Goal: Task Accomplishment & Management: Manage account settings

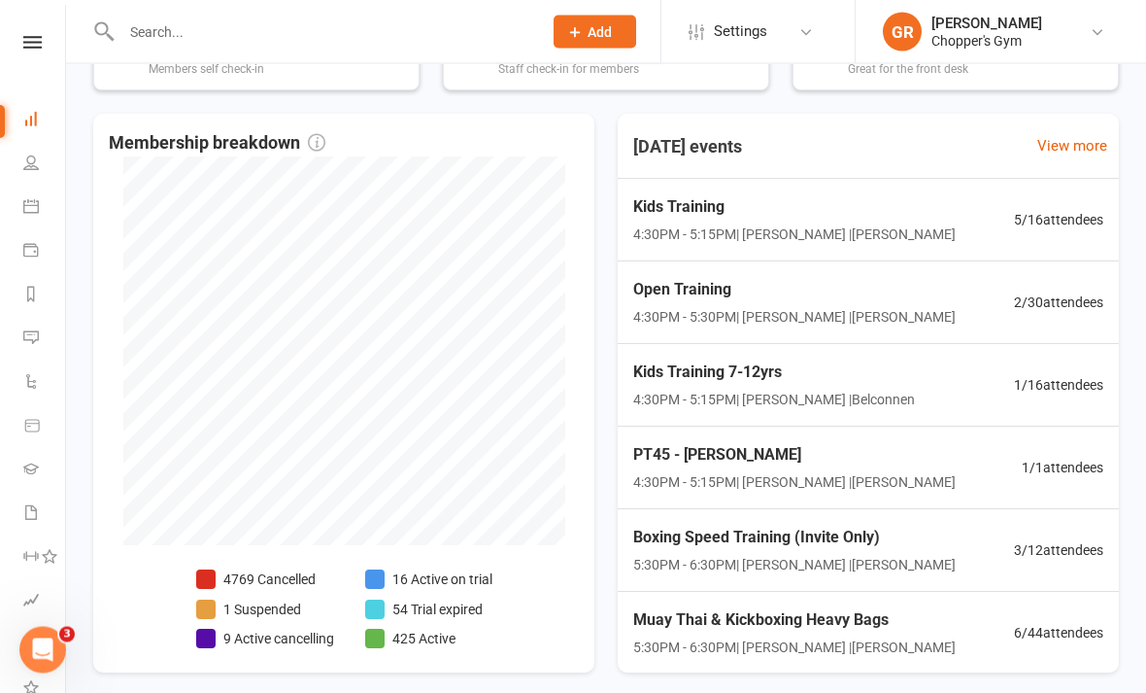
scroll to position [519, 0]
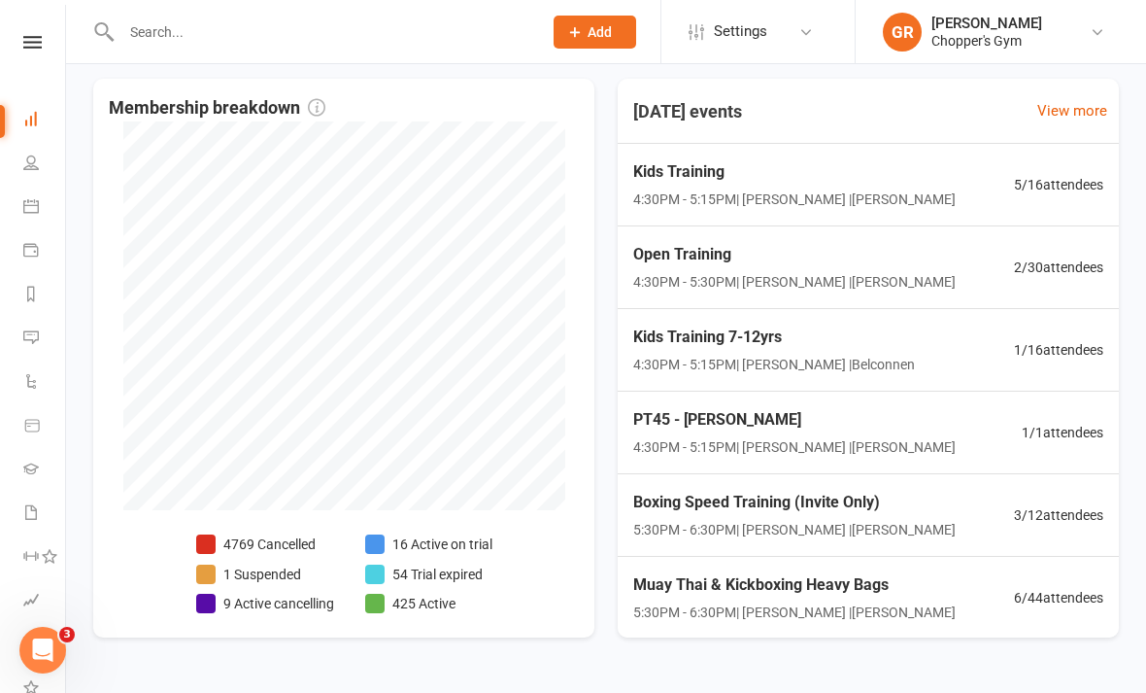
click at [28, 208] on icon at bounding box center [31, 206] width 16 height 16
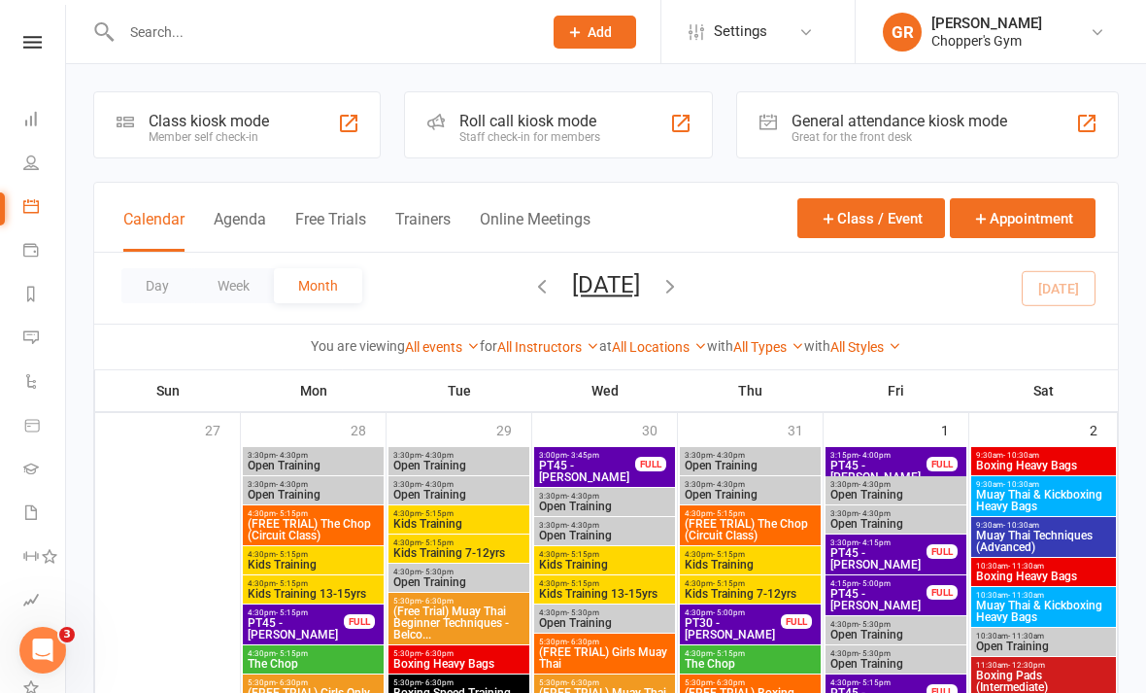
click at [156, 286] on button "Day" at bounding box center [157, 285] width 72 height 35
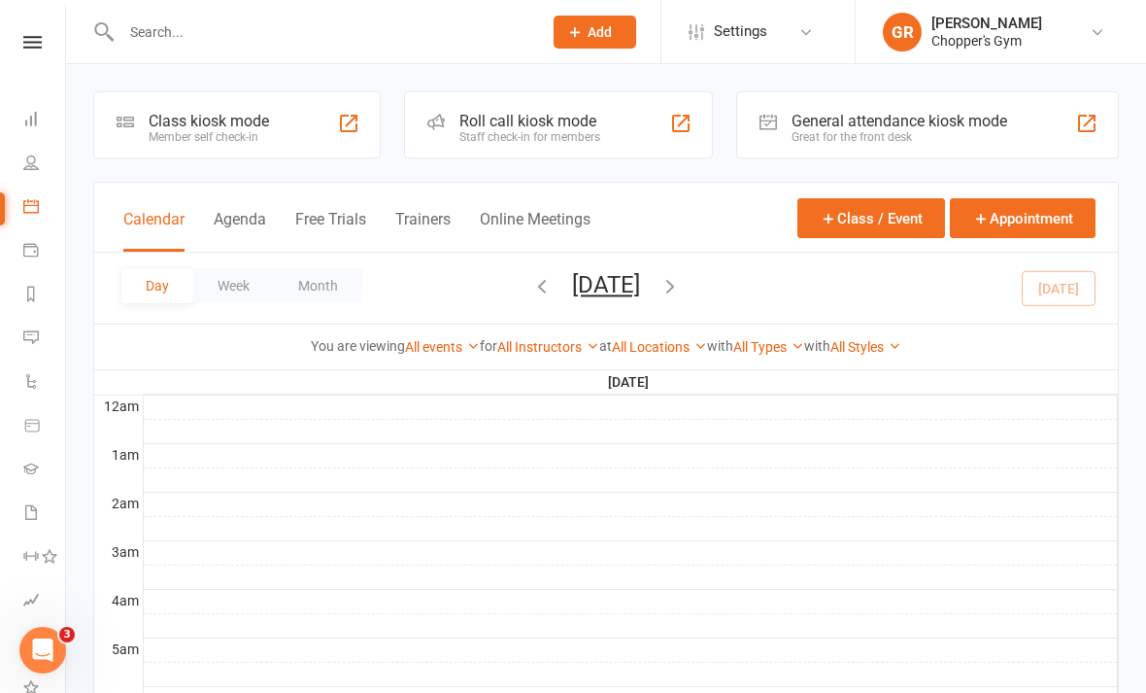
click at [674, 342] on link "All Locations" at bounding box center [659, 347] width 95 height 16
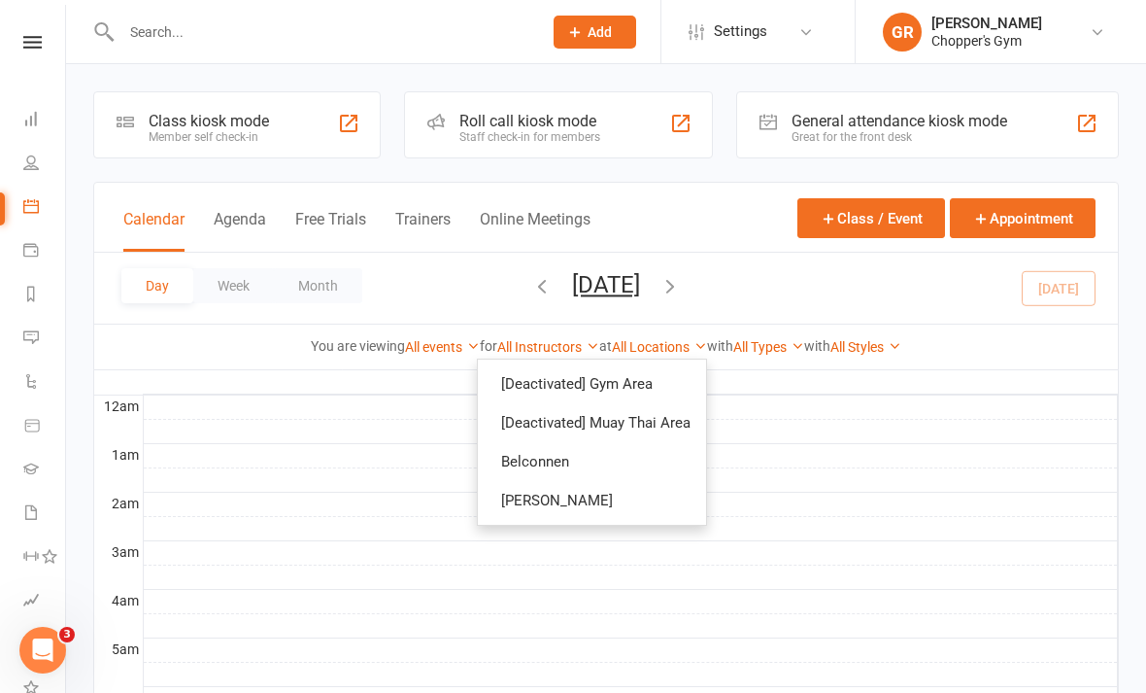
click at [632, 452] on link "Belconnen" at bounding box center [592, 461] width 228 height 39
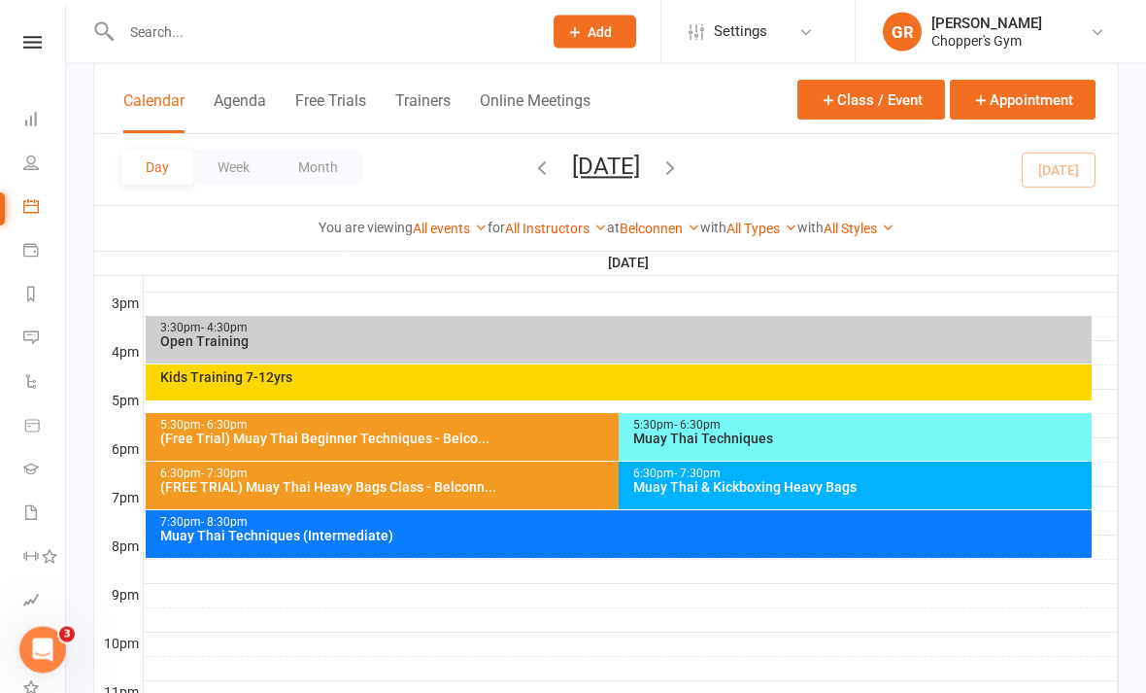
scroll to position [833, 0]
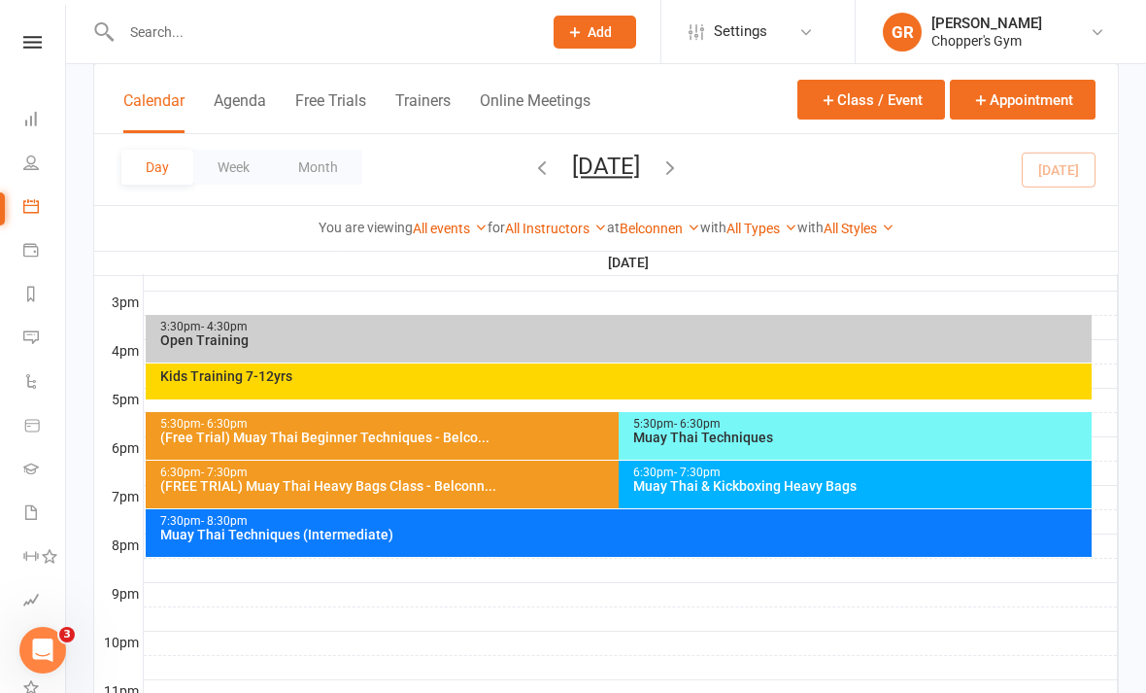
click at [755, 385] on div "Kids Training 7-12yrs" at bounding box center [619, 381] width 946 height 36
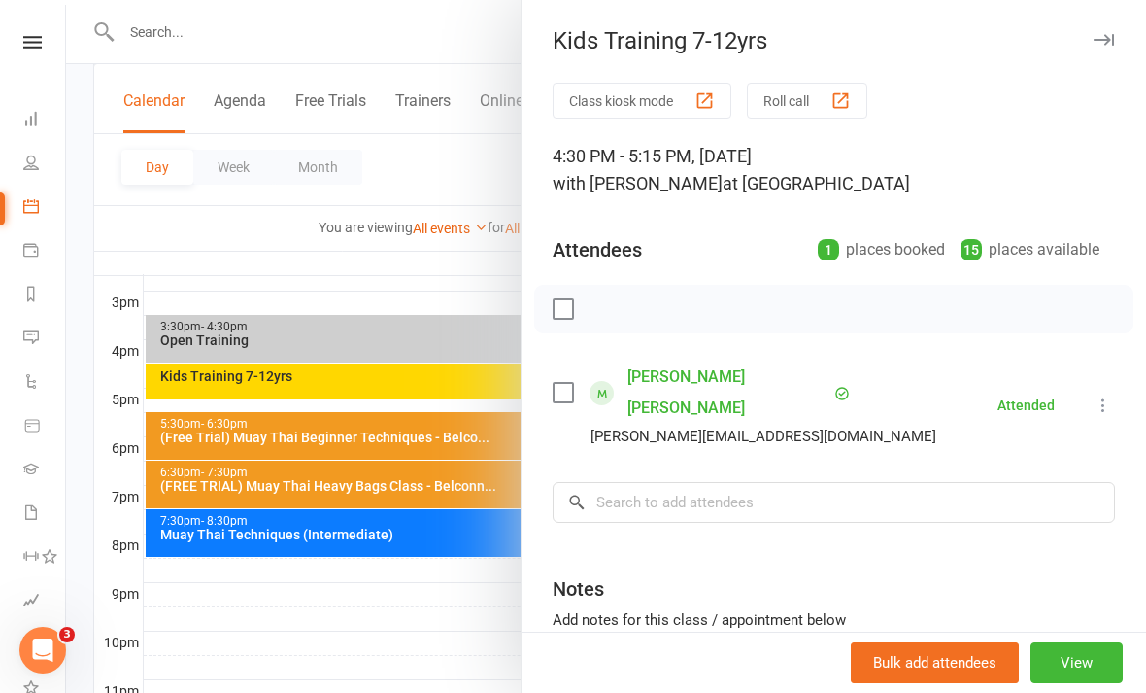
click at [436, 647] on div at bounding box center [606, 346] width 1080 height 693
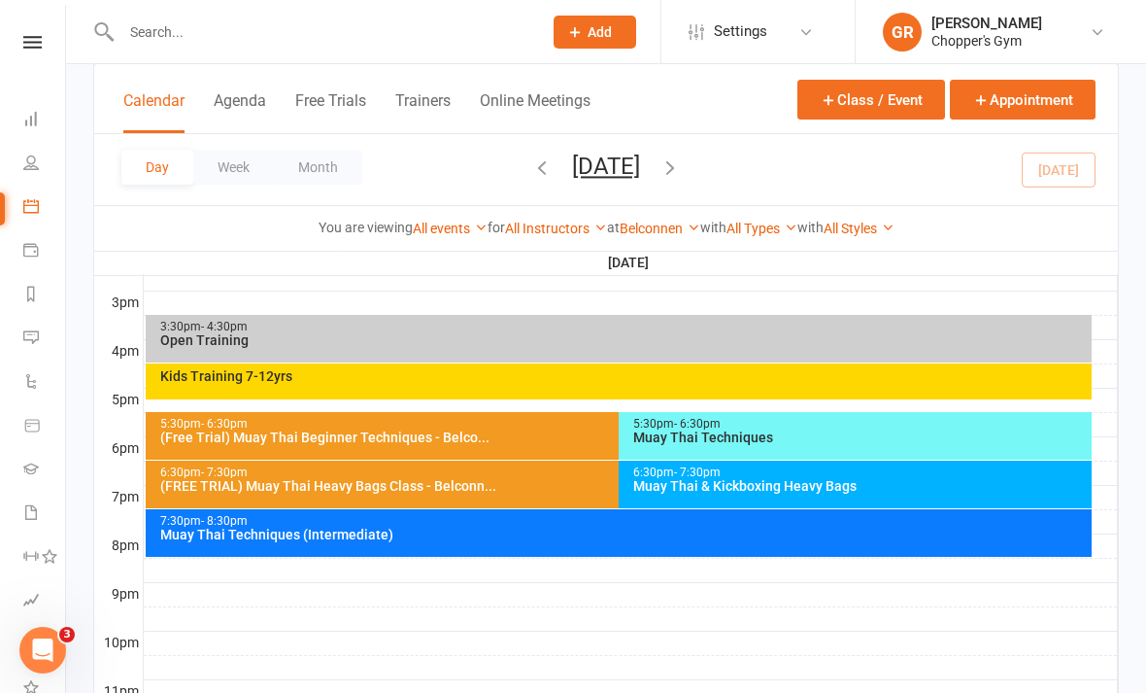
click at [835, 444] on div "5:30pm - 6:30pm Muay Thai Techniques" at bounding box center [855, 436] width 473 height 48
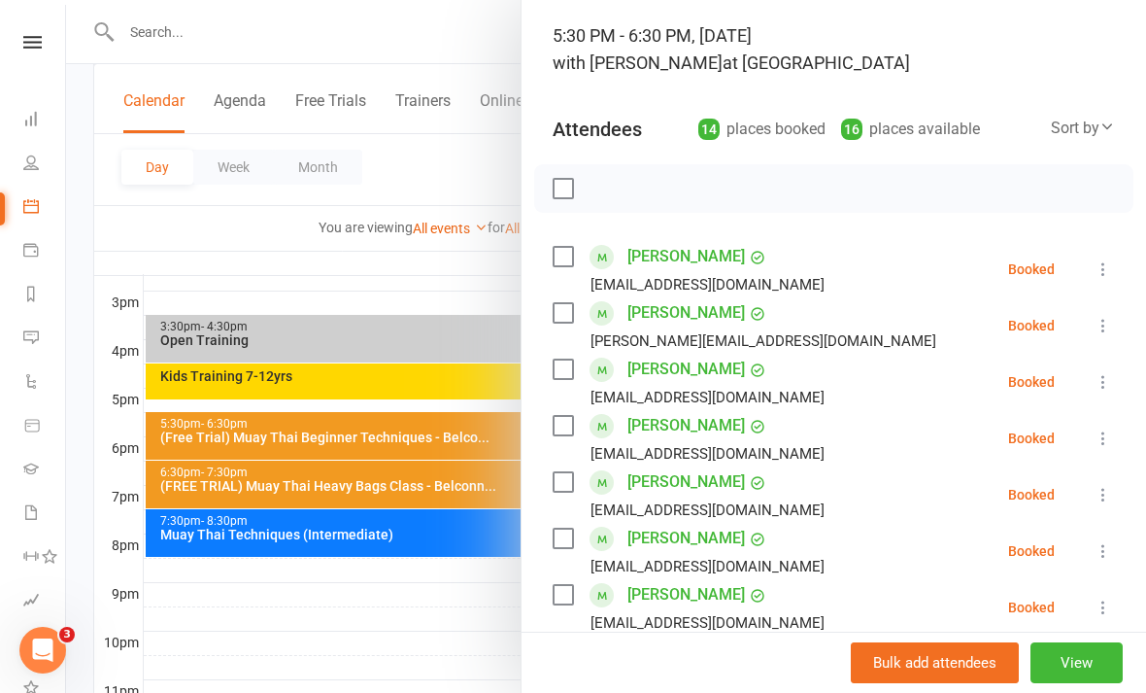
scroll to position [121, 0]
click at [1084, 126] on div "Sort by" at bounding box center [1083, 127] width 64 height 25
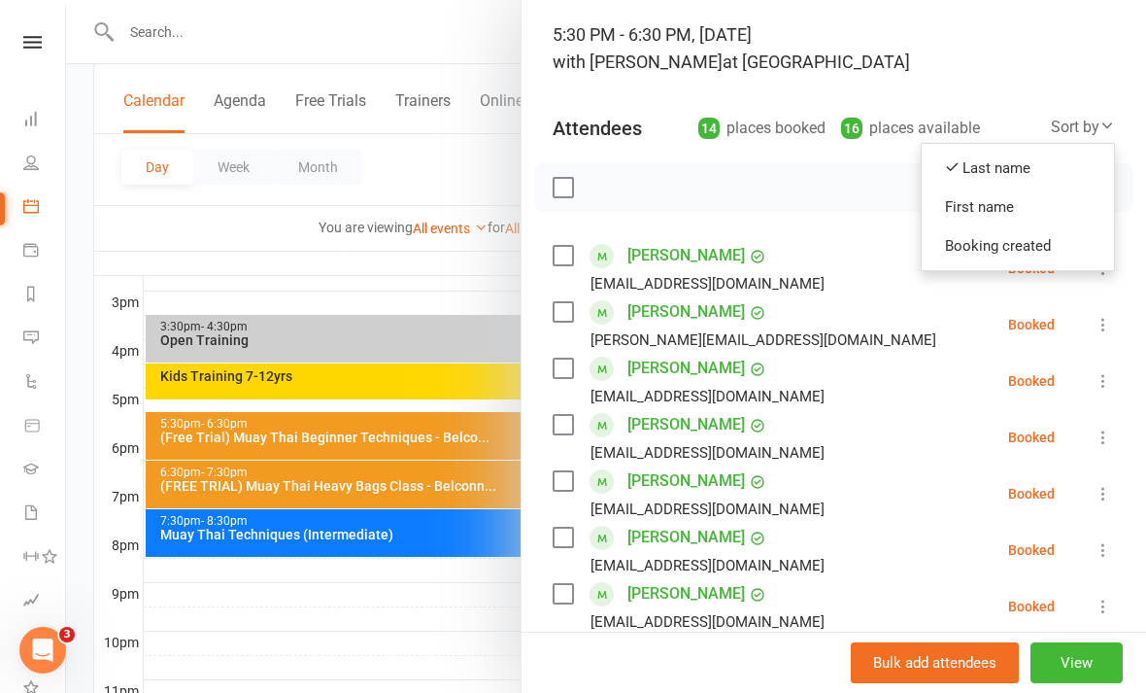
click at [1039, 201] on link "First name" at bounding box center [1018, 206] width 192 height 39
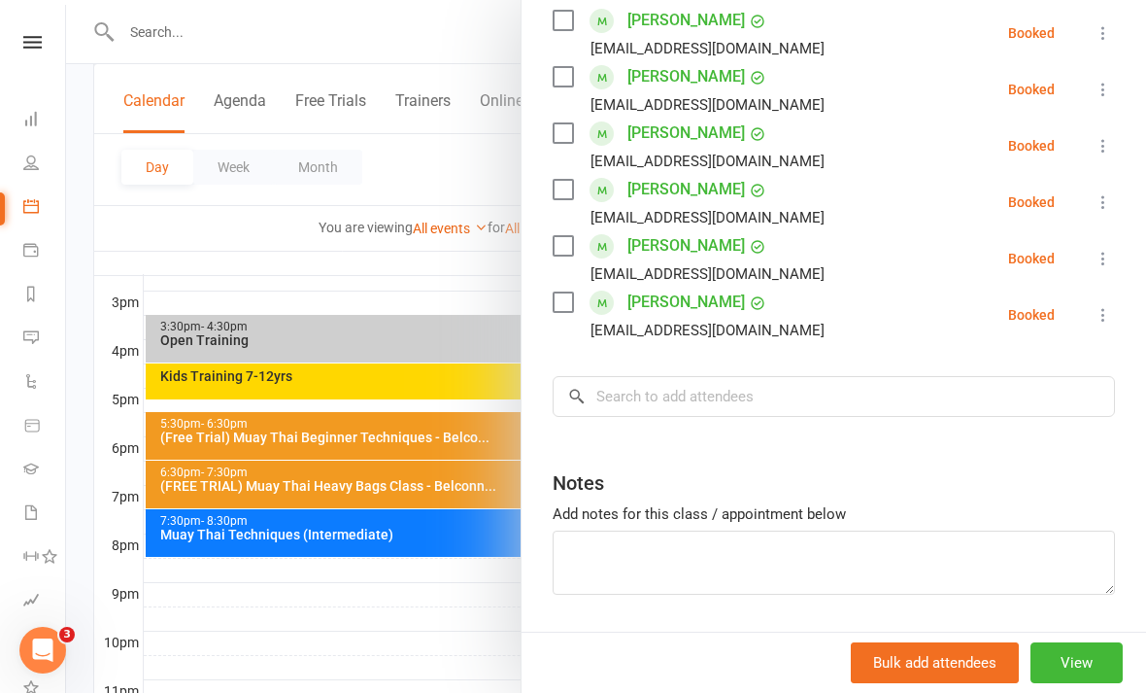
scroll to position [805, 0]
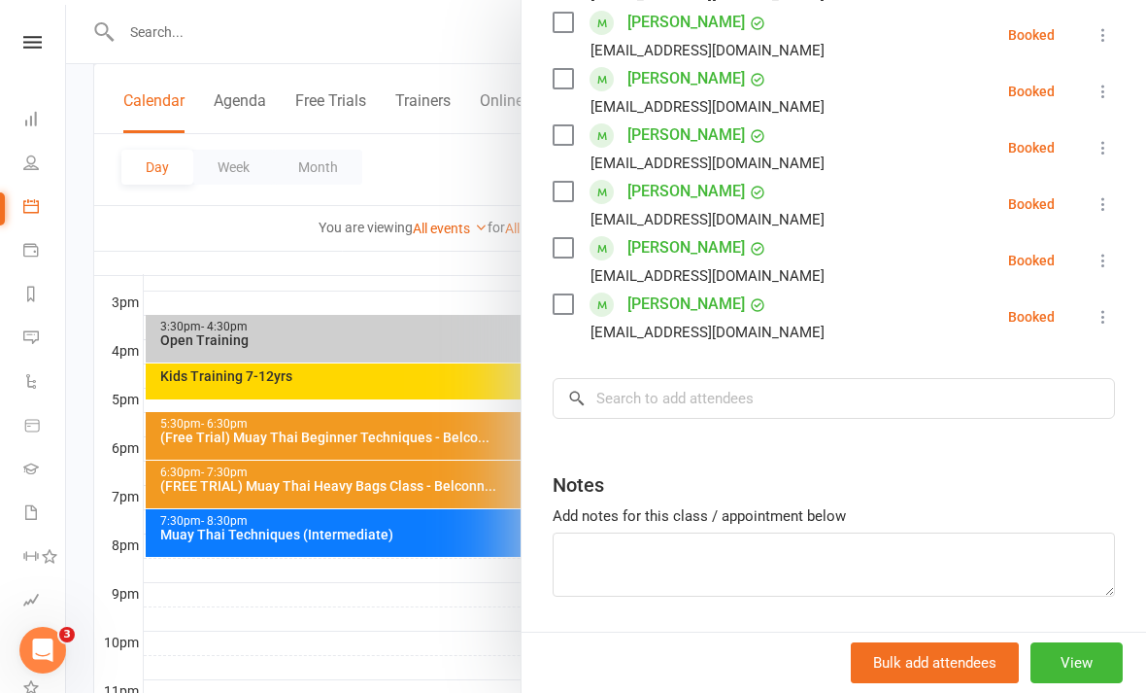
click at [491, 633] on div at bounding box center [606, 346] width 1080 height 693
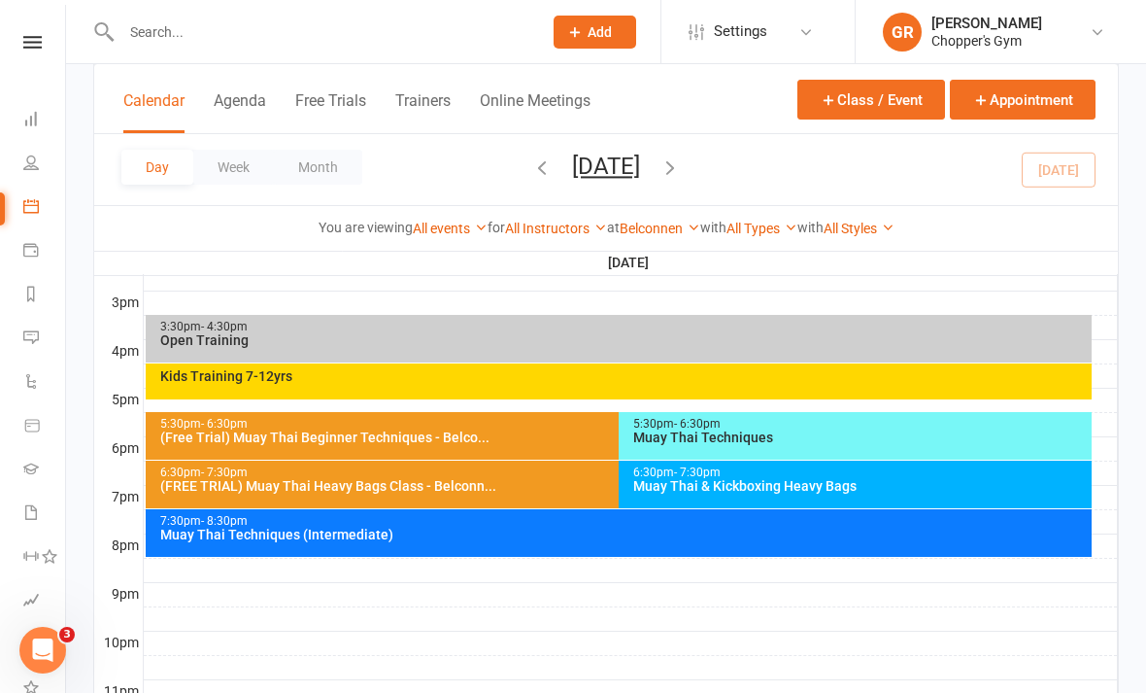
click at [787, 490] on div "Muay Thai & Kickboxing Heavy Bags" at bounding box center [860, 486] width 456 height 14
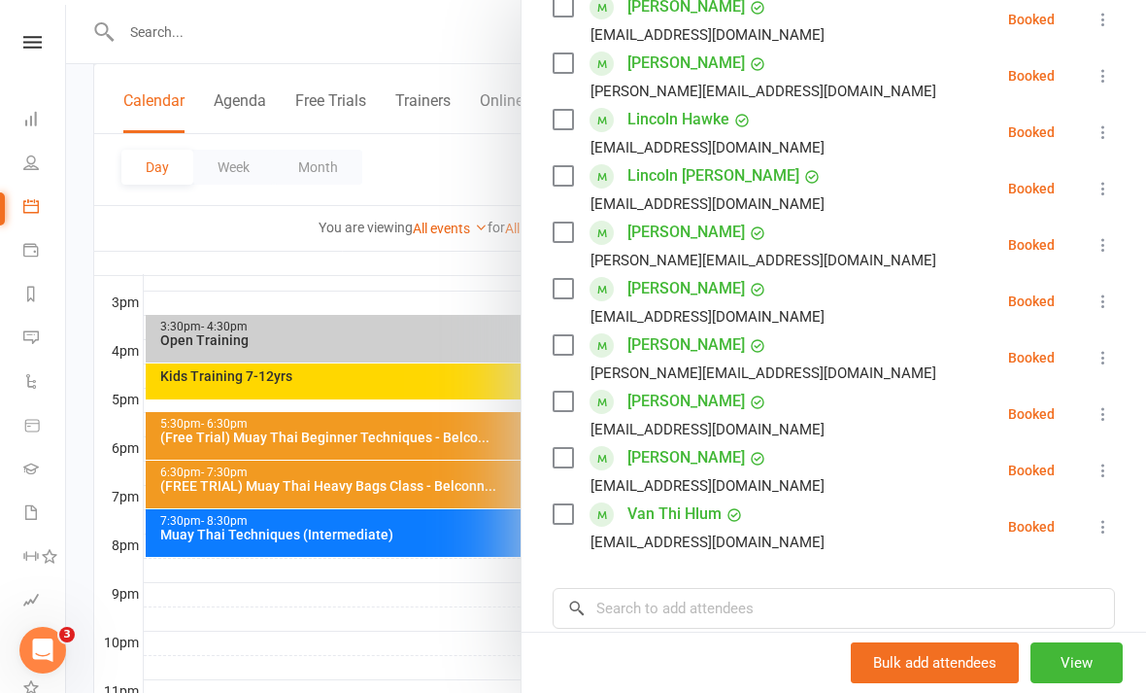
scroll to position [662, 0]
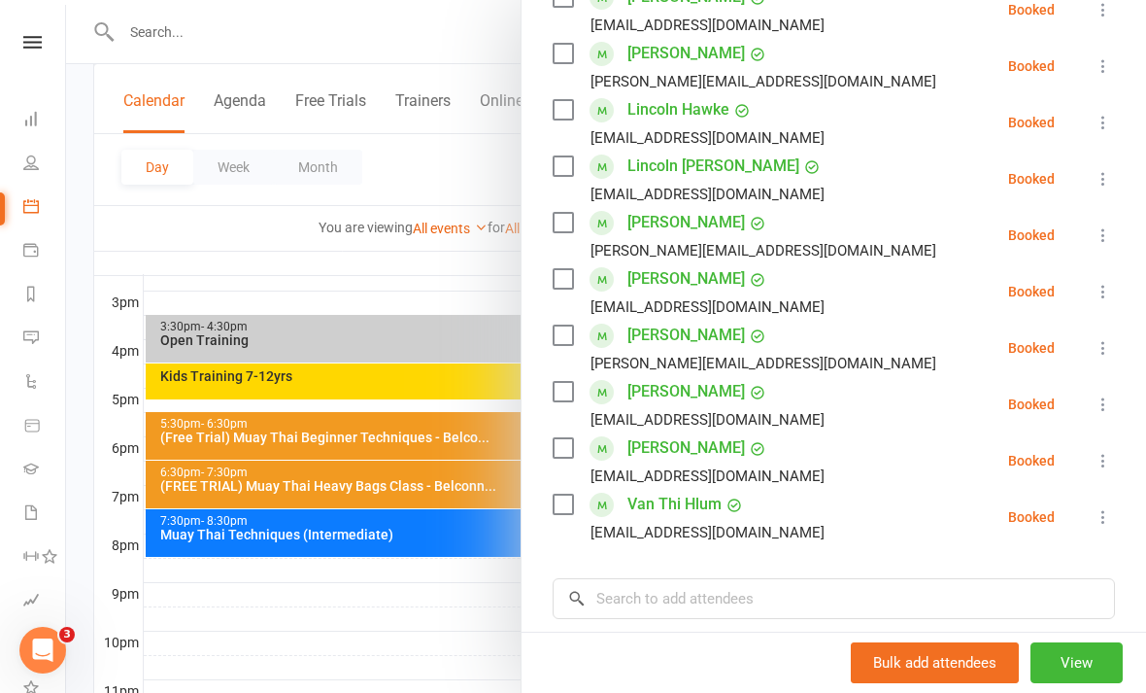
click at [470, 630] on div at bounding box center [606, 346] width 1080 height 693
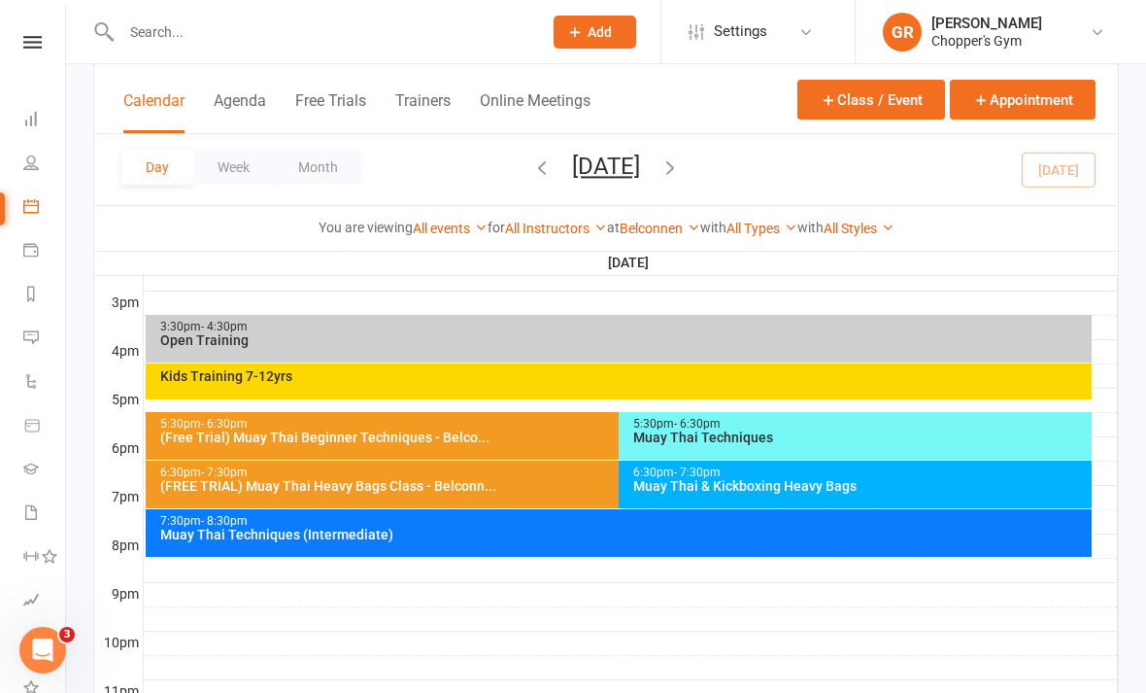
click at [785, 533] on div "Muay Thai Techniques (Intermediate)" at bounding box center [623, 535] width 929 height 14
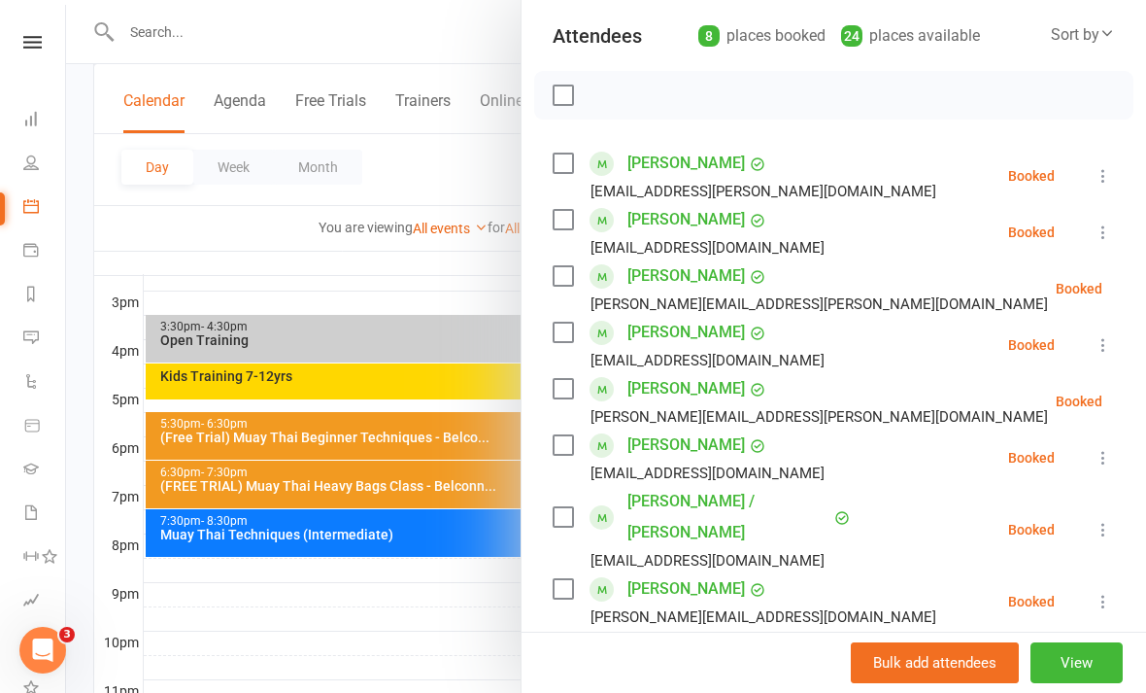
scroll to position [215, 0]
click at [427, 641] on div at bounding box center [606, 346] width 1080 height 693
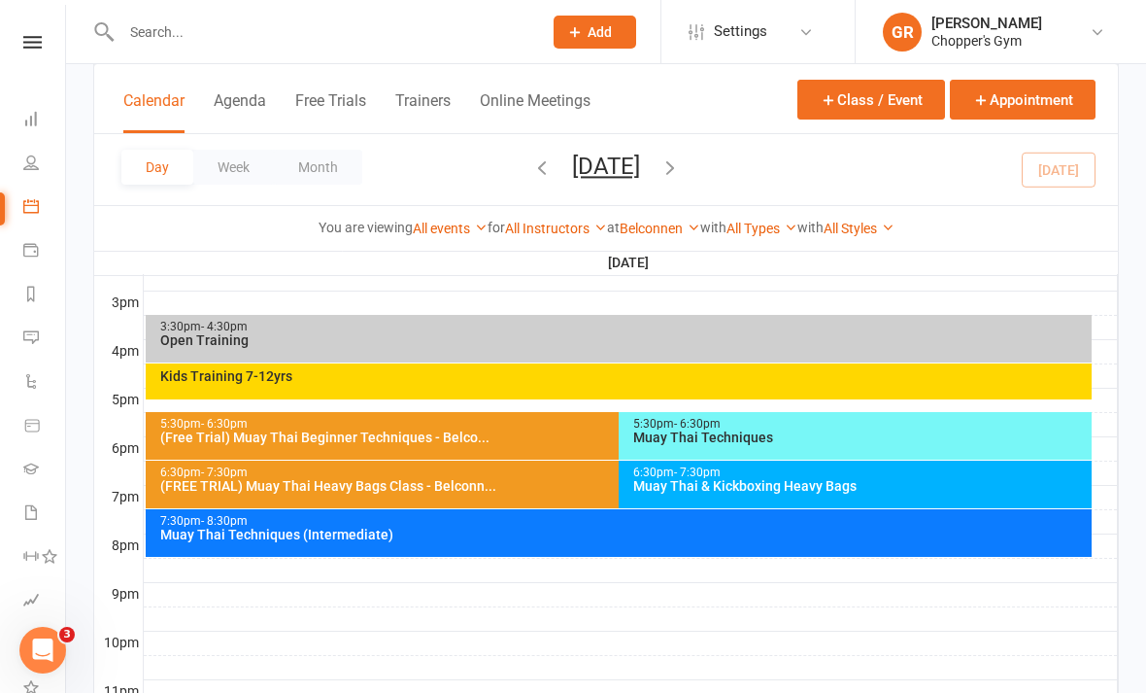
click at [654, 235] on link "Belconnen" at bounding box center [660, 229] width 81 height 16
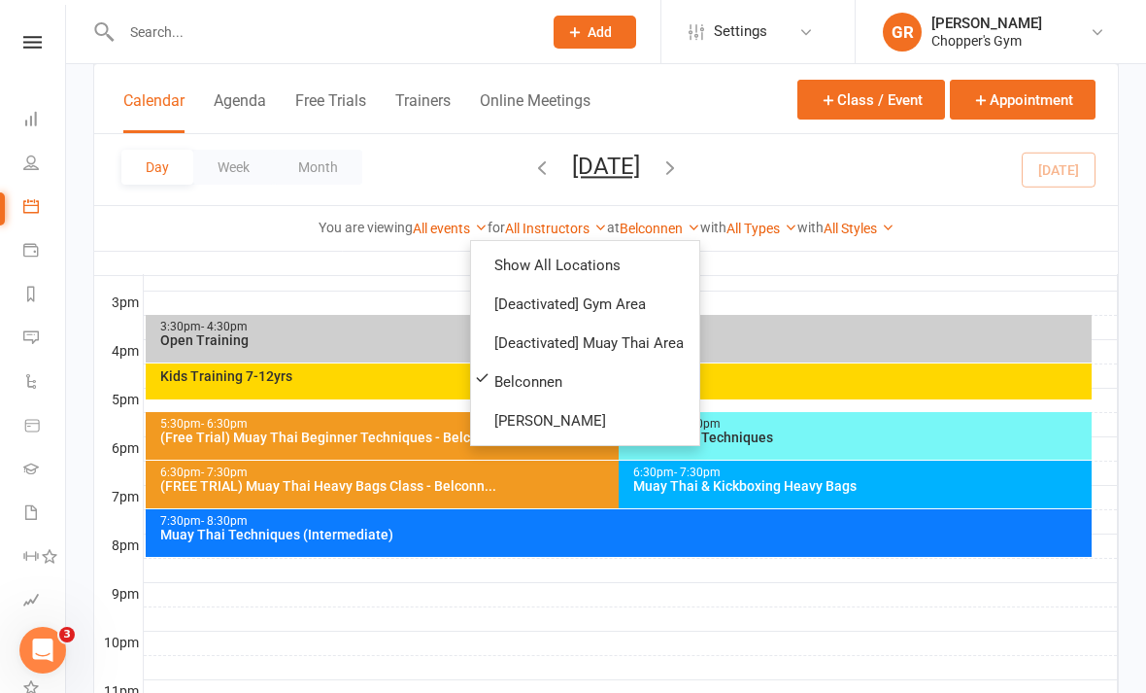
click at [615, 421] on link "[PERSON_NAME]" at bounding box center [585, 420] width 228 height 39
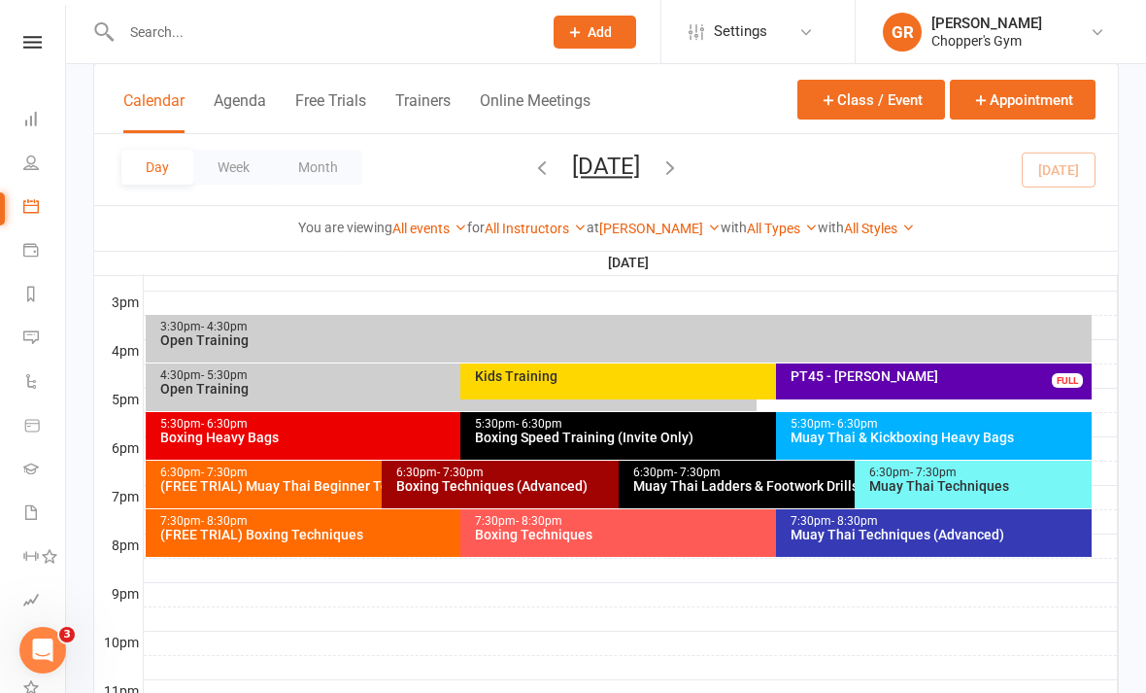
click at [863, 533] on div "Muay Thai Techniques (Advanced)" at bounding box center [939, 535] width 298 height 14
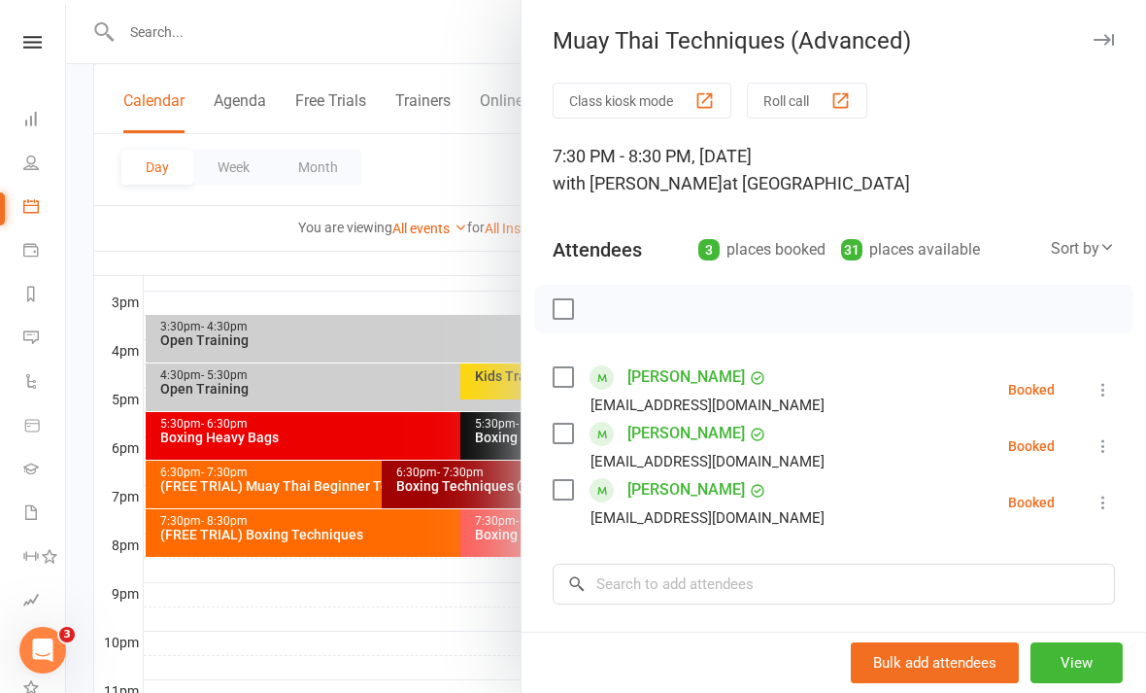
click at [460, 627] on div at bounding box center [606, 346] width 1080 height 693
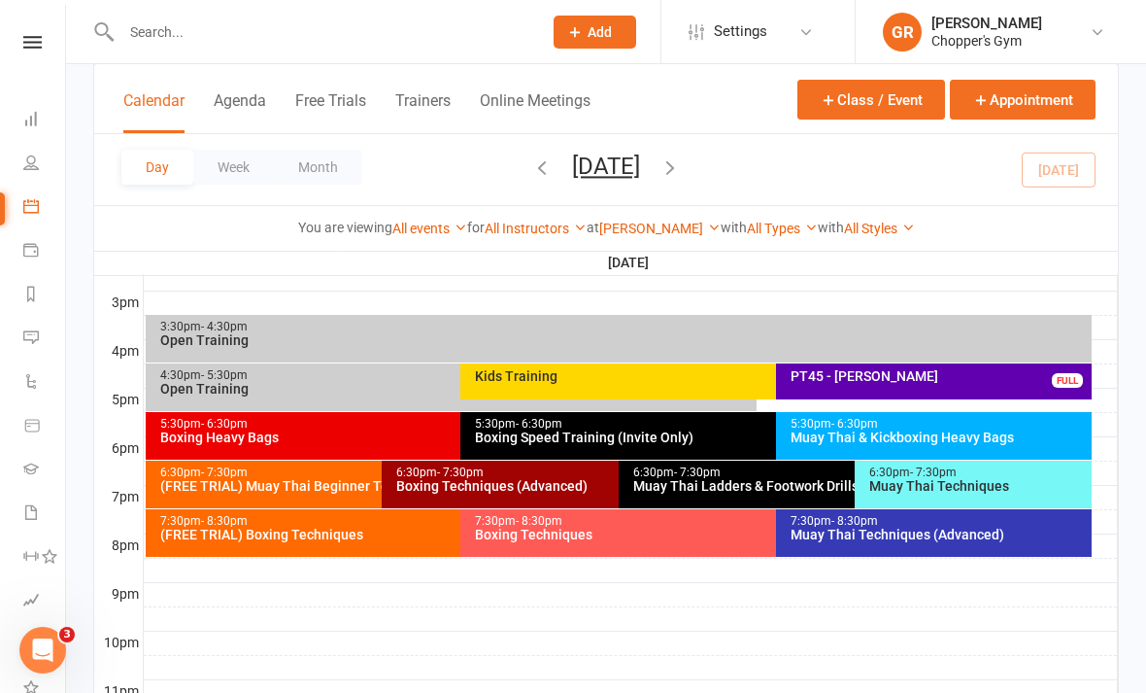
click at [536, 535] on div "Boxing Techniques" at bounding box center [771, 535] width 594 height 14
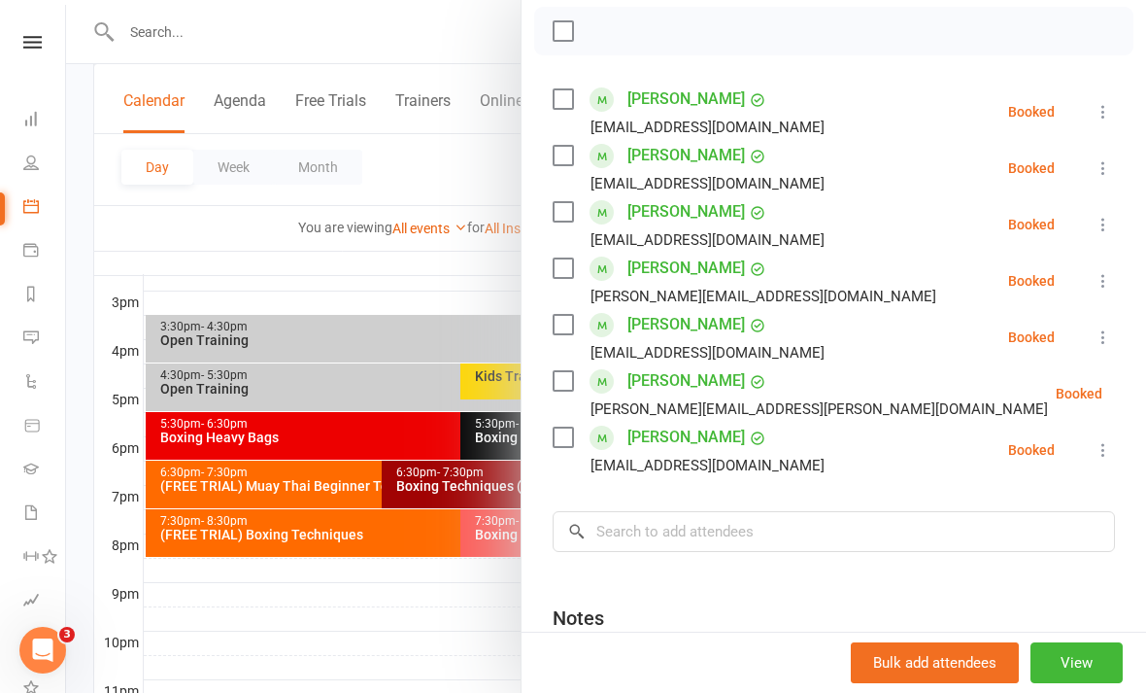
click at [446, 634] on div at bounding box center [606, 346] width 1080 height 693
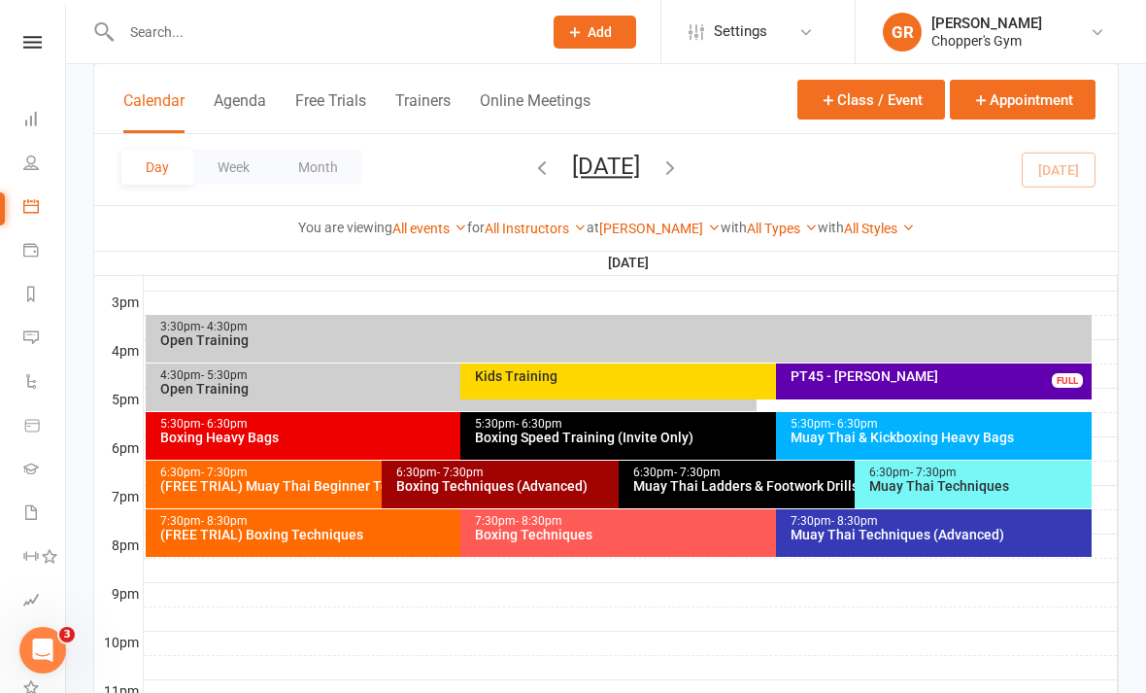
click at [358, 524] on div "7:30pm - 8:30pm" at bounding box center [456, 521] width 594 height 13
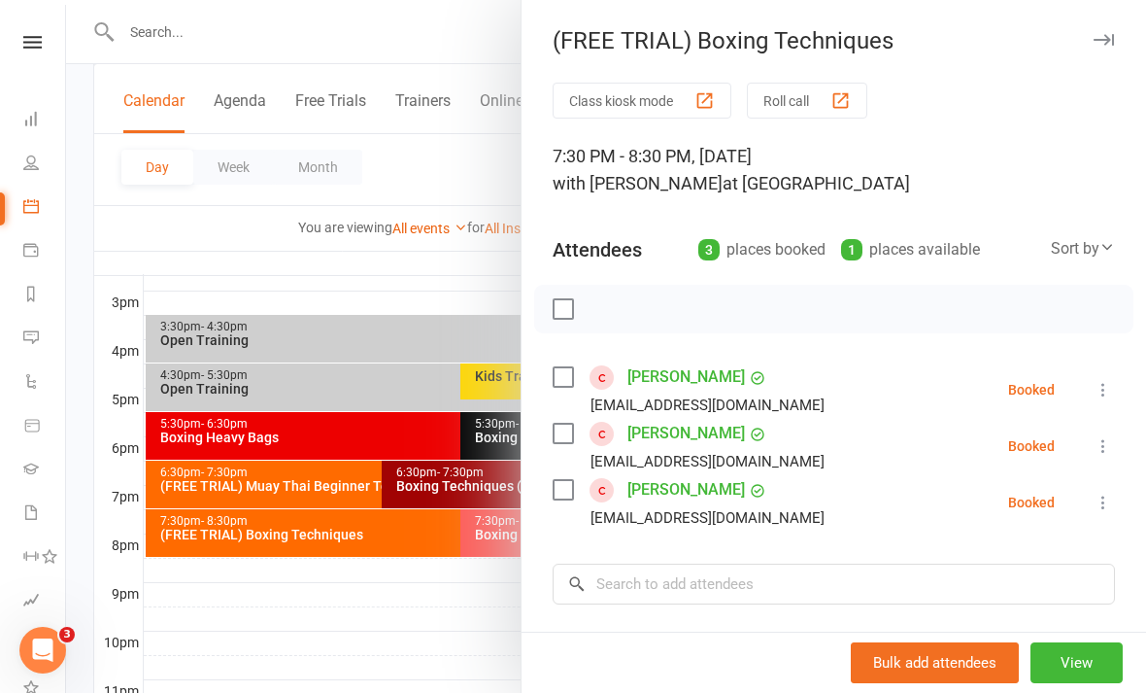
click at [451, 661] on div at bounding box center [606, 346] width 1080 height 693
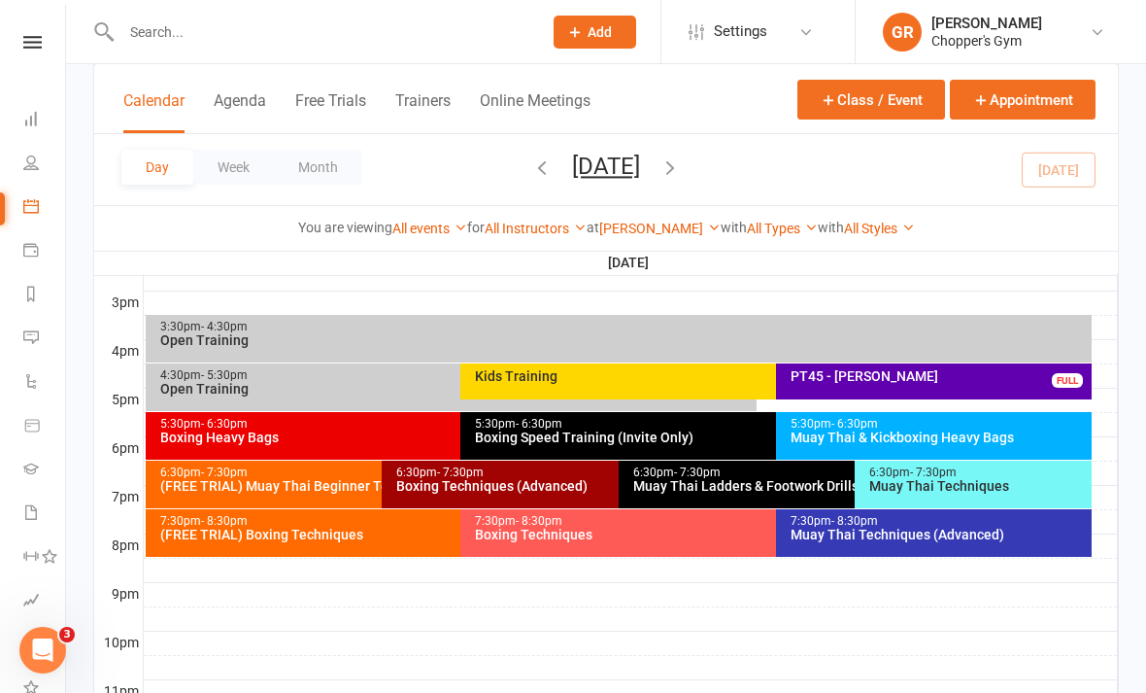
click at [332, 484] on div "(FREE TRIAL) Muay Thai Beginner Technique" at bounding box center [377, 486] width 436 height 14
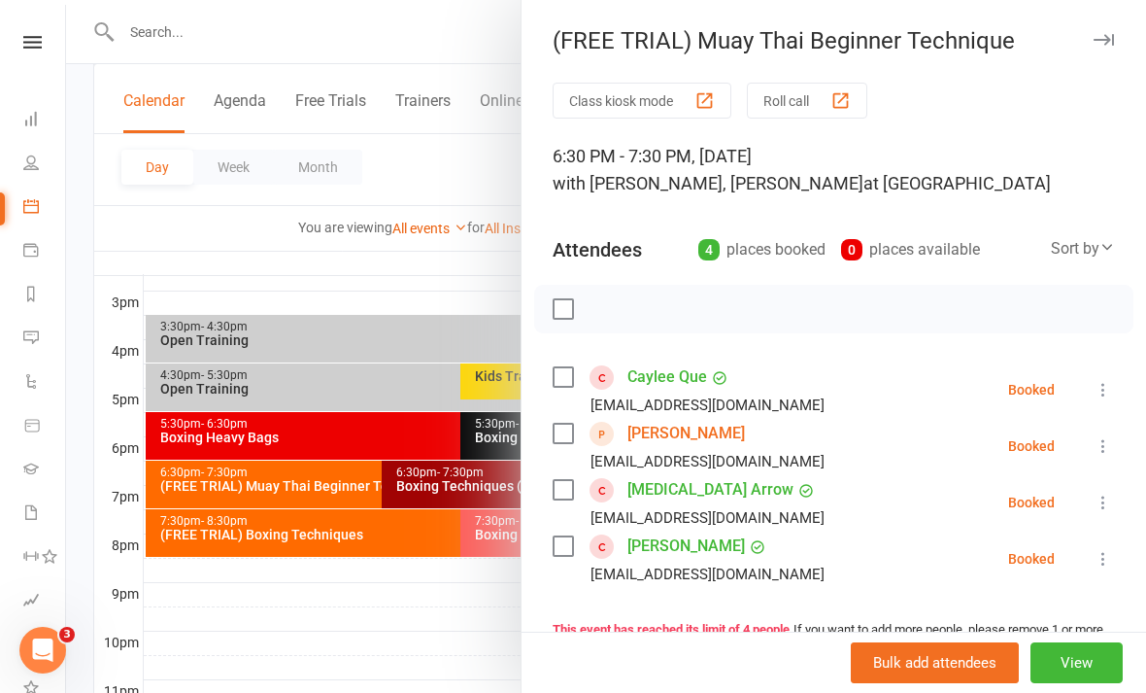
click at [426, 640] on div at bounding box center [606, 346] width 1080 height 693
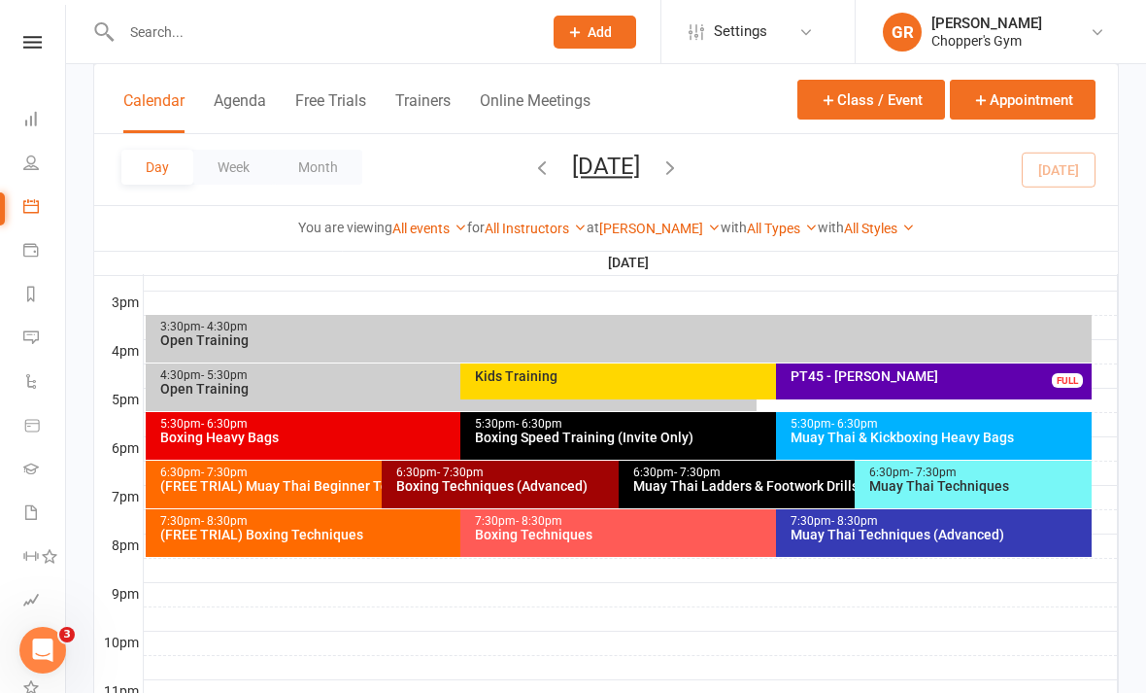
click at [441, 479] on div "Boxing Techniques (Advanced)" at bounding box center [613, 486] width 436 height 14
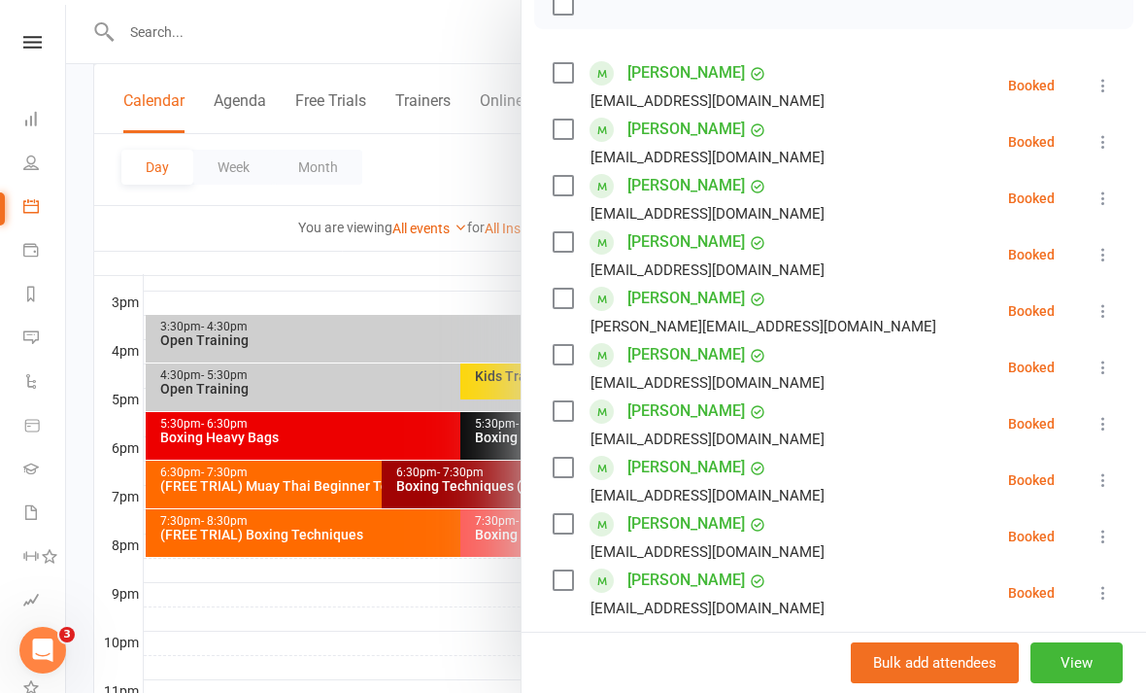
scroll to position [300, 0]
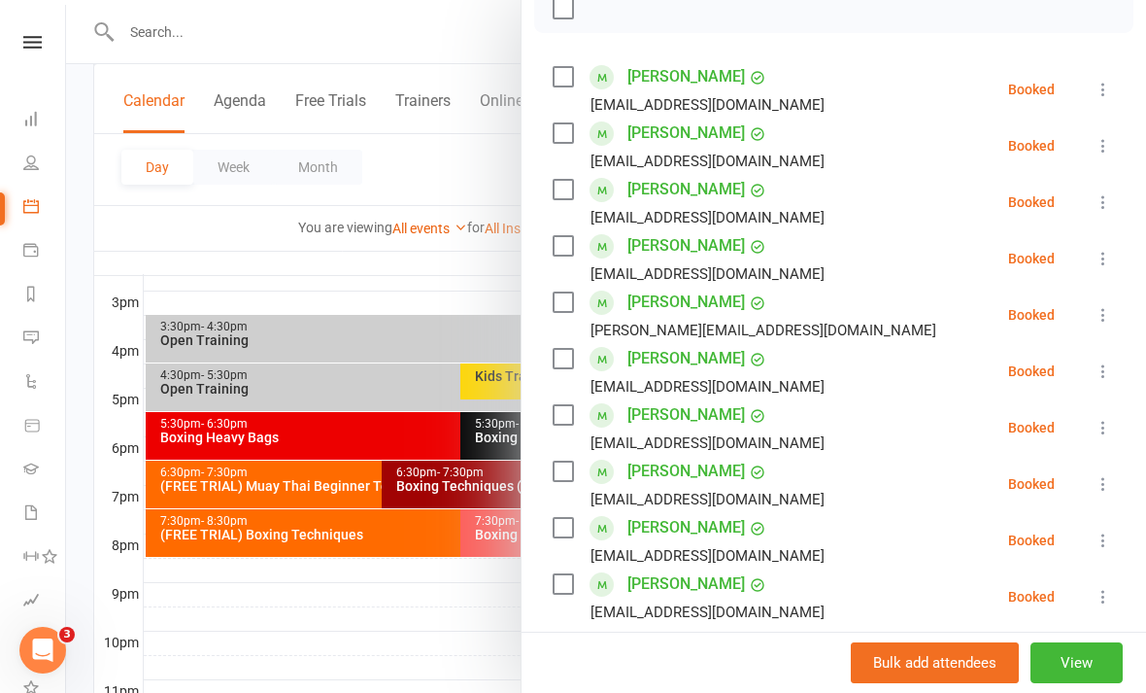
click at [456, 653] on div at bounding box center [606, 346] width 1080 height 693
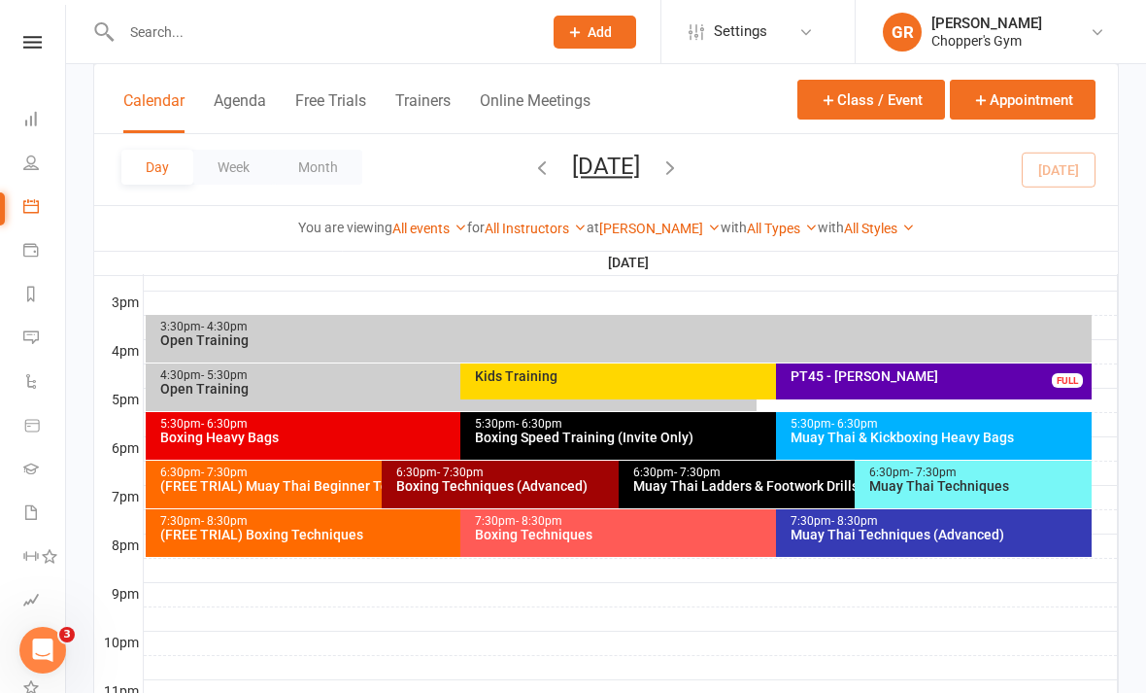
click at [347, 421] on div "5:30pm - 6:30pm" at bounding box center [456, 424] width 594 height 13
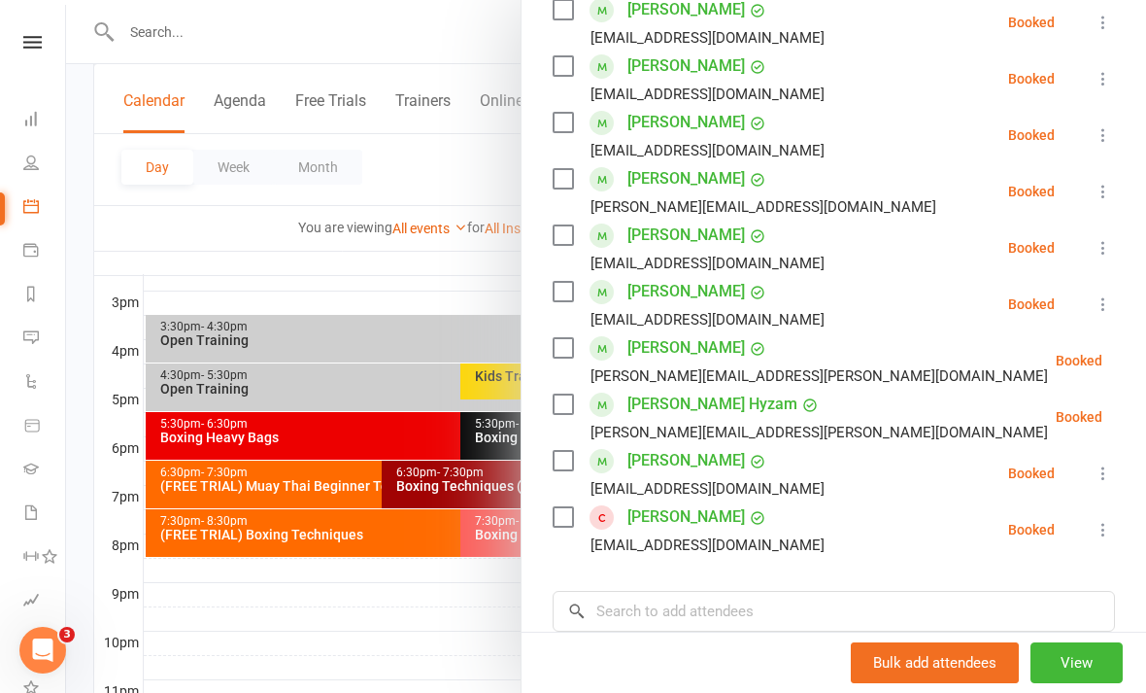
scroll to position [366, 0]
click at [361, 305] on div at bounding box center [606, 346] width 1080 height 693
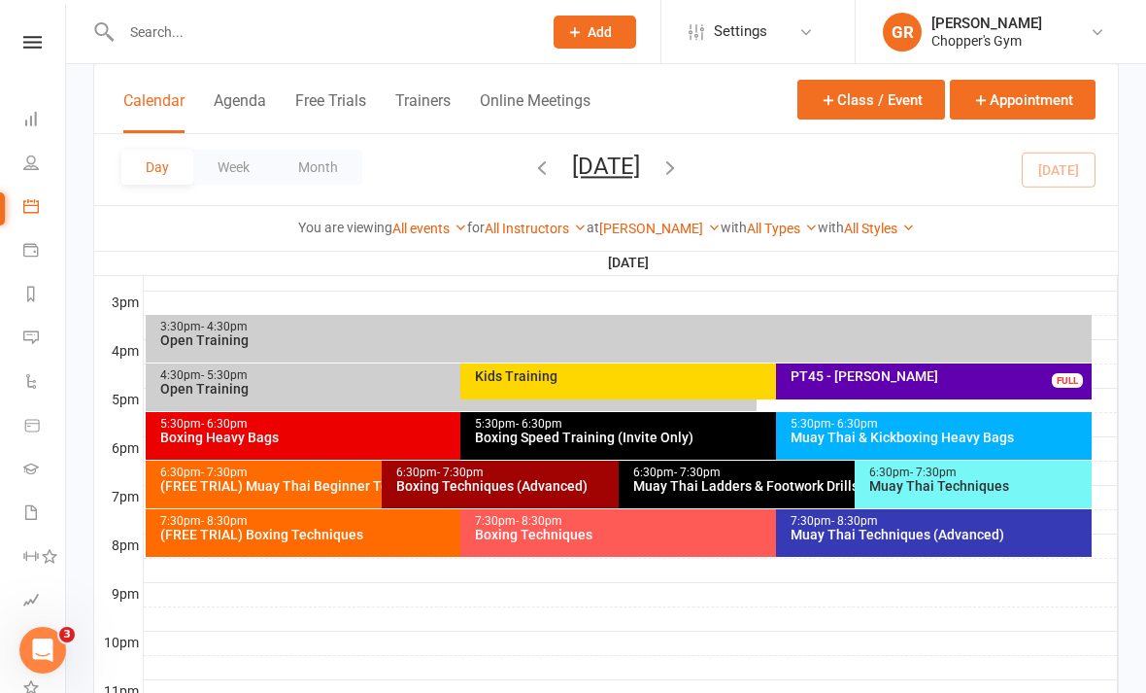
click at [512, 434] on div "Boxing Speed Training (Invite Only)" at bounding box center [771, 437] width 594 height 14
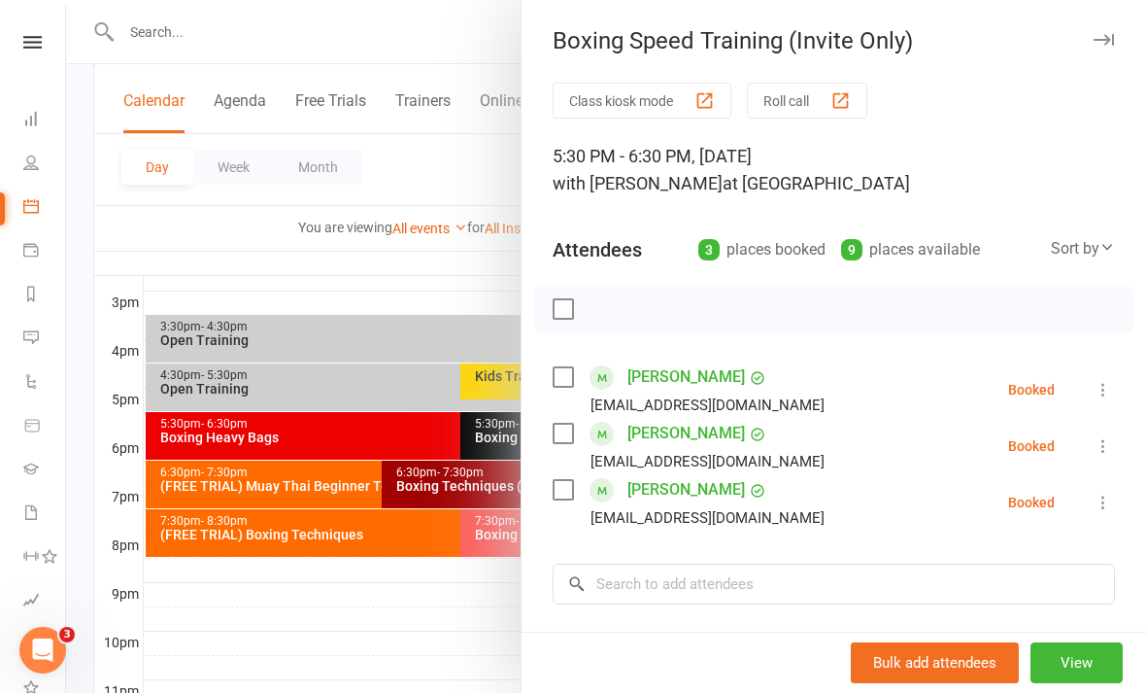
click at [468, 619] on div at bounding box center [606, 346] width 1080 height 693
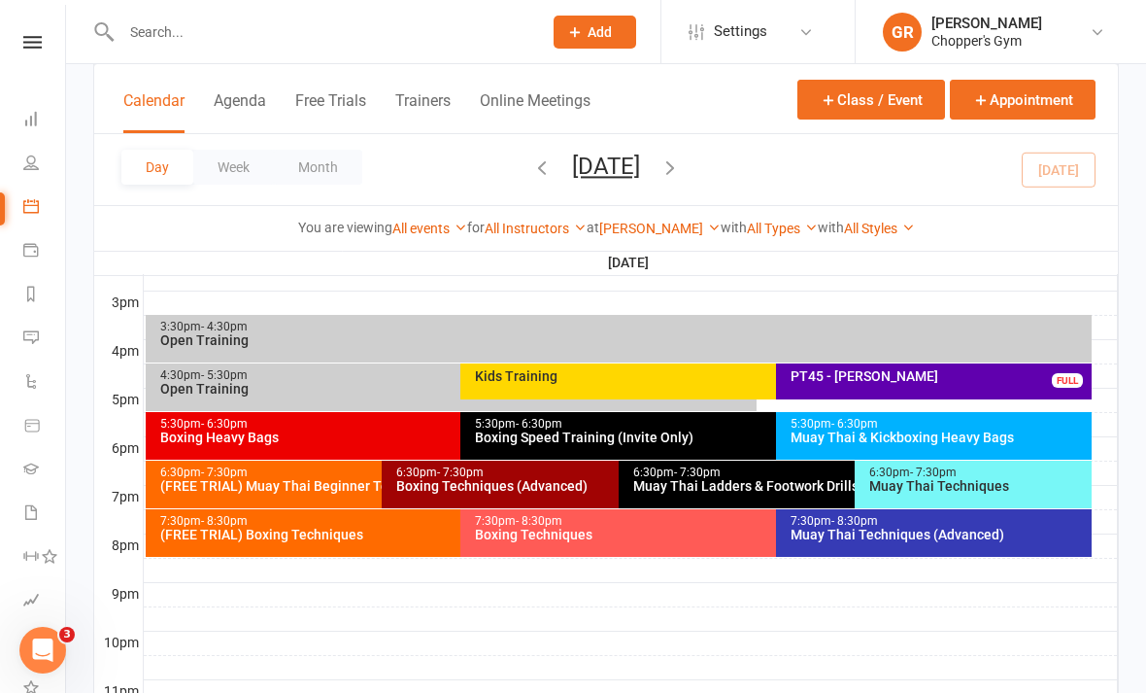
click at [659, 487] on div "Muay Thai Ladders & Footwork Drills (Invite Only)" at bounding box center [850, 486] width 436 height 14
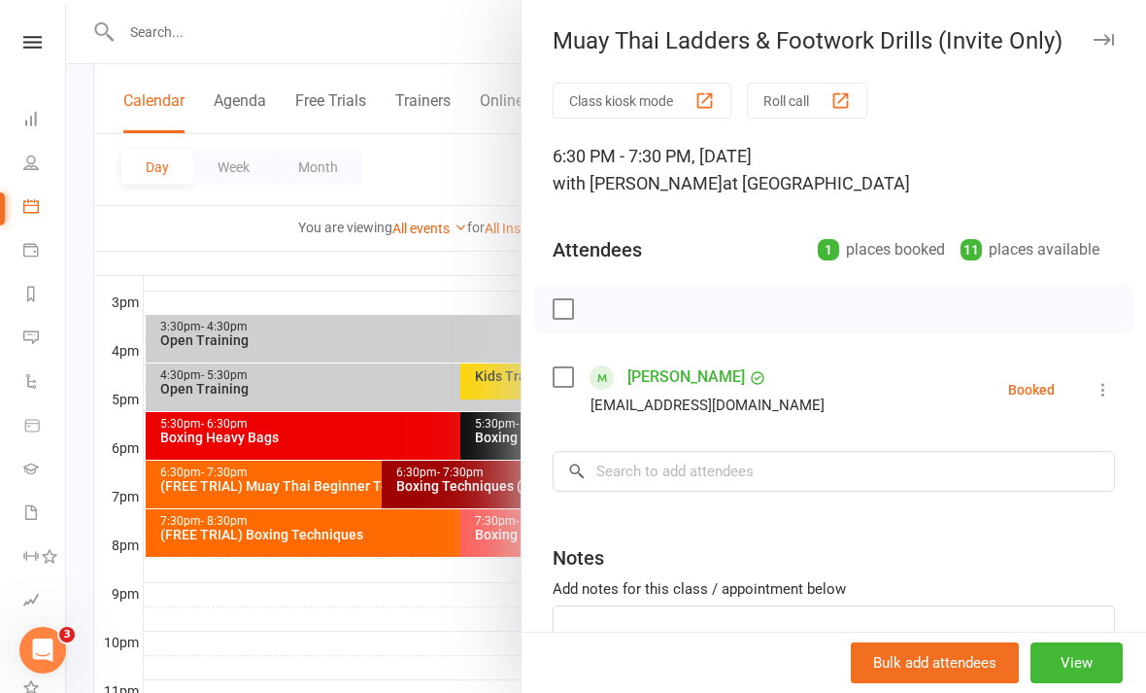
click at [482, 630] on div at bounding box center [606, 346] width 1080 height 693
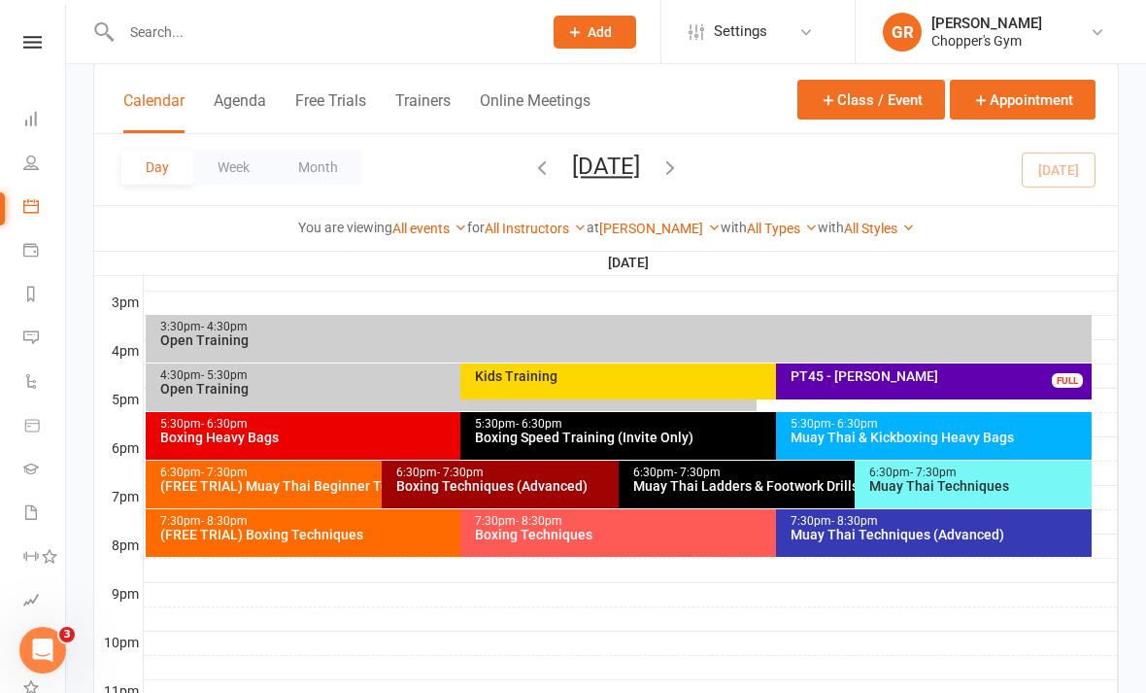
click at [995, 421] on div "5:30pm - 6:30pm" at bounding box center [939, 424] width 298 height 13
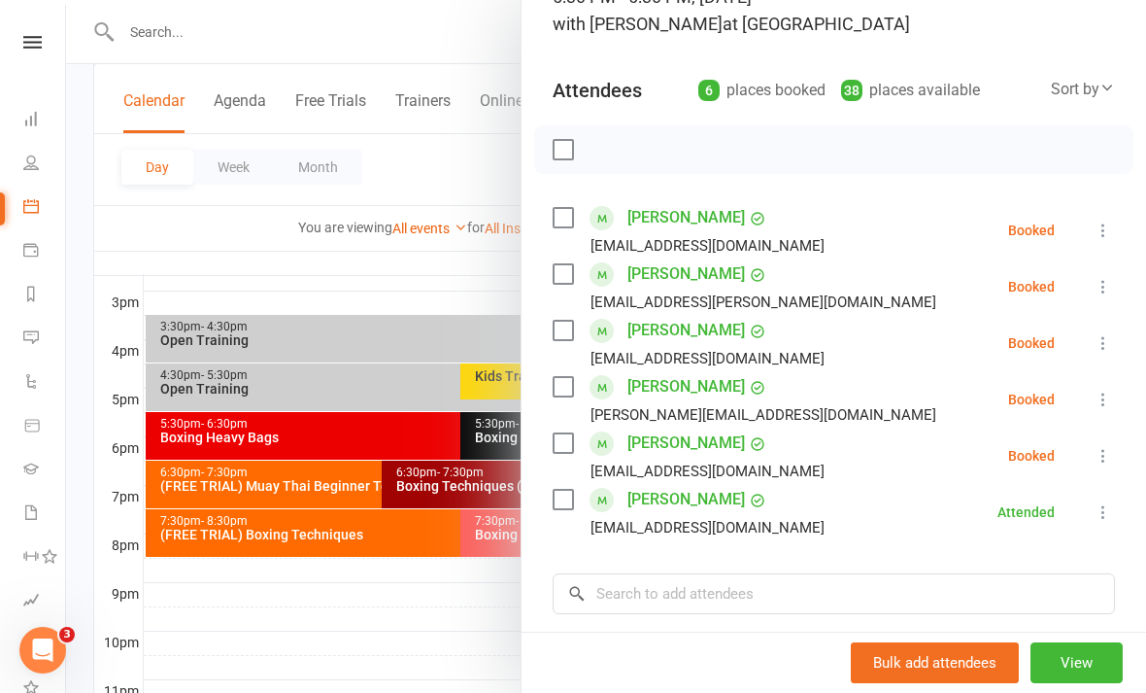
scroll to position [175, 0]
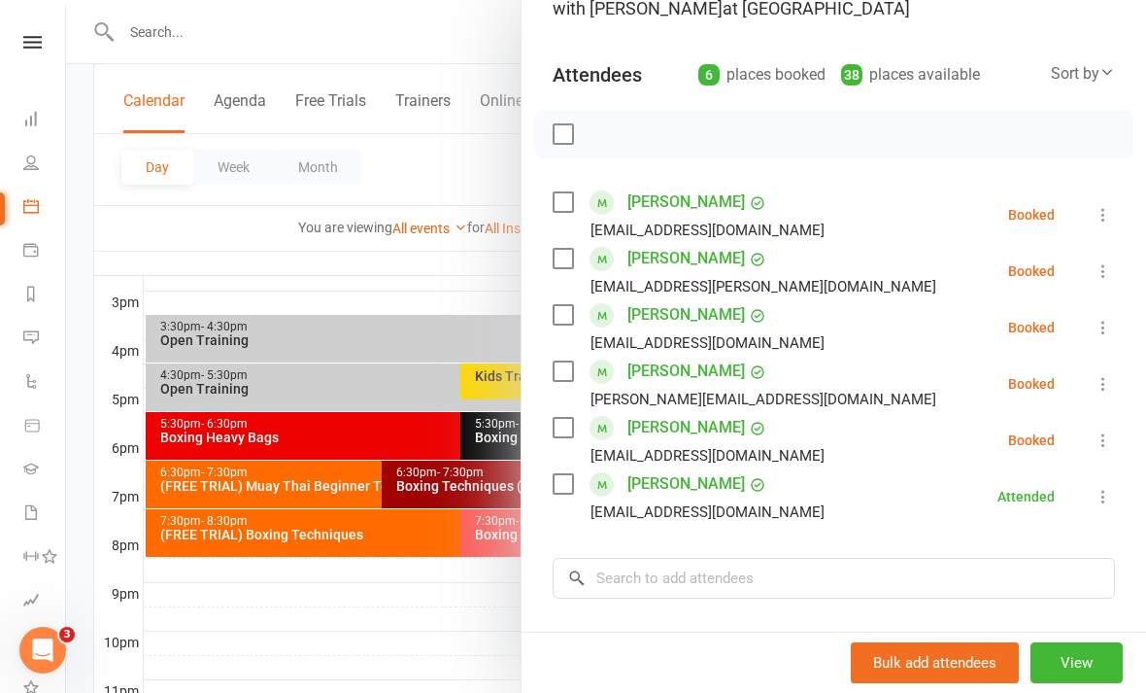
click at [474, 627] on div at bounding box center [606, 346] width 1080 height 693
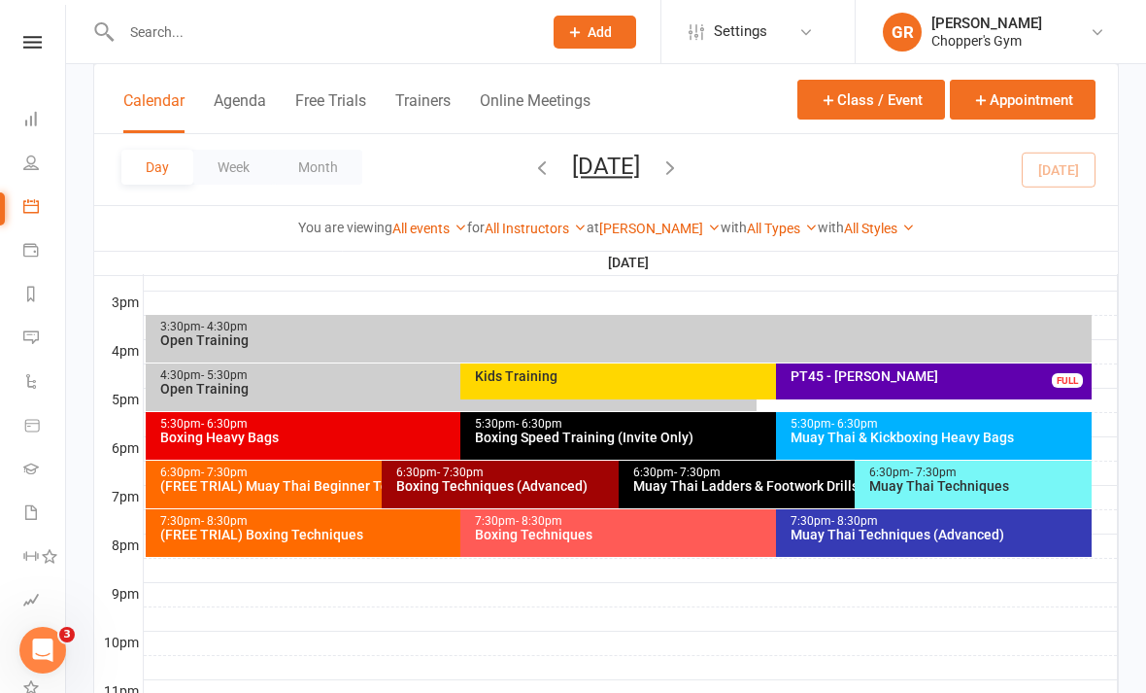
click at [1041, 482] on div "Muay Thai Techniques" at bounding box center [979, 486] width 220 height 14
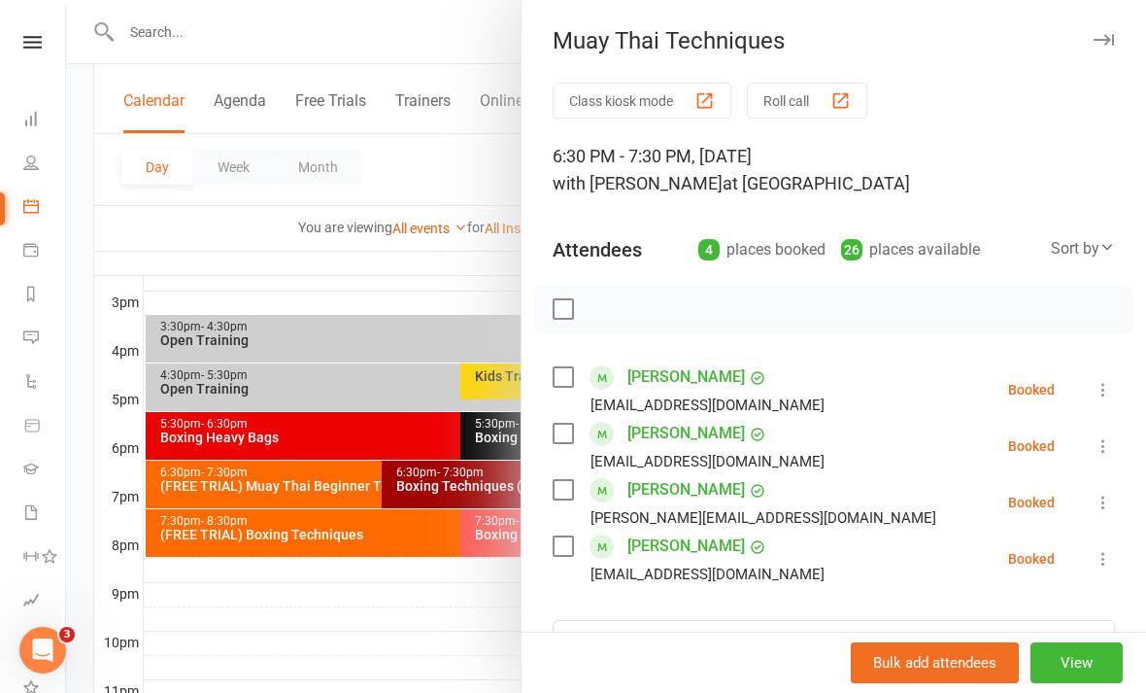
click at [481, 614] on div at bounding box center [606, 346] width 1080 height 693
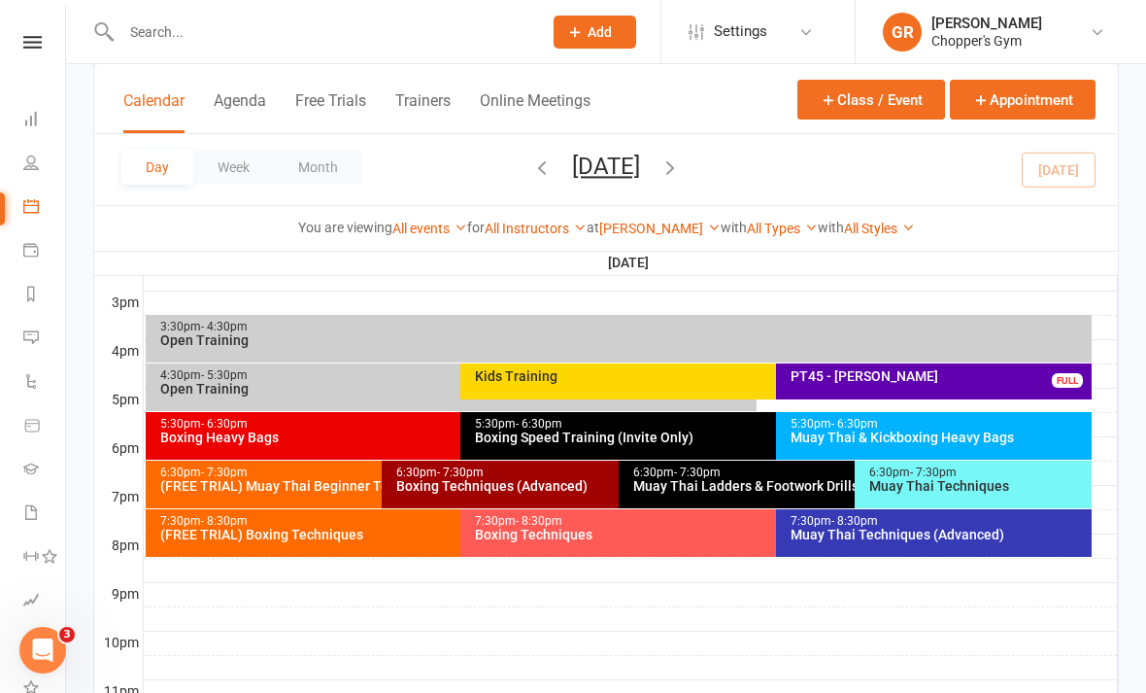
click at [1014, 433] on div "Muay Thai & Kickboxing Heavy Bags" at bounding box center [939, 437] width 298 height 14
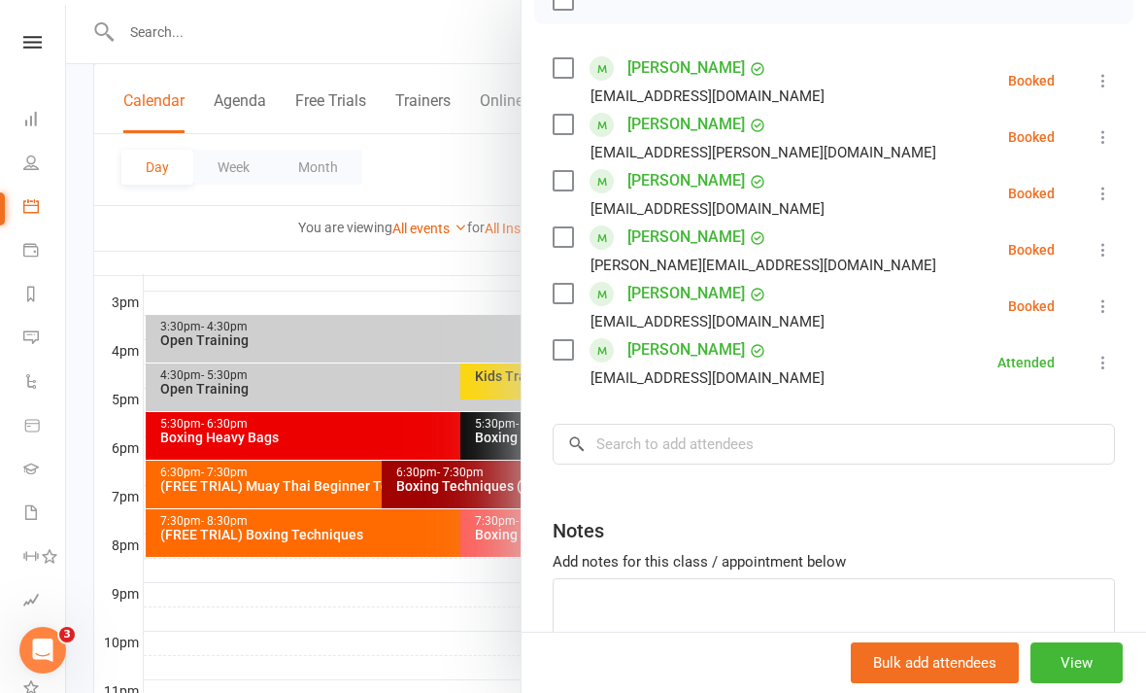
scroll to position [310, 0]
click at [418, 639] on div at bounding box center [606, 346] width 1080 height 693
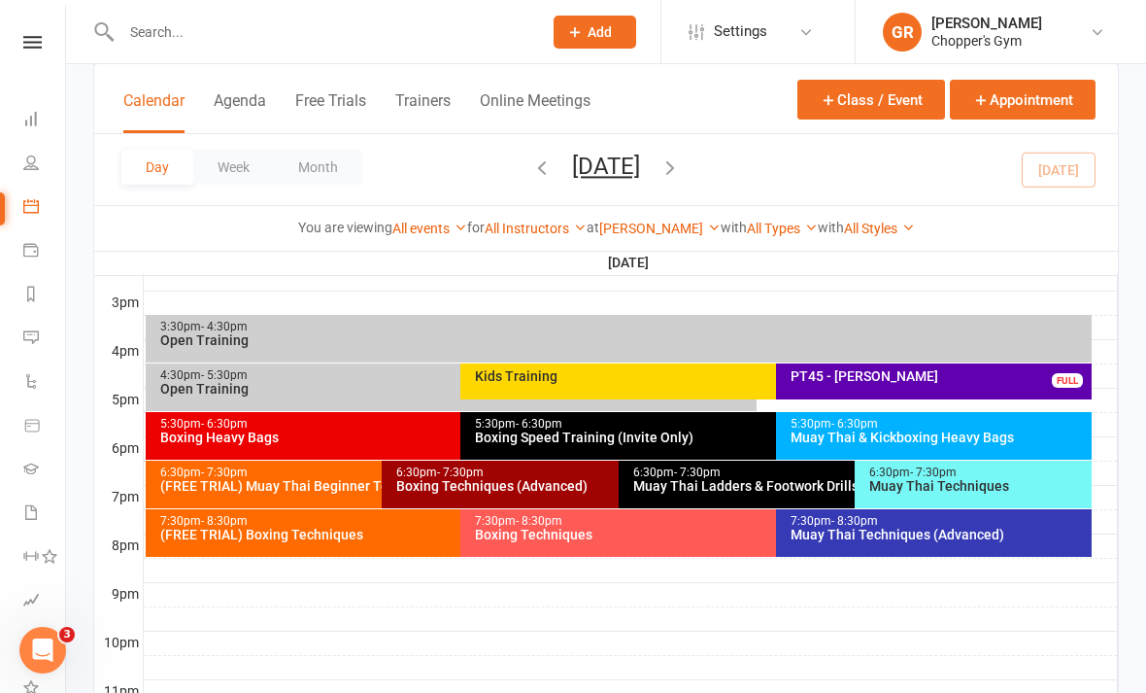
click at [716, 427] on div "5:30pm - 6:30pm" at bounding box center [771, 424] width 594 height 13
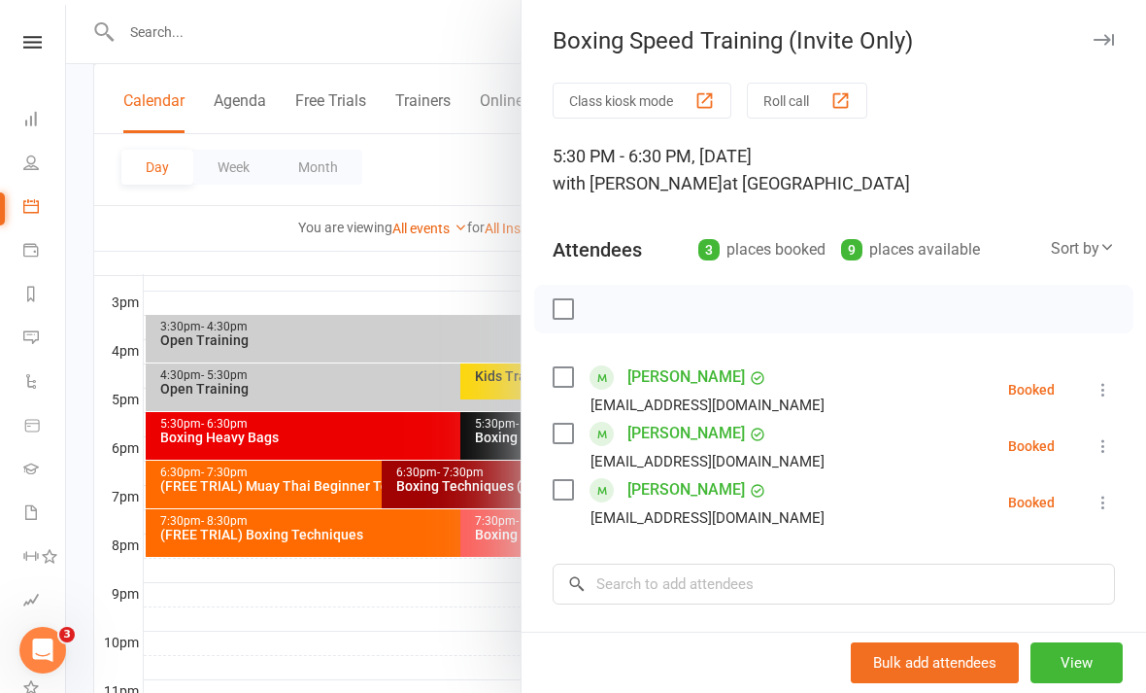
click at [467, 637] on div at bounding box center [606, 346] width 1080 height 693
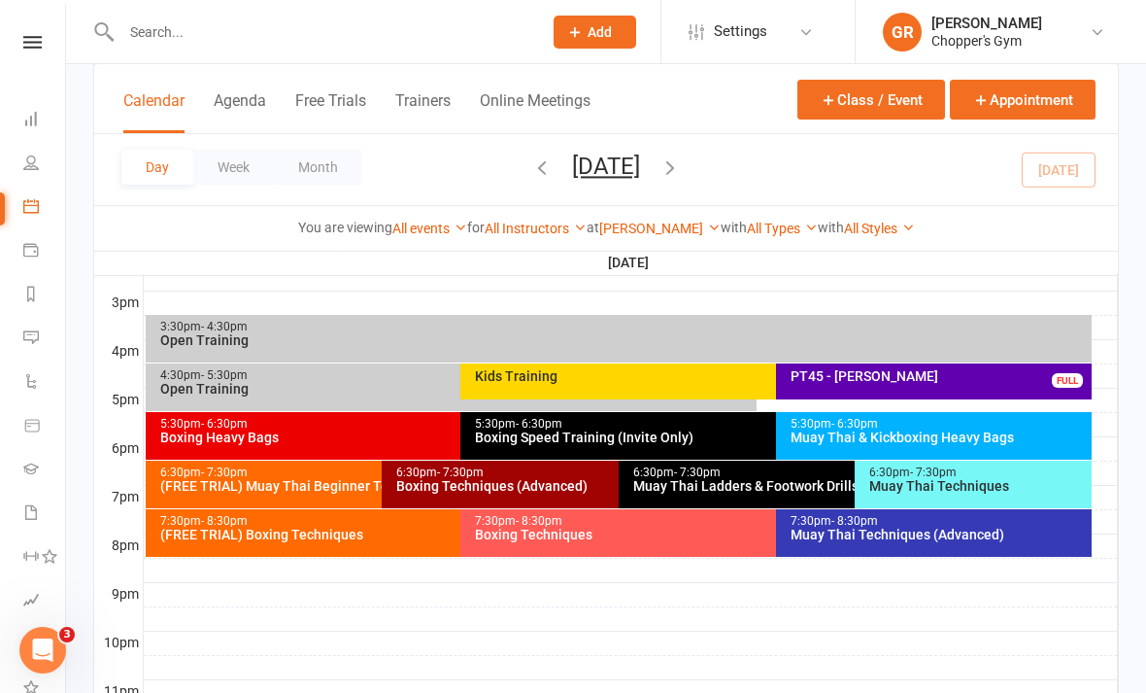
click at [421, 426] on div "5:30pm - 6:30pm" at bounding box center [456, 424] width 594 height 13
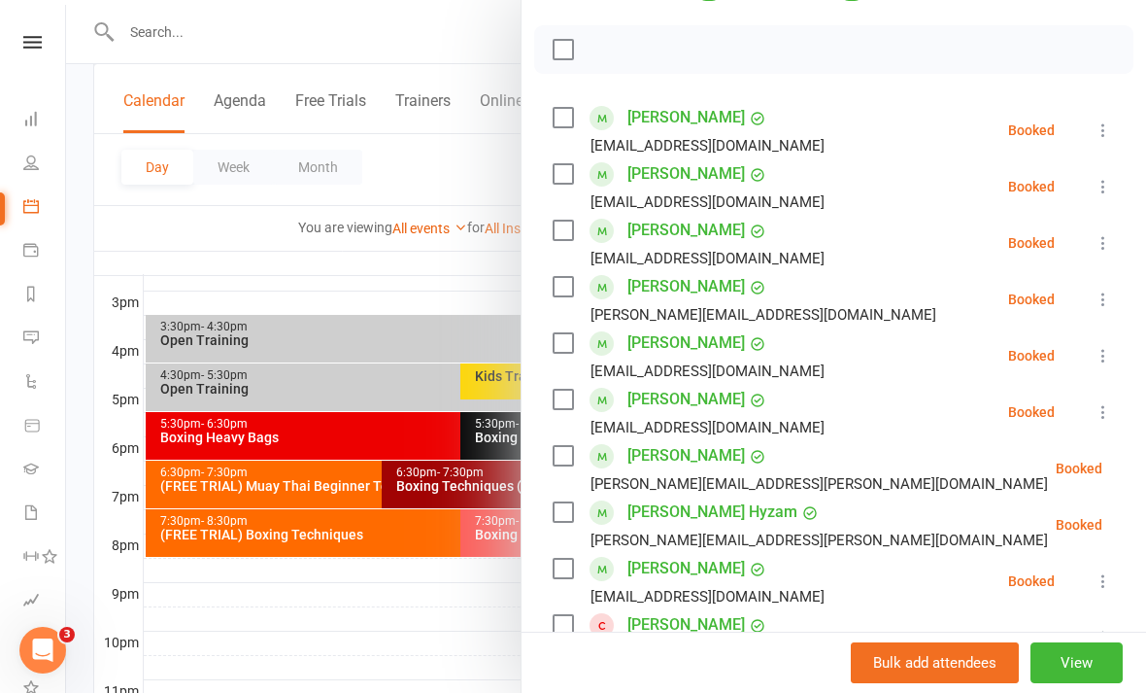
scroll to position [288, 0]
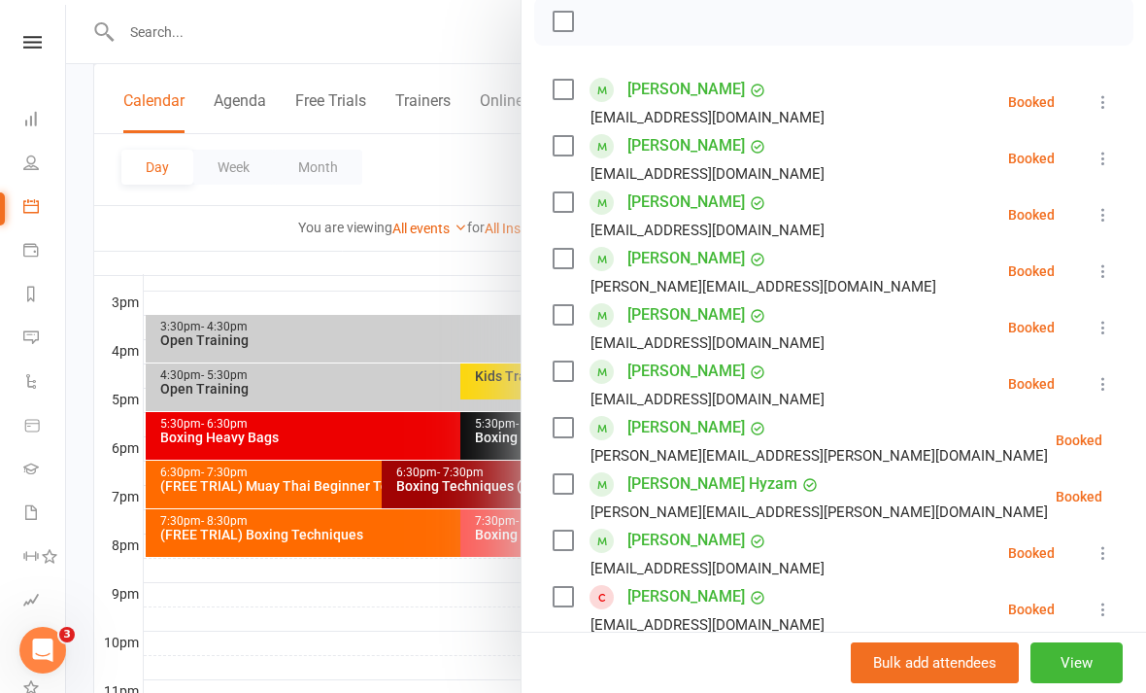
click at [1141, 436] on icon at bounding box center [1150, 439] width 19 height 19
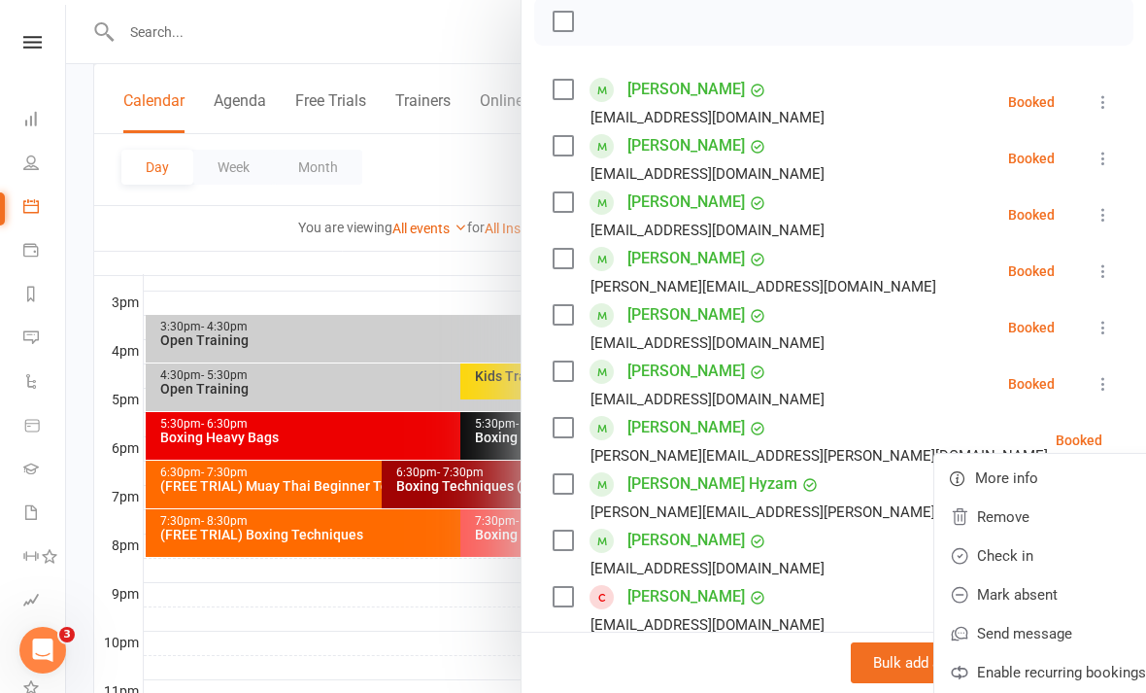
click at [971, 555] on link "Check in" at bounding box center [1048, 555] width 227 height 39
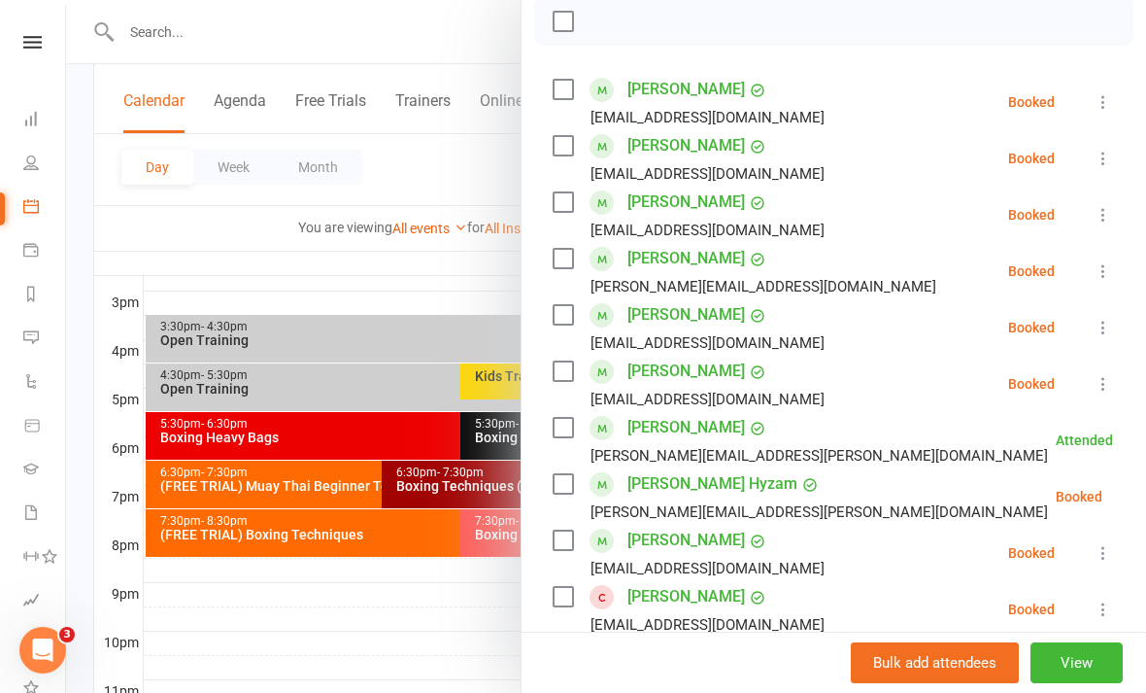
click at [392, 632] on div at bounding box center [606, 346] width 1080 height 693
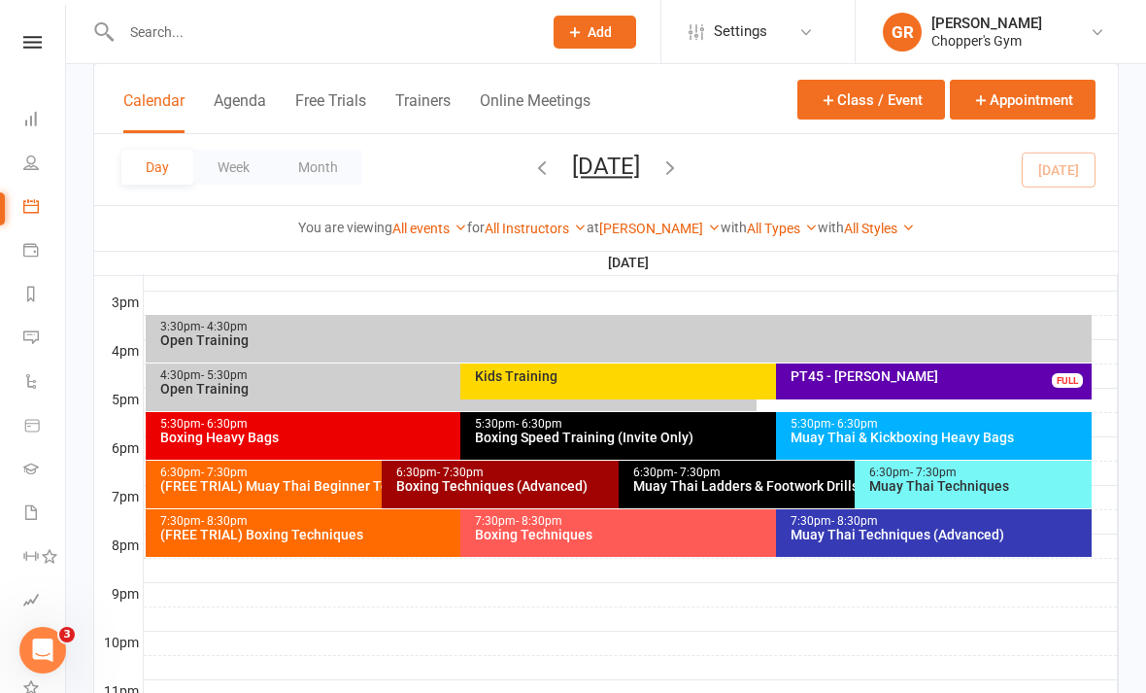
click at [311, 382] on div "Open Training" at bounding box center [456, 389] width 594 height 14
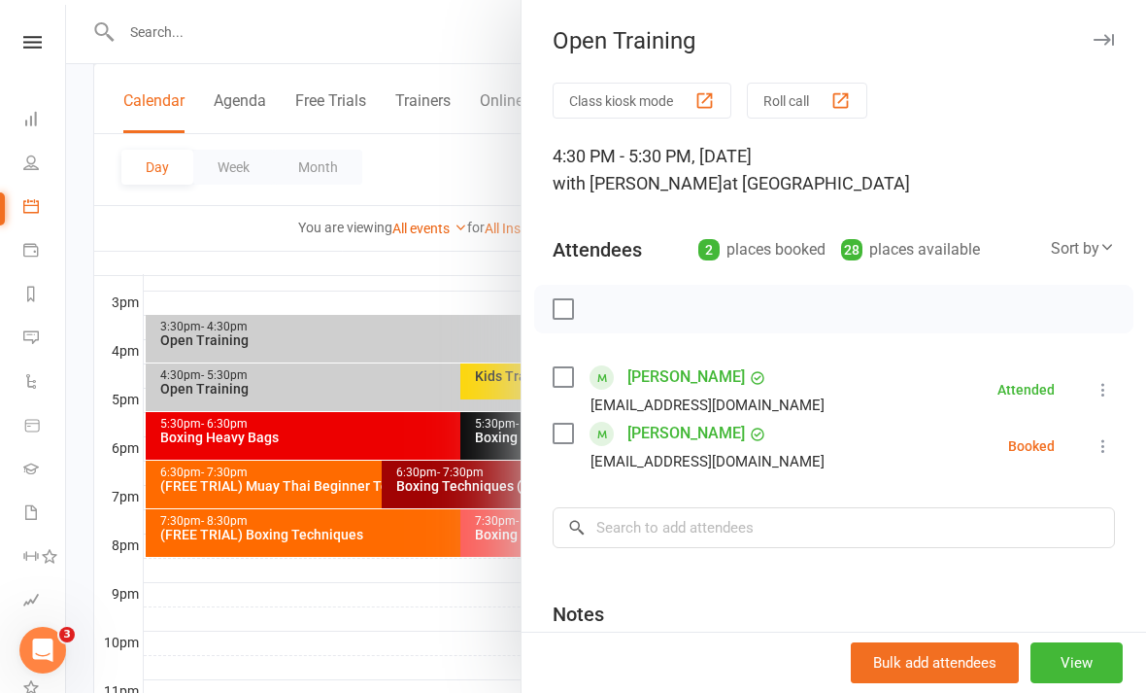
click at [1106, 455] on icon at bounding box center [1103, 445] width 19 height 19
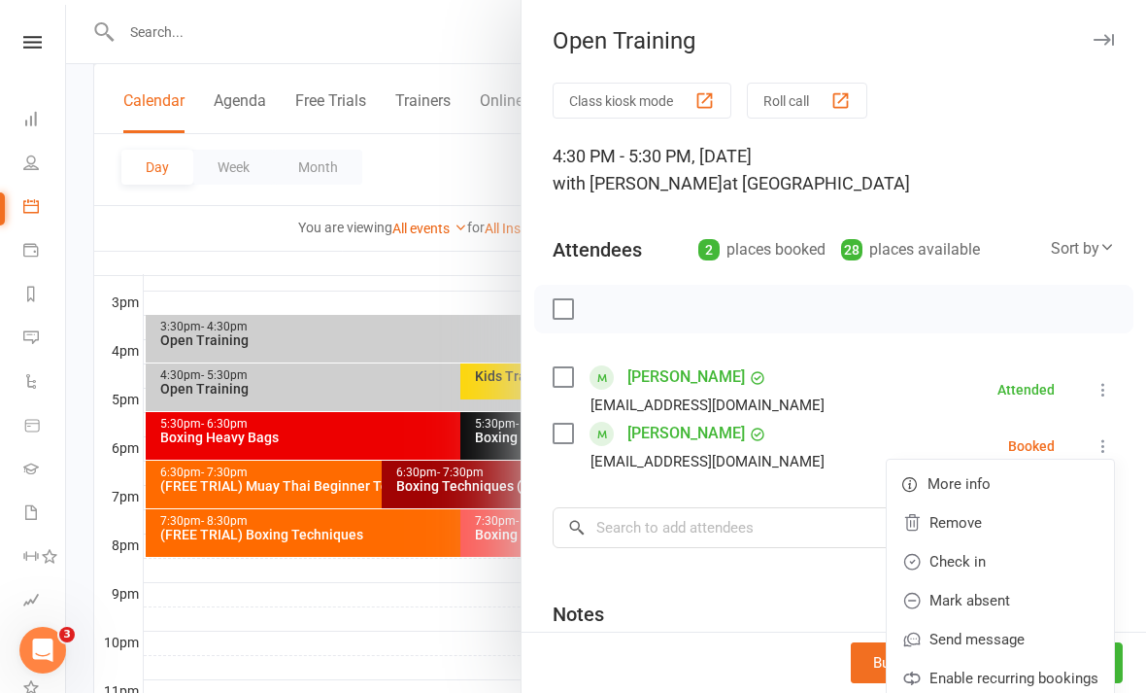
click at [989, 561] on link "Check in" at bounding box center [1000, 561] width 227 height 39
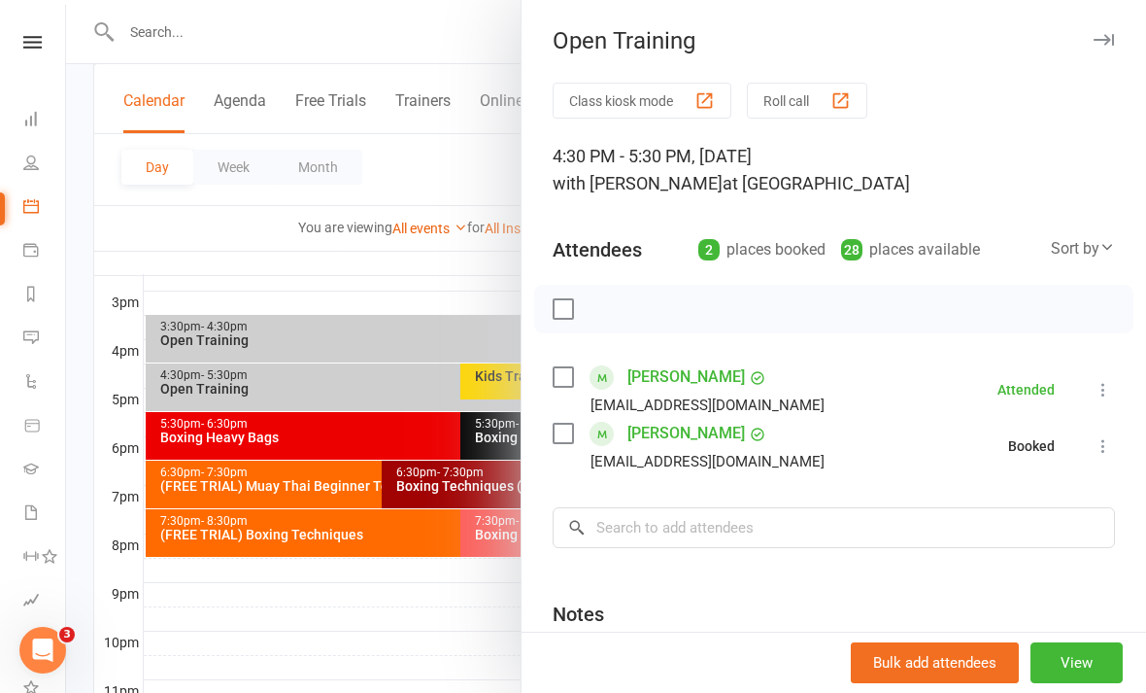
click at [397, 643] on div at bounding box center [606, 346] width 1080 height 693
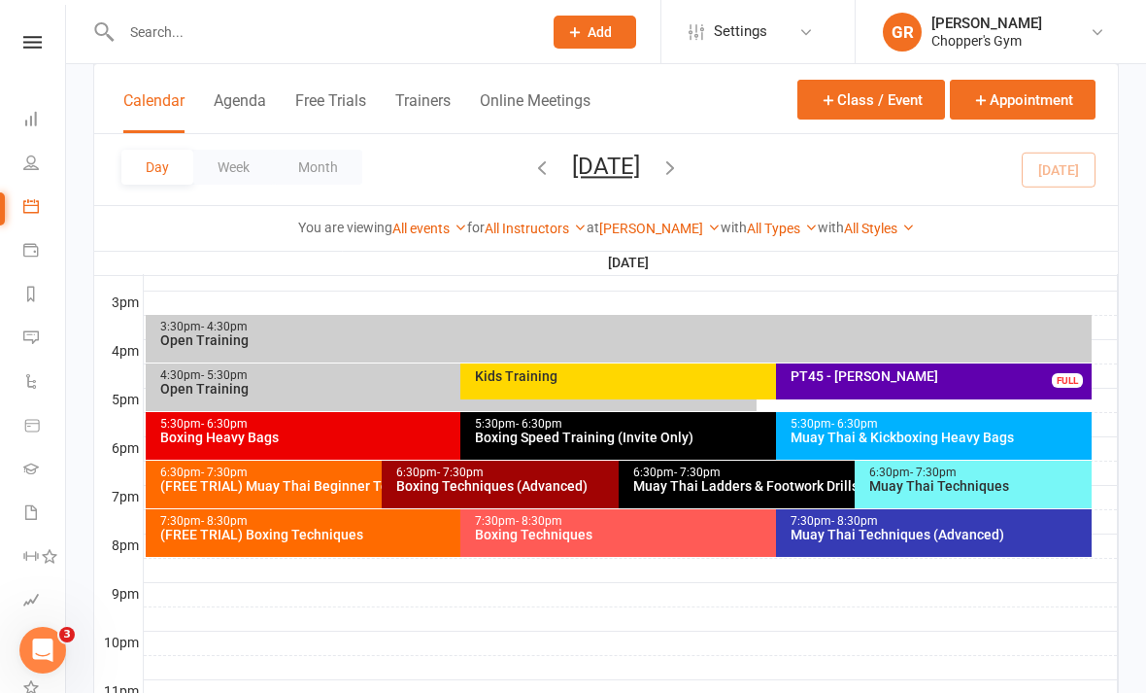
click at [417, 434] on div "Boxing Heavy Bags" at bounding box center [456, 437] width 594 height 14
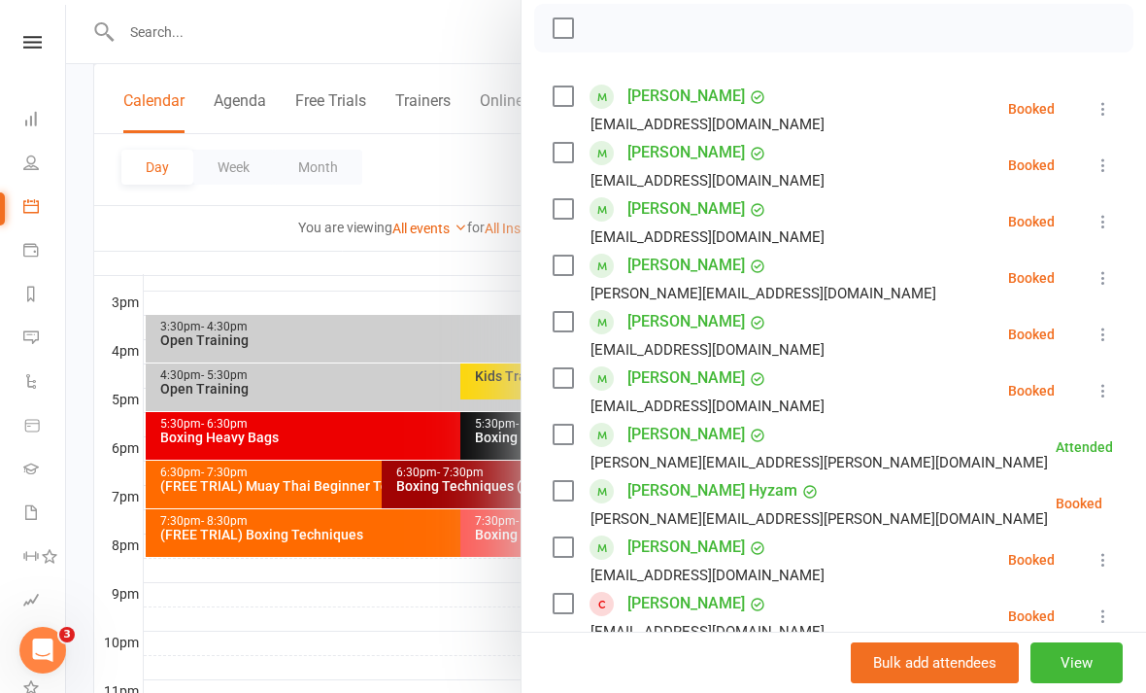
scroll to position [282, 0]
click at [417, 626] on div at bounding box center [606, 346] width 1080 height 693
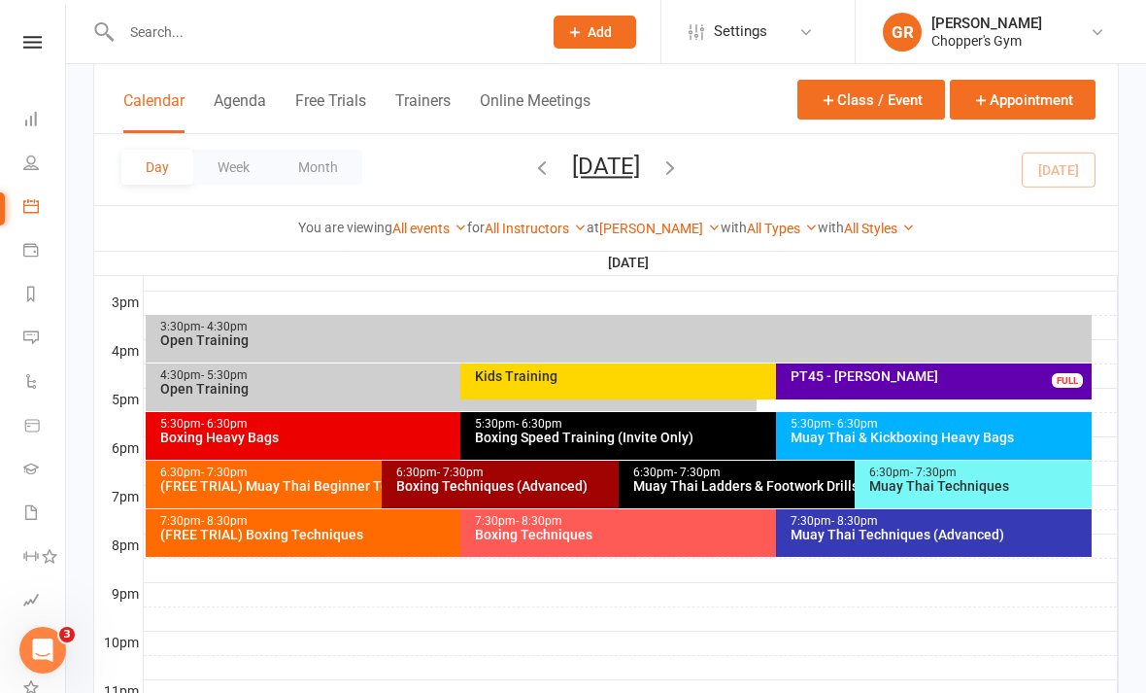
click at [946, 435] on div "Muay Thai & Kickboxing Heavy Bags" at bounding box center [939, 437] width 298 height 14
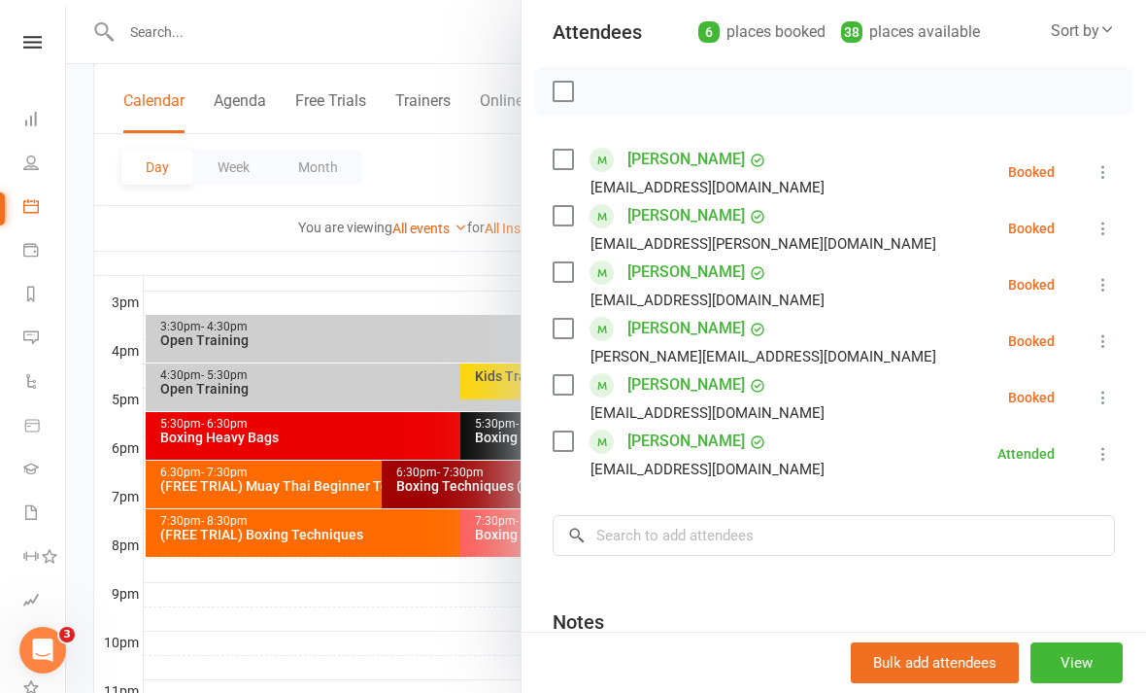
scroll to position [219, 0]
click at [422, 628] on div at bounding box center [606, 346] width 1080 height 693
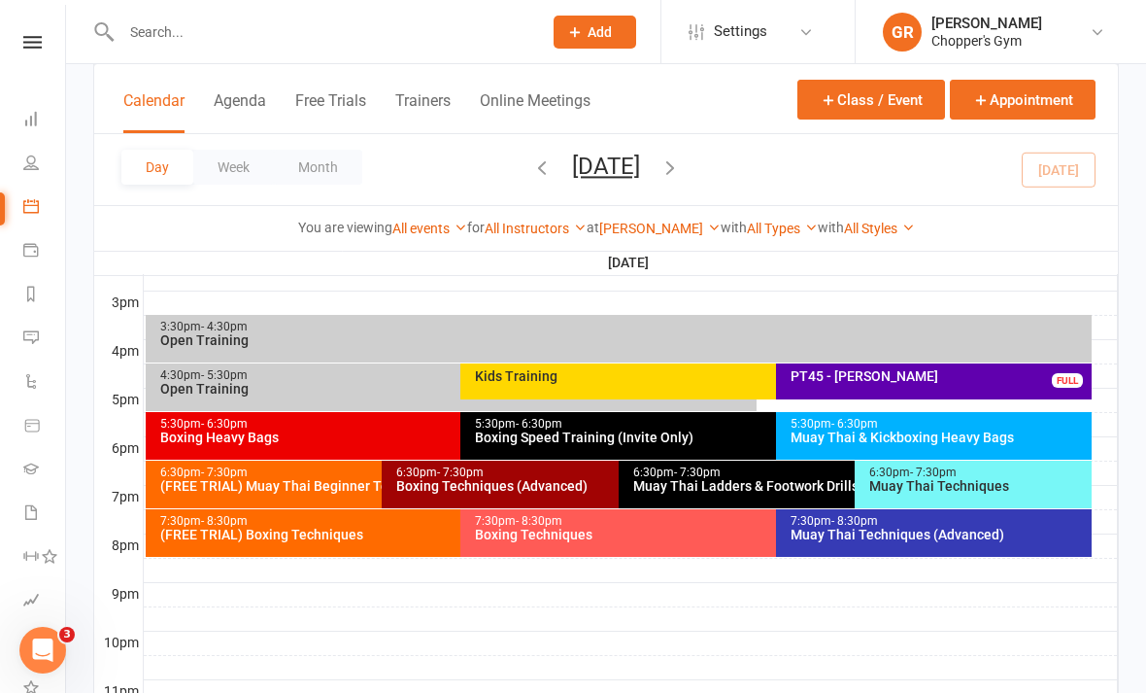
click at [978, 439] on div "Muay Thai & Kickboxing Heavy Bags" at bounding box center [939, 437] width 298 height 14
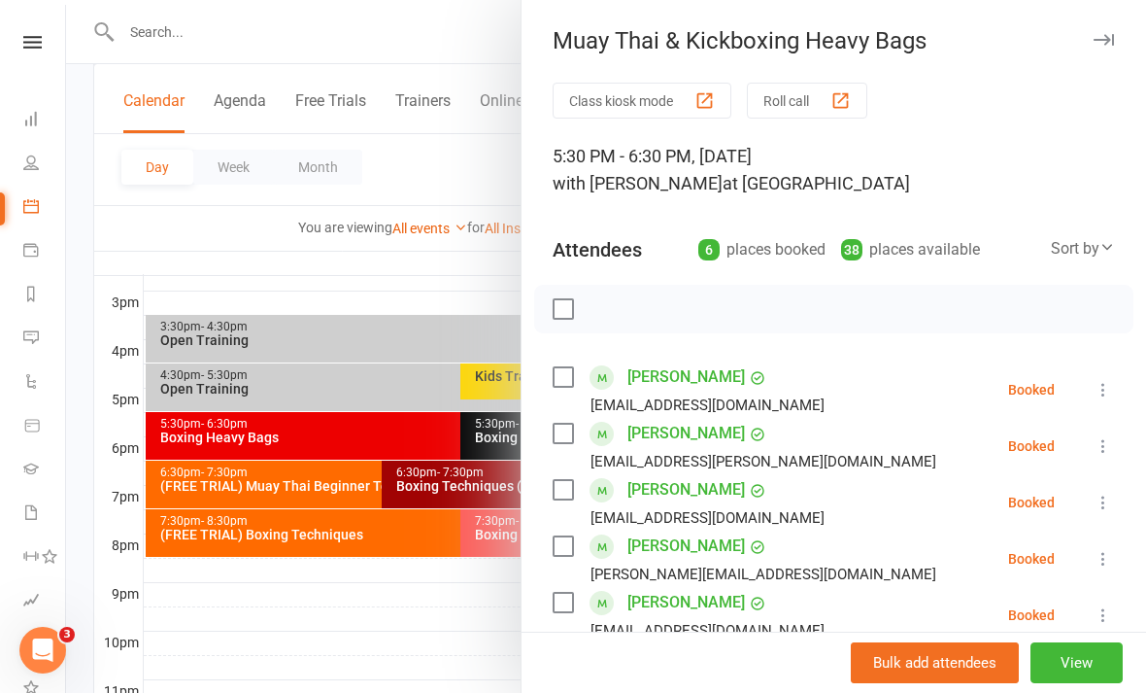
click at [1100, 607] on icon at bounding box center [1103, 614] width 19 height 19
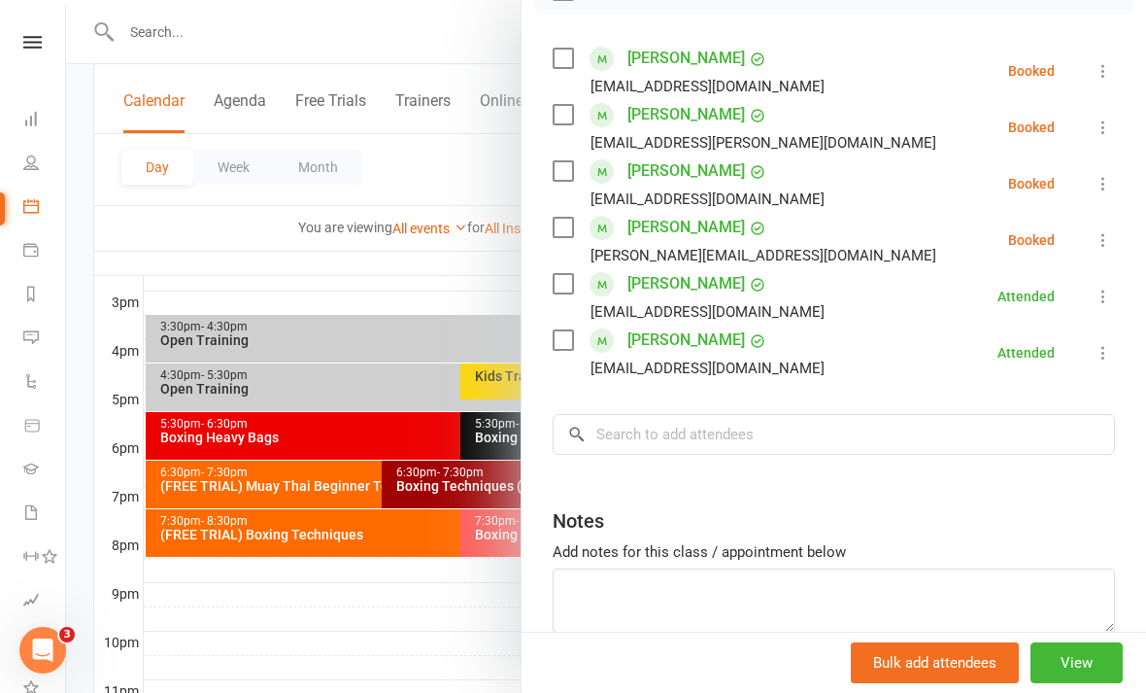
scroll to position [319, 0]
click at [454, 653] on div at bounding box center [606, 346] width 1080 height 693
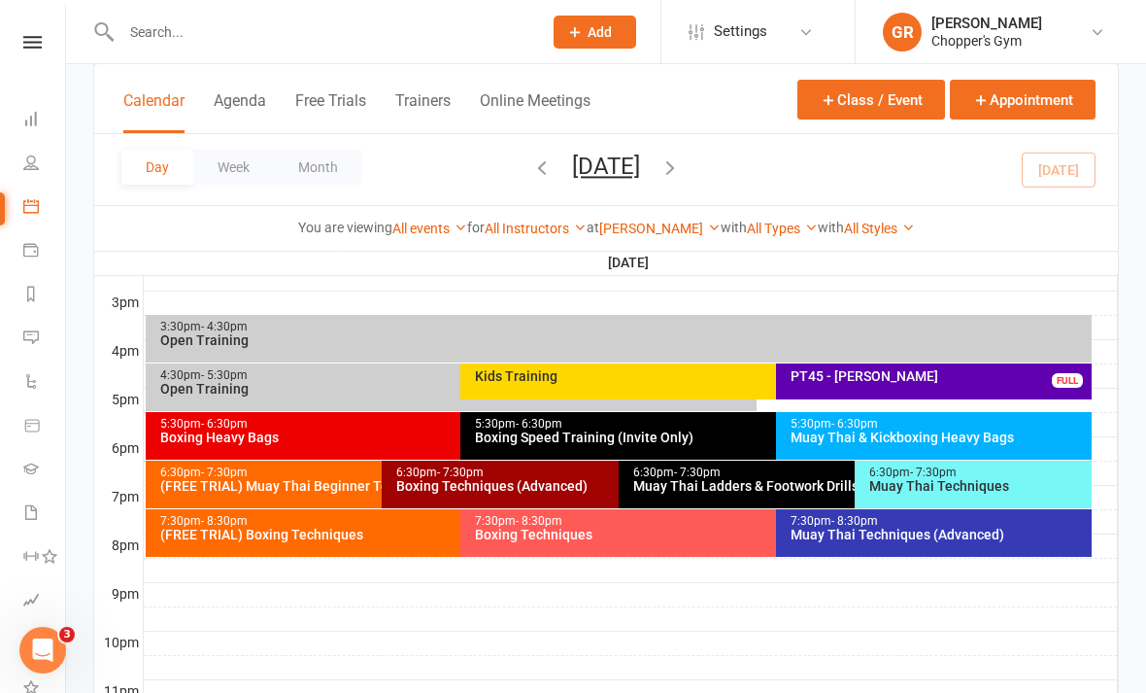
click at [413, 441] on div "Boxing Heavy Bags" at bounding box center [456, 437] width 594 height 14
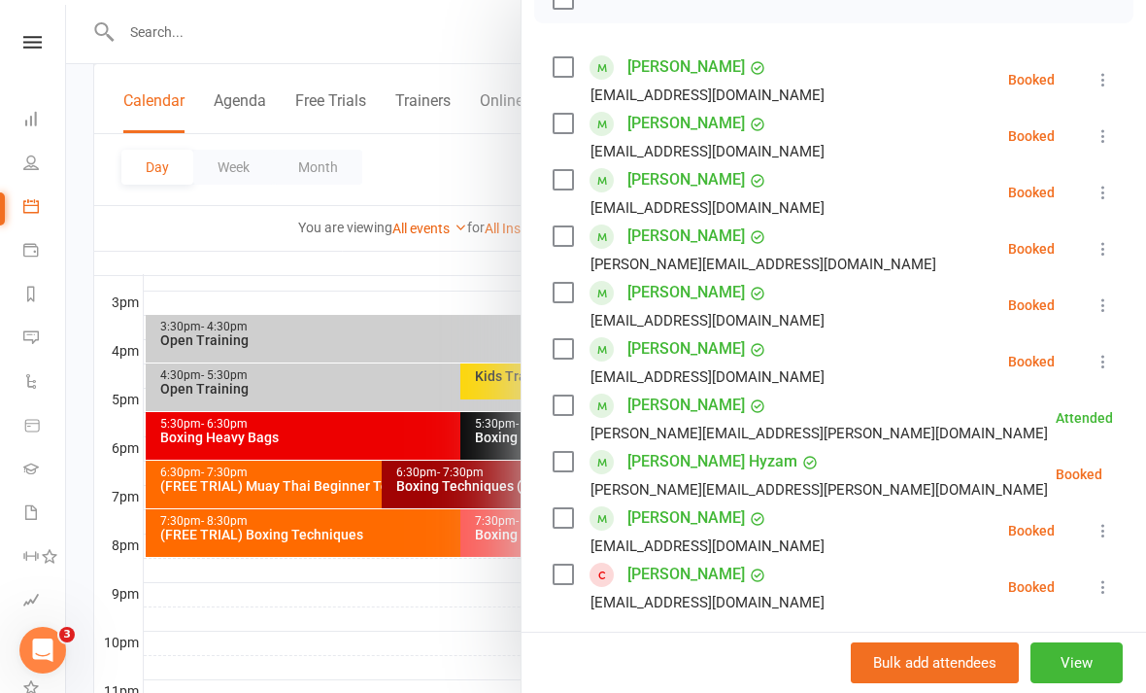
scroll to position [312, 0]
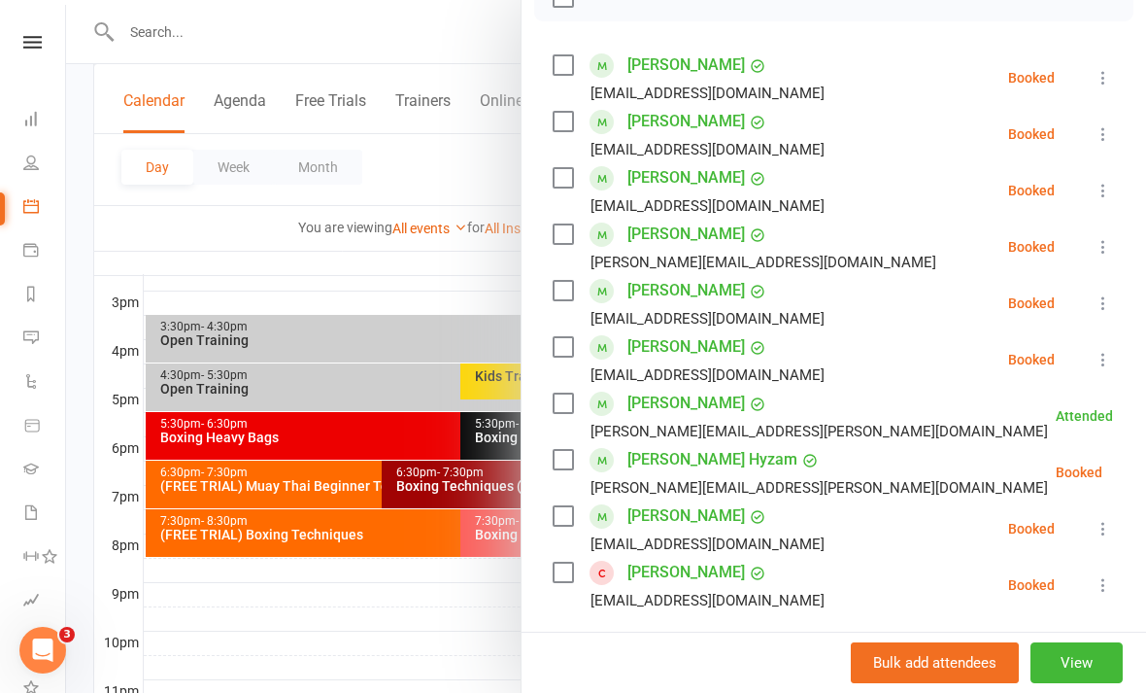
click at [431, 692] on div at bounding box center [606, 346] width 1080 height 693
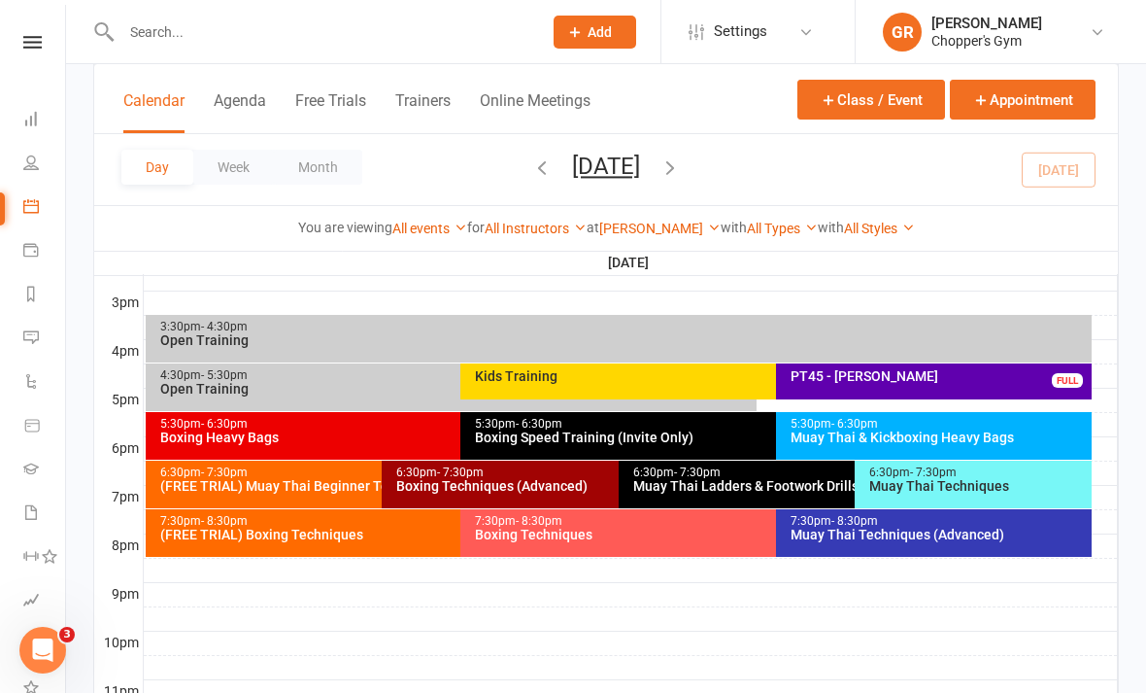
click at [602, 426] on div "5:30pm - 6:30pm" at bounding box center [771, 424] width 594 height 13
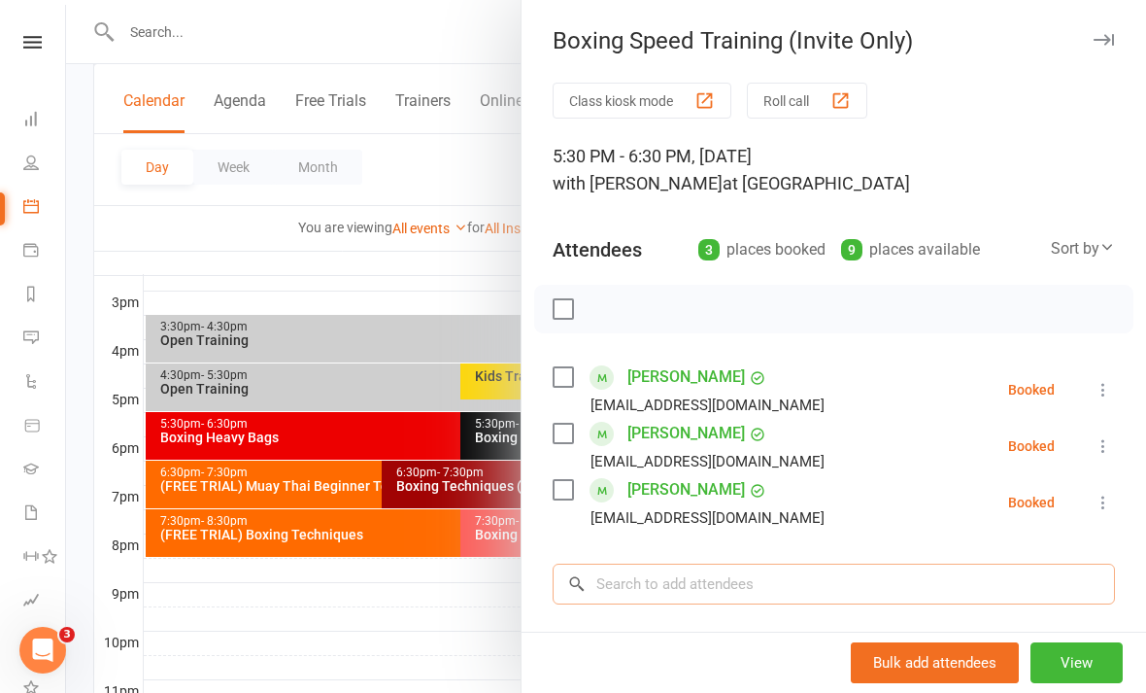
click at [894, 577] on input "search" at bounding box center [834, 583] width 562 height 41
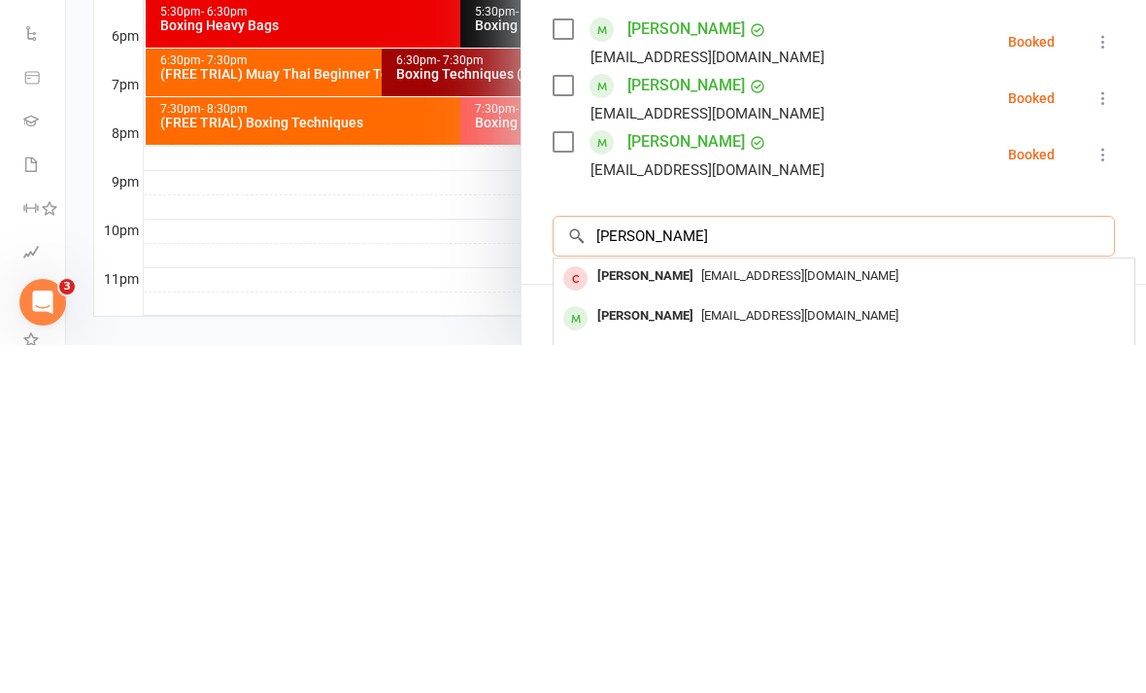
scroll to position [0, 0]
type input "Samuel stephen"
click at [868, 650] on div "larazasiadczyk@hotmail.com" at bounding box center [844, 664] width 565 height 28
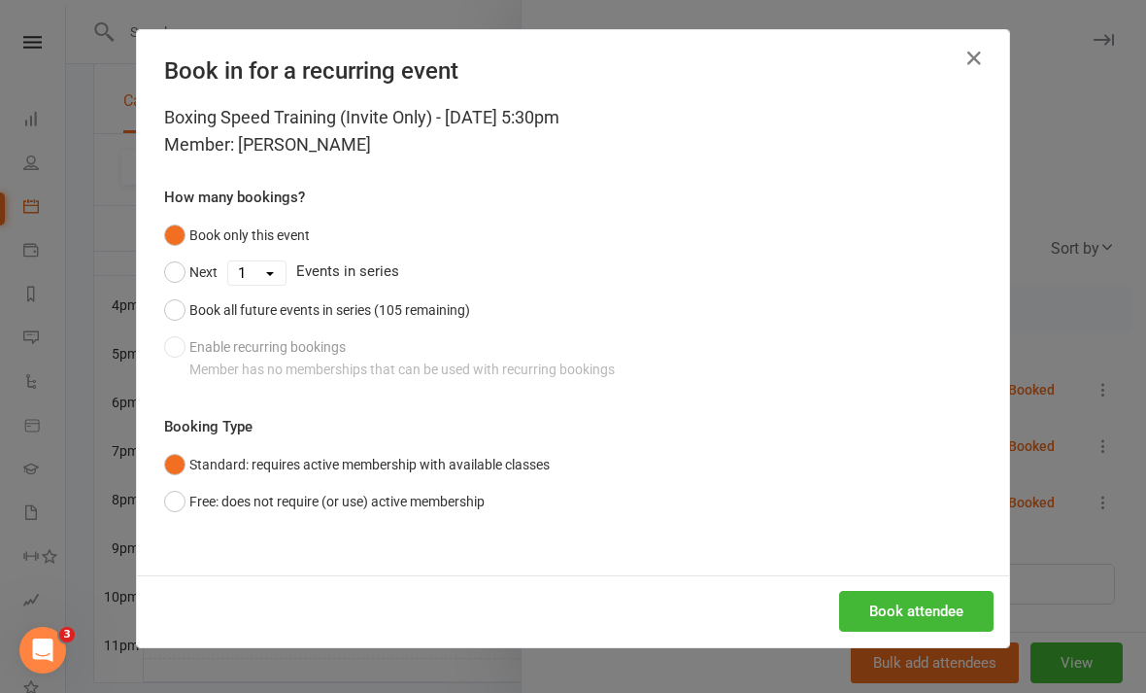
click at [933, 599] on button "Book attendee" at bounding box center [916, 611] width 154 height 41
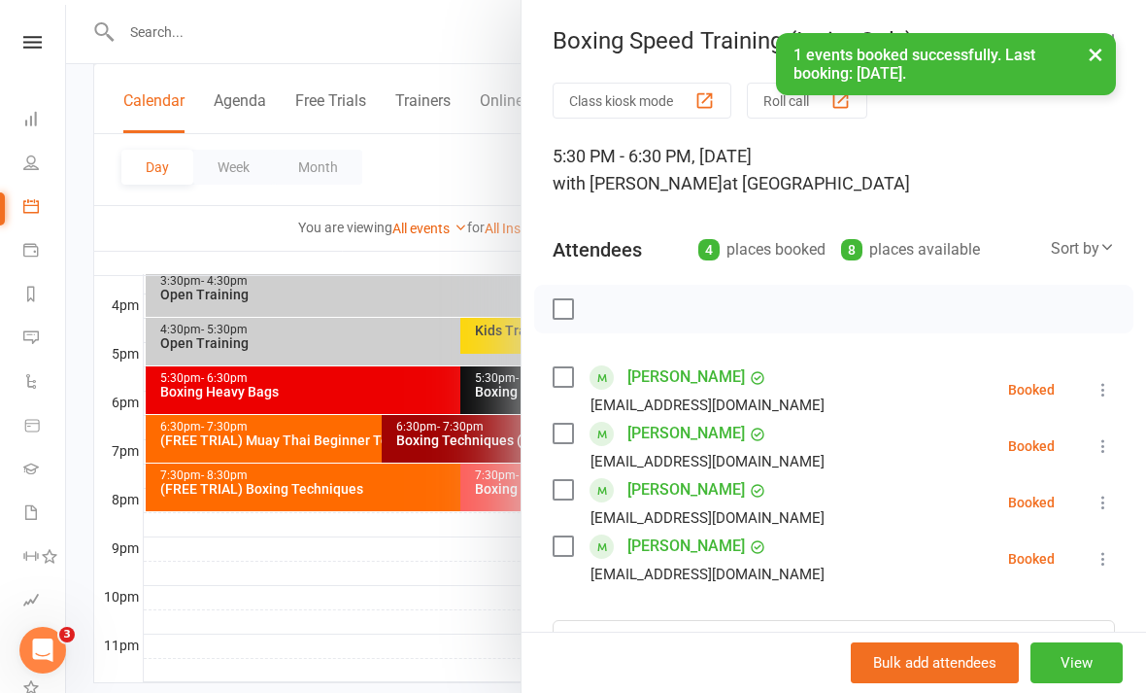
click at [1084, 564] on li "Samuel Stephens larazasiadczyk@hotmail.com Booked More info Remove Check in Mar…" at bounding box center [834, 558] width 562 height 56
click at [1083, 562] on li "Samuel Stephens larazasiadczyk@hotmail.com Booked More info Remove Check in Mar…" at bounding box center [834, 558] width 562 height 56
click at [1104, 563] on icon at bounding box center [1103, 558] width 19 height 19
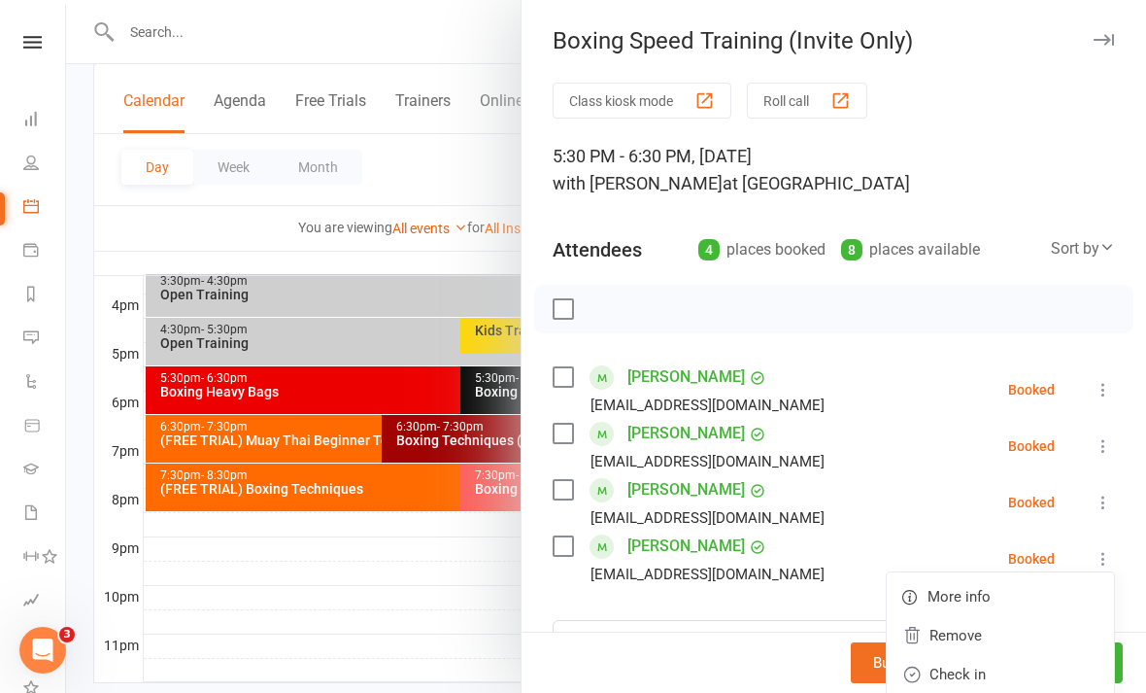
click at [975, 668] on link "Check in" at bounding box center [1000, 674] width 227 height 39
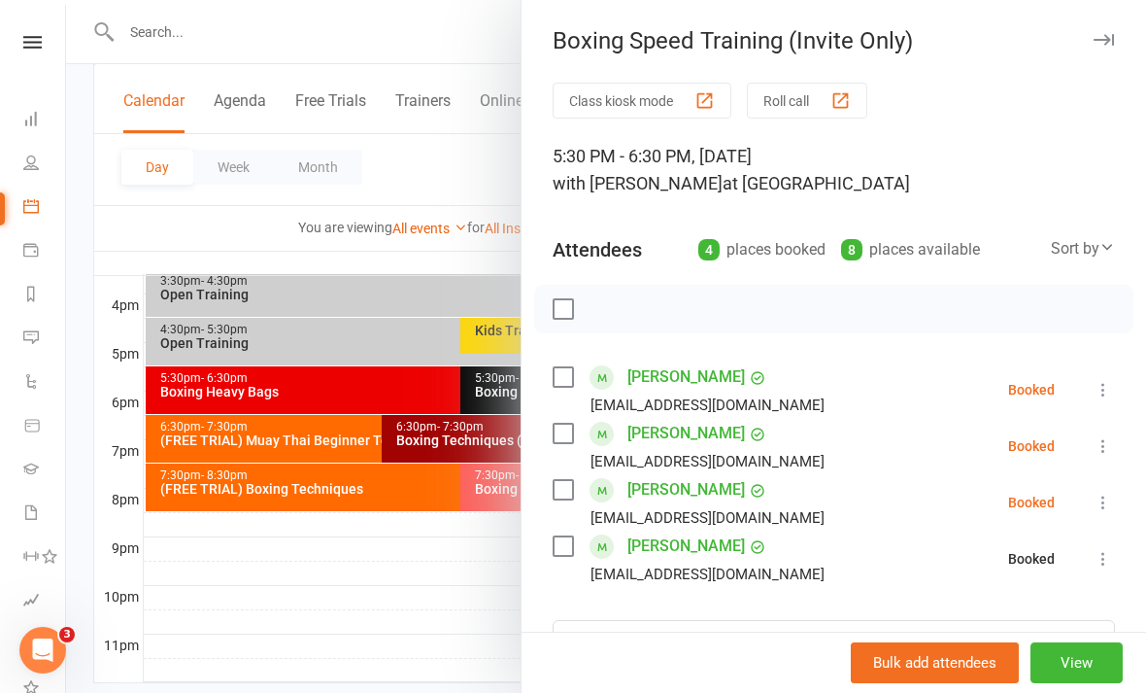
click at [1094, 502] on button at bounding box center [1103, 502] width 23 height 23
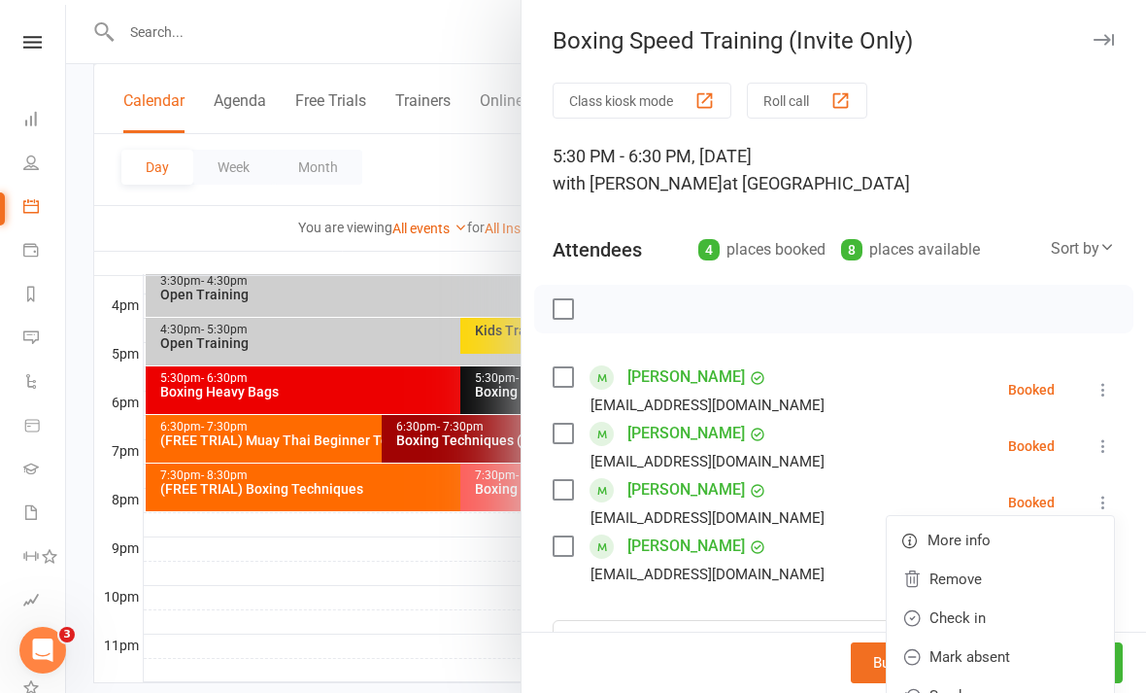
click at [983, 625] on link "Check in" at bounding box center [1000, 617] width 227 height 39
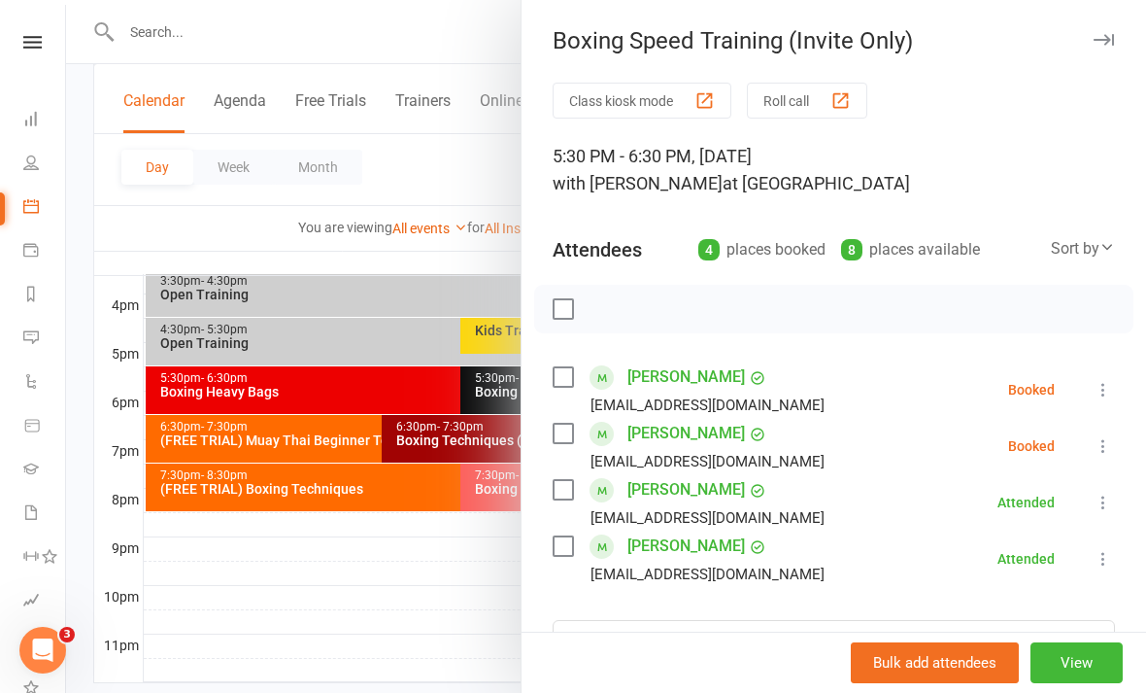
click at [432, 614] on div at bounding box center [606, 346] width 1080 height 693
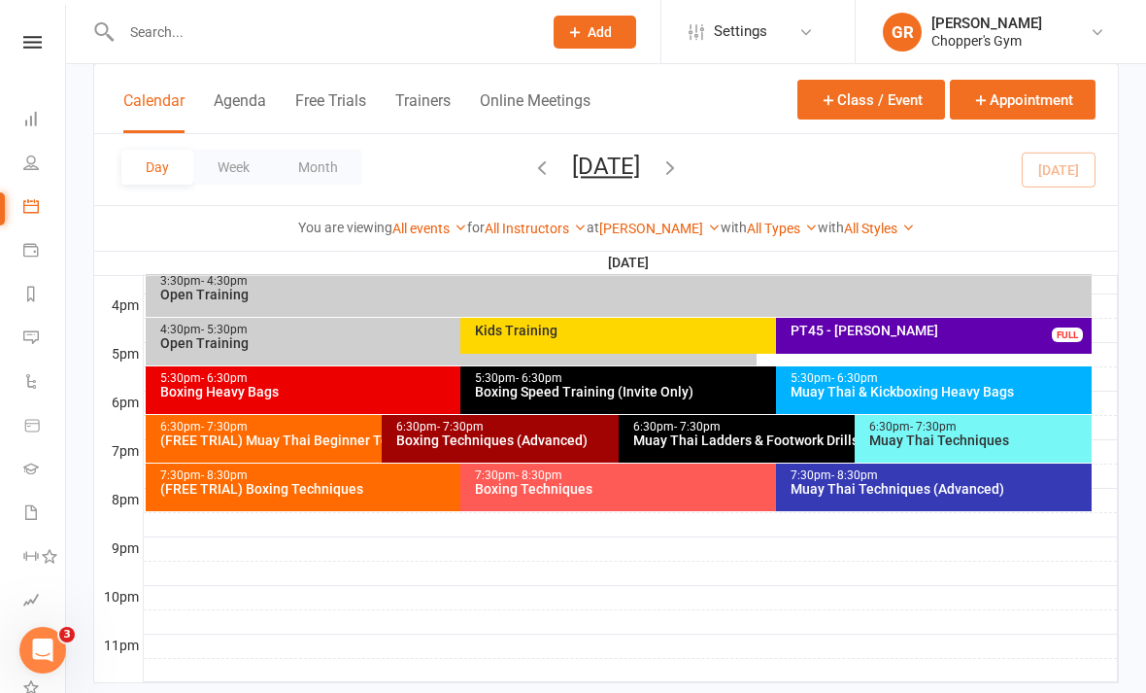
click at [395, 399] on div "5:30pm - 6:30pm Boxing Heavy Bags" at bounding box center [451, 390] width 611 height 48
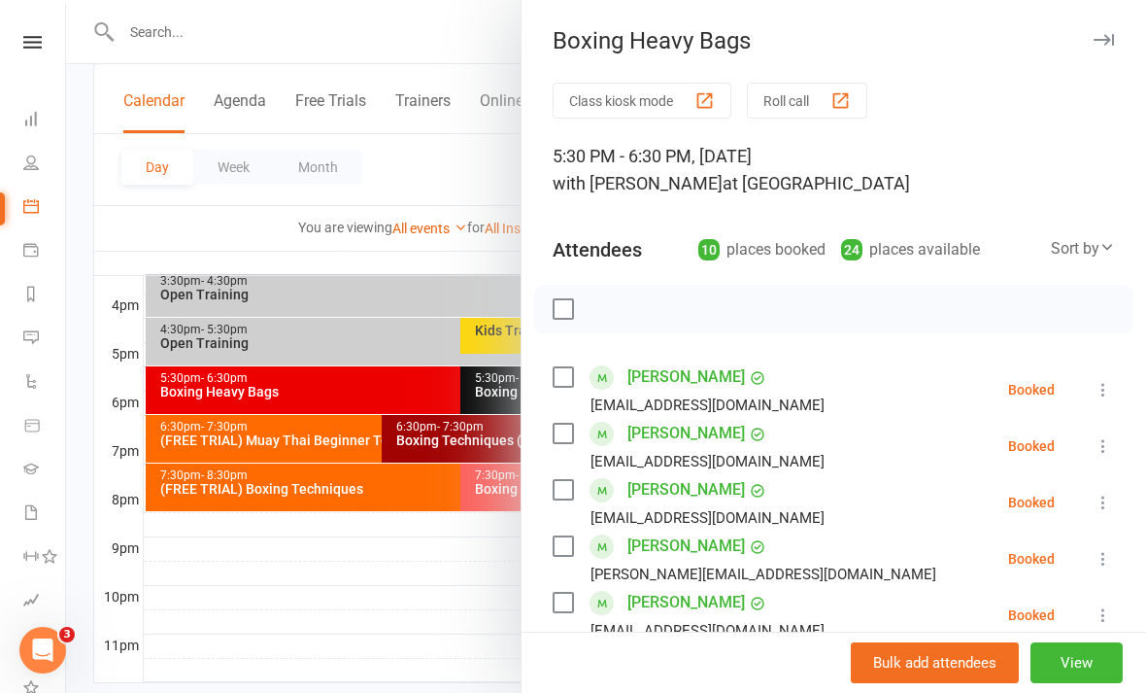
click at [1104, 393] on icon at bounding box center [1103, 389] width 19 height 19
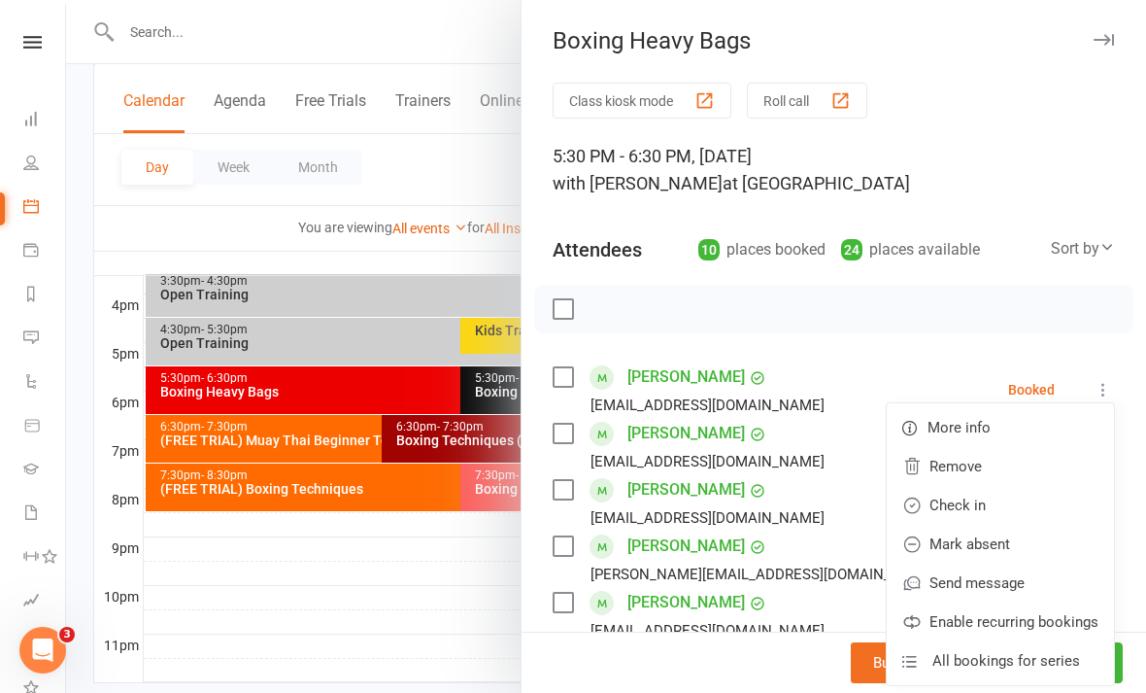
click at [1022, 509] on link "Check in" at bounding box center [1000, 505] width 227 height 39
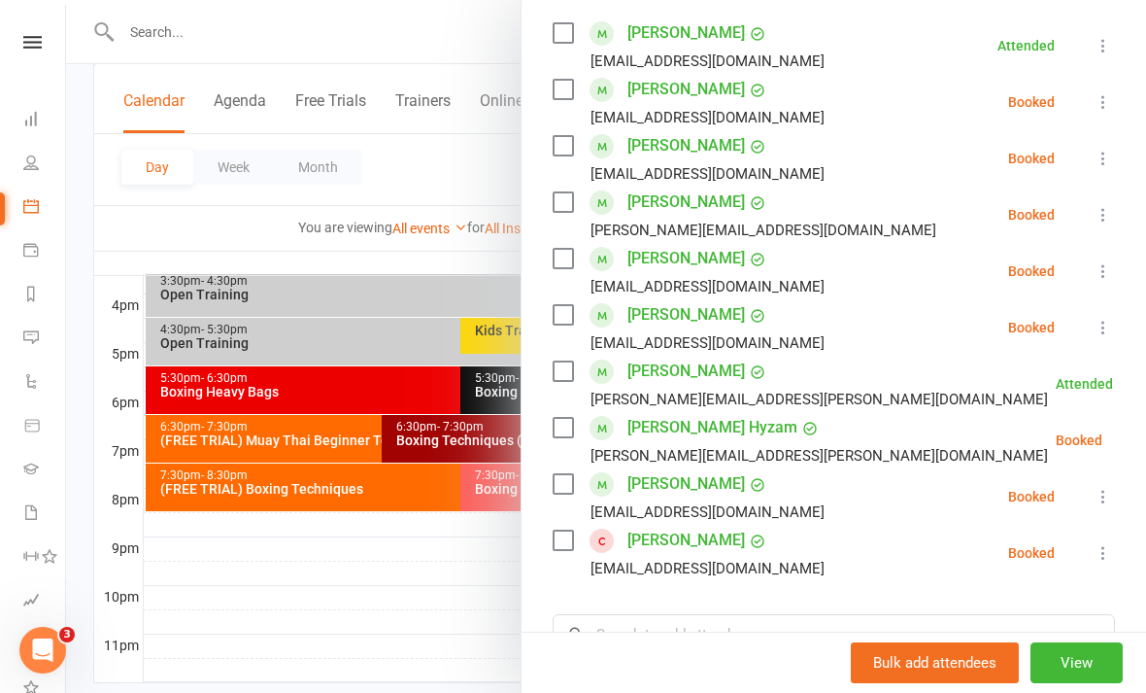
scroll to position [342, 0]
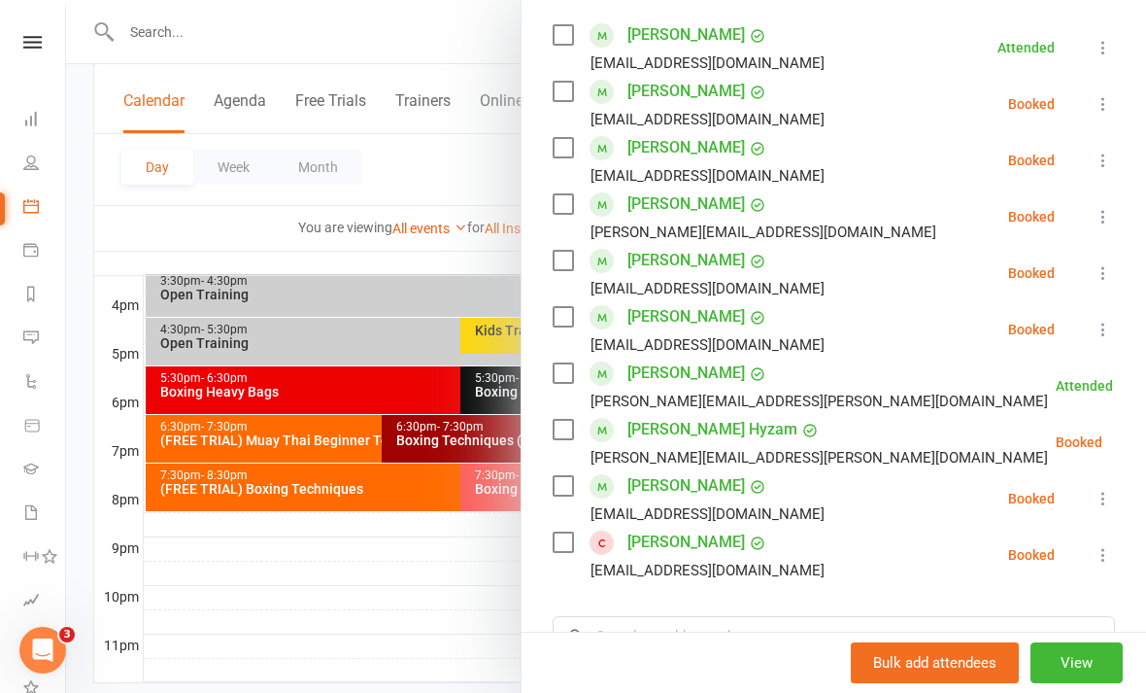
click at [1100, 508] on icon at bounding box center [1103, 498] width 19 height 19
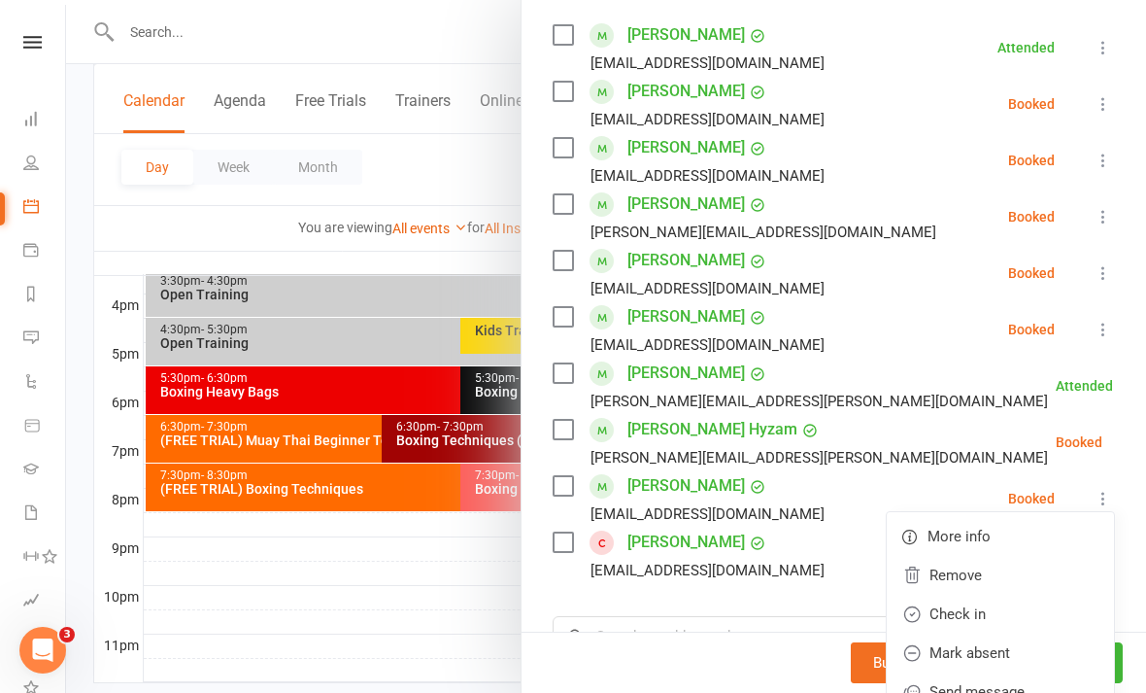
click at [987, 621] on link "Check in" at bounding box center [1000, 614] width 227 height 39
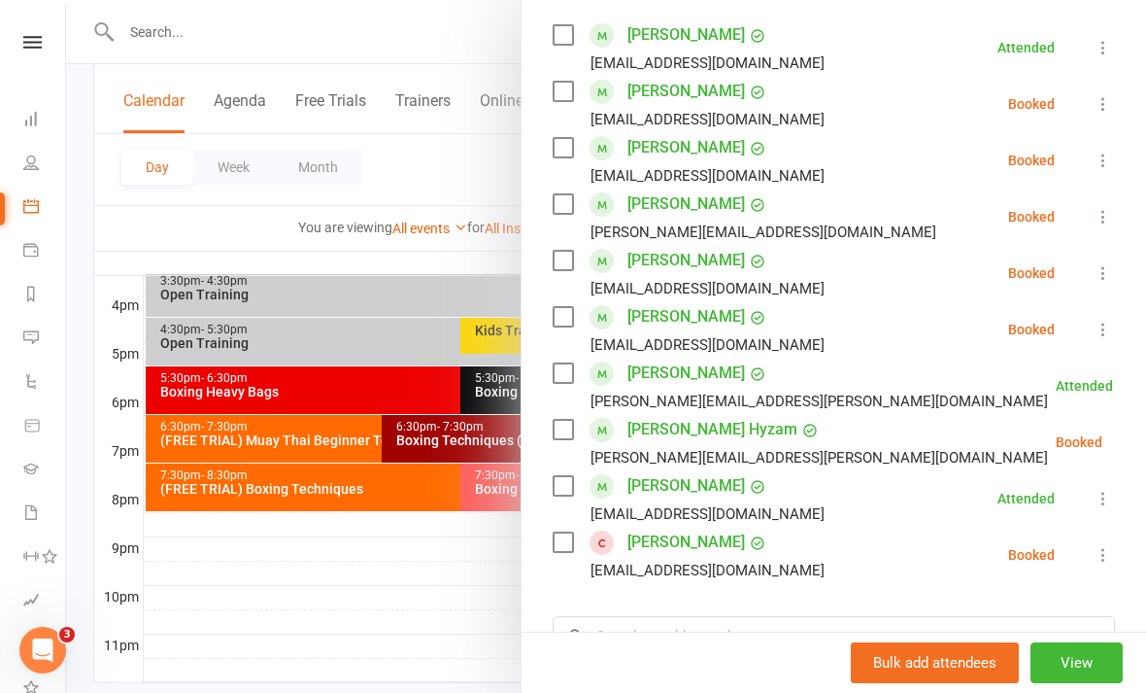
click at [398, 620] on div at bounding box center [606, 346] width 1080 height 693
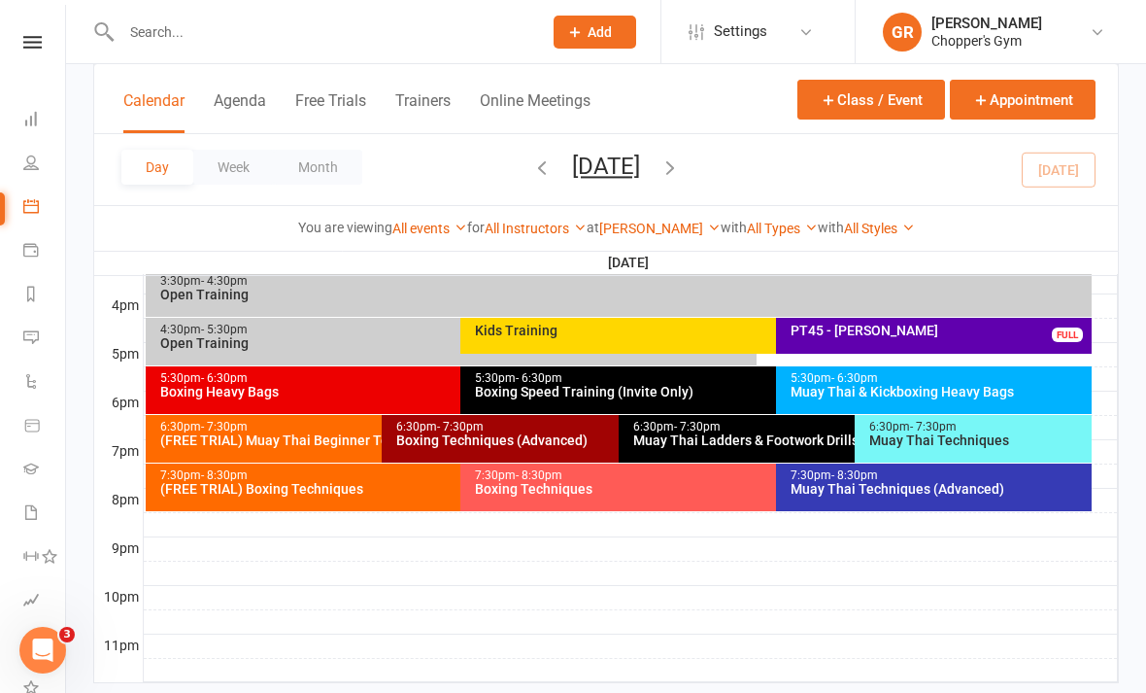
click at [574, 437] on div "Boxing Techniques (Advanced)" at bounding box center [613, 440] width 436 height 14
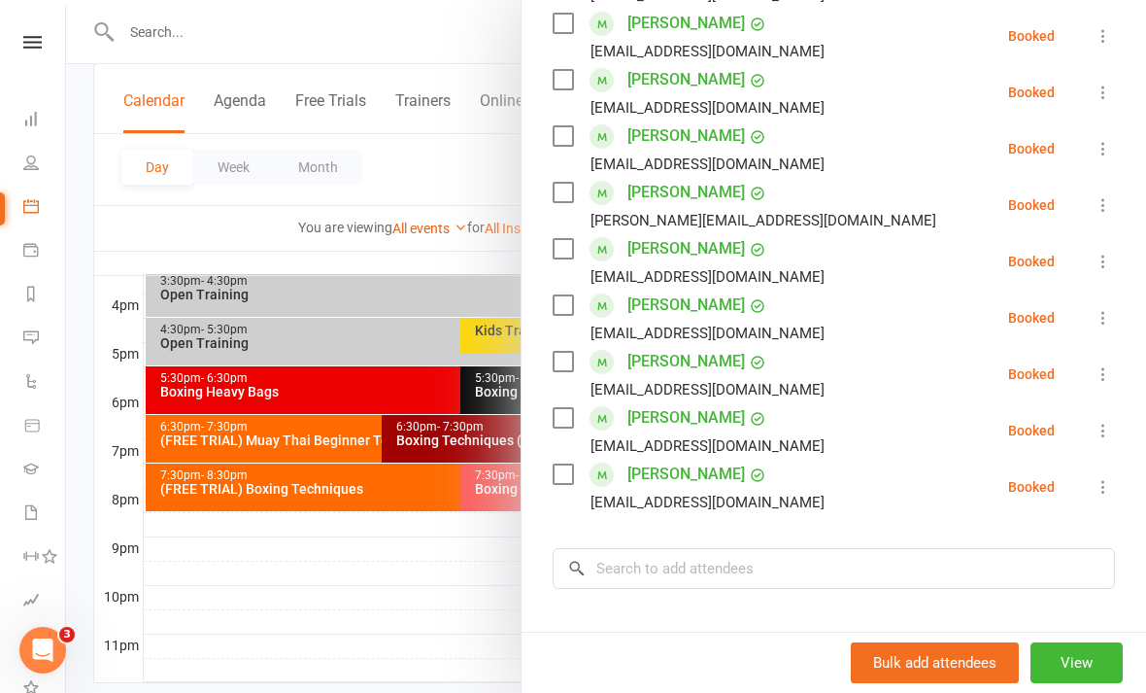
scroll to position [426, 0]
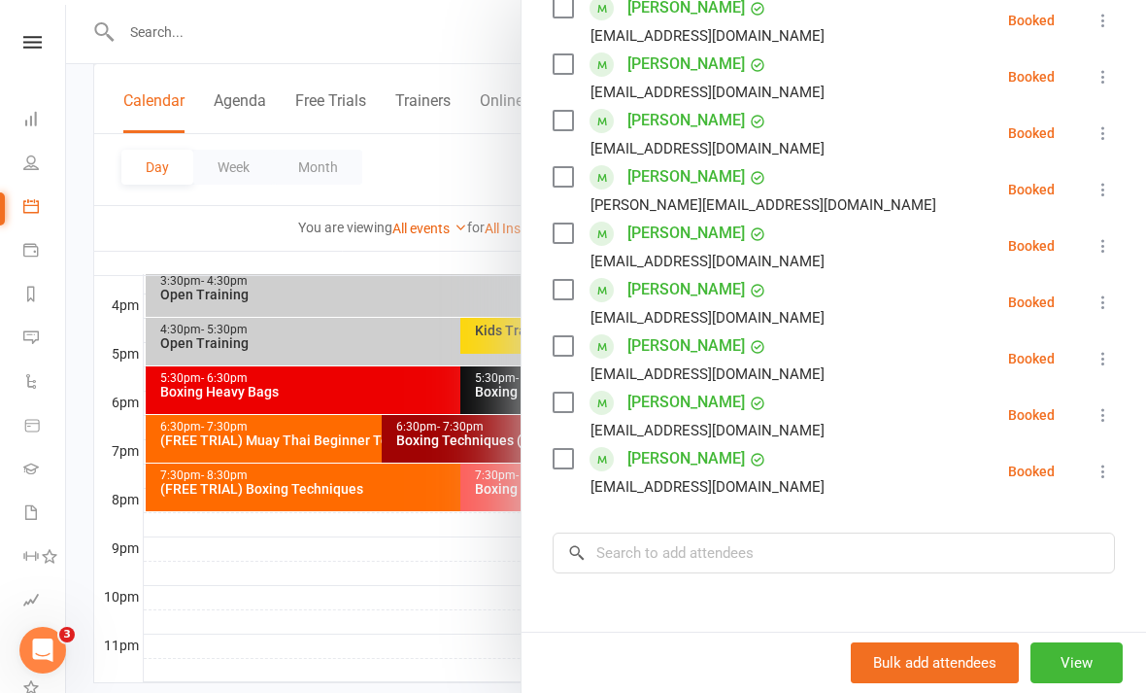
click at [1102, 347] on button at bounding box center [1103, 358] width 23 height 23
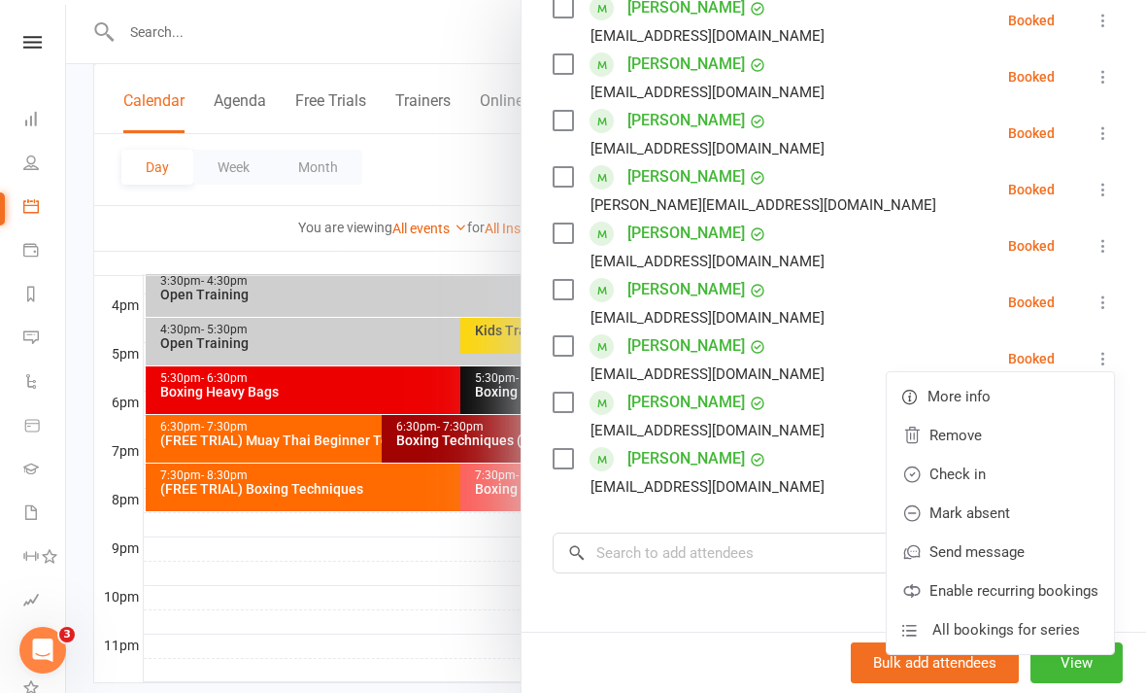
click at [1004, 470] on link "Check in" at bounding box center [1000, 474] width 227 height 39
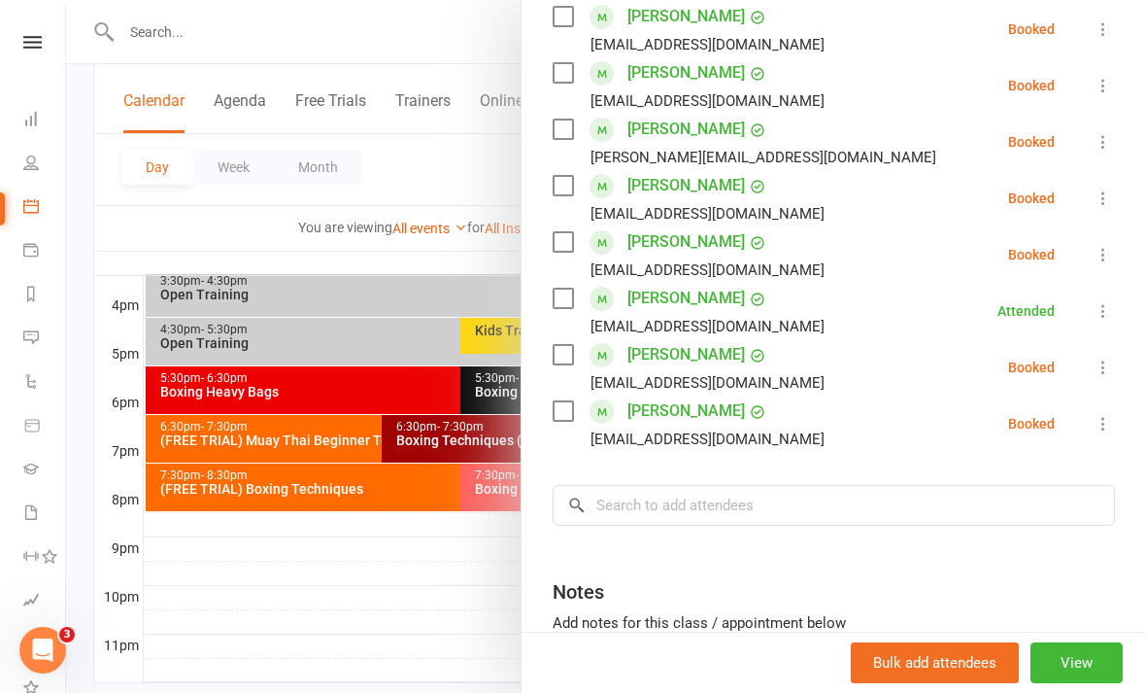
scroll to position [464, 0]
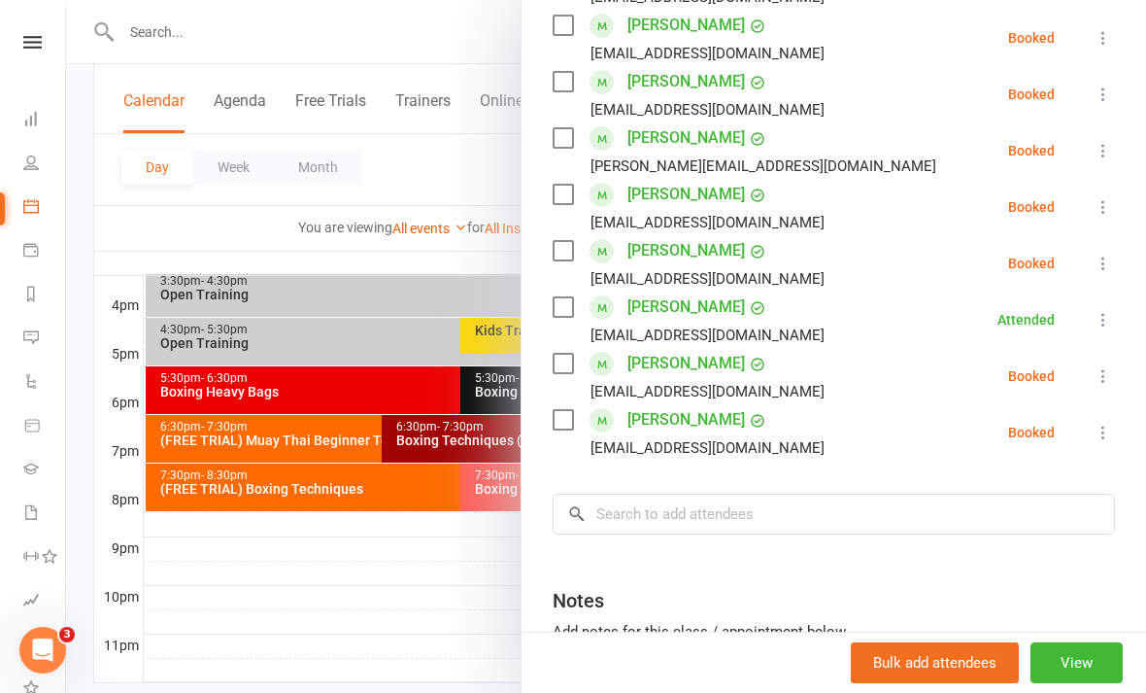
click at [443, 614] on div at bounding box center [606, 346] width 1080 height 693
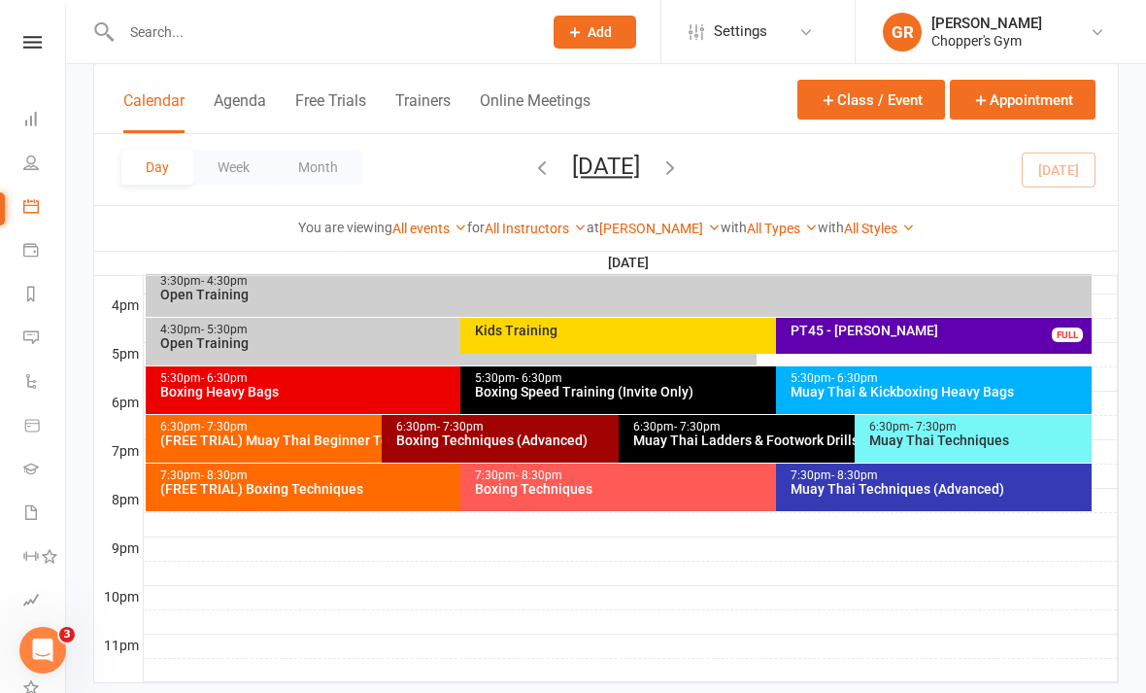
click at [419, 391] on div "Boxing Heavy Bags" at bounding box center [456, 392] width 594 height 14
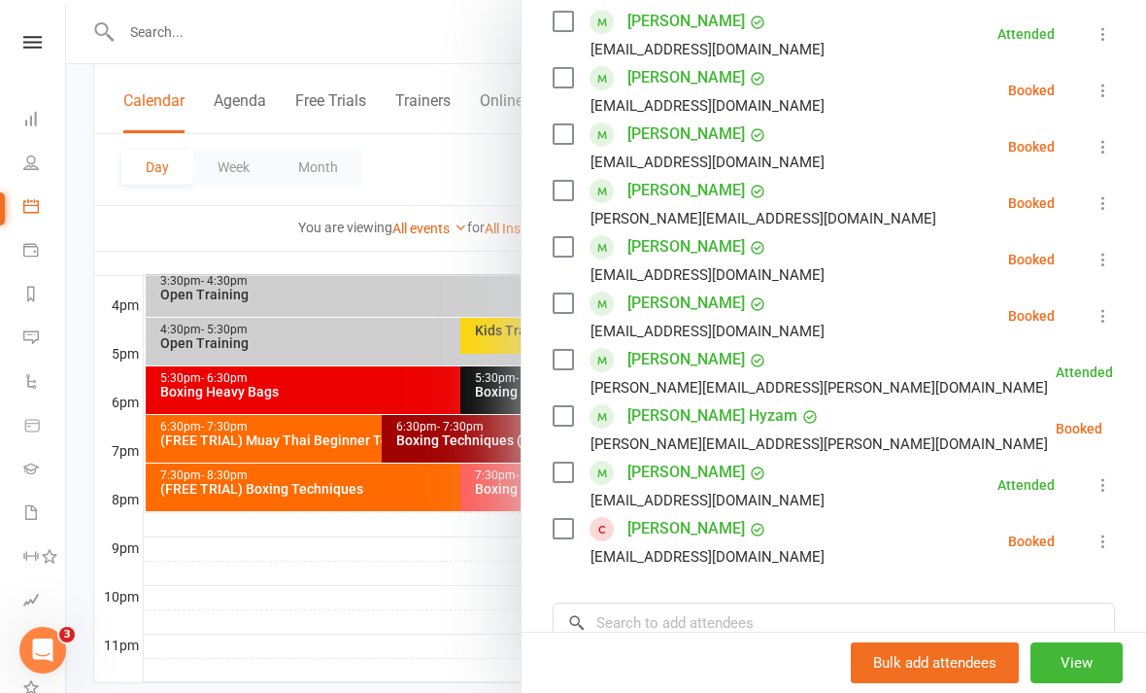
scroll to position [354, 0]
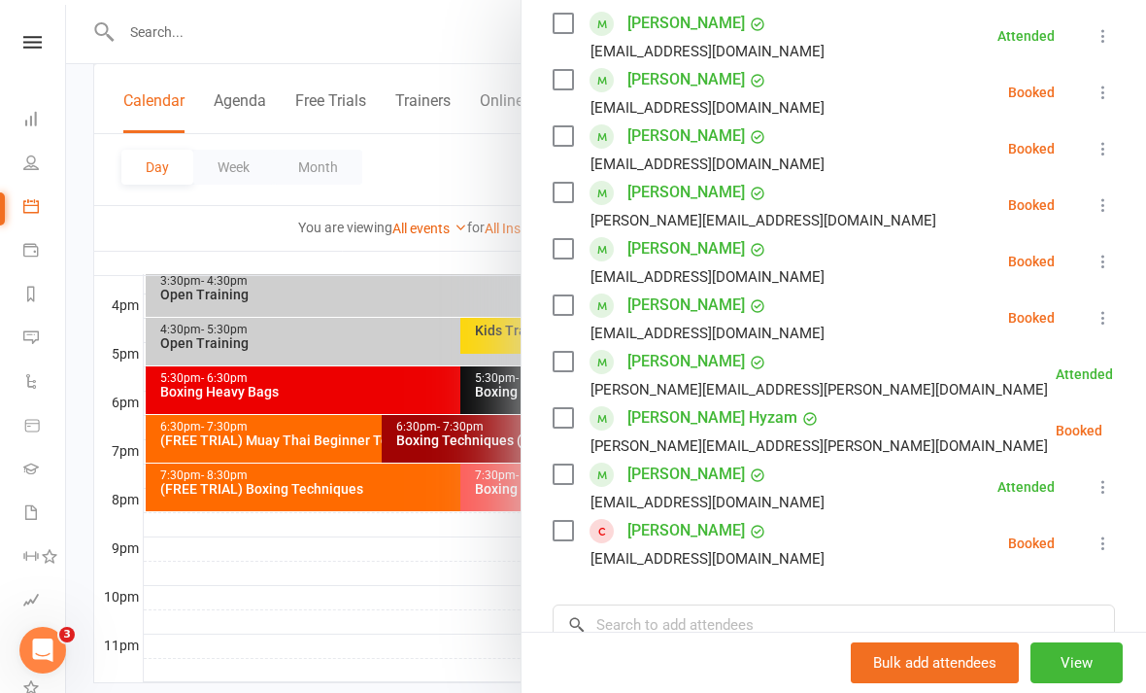
click at [439, 658] on div at bounding box center [606, 346] width 1080 height 693
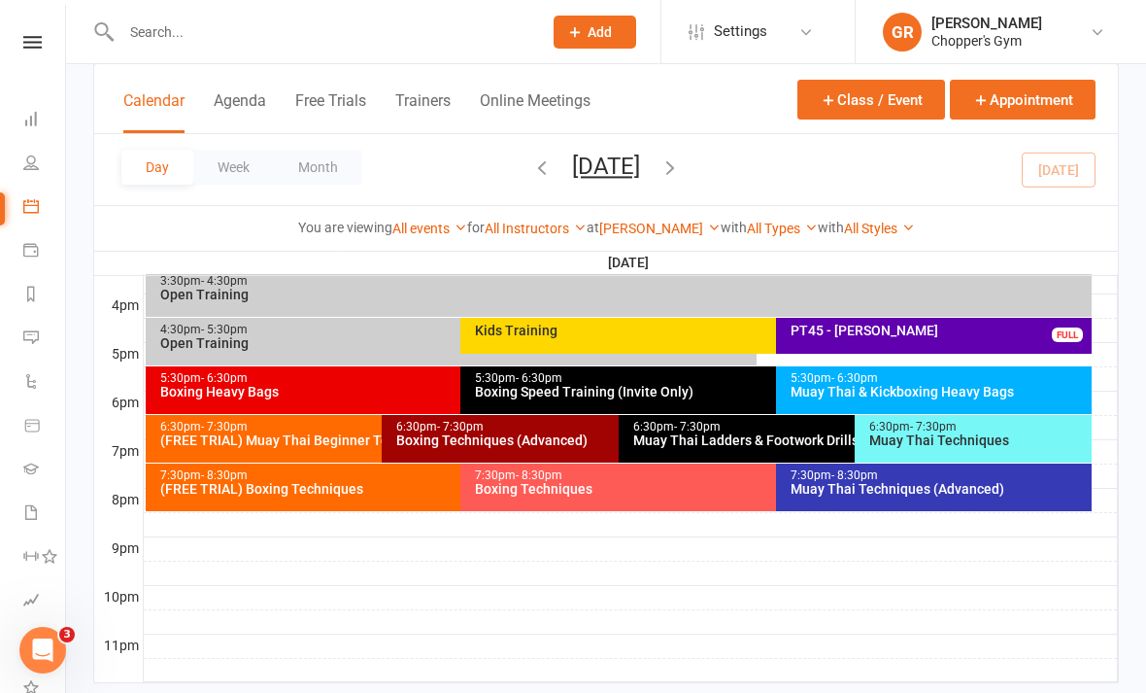
click at [951, 387] on div "Muay Thai & Kickboxing Heavy Bags" at bounding box center [939, 392] width 298 height 14
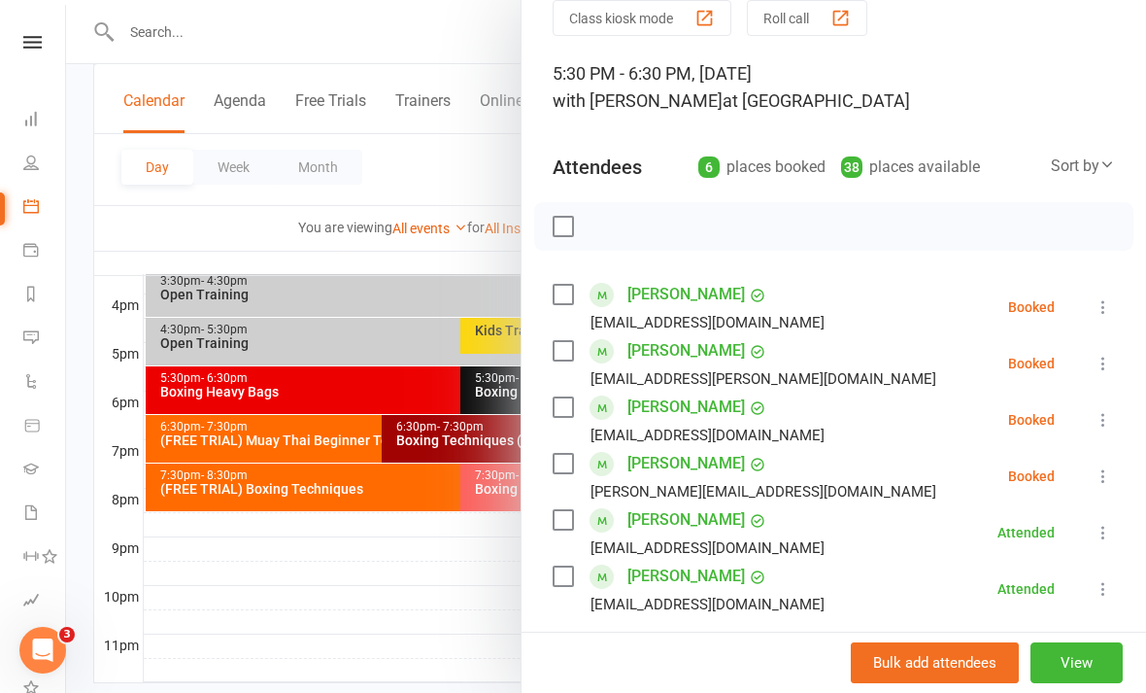
scroll to position [89, 0]
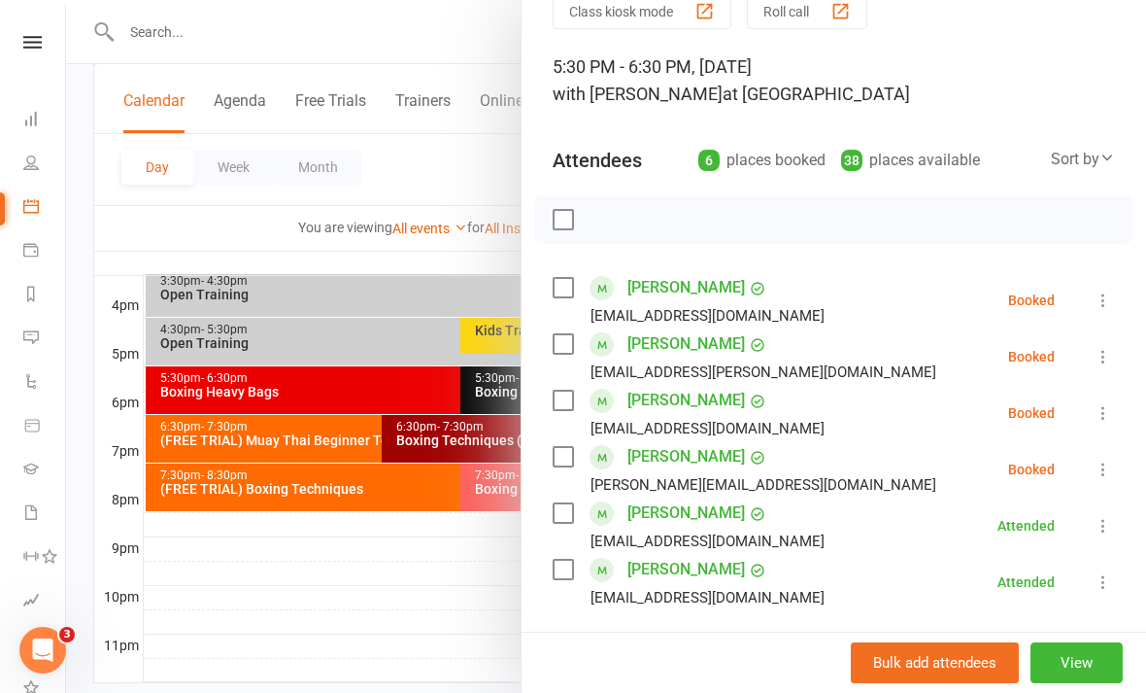
click at [402, 621] on div at bounding box center [606, 346] width 1080 height 693
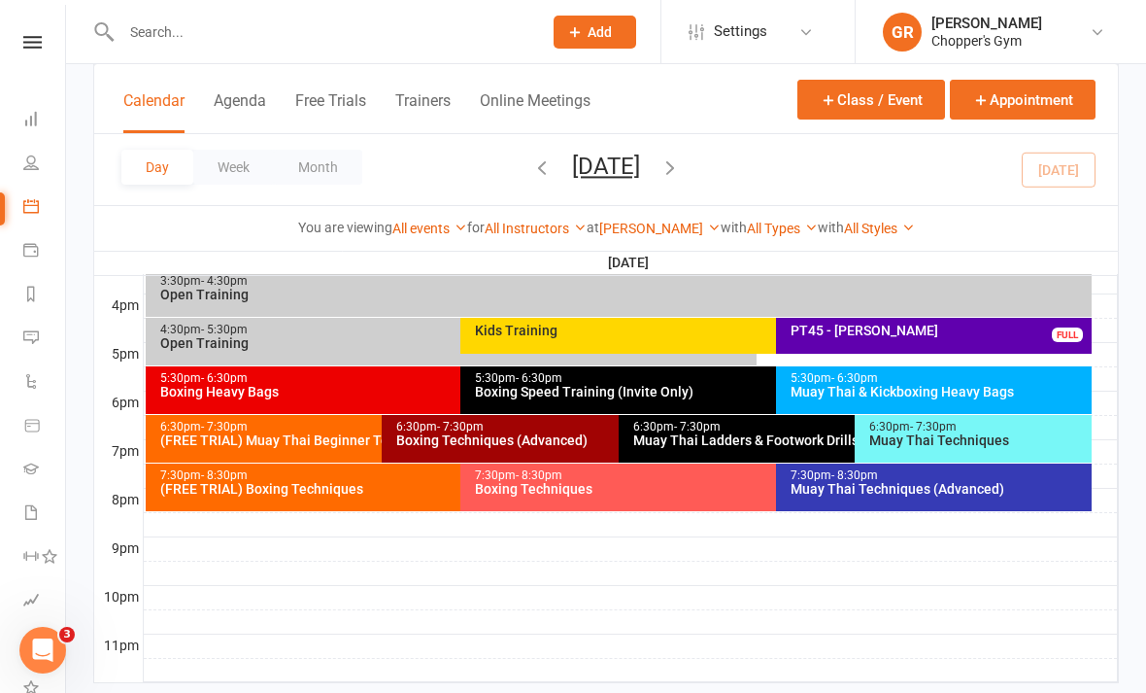
click at [706, 387] on div "Boxing Speed Training (Invite Only)" at bounding box center [771, 392] width 594 height 14
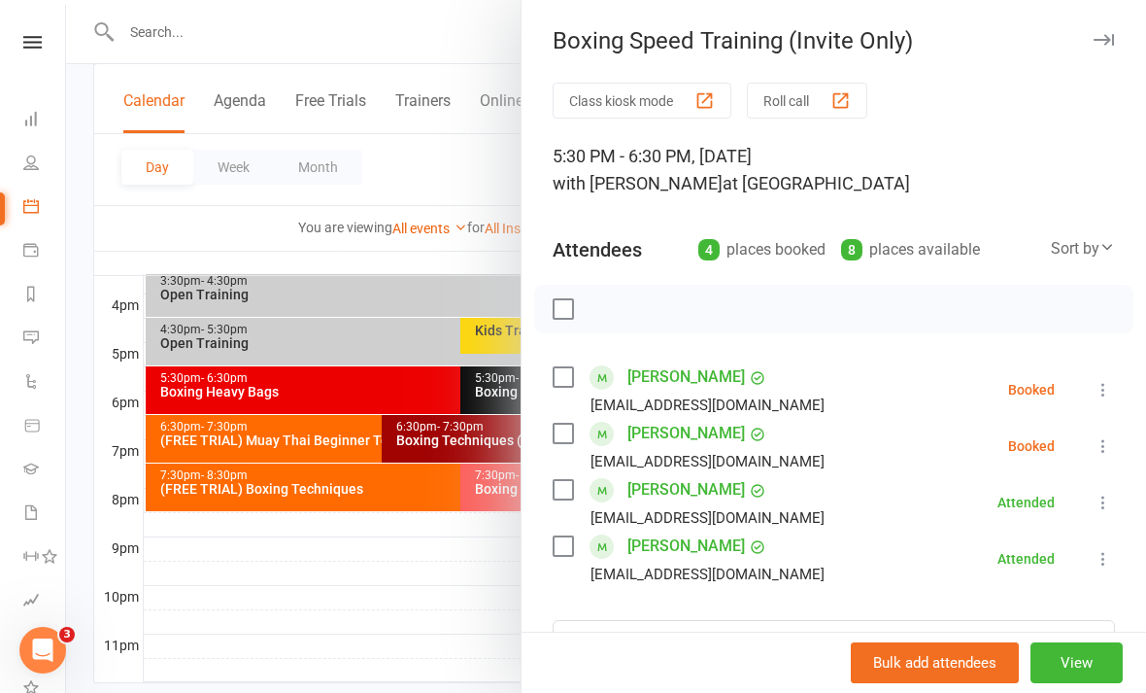
click at [463, 663] on div at bounding box center [606, 346] width 1080 height 693
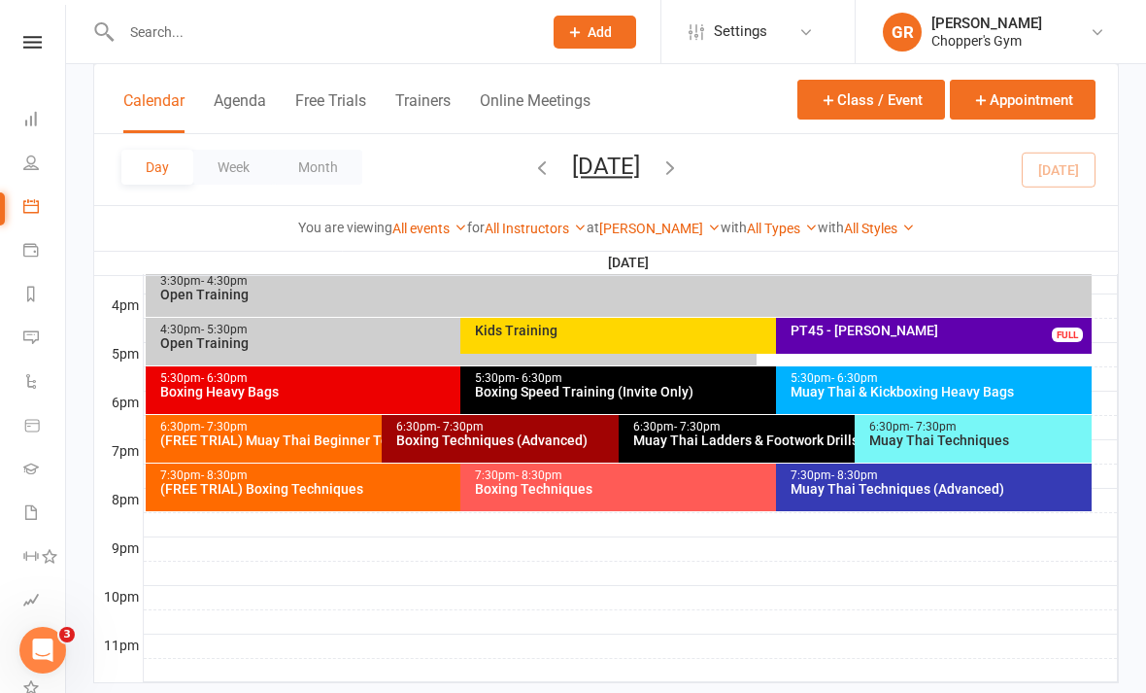
click at [946, 441] on div "Muay Thai Techniques" at bounding box center [979, 440] width 220 height 14
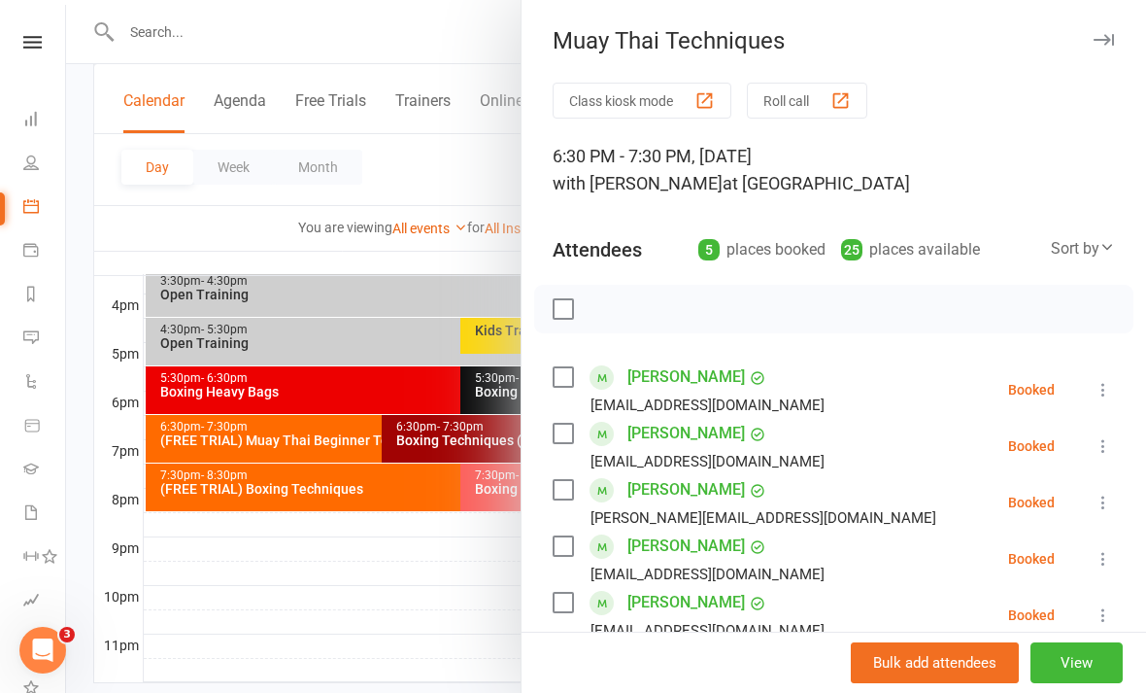
click at [1095, 622] on icon at bounding box center [1103, 614] width 19 height 19
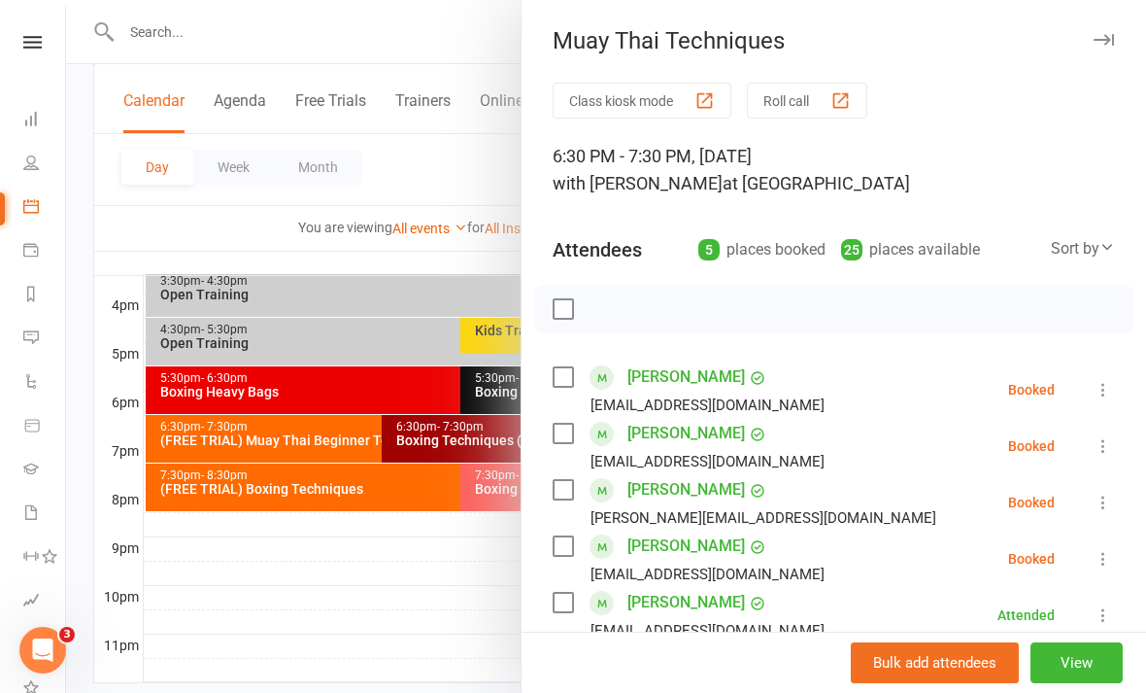
click at [479, 580] on div at bounding box center [606, 346] width 1080 height 693
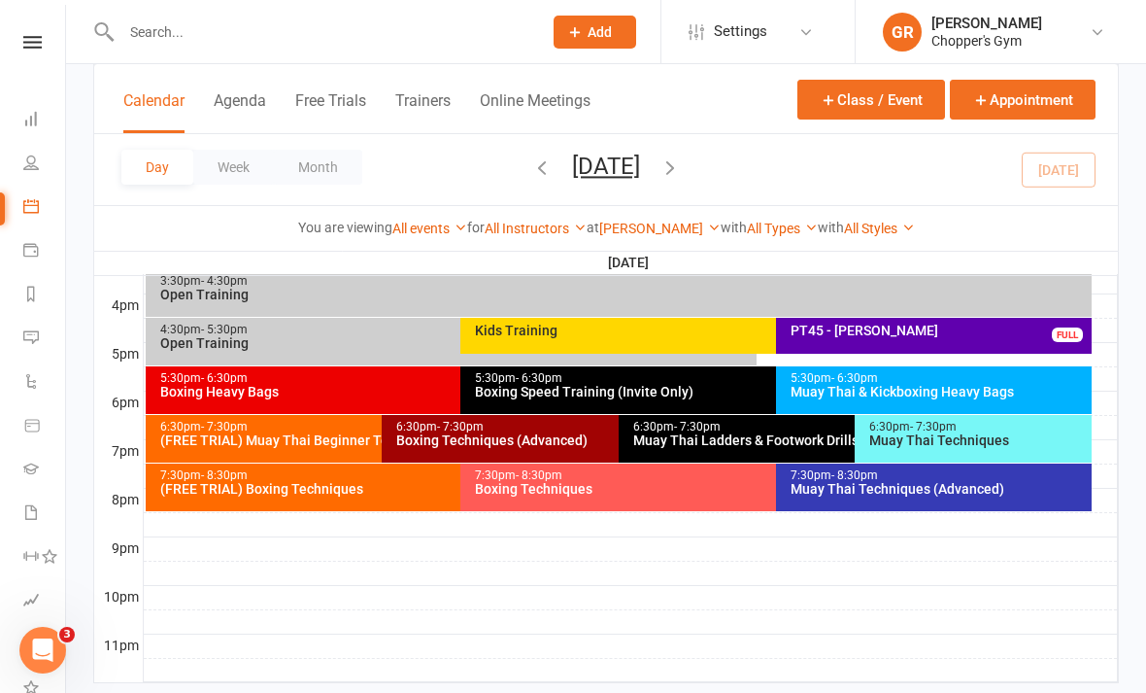
click at [713, 439] on div "Muay Thai Ladders & Footwork Drills (Invite Only)" at bounding box center [850, 440] width 436 height 14
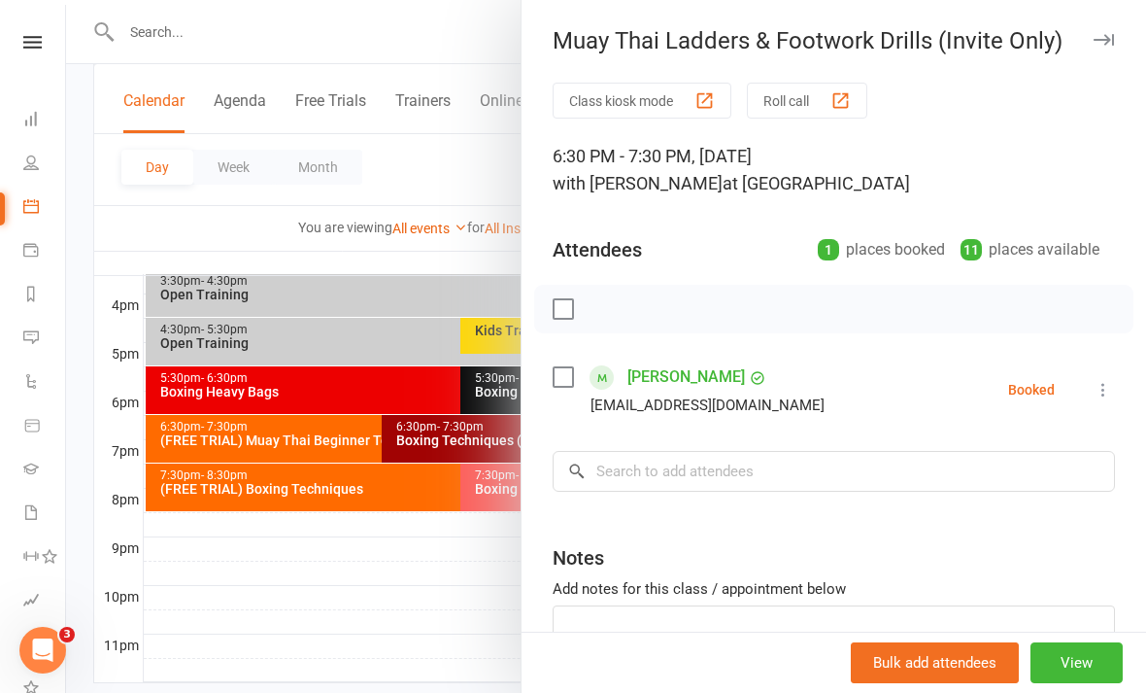
click at [463, 502] on div at bounding box center [606, 346] width 1080 height 693
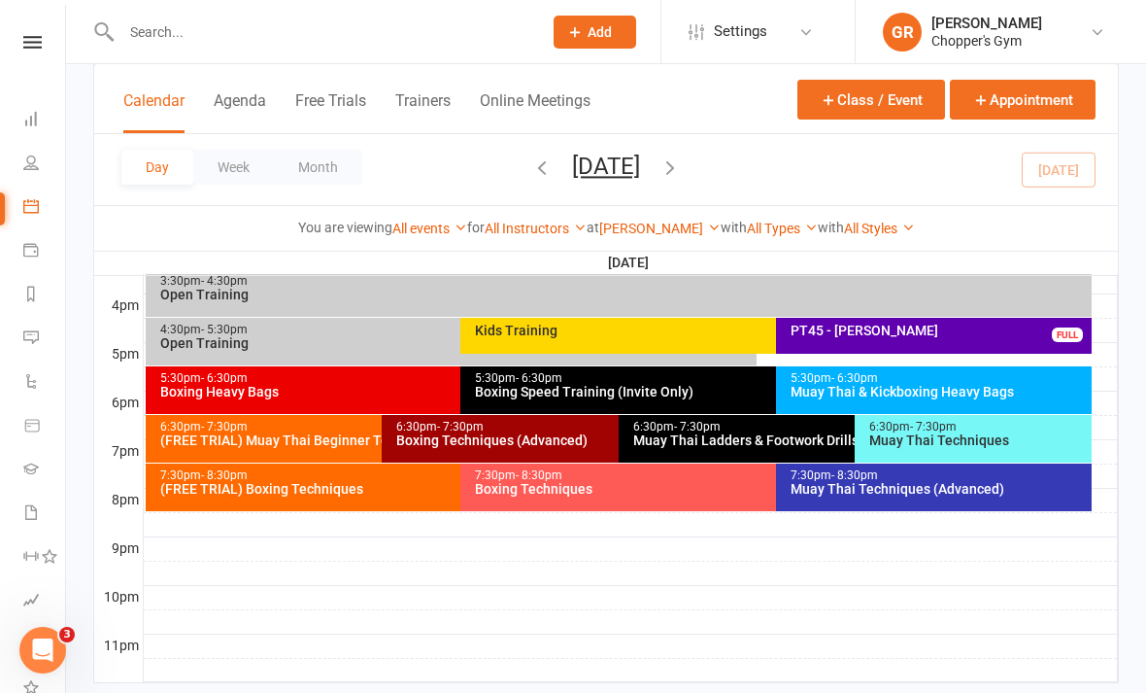
click at [540, 428] on div "6:30pm - 7:30pm" at bounding box center [613, 427] width 436 height 13
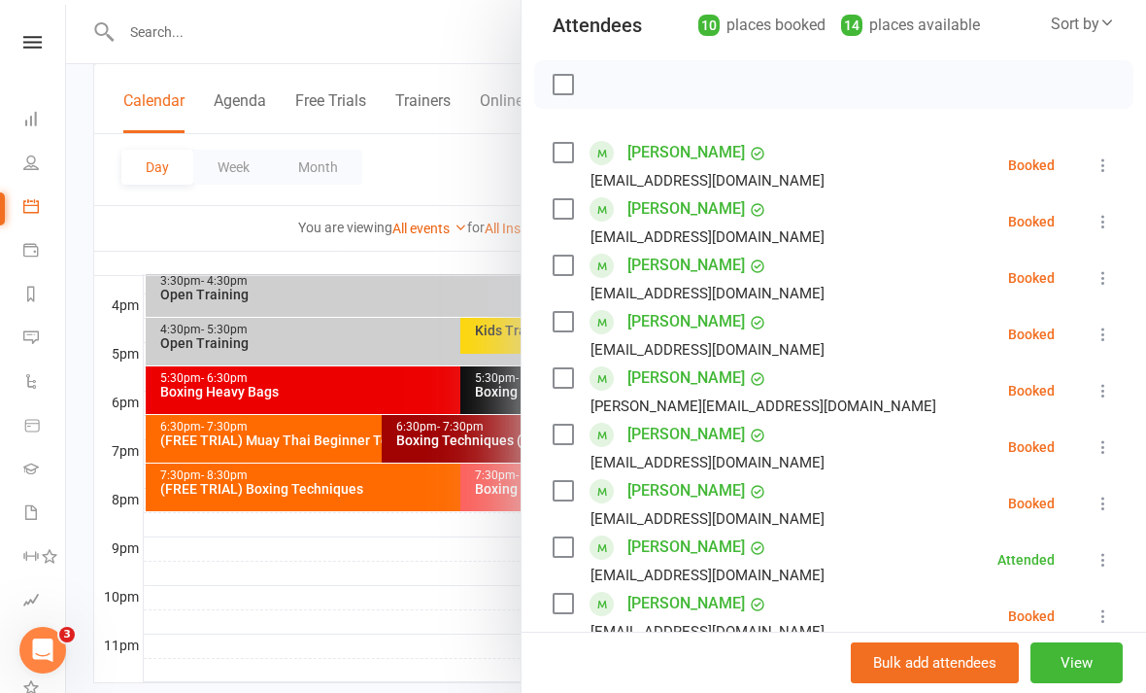
scroll to position [225, 0]
click at [436, 609] on div at bounding box center [606, 346] width 1080 height 693
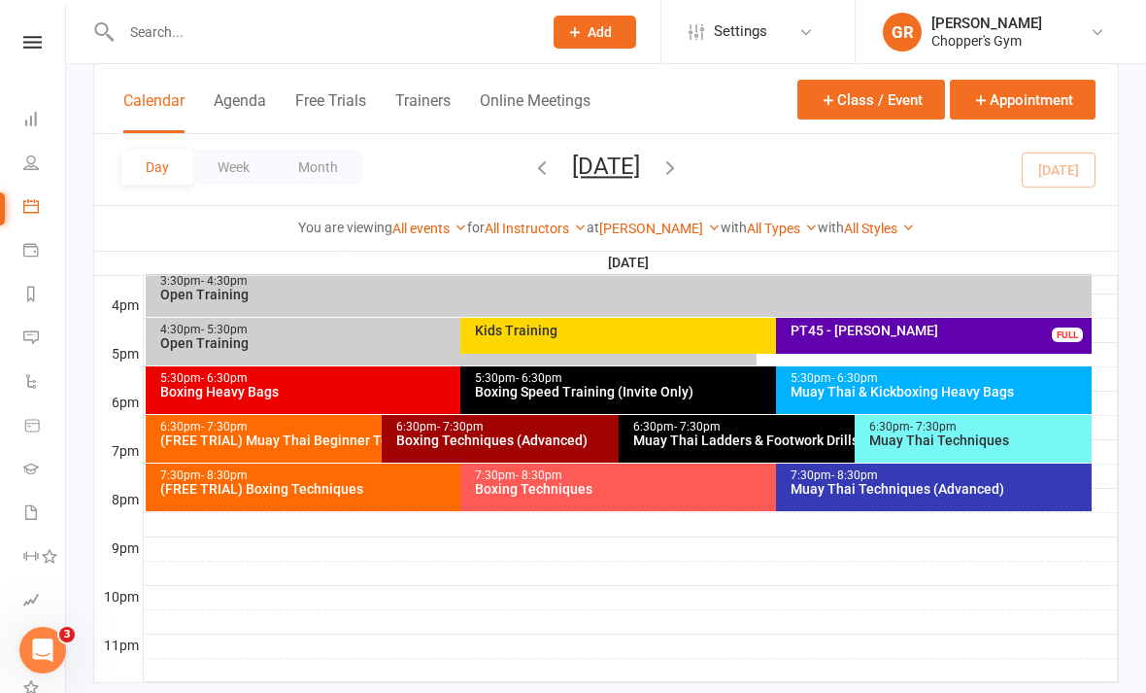
click at [570, 442] on div "Boxing Techniques (Advanced)" at bounding box center [613, 440] width 436 height 14
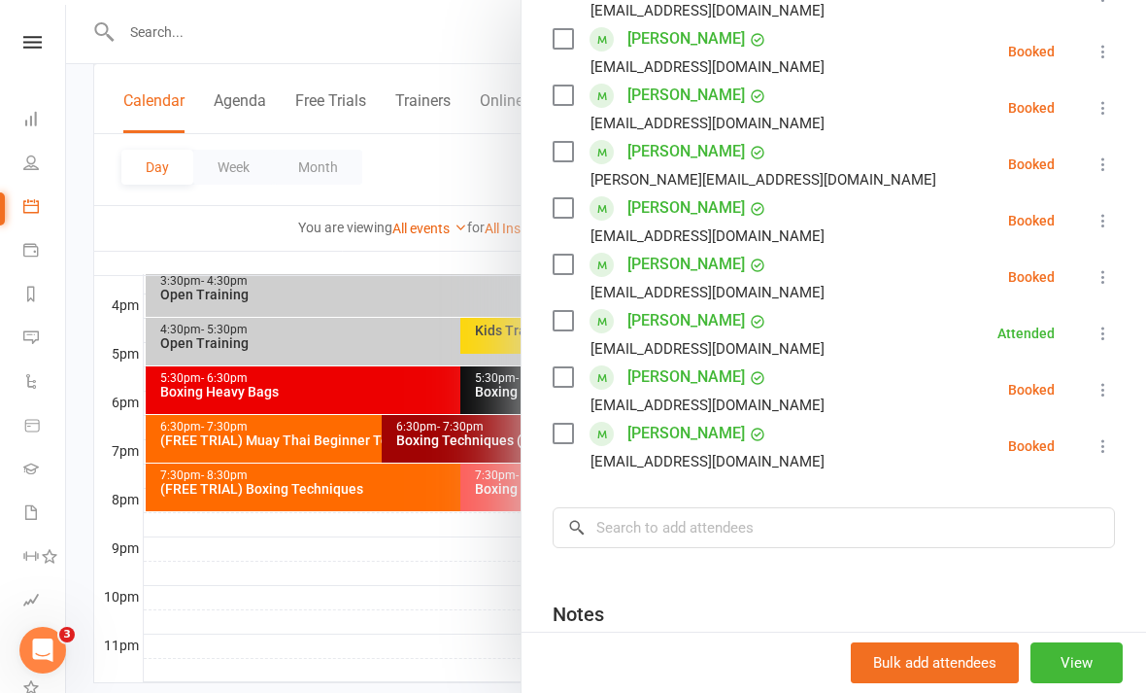
scroll to position [450, 0]
click at [467, 602] on div at bounding box center [606, 346] width 1080 height 693
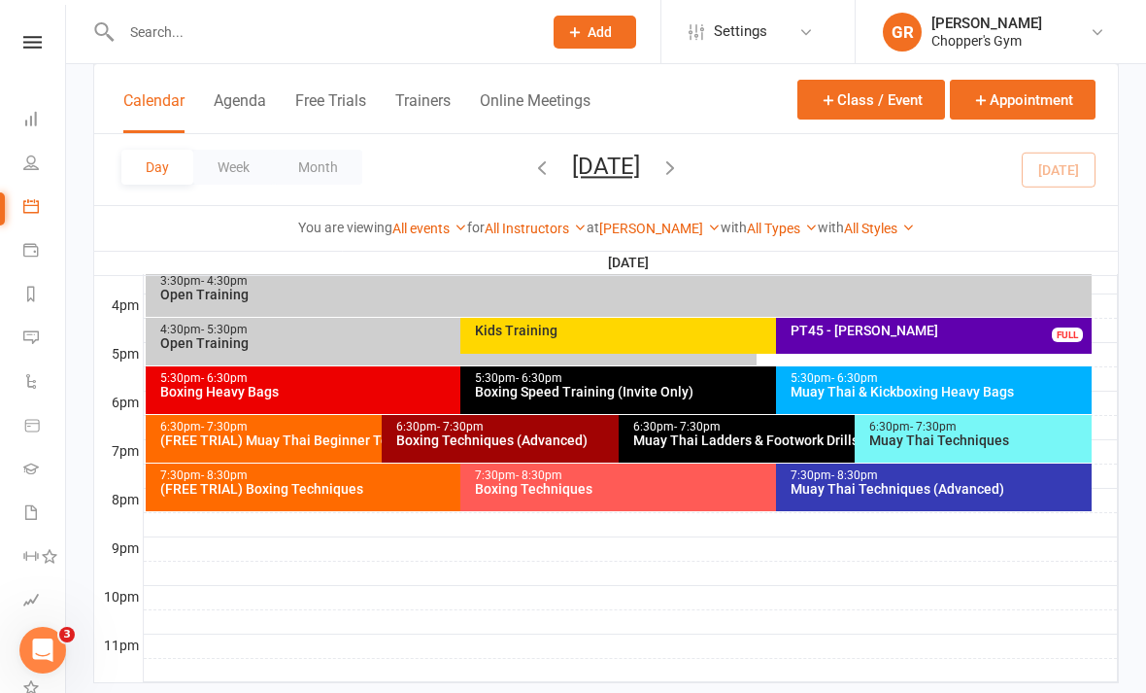
click at [840, 501] on div "7:30pm - 8:30pm Muay Thai Techniques (Advanced)" at bounding box center [934, 487] width 316 height 48
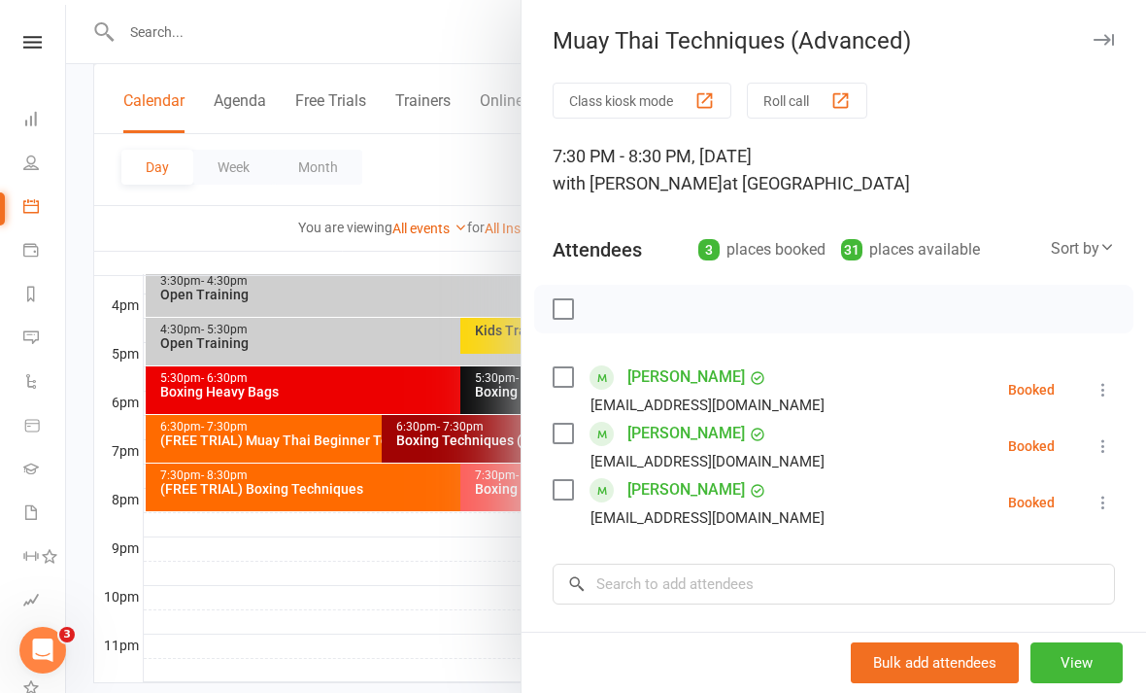
click at [485, 606] on div at bounding box center [606, 346] width 1080 height 693
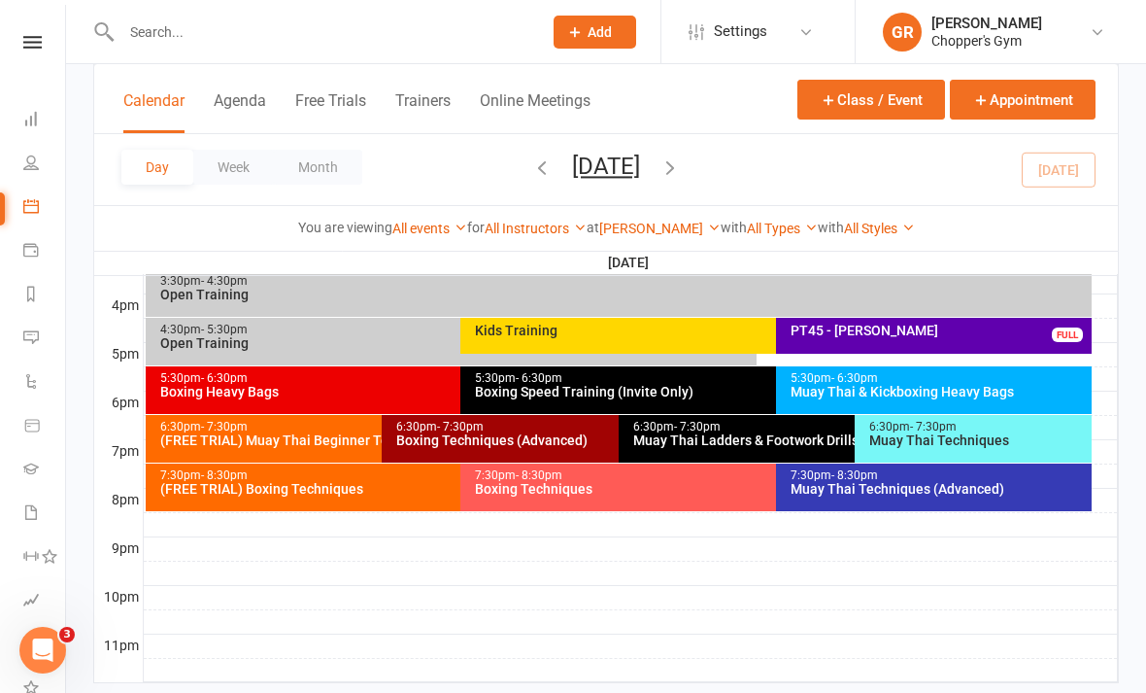
click at [618, 485] on div "Boxing Techniques" at bounding box center [771, 489] width 594 height 14
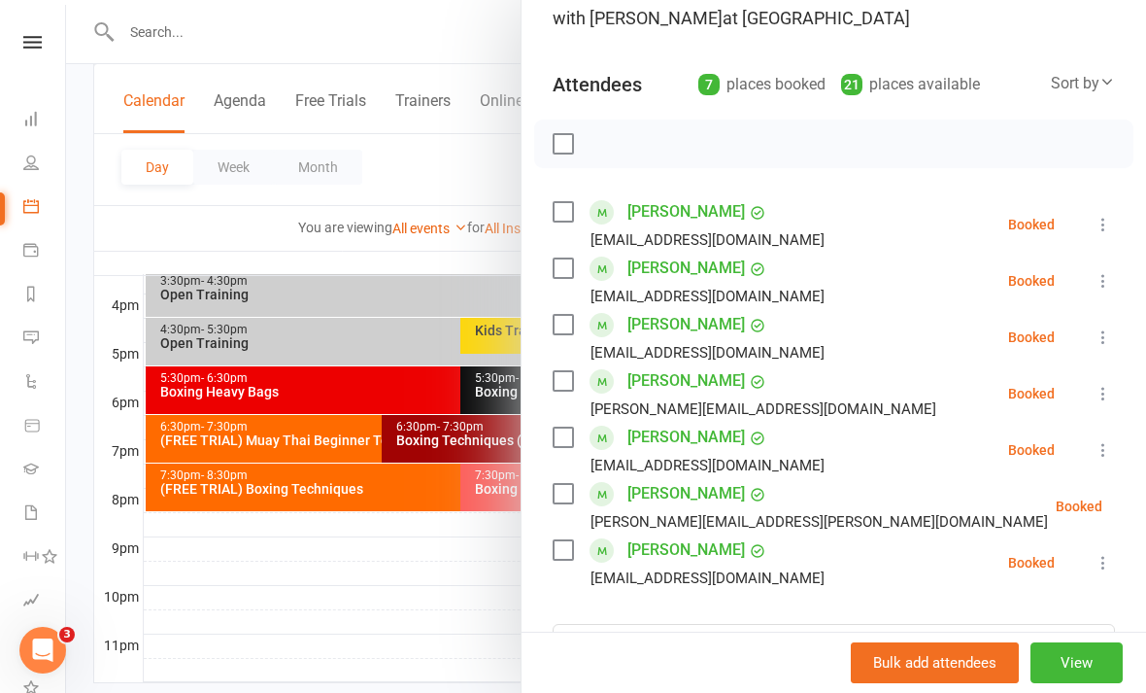
scroll to position [166, 0]
click at [497, 614] on div at bounding box center [606, 346] width 1080 height 693
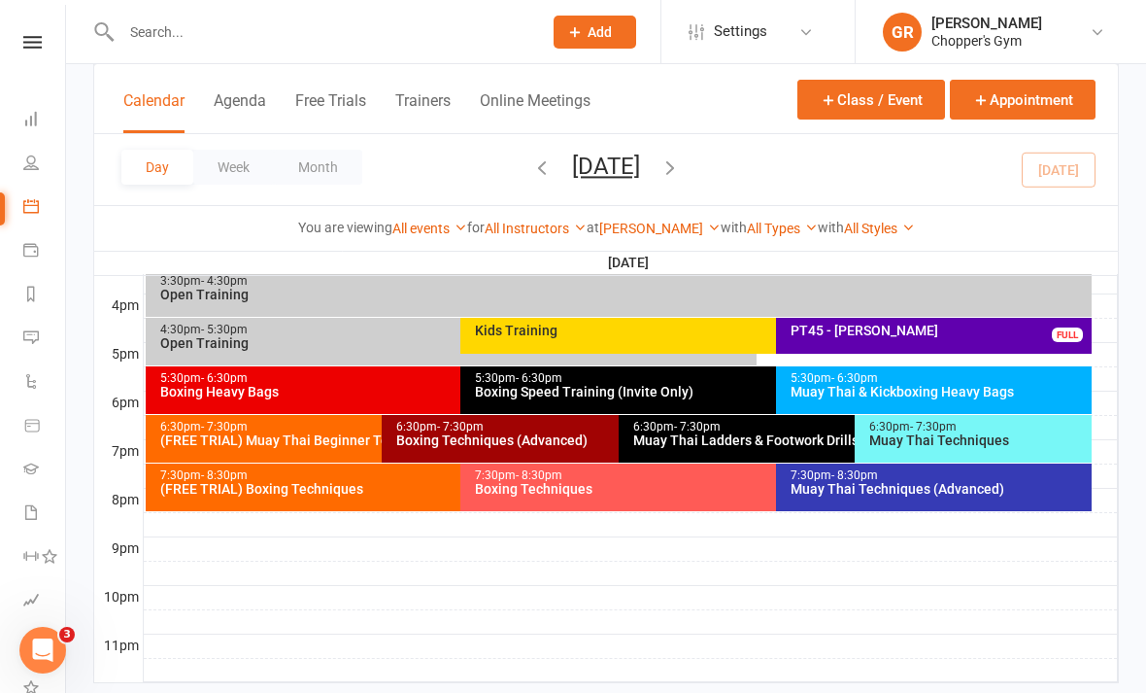
click at [421, 385] on div "Boxing Heavy Bags" at bounding box center [456, 392] width 594 height 14
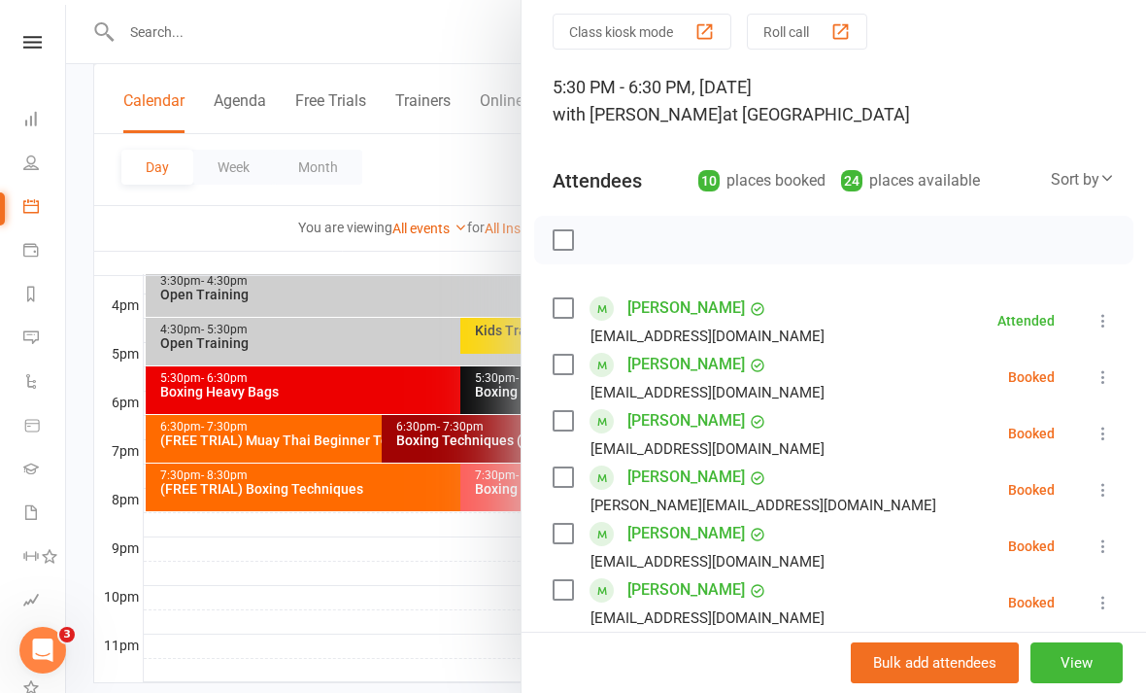
scroll to position [70, 0]
click at [1113, 545] on icon at bounding box center [1103, 544] width 19 height 19
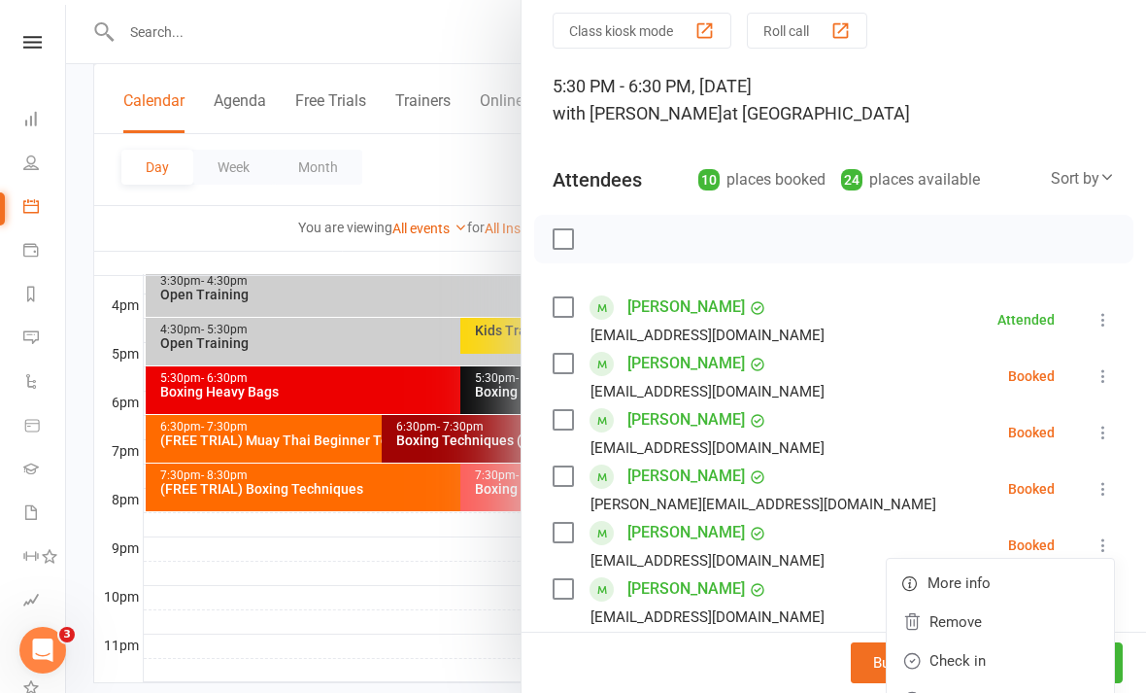
click at [981, 661] on link "Check in" at bounding box center [1000, 660] width 227 height 39
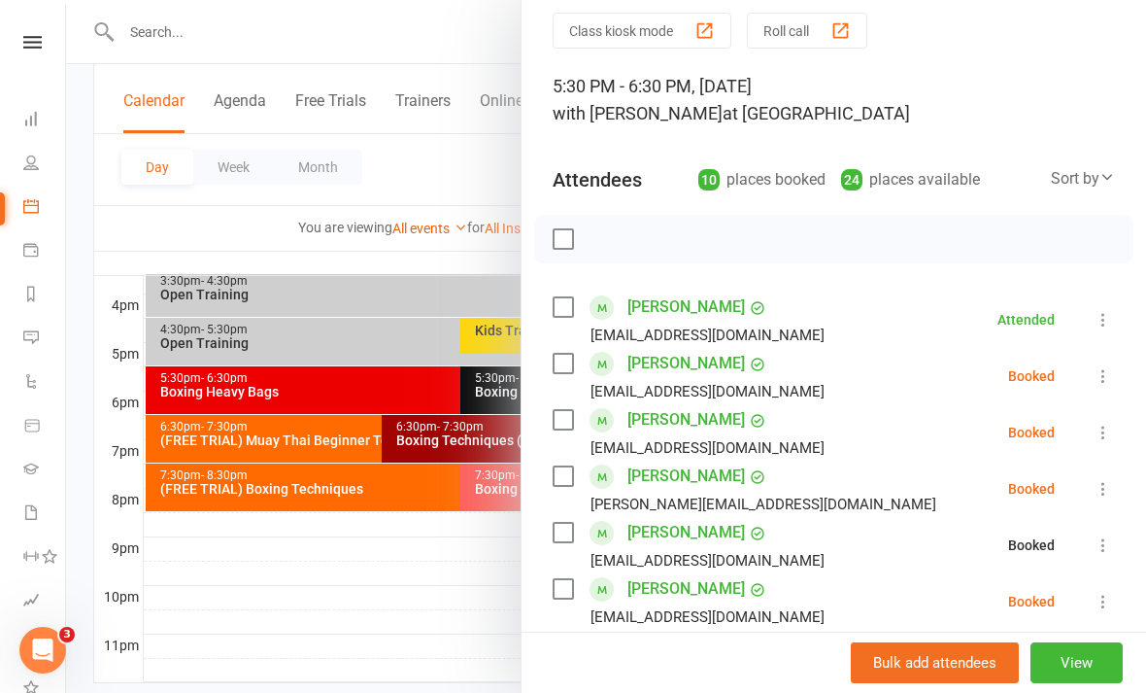
click at [448, 630] on div at bounding box center [606, 346] width 1080 height 693
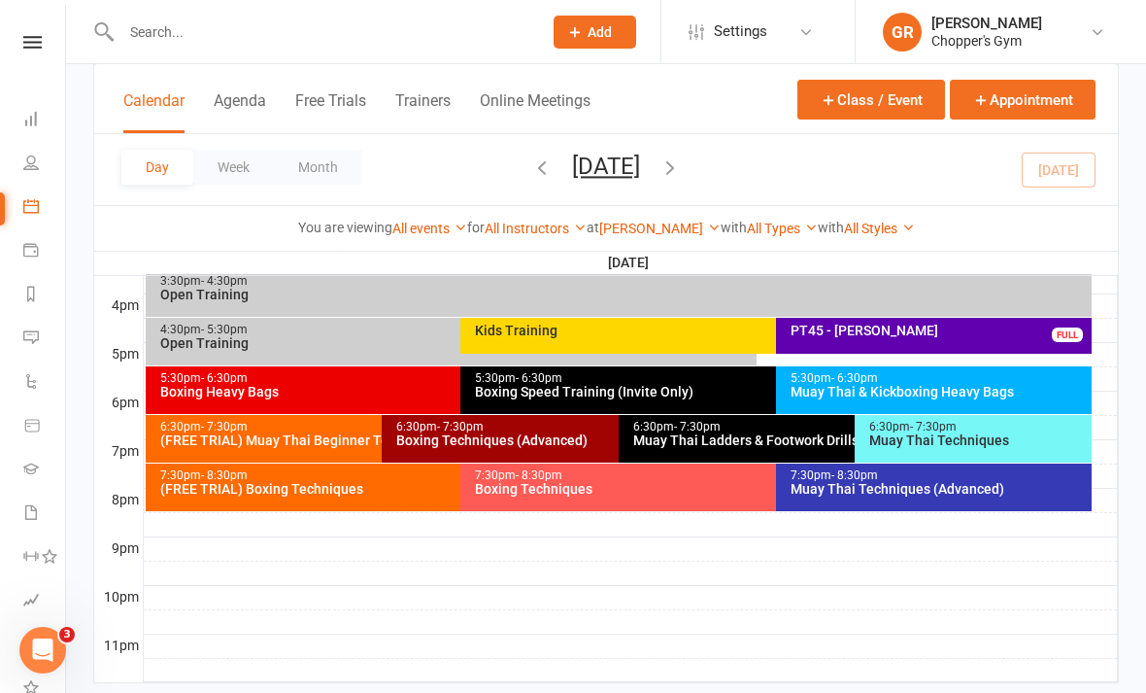
click at [715, 390] on div "Boxing Speed Training (Invite Only)" at bounding box center [771, 392] width 594 height 14
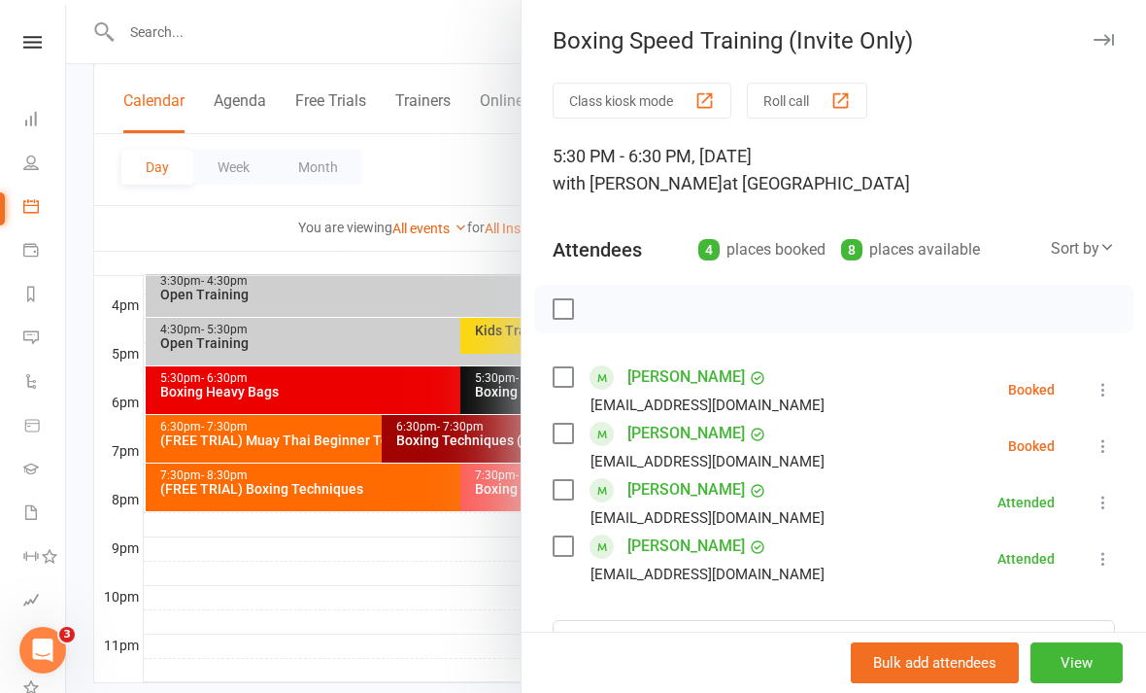
click at [1103, 439] on icon at bounding box center [1103, 445] width 19 height 19
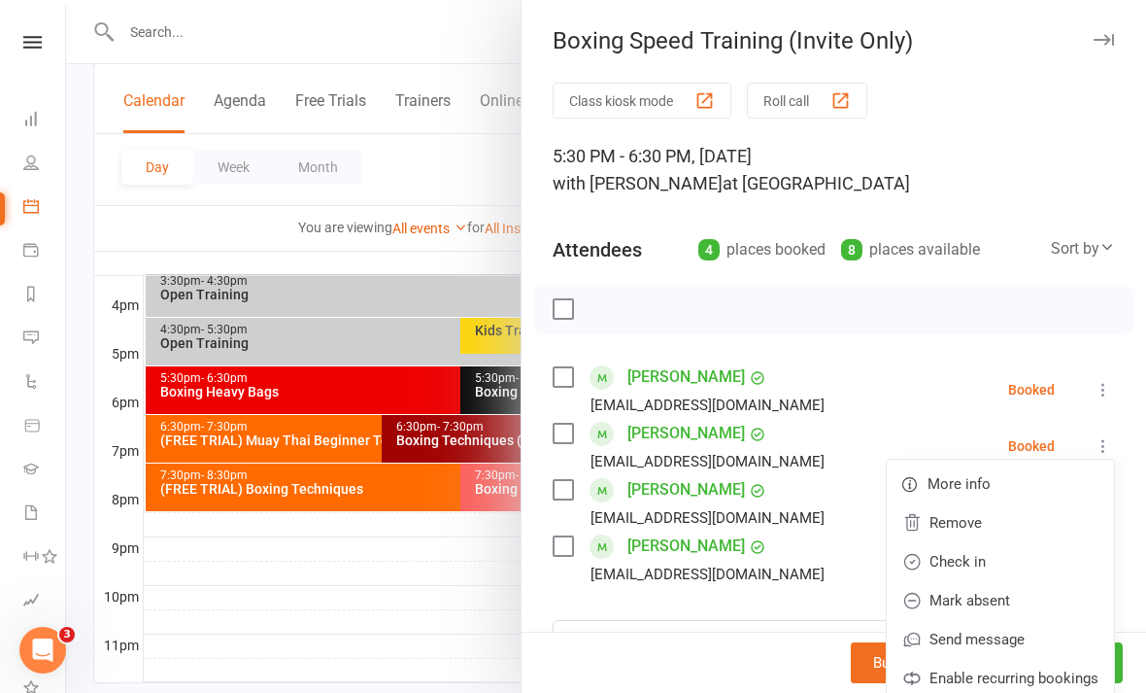
click at [989, 564] on link "Check in" at bounding box center [1000, 561] width 227 height 39
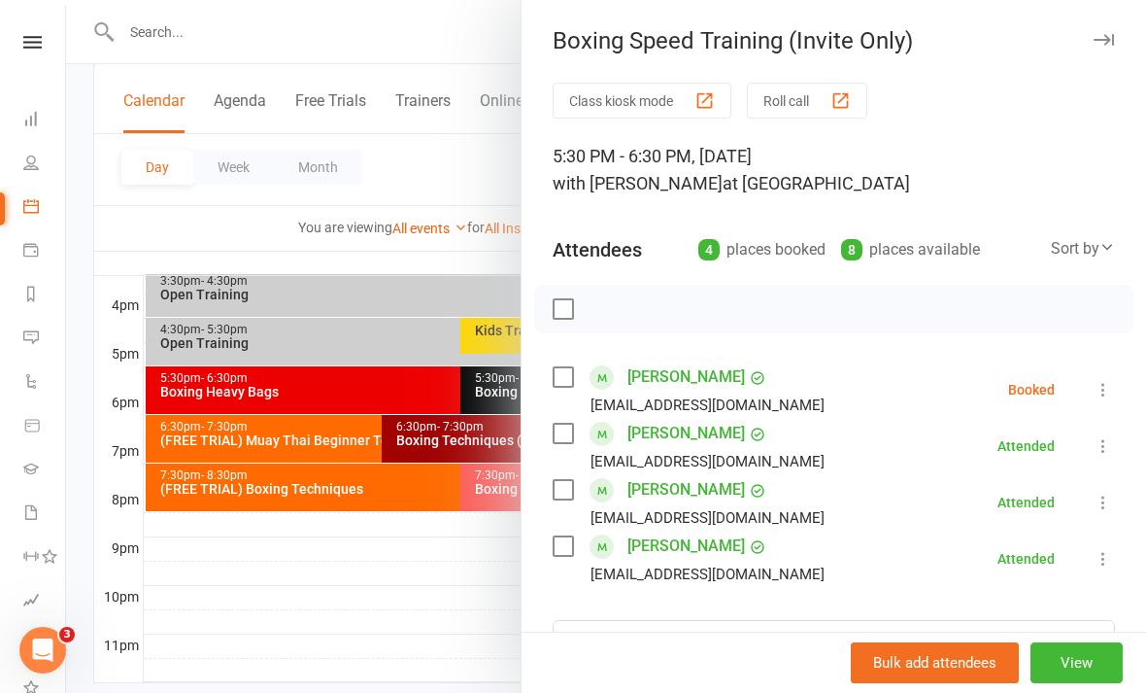
click at [486, 574] on div at bounding box center [606, 346] width 1080 height 693
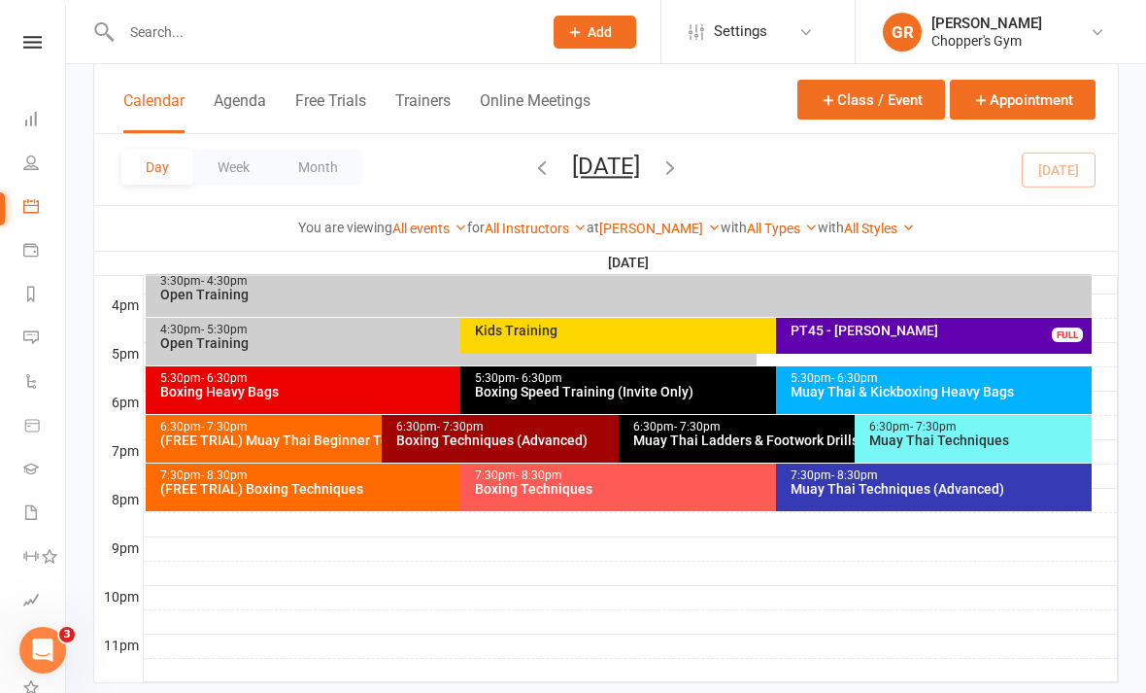
click at [997, 375] on div "5:30pm - 6:30pm" at bounding box center [939, 378] width 298 height 13
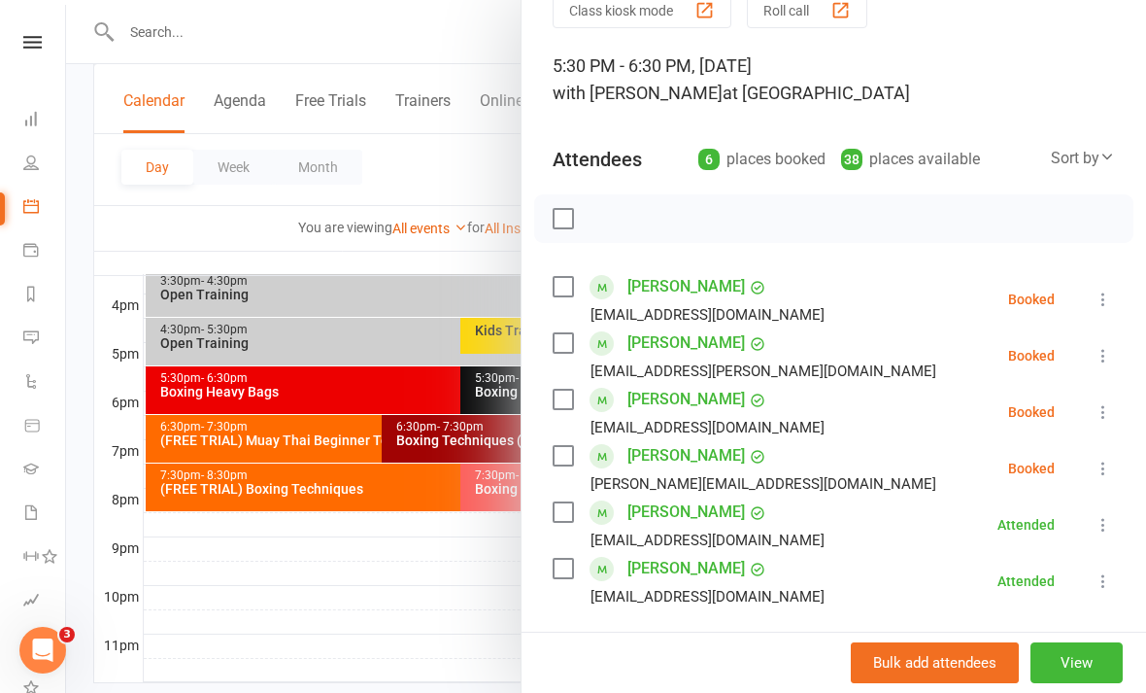
scroll to position [96, 0]
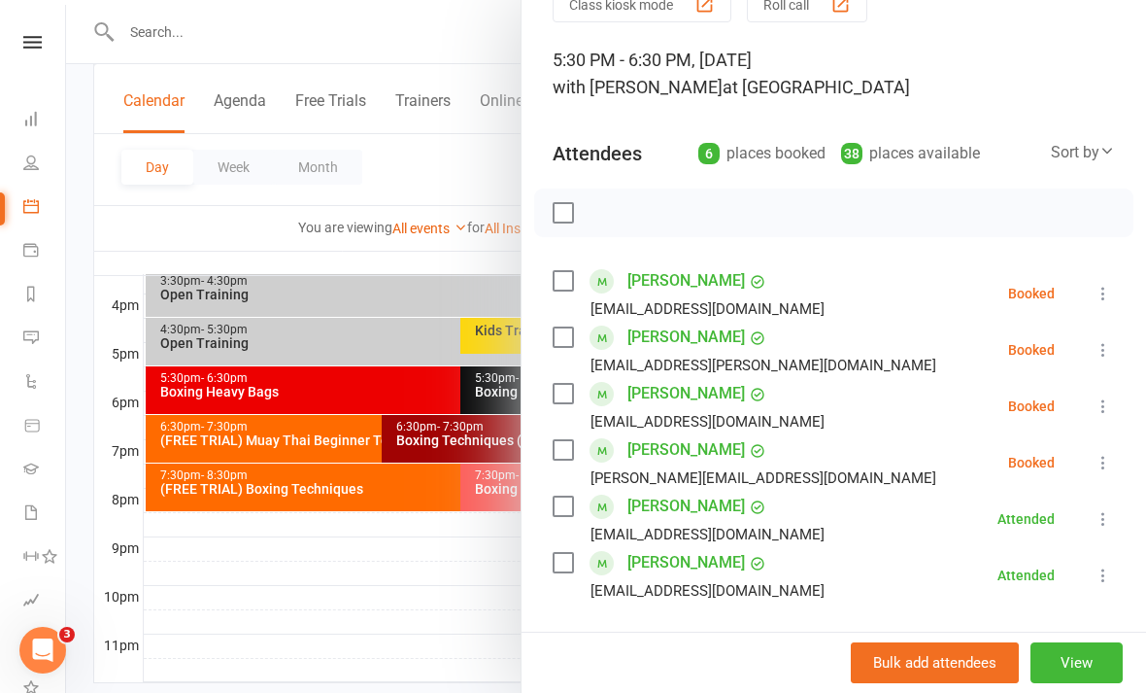
click at [1107, 297] on icon at bounding box center [1103, 293] width 19 height 19
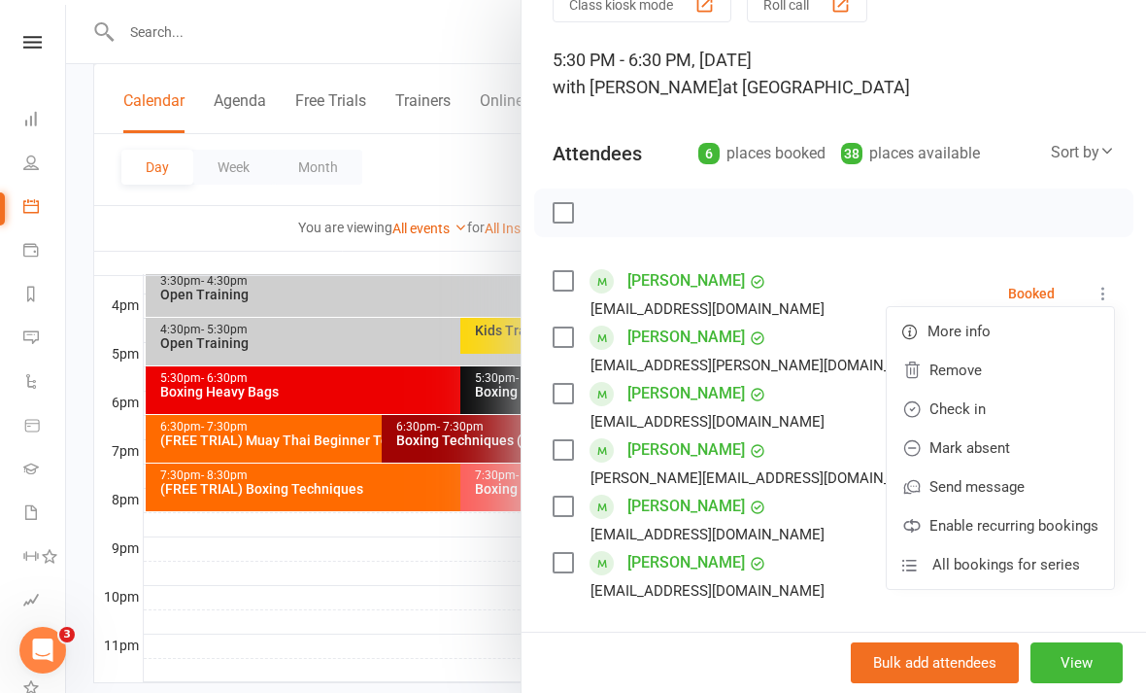
click at [999, 405] on link "Check in" at bounding box center [1000, 409] width 227 height 39
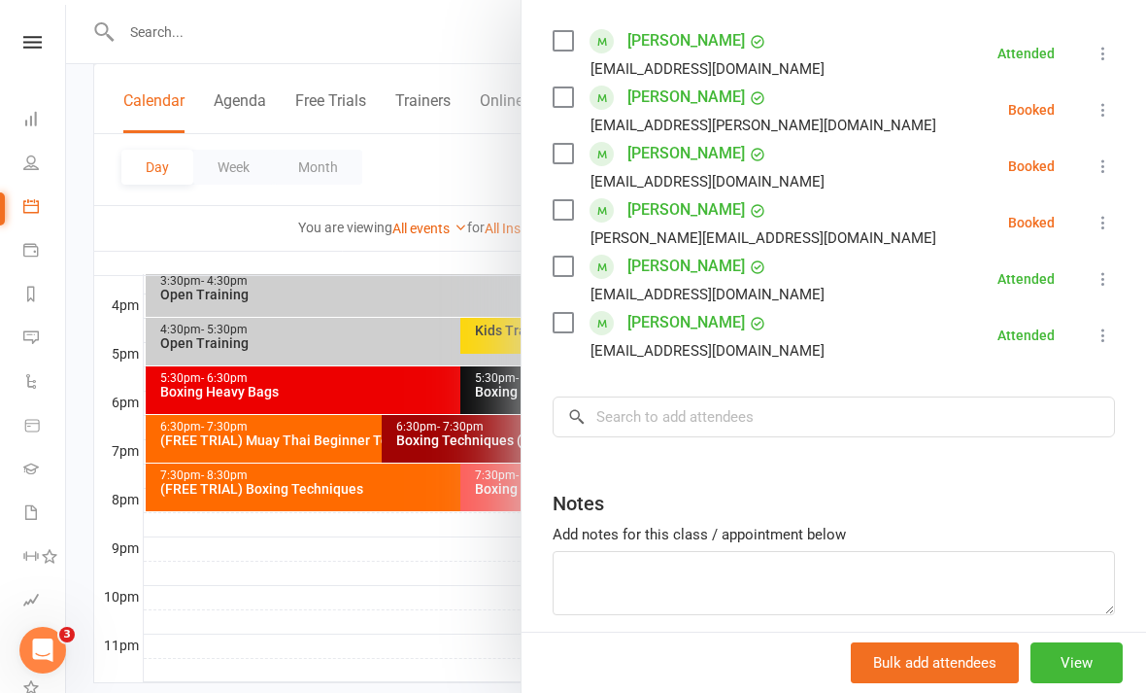
scroll to position [338, 0]
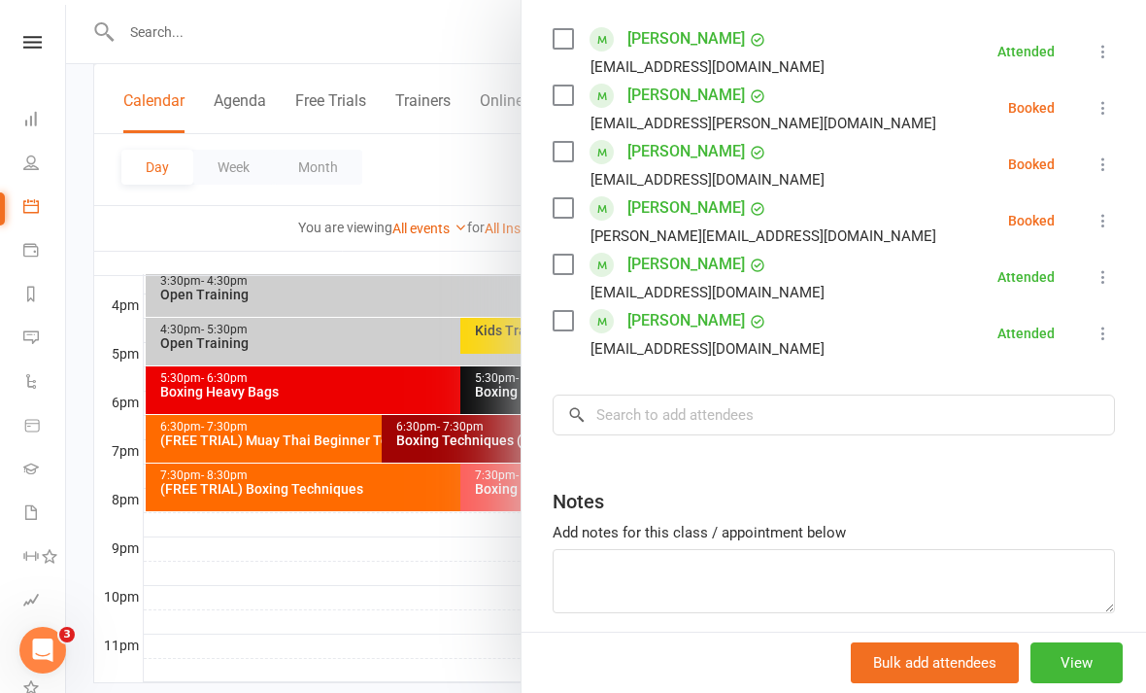
click at [365, 591] on div at bounding box center [606, 346] width 1080 height 693
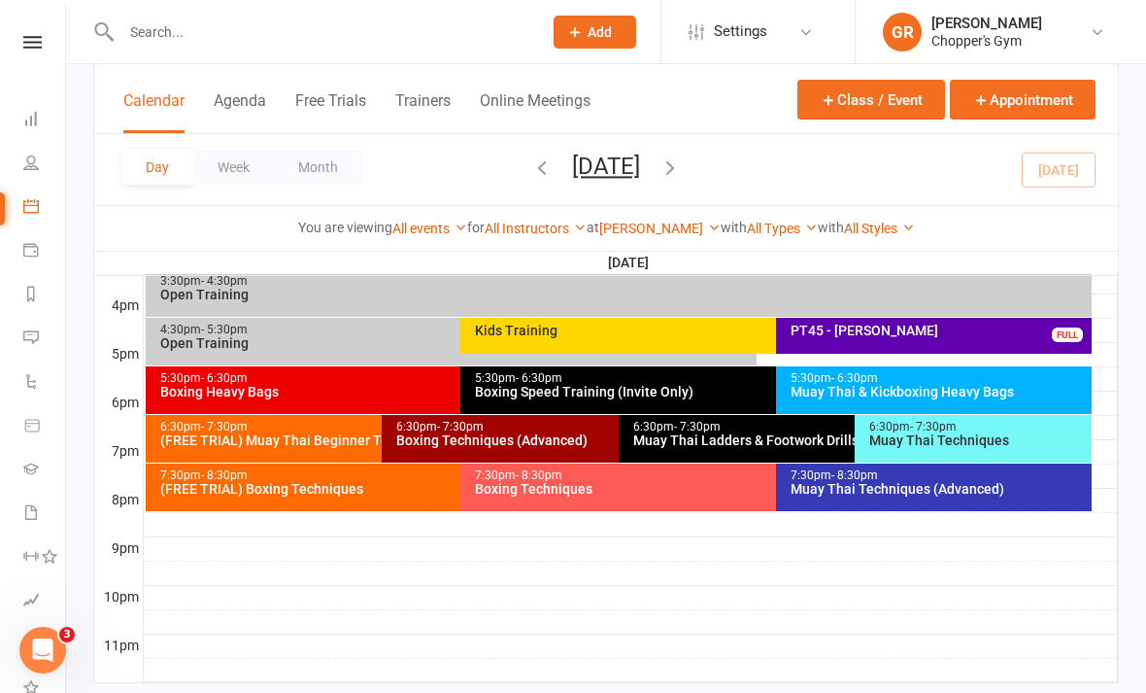
click at [415, 382] on div "5:30pm - 6:30pm" at bounding box center [456, 378] width 594 height 13
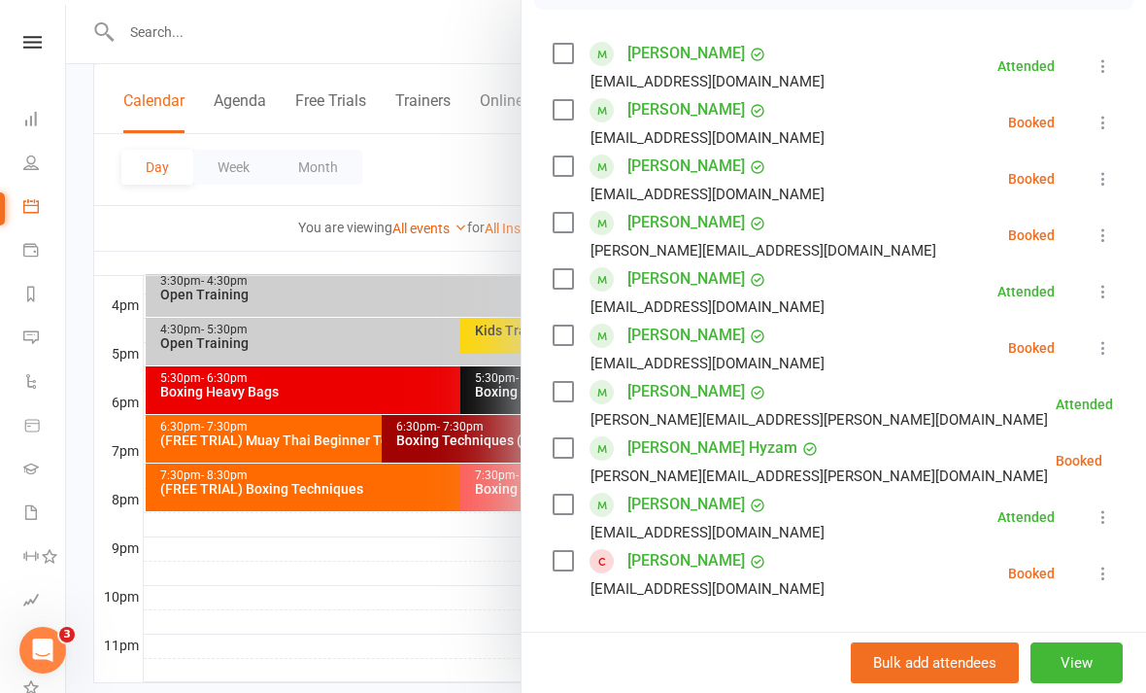
scroll to position [322, 0]
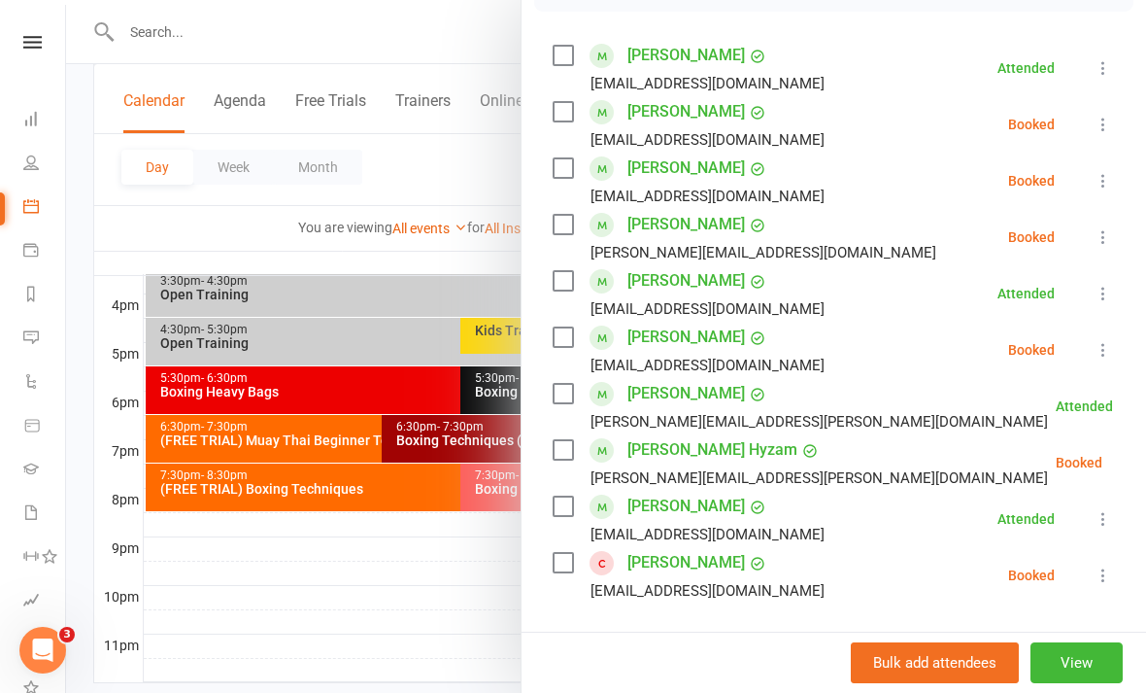
click at [1103, 243] on icon at bounding box center [1103, 236] width 19 height 19
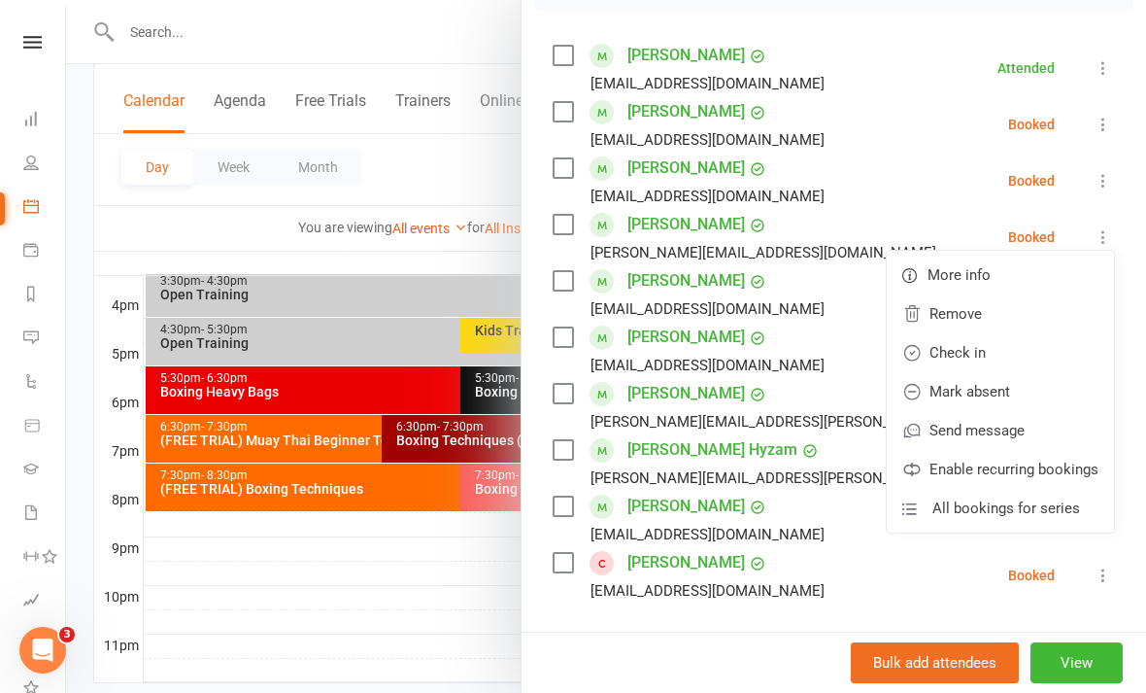
click at [1001, 347] on link "Check in" at bounding box center [1000, 352] width 227 height 39
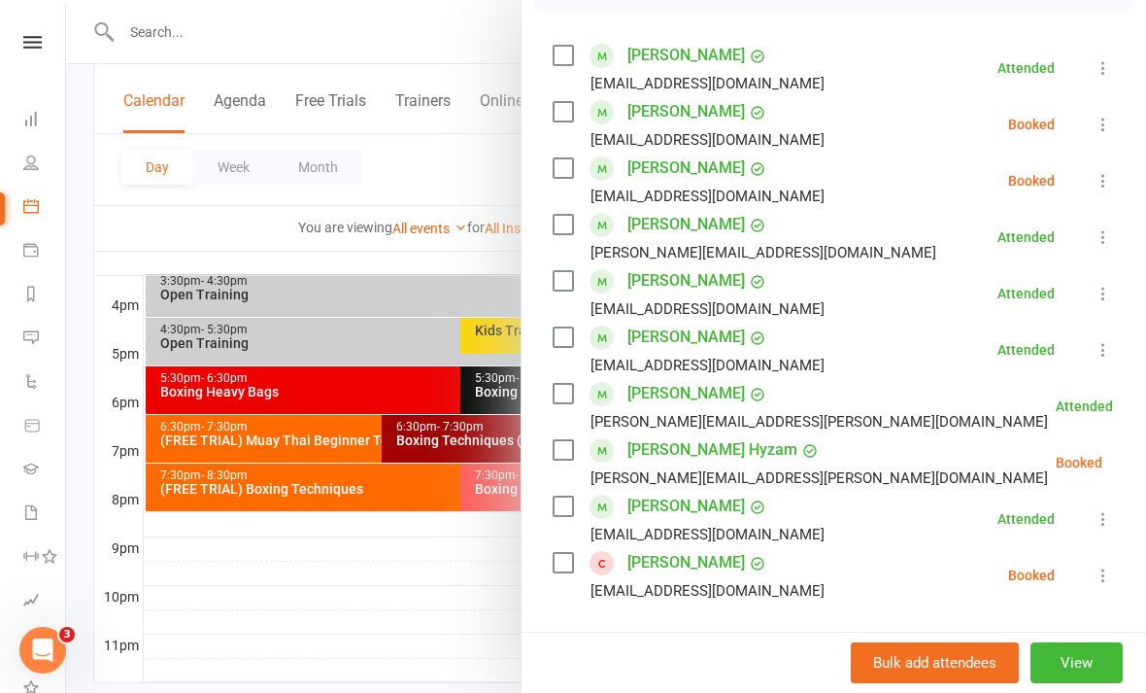
click at [1110, 187] on icon at bounding box center [1103, 180] width 19 height 19
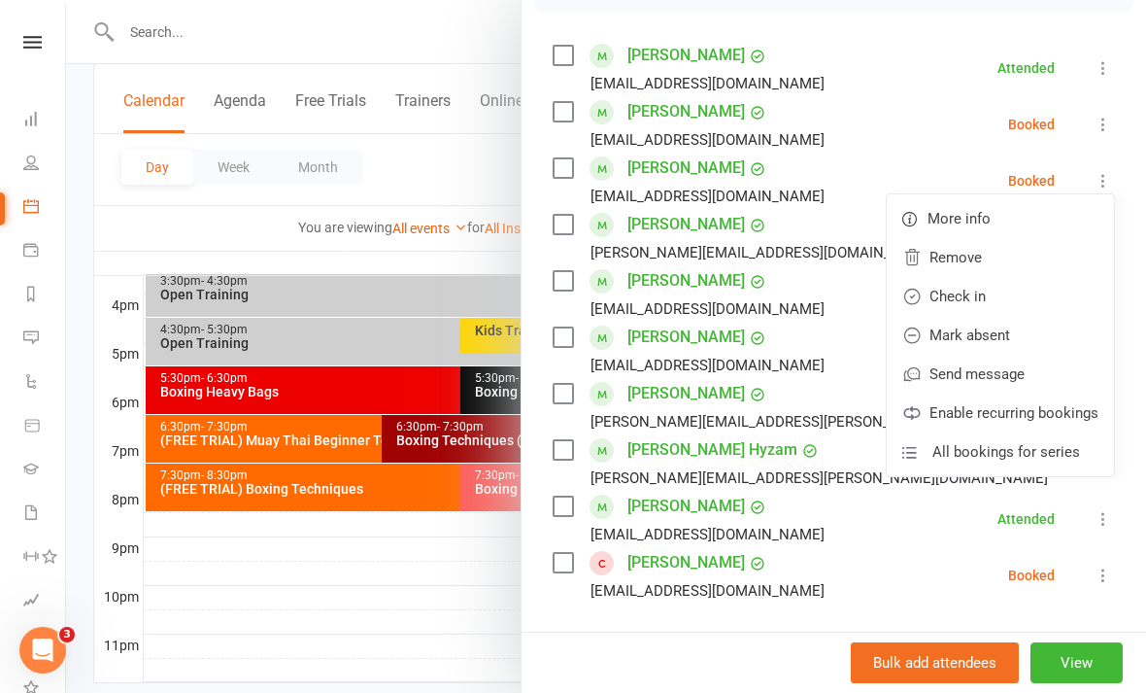
click at [1017, 294] on link "Check in" at bounding box center [1000, 296] width 227 height 39
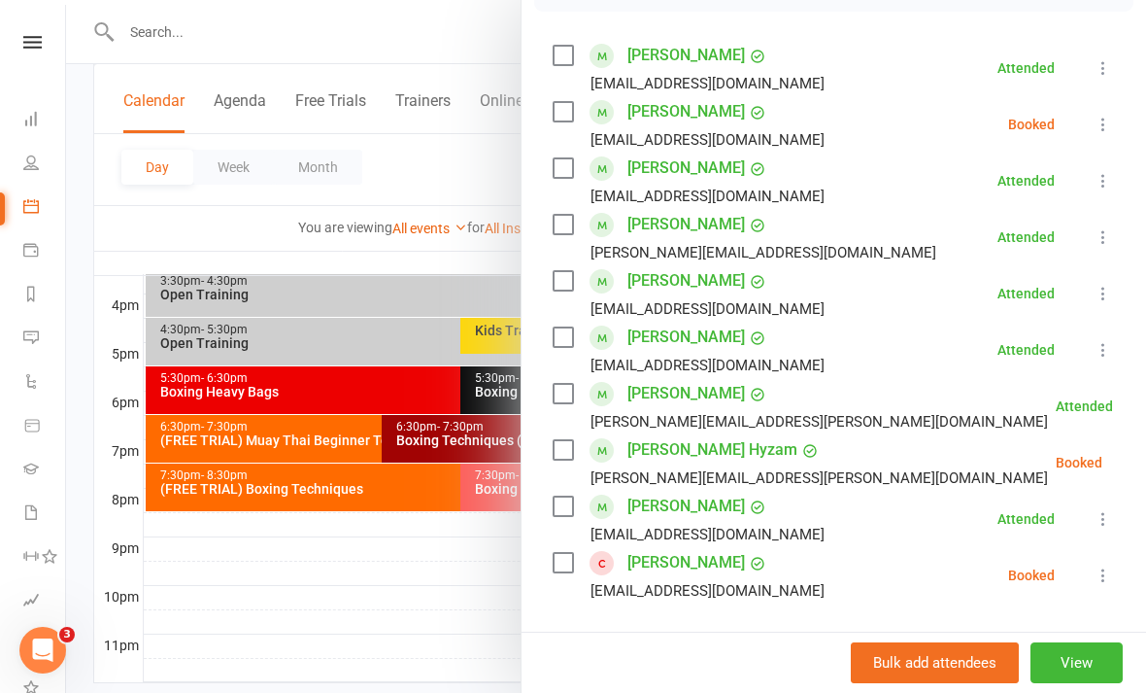
click at [1100, 580] on icon at bounding box center [1103, 574] width 19 height 19
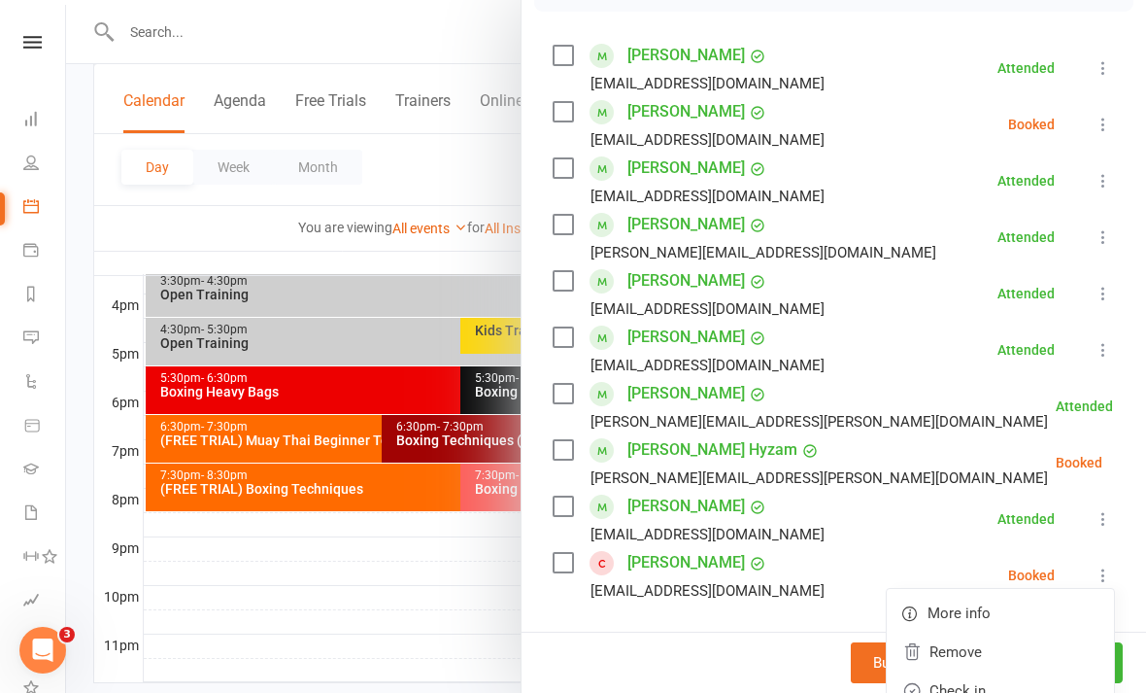
click at [991, 687] on link "Check in" at bounding box center [1000, 690] width 227 height 39
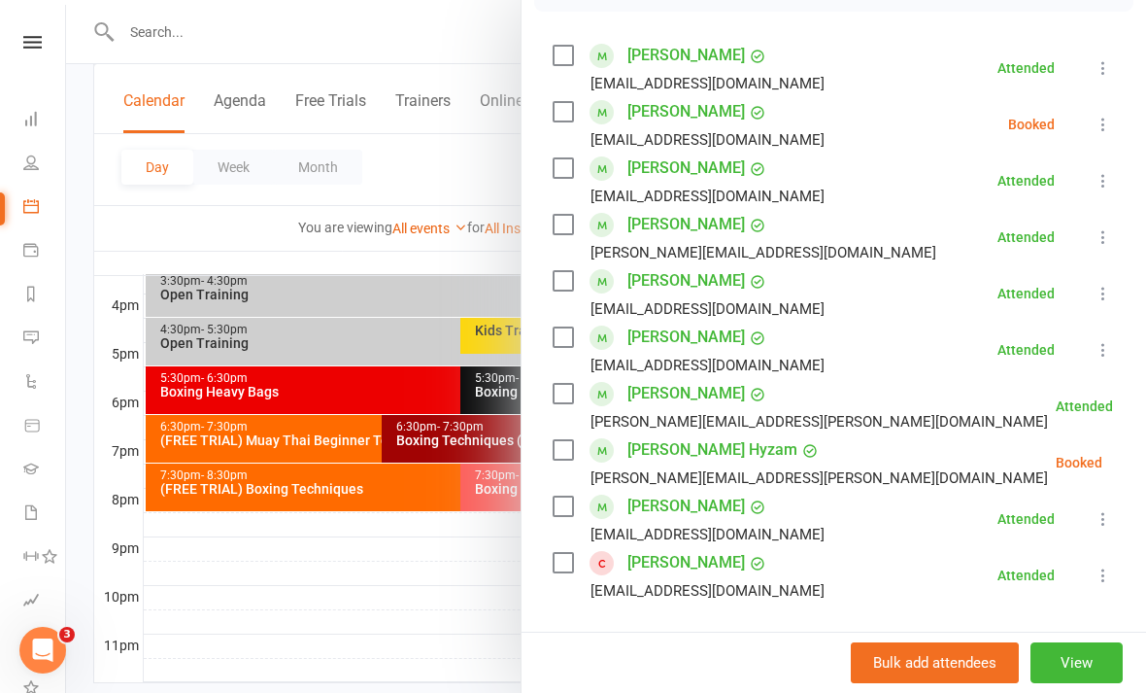
click at [1141, 471] on icon at bounding box center [1150, 462] width 19 height 19
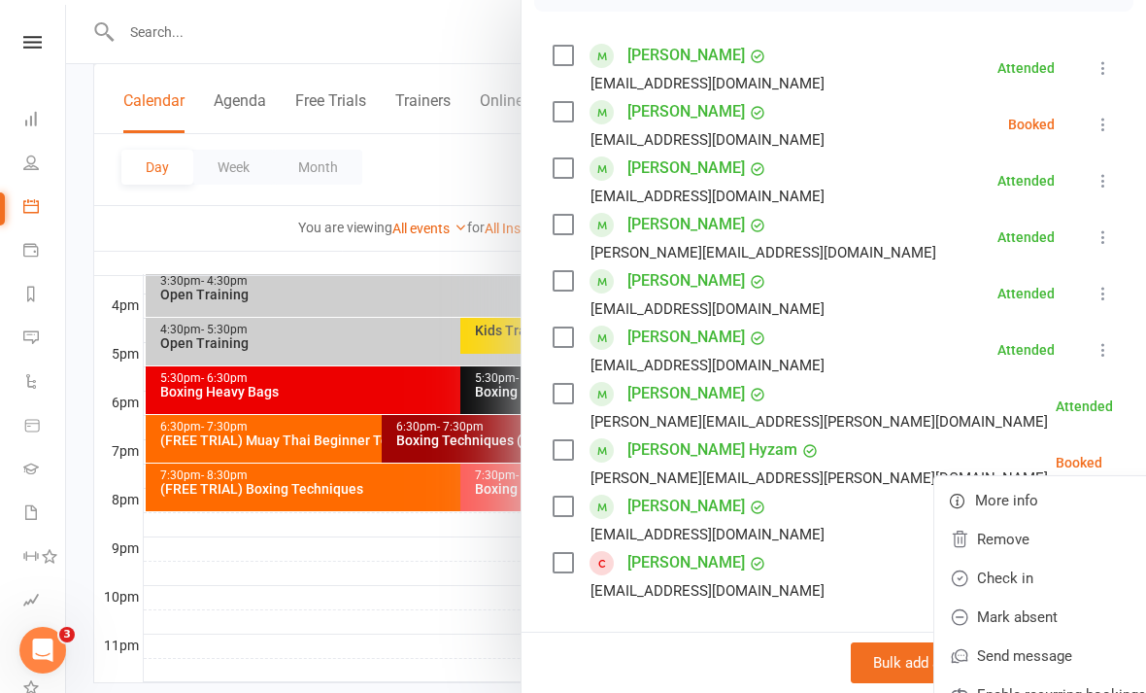
click at [1023, 570] on link "Check in" at bounding box center [1048, 578] width 227 height 39
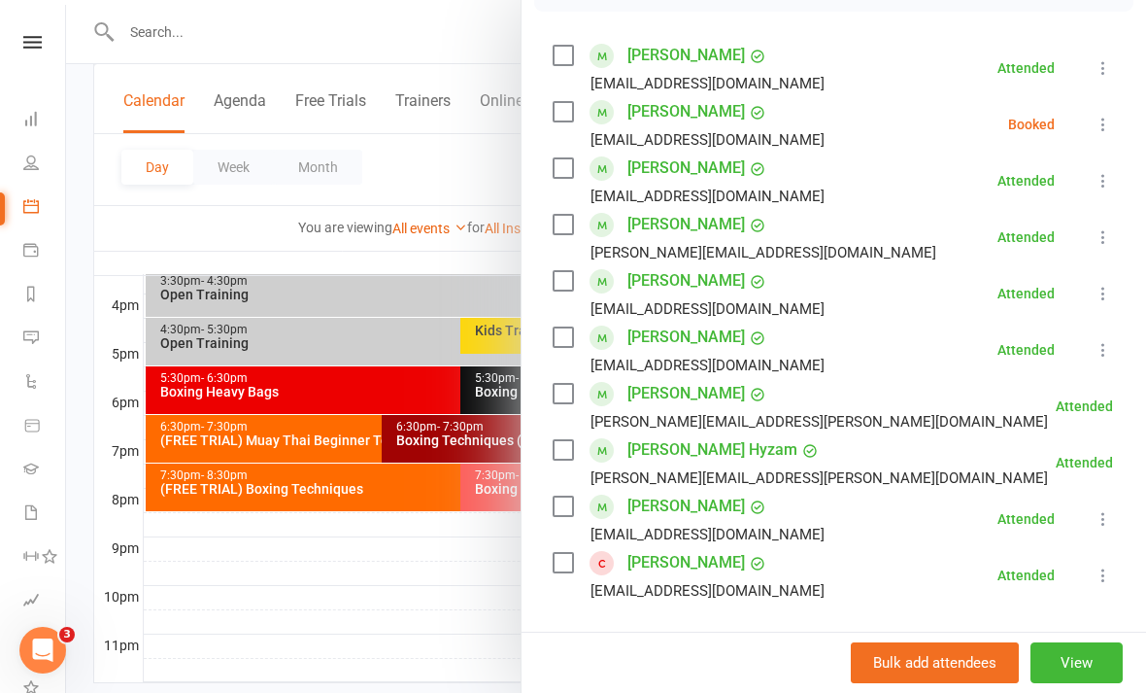
click at [1112, 120] on icon at bounding box center [1103, 124] width 19 height 19
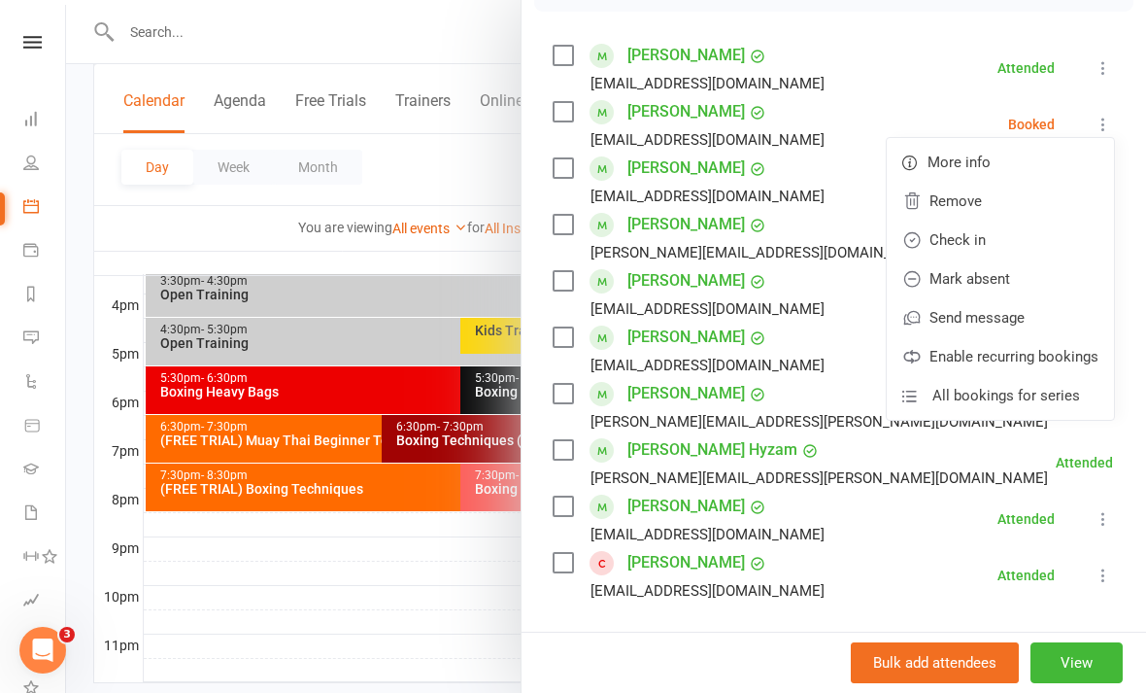
click at [1006, 239] on link "Check in" at bounding box center [1000, 240] width 227 height 39
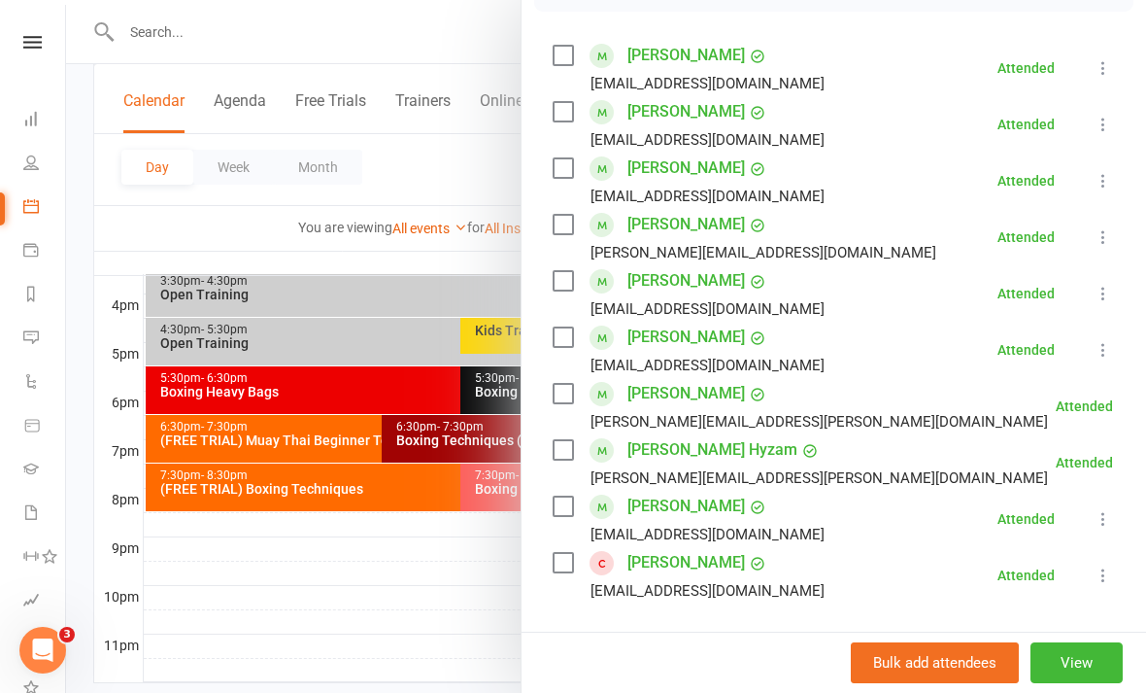
click at [459, 676] on div at bounding box center [606, 346] width 1080 height 693
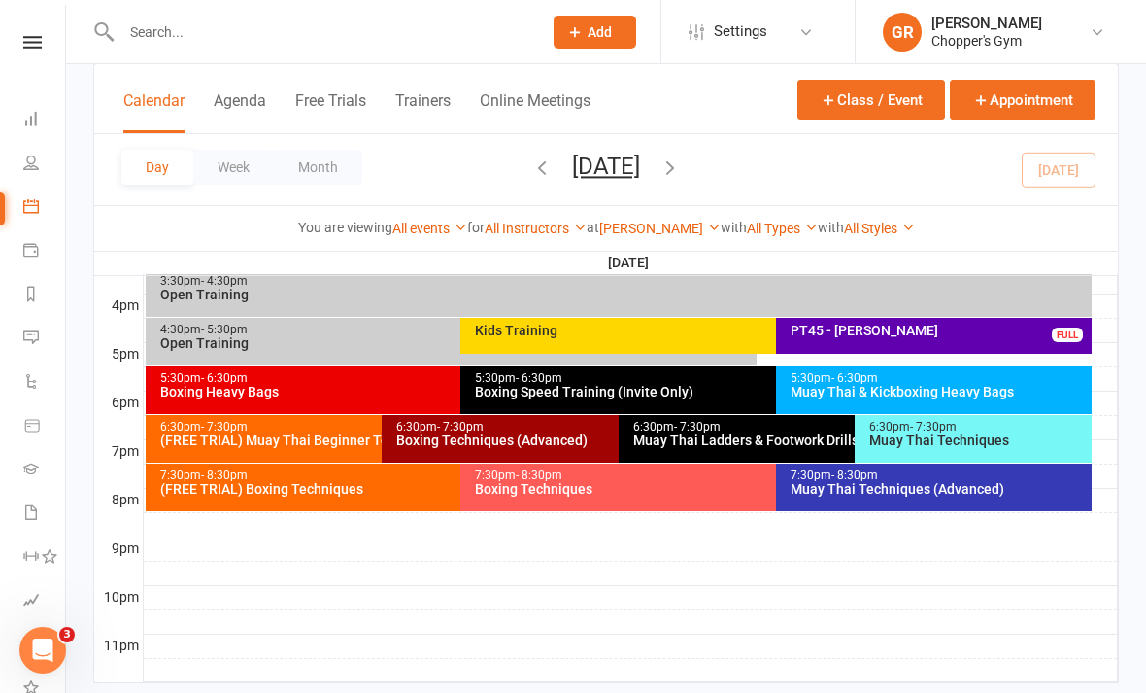
click at [572, 437] on div "Boxing Techniques (Advanced)" at bounding box center [613, 440] width 436 height 14
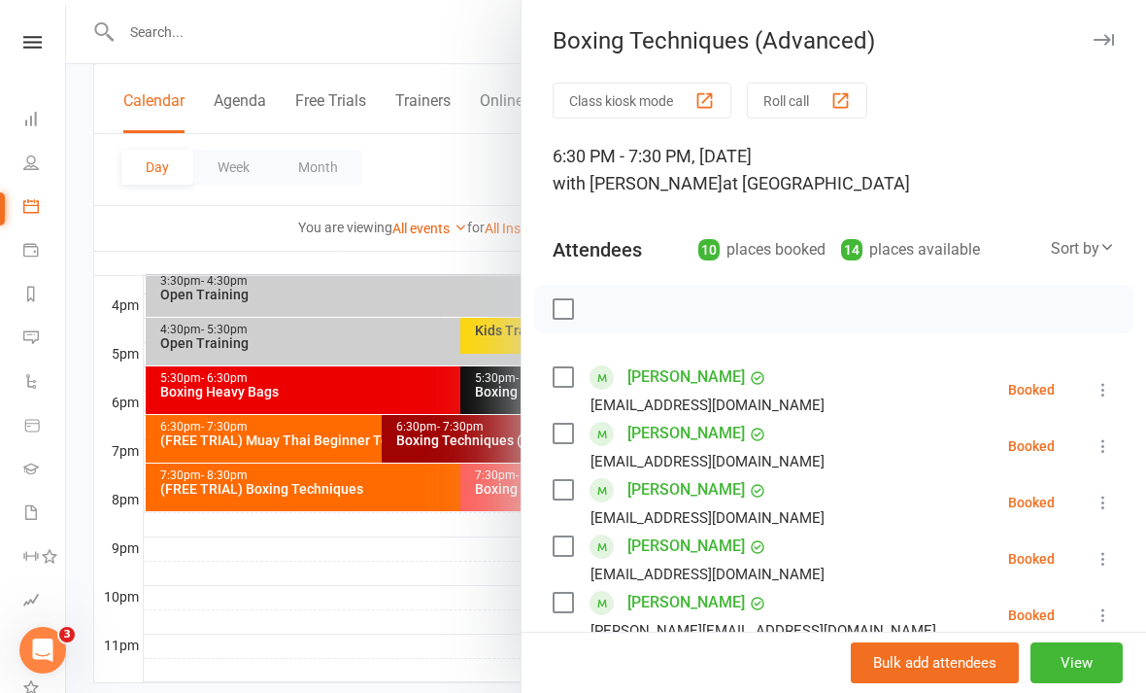
click at [445, 620] on div at bounding box center [606, 346] width 1080 height 693
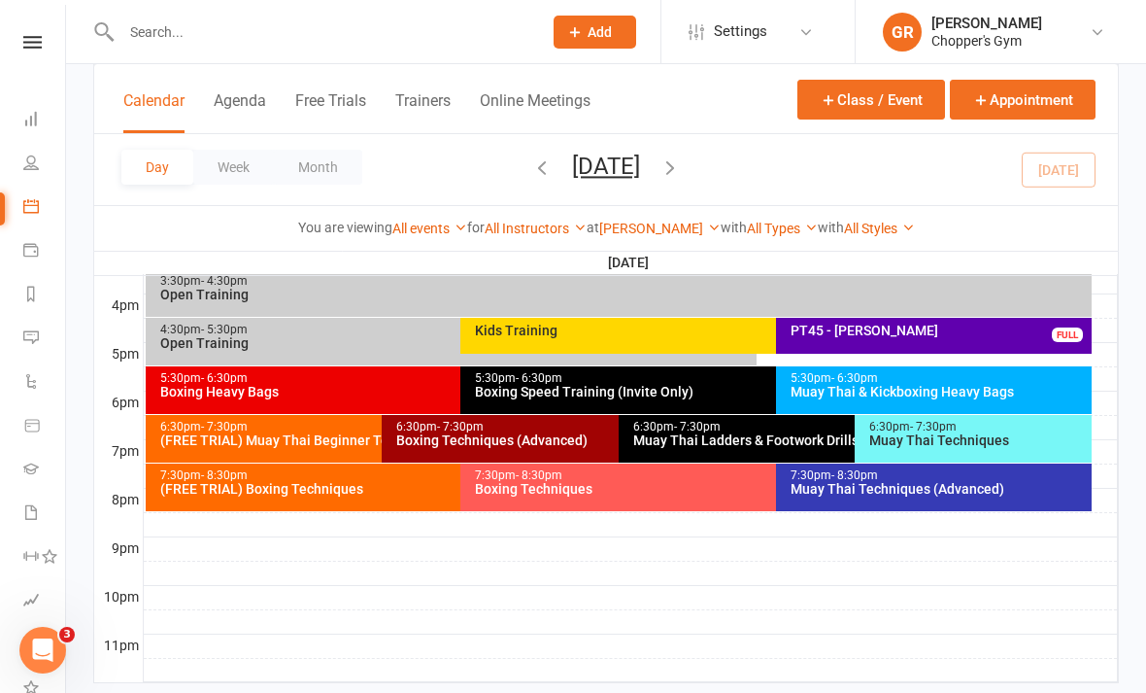
click at [551, 386] on div "Boxing Speed Training (Invite Only)" at bounding box center [771, 392] width 594 height 14
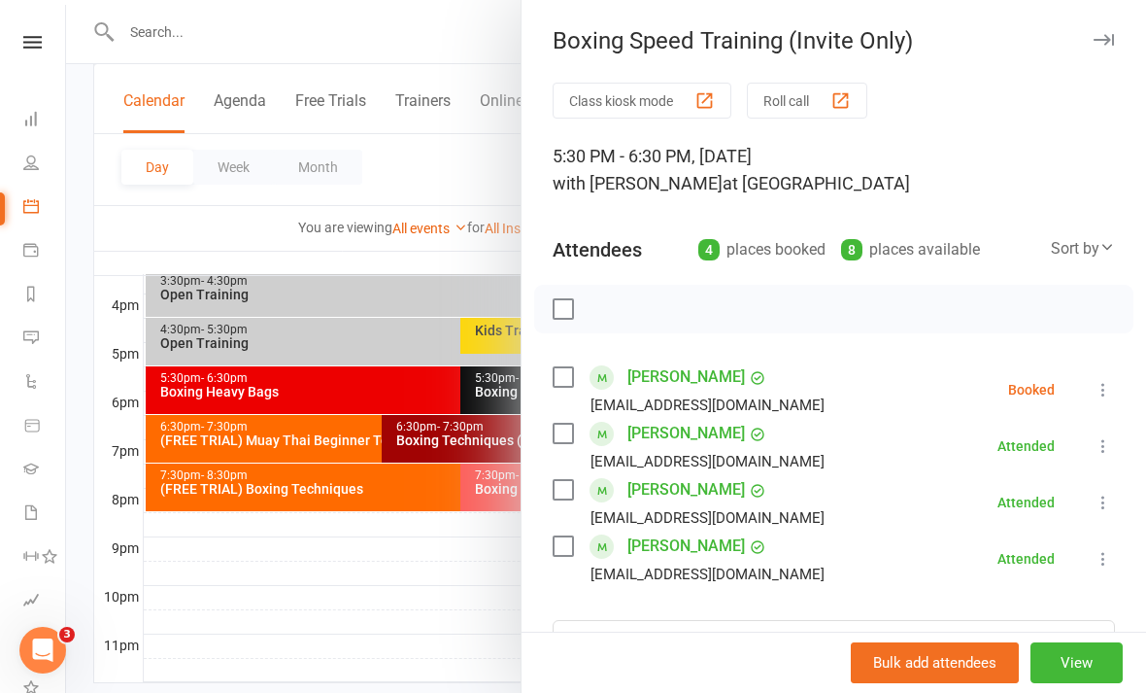
click at [432, 667] on div at bounding box center [606, 346] width 1080 height 693
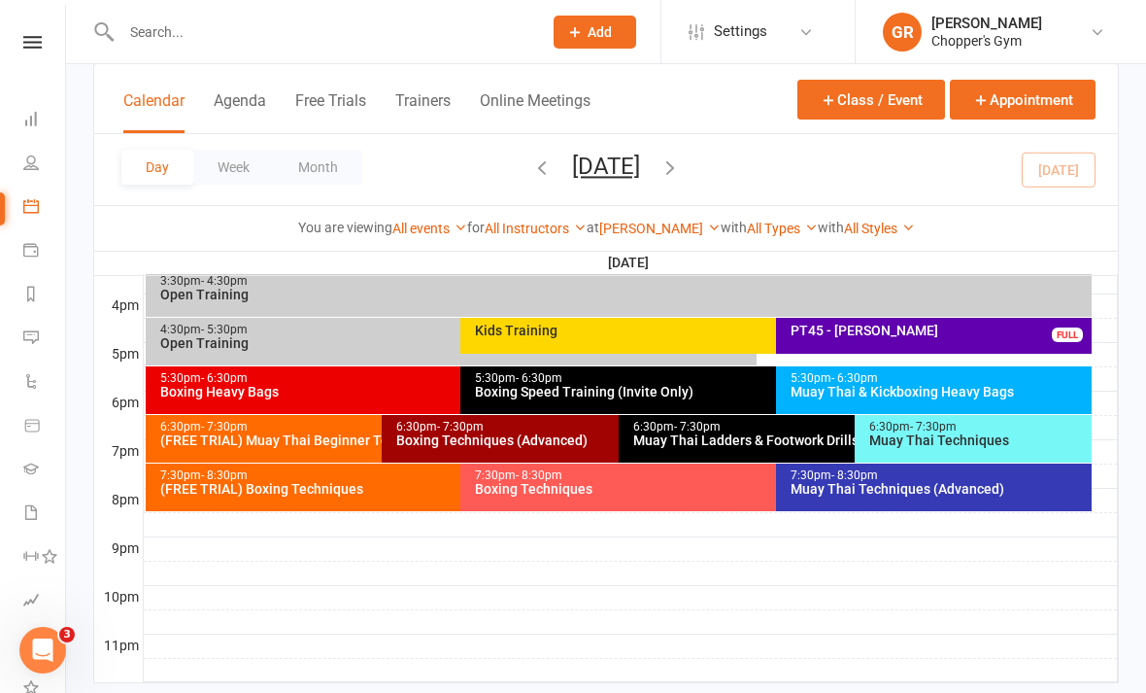
click at [584, 444] on div "Boxing Techniques (Advanced)" at bounding box center [613, 440] width 436 height 14
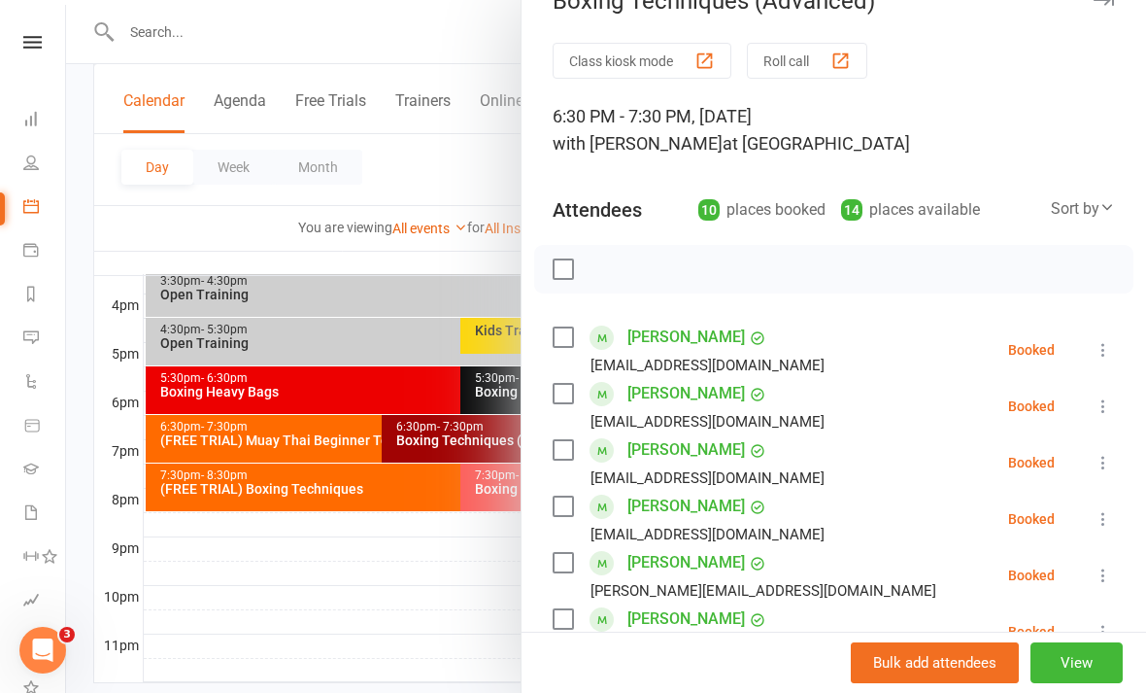
scroll to position [38, 0]
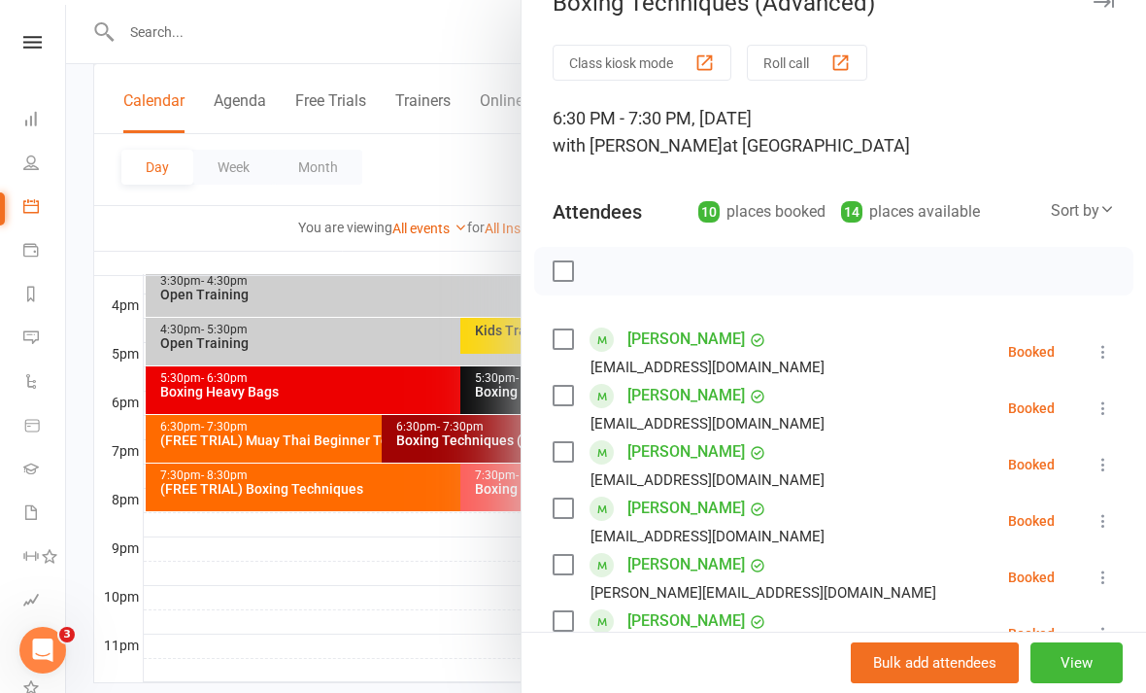
click at [1106, 344] on icon at bounding box center [1103, 351] width 19 height 19
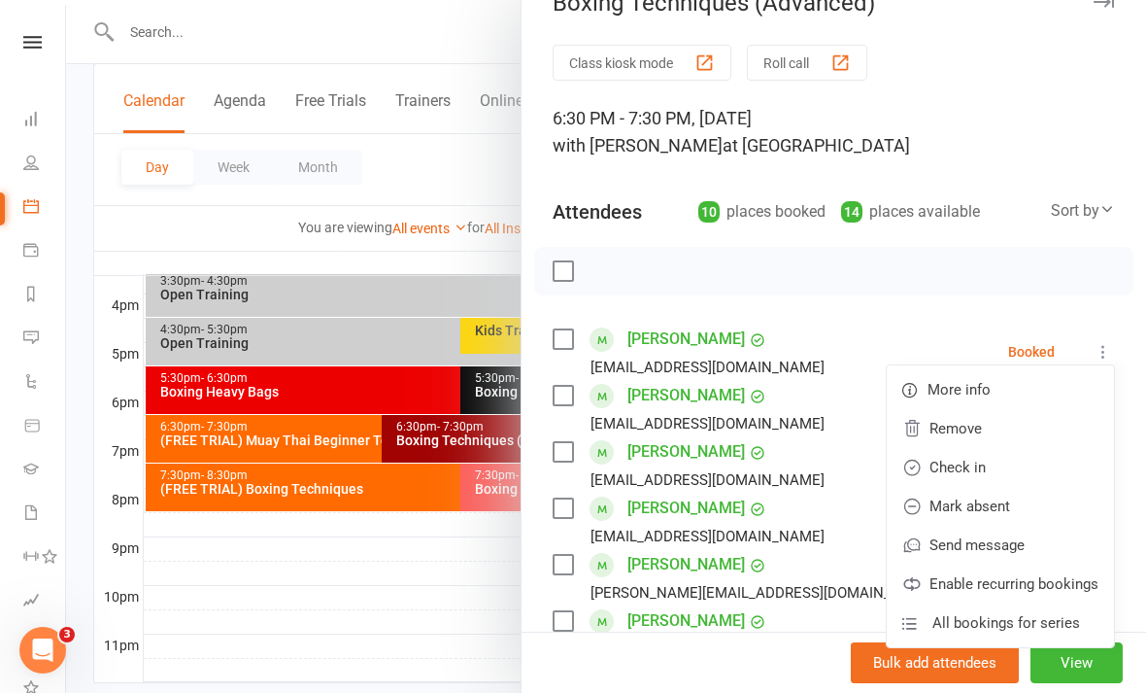
click at [1036, 474] on link "Check in" at bounding box center [1000, 467] width 227 height 39
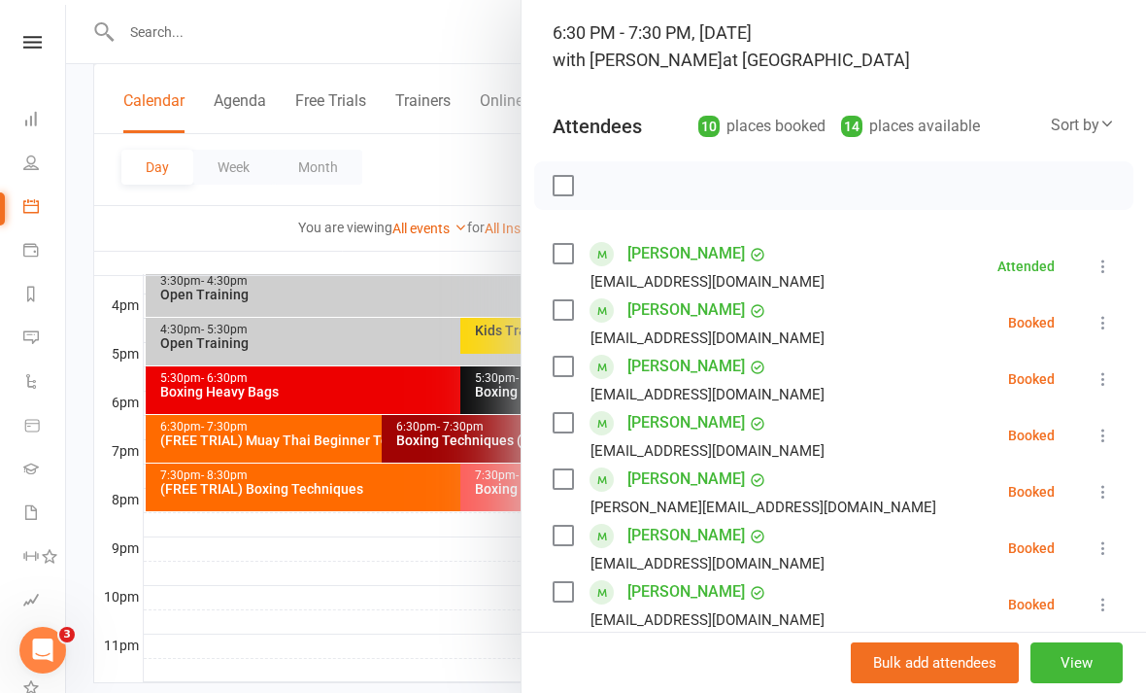
scroll to position [132, 0]
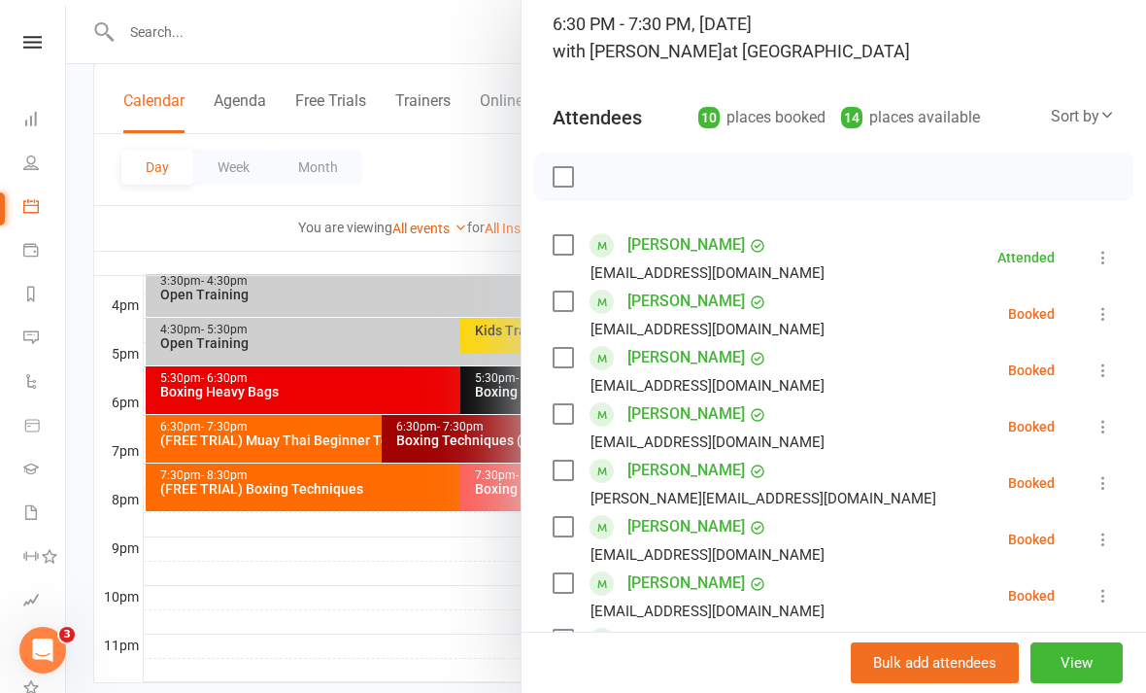
click at [1105, 431] on icon at bounding box center [1103, 426] width 19 height 19
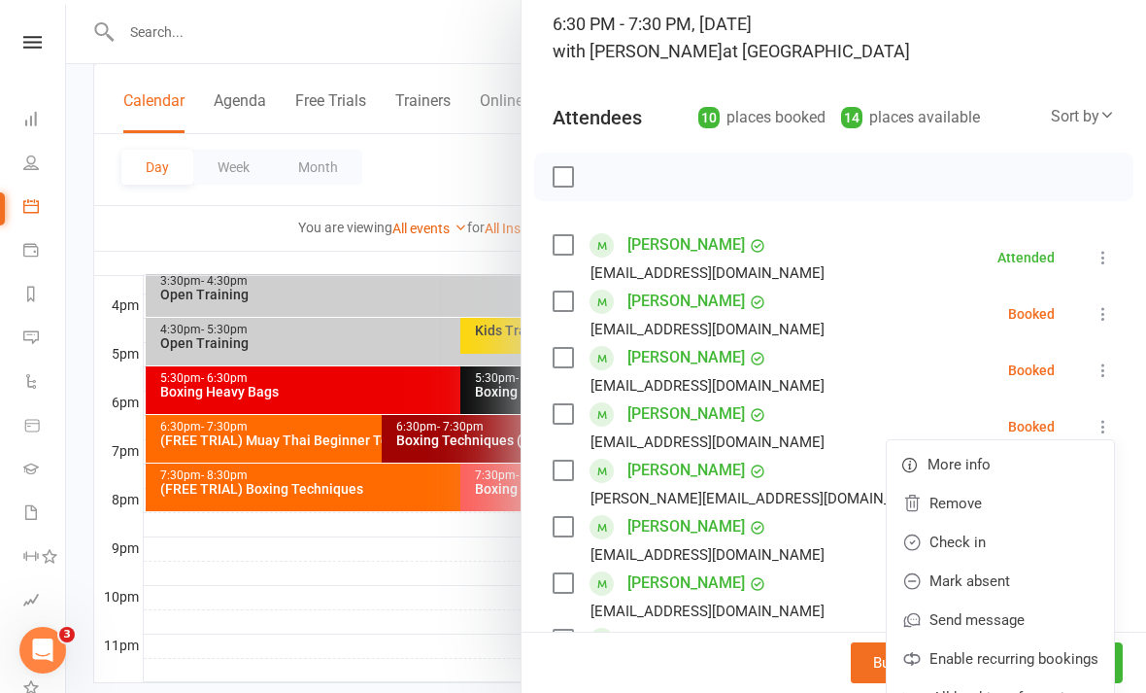
click at [1018, 543] on link "Check in" at bounding box center [1000, 542] width 227 height 39
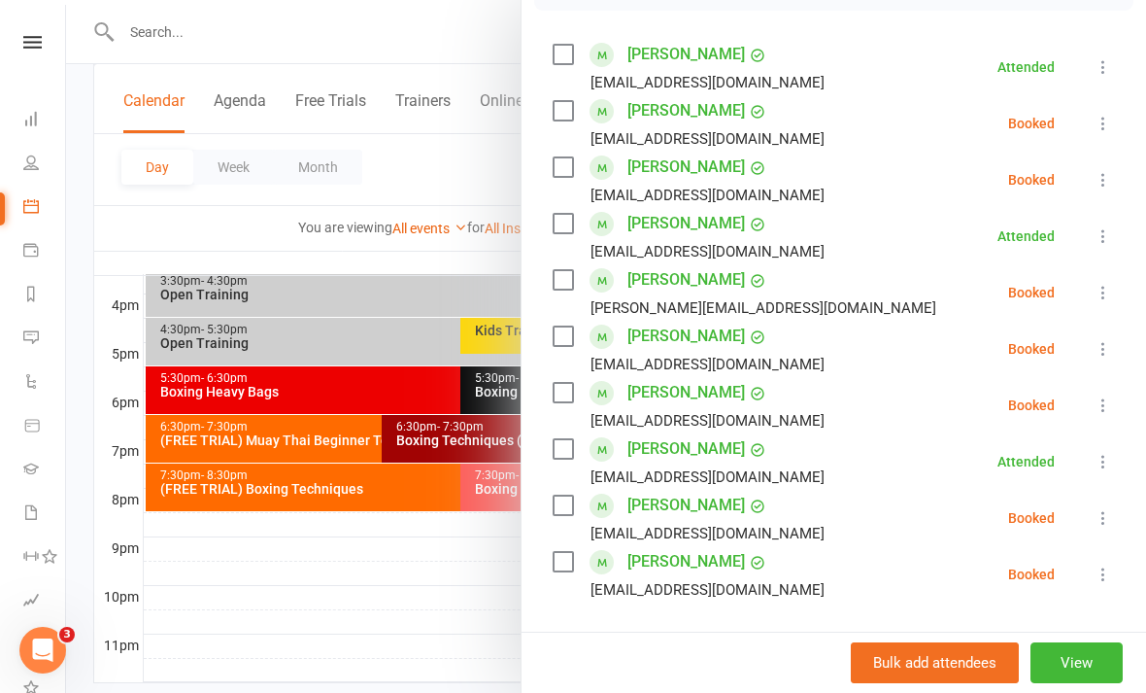
scroll to position [324, 0]
click at [1102, 575] on icon at bounding box center [1103, 572] width 19 height 19
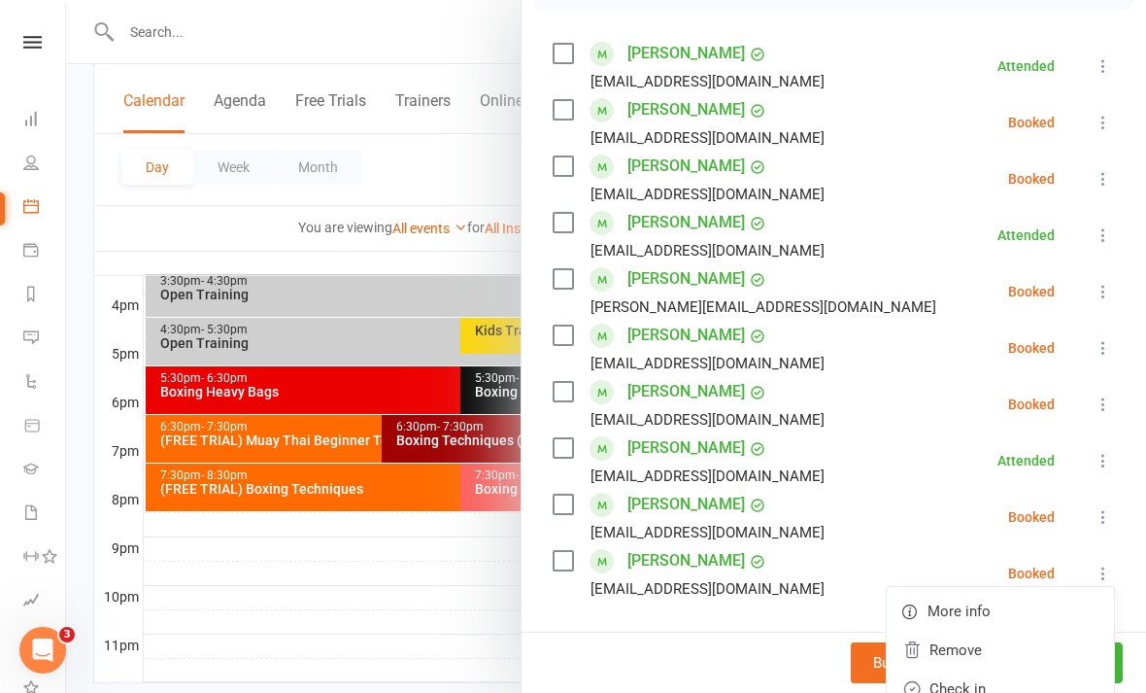
click at [1014, 689] on link "Check in" at bounding box center [1000, 688] width 227 height 39
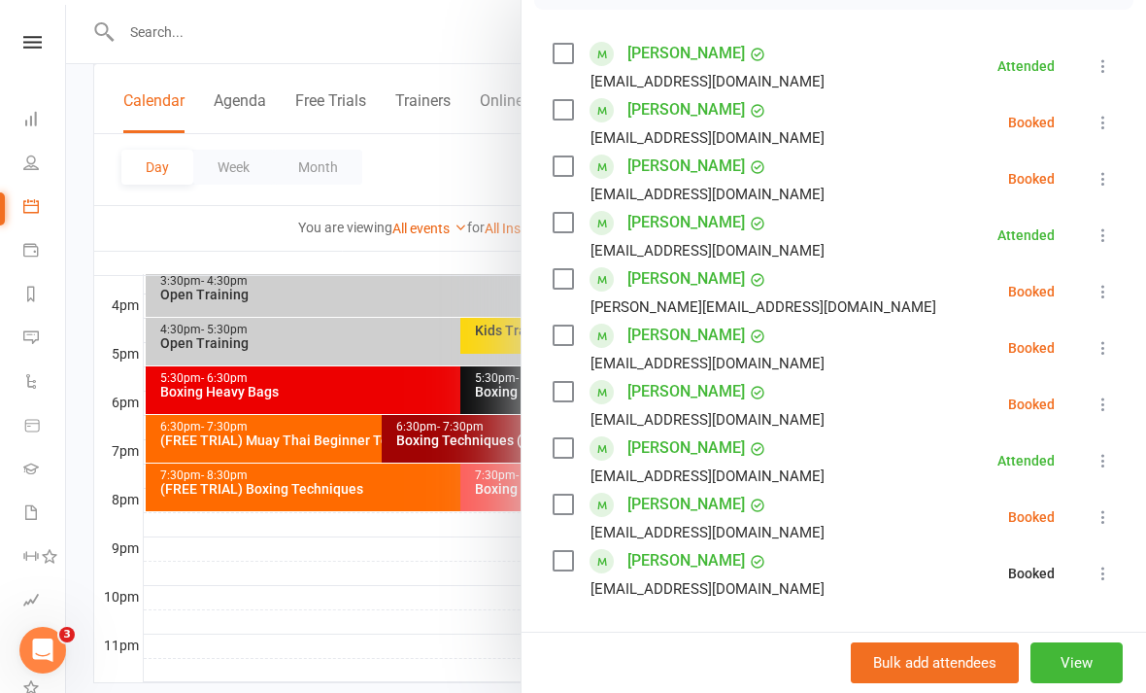
click at [460, 673] on div at bounding box center [606, 346] width 1080 height 693
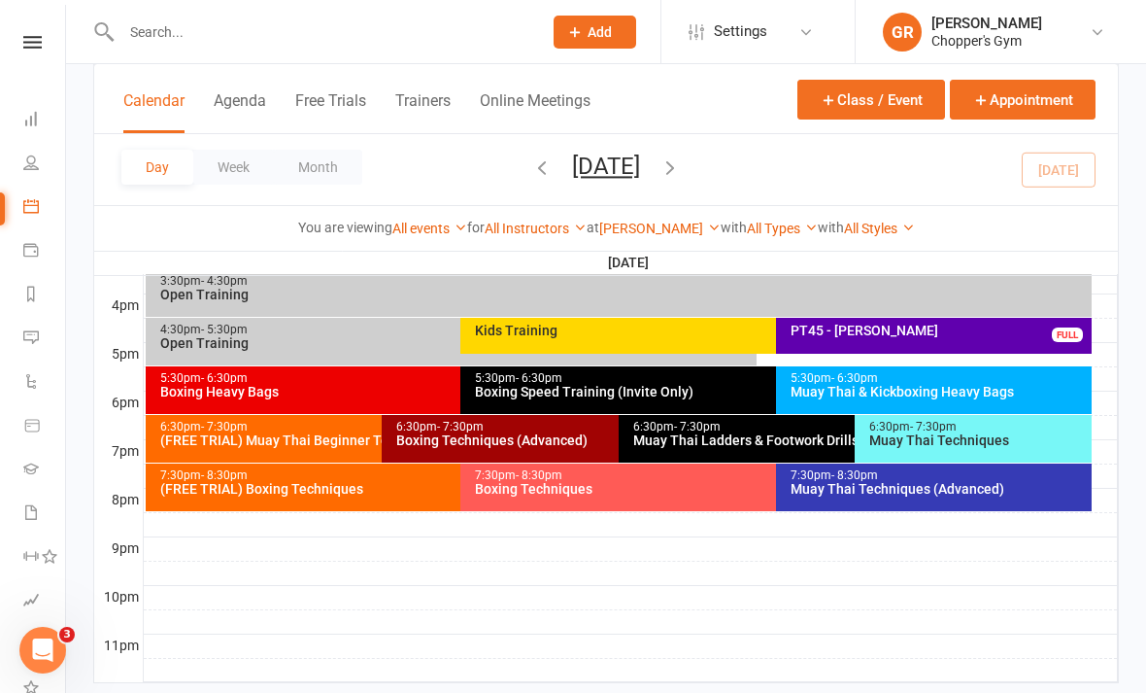
click at [901, 399] on div "5:30pm - 6:30pm Muay Thai & Kickboxing Heavy Bags" at bounding box center [934, 390] width 316 height 48
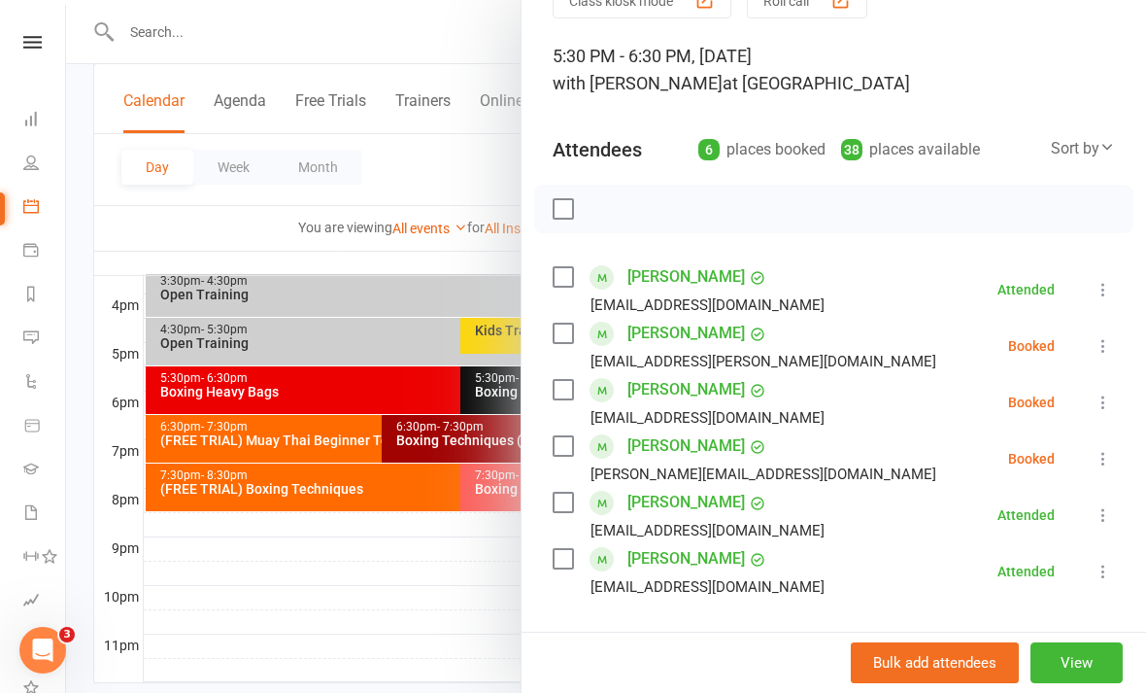
scroll to position [102, 0]
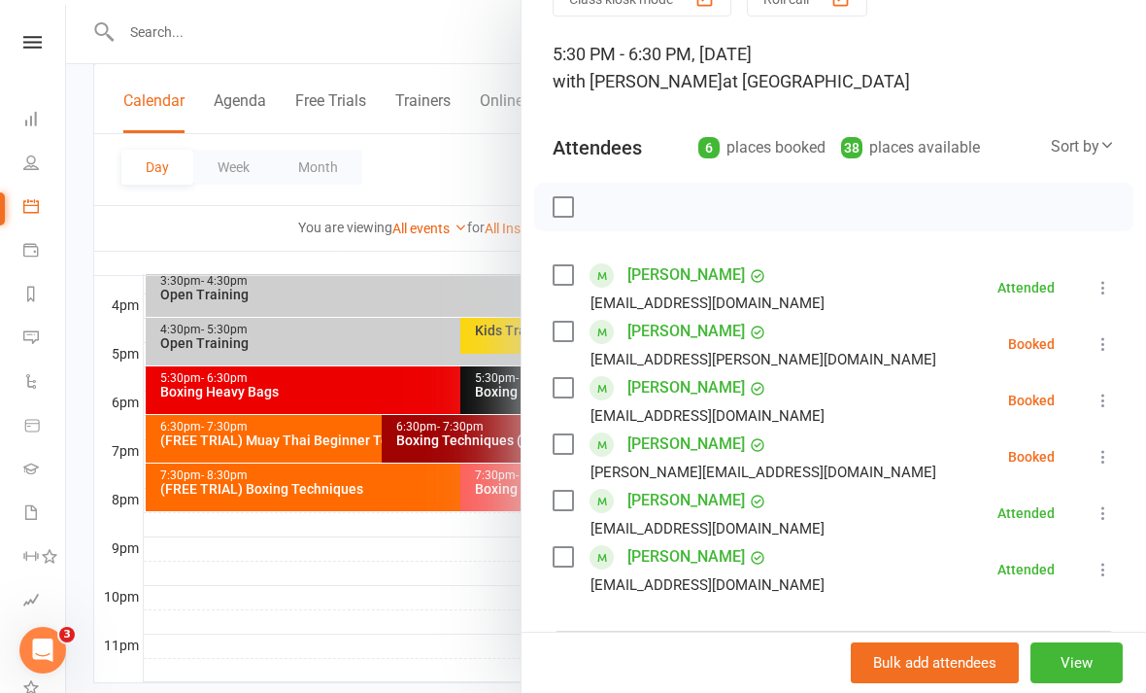
click at [465, 626] on div at bounding box center [606, 346] width 1080 height 693
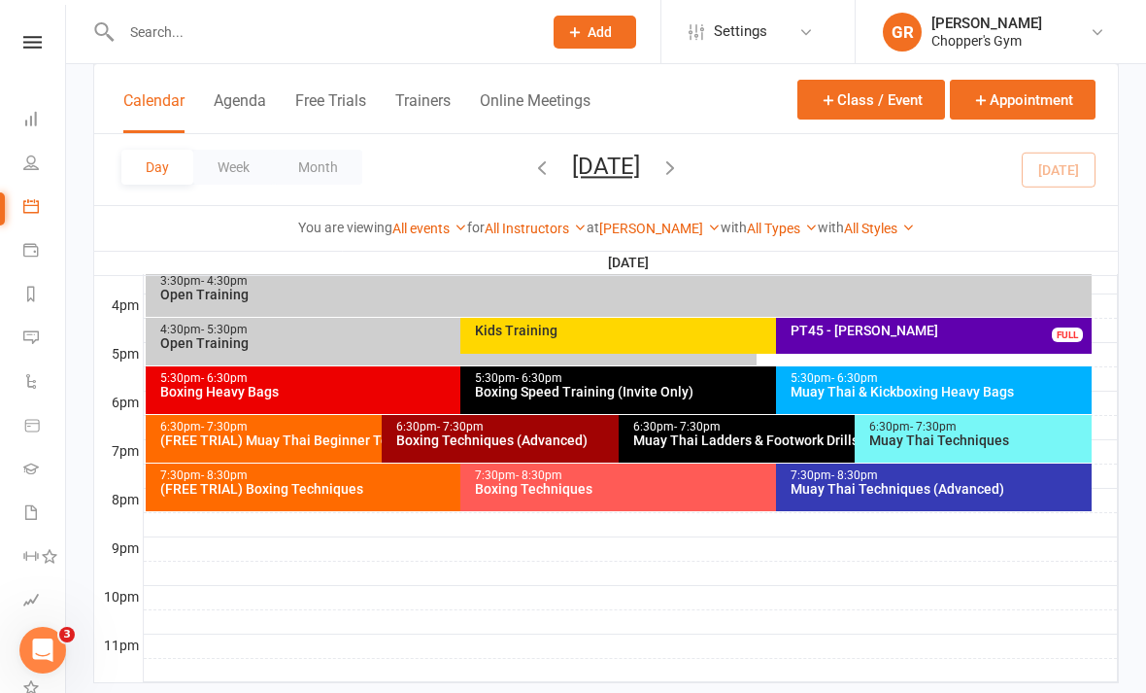
click at [693, 394] on div "Boxing Speed Training (Invite Only)" at bounding box center [771, 392] width 594 height 14
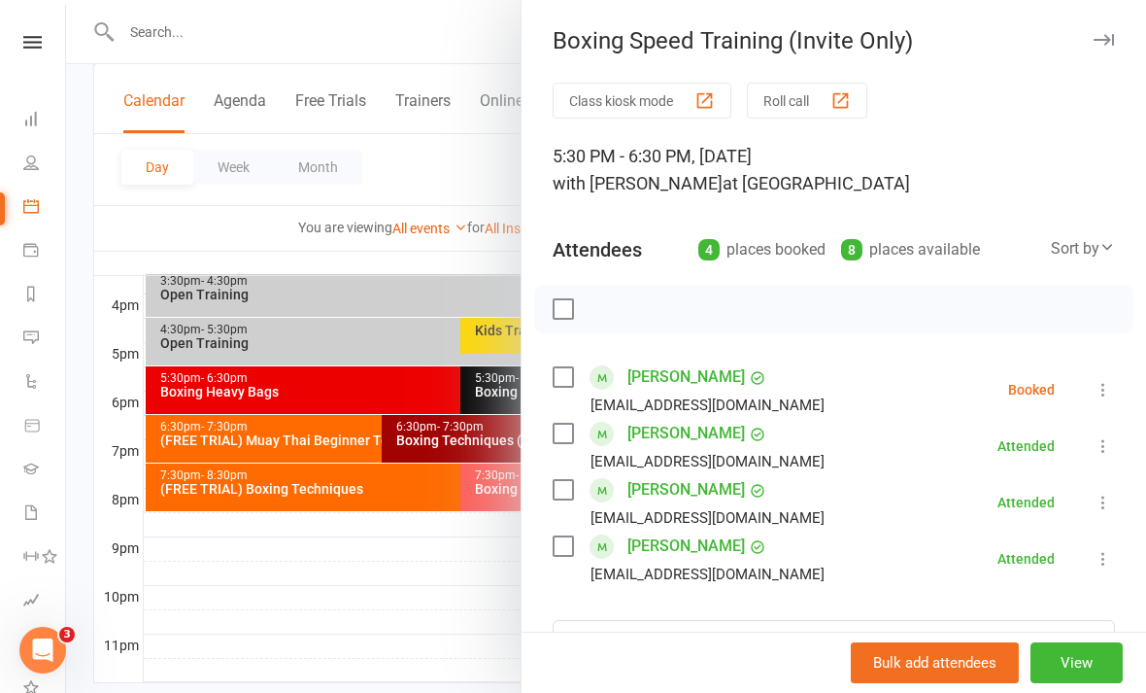
click at [1105, 392] on icon at bounding box center [1103, 389] width 19 height 19
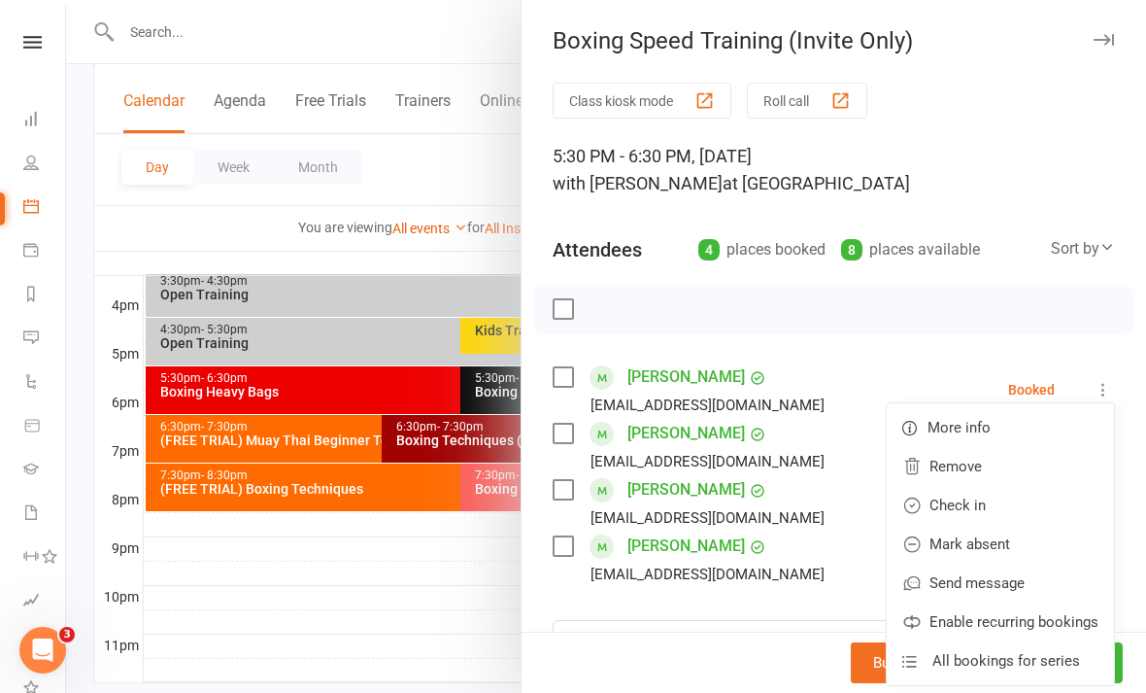
click at [1012, 504] on link "Check in" at bounding box center [1000, 505] width 227 height 39
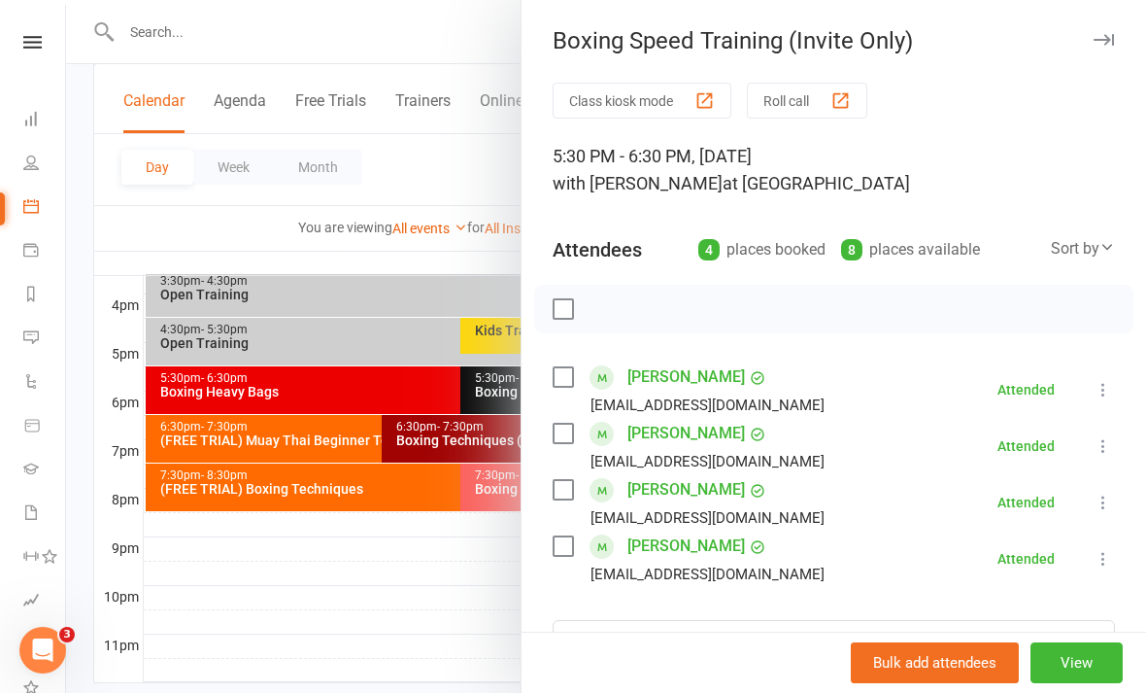
click at [467, 605] on div at bounding box center [606, 346] width 1080 height 693
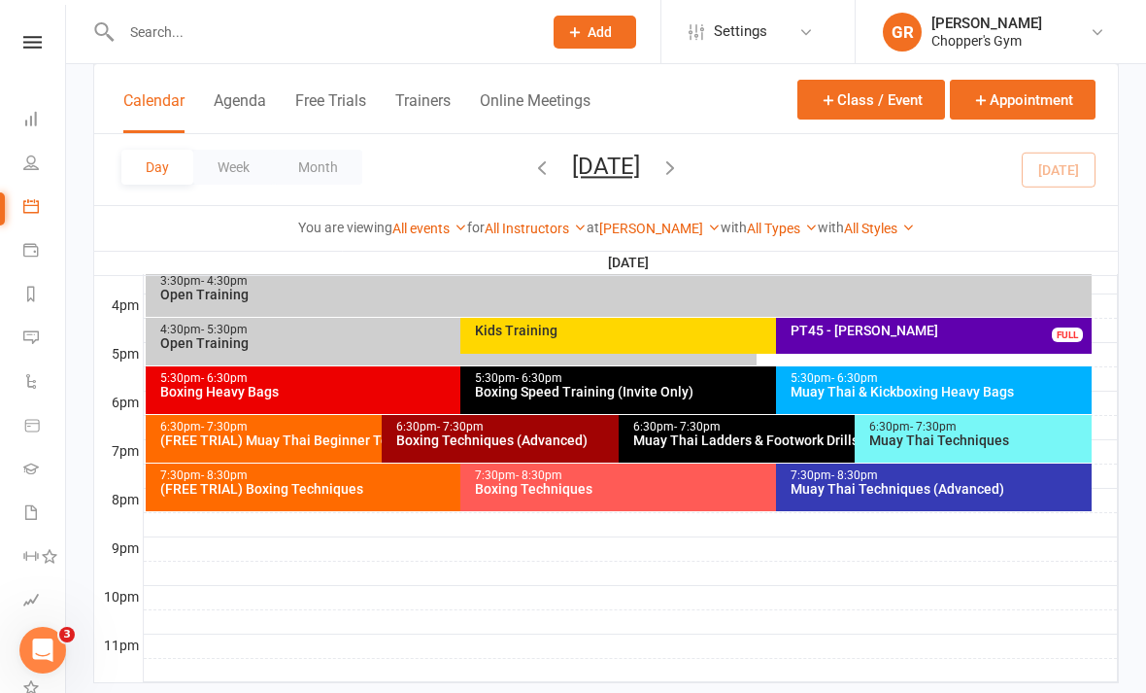
click at [431, 385] on div "Boxing Heavy Bags" at bounding box center [456, 392] width 594 height 14
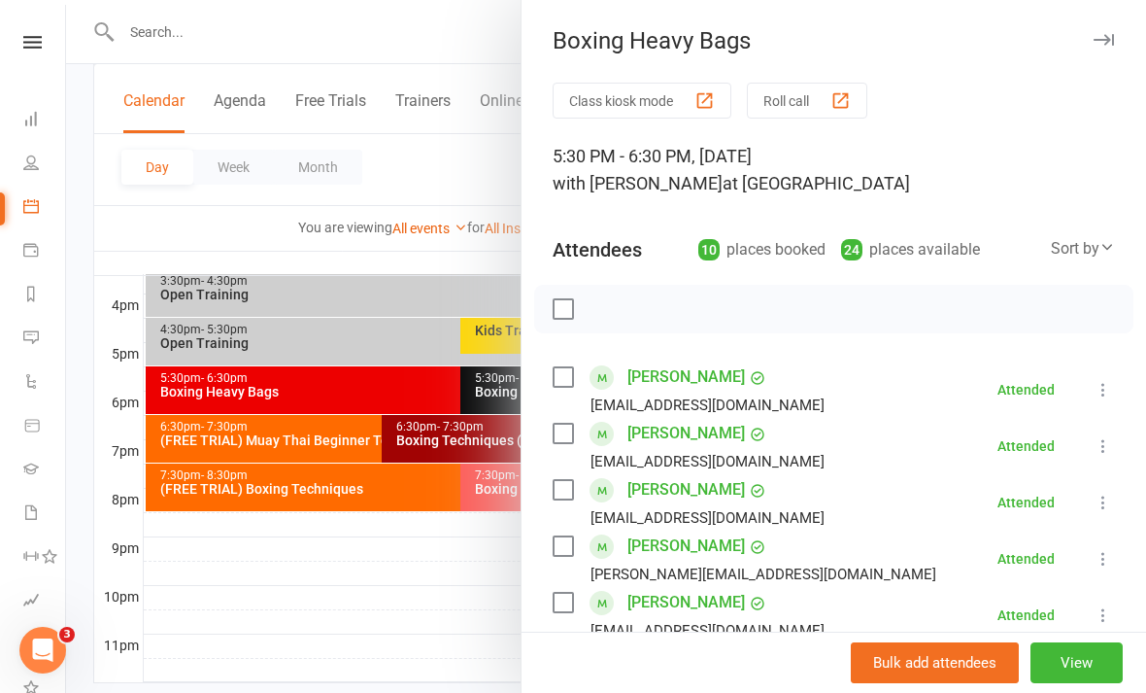
click at [430, 638] on div at bounding box center [606, 346] width 1080 height 693
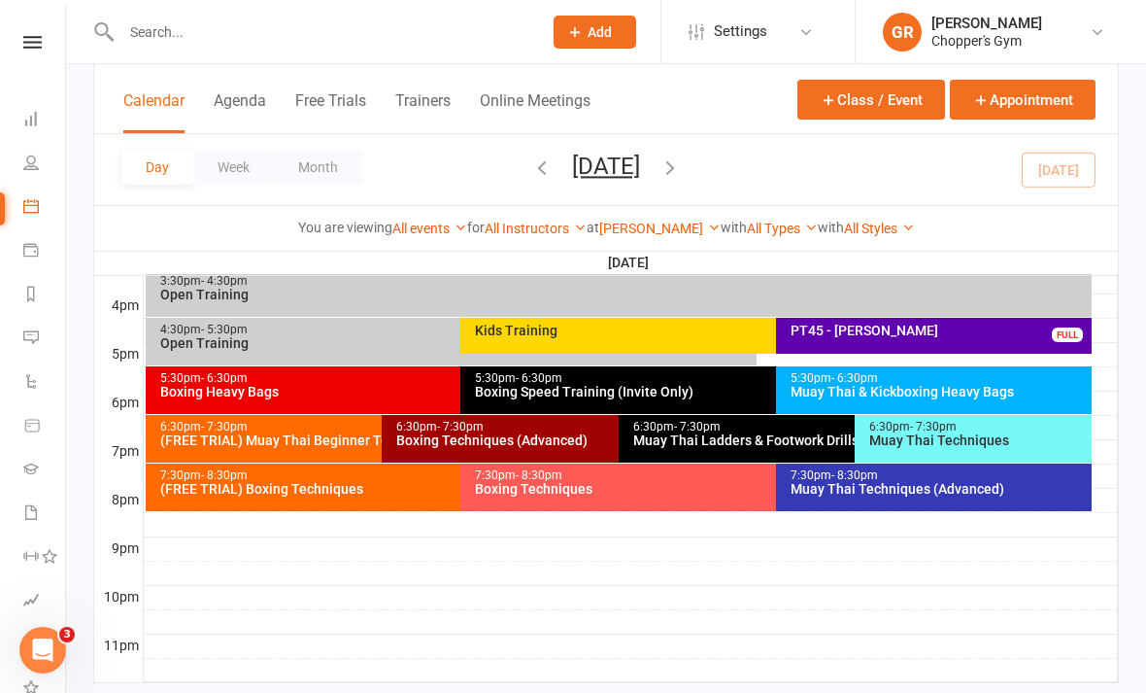
click at [580, 385] on div "Boxing Speed Training (Invite Only)" at bounding box center [771, 392] width 594 height 14
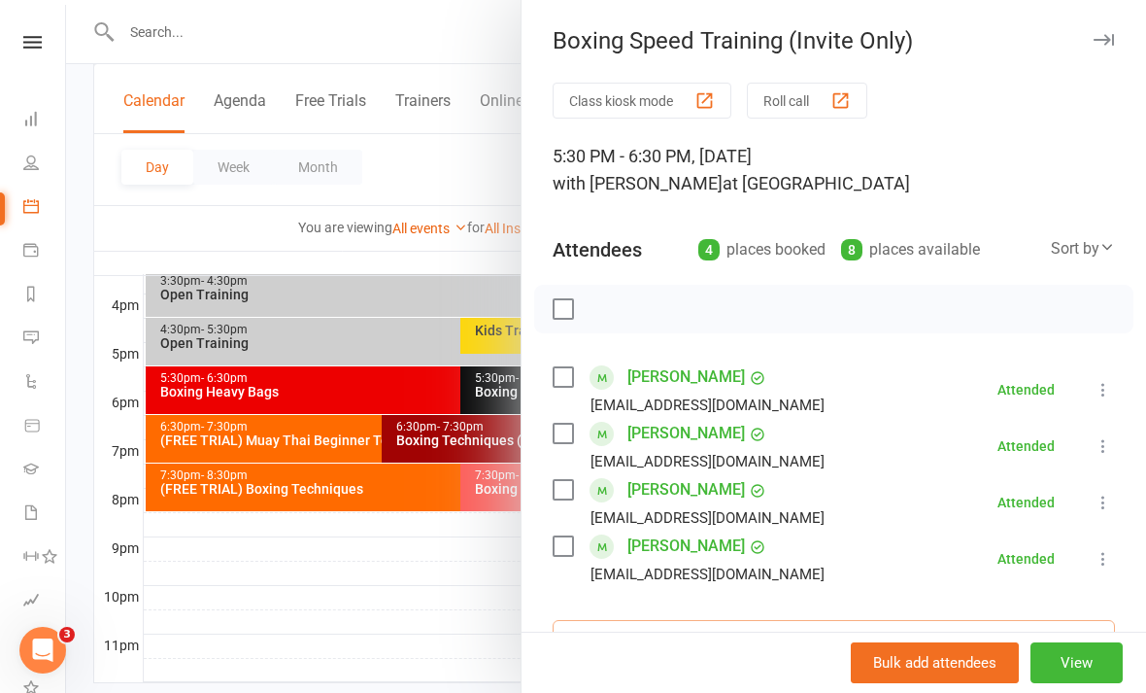
click at [826, 634] on input "search" at bounding box center [834, 640] width 562 height 41
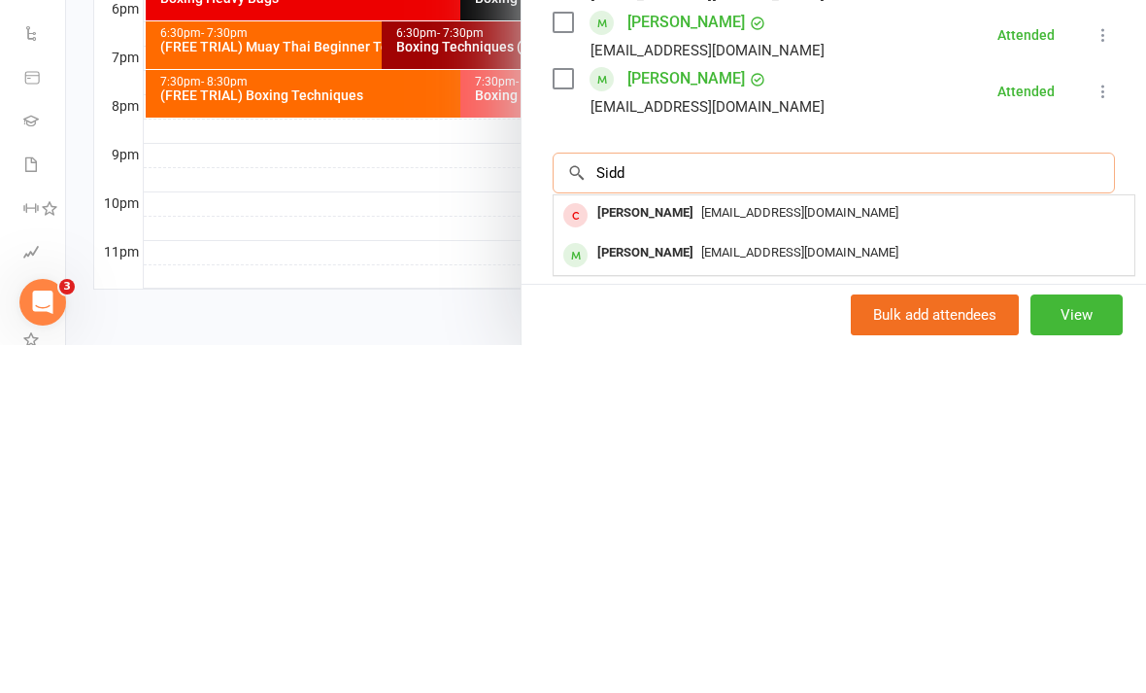
scroll to position [115, 0]
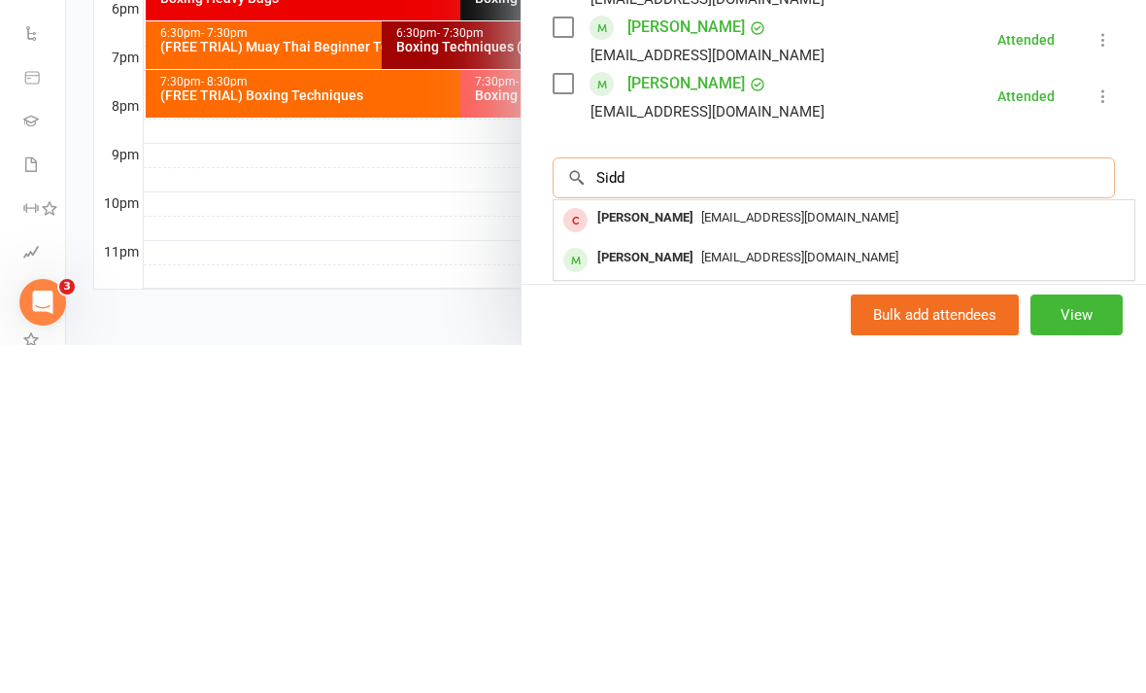
type input "Sidd"
click at [793, 597] on span "siddharthdhawan88@gmail.com" at bounding box center [799, 604] width 197 height 15
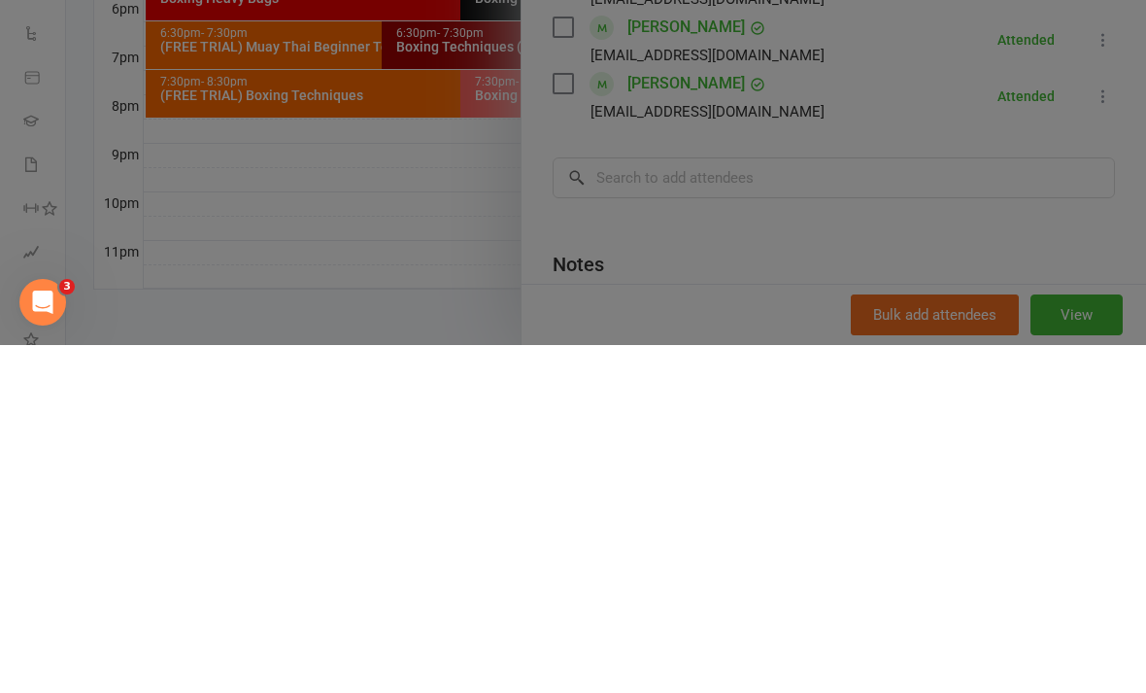
scroll to position [878, 0]
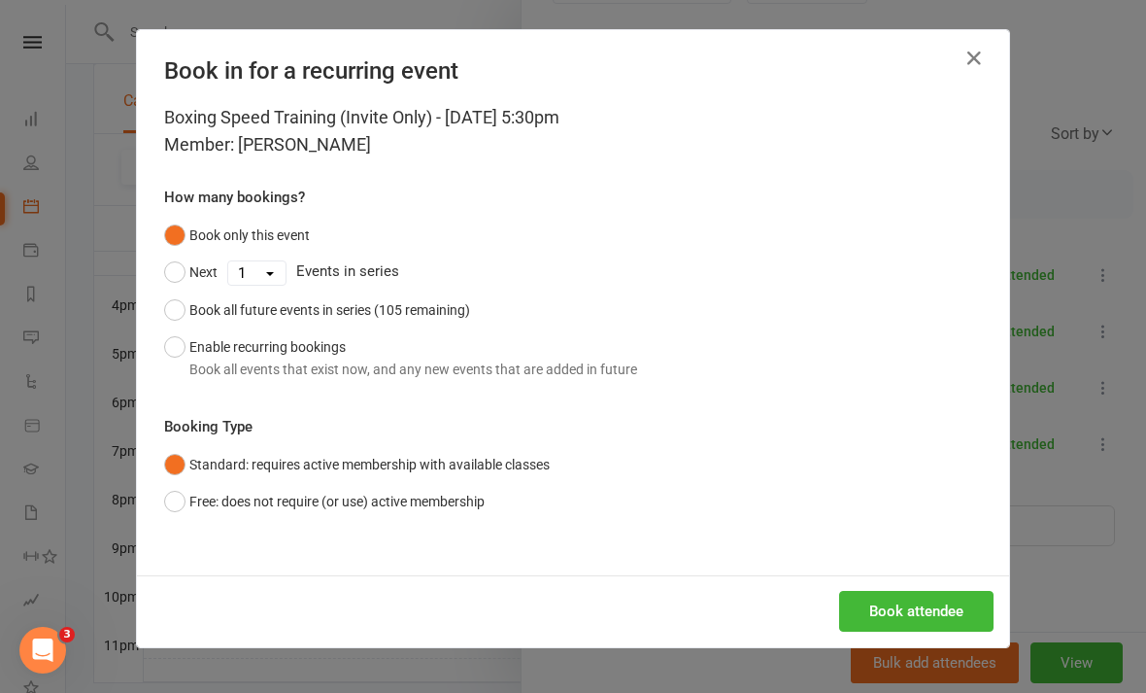
click at [903, 626] on button "Book attendee" at bounding box center [916, 611] width 154 height 41
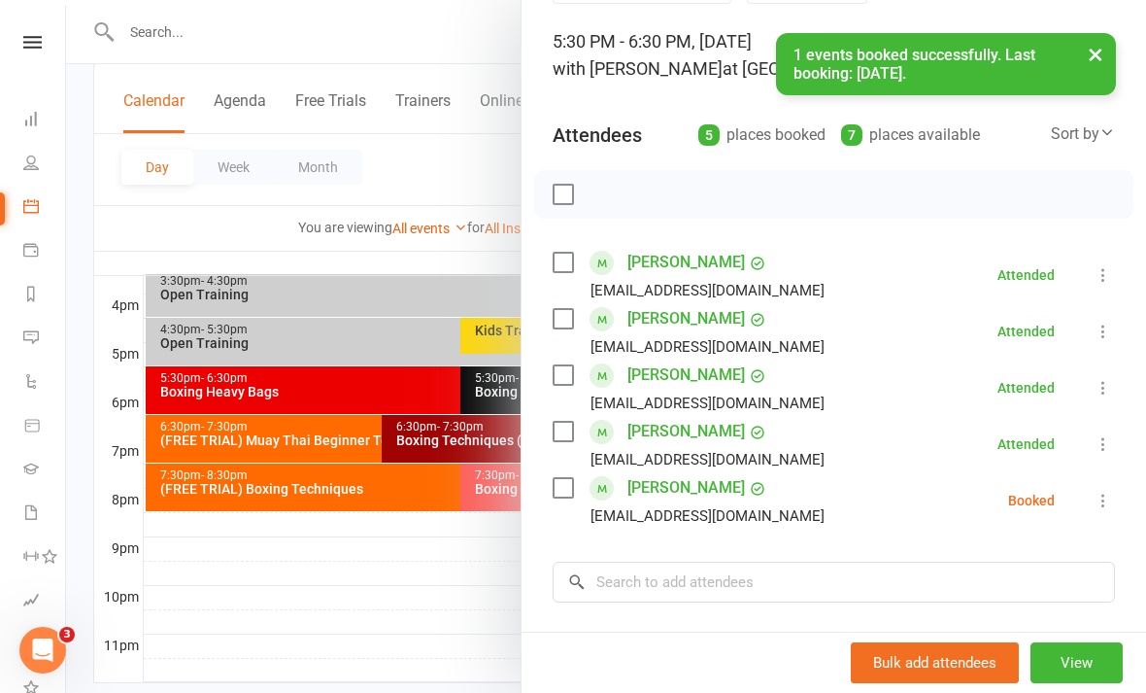
click at [1113, 508] on icon at bounding box center [1103, 500] width 19 height 19
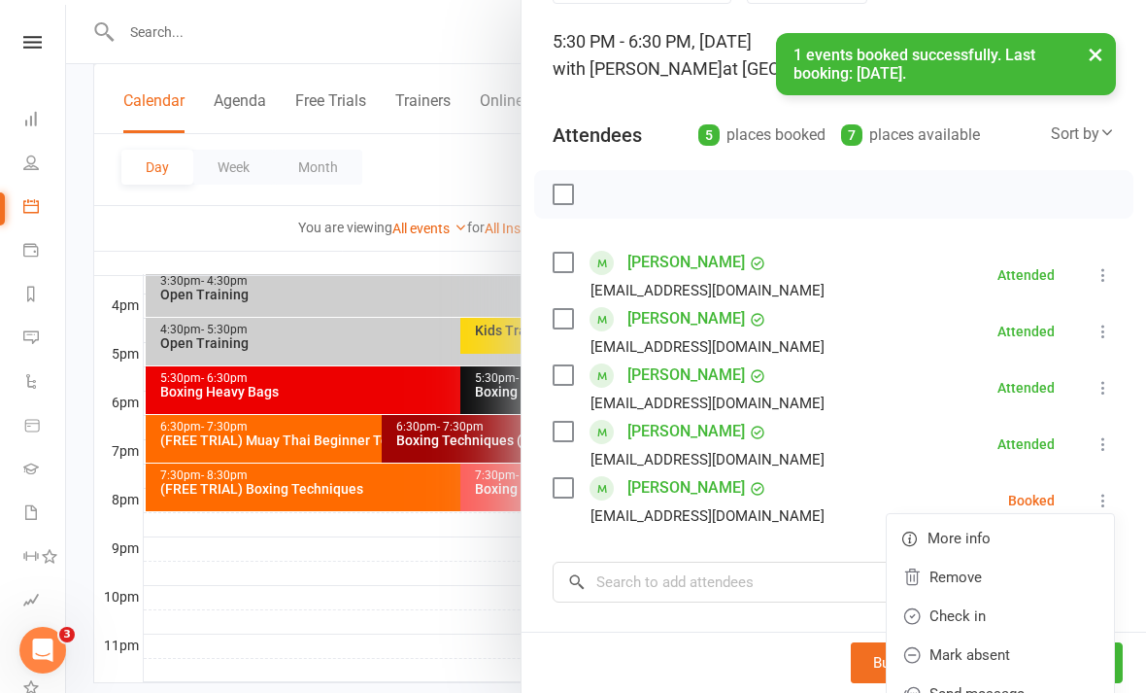
click at [968, 619] on link "Check in" at bounding box center [1000, 615] width 227 height 39
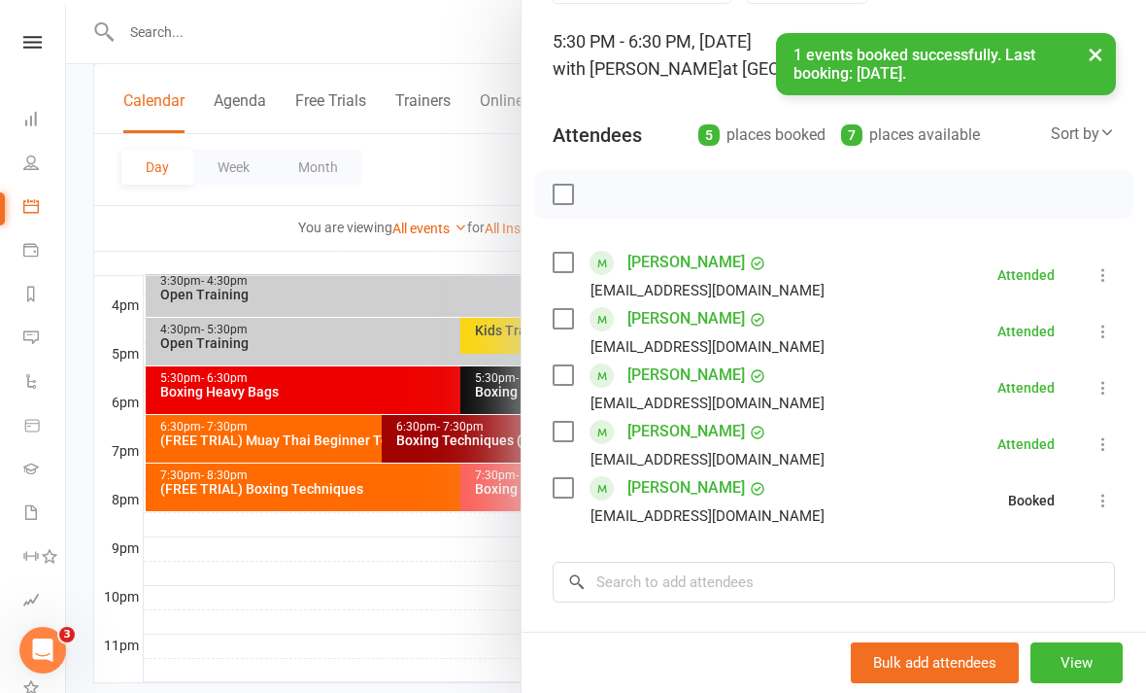
click at [391, 623] on div at bounding box center [606, 346] width 1080 height 693
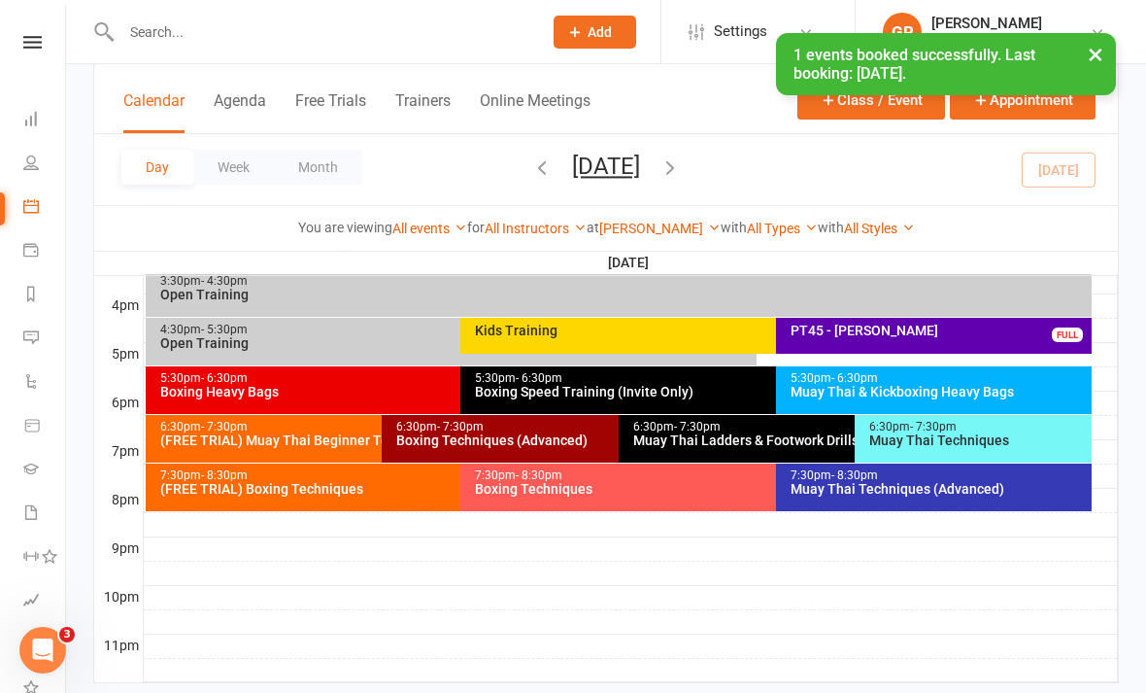
click at [543, 444] on div "Boxing Techniques (Advanced)" at bounding box center [613, 440] width 436 height 14
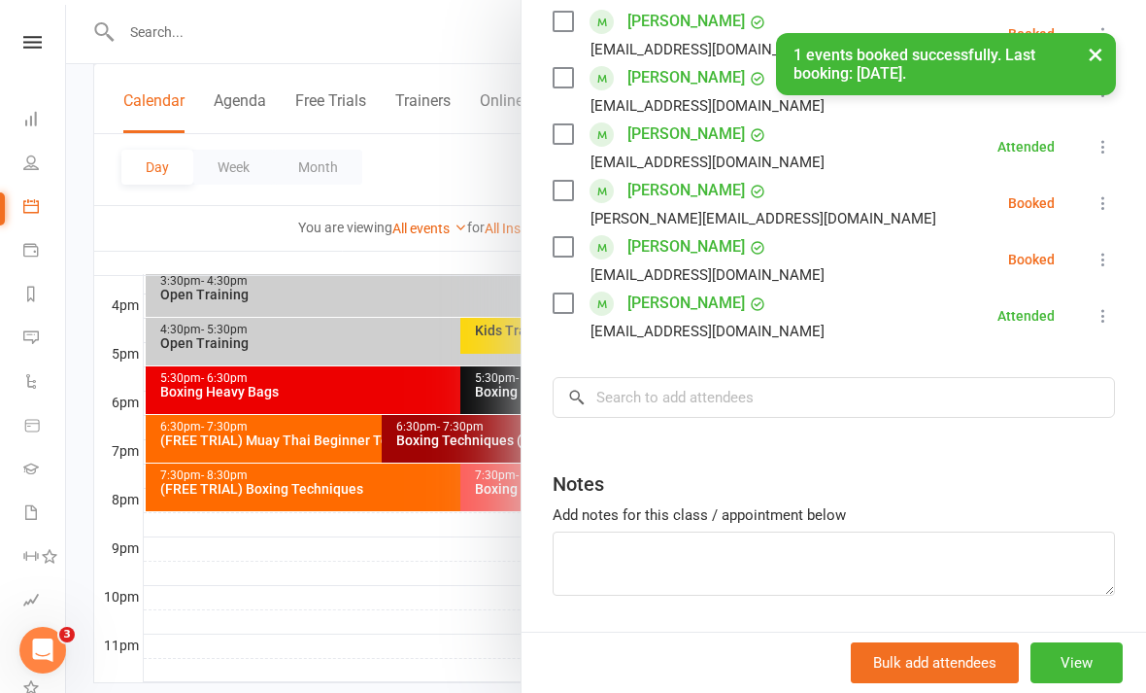
scroll to position [636, 0]
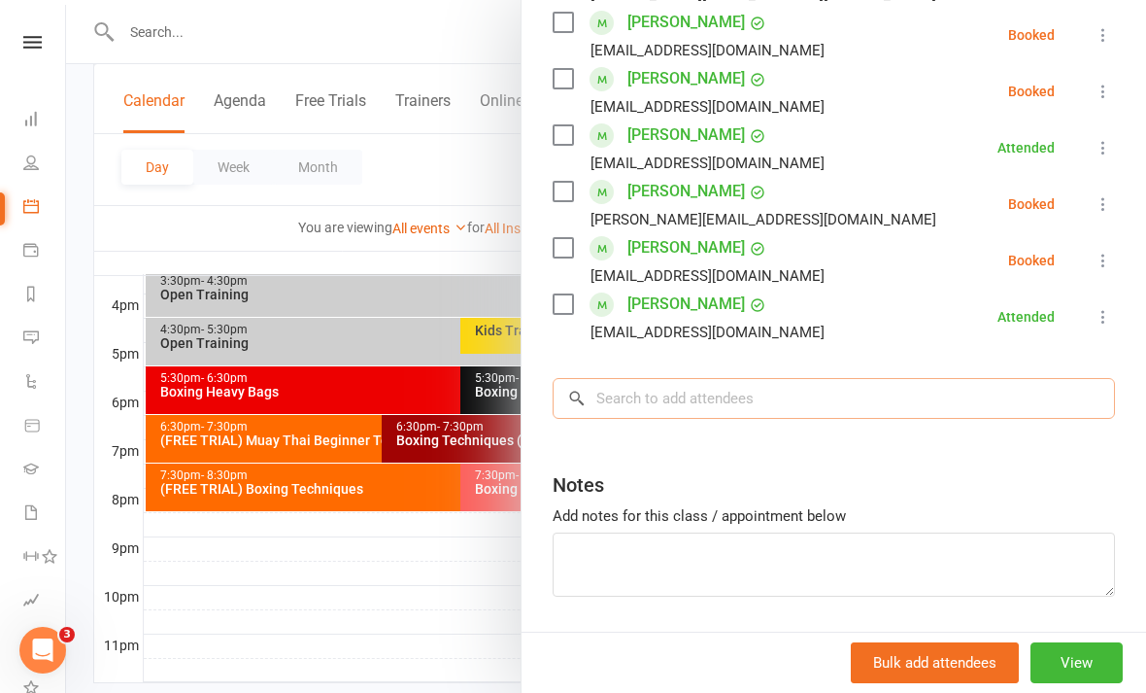
click at [804, 392] on input "search" at bounding box center [834, 398] width 562 height 41
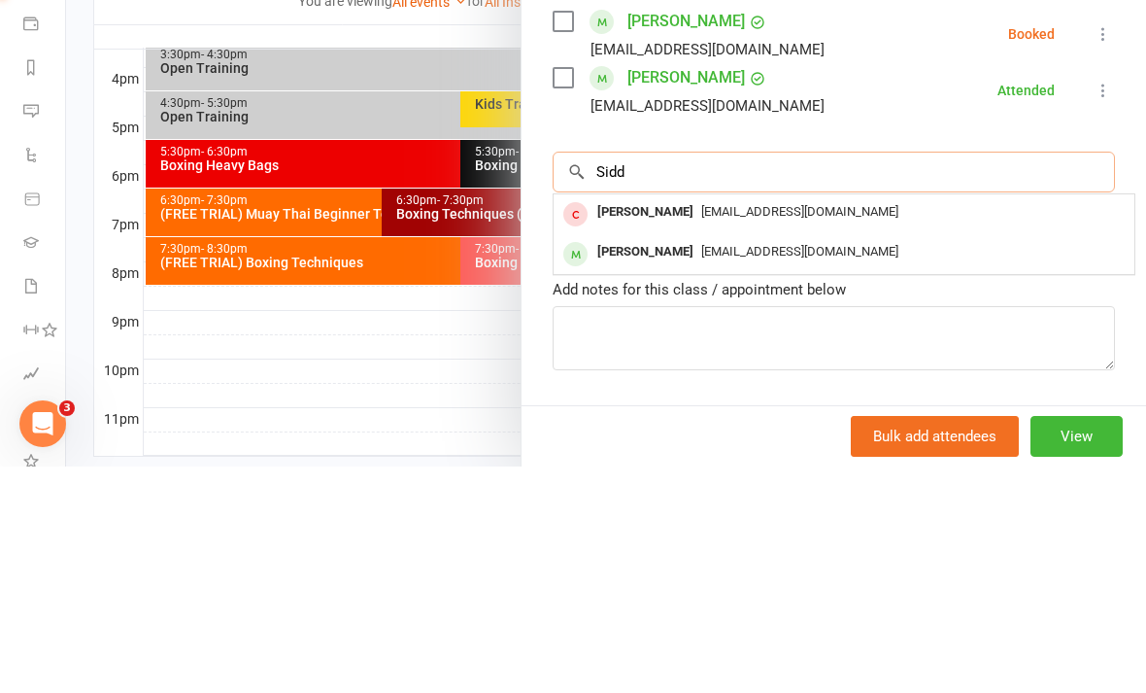
type input "Sidd"
click at [794, 470] on span "siddharthdhawan88@gmail.com" at bounding box center [799, 477] width 197 height 15
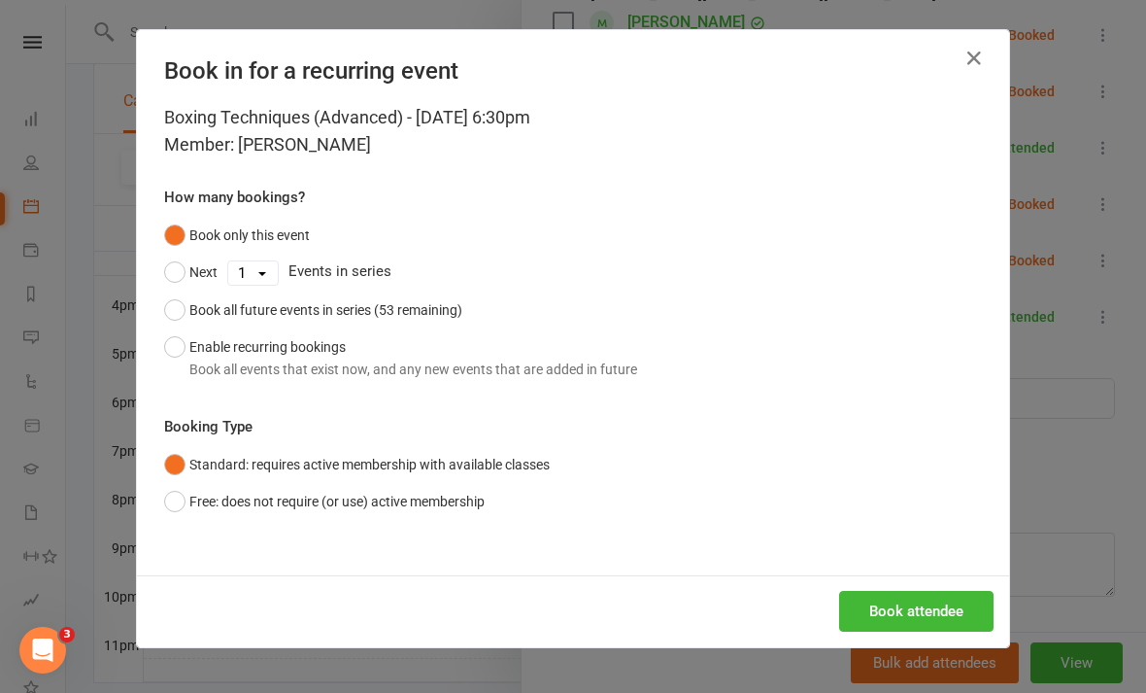
click at [923, 581] on div "Book attendee" at bounding box center [573, 611] width 872 height 72
click at [952, 599] on button "Book attendee" at bounding box center [916, 611] width 154 height 41
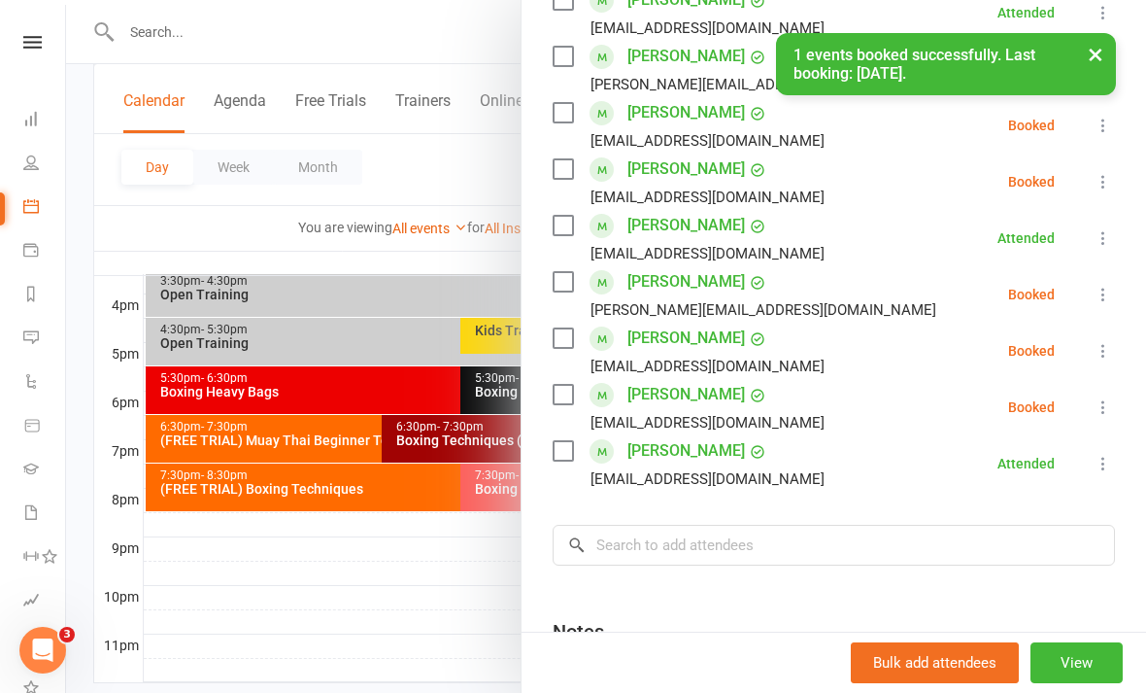
scroll to position [547, 0]
click at [1098, 293] on icon at bounding box center [1103, 293] width 19 height 19
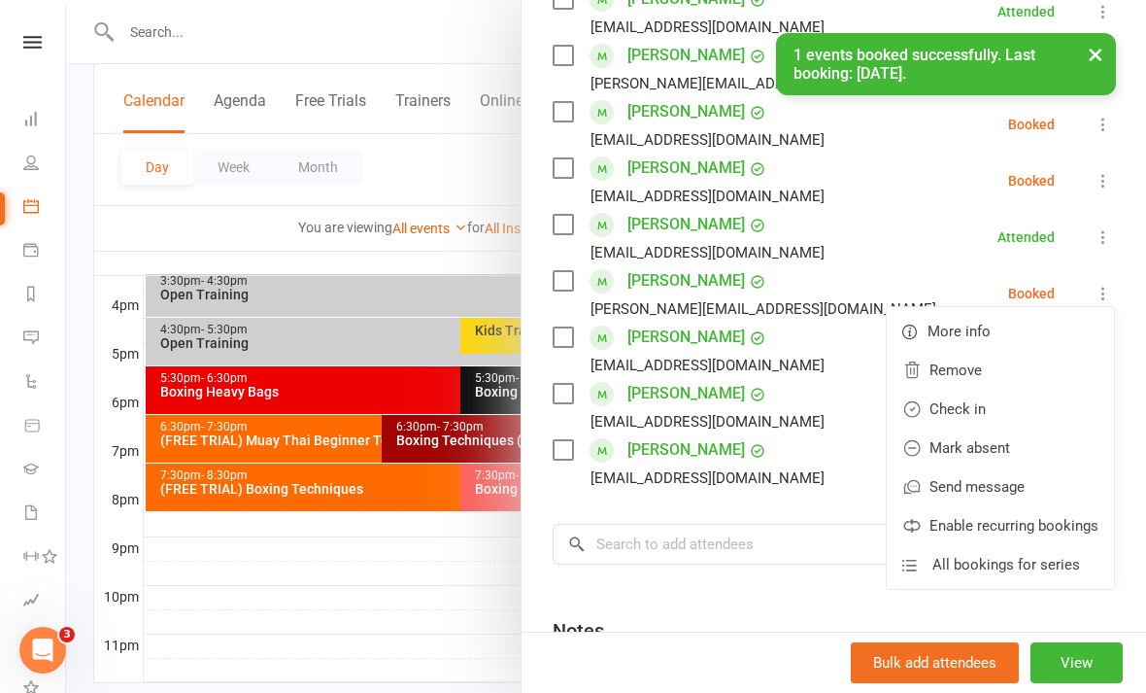
click at [1008, 409] on link "Check in" at bounding box center [1000, 409] width 227 height 39
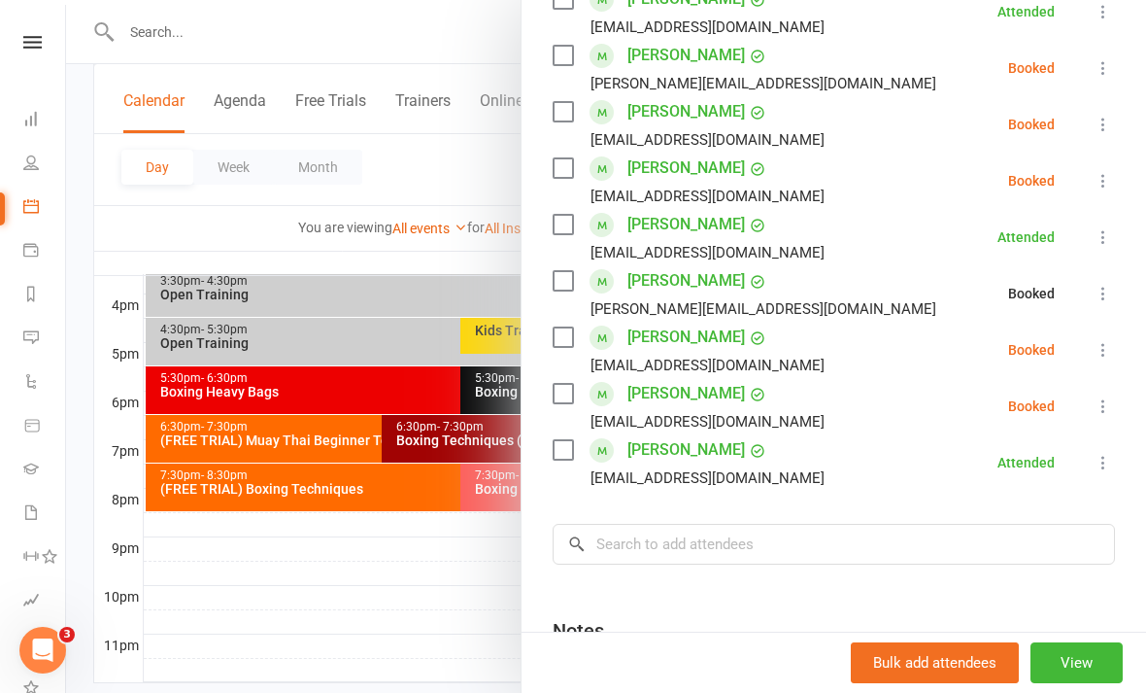
click at [1104, 357] on icon at bounding box center [1103, 349] width 19 height 19
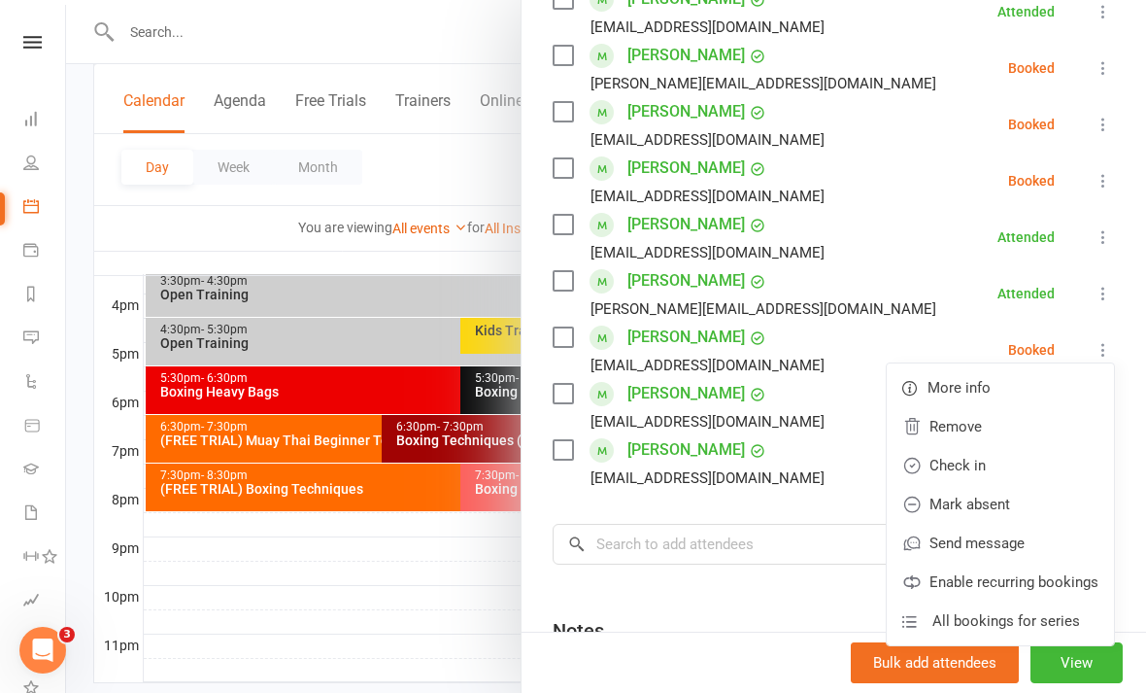
click at [1016, 470] on link "Check in" at bounding box center [1000, 465] width 227 height 39
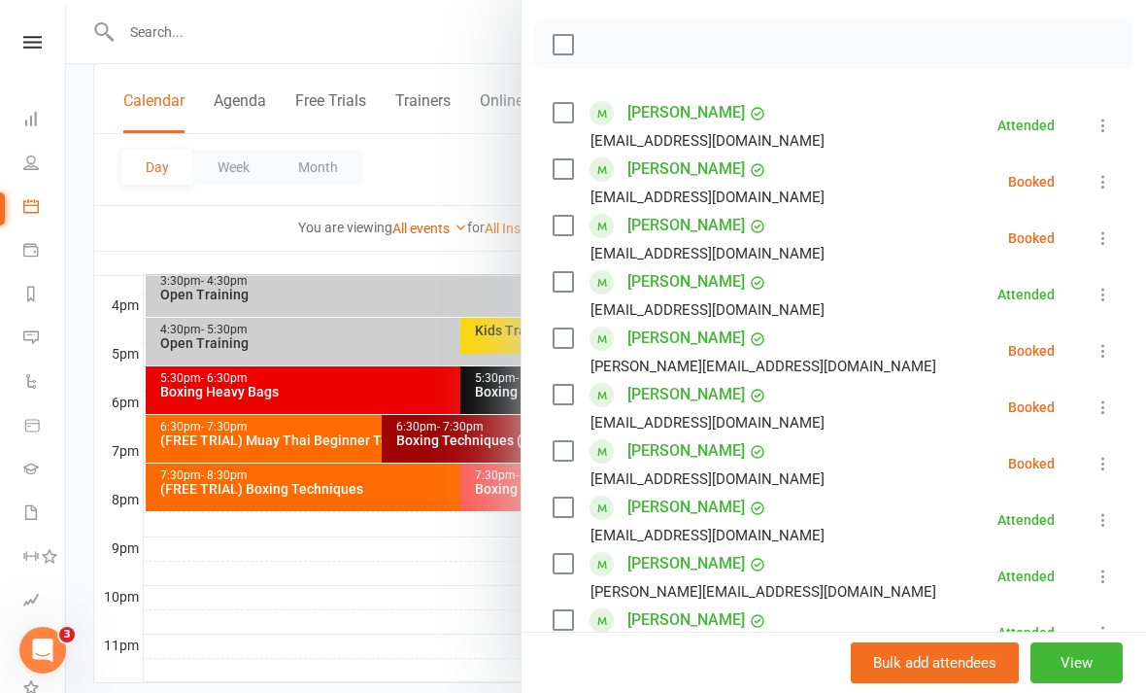
scroll to position [262, 0]
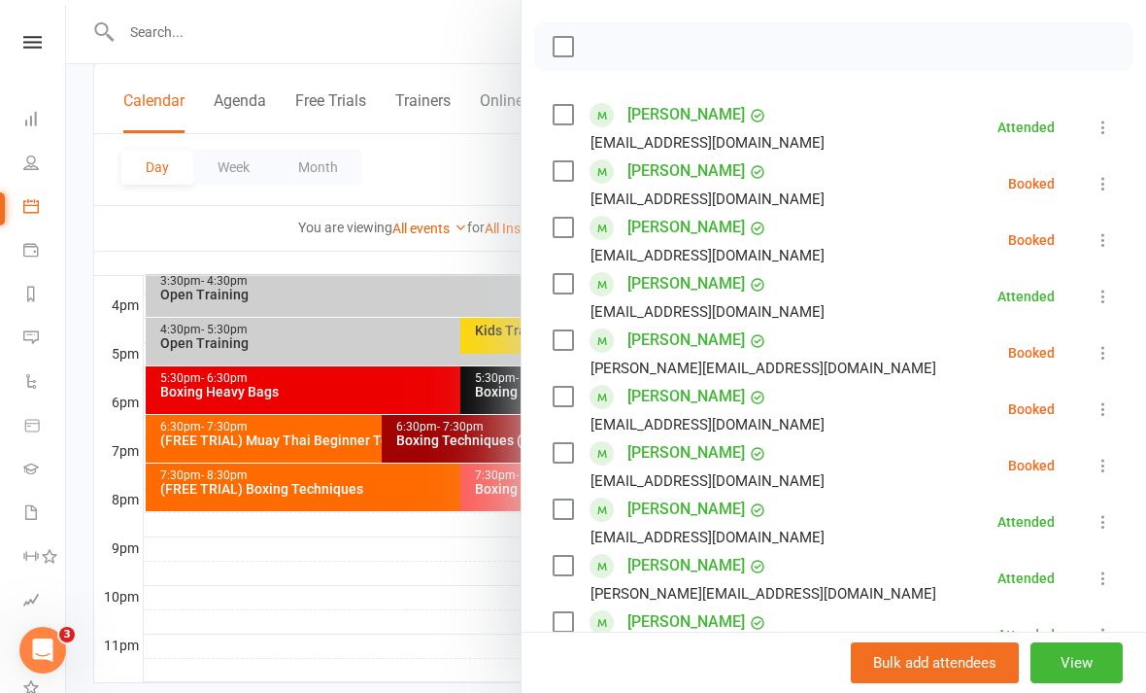
click at [361, 643] on div at bounding box center [606, 346] width 1080 height 693
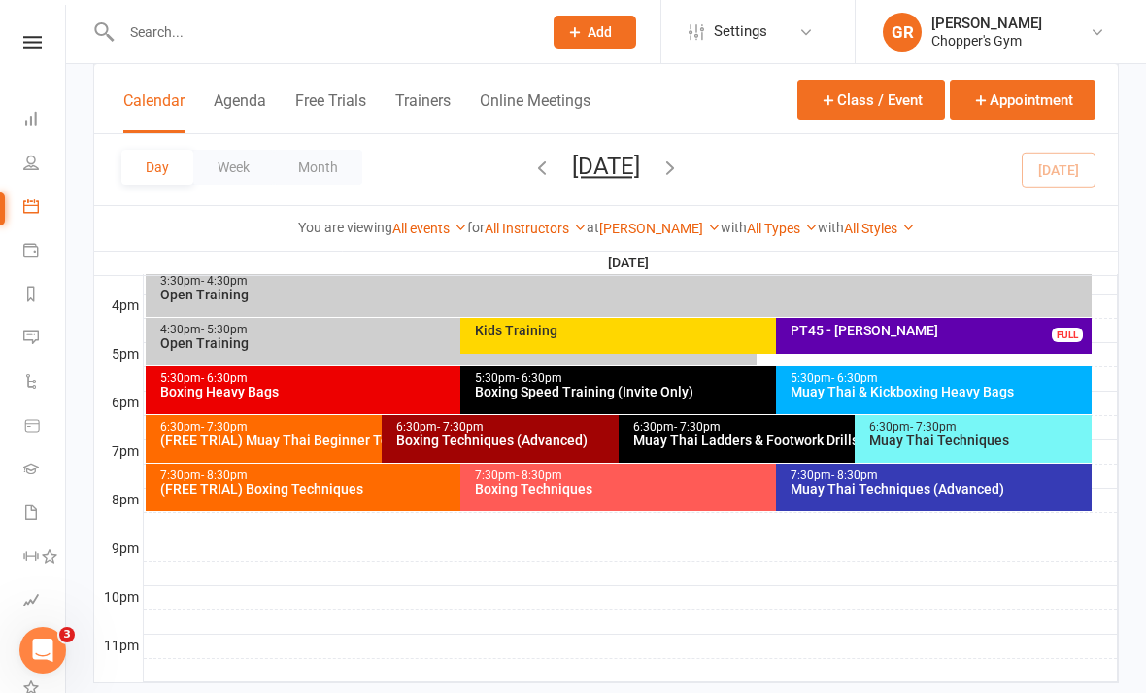
click at [423, 393] on div "Boxing Heavy Bags" at bounding box center [456, 392] width 594 height 14
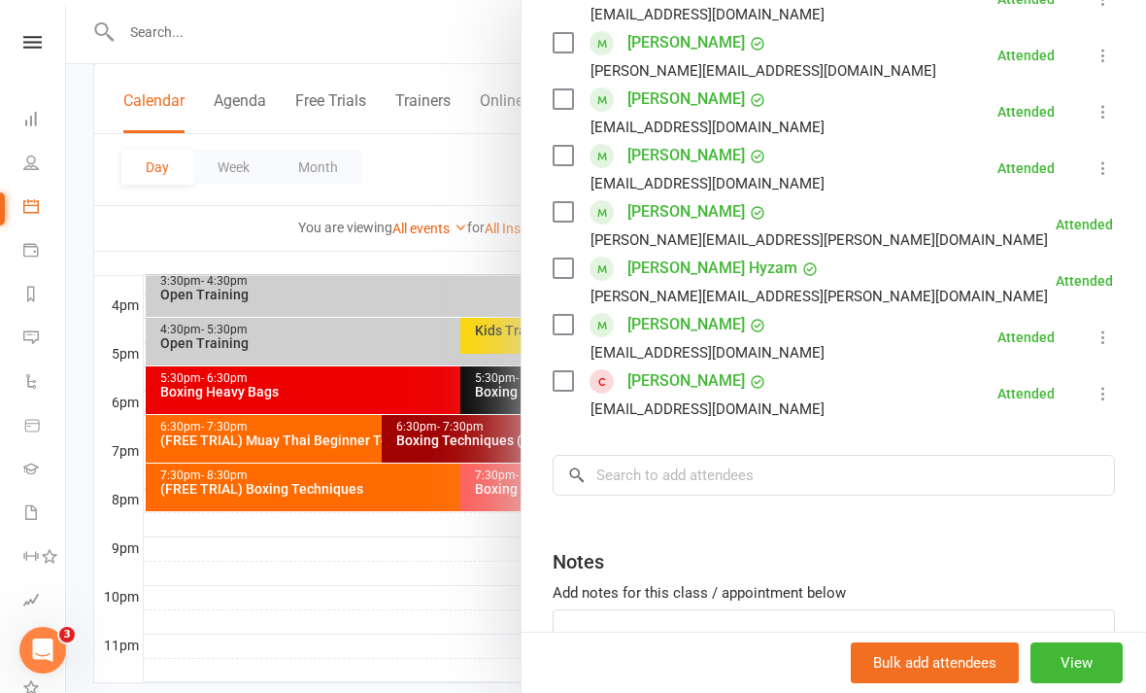
scroll to position [542, 0]
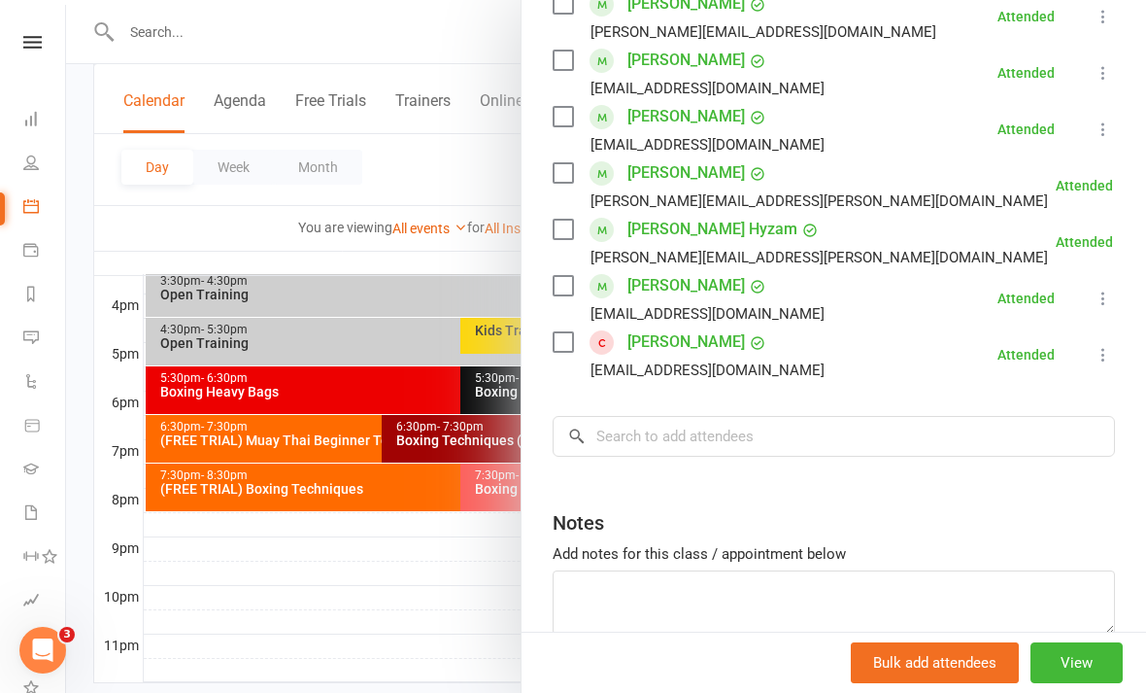
click at [421, 629] on div at bounding box center [606, 346] width 1080 height 693
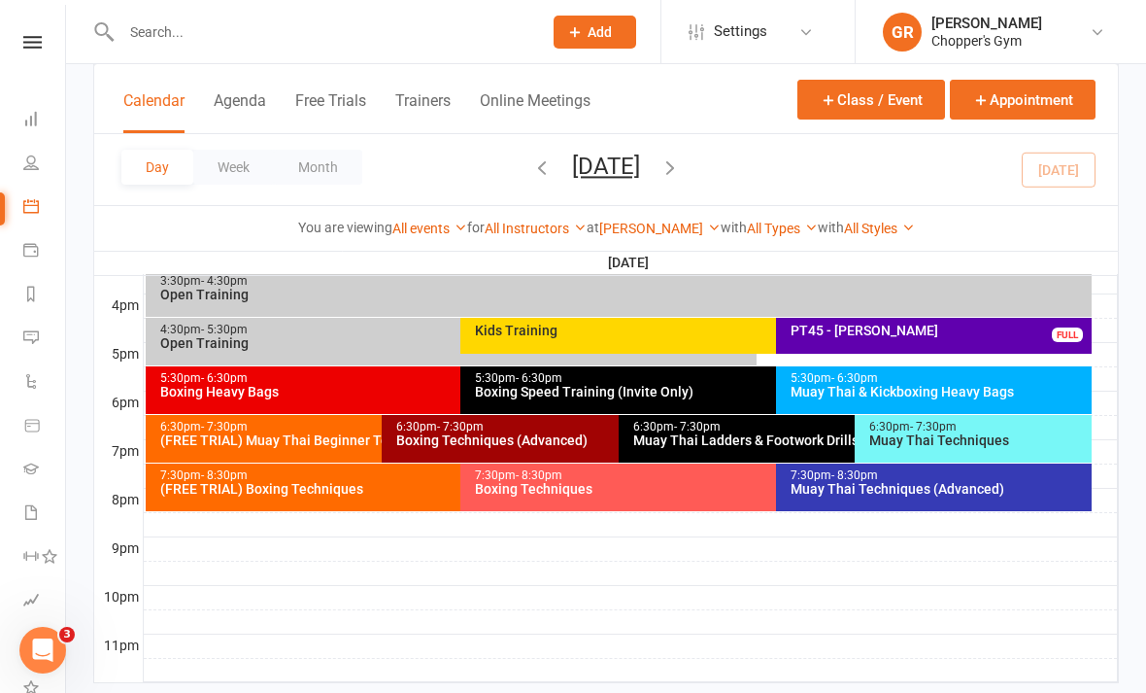
click at [1009, 392] on div "Muay Thai & Kickboxing Heavy Bags" at bounding box center [939, 392] width 298 height 14
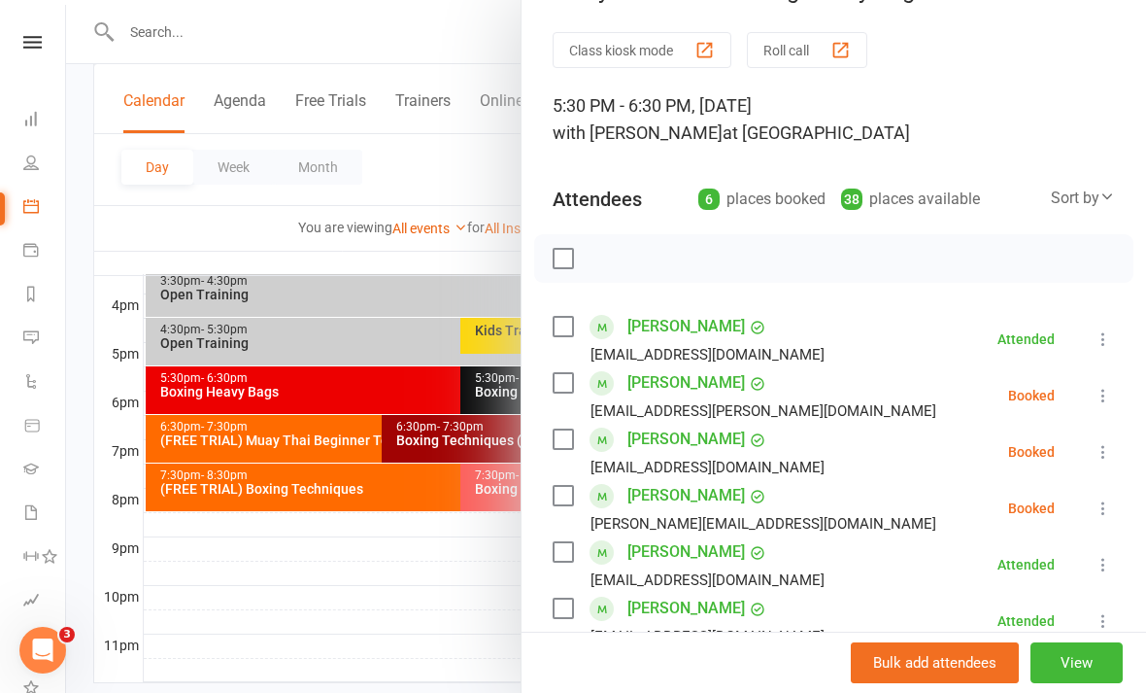
scroll to position [52, 0]
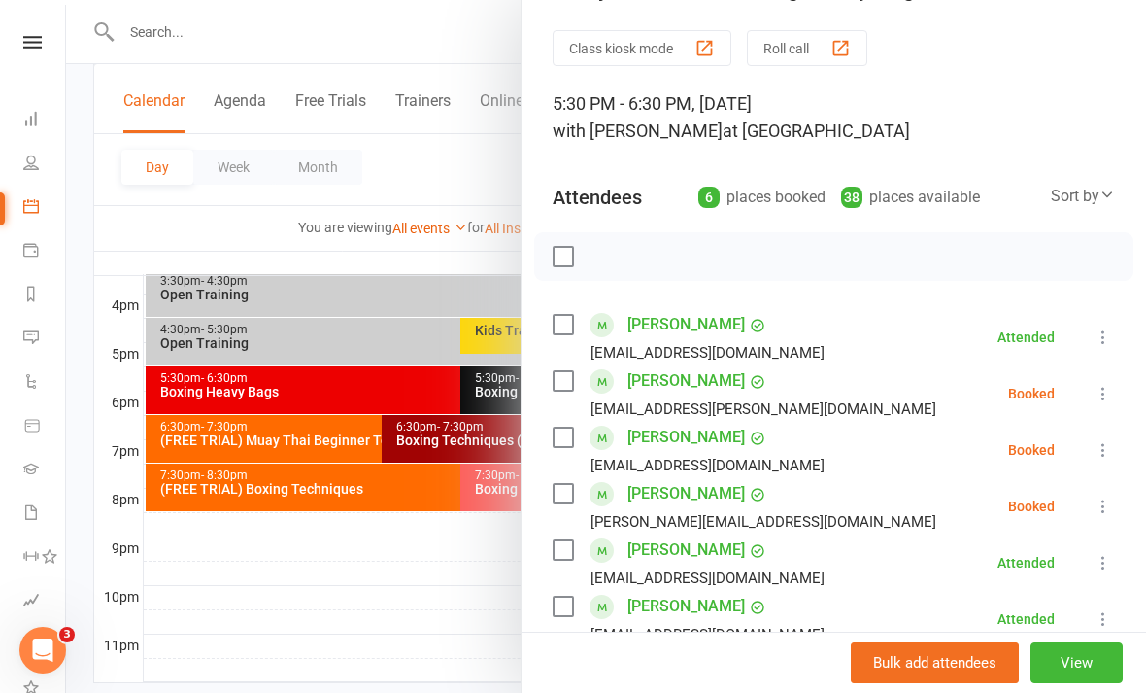
click at [1105, 448] on icon at bounding box center [1103, 449] width 19 height 19
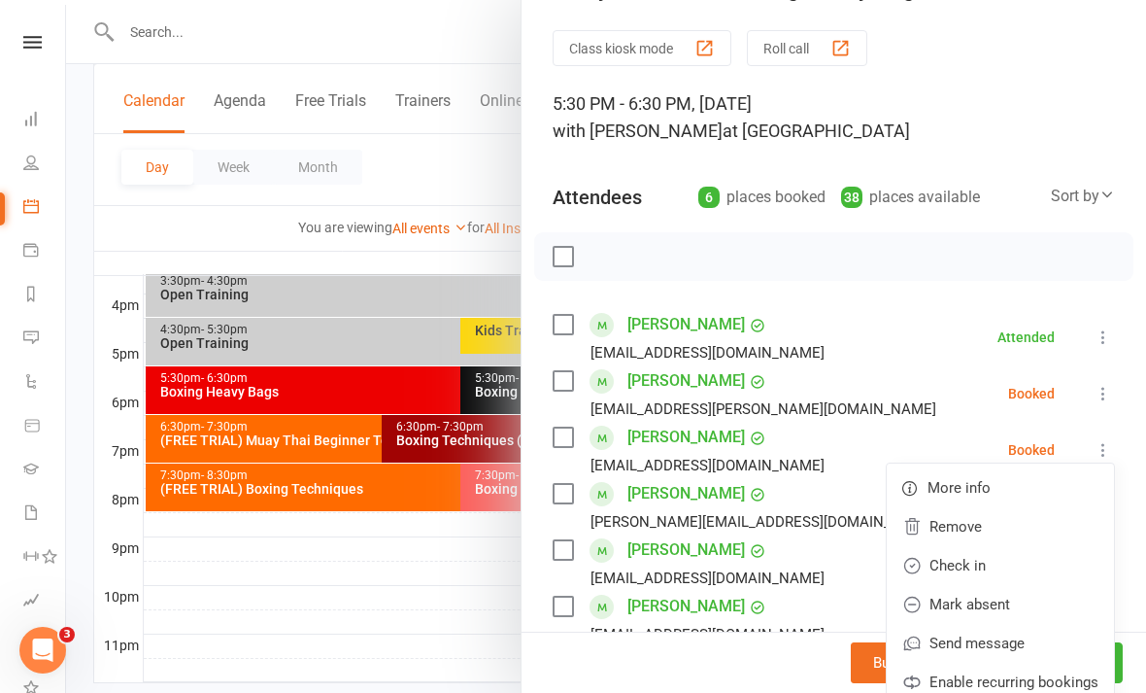
click at [1030, 565] on link "Check in" at bounding box center [1000, 565] width 227 height 39
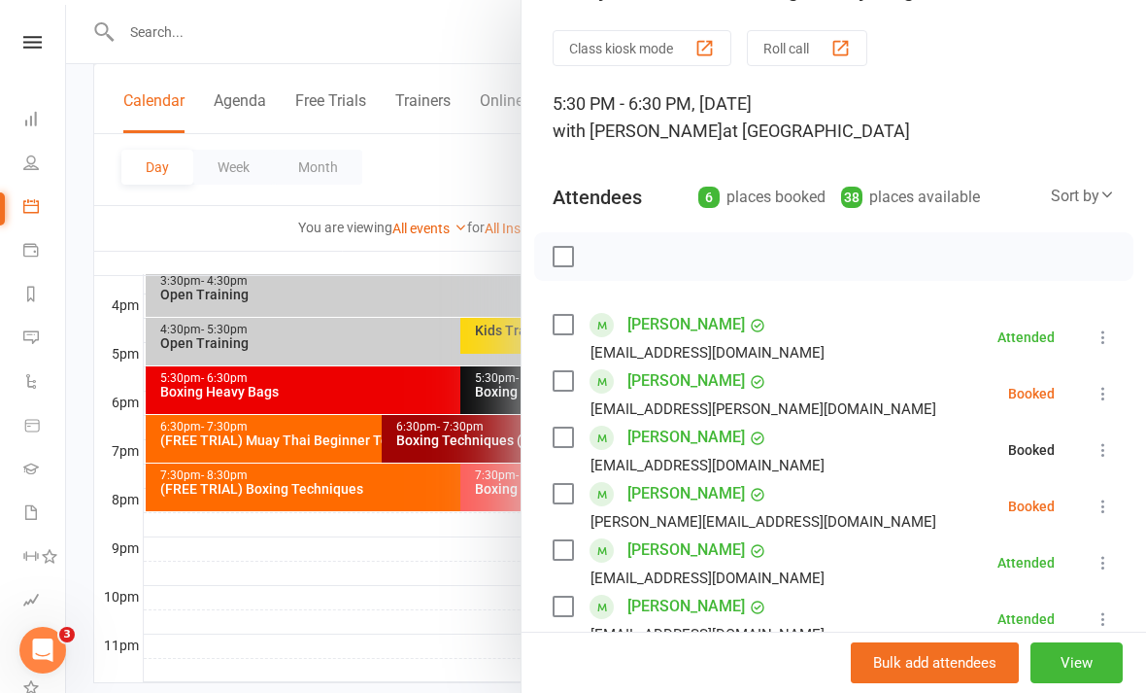
click at [1101, 509] on icon at bounding box center [1103, 505] width 19 height 19
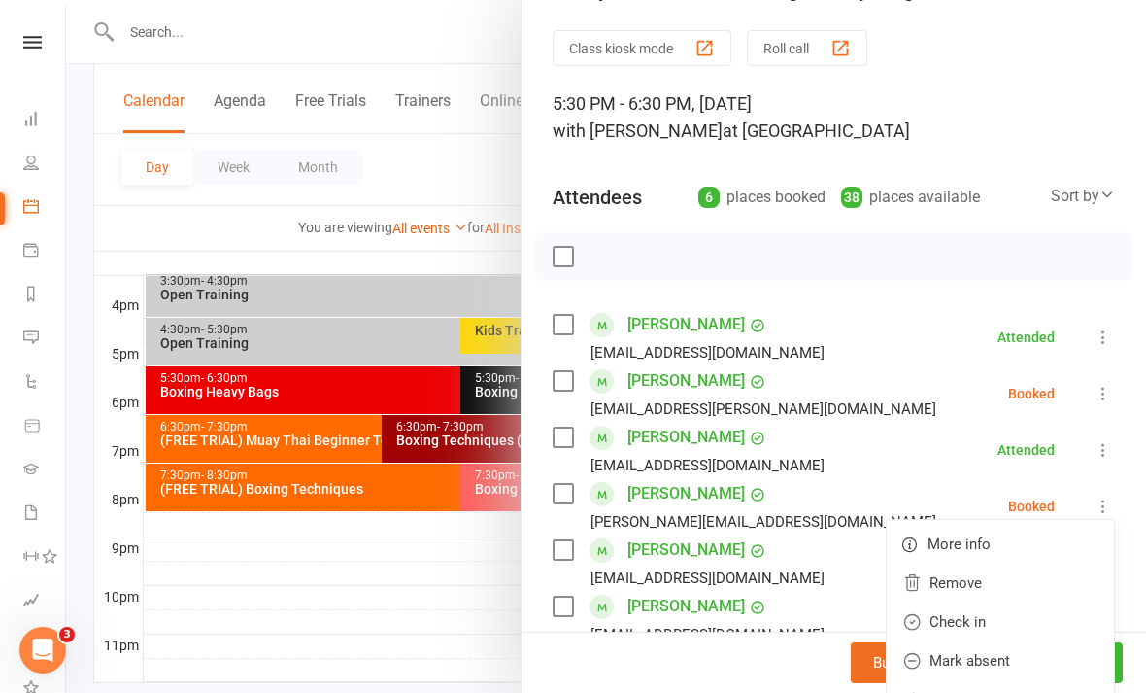
click at [1004, 621] on link "Check in" at bounding box center [1000, 621] width 227 height 39
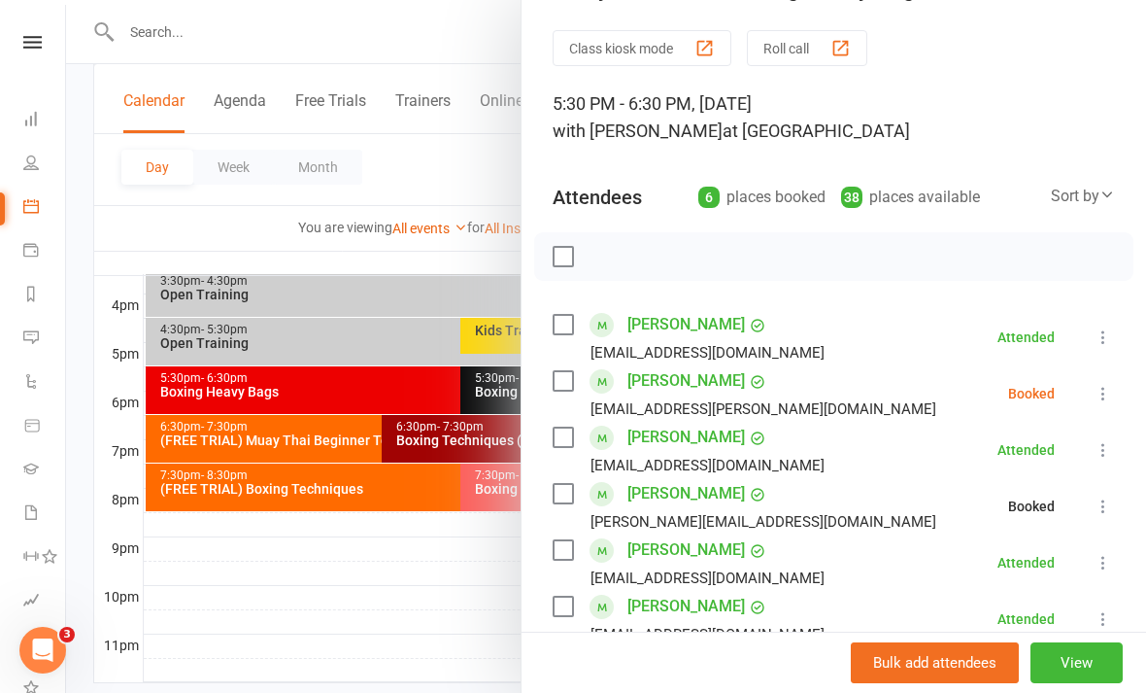
click at [427, 630] on div at bounding box center [606, 346] width 1080 height 693
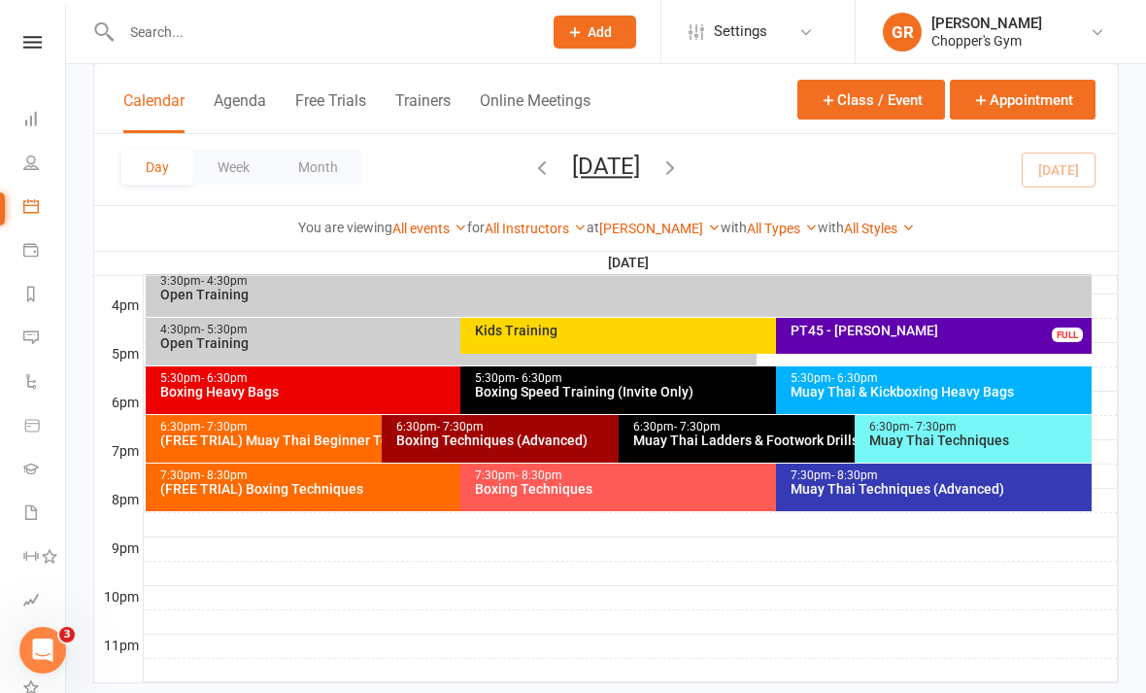
click at [683, 397] on div "Boxing Speed Training (Invite Only)" at bounding box center [771, 392] width 594 height 14
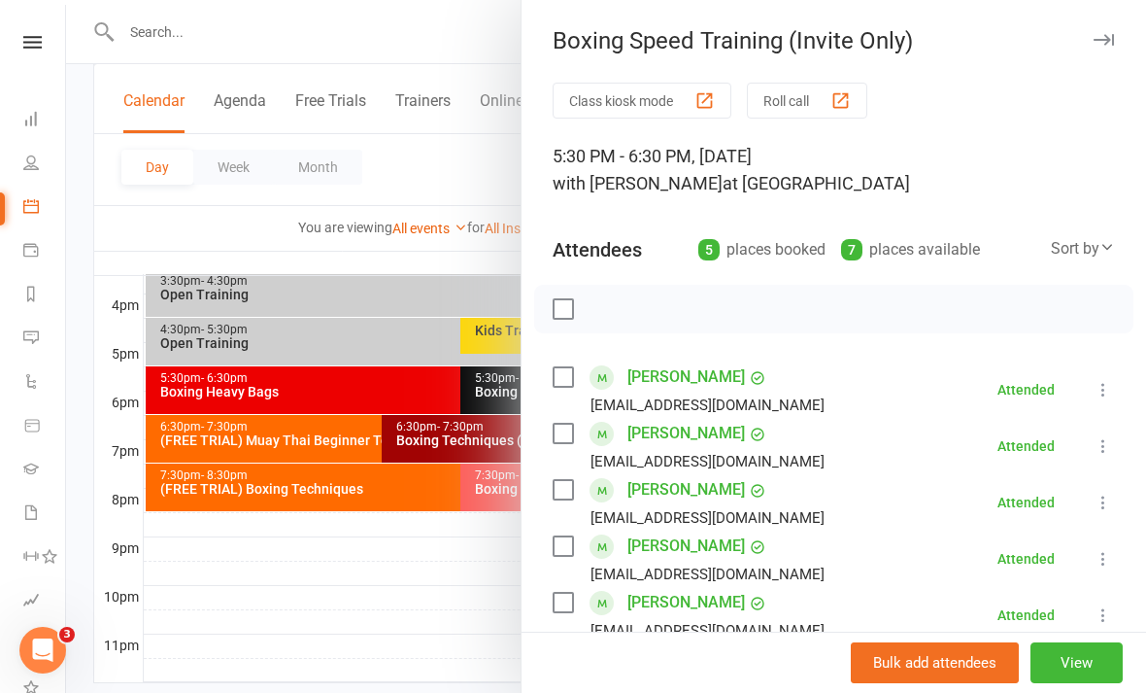
click at [416, 650] on div at bounding box center [606, 346] width 1080 height 693
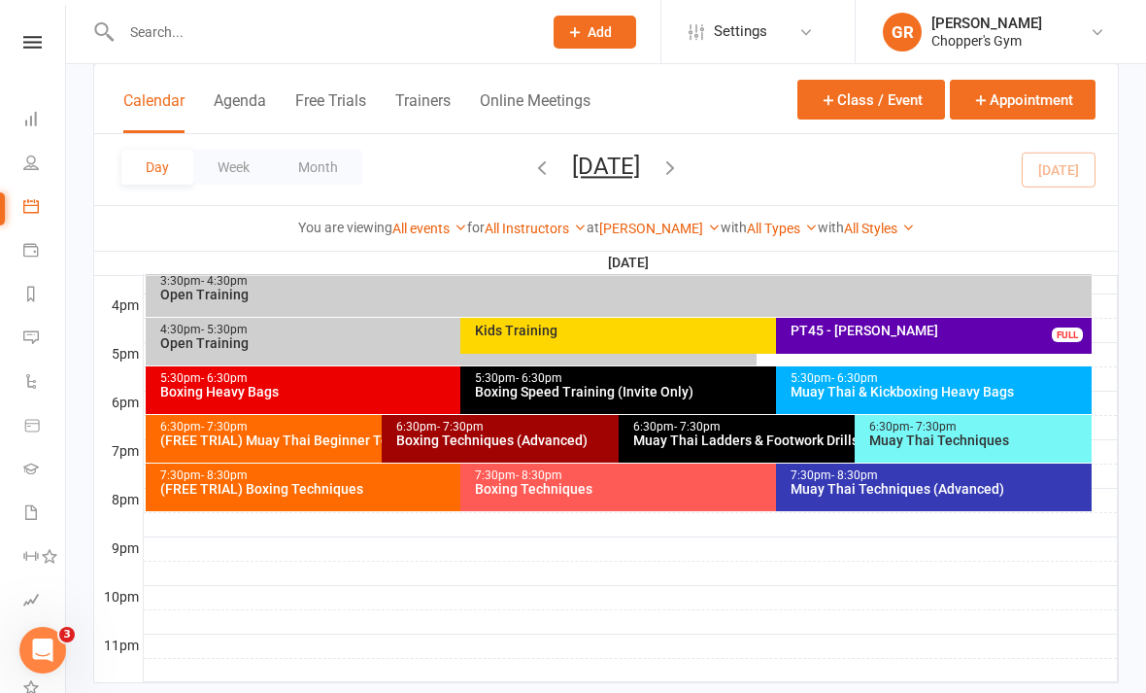
click at [983, 439] on div "Muay Thai Techniques" at bounding box center [979, 440] width 220 height 14
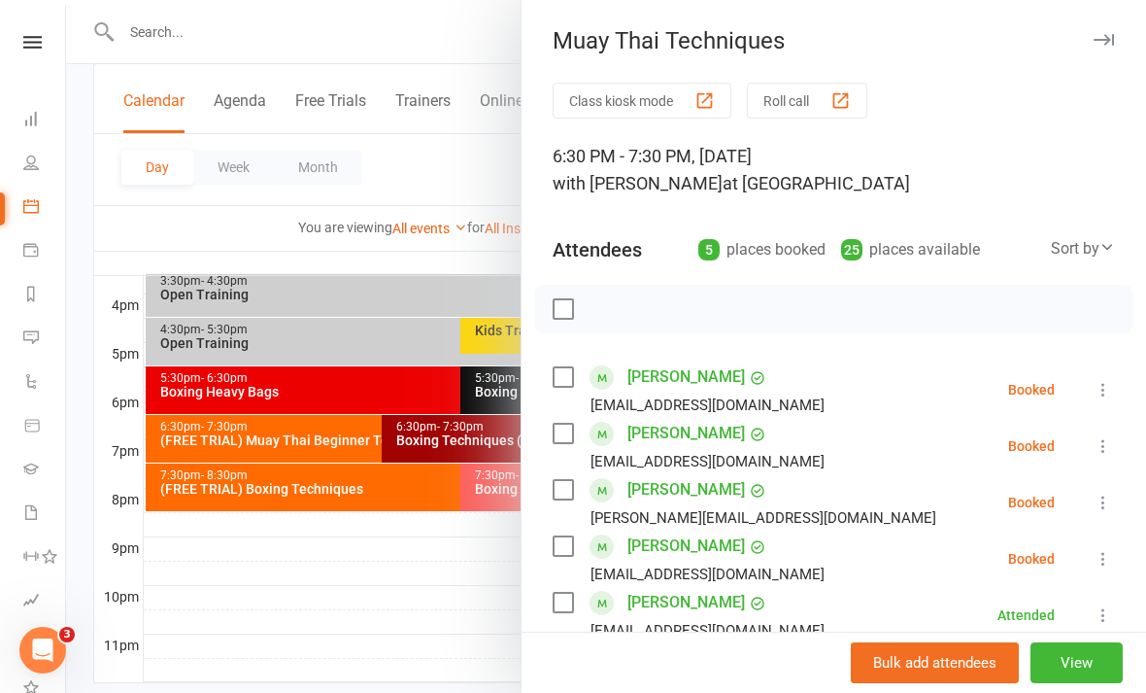
click at [1096, 513] on button at bounding box center [1103, 502] width 23 height 23
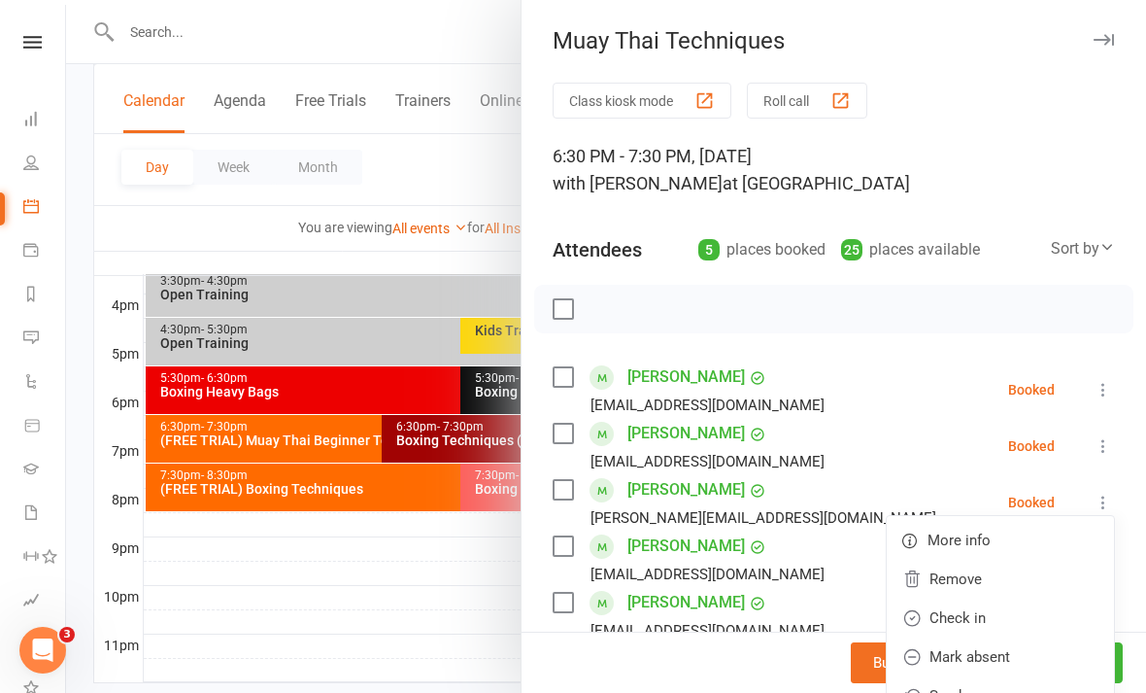
click at [983, 617] on link "Check in" at bounding box center [1000, 617] width 227 height 39
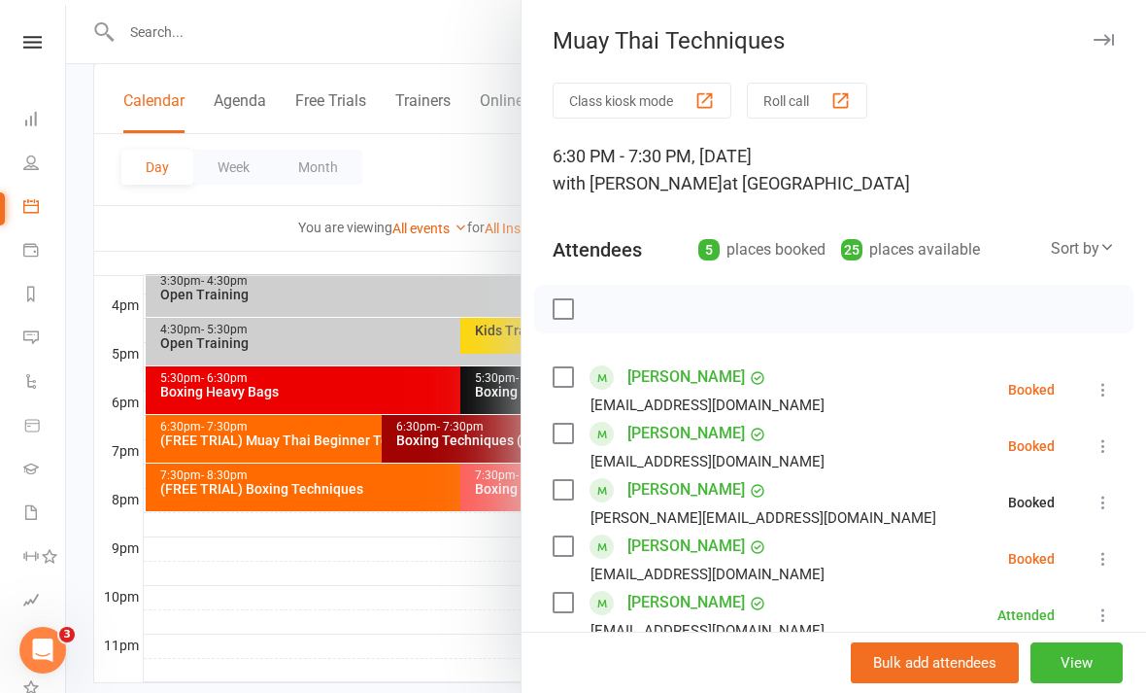
click at [421, 640] on div at bounding box center [606, 346] width 1080 height 693
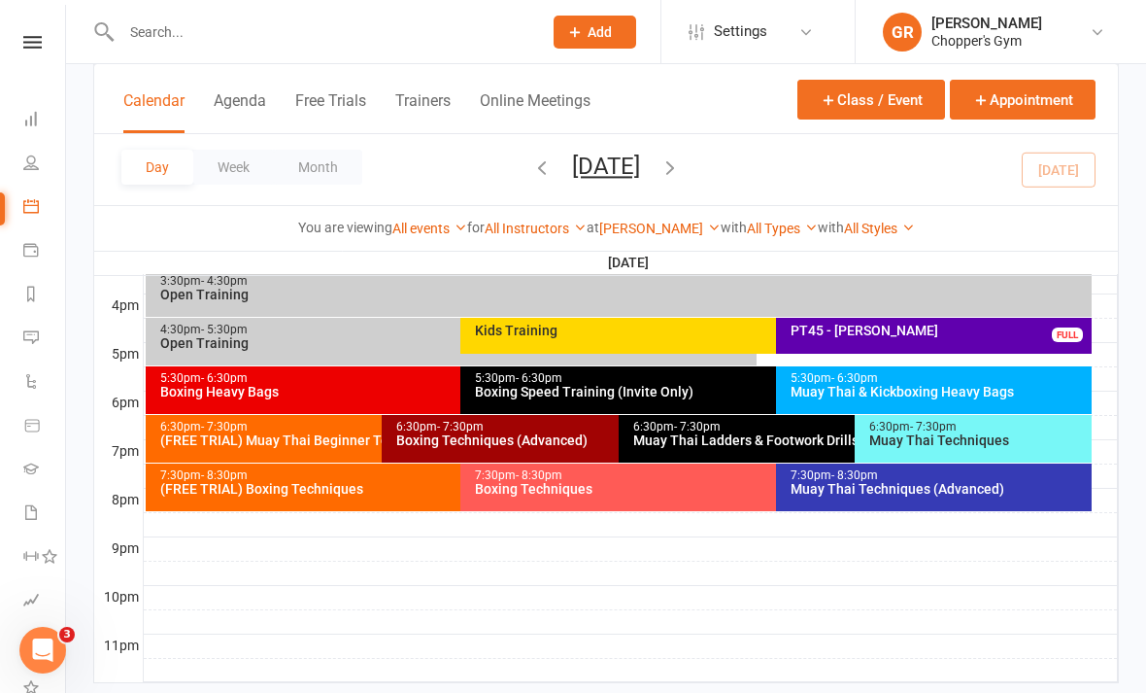
click at [762, 433] on div "Muay Thai Ladders & Footwork Drills (Invite Only)" at bounding box center [850, 440] width 436 height 14
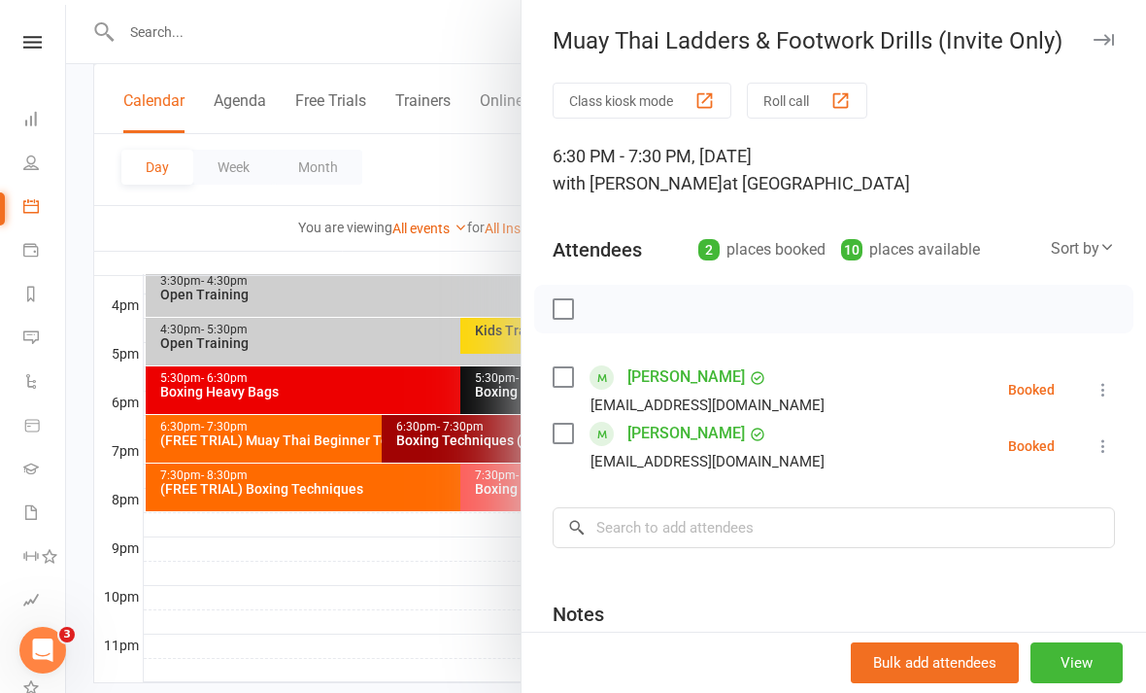
click at [1096, 449] on icon at bounding box center [1103, 445] width 19 height 19
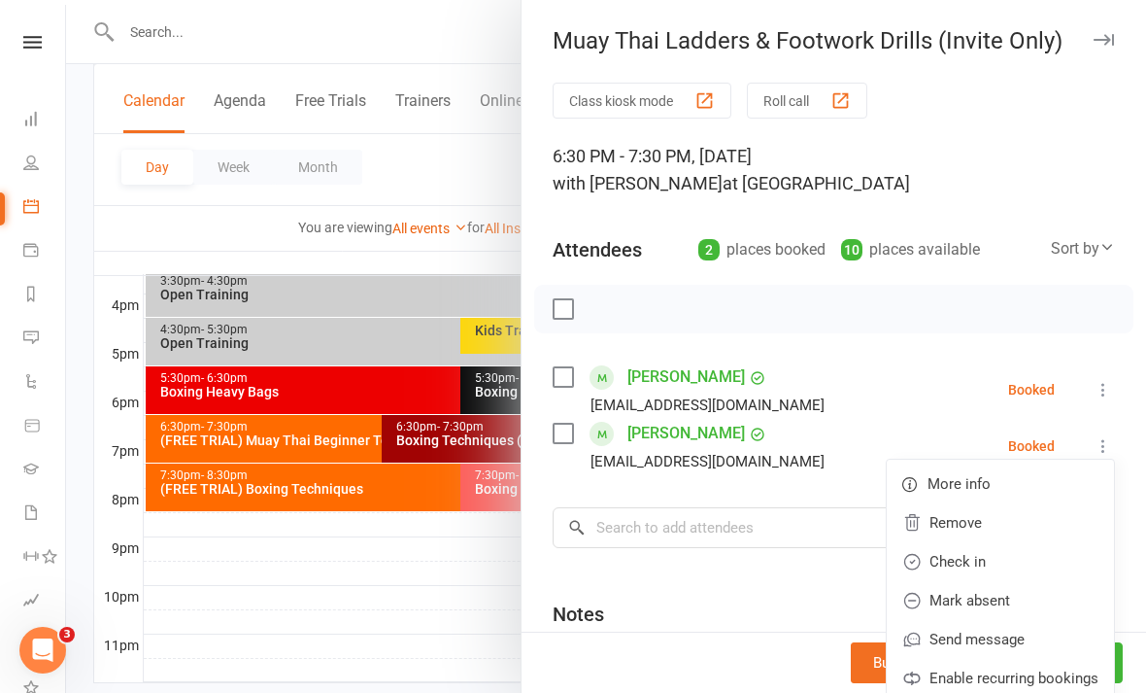
click at [994, 559] on link "Check in" at bounding box center [1000, 561] width 227 height 39
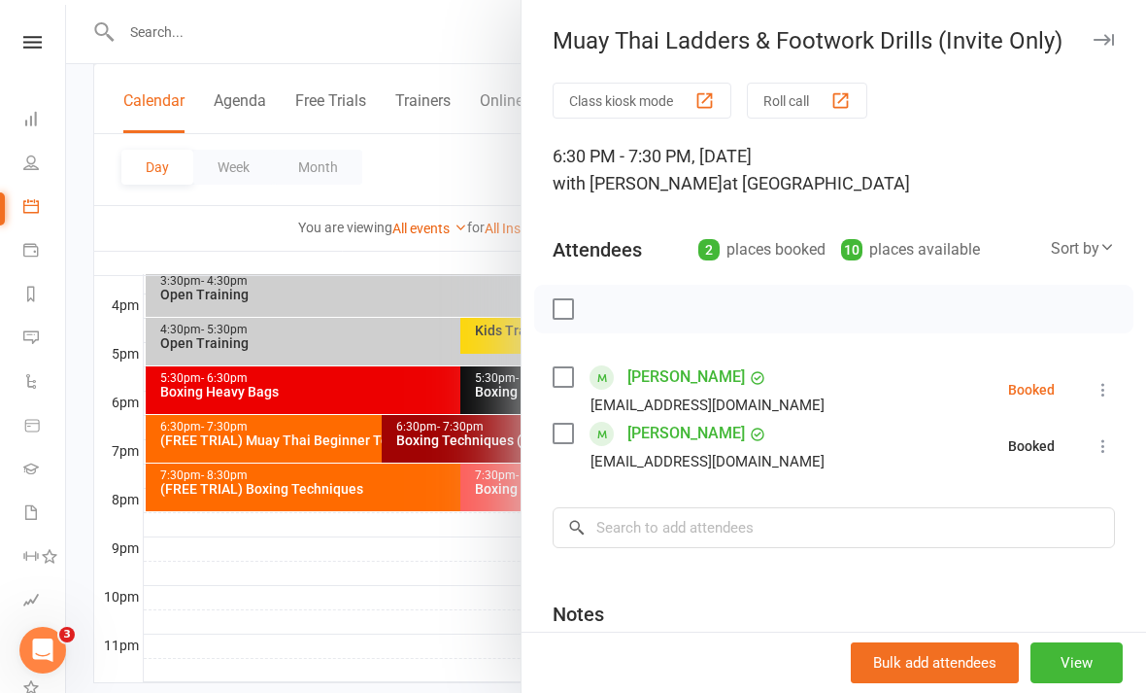
click at [430, 630] on div at bounding box center [606, 346] width 1080 height 693
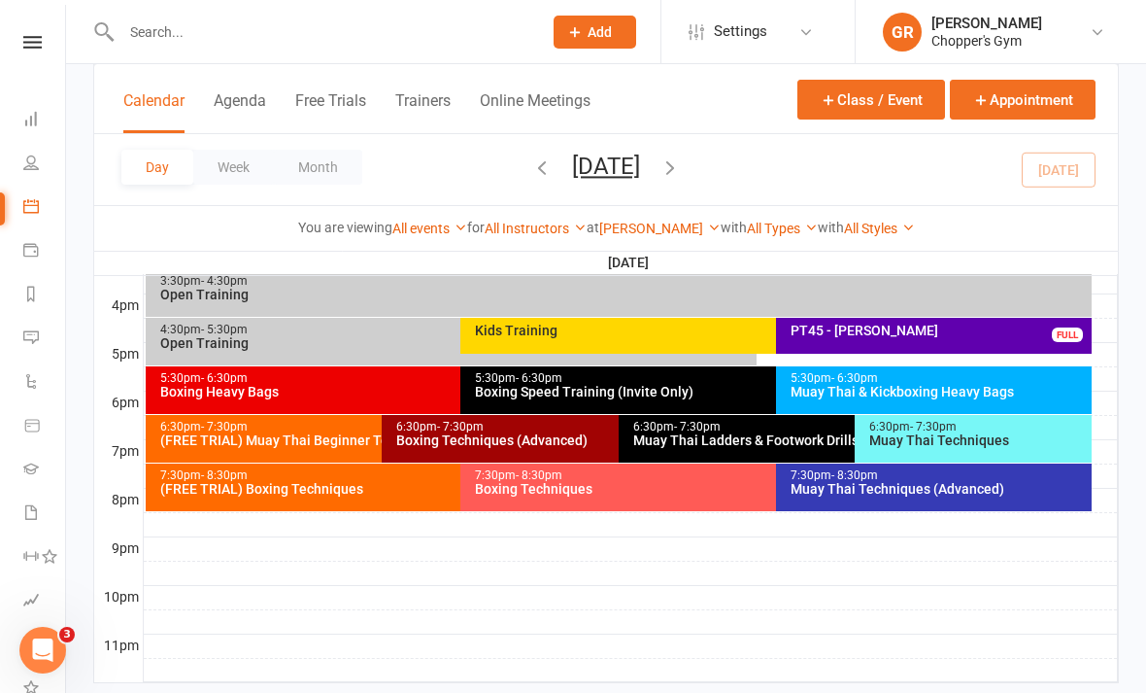
click at [963, 491] on div "Muay Thai Techniques (Advanced)" at bounding box center [939, 489] width 298 height 14
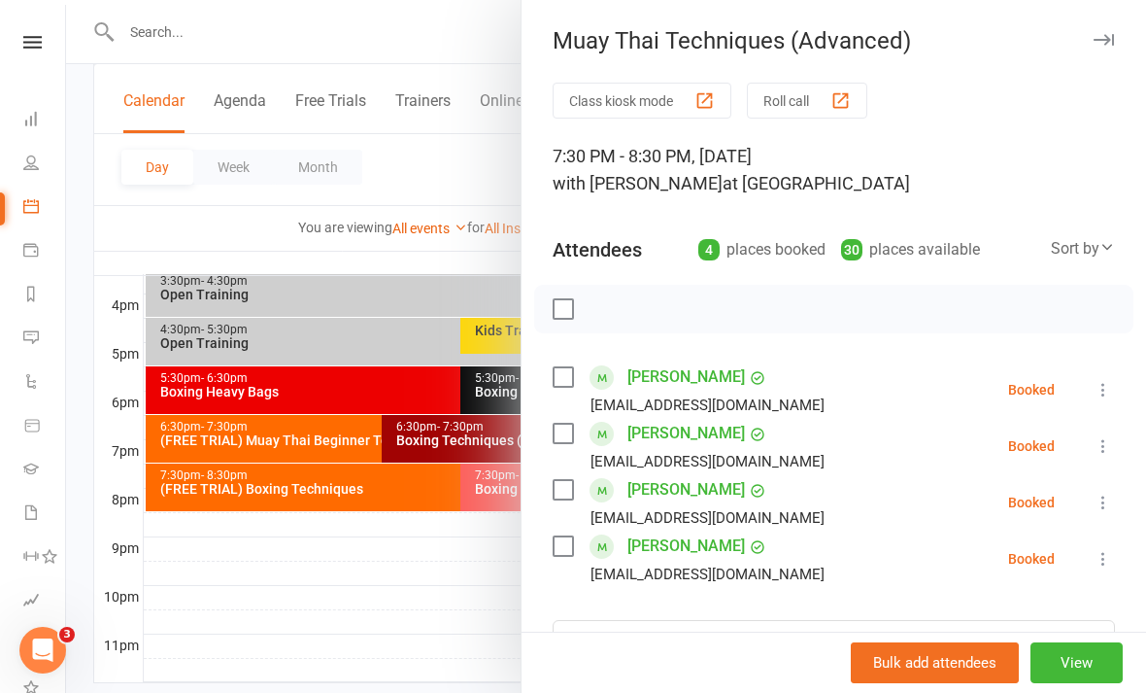
click at [1113, 503] on icon at bounding box center [1103, 502] width 19 height 19
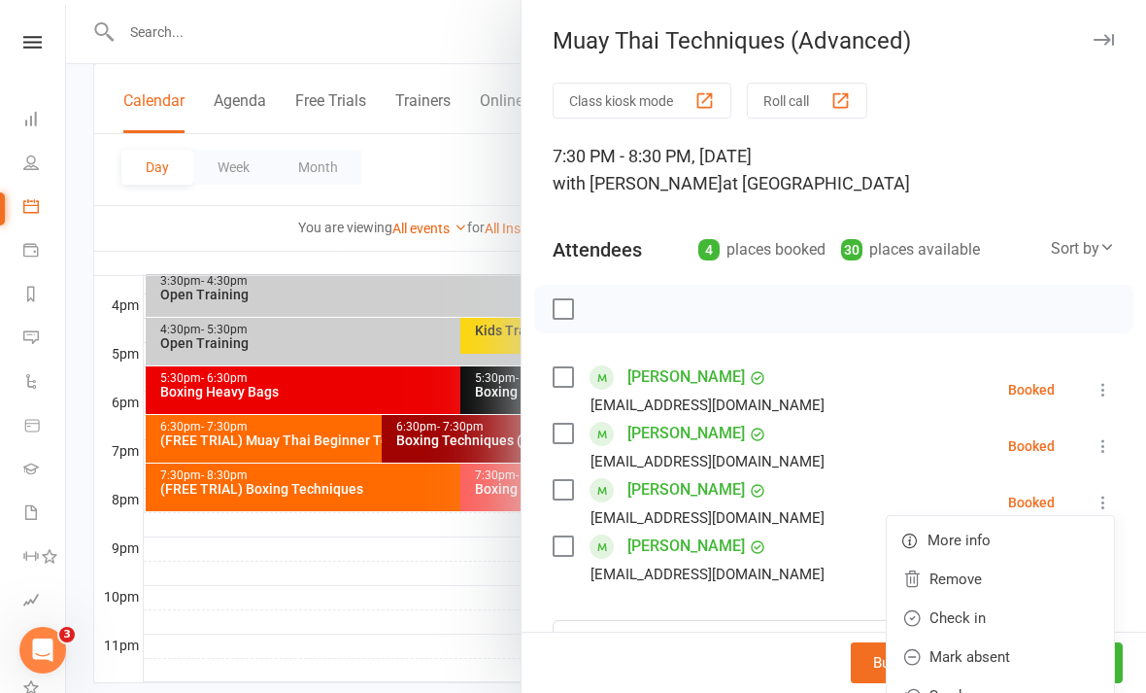
click at [994, 616] on link "Check in" at bounding box center [1000, 617] width 227 height 39
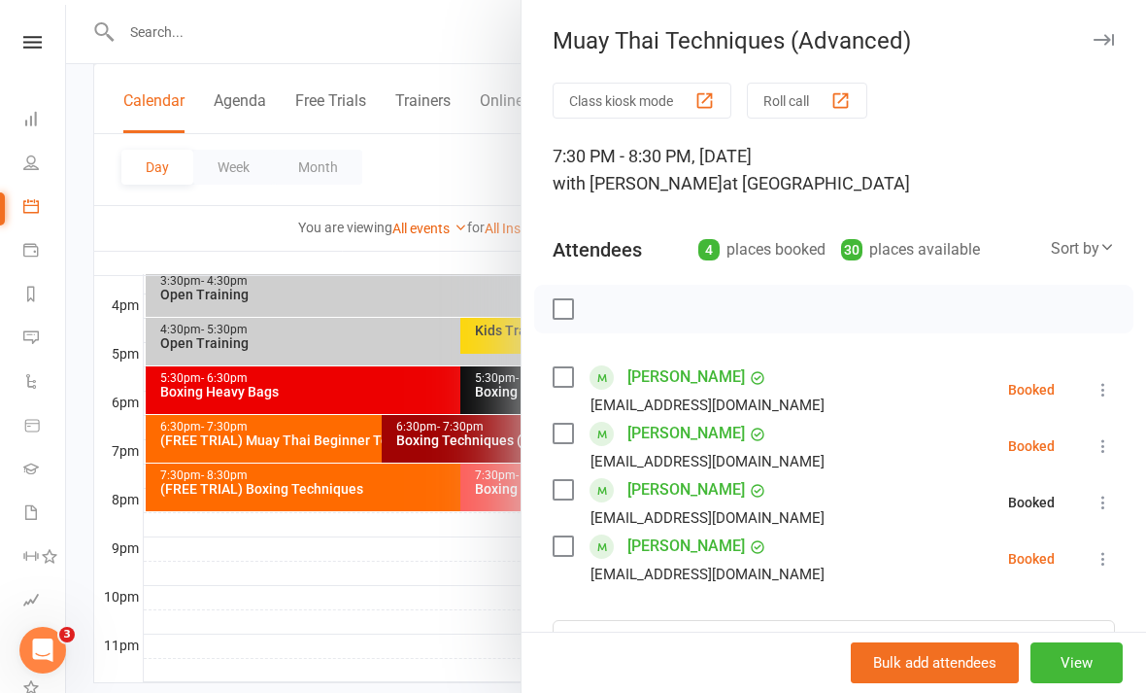
click at [455, 607] on div at bounding box center [606, 346] width 1080 height 693
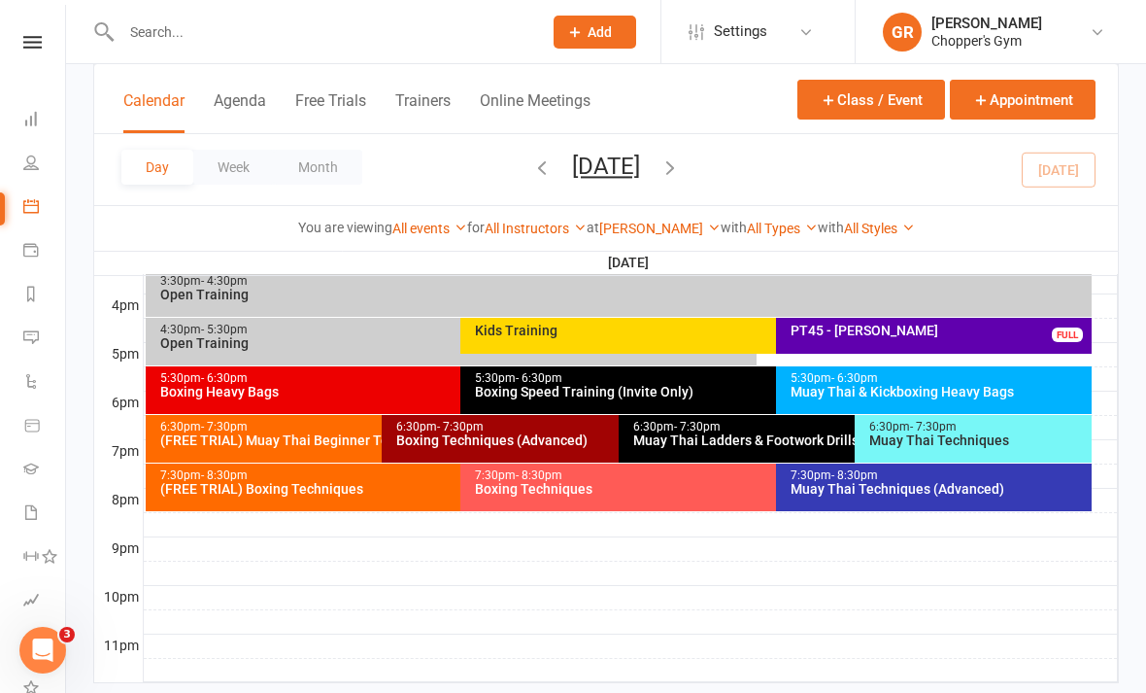
click at [615, 484] on div "Boxing Techniques" at bounding box center [771, 489] width 594 height 14
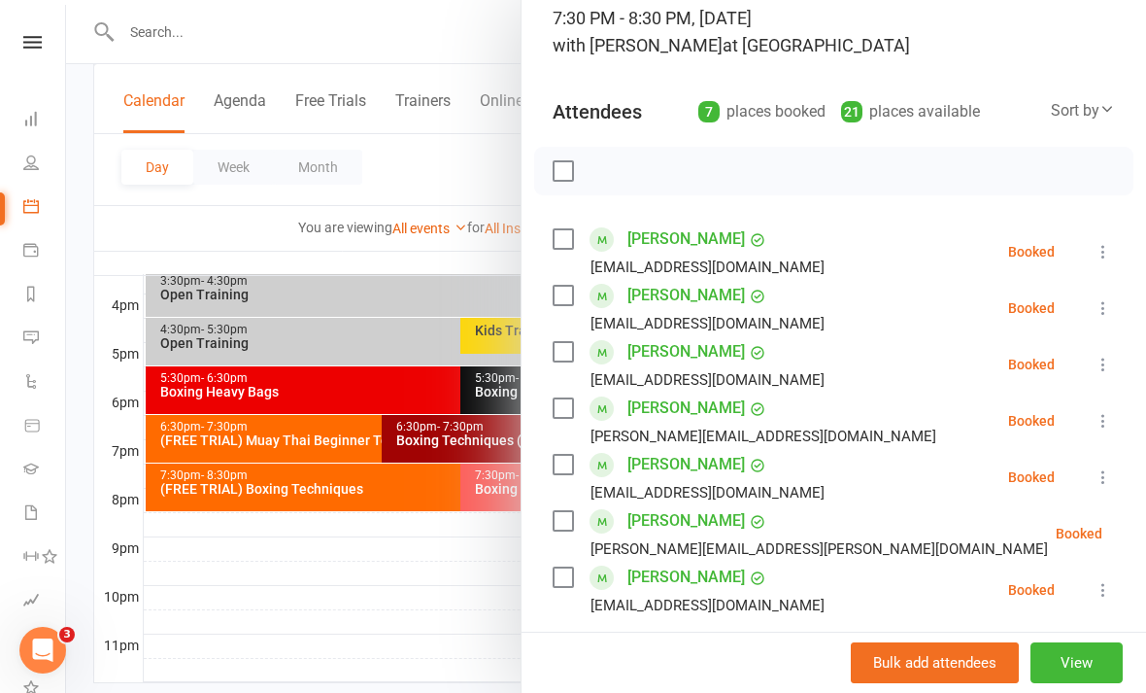
scroll to position [140, 0]
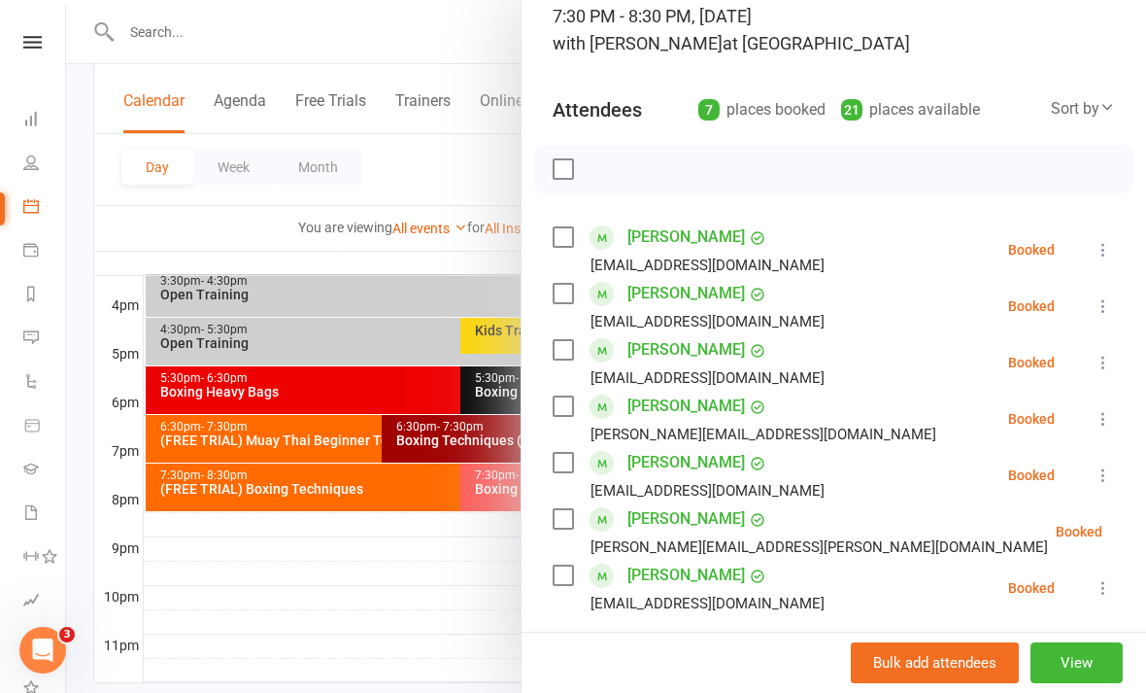
click at [421, 651] on div at bounding box center [606, 346] width 1080 height 693
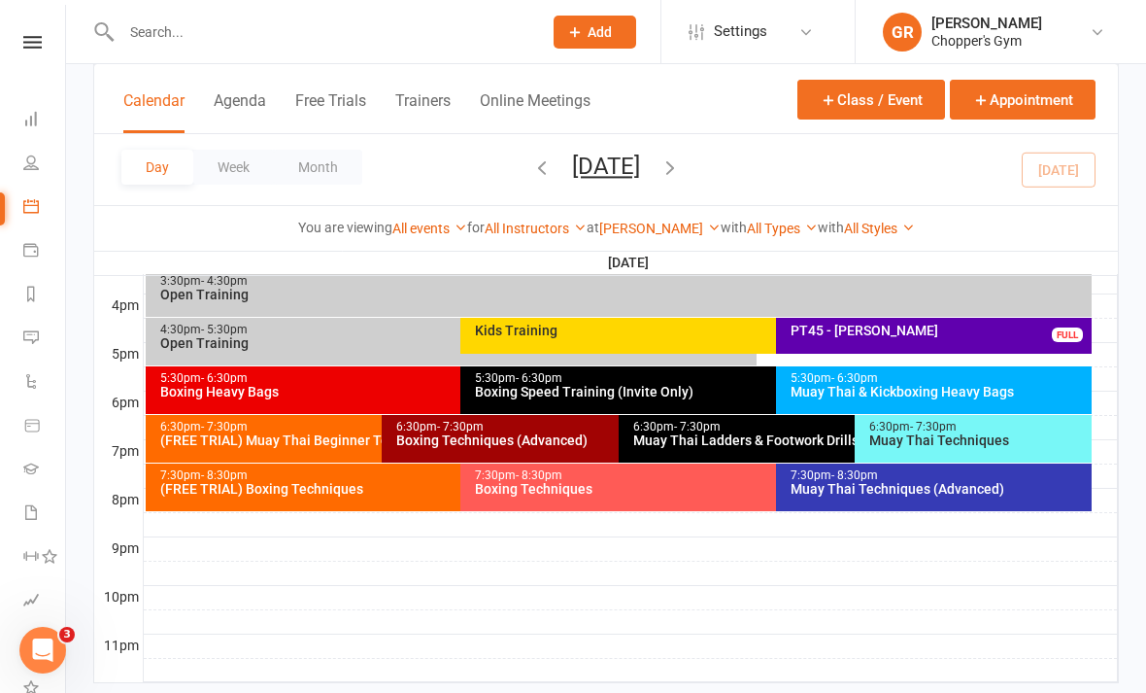
click at [366, 488] on div "(FREE TRIAL) Boxing Techniques" at bounding box center [456, 489] width 594 height 14
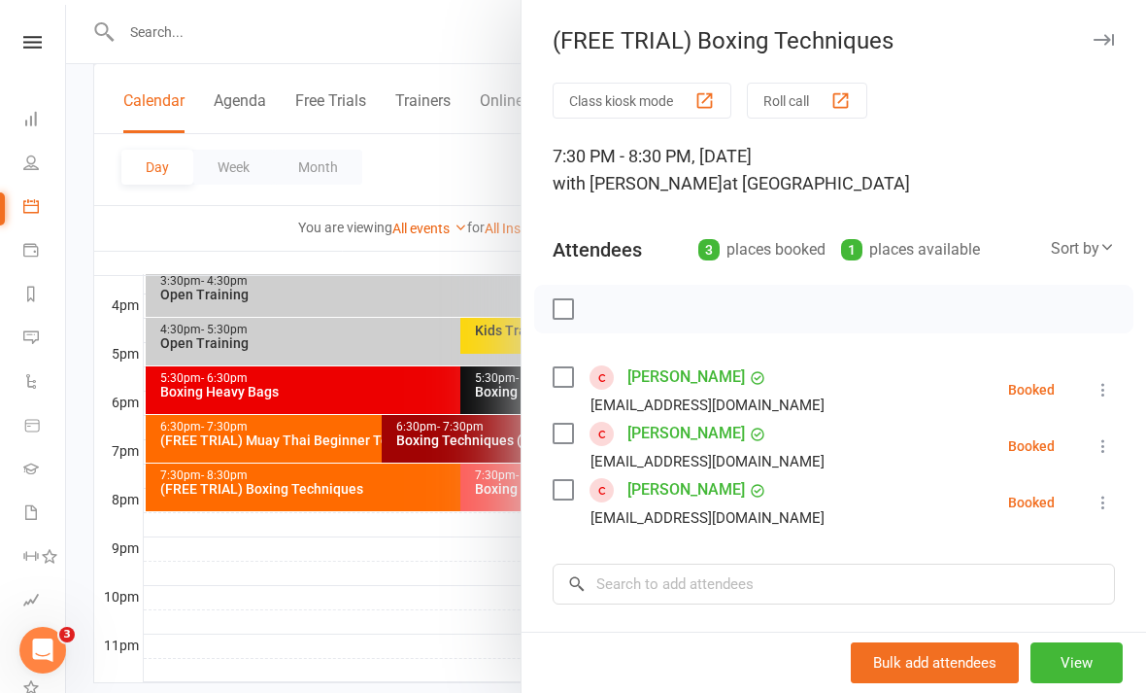
click at [425, 664] on div at bounding box center [606, 346] width 1080 height 693
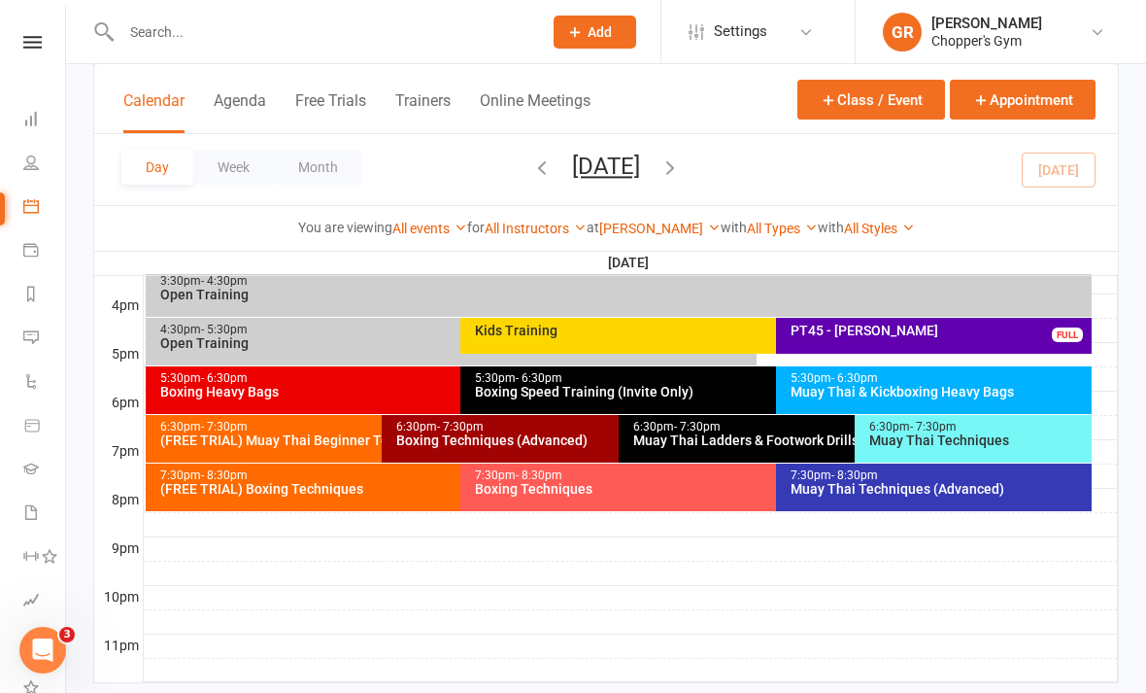
click at [323, 454] on div "6:30pm - 7:30pm (FREE TRIAL) Muay Thai Beginner Technique FULL" at bounding box center [373, 439] width 454 height 48
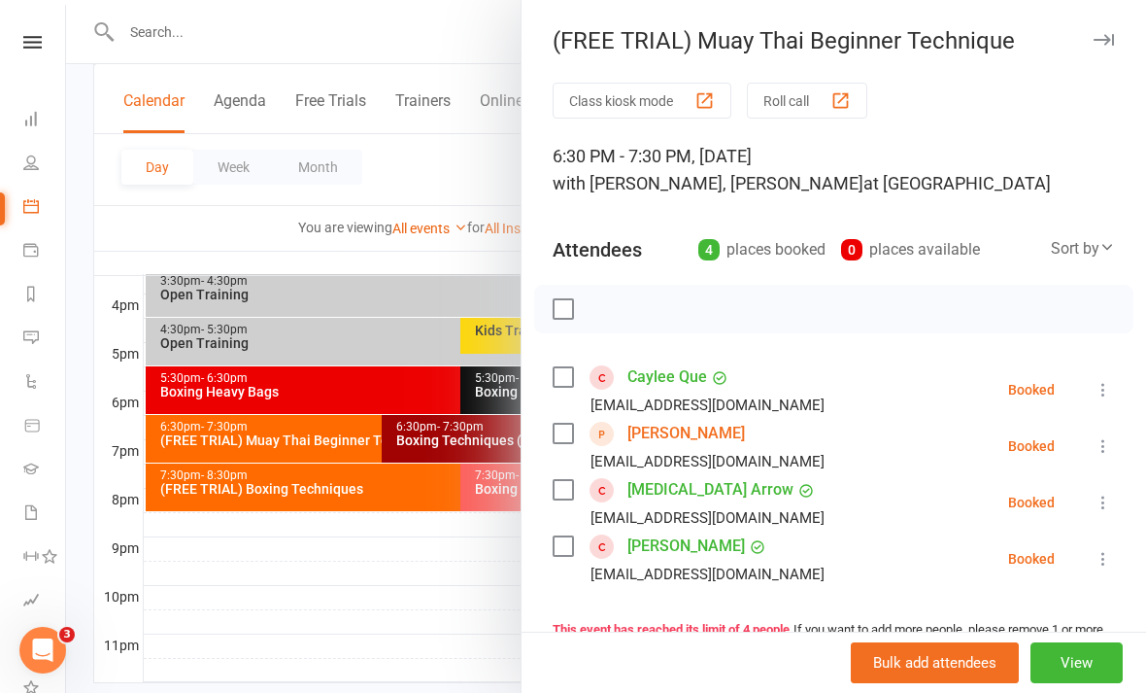
click at [694, 439] on link "[PERSON_NAME]" at bounding box center [687, 433] width 118 height 31
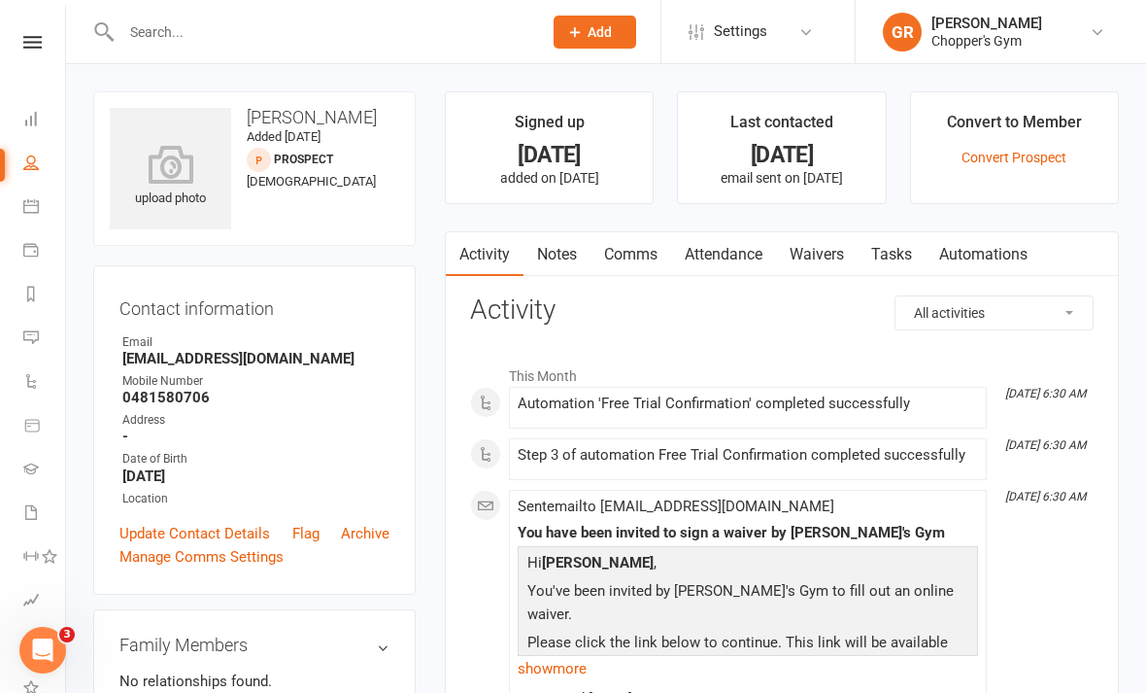
click at [818, 256] on link "Waivers" at bounding box center [817, 254] width 82 height 45
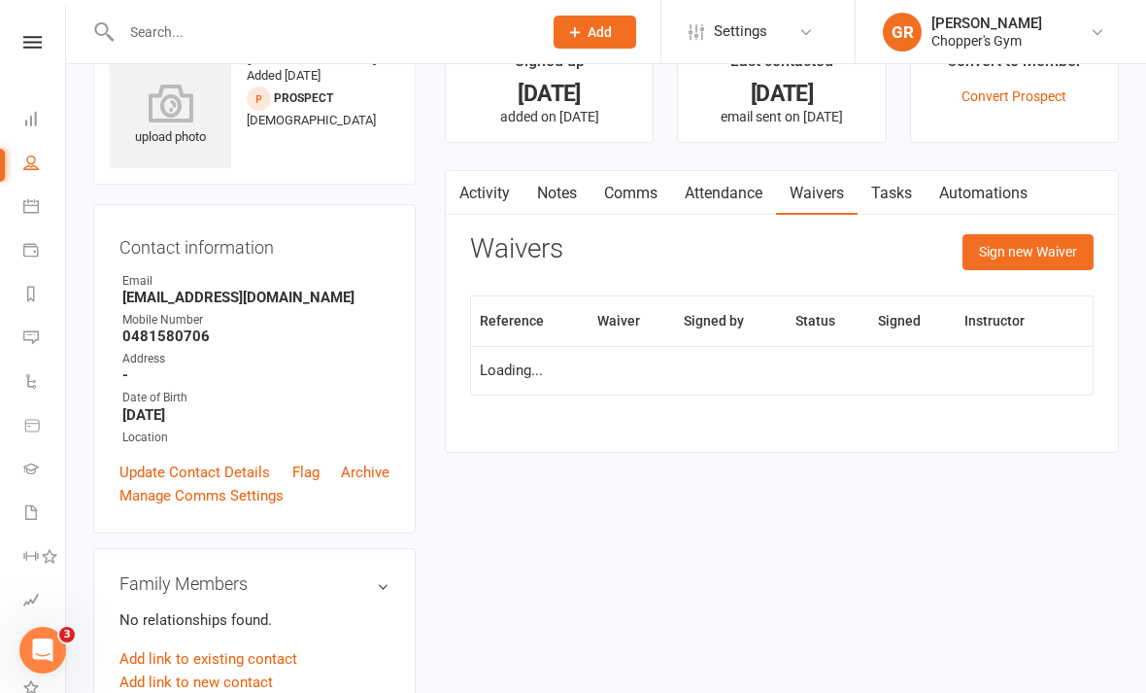
scroll to position [62, 0]
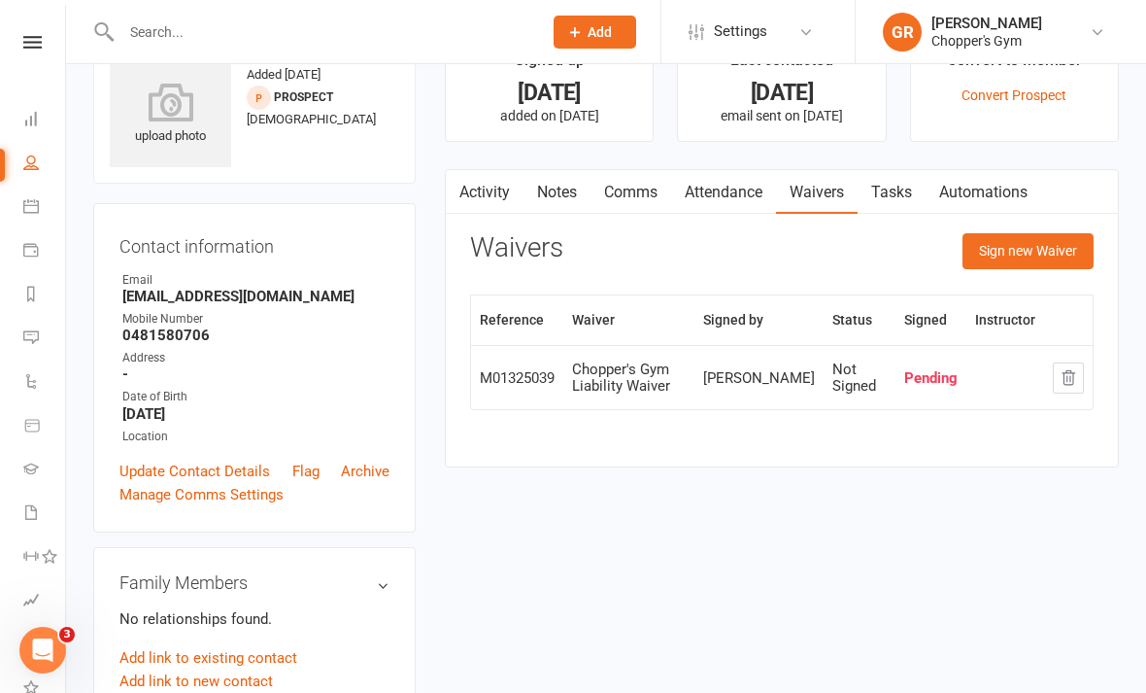
click at [43, 231] on link "Payments" at bounding box center [45, 252] width 44 height 44
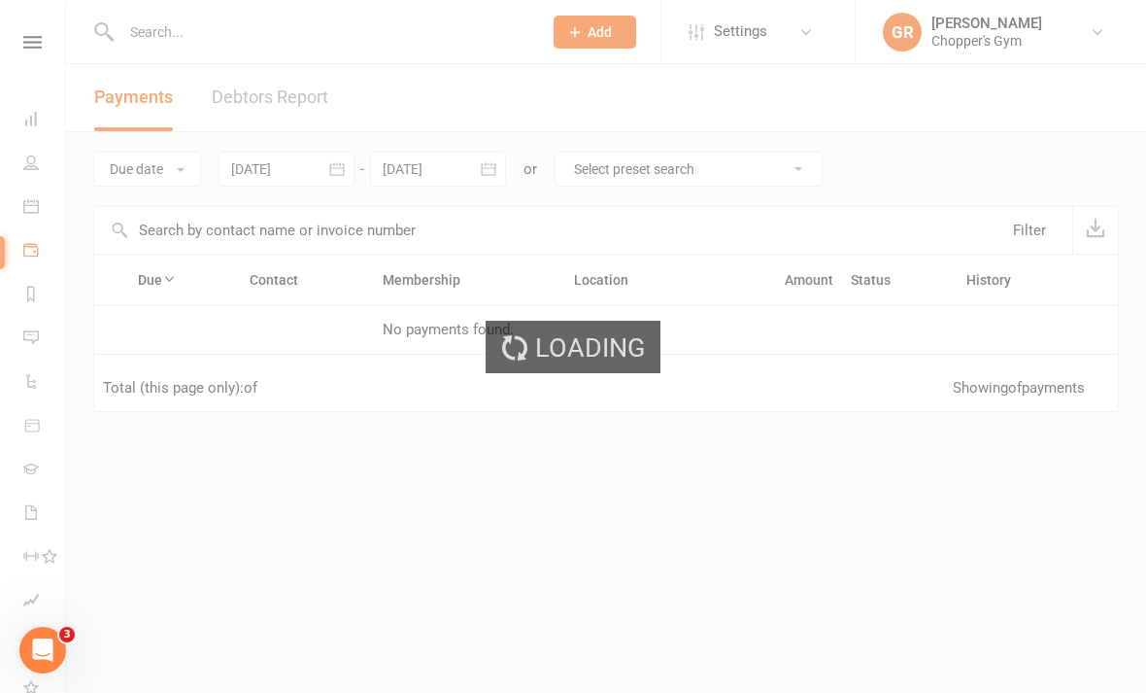
scroll to position [13, 0]
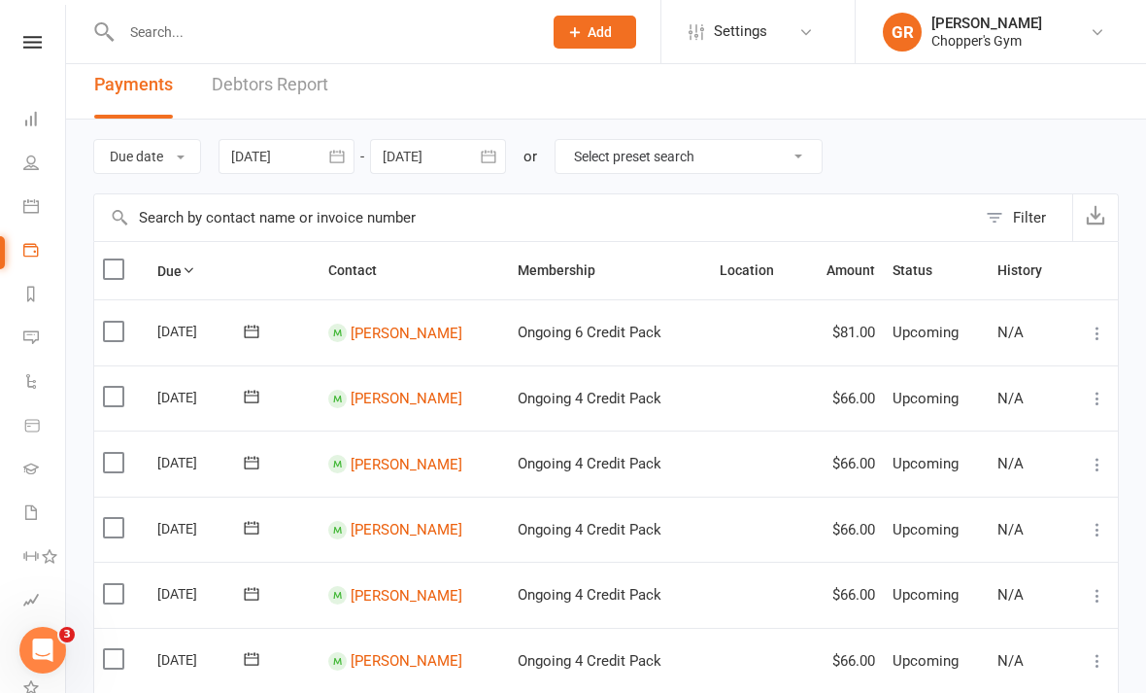
click at [40, 211] on link "Calendar" at bounding box center [45, 209] width 44 height 44
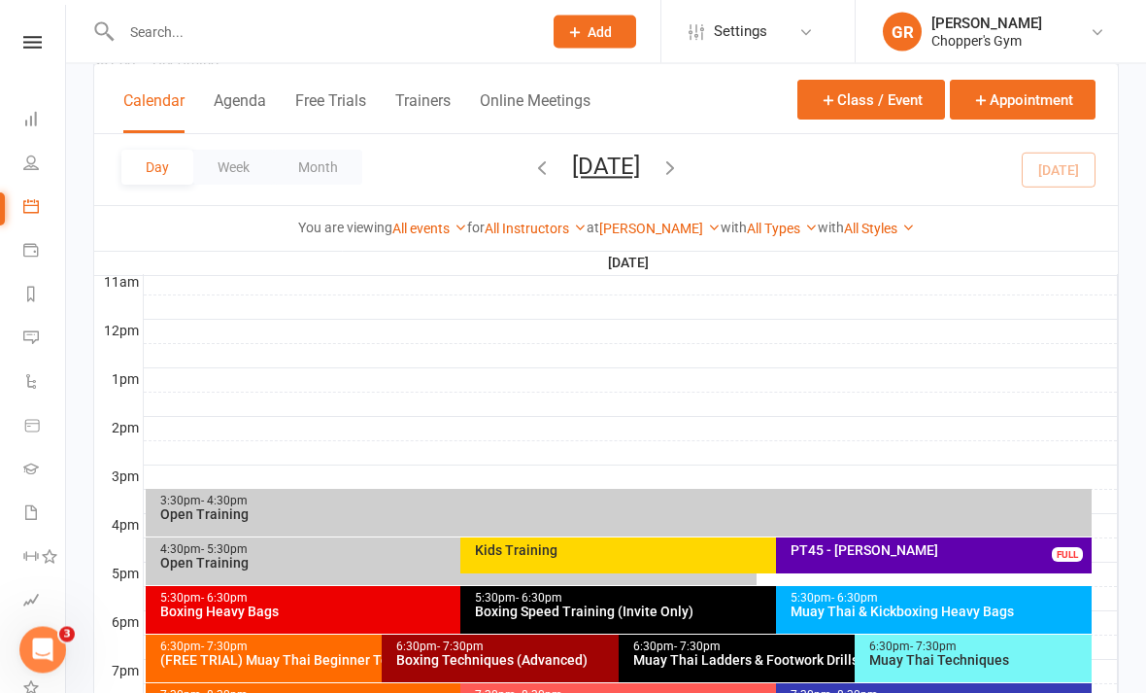
scroll to position [659, 0]
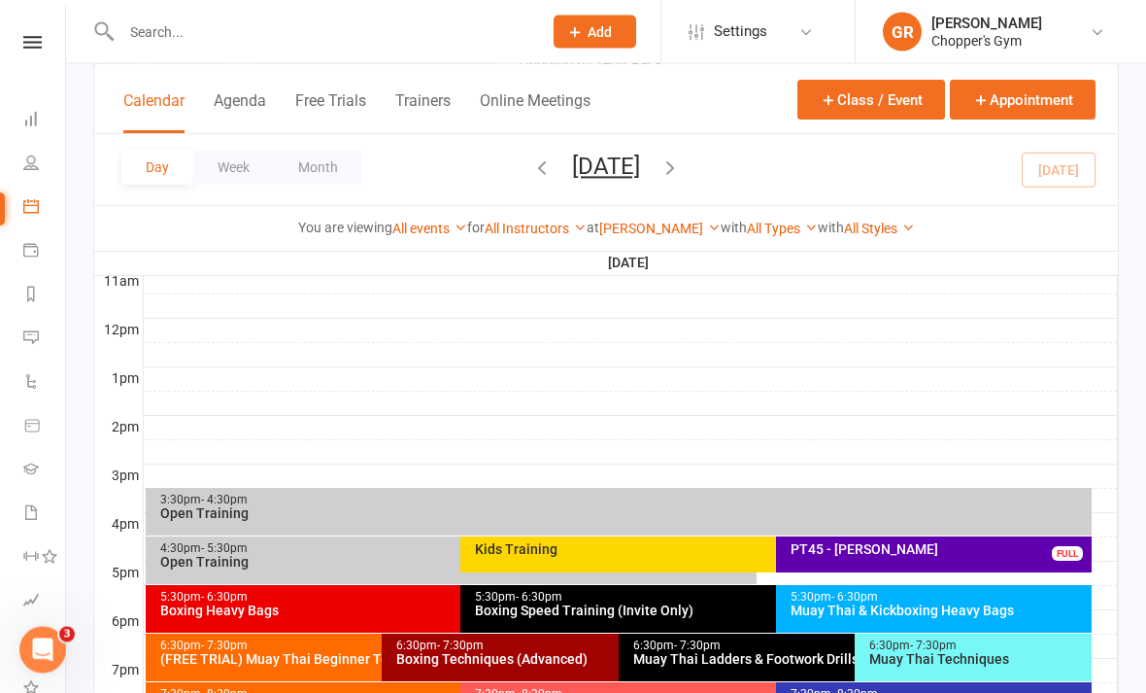
click at [999, 599] on div "5:30pm - 6:30pm" at bounding box center [939, 598] width 298 height 13
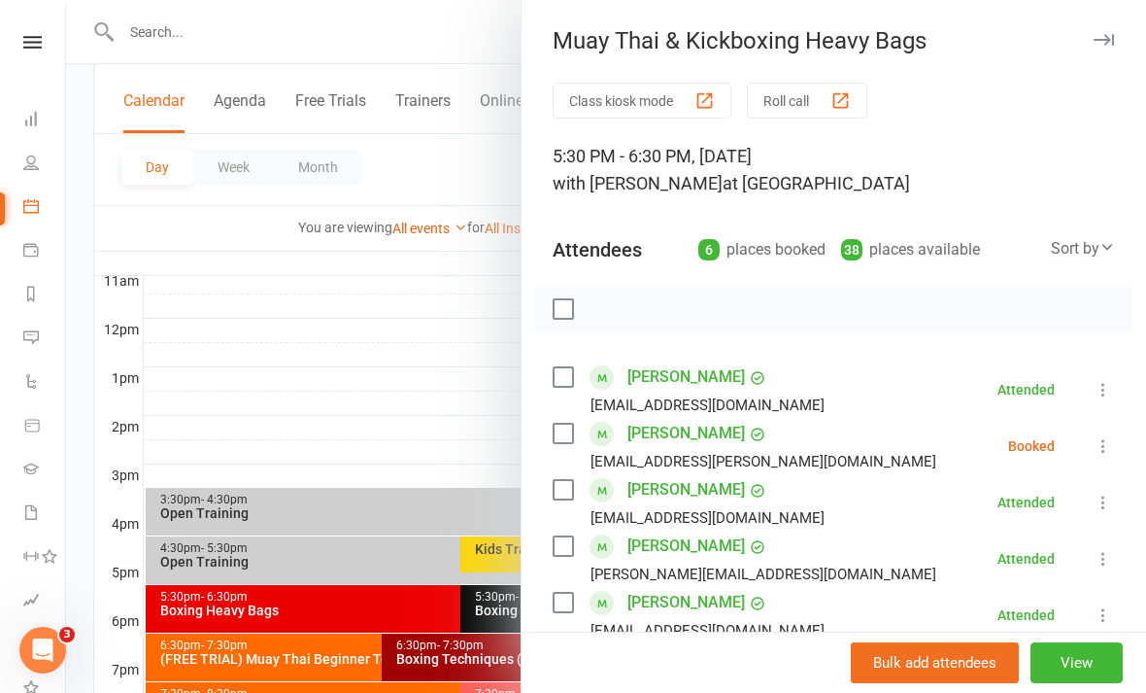
click at [1092, 458] on button at bounding box center [1103, 445] width 23 height 23
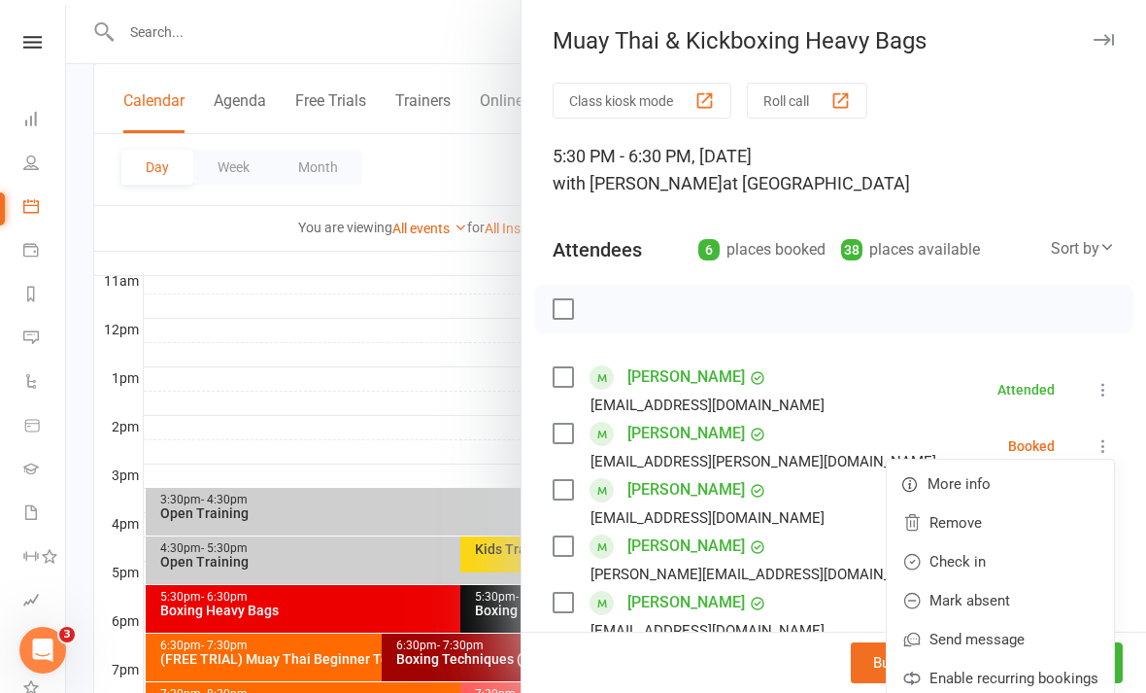
click at [1011, 559] on link "Check in" at bounding box center [1000, 561] width 227 height 39
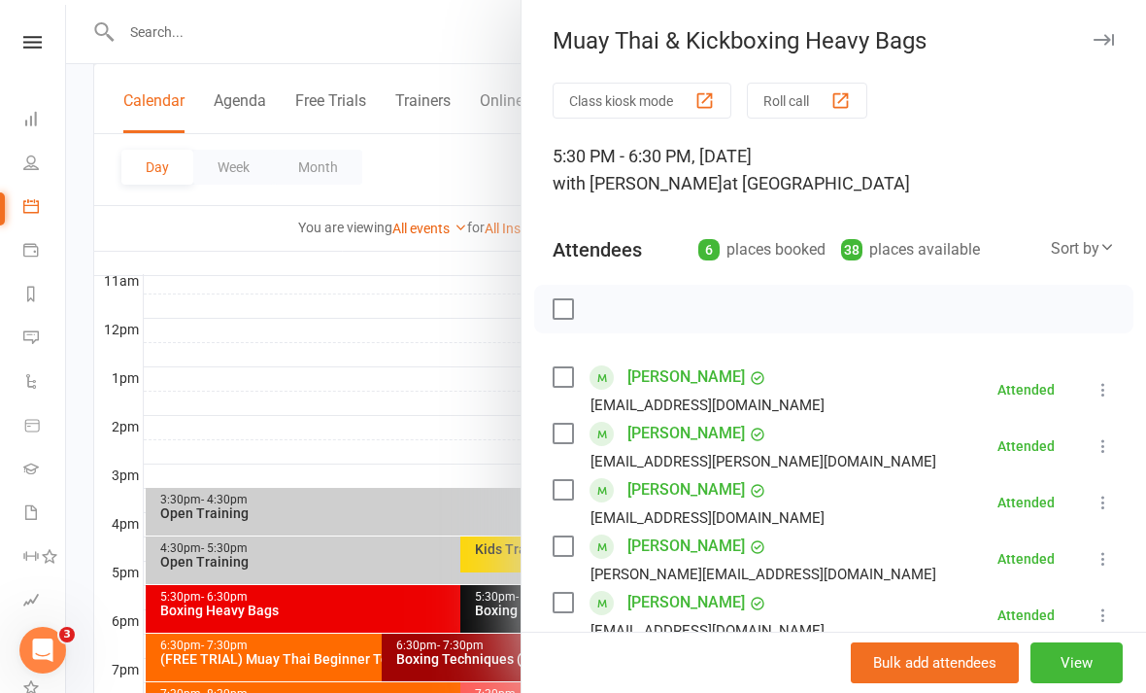
click at [442, 306] on div at bounding box center [606, 346] width 1080 height 693
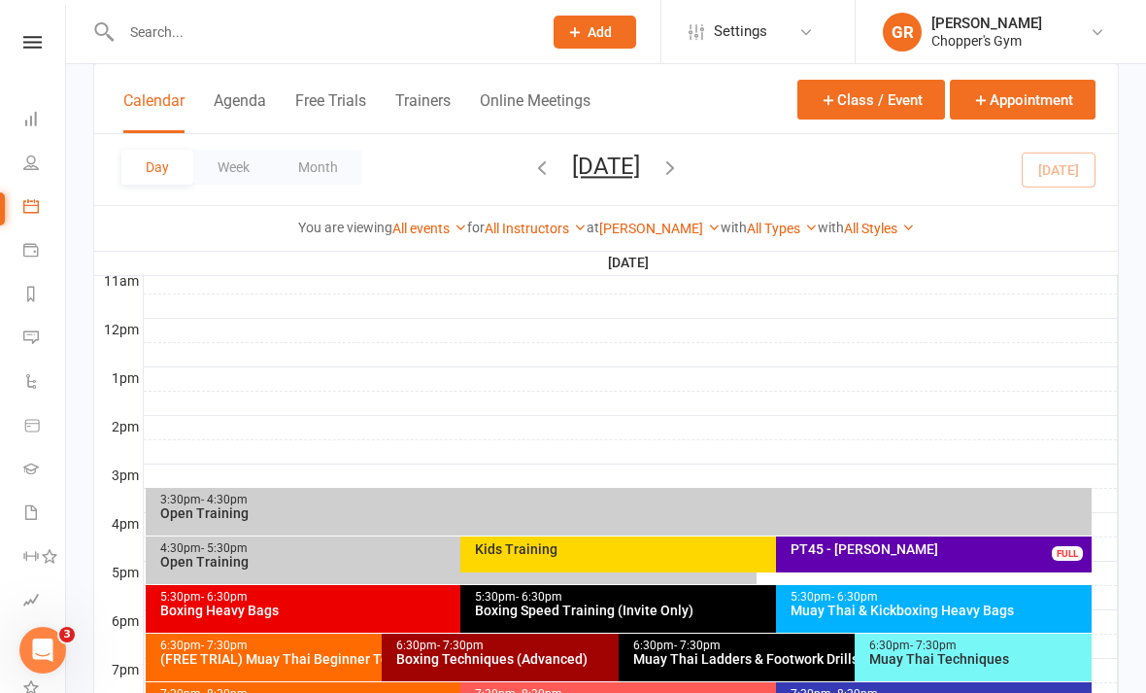
click at [378, 588] on div "5:30pm - 6:30pm Boxing Heavy Bags" at bounding box center [451, 609] width 611 height 48
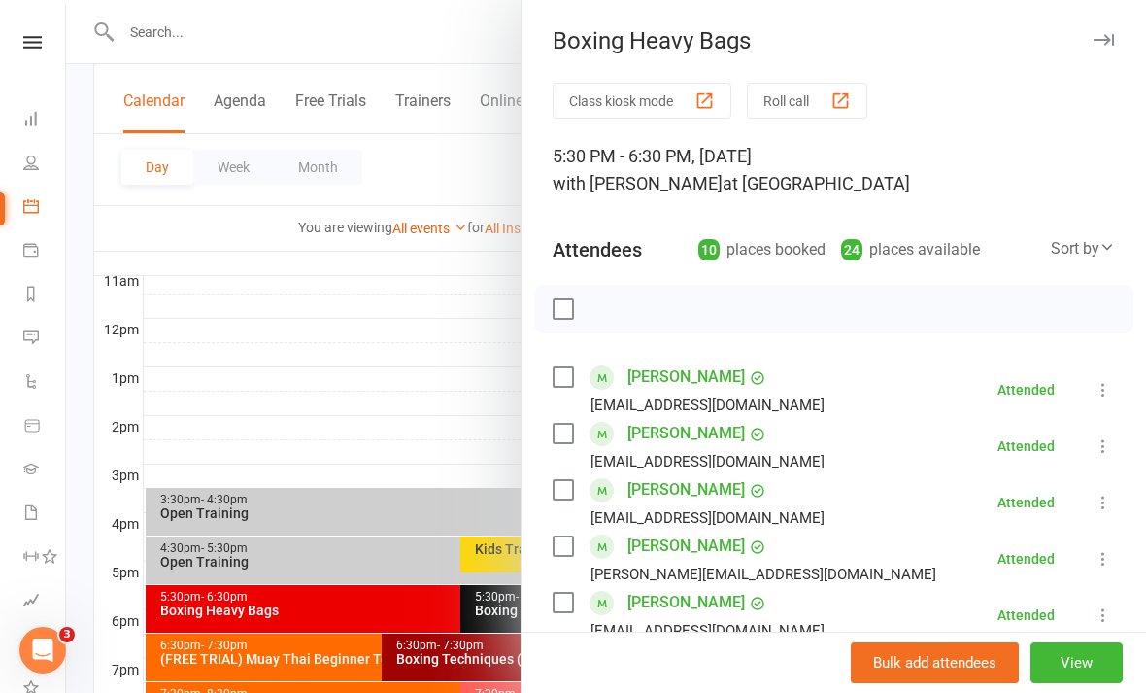
click at [452, 315] on div at bounding box center [606, 346] width 1080 height 693
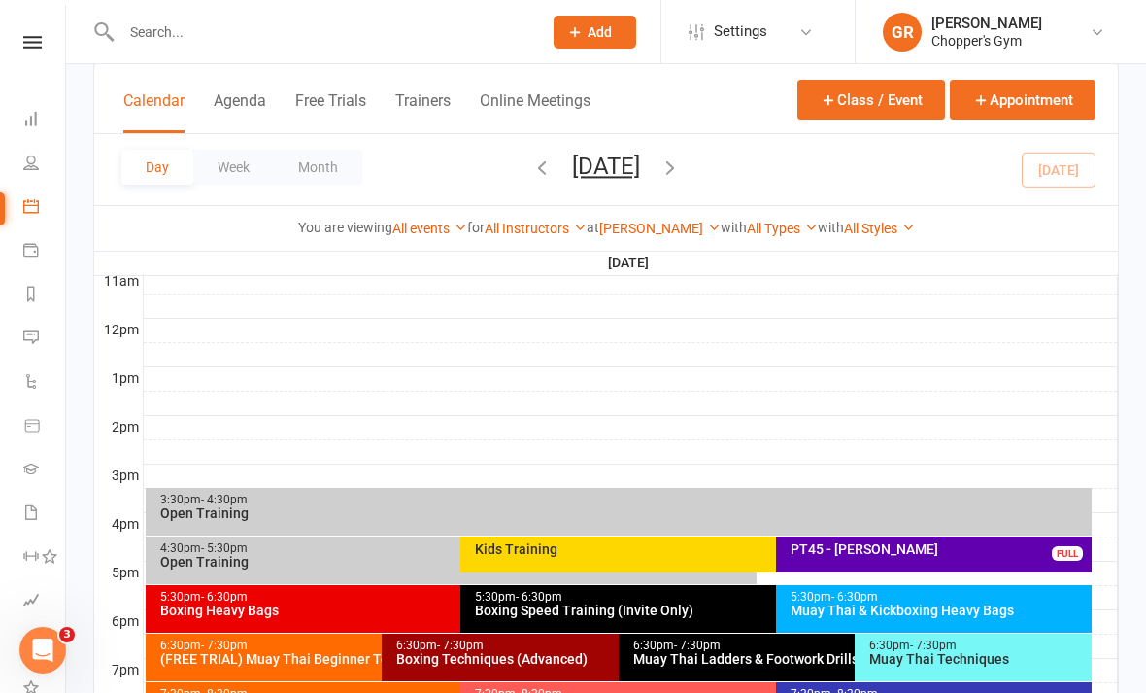
click at [555, 609] on div "Boxing Speed Training (Invite Only)" at bounding box center [771, 610] width 594 height 14
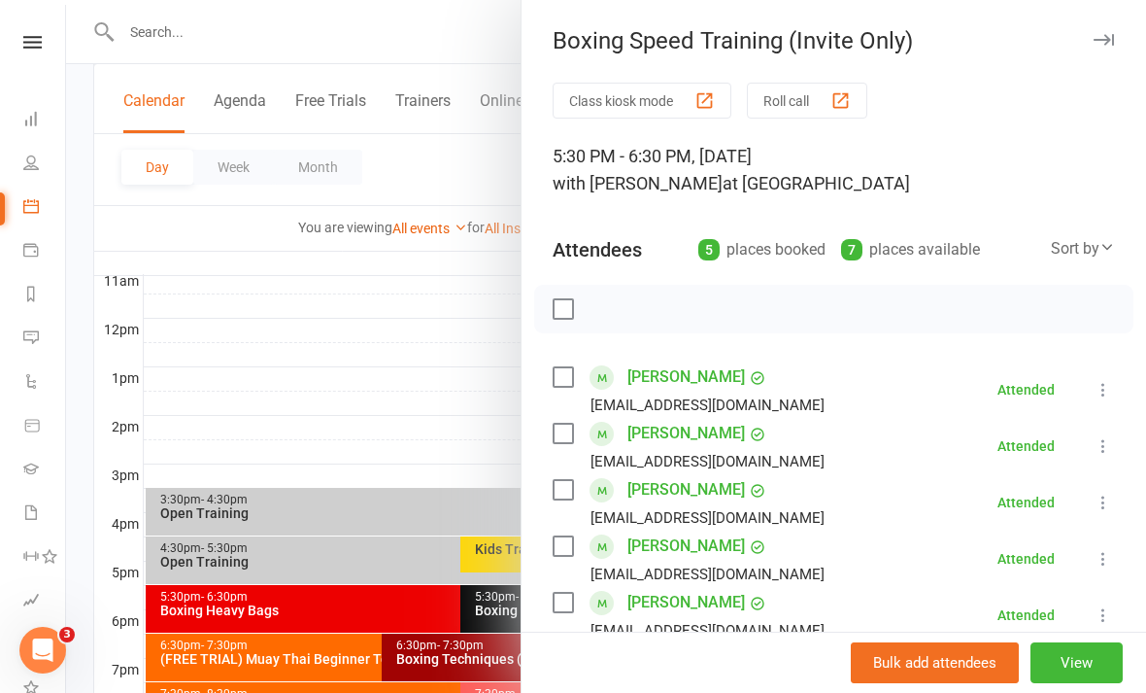
scroll to position [664, 0]
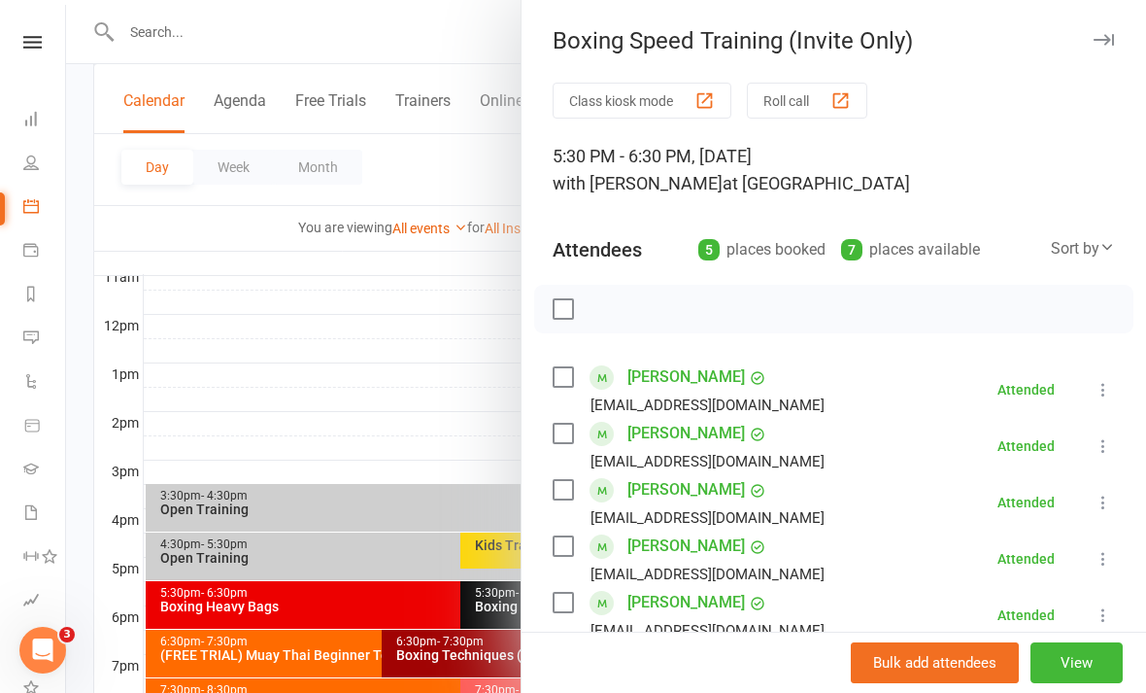
click at [26, 419] on icon at bounding box center [31, 425] width 17 height 17
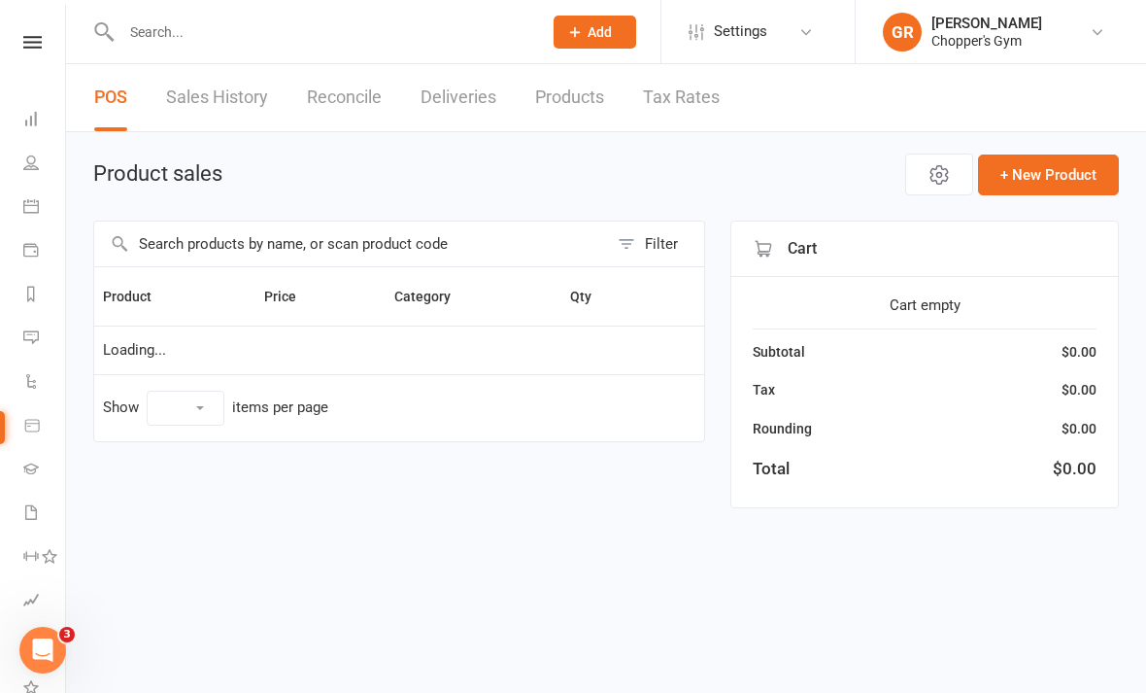
select select "100"
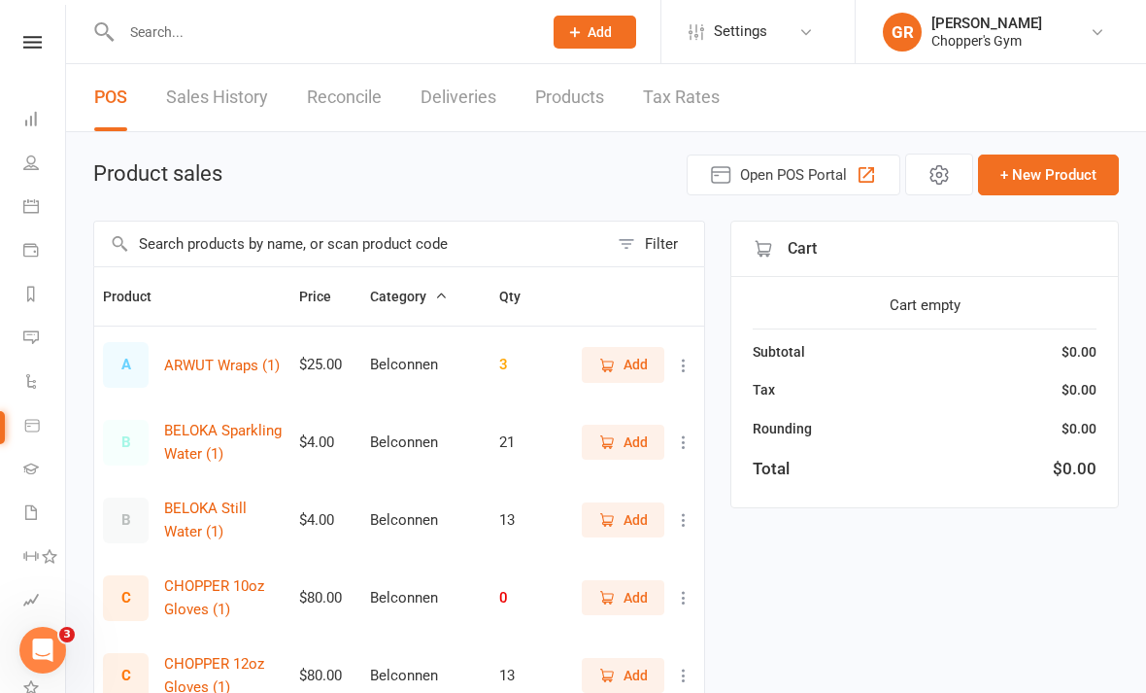
click at [293, 237] on input "text" at bounding box center [351, 243] width 514 height 45
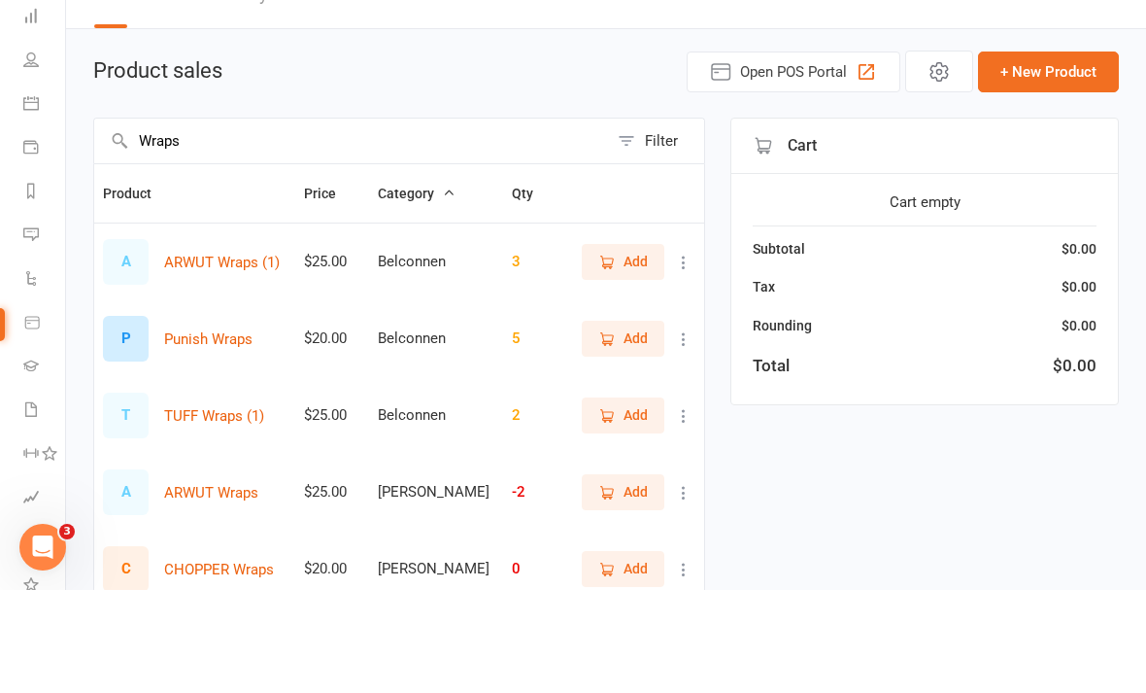
type input "Wraps"
click at [574, 153] on div "Product sales Open POS Portal + New Product" at bounding box center [606, 174] width 1026 height 42
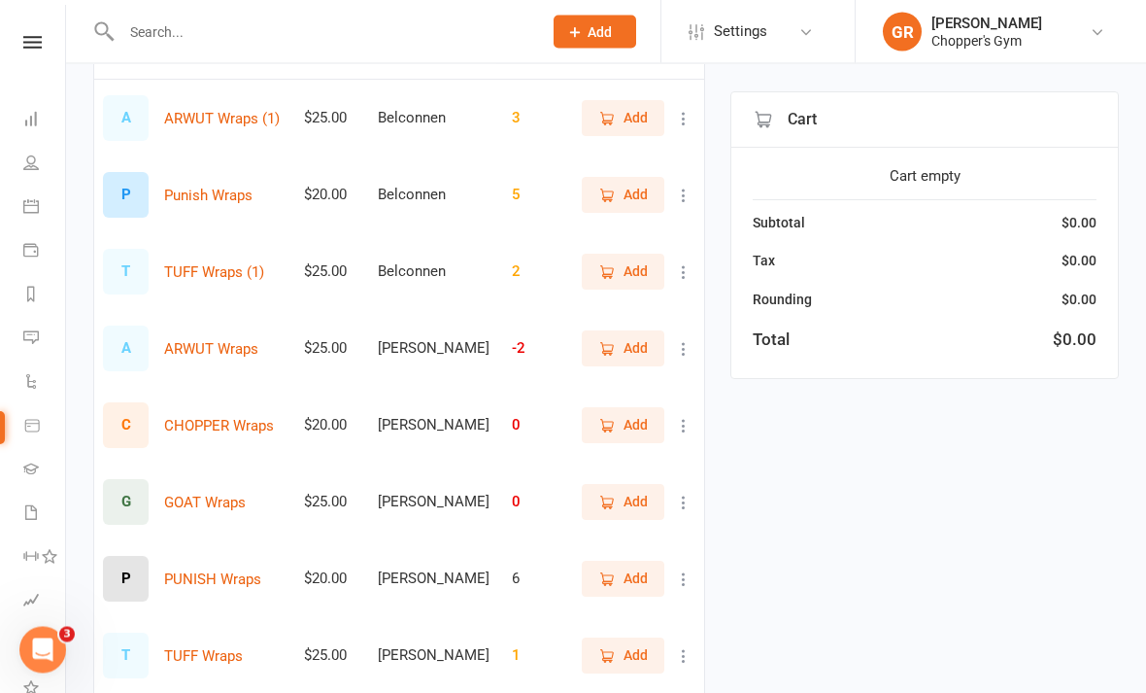
click at [628, 571] on span "Add" at bounding box center [636, 578] width 24 height 21
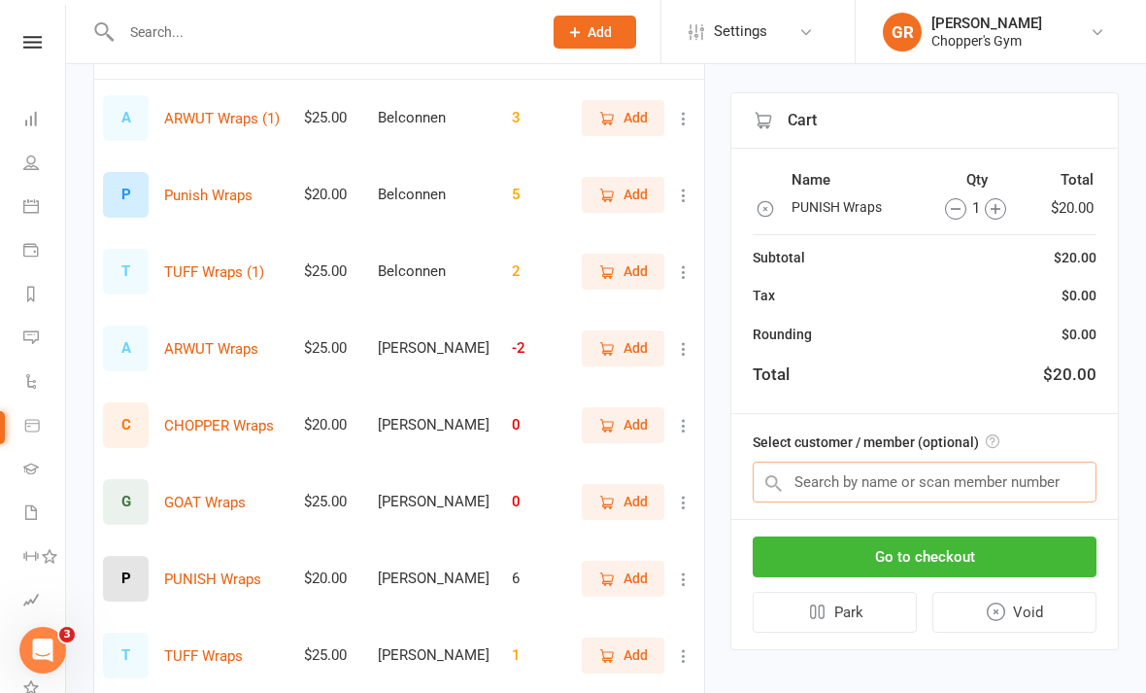
click at [964, 478] on input "text" at bounding box center [925, 481] width 344 height 41
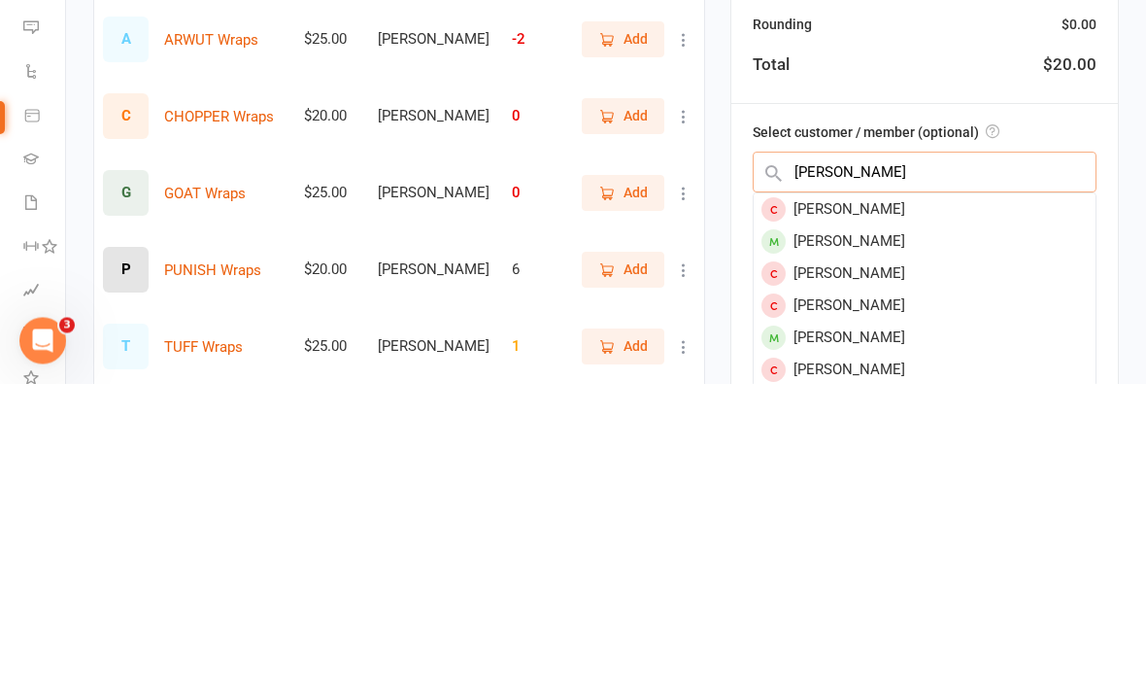
type input "Aidan"
click at [898, 631] on div "Aidan Cleary" at bounding box center [925, 647] width 342 height 32
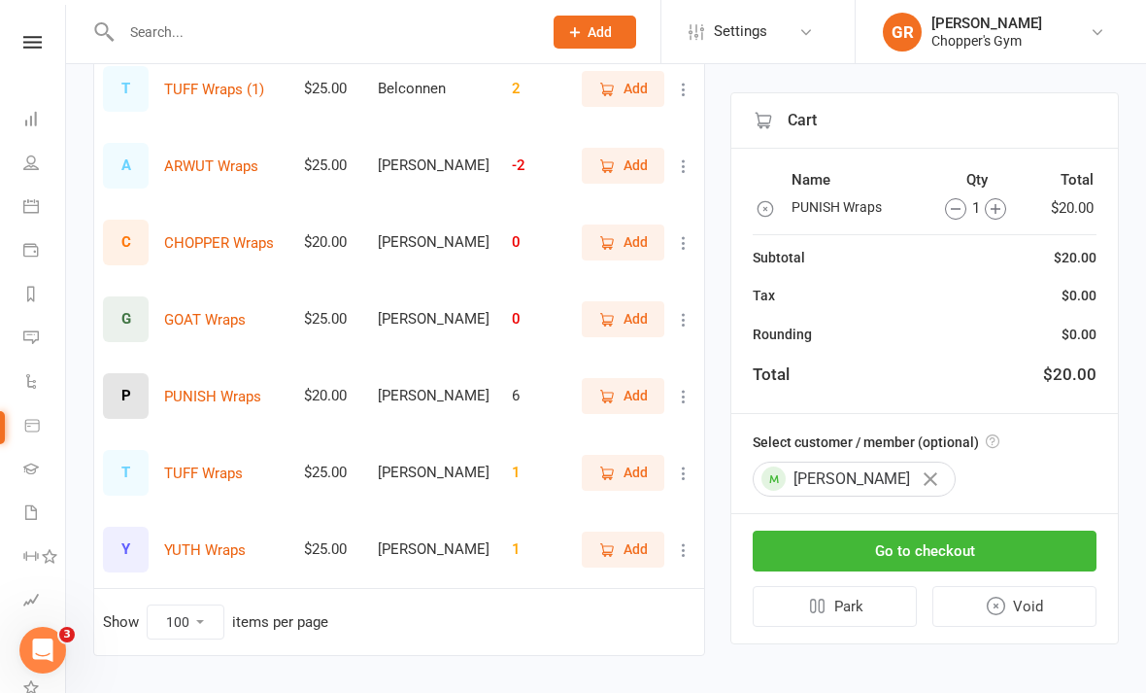
click at [1016, 531] on button "Go to checkout" at bounding box center [925, 550] width 344 height 41
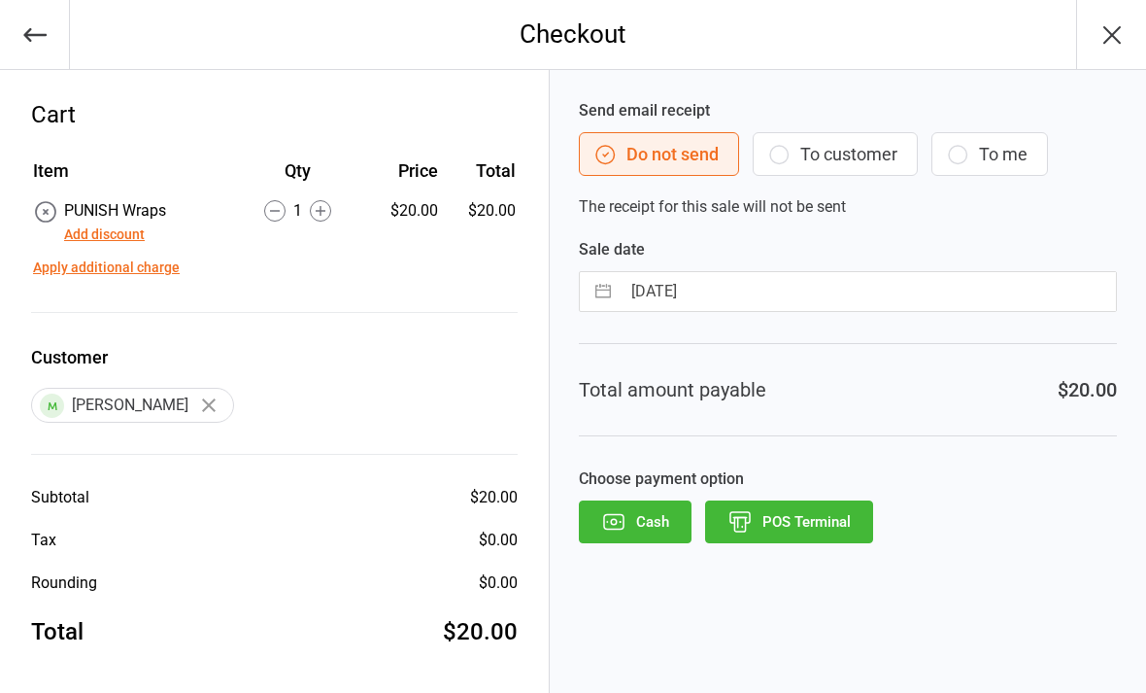
click at [783, 531] on button "POS Terminal" at bounding box center [789, 521] width 168 height 43
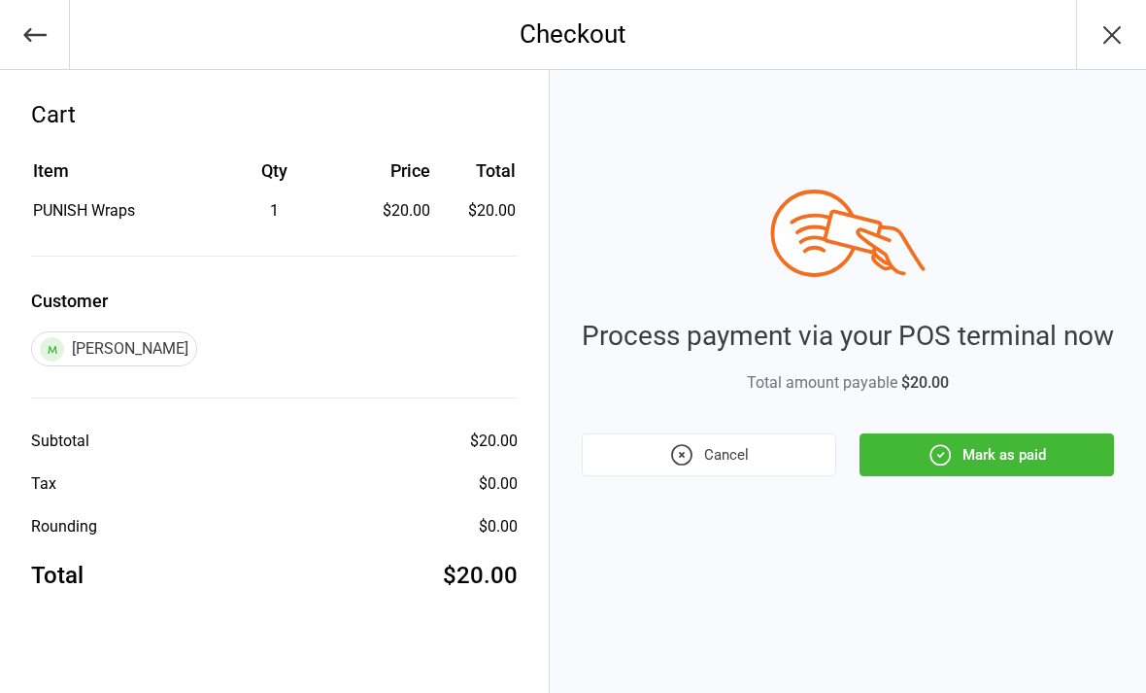
click at [994, 467] on button "Mark as paid" at bounding box center [987, 454] width 255 height 43
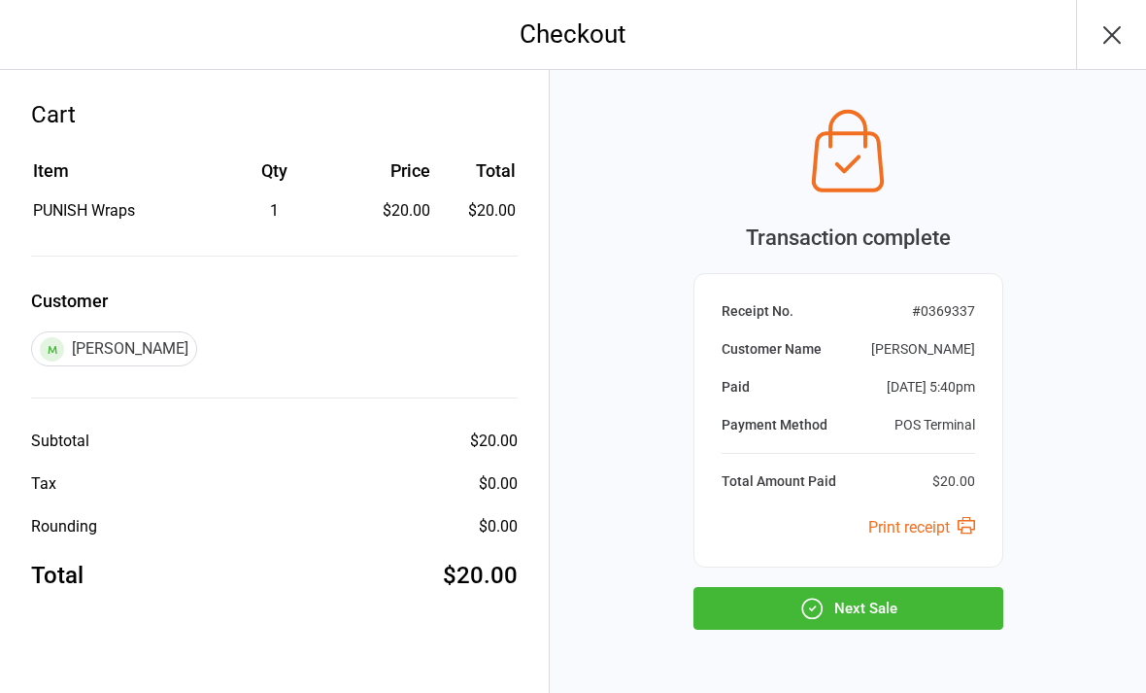
click at [849, 607] on button "Next Sale" at bounding box center [849, 608] width 310 height 43
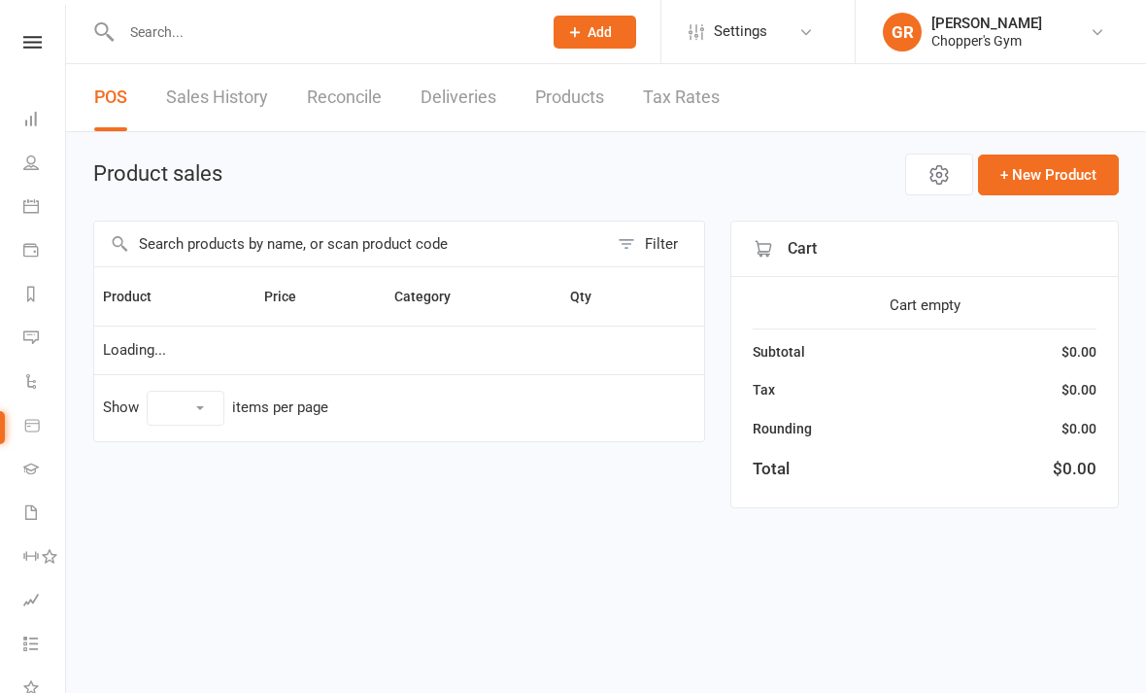
select select "100"
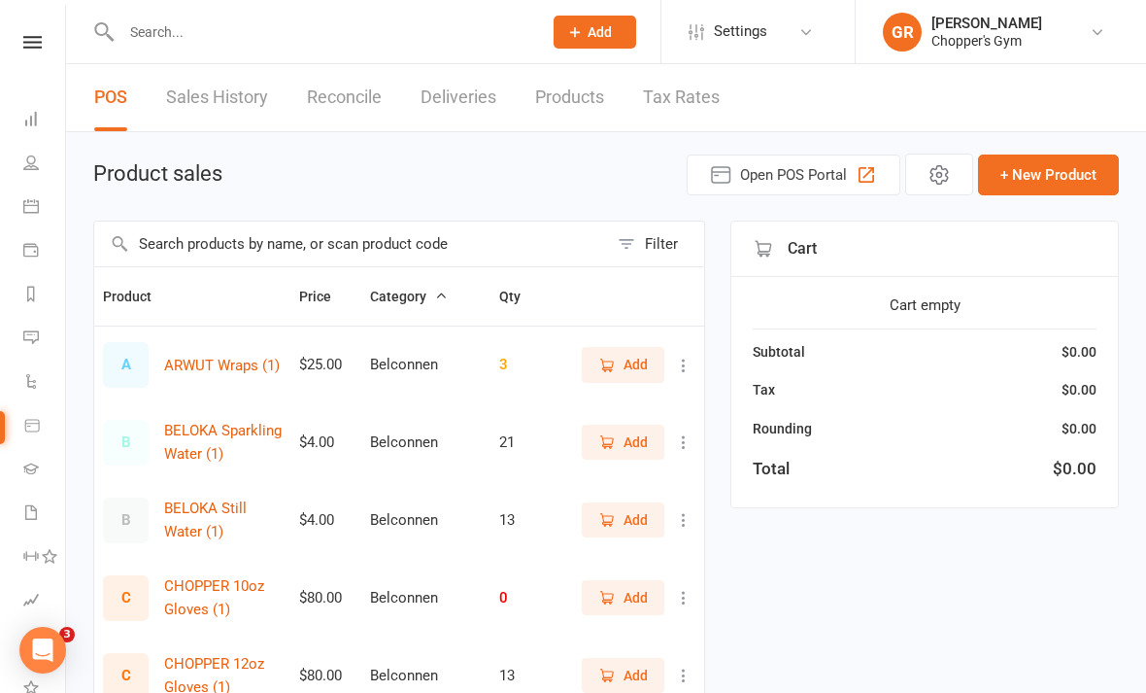
click at [17, 196] on li "Calendar" at bounding box center [32, 209] width 65 height 44
click at [10, 204] on li "Calendar" at bounding box center [32, 209] width 65 height 44
click at [39, 215] on link "Calendar" at bounding box center [45, 209] width 44 height 44
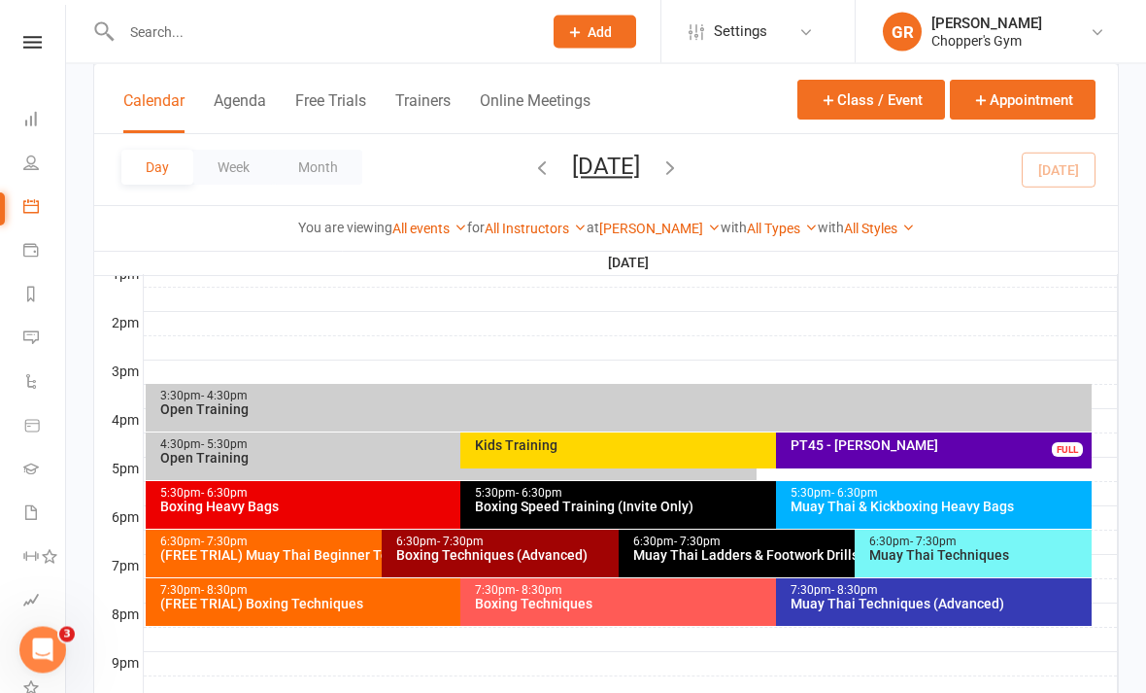
scroll to position [764, 0]
click at [402, 503] on div "Boxing Heavy Bags" at bounding box center [456, 506] width 594 height 14
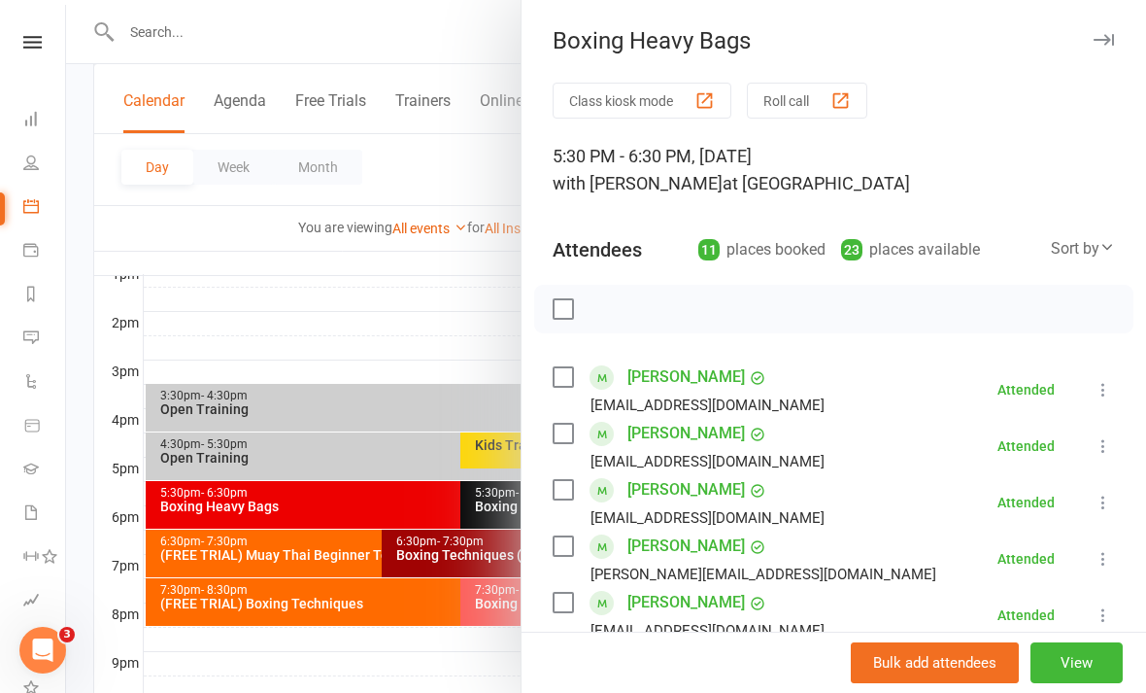
click at [357, 675] on div at bounding box center [606, 346] width 1080 height 693
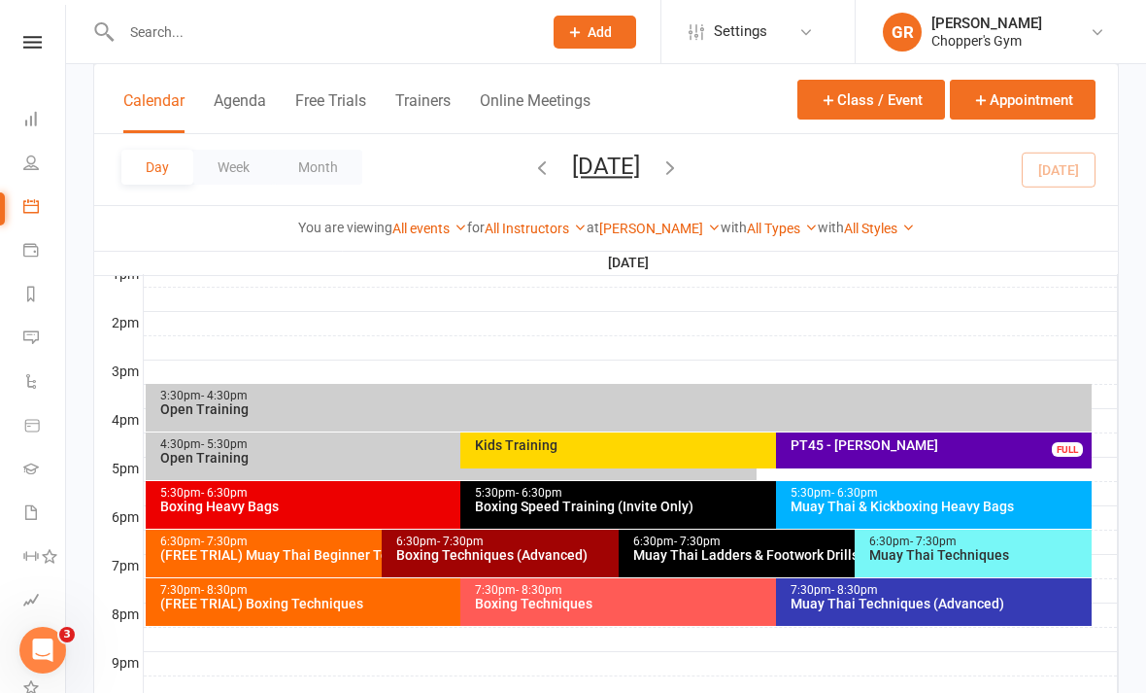
click at [470, 552] on div "Boxing Techniques (Advanced)" at bounding box center [613, 555] width 436 height 14
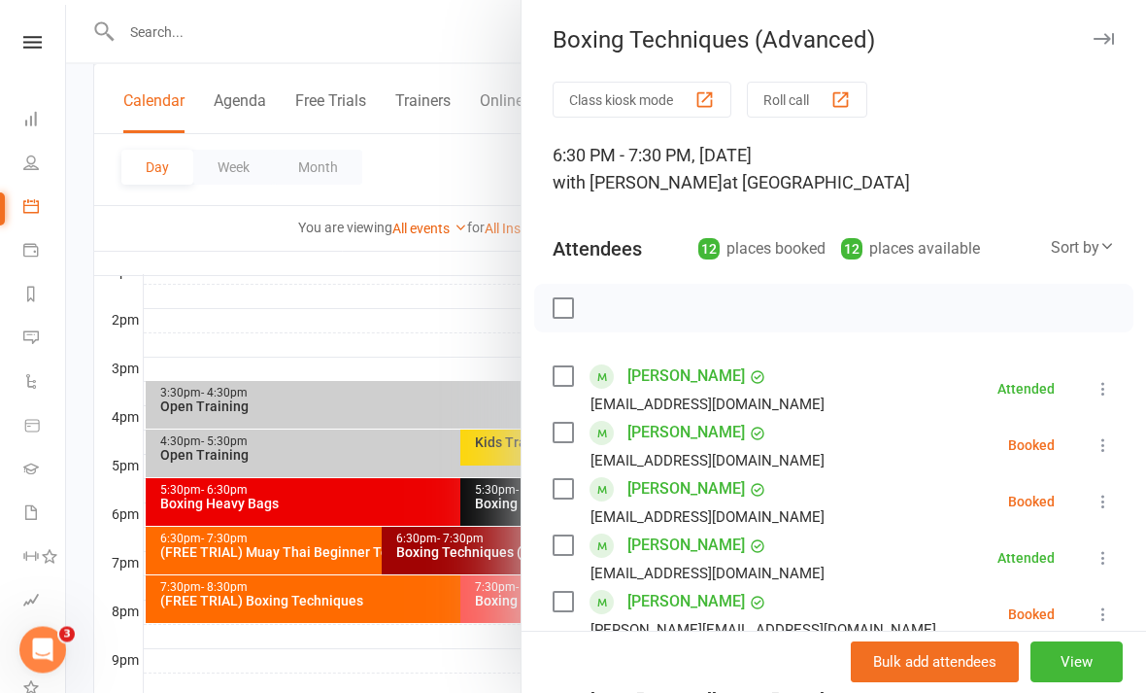
click at [367, 674] on div at bounding box center [606, 346] width 1080 height 693
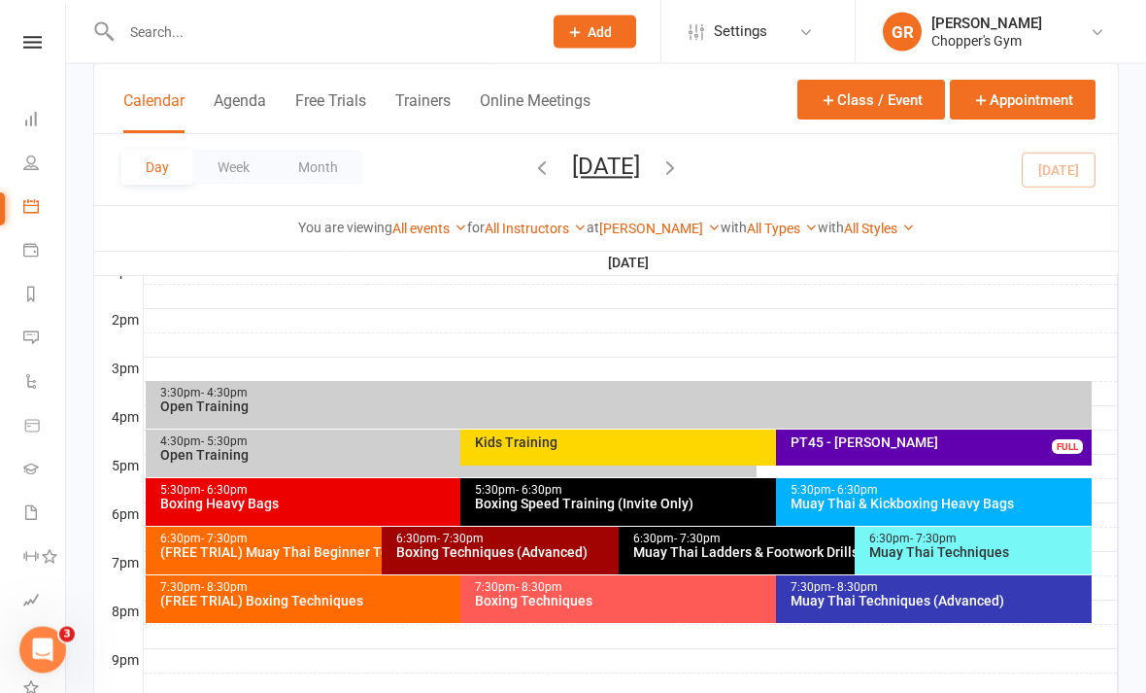
scroll to position [767, 0]
click at [511, 595] on div "Boxing Techniques" at bounding box center [771, 601] width 594 height 14
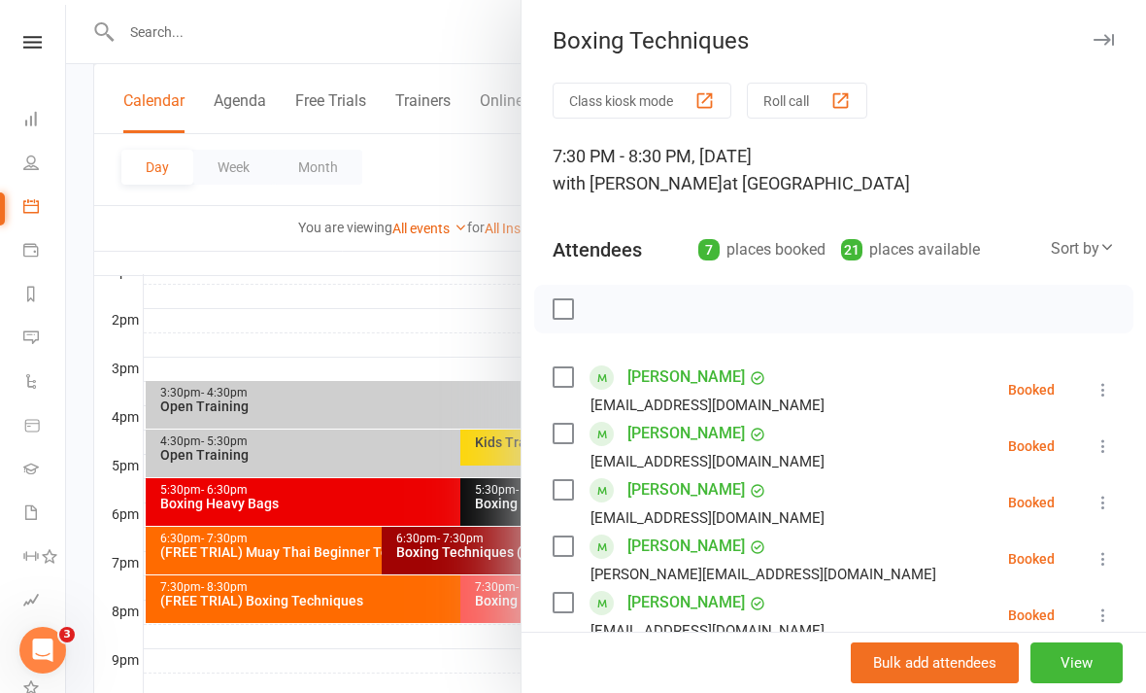
click at [400, 682] on div at bounding box center [606, 346] width 1080 height 693
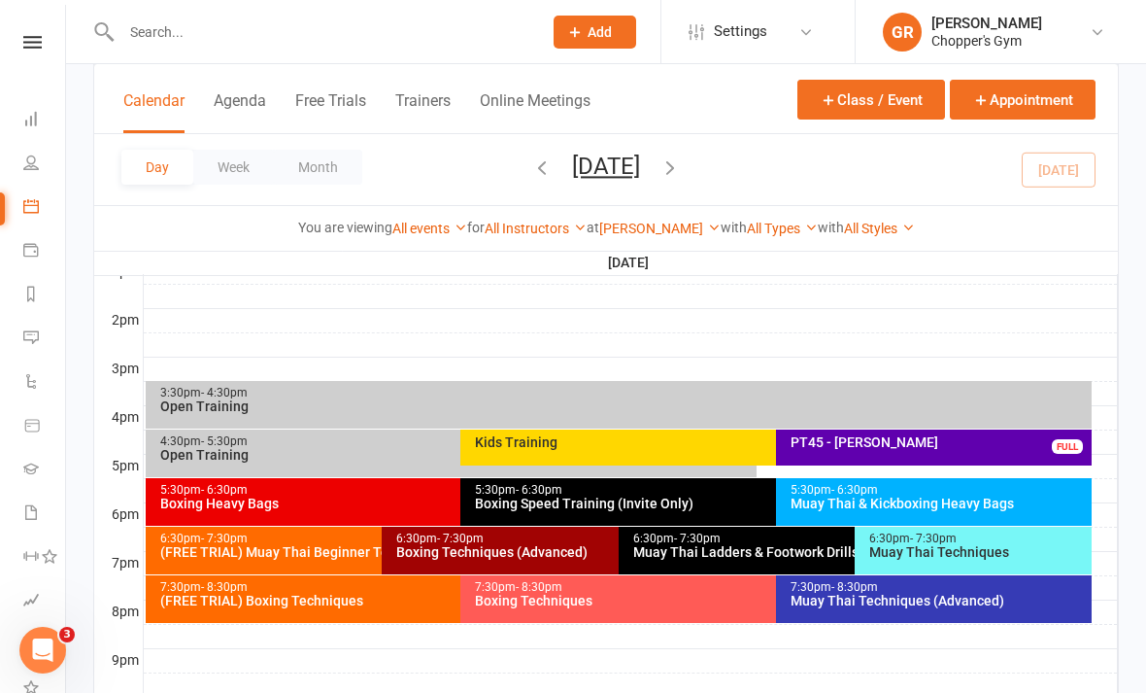
click at [982, 550] on div "Muay Thai Techniques" at bounding box center [979, 552] width 220 height 14
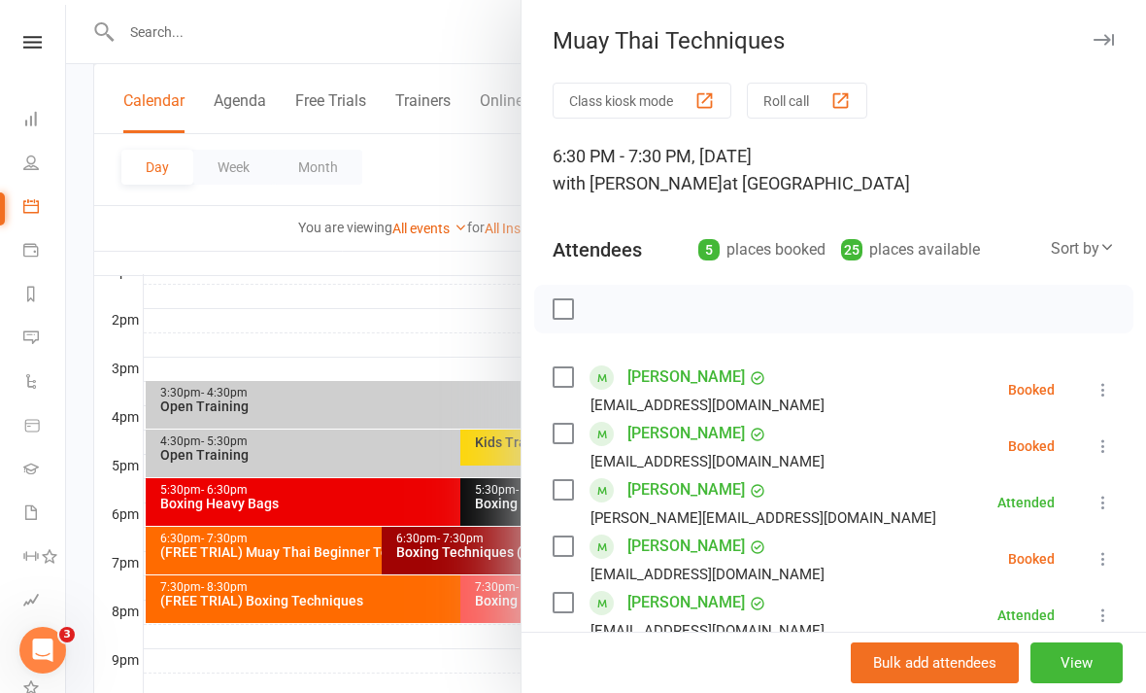
click at [458, 678] on div at bounding box center [606, 346] width 1080 height 693
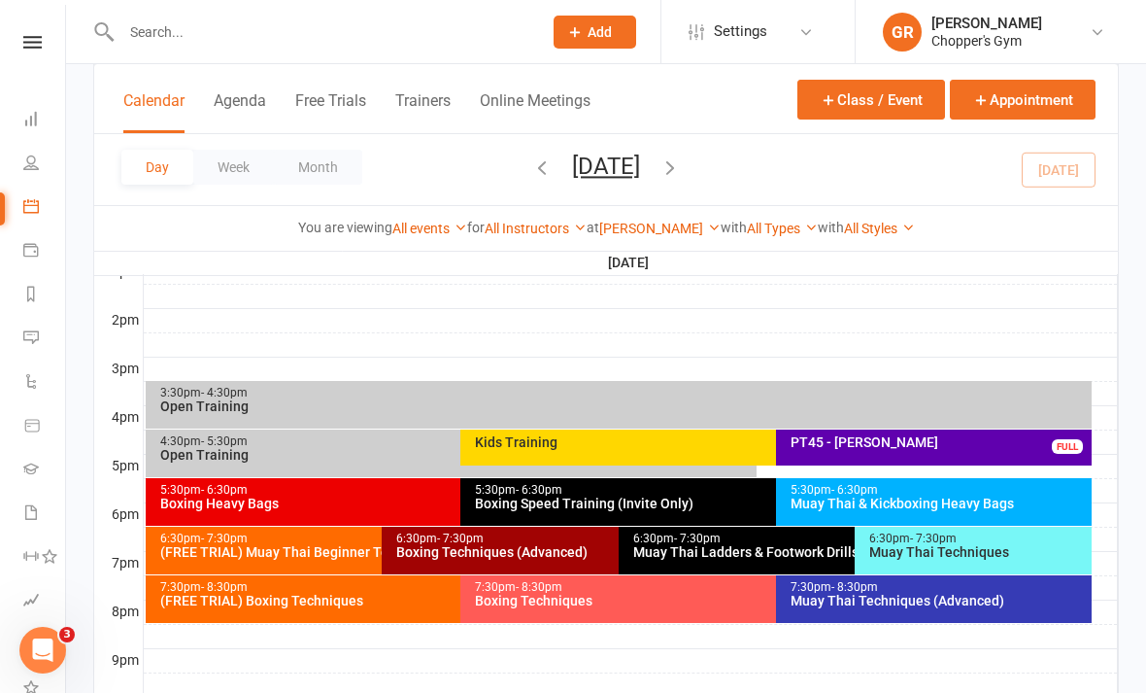
click at [592, 555] on div "Boxing Techniques (Advanced)" at bounding box center [613, 552] width 436 height 14
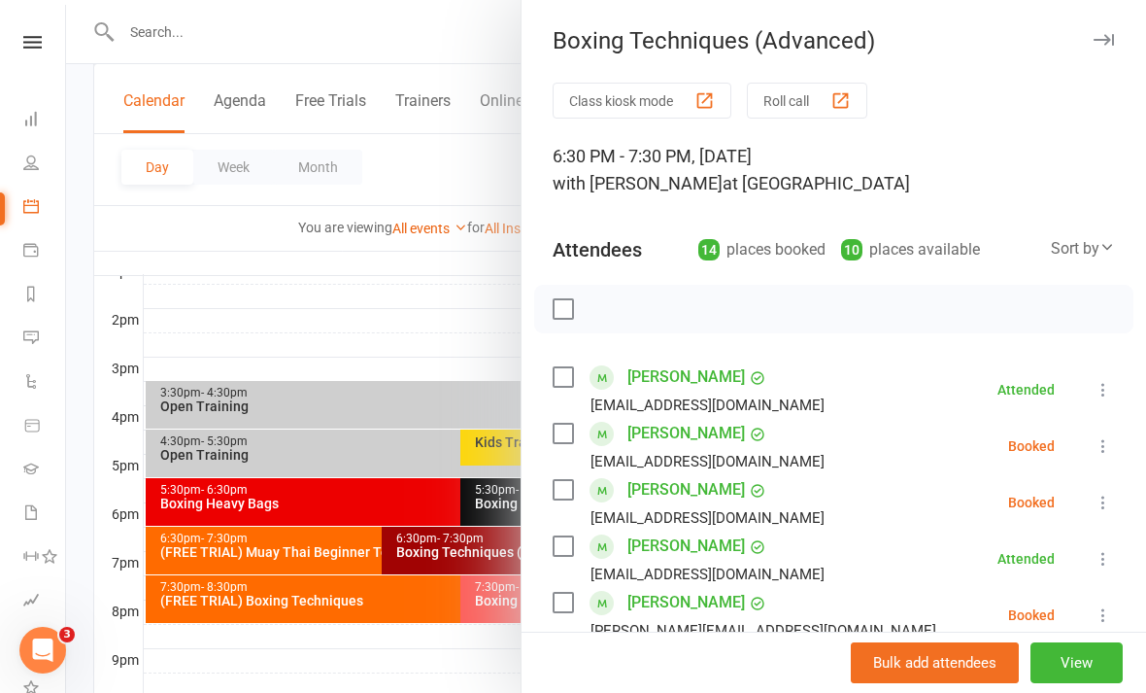
click at [434, 302] on div at bounding box center [606, 346] width 1080 height 693
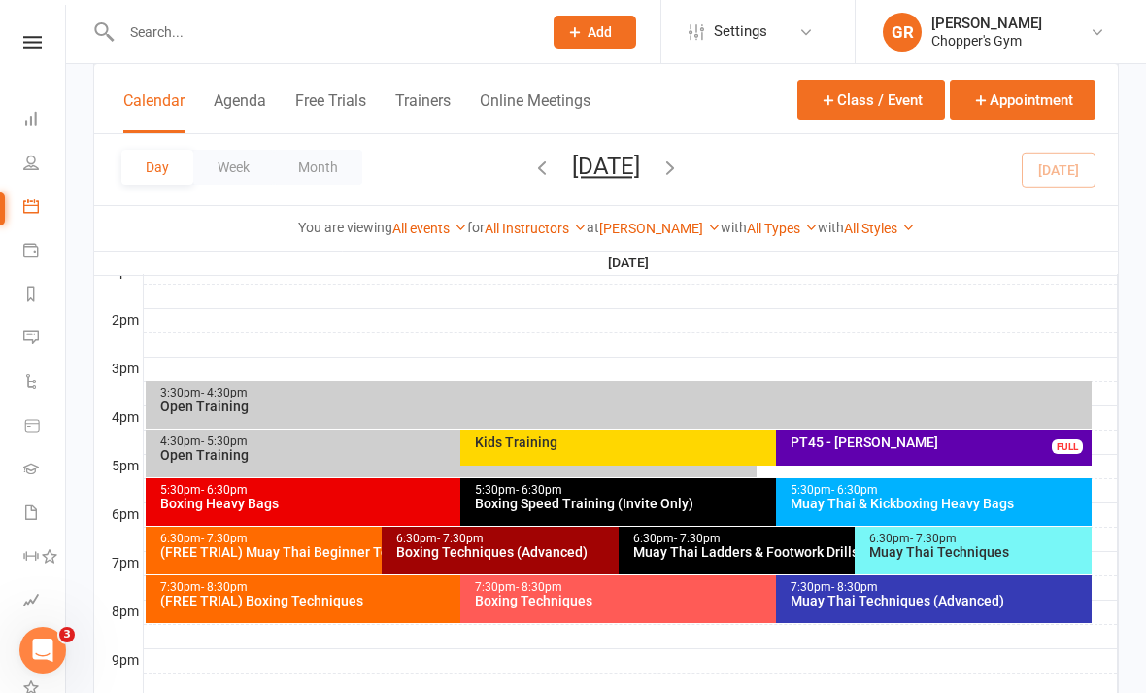
click at [929, 446] on div "PT45 - [PERSON_NAME]" at bounding box center [939, 442] width 298 height 14
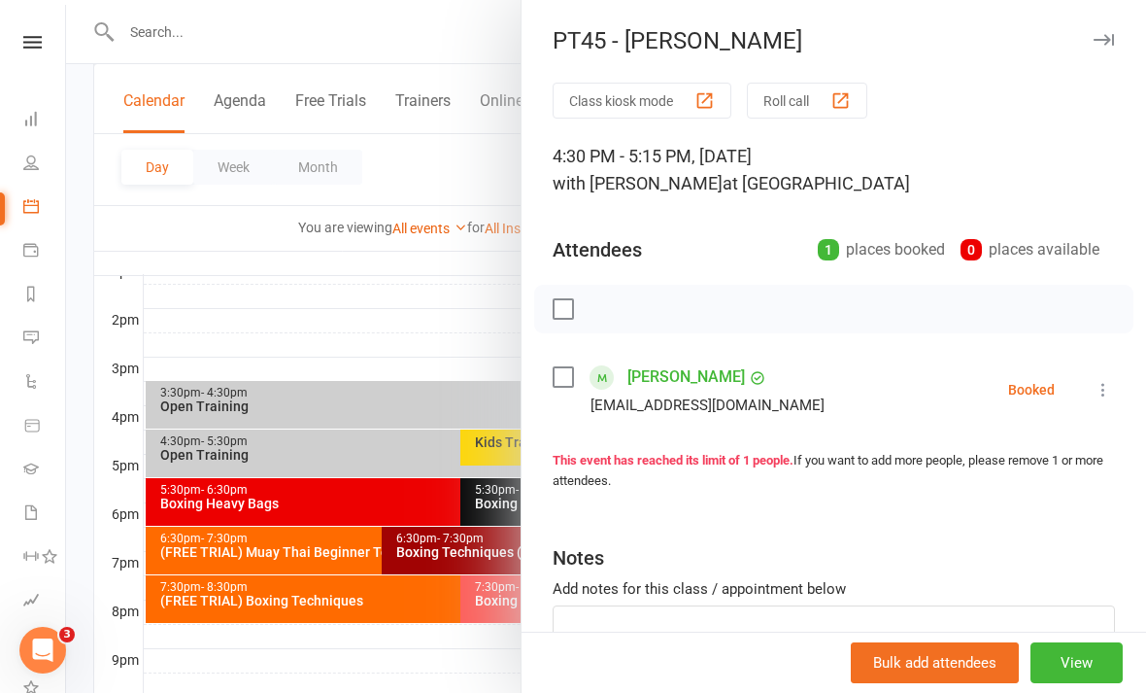
click at [411, 663] on div at bounding box center [606, 346] width 1080 height 693
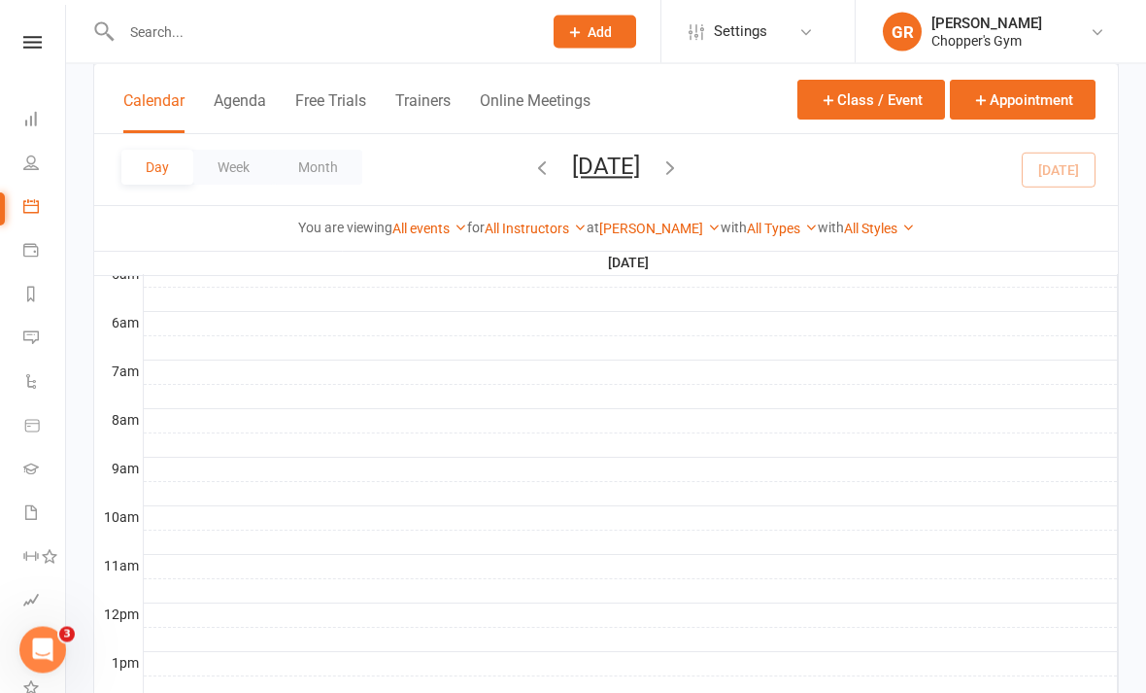
scroll to position [329, 0]
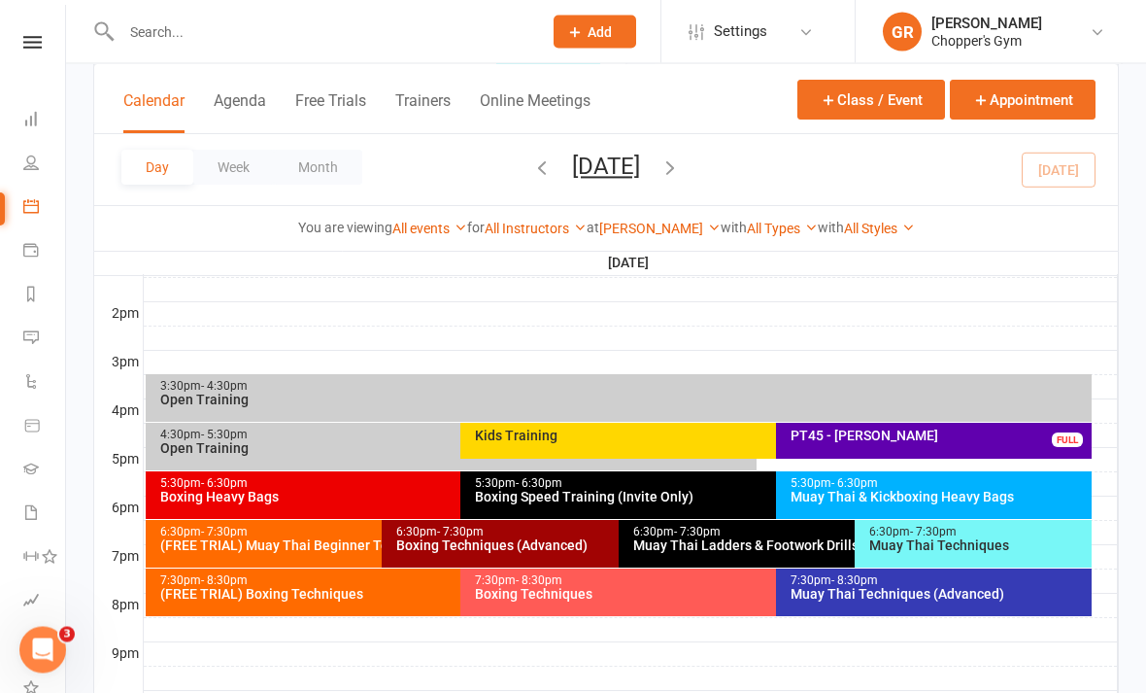
scroll to position [773, 0]
click at [1041, 100] on button "Appointment" at bounding box center [1023, 100] width 146 height 40
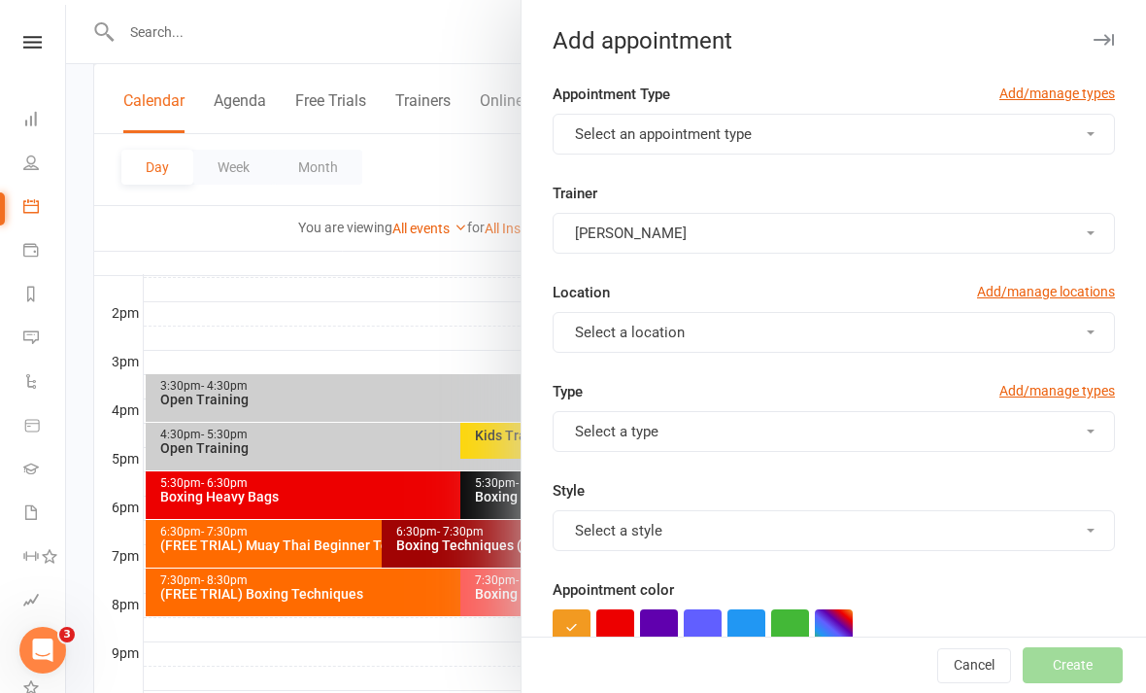
click at [990, 137] on button "Select an appointment type" at bounding box center [834, 134] width 562 height 41
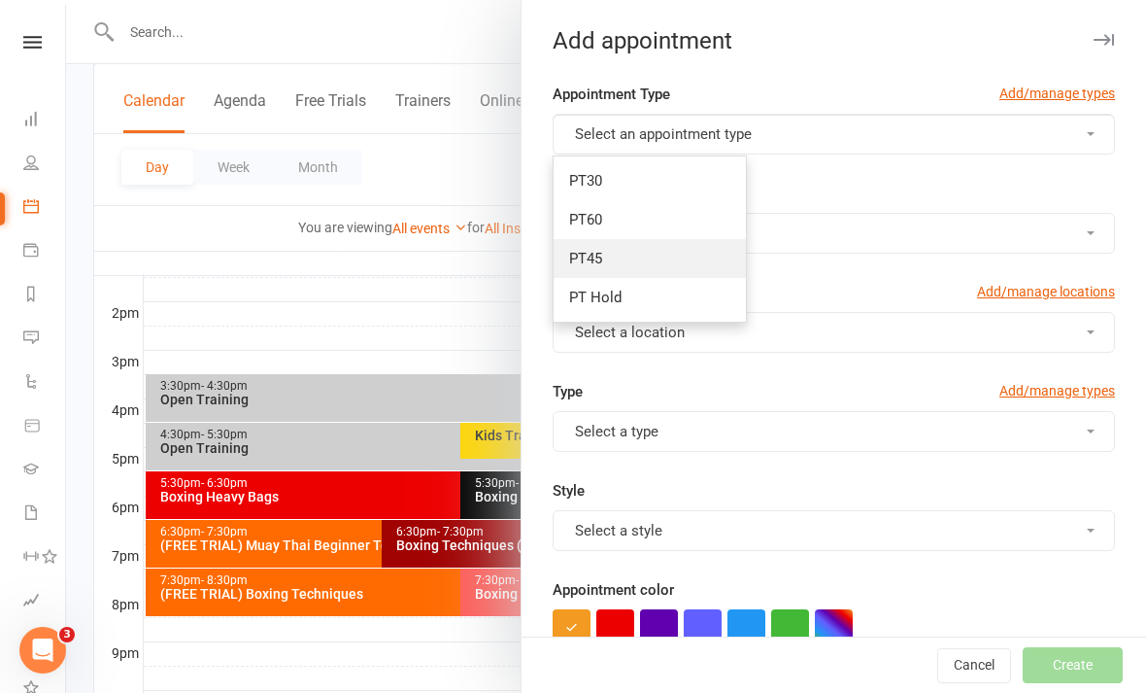
click at [661, 259] on link "PT45" at bounding box center [650, 258] width 192 height 39
type input "6:45pm"
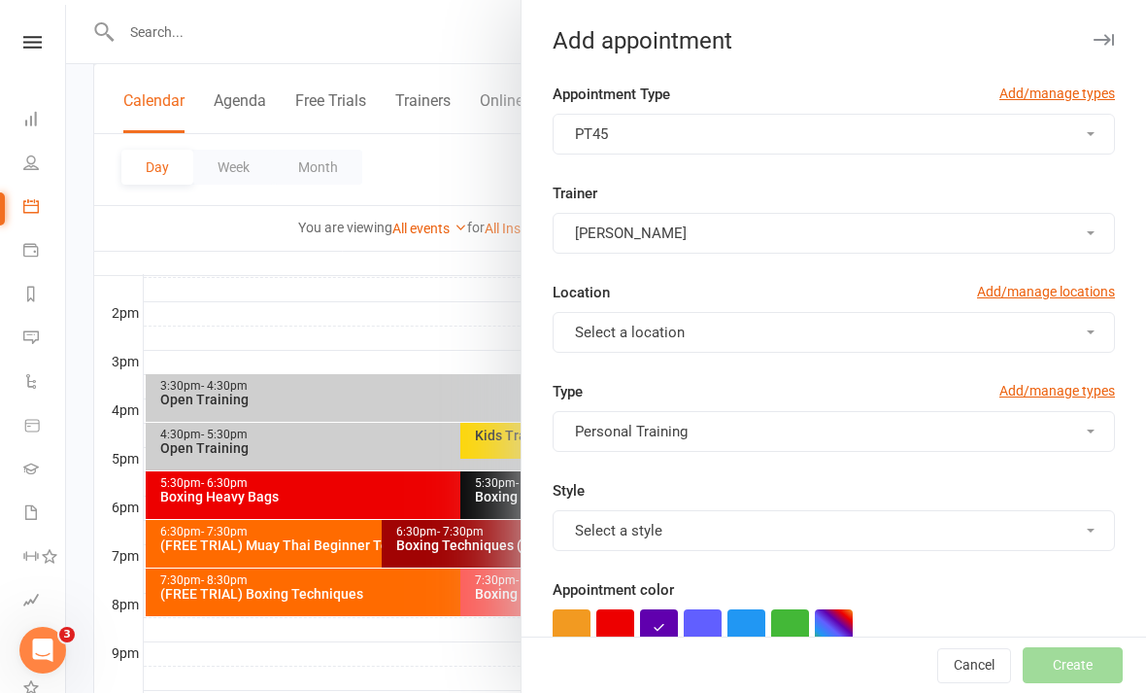
click at [1010, 322] on button "Select a location" at bounding box center [834, 332] width 562 height 41
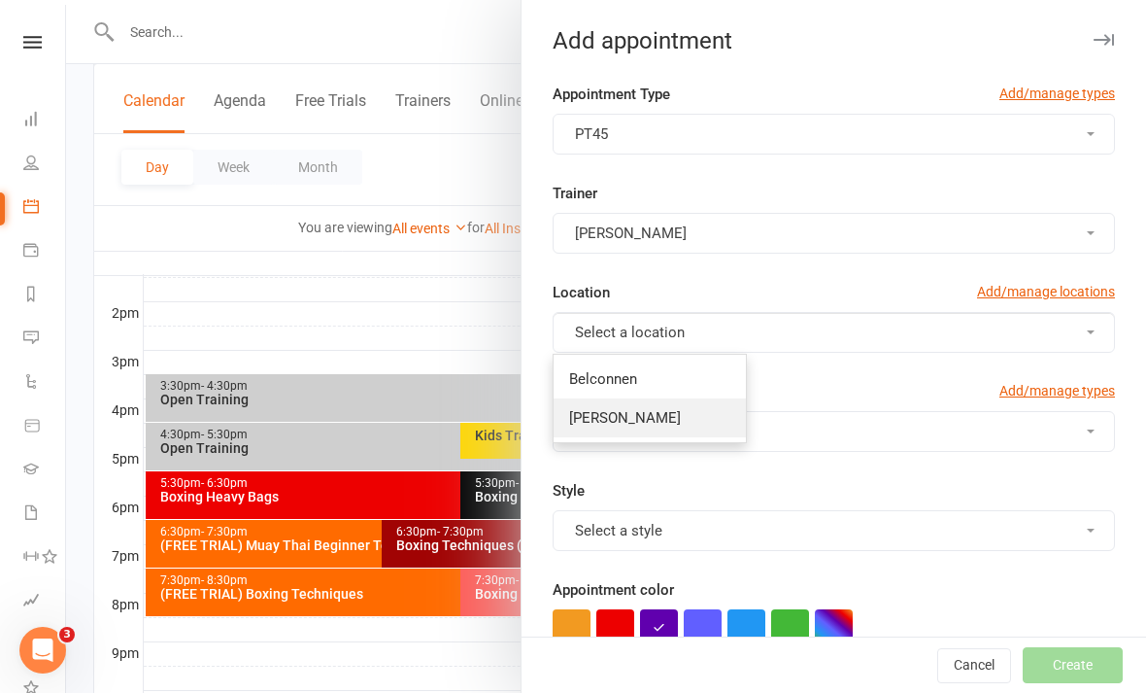
click at [697, 428] on link "[PERSON_NAME]" at bounding box center [650, 417] width 192 height 39
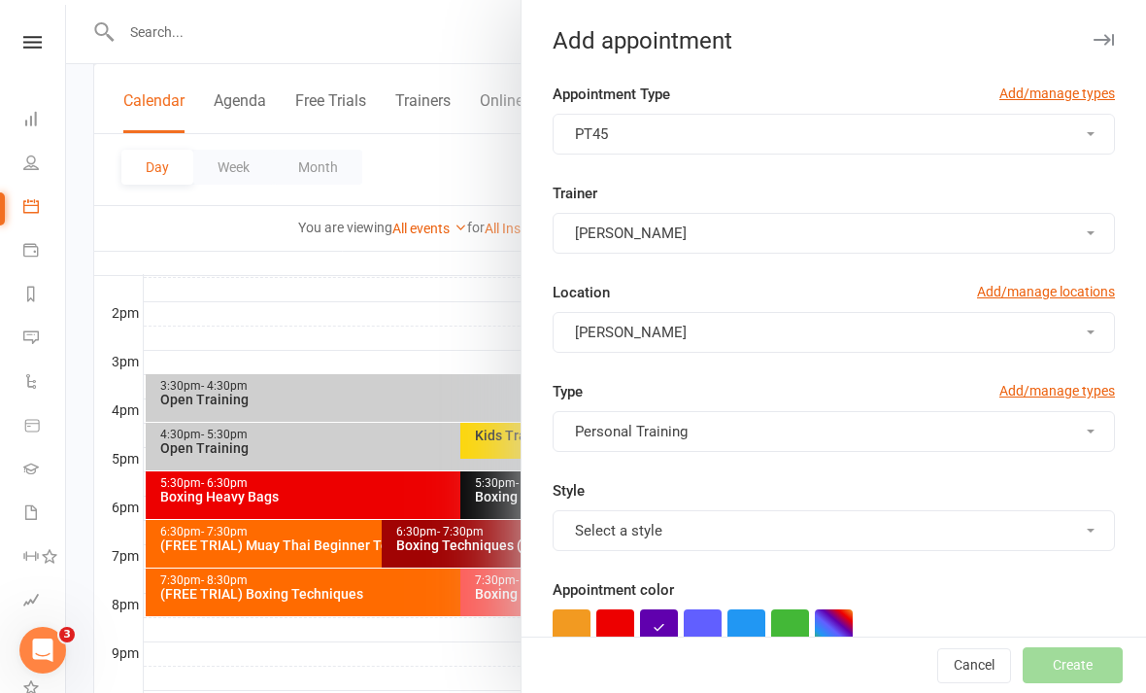
click at [928, 239] on button "[PERSON_NAME]" at bounding box center [834, 233] width 562 height 41
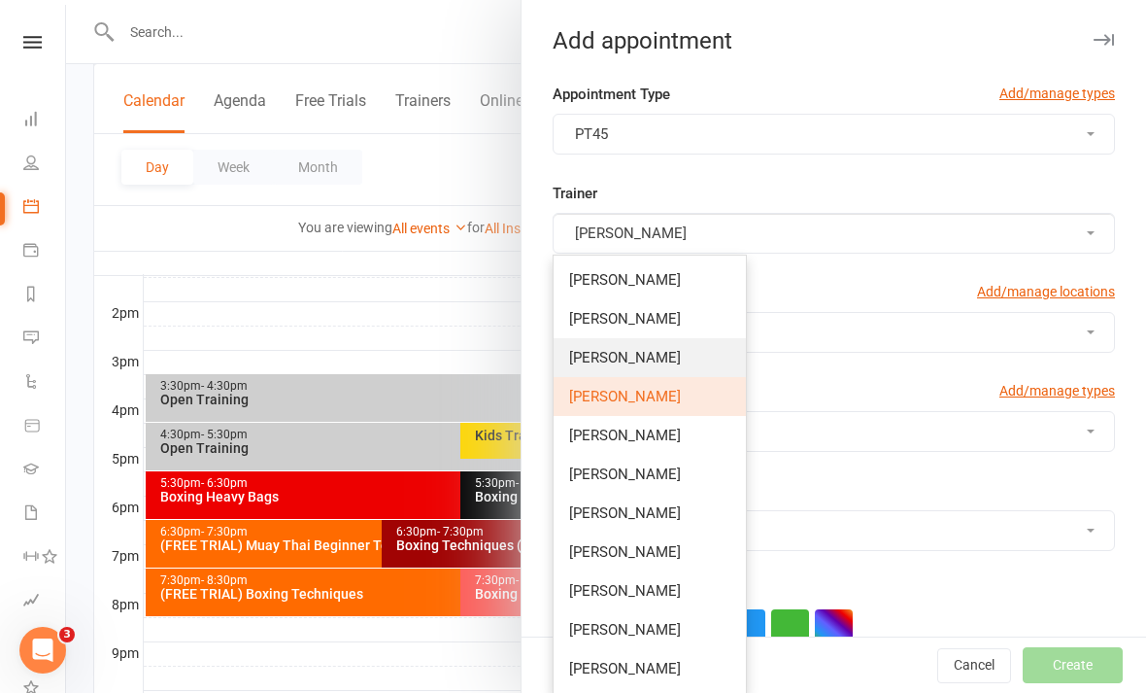
click at [691, 358] on link "[PERSON_NAME]" at bounding box center [650, 357] width 192 height 39
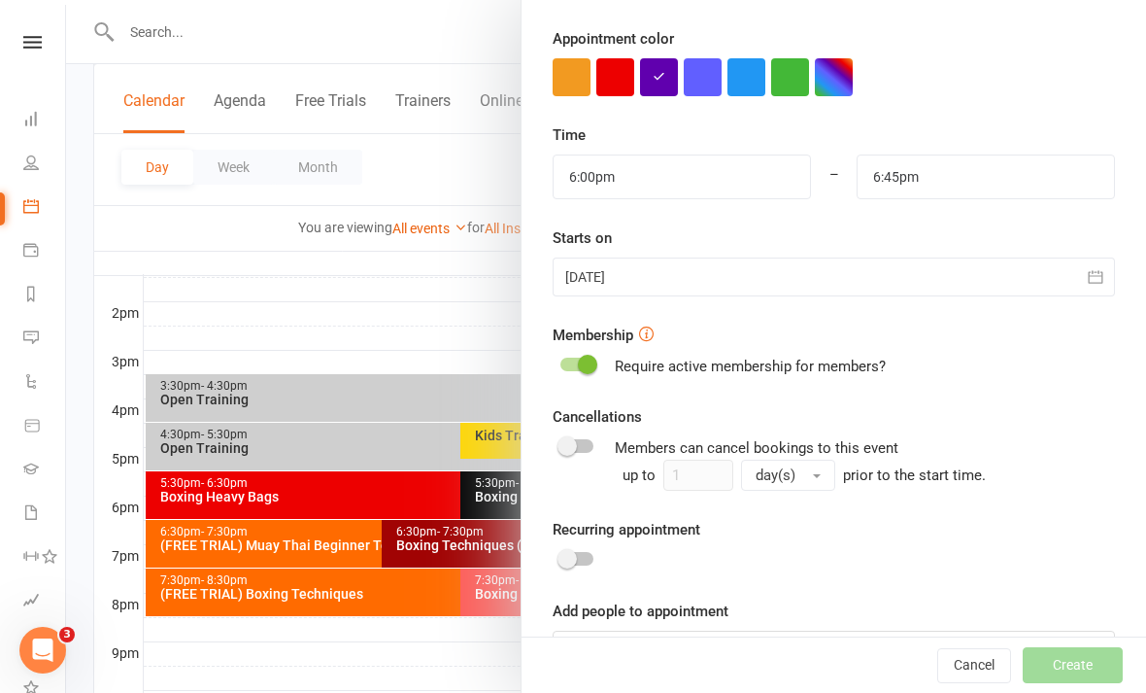
scroll to position [550, 0]
click at [767, 180] on input "6:00pm" at bounding box center [682, 177] width 258 height 45
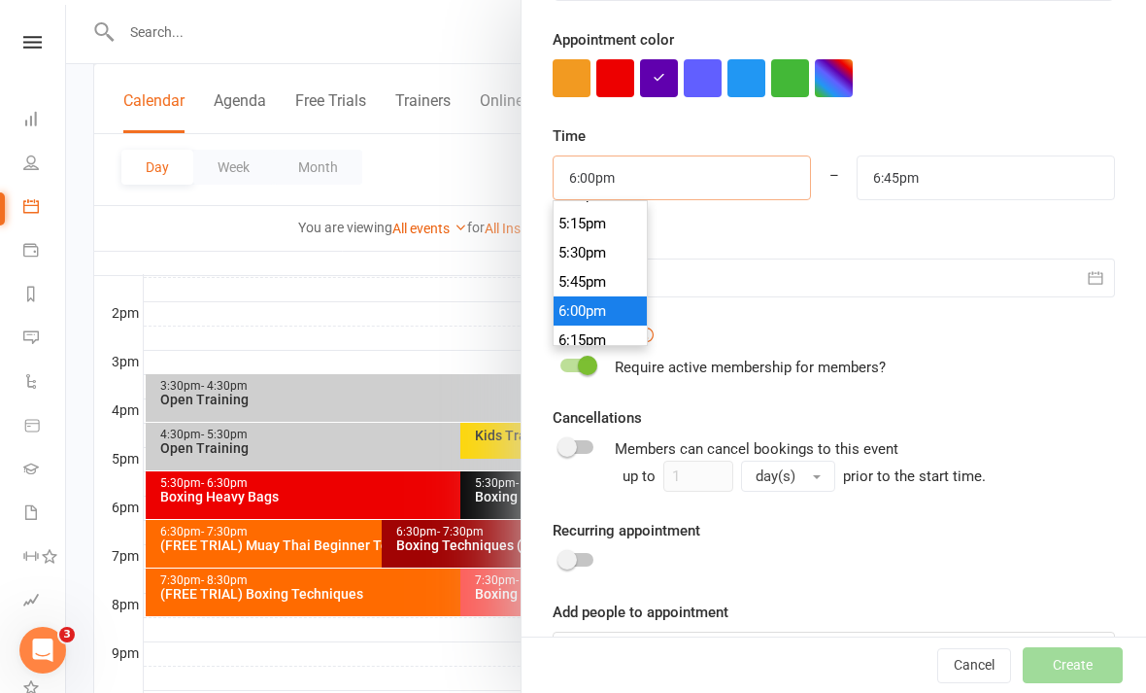
scroll to position [2002, 0]
click at [607, 261] on li "5:30pm" at bounding box center [600, 253] width 93 height 29
type input "5:30pm"
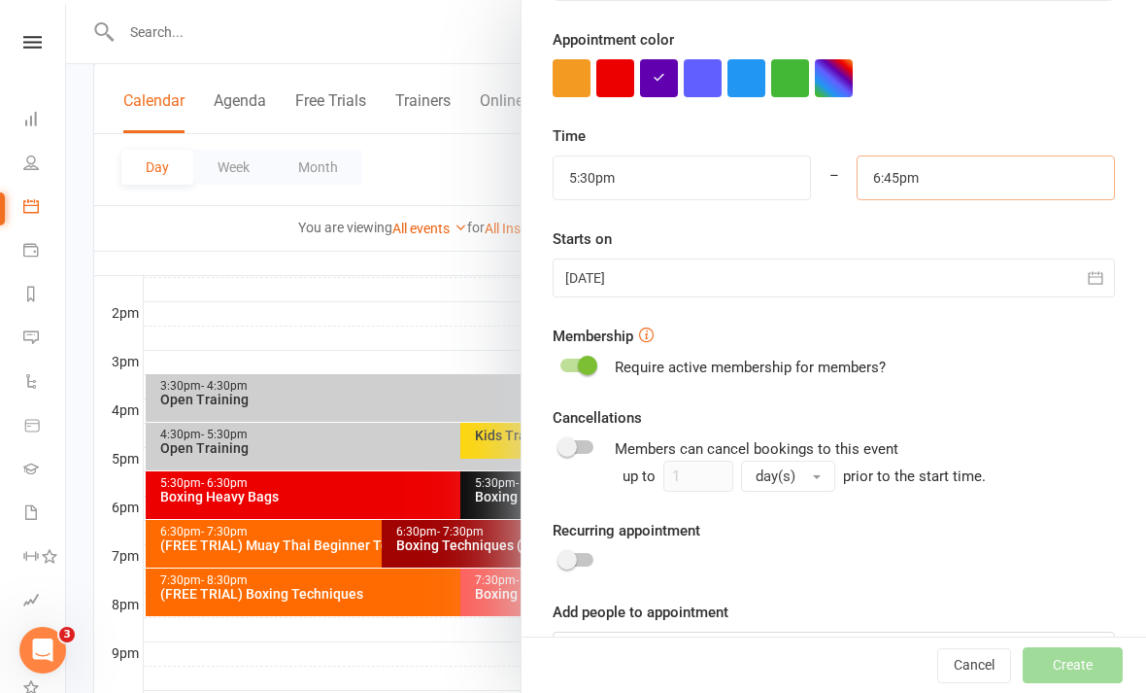
click at [962, 190] on input "6:45pm" at bounding box center [986, 177] width 258 height 45
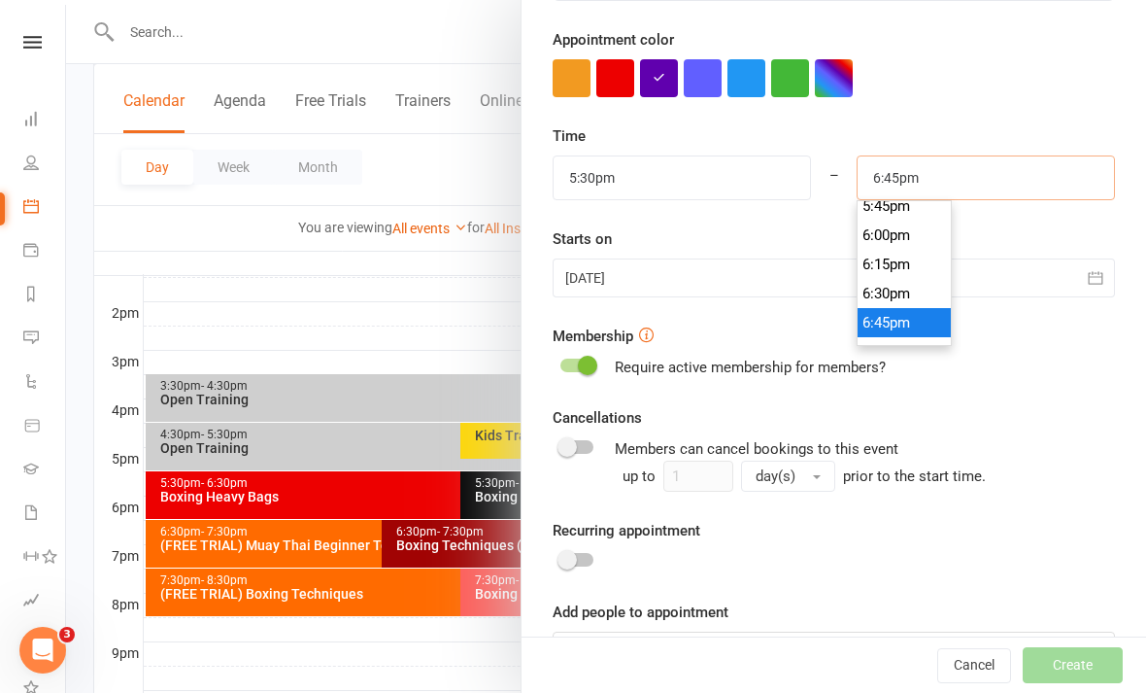
scroll to position [2077, 0]
click at [903, 279] on li "6:15pm" at bounding box center [904, 266] width 93 height 29
type input "6:15pm"
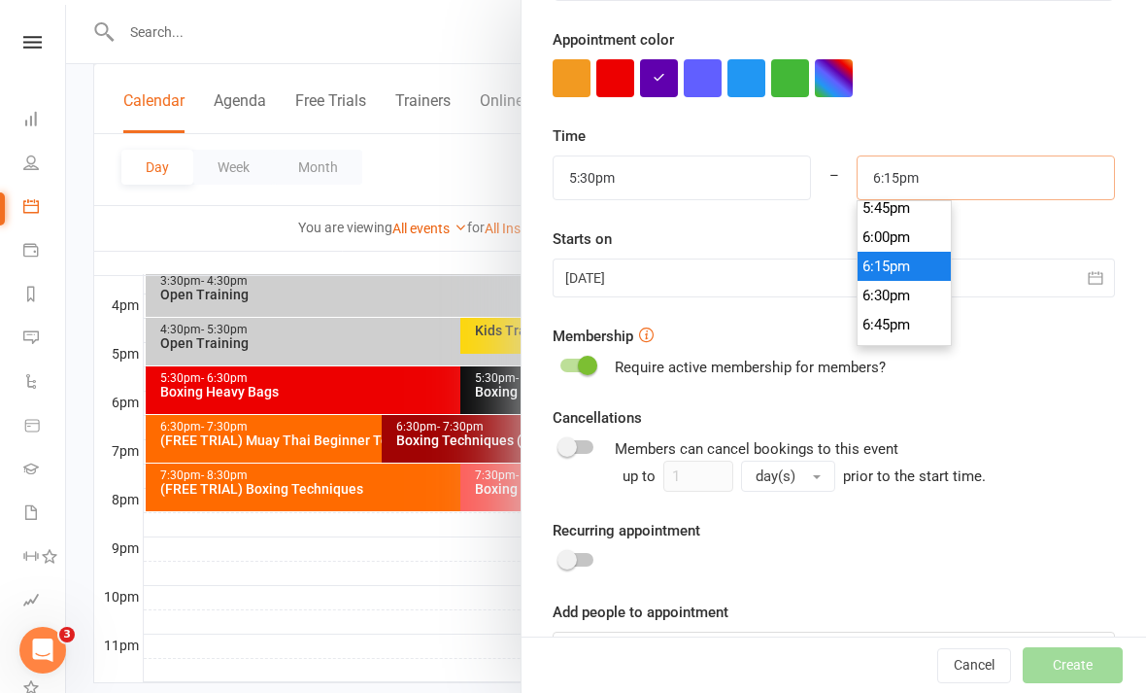
scroll to position [2098, 0]
click at [833, 644] on input at bounding box center [834, 651] width 562 height 41
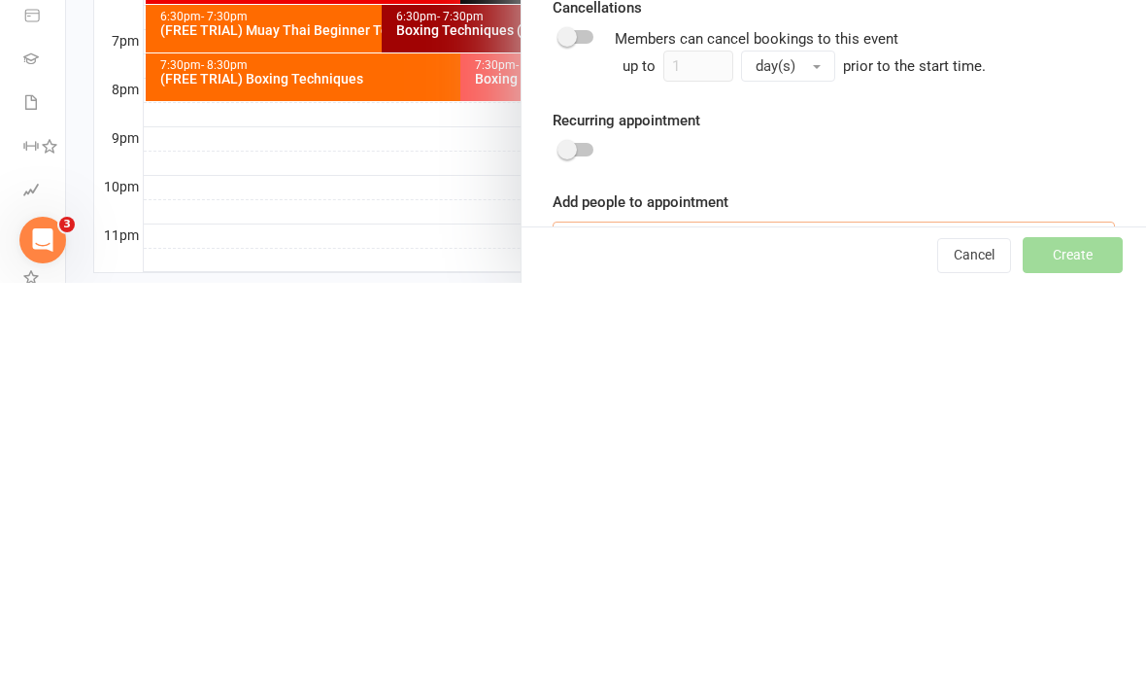
scroll to position [940, 0]
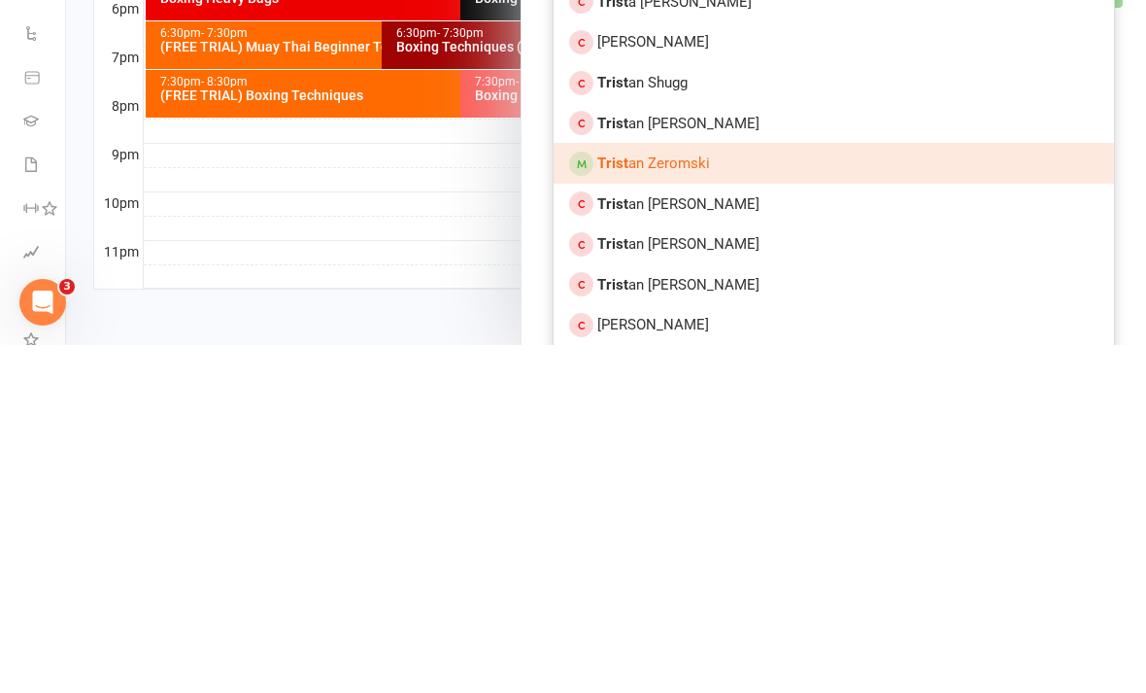
type input "Trist"
click at [894, 491] on link "Trist an Zeromski" at bounding box center [834, 511] width 561 height 41
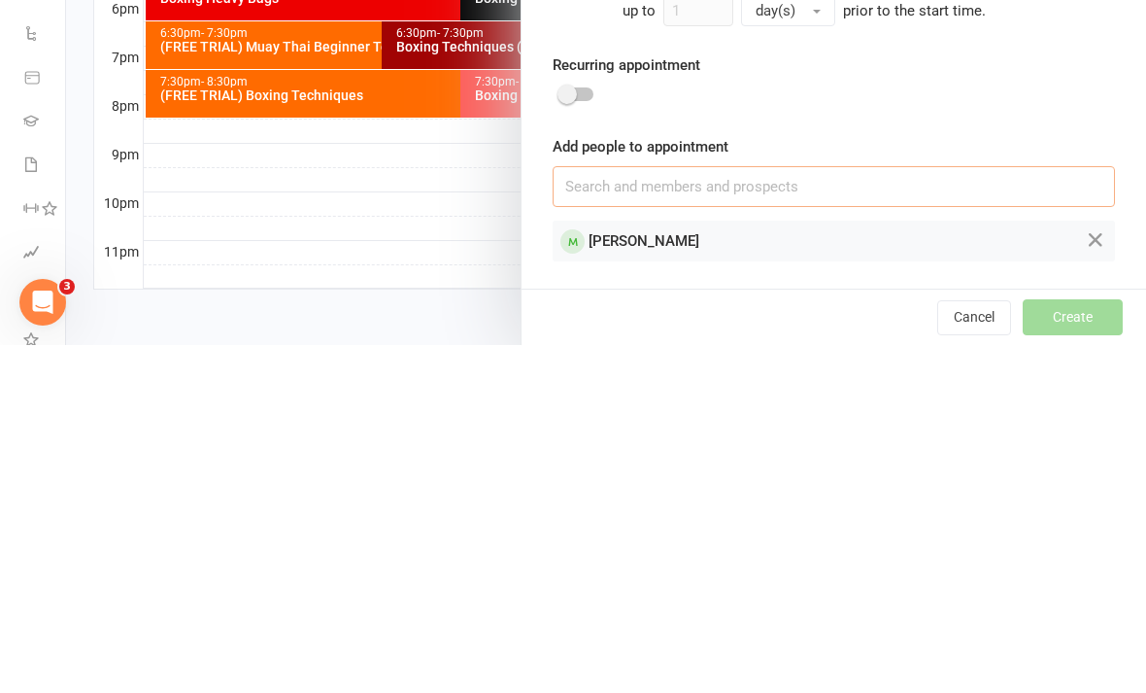
scroll to position [878, 0]
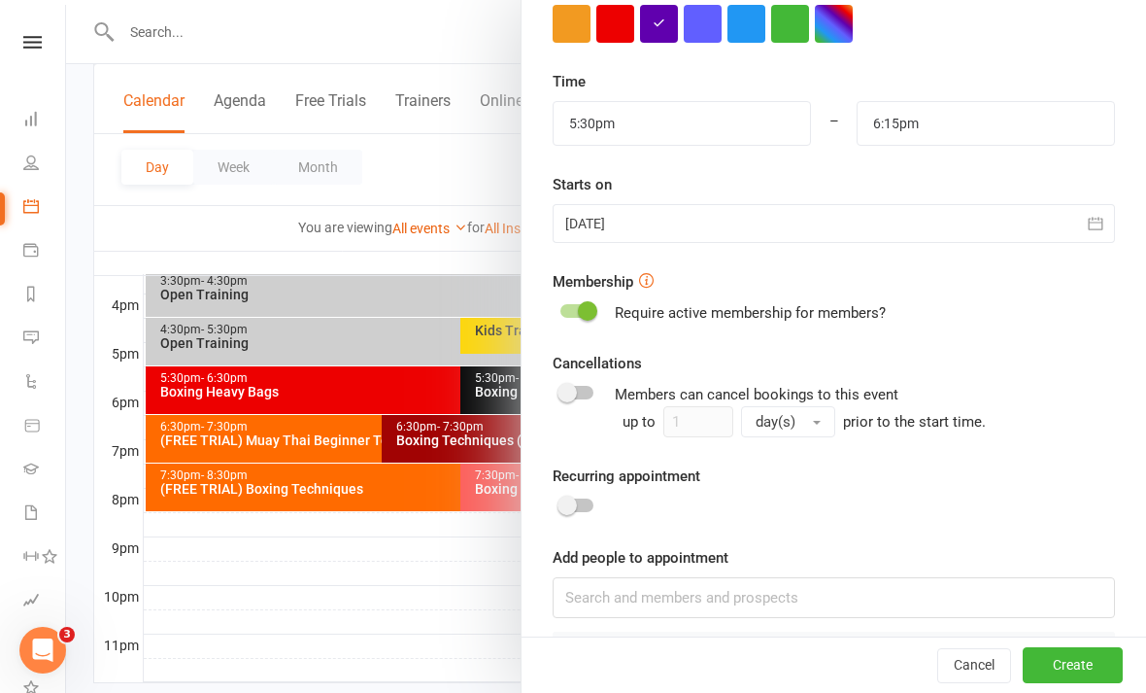
click at [1070, 683] on button "Create" at bounding box center [1073, 665] width 100 height 35
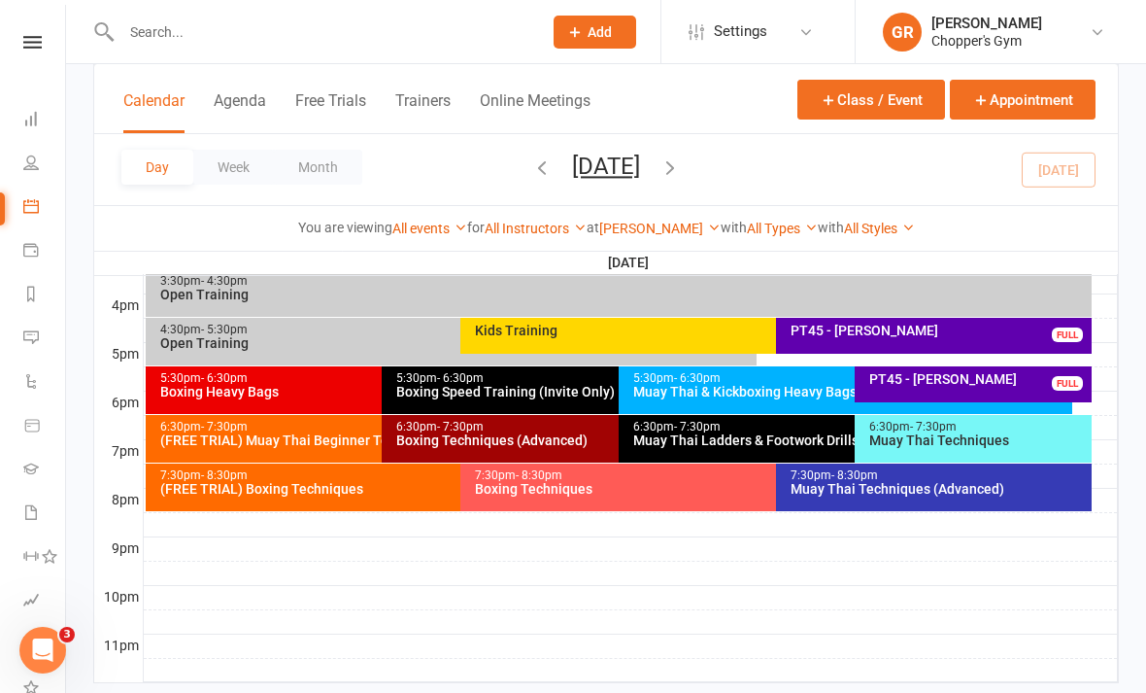
click at [1031, 386] on div "PT45 - Tristan Zeromski FULL" at bounding box center [973, 384] width 237 height 36
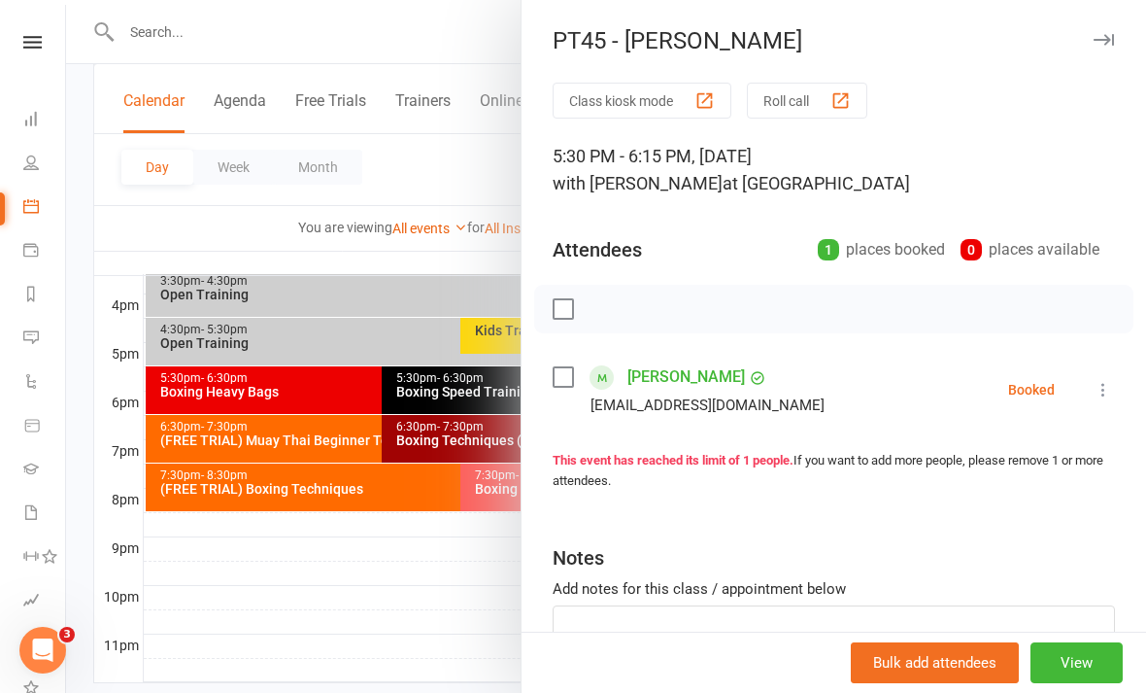
click at [1093, 382] on button at bounding box center [1103, 389] width 23 height 23
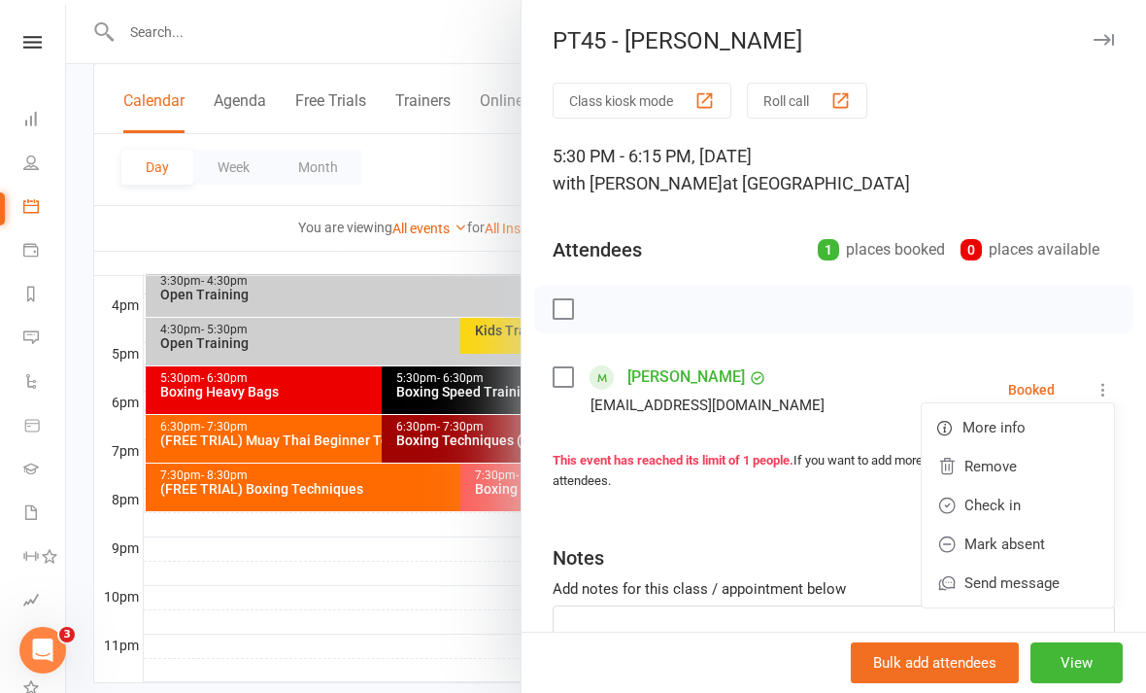
click at [1014, 504] on link "Check in" at bounding box center [1018, 505] width 192 height 39
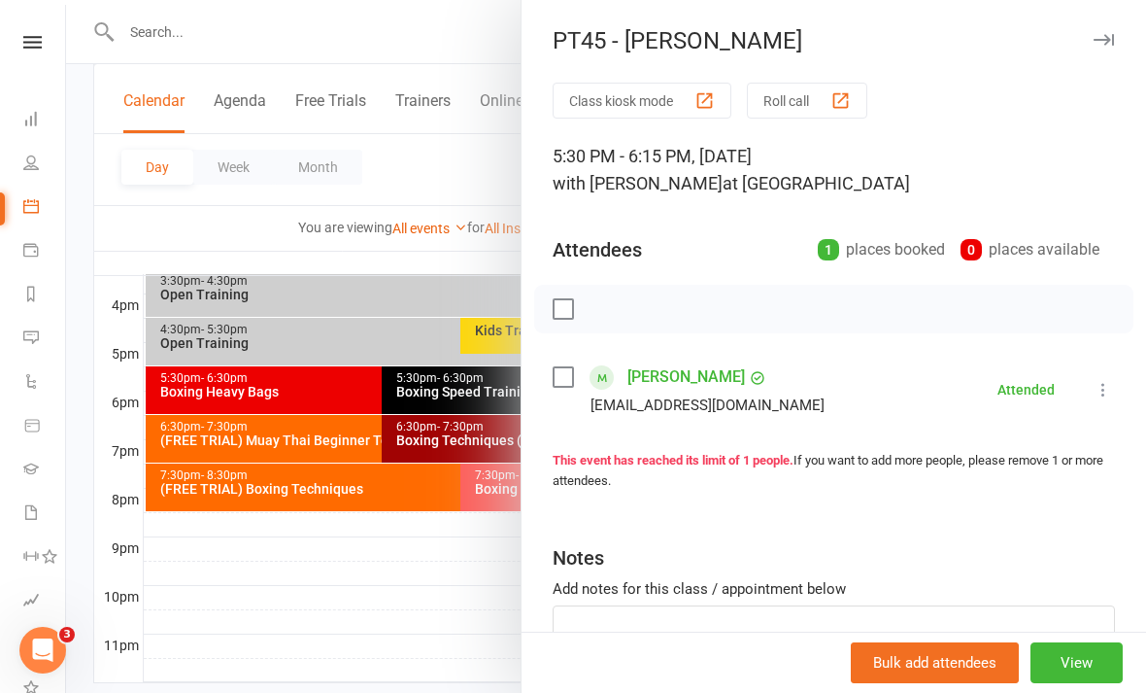
click at [364, 609] on div at bounding box center [606, 346] width 1080 height 693
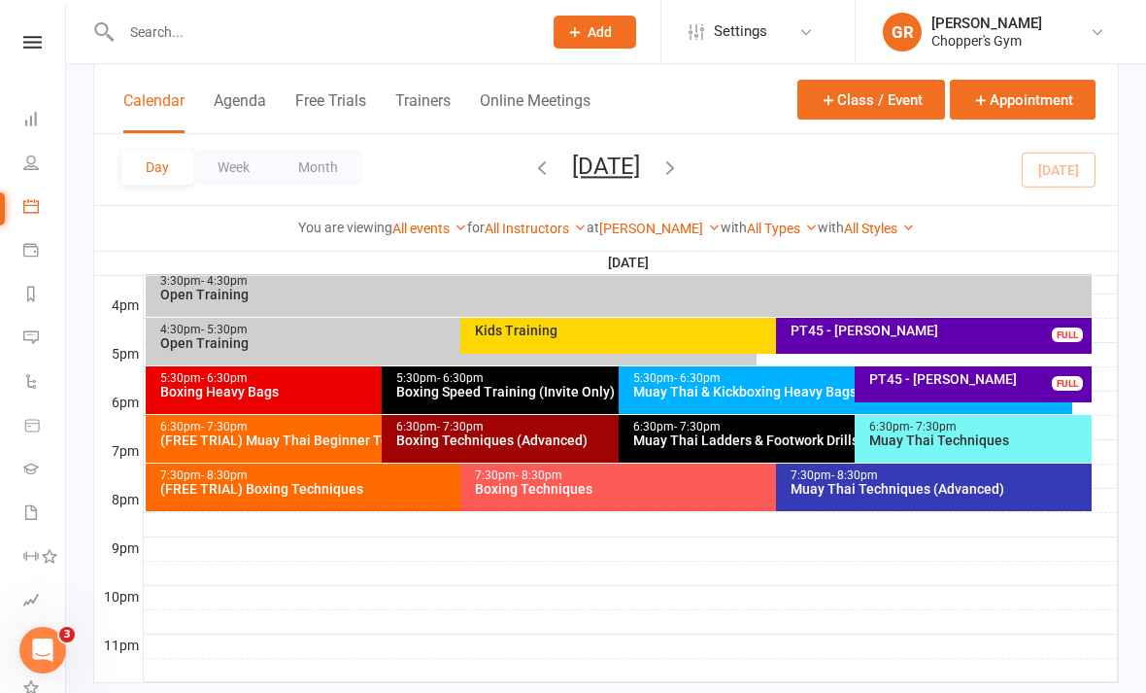
click at [183, 298] on div "Open Training" at bounding box center [623, 295] width 929 height 14
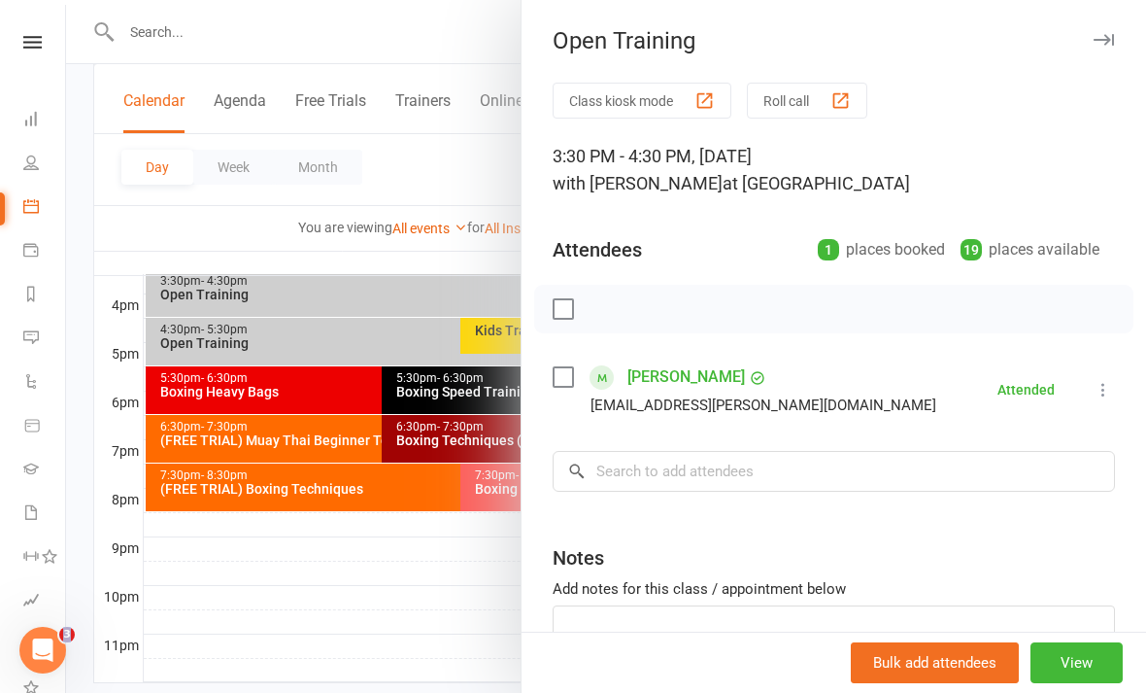
click at [373, 593] on div at bounding box center [606, 346] width 1080 height 693
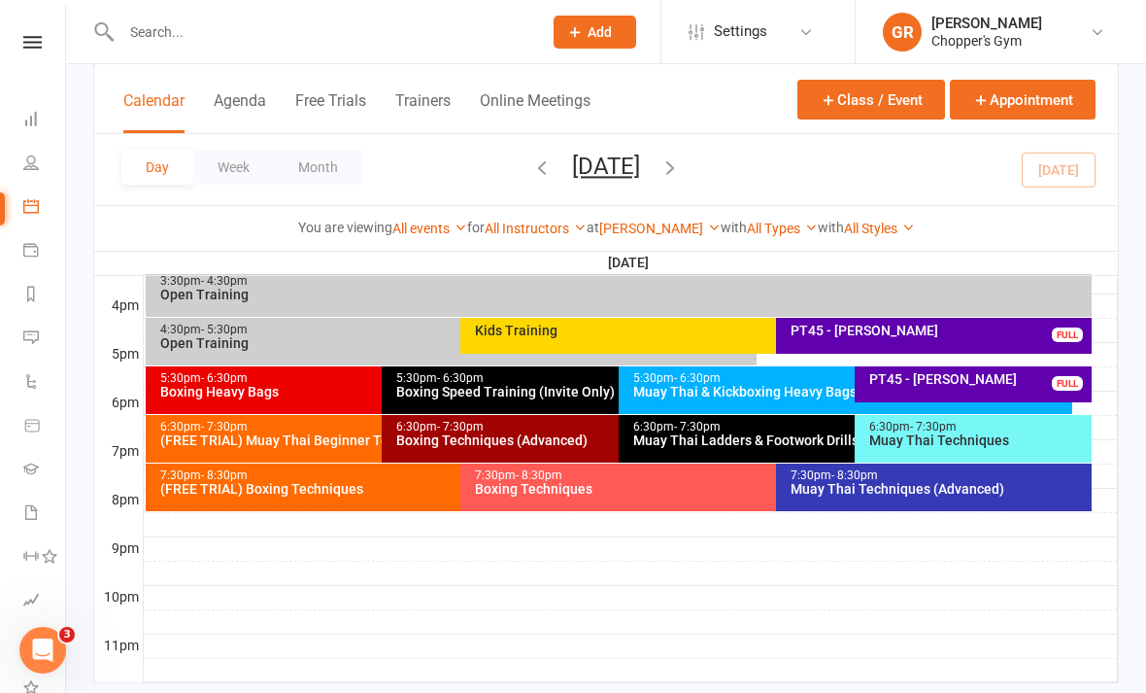
click at [656, 234] on link "[PERSON_NAME]" at bounding box center [659, 229] width 121 height 16
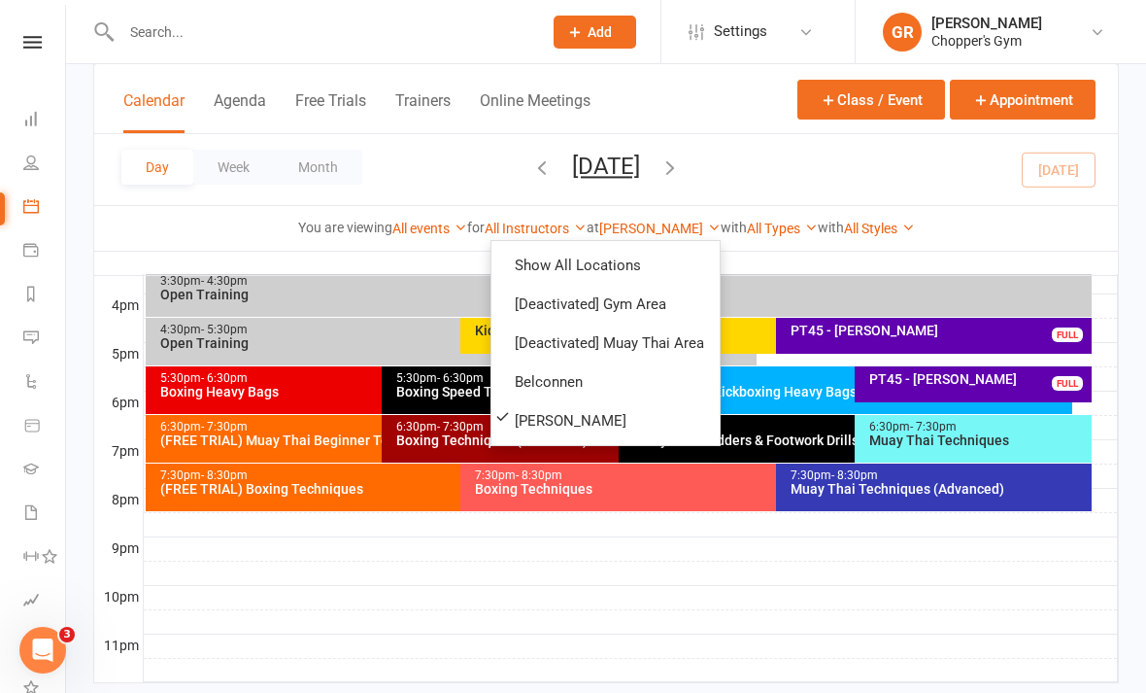
click at [614, 382] on link "Belconnen" at bounding box center [606, 381] width 228 height 39
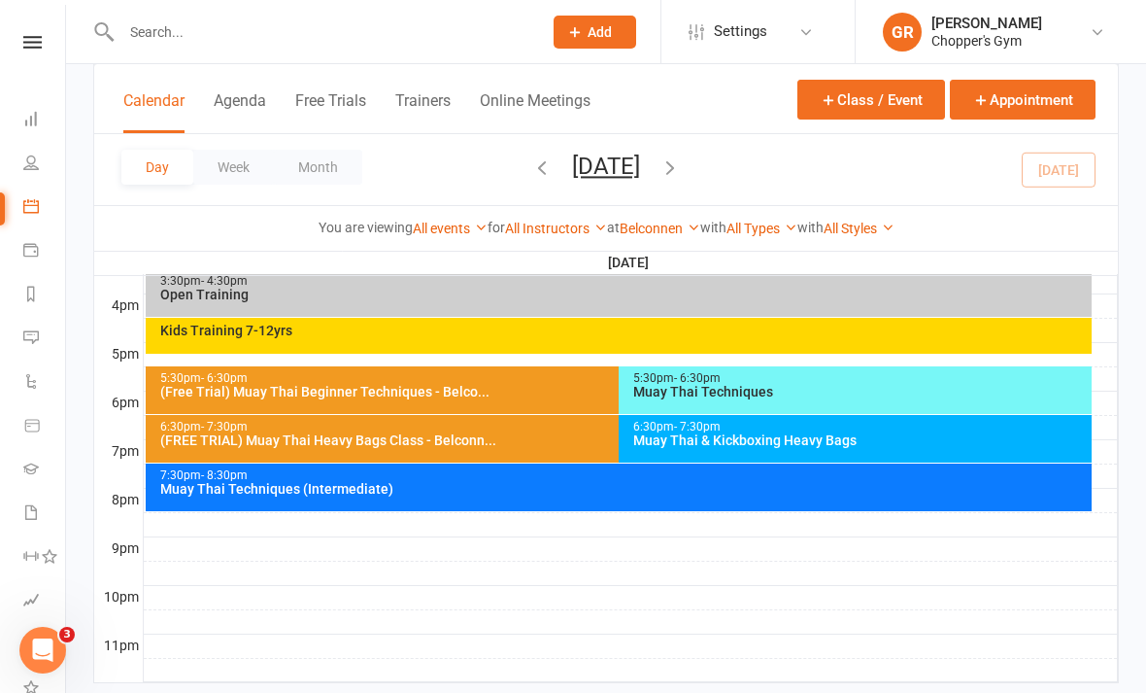
click at [880, 288] on div "Open Training" at bounding box center [623, 295] width 929 height 14
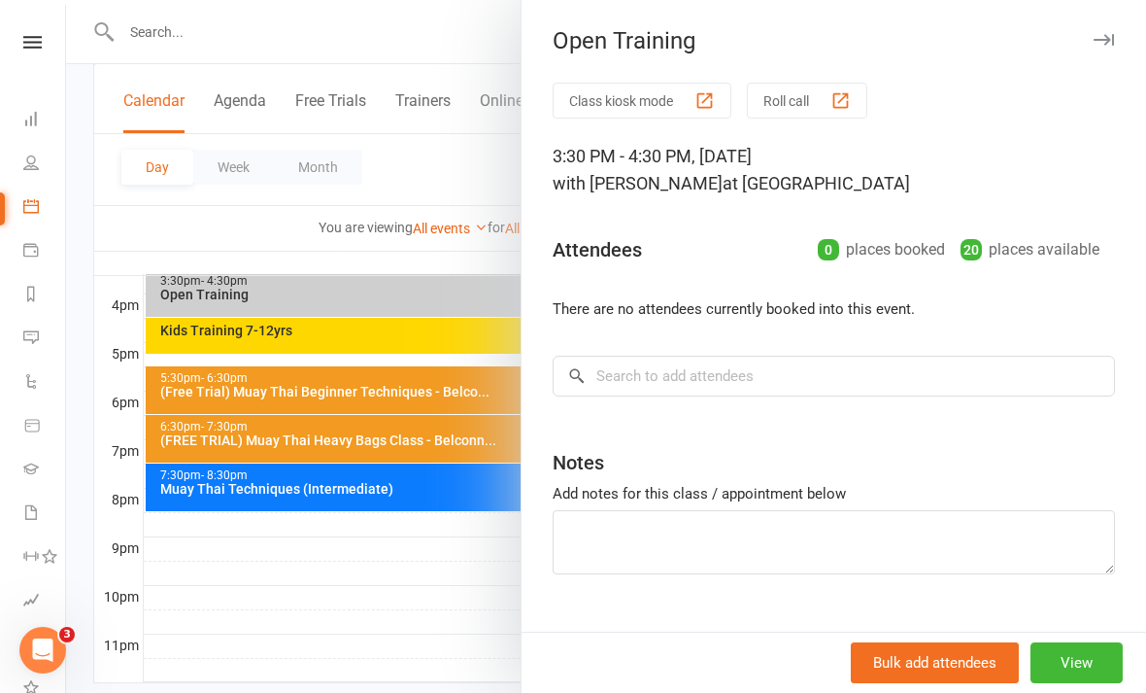
click at [470, 618] on div at bounding box center [606, 346] width 1080 height 693
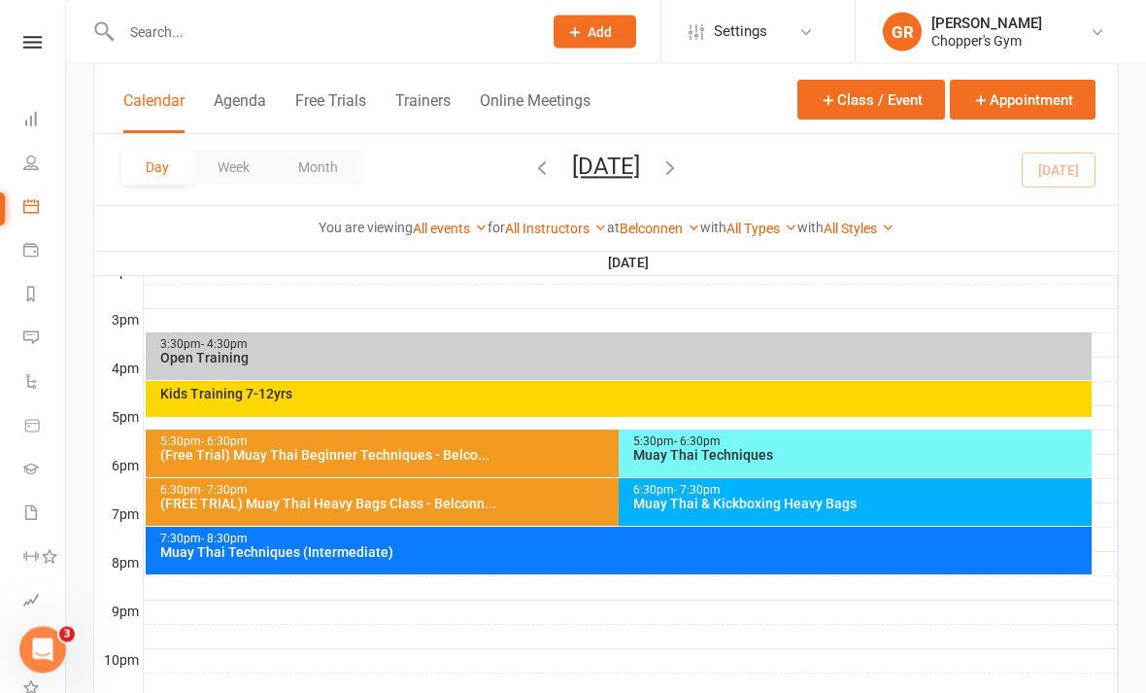
scroll to position [815, 0]
click at [782, 448] on div "Muay Thai Techniques" at bounding box center [860, 455] width 456 height 14
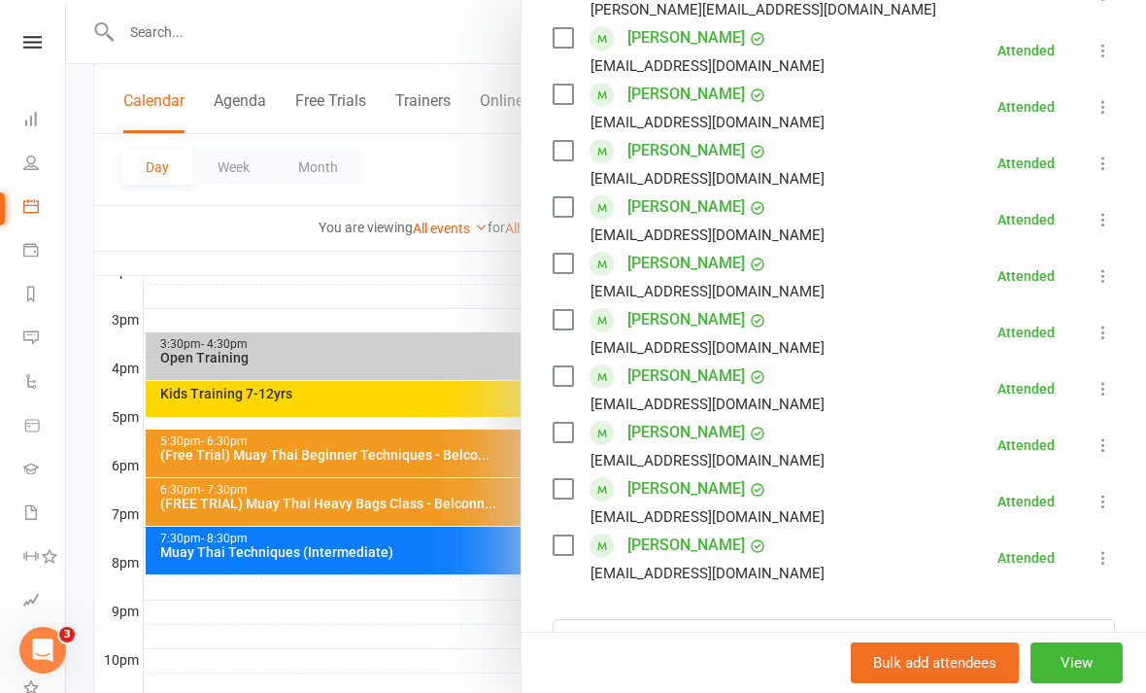
scroll to position [565, 0]
click at [735, 157] on link "Mackenzie Swift" at bounding box center [687, 149] width 118 height 31
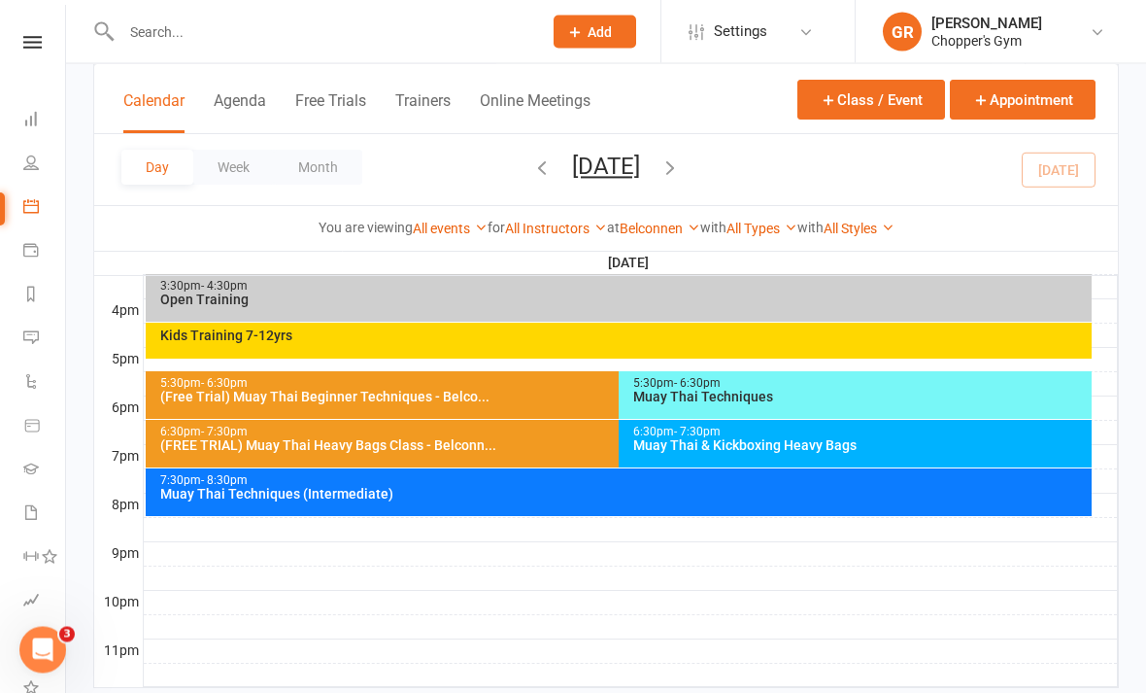
scroll to position [878, 0]
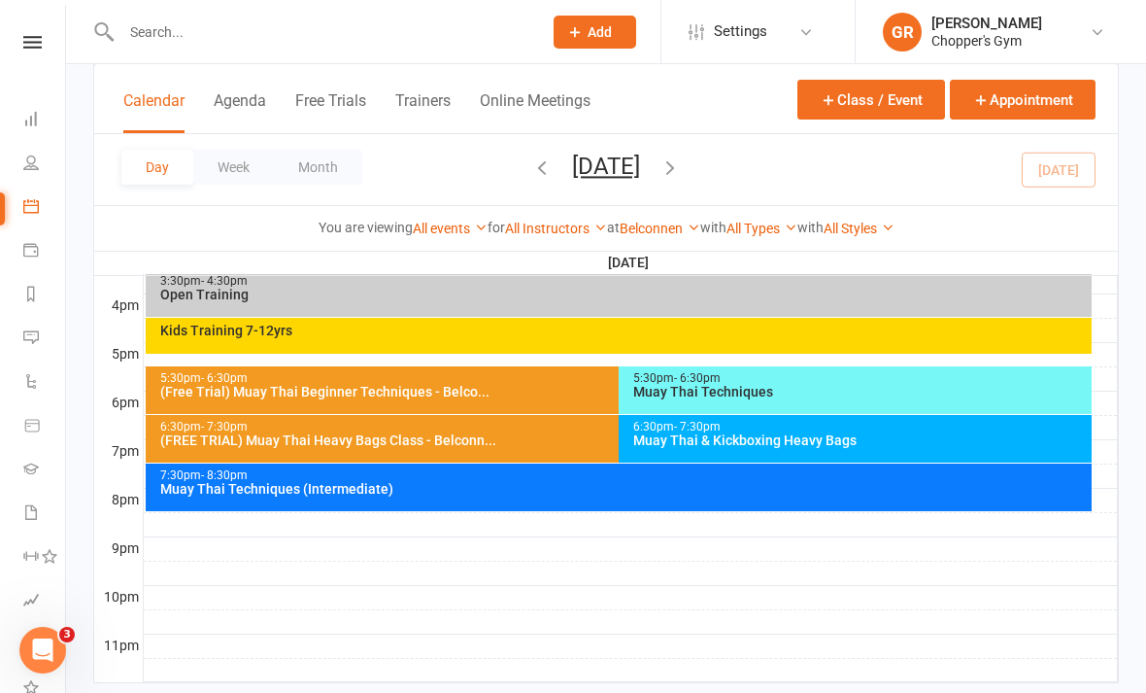
click at [967, 386] on div "Muay Thai Techniques" at bounding box center [860, 392] width 456 height 14
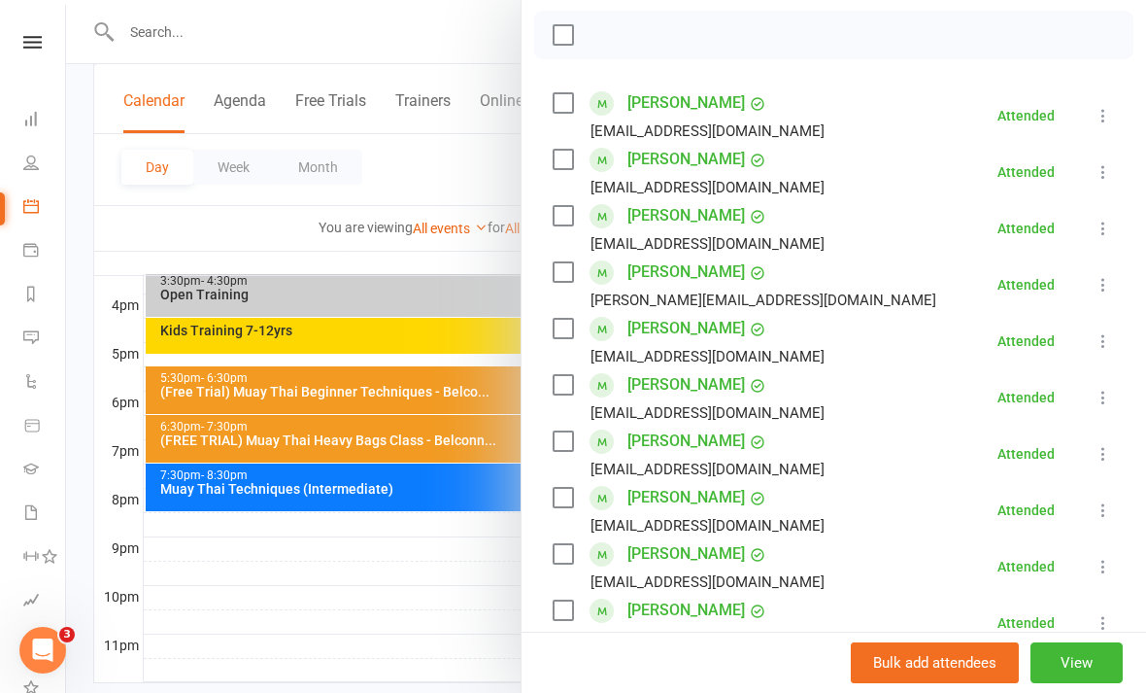
scroll to position [273, 0]
click at [186, 418] on div at bounding box center [606, 346] width 1080 height 693
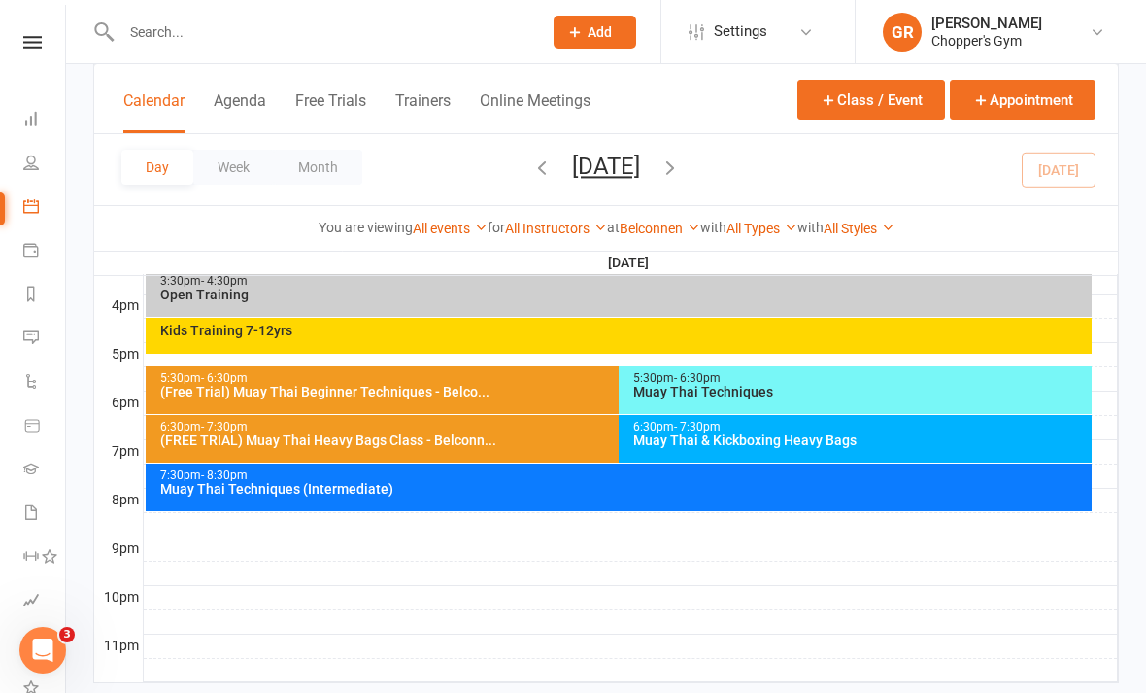
click at [928, 438] on div "Muay Thai & Kickboxing Heavy Bags" at bounding box center [860, 440] width 456 height 14
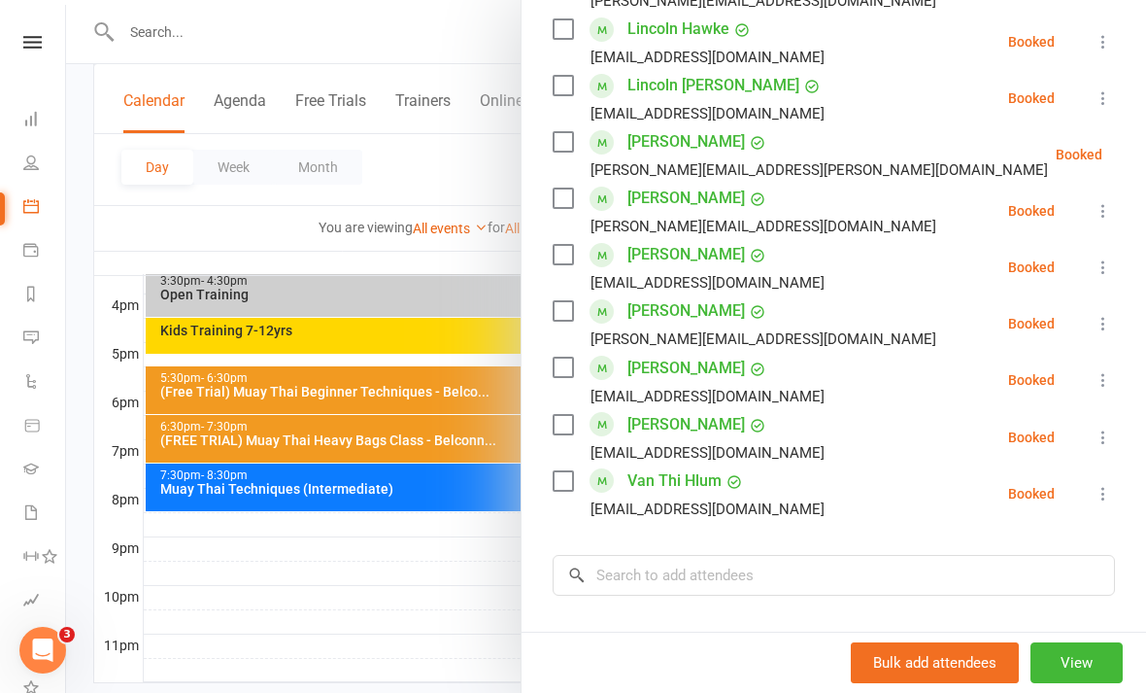
scroll to position [858, 0]
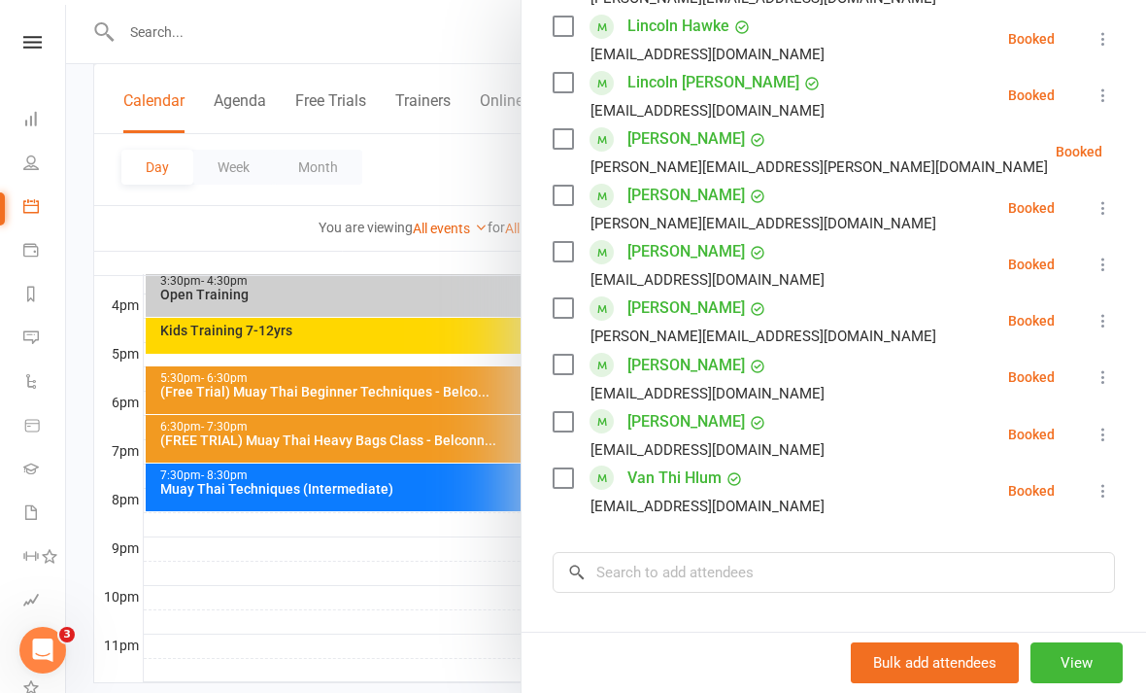
click at [292, 567] on div at bounding box center [606, 346] width 1080 height 693
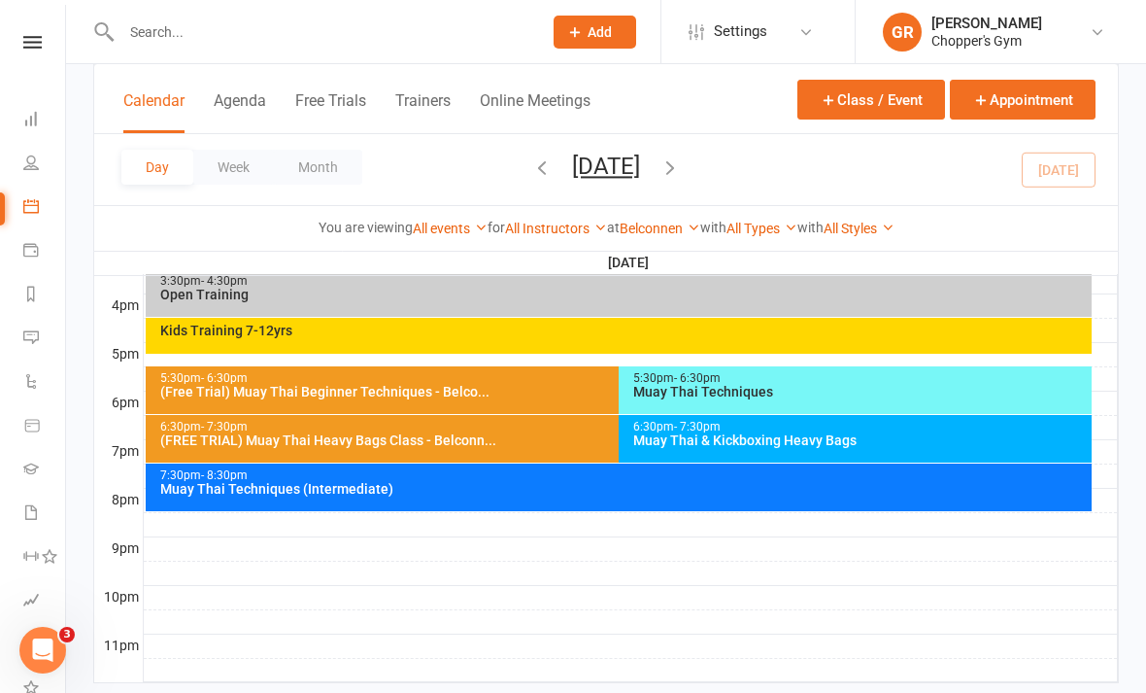
click at [250, 482] on div "Muay Thai Techniques (Intermediate)" at bounding box center [623, 489] width 929 height 14
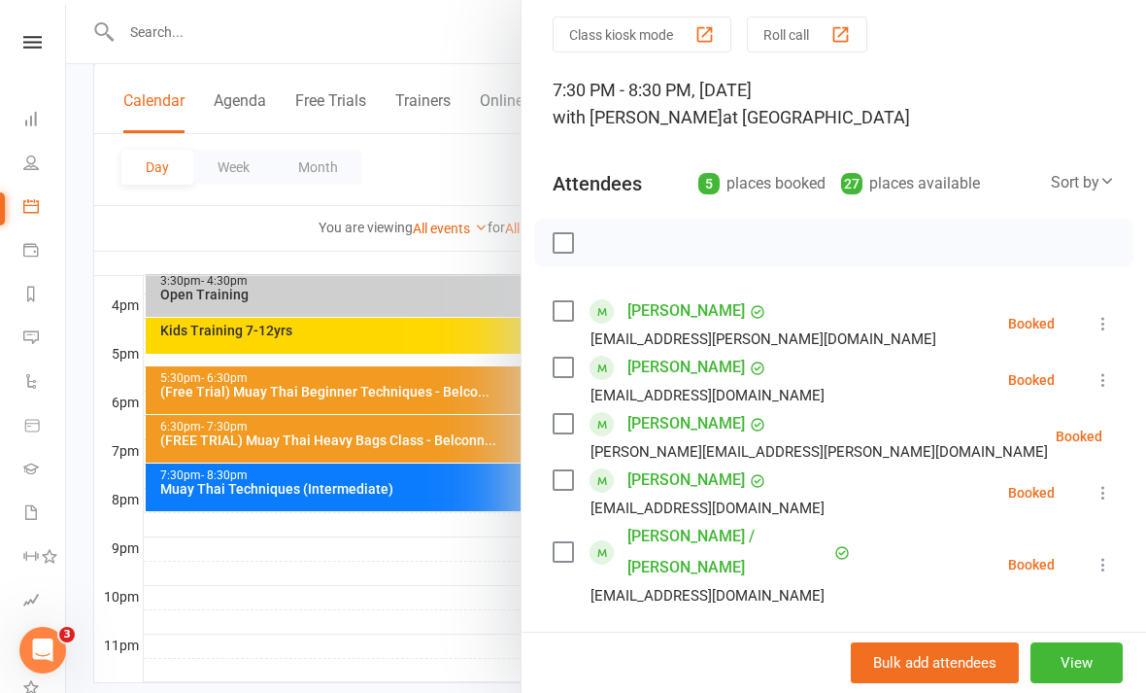
scroll to position [67, 0]
click at [290, 562] on div at bounding box center [606, 346] width 1080 height 693
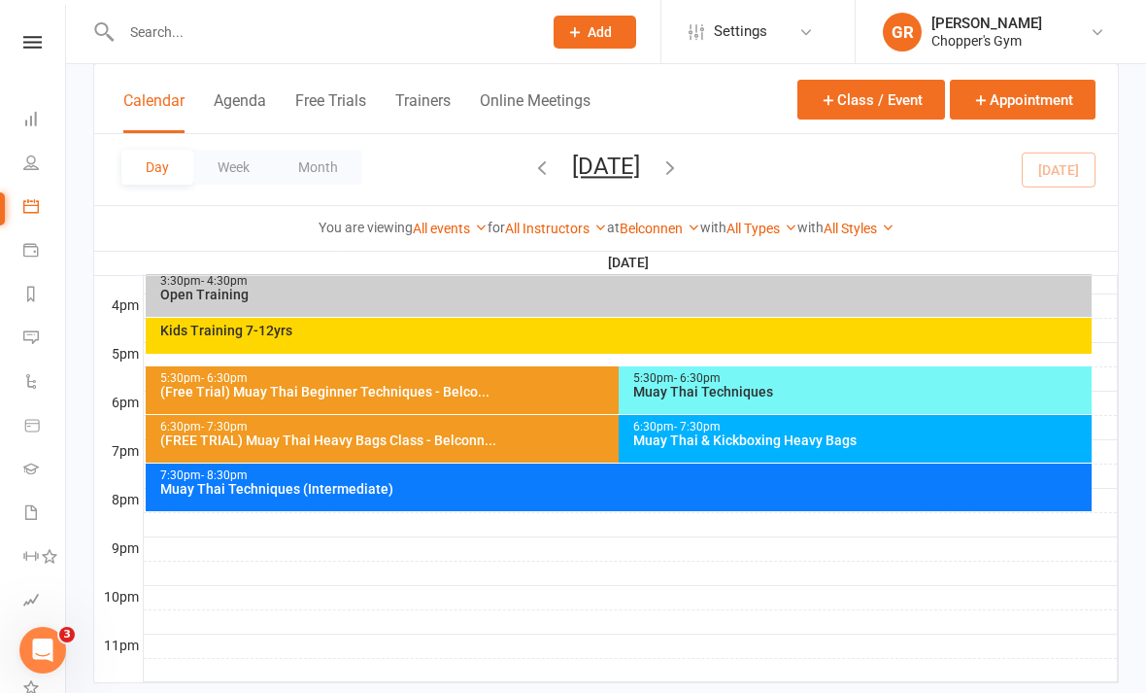
click at [230, 441] on div "(FREE TRIAL) Muay Thai Heavy Bags Class - Belconn..." at bounding box center [613, 440] width 909 height 14
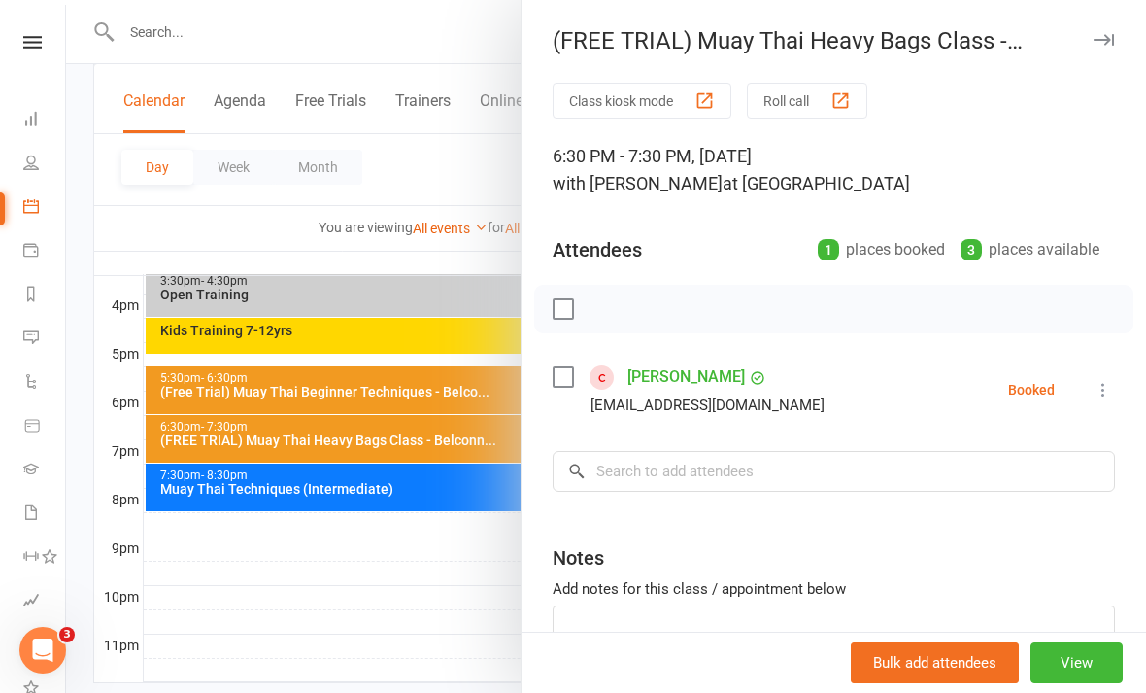
click at [290, 590] on div at bounding box center [606, 346] width 1080 height 693
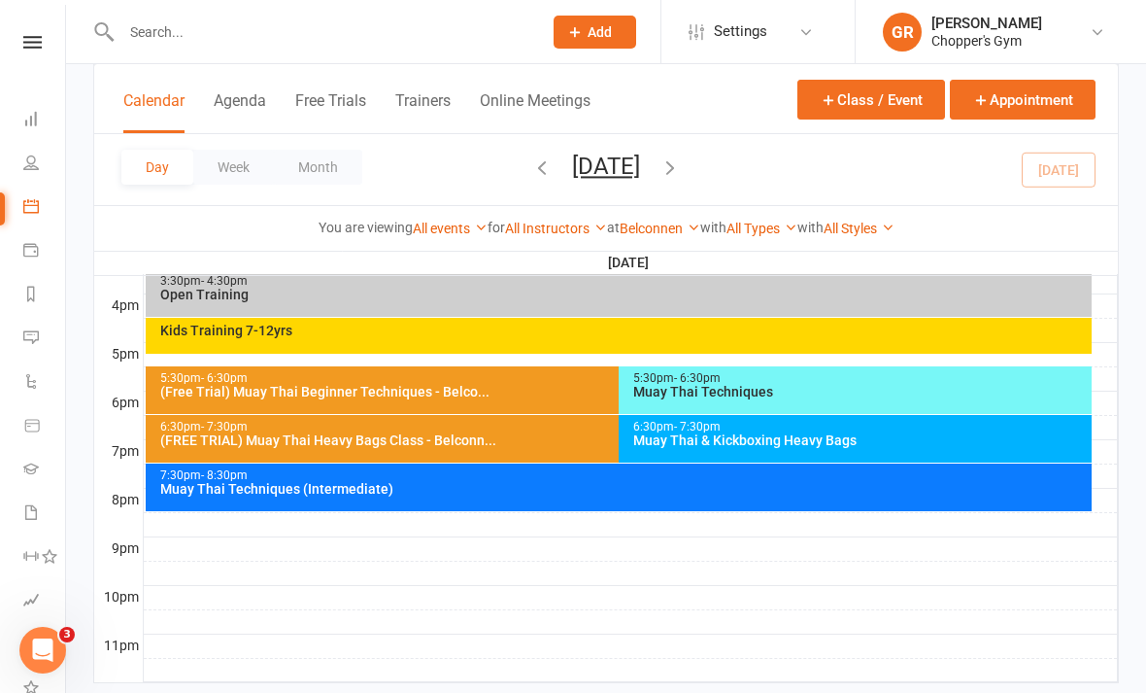
click at [180, 381] on div "5:30pm - 6:30pm" at bounding box center [613, 378] width 909 height 13
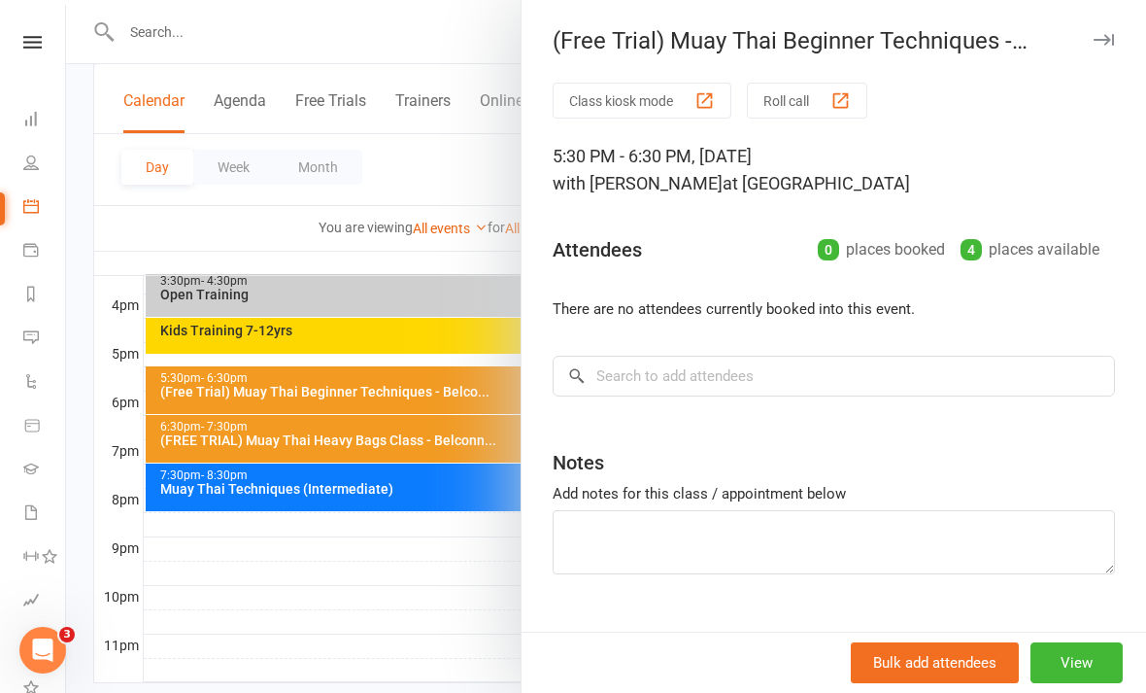
click at [288, 576] on div at bounding box center [606, 346] width 1080 height 693
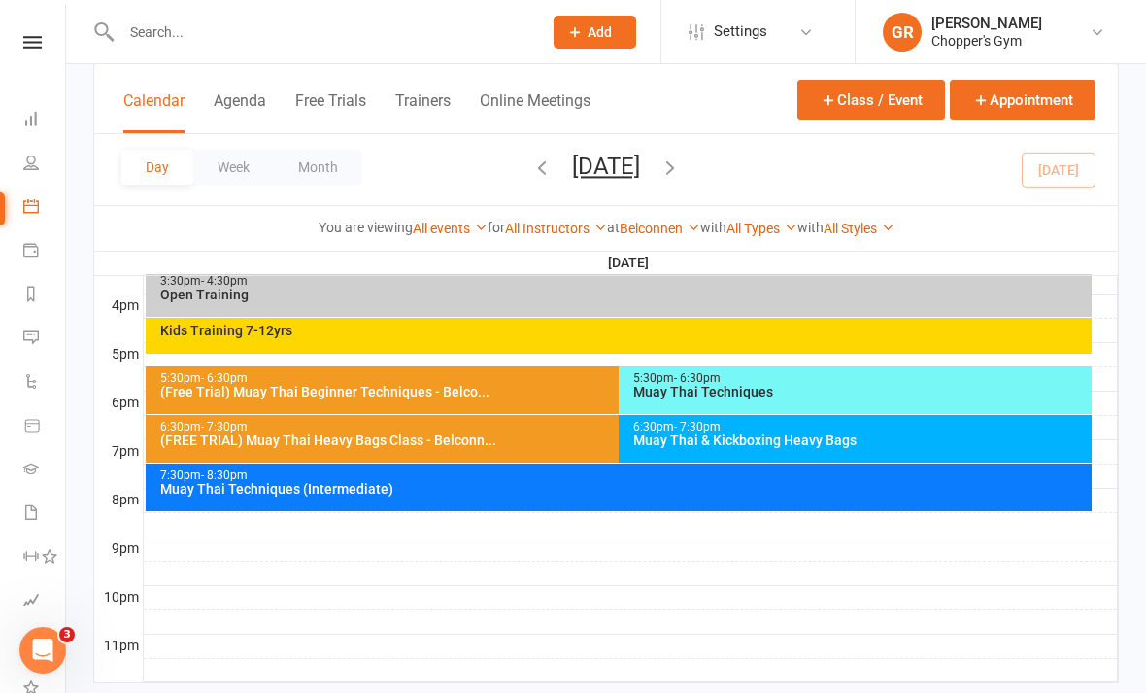
click at [221, 436] on div "(FREE TRIAL) Muay Thai Heavy Bags Class - Belconn..." at bounding box center [613, 440] width 909 height 14
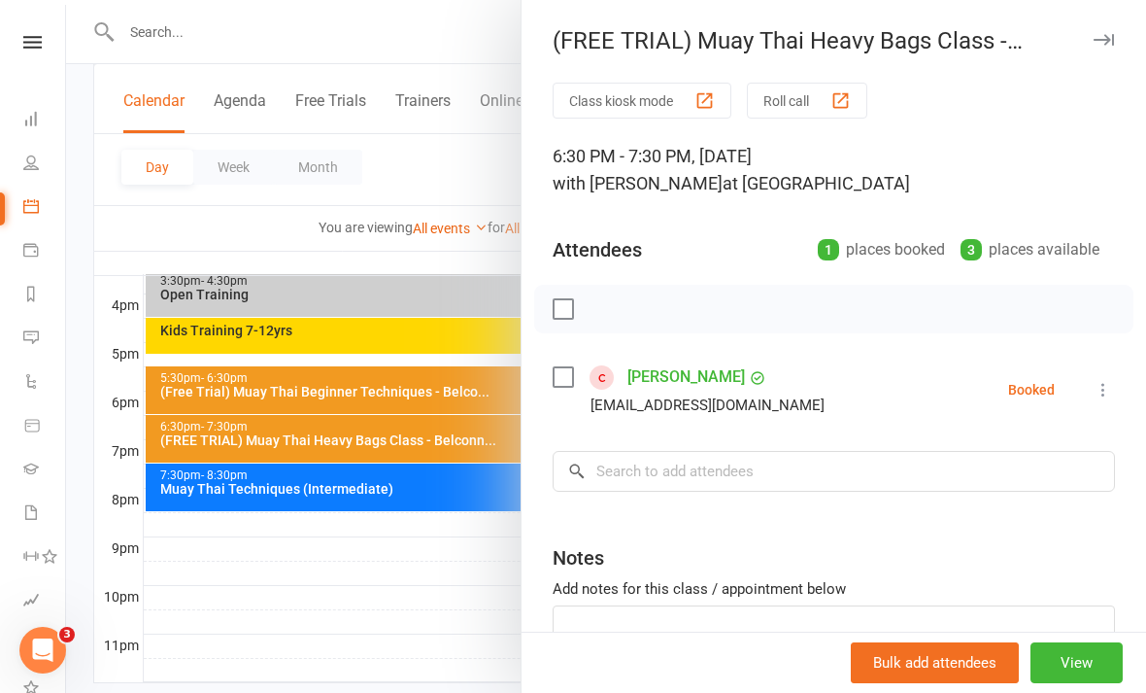
click at [290, 568] on div at bounding box center [606, 346] width 1080 height 693
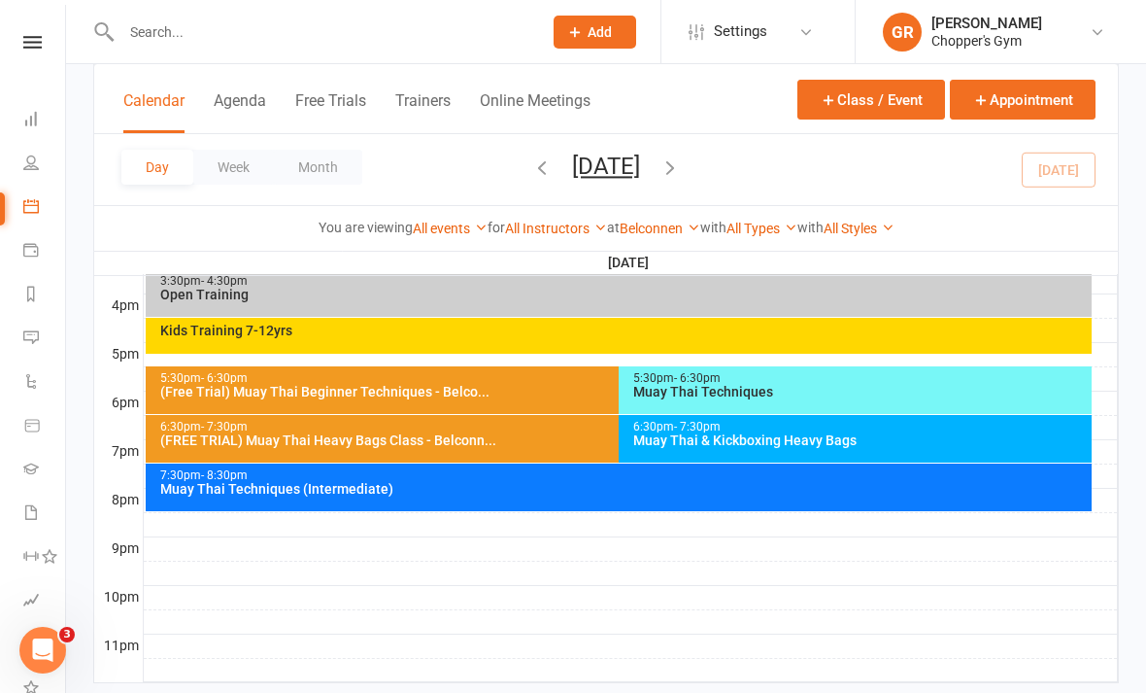
click at [674, 232] on link "Belconnen" at bounding box center [660, 229] width 81 height 16
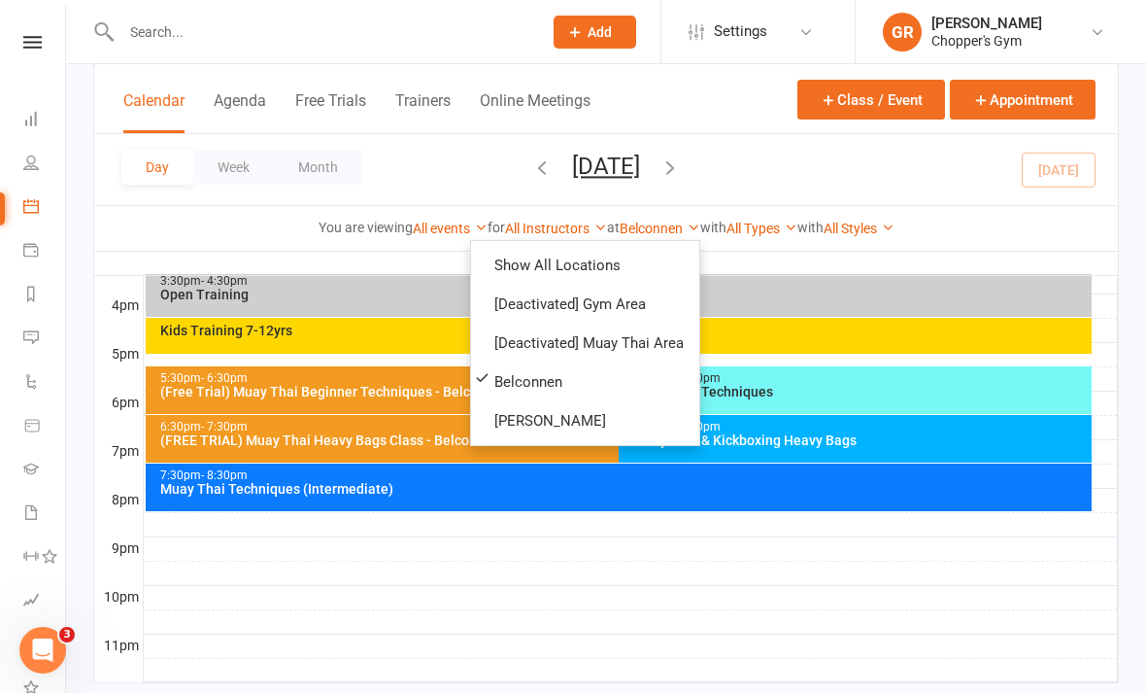
click at [630, 419] on link "[PERSON_NAME]" at bounding box center [585, 420] width 228 height 39
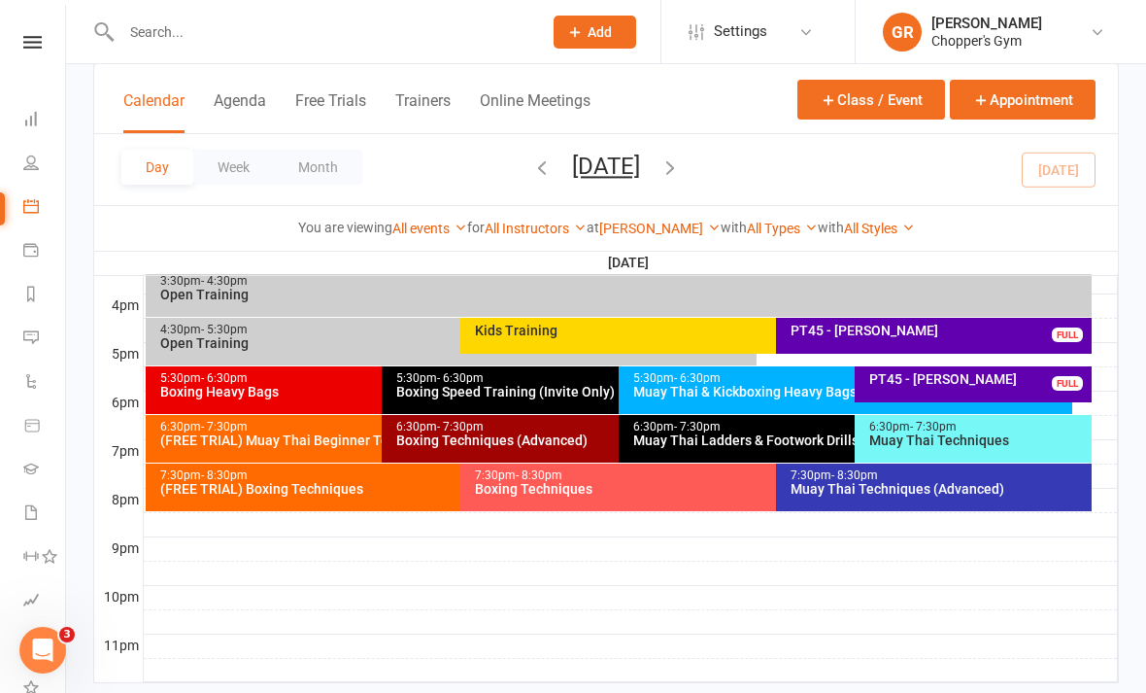
click at [251, 478] on div "7:30pm - 8:30pm" at bounding box center [456, 475] width 594 height 13
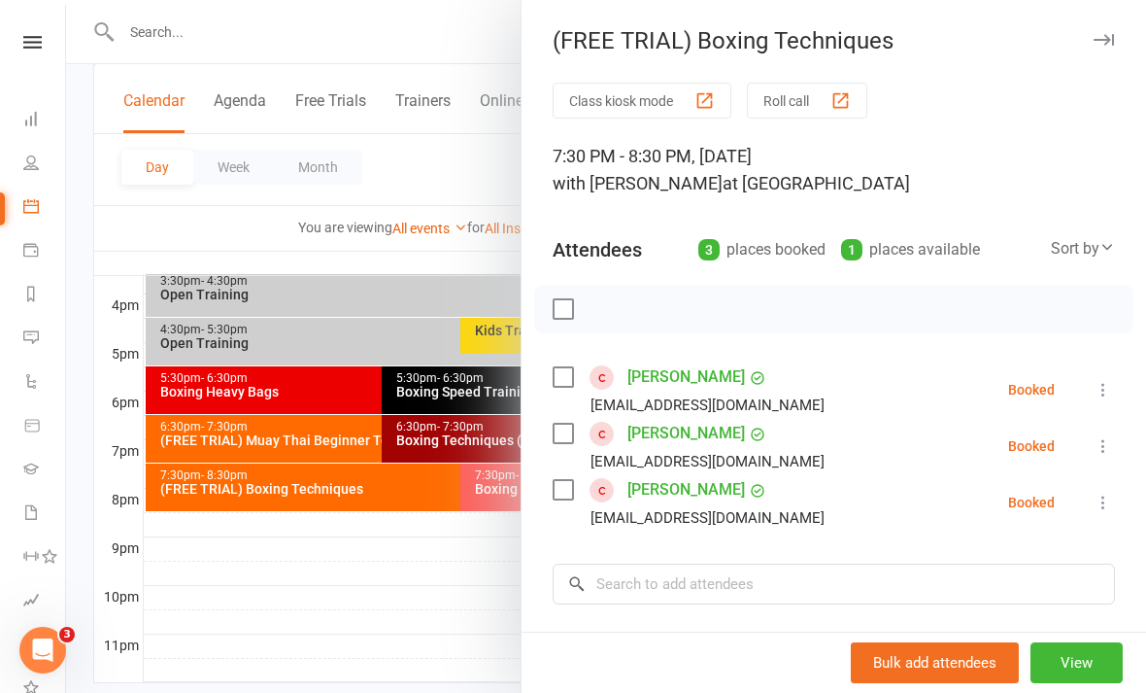
click at [293, 575] on div at bounding box center [606, 346] width 1080 height 693
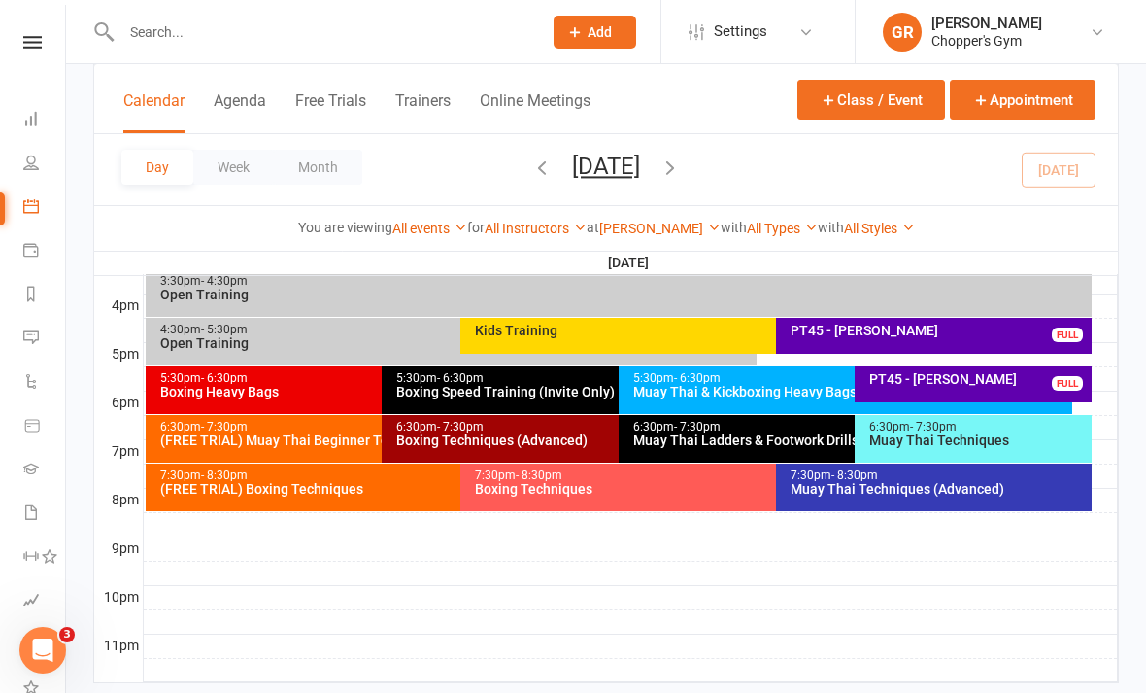
click at [197, 429] on div "6:30pm - 7:30pm" at bounding box center [377, 427] width 436 height 13
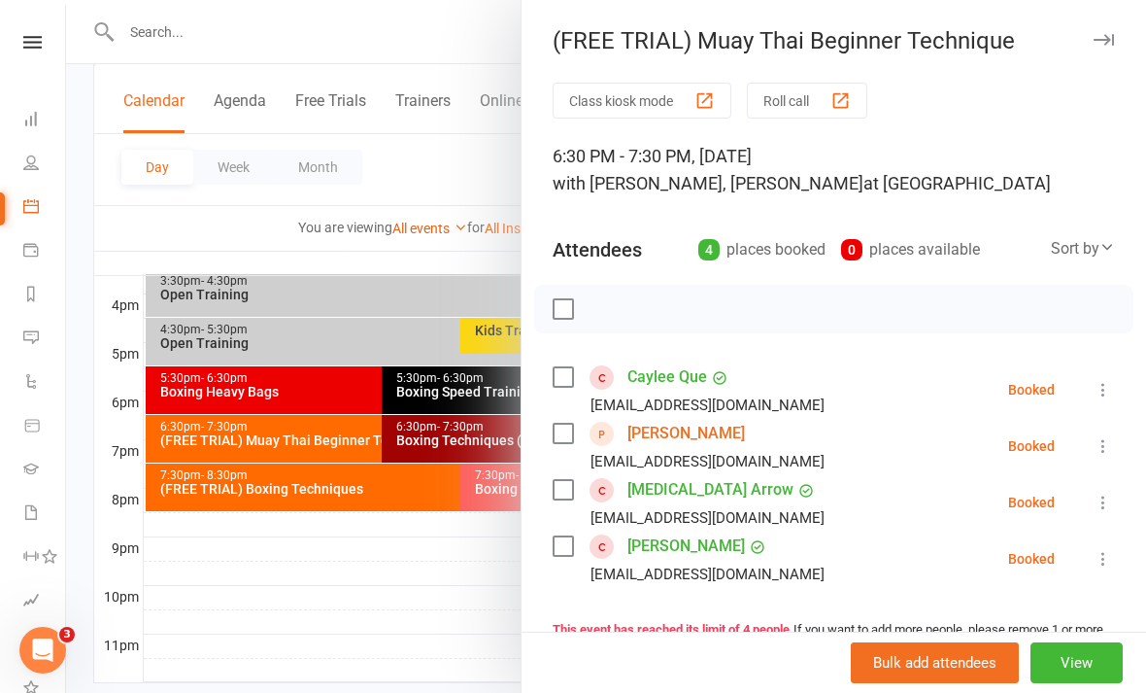
click at [287, 555] on div at bounding box center [606, 346] width 1080 height 693
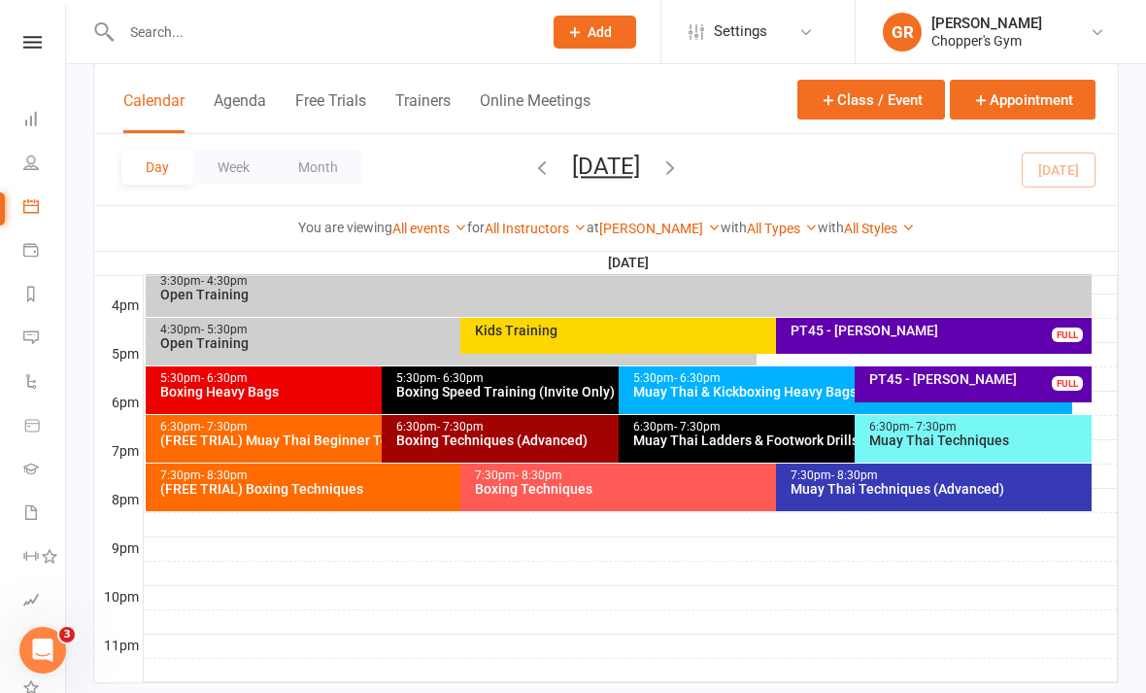
click at [957, 448] on div "6:30pm - 7:30pm Muay Thai Techniques" at bounding box center [973, 439] width 237 height 48
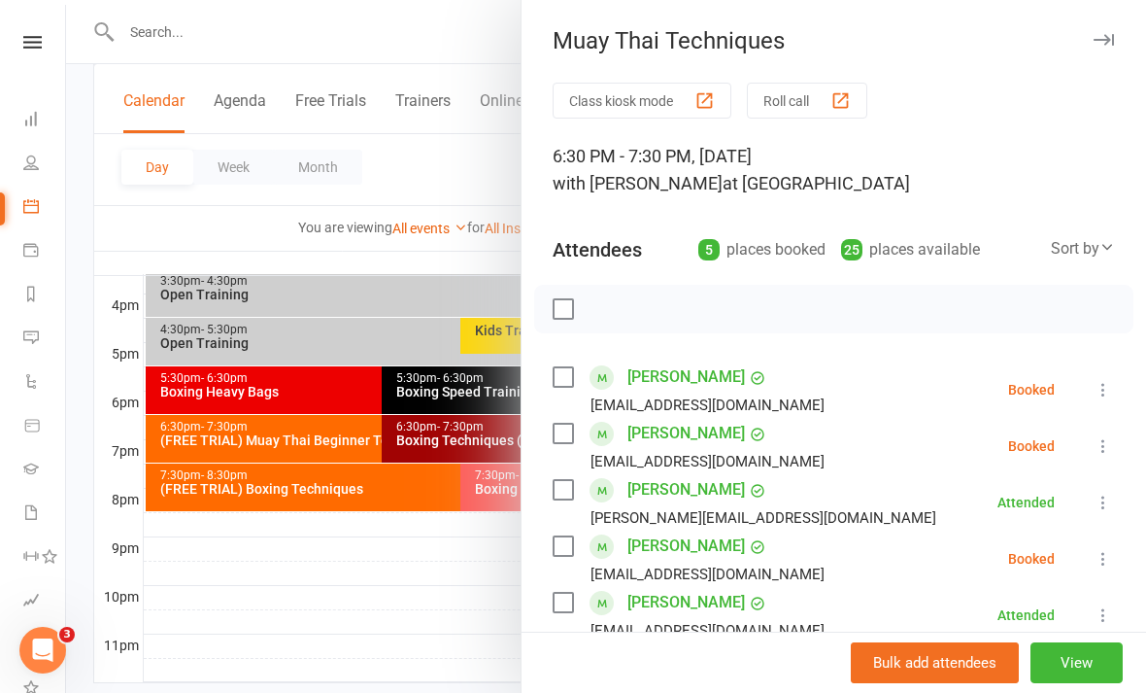
click at [456, 568] on div at bounding box center [606, 346] width 1080 height 693
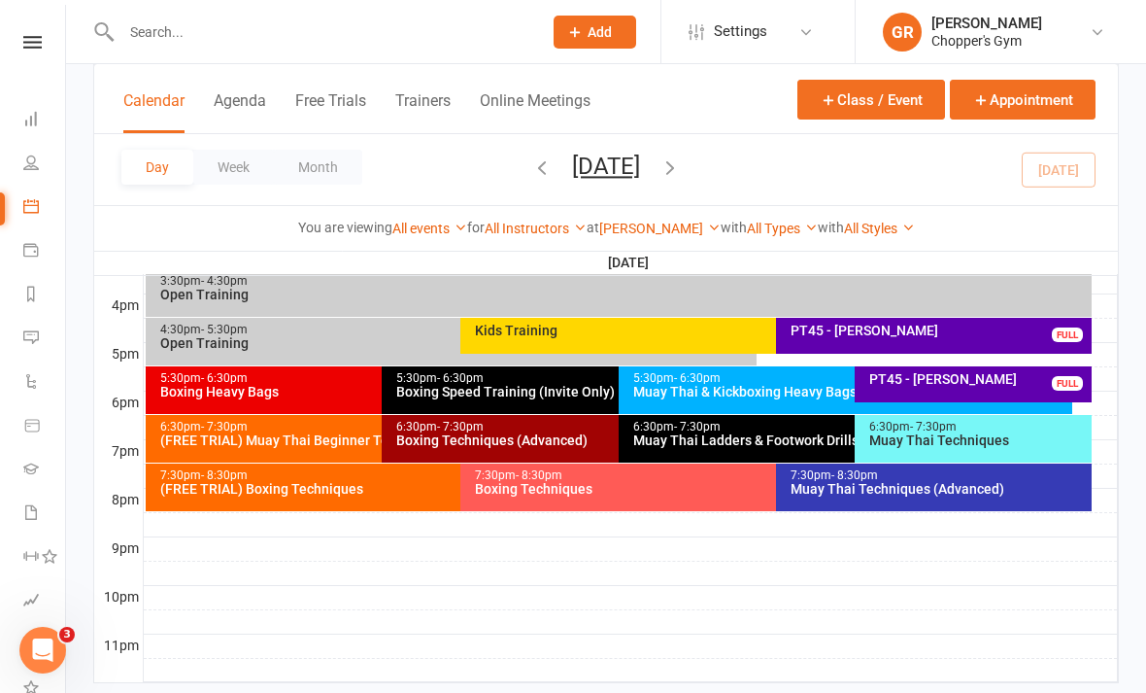
click at [863, 503] on div "7:30pm - 8:30pm Muay Thai Techniques (Advanced)" at bounding box center [934, 487] width 316 height 48
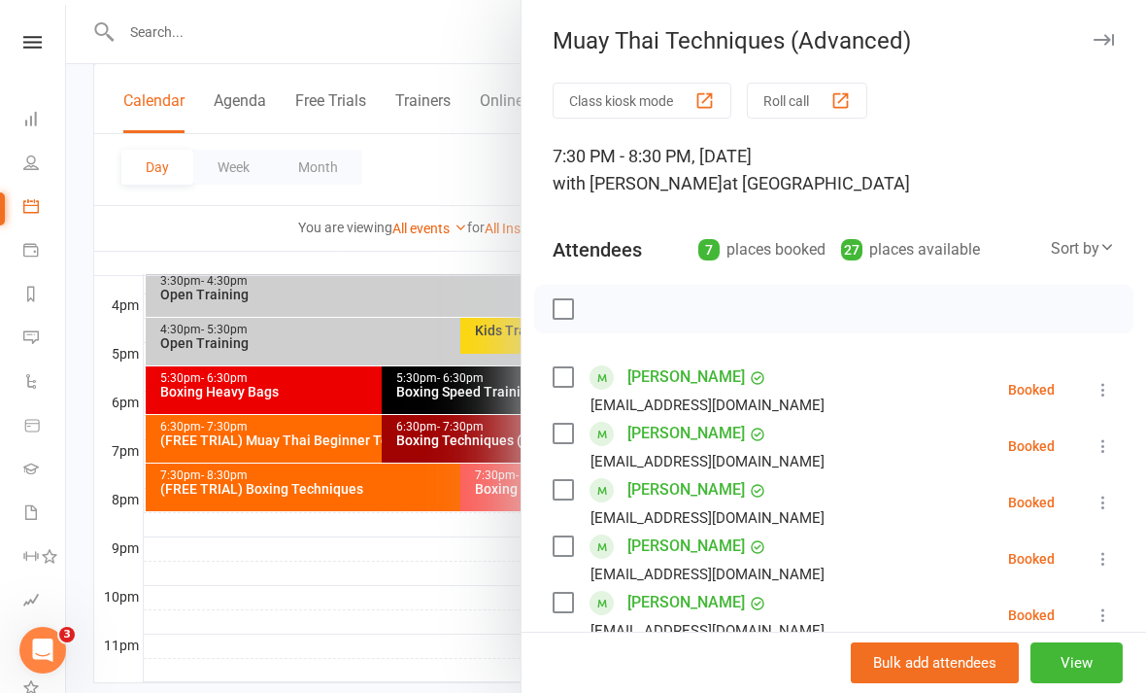
click at [1108, 610] on icon at bounding box center [1103, 614] width 19 height 19
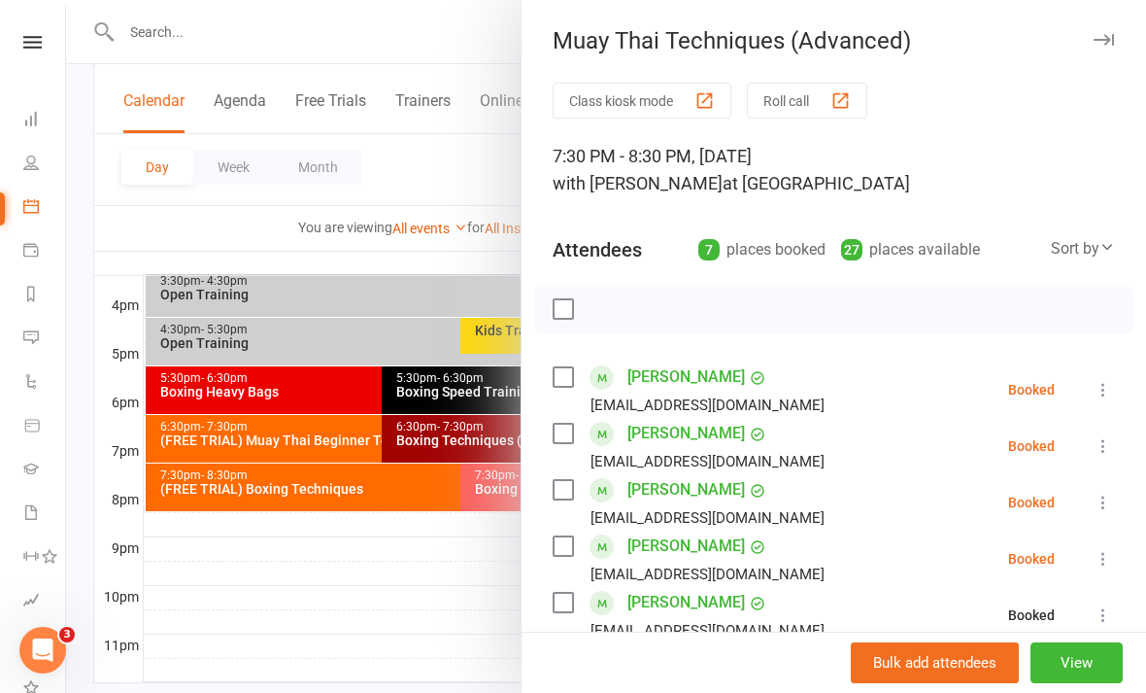
click at [426, 667] on div at bounding box center [606, 346] width 1080 height 693
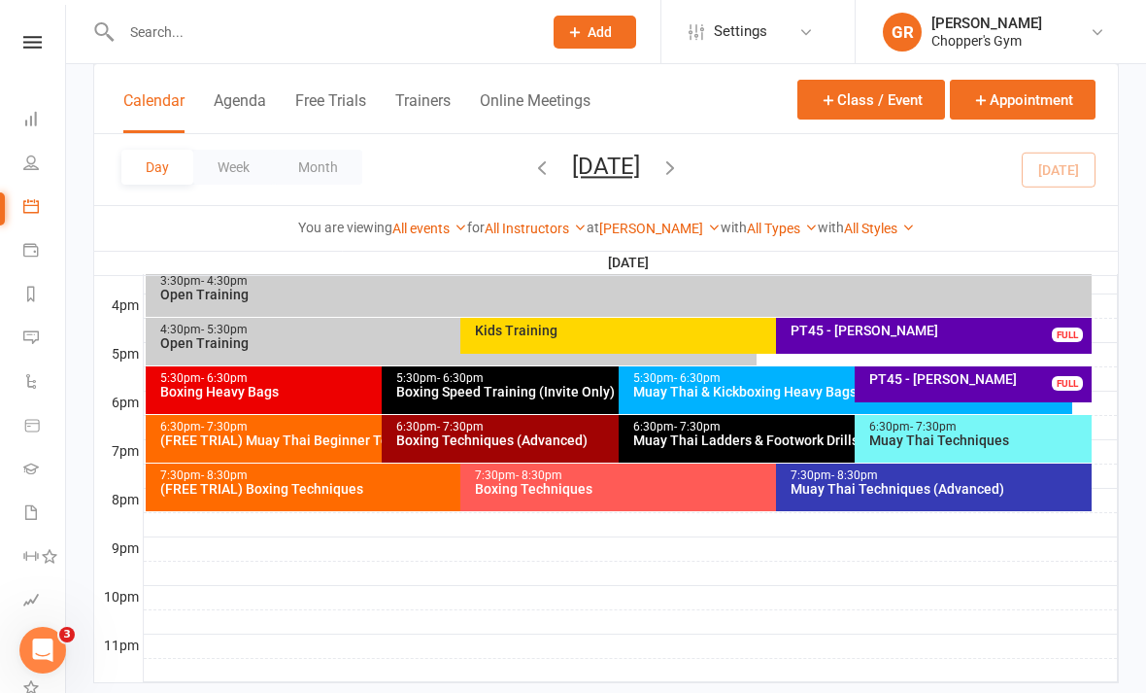
click at [972, 433] on div "Muay Thai Techniques" at bounding box center [979, 440] width 220 height 14
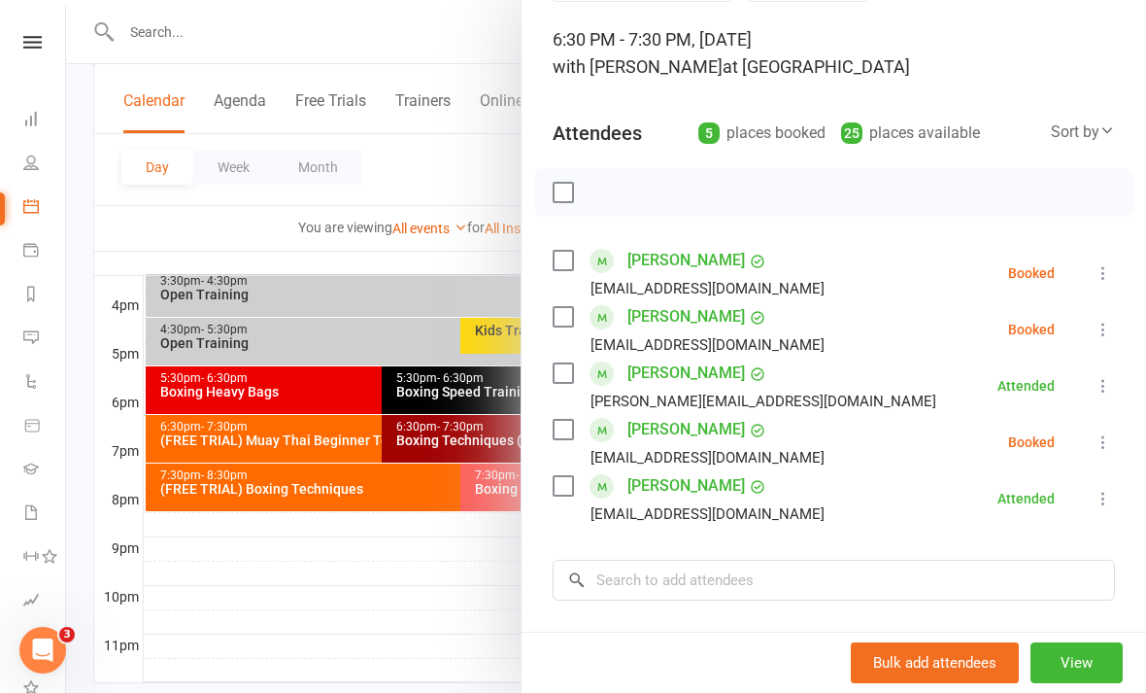
scroll to position [119, 0]
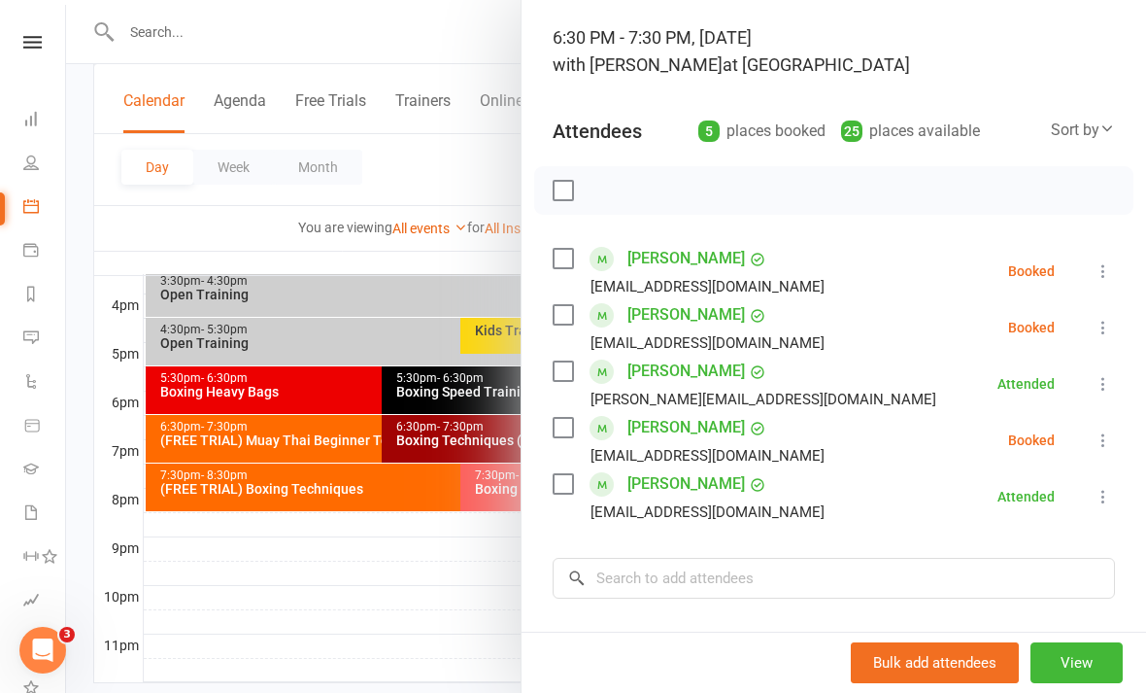
click at [418, 649] on div at bounding box center [606, 346] width 1080 height 693
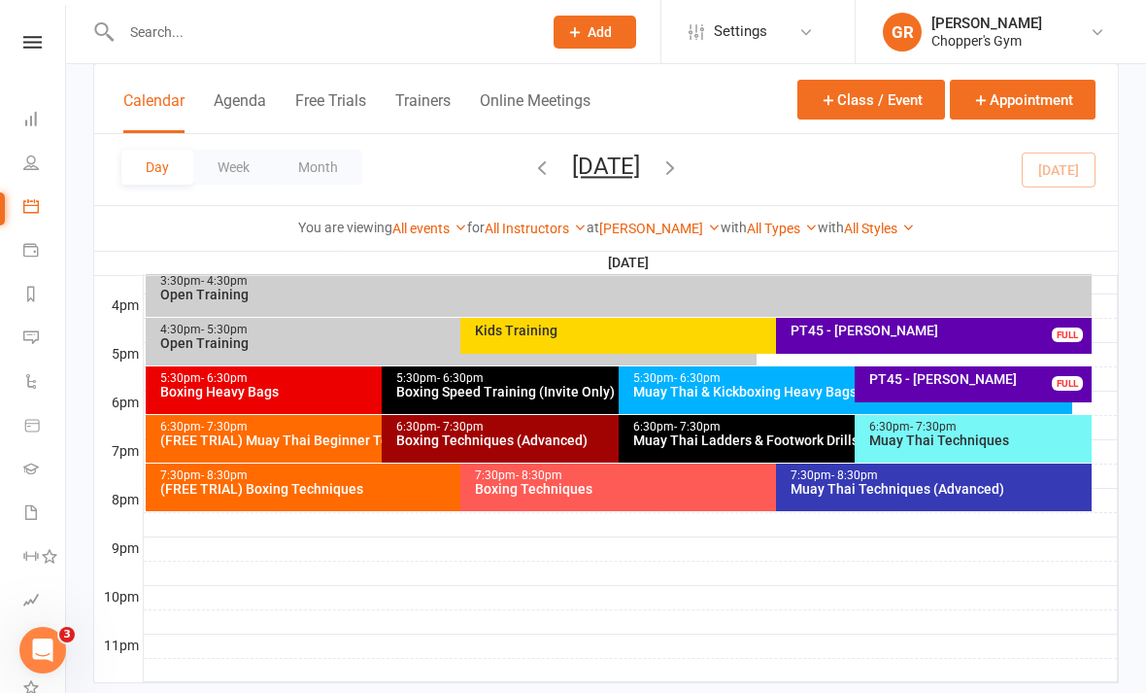
click at [705, 436] on div "Muay Thai Ladders & Footwork Drills (Invite Only)" at bounding box center [850, 440] width 436 height 14
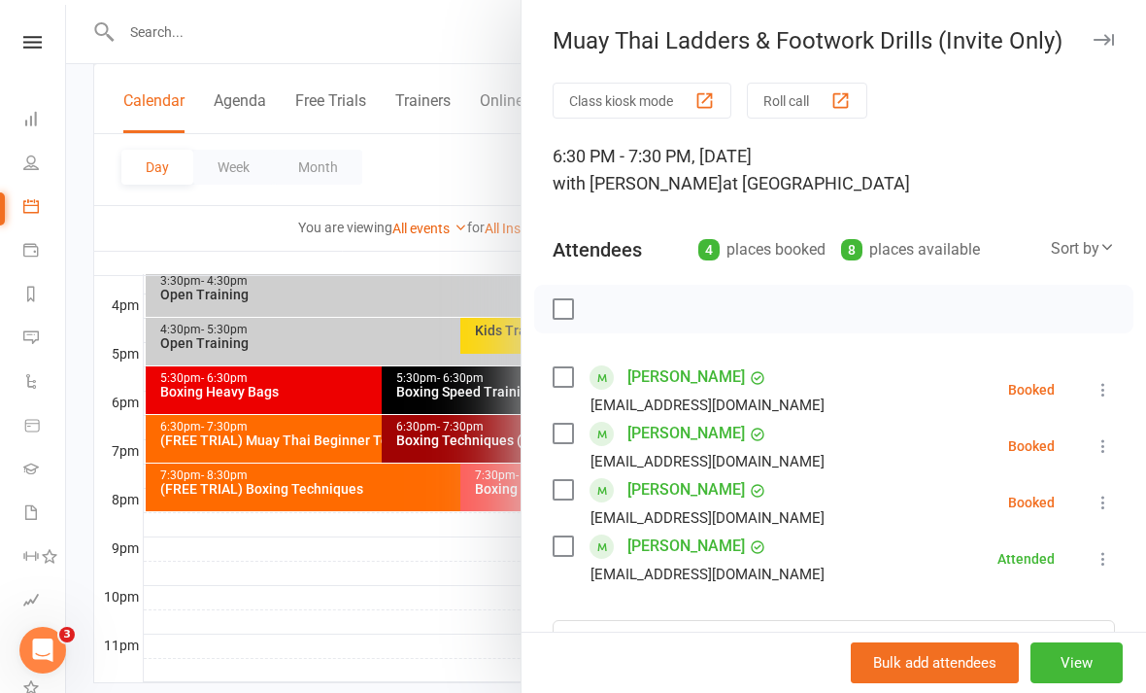
click at [1107, 495] on icon at bounding box center [1103, 502] width 19 height 19
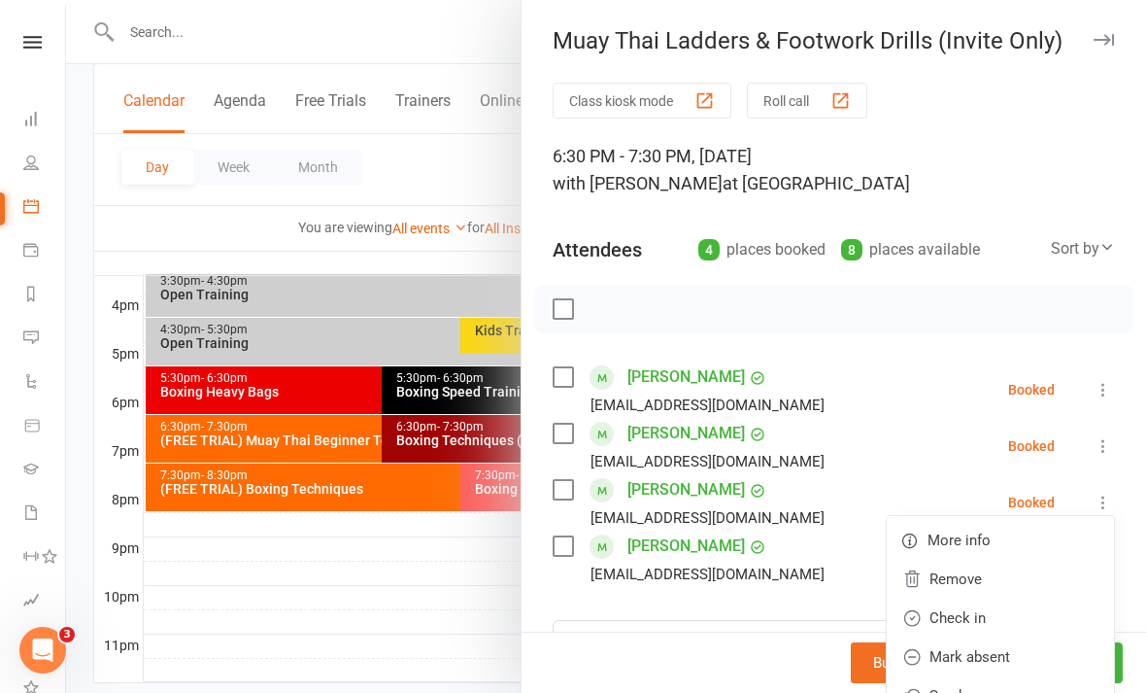
click at [987, 623] on link "Check in" at bounding box center [1000, 617] width 227 height 39
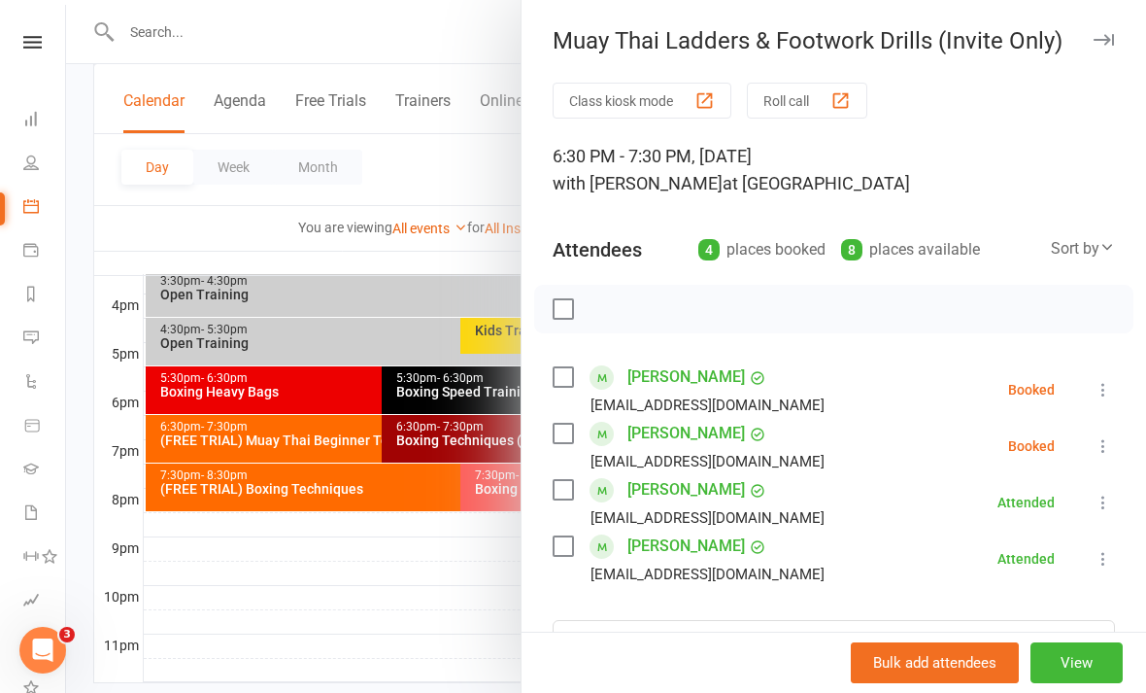
click at [416, 635] on div at bounding box center [606, 346] width 1080 height 693
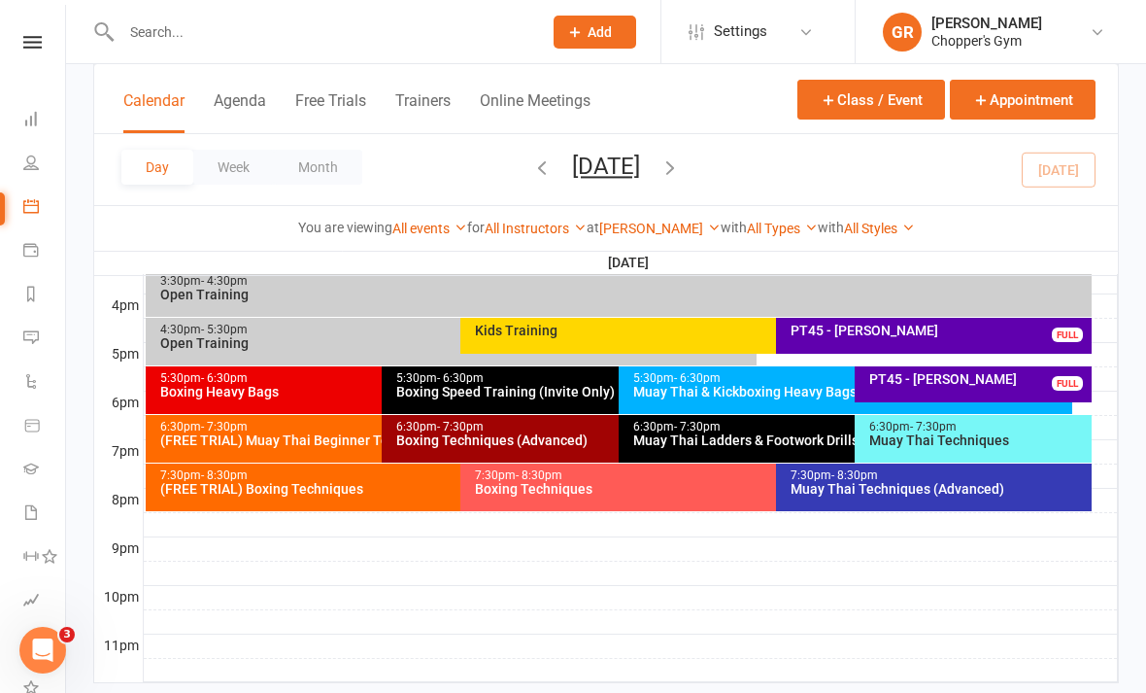
click at [691, 479] on div "7:30pm - 8:30pm" at bounding box center [771, 475] width 594 height 13
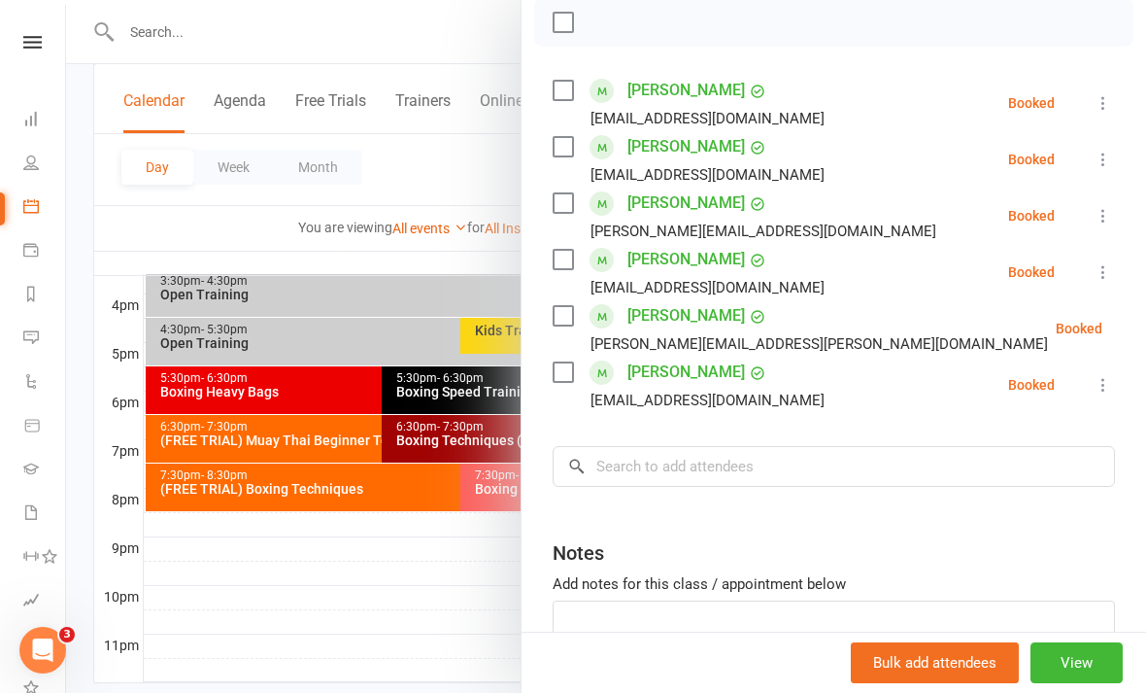
scroll to position [292, 0]
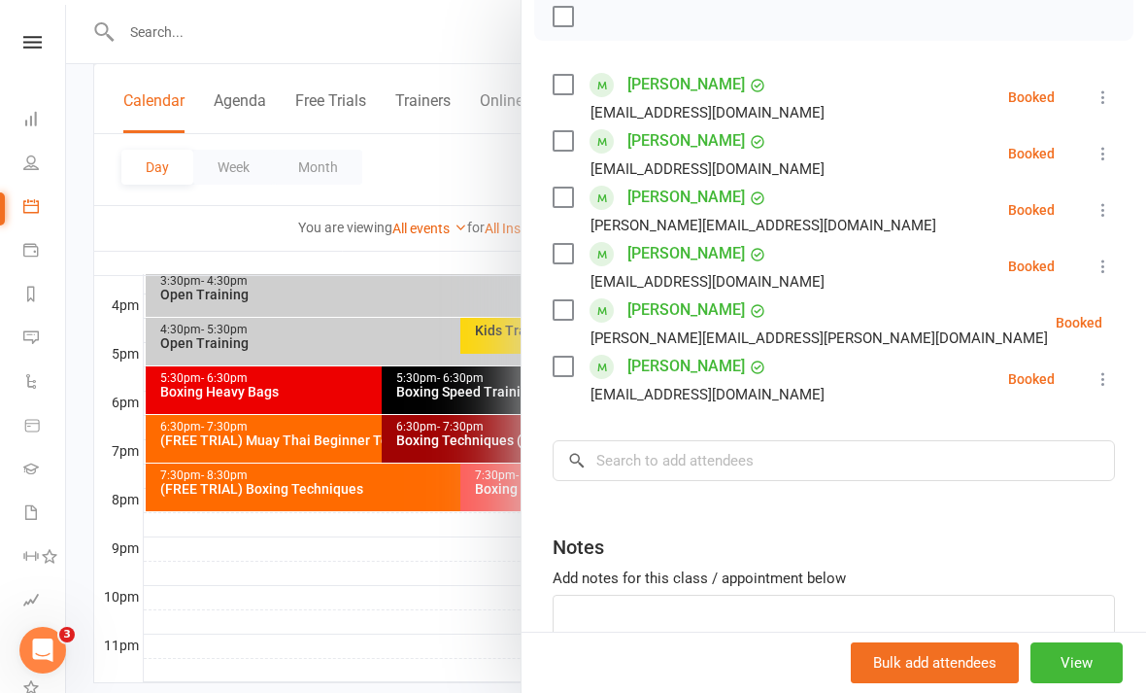
click at [429, 667] on div at bounding box center [606, 346] width 1080 height 693
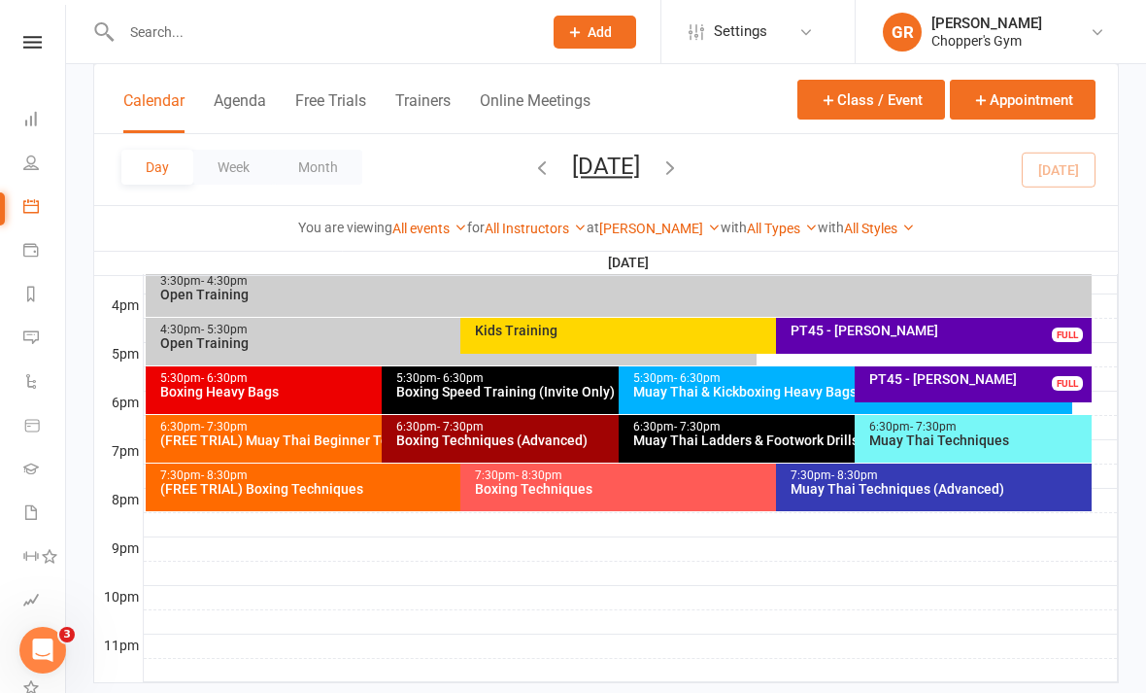
click at [322, 433] on div "(FREE TRIAL) Muay Thai Beginner Technique" at bounding box center [377, 440] width 436 height 14
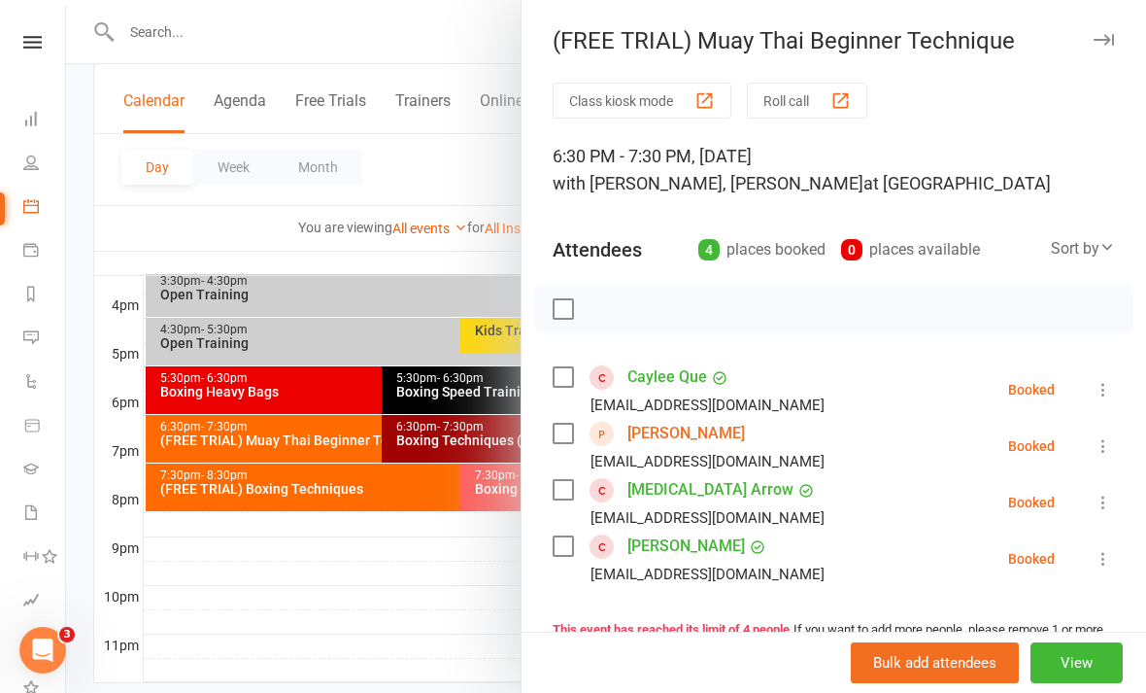
click at [699, 436] on link "[PERSON_NAME]" at bounding box center [687, 433] width 118 height 31
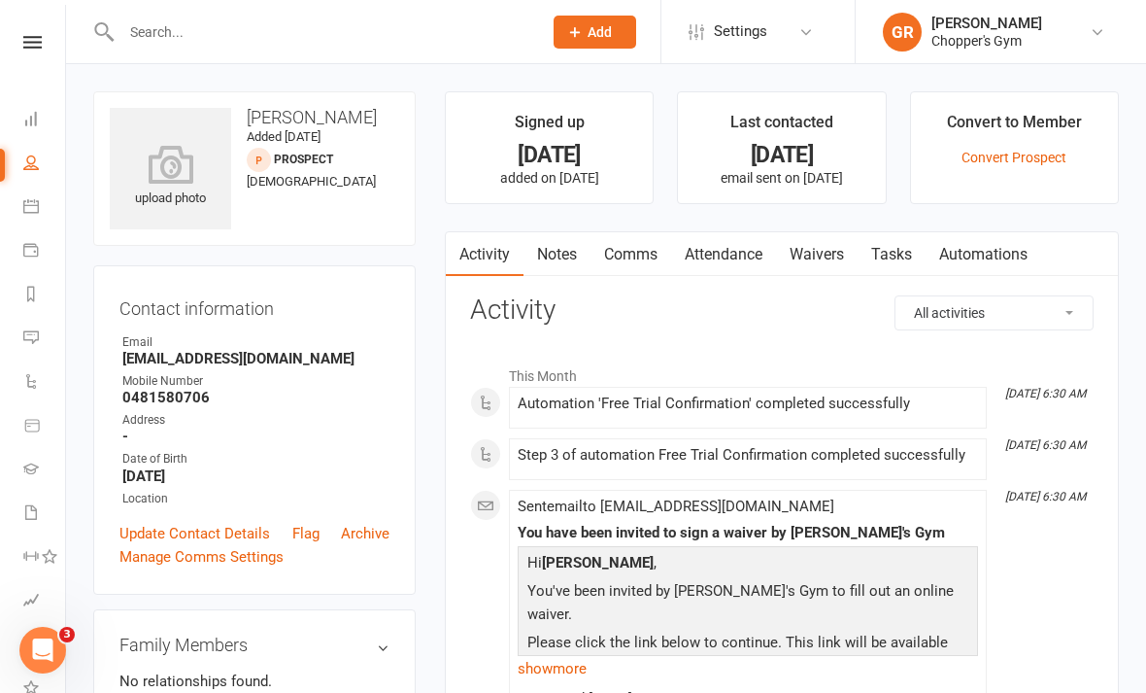
click at [827, 259] on link "Waivers" at bounding box center [817, 254] width 82 height 45
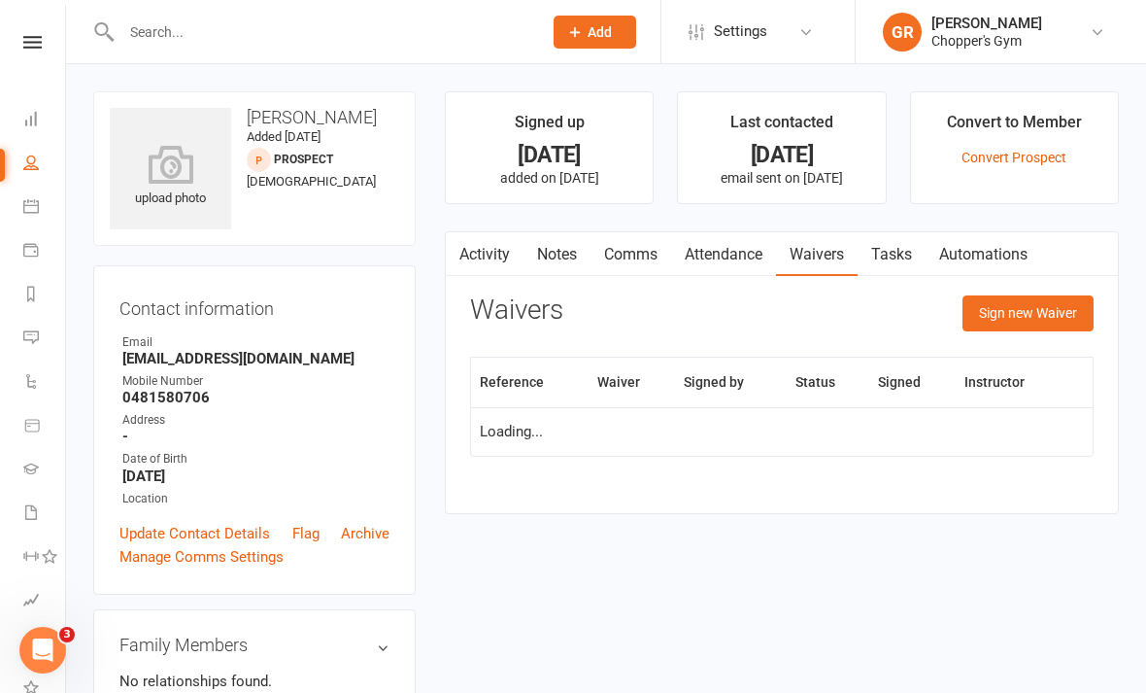
scroll to position [62, 0]
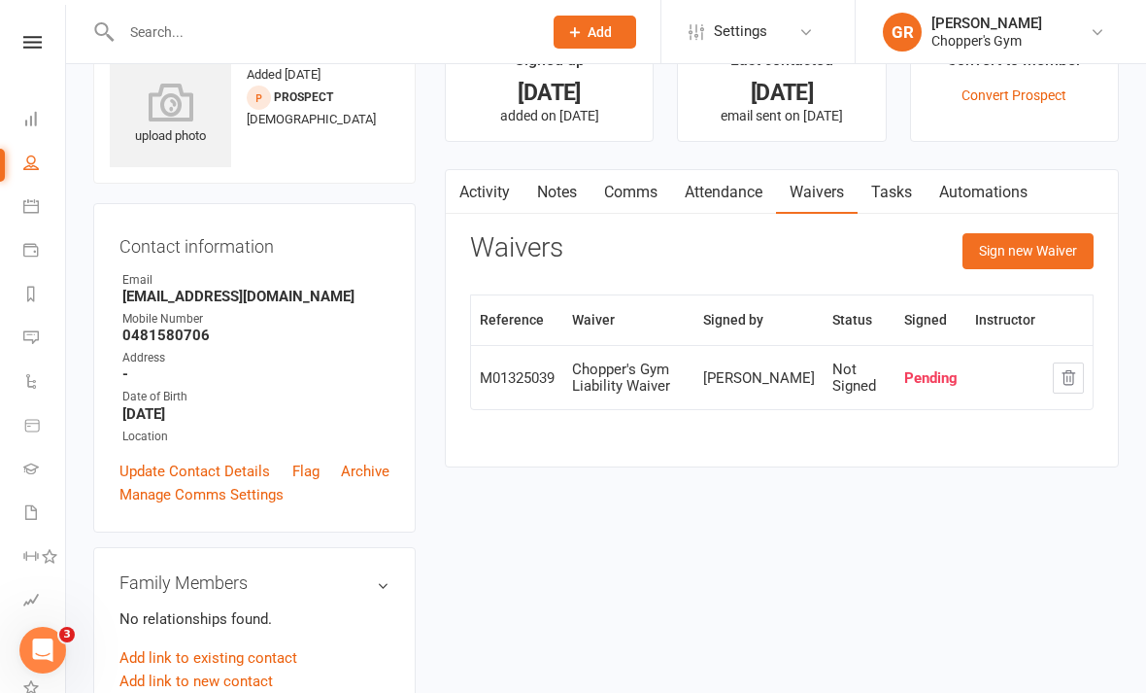
click at [1044, 252] on button "Sign new Waiver" at bounding box center [1028, 250] width 131 height 35
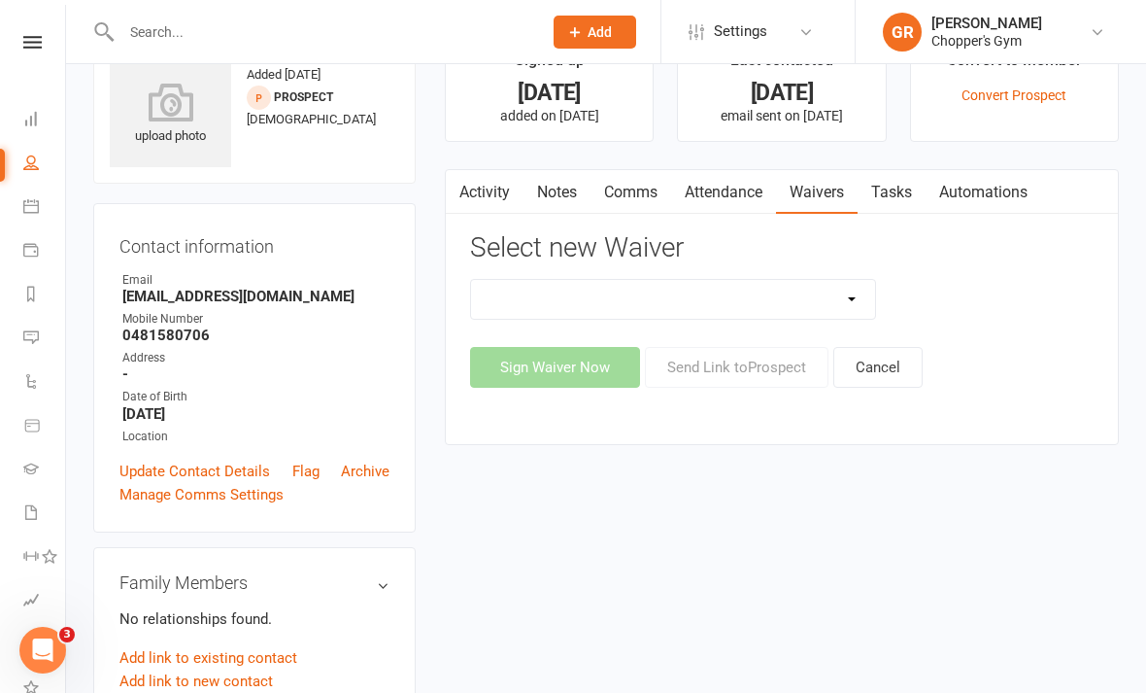
click at [840, 294] on select "12mth Up Front Membership Agreement Chopper's Gym Liability Waiver Chopper's Gy…" at bounding box center [673, 299] width 404 height 39
select select "13488"
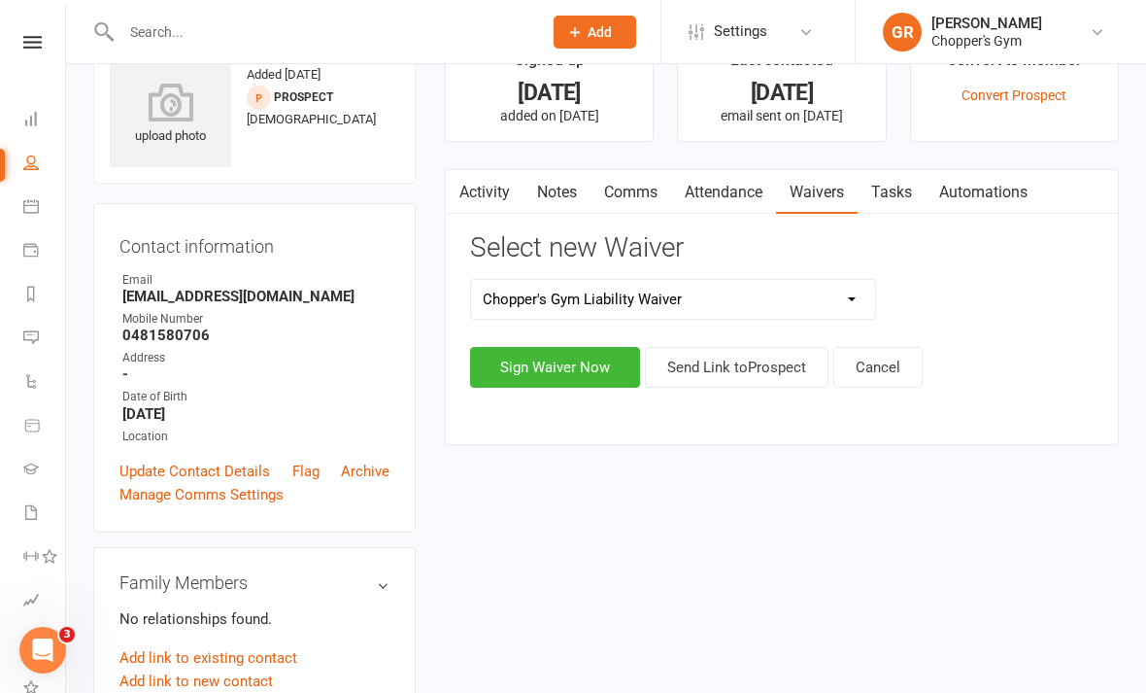
click at [580, 362] on button "Sign Waiver Now" at bounding box center [555, 367] width 170 height 41
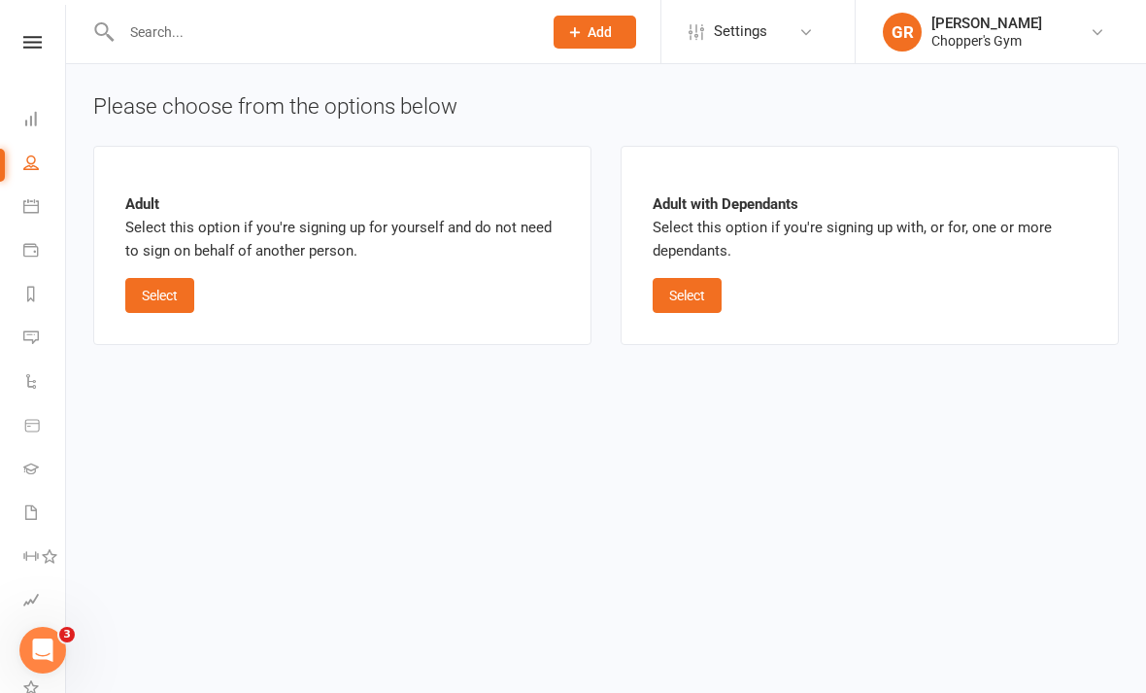
click at [155, 286] on button "Select" at bounding box center [159, 295] width 69 height 35
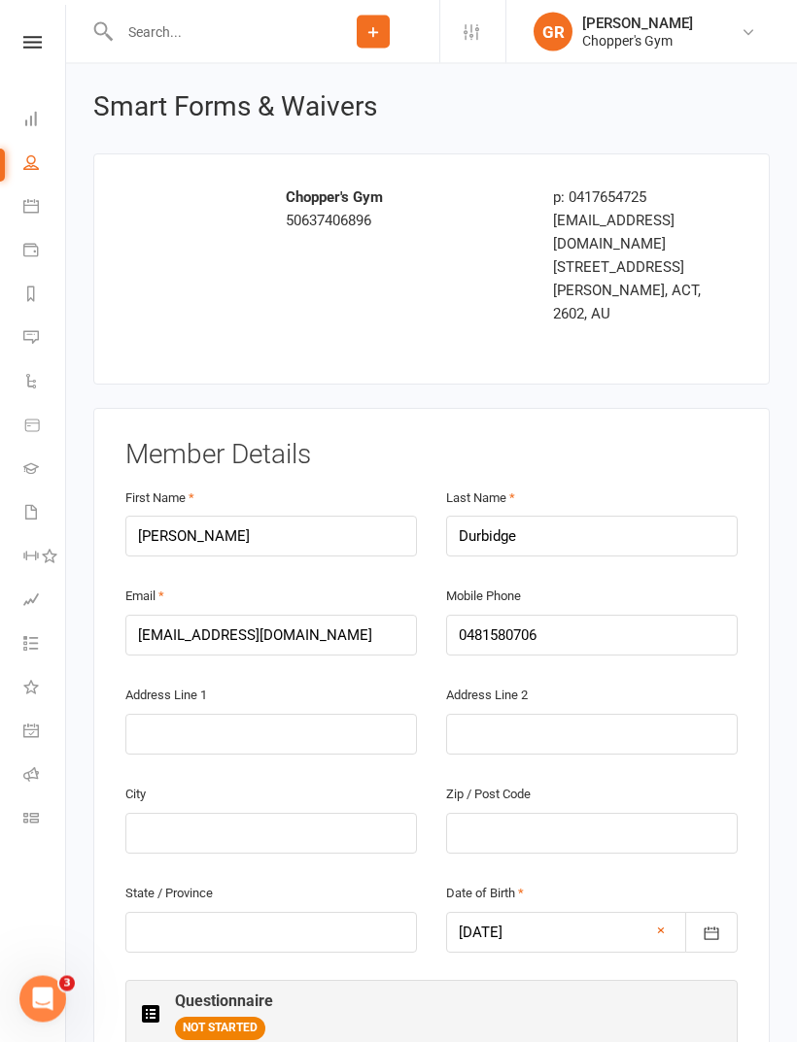
scroll to position [30, 0]
click at [164, 692] on input "text" at bounding box center [270, 734] width 291 height 41
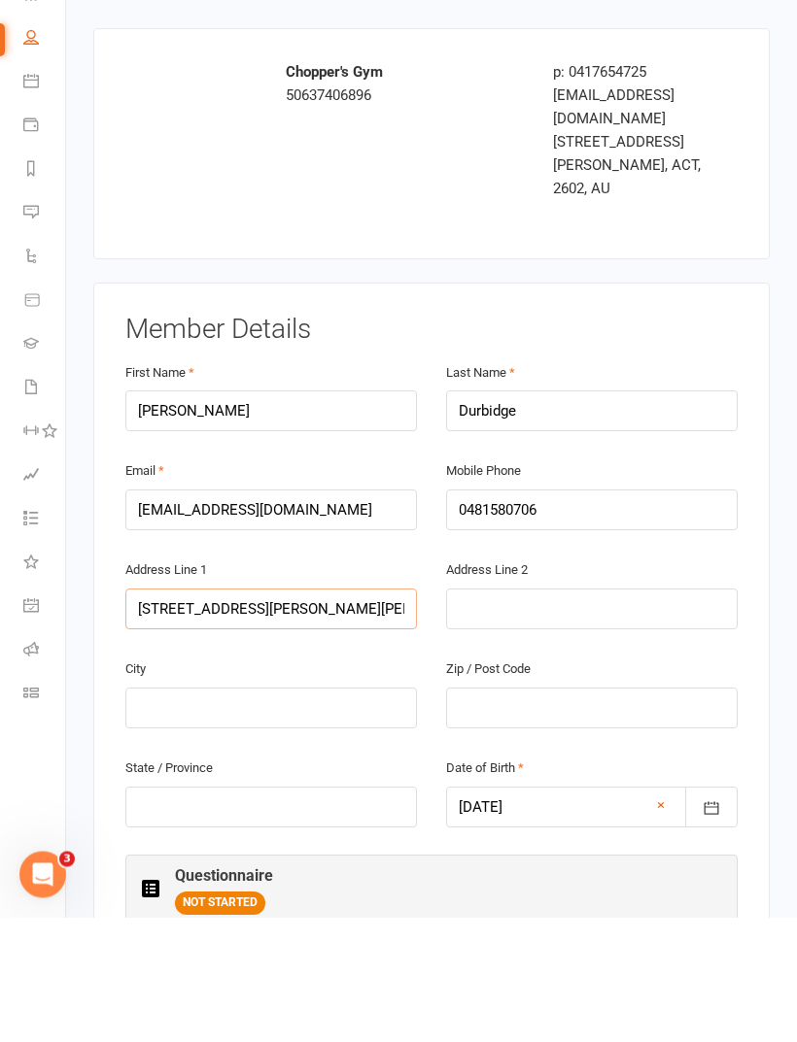
type input "3/271 antill st watson"
click at [161, 692] on input "text" at bounding box center [270, 833] width 291 height 41
type input "Canberra"
click at [597, 692] on input "text" at bounding box center [591, 833] width 291 height 41
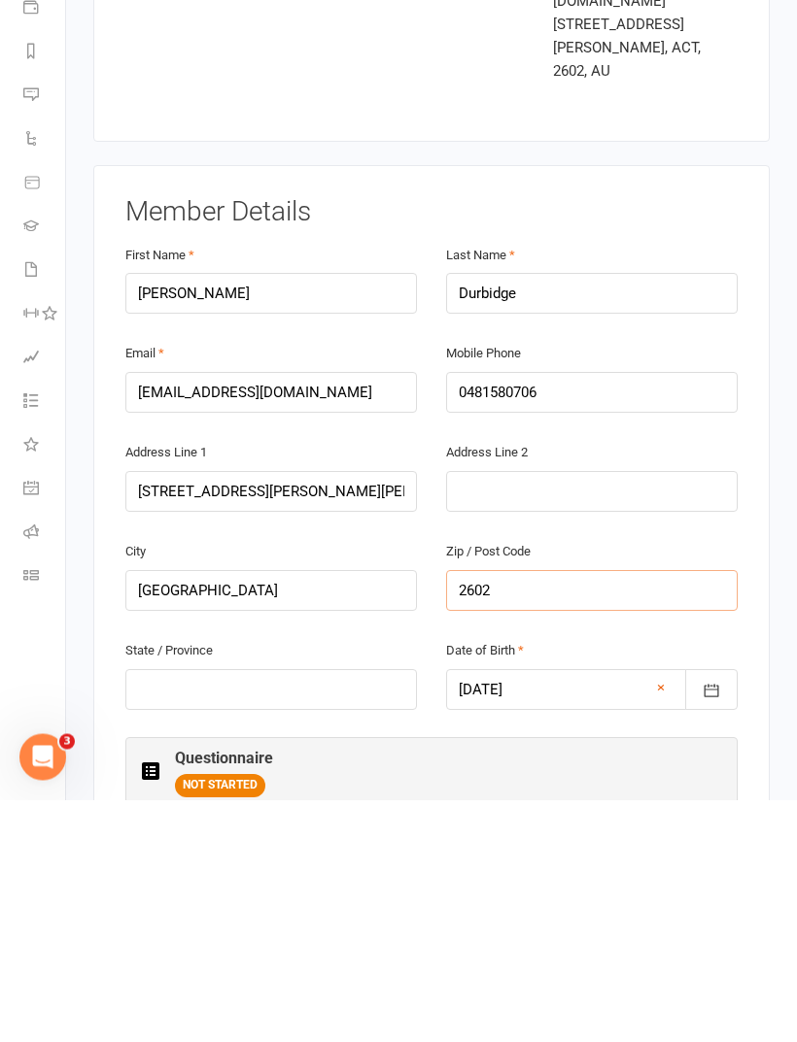
type input "2602"
click at [153, 692] on input "text" at bounding box center [270, 932] width 291 height 41
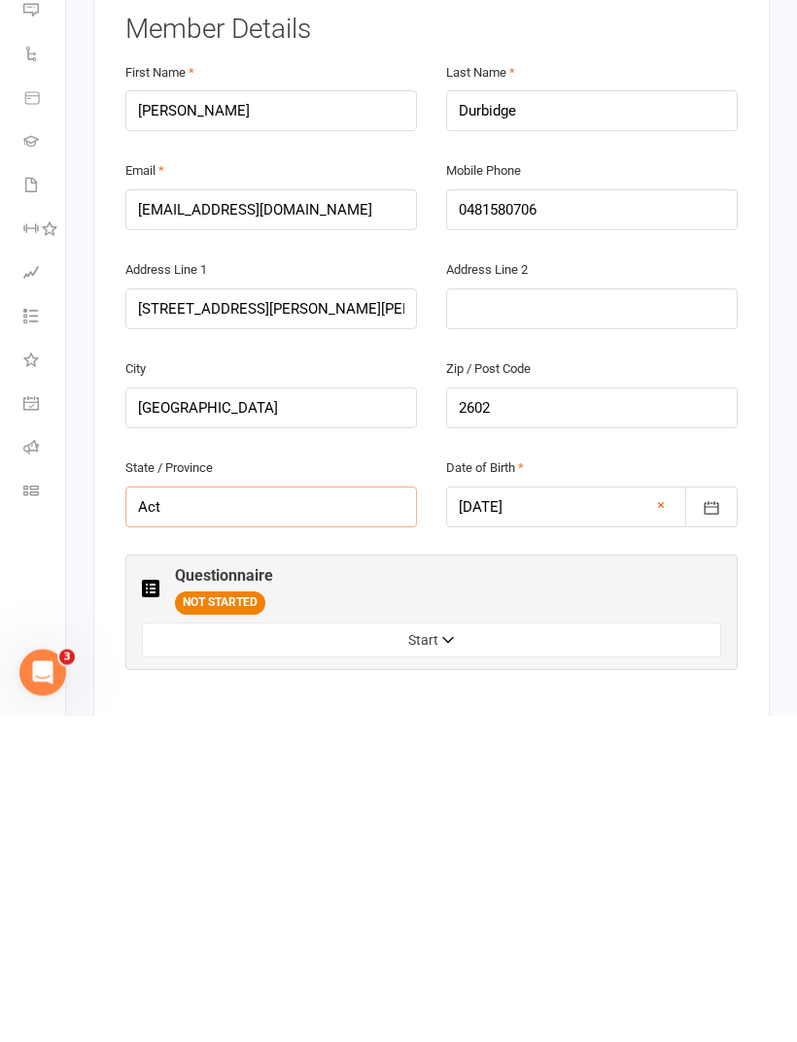
type input "Act"
click at [633, 692] on button "Start" at bounding box center [431, 967] width 579 height 35
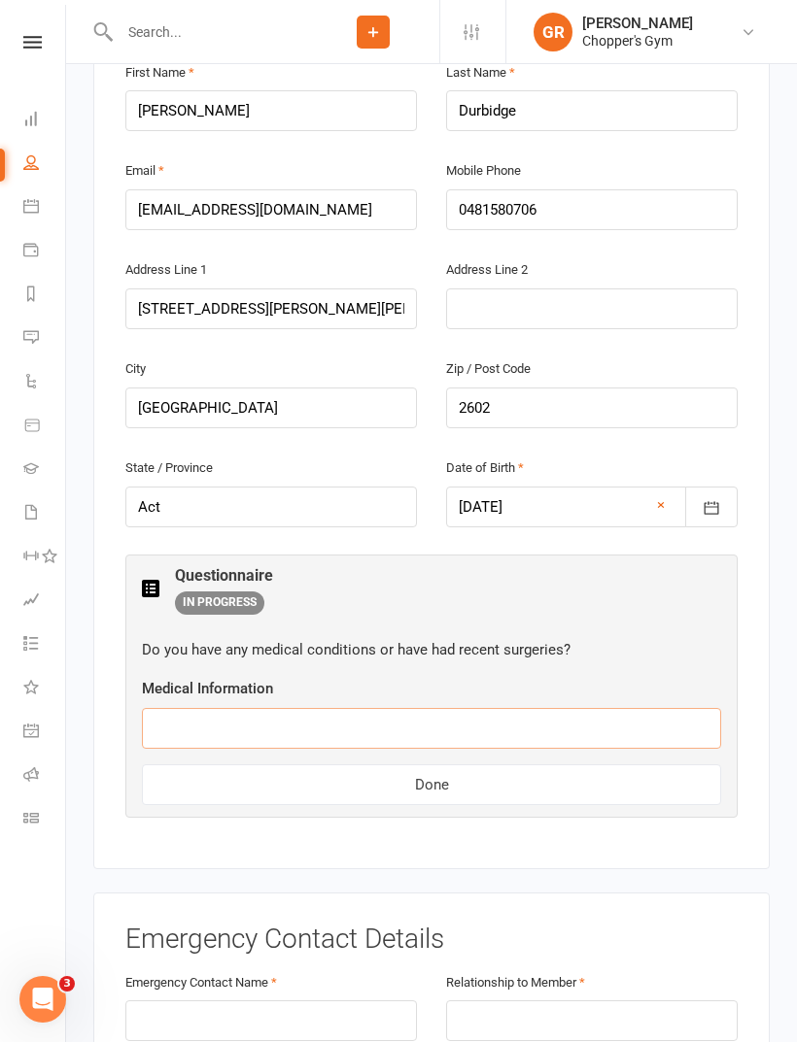
click at [608, 692] on input "text" at bounding box center [431, 728] width 579 height 41
type input "No"
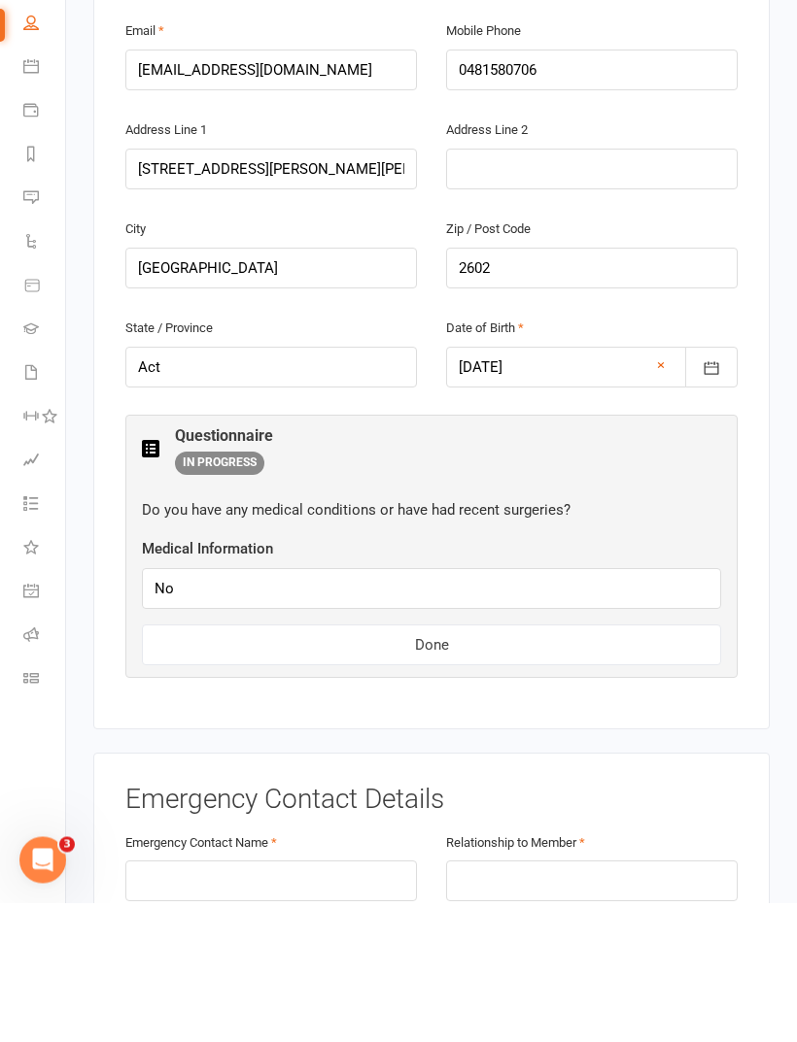
click at [611, 692] on button "Done" at bounding box center [431, 785] width 579 height 41
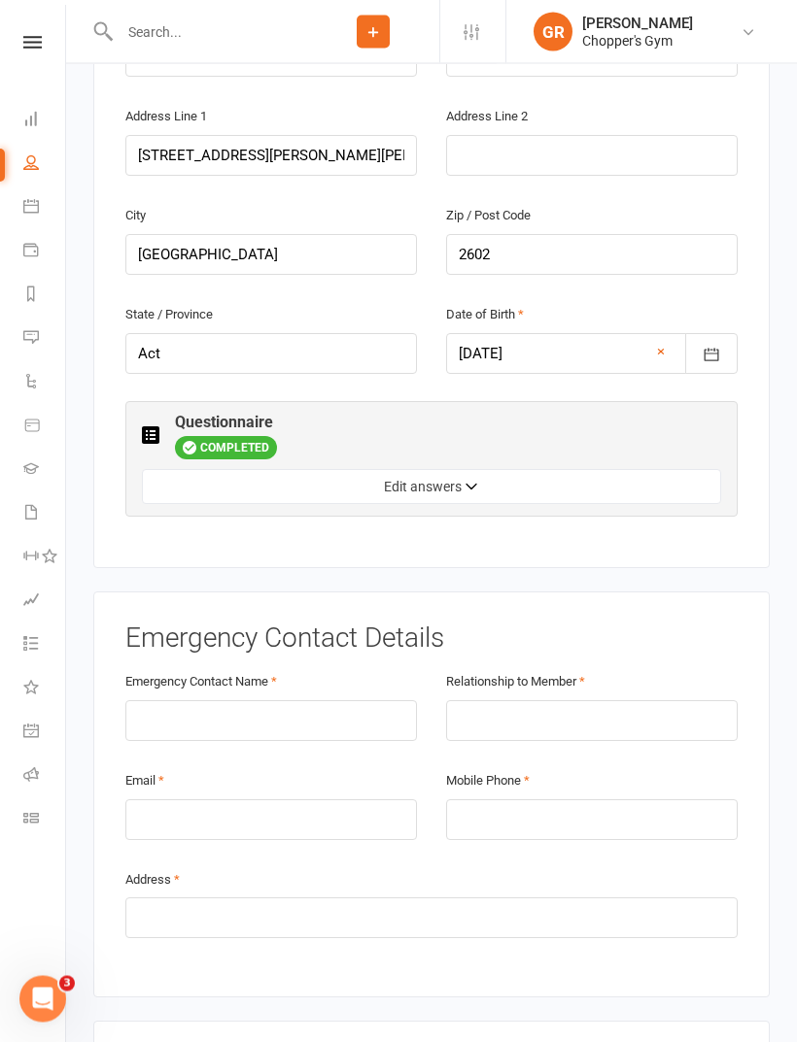
scroll to position [658, 0]
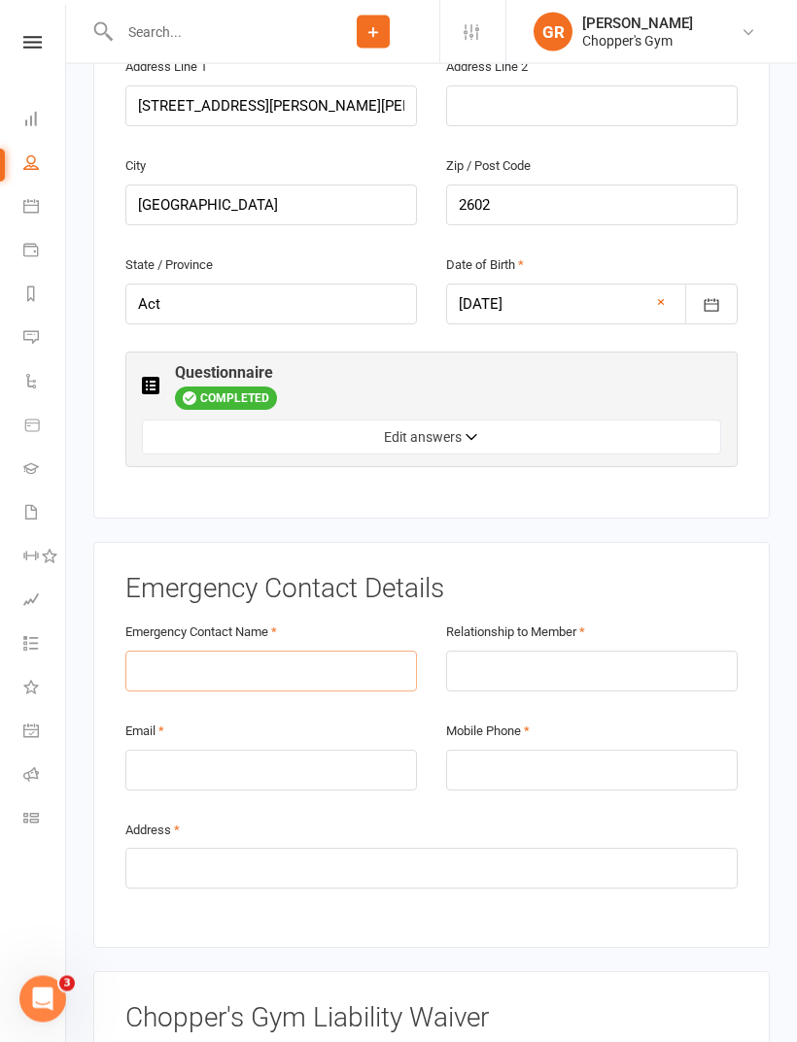
click at [197, 652] on input "text" at bounding box center [270, 672] width 291 height 41
type input "Chelsea"
click at [623, 652] on input "text" at bounding box center [591, 672] width 291 height 41
type input "Mother"
click at [167, 692] on input "email" at bounding box center [270, 771] width 291 height 41
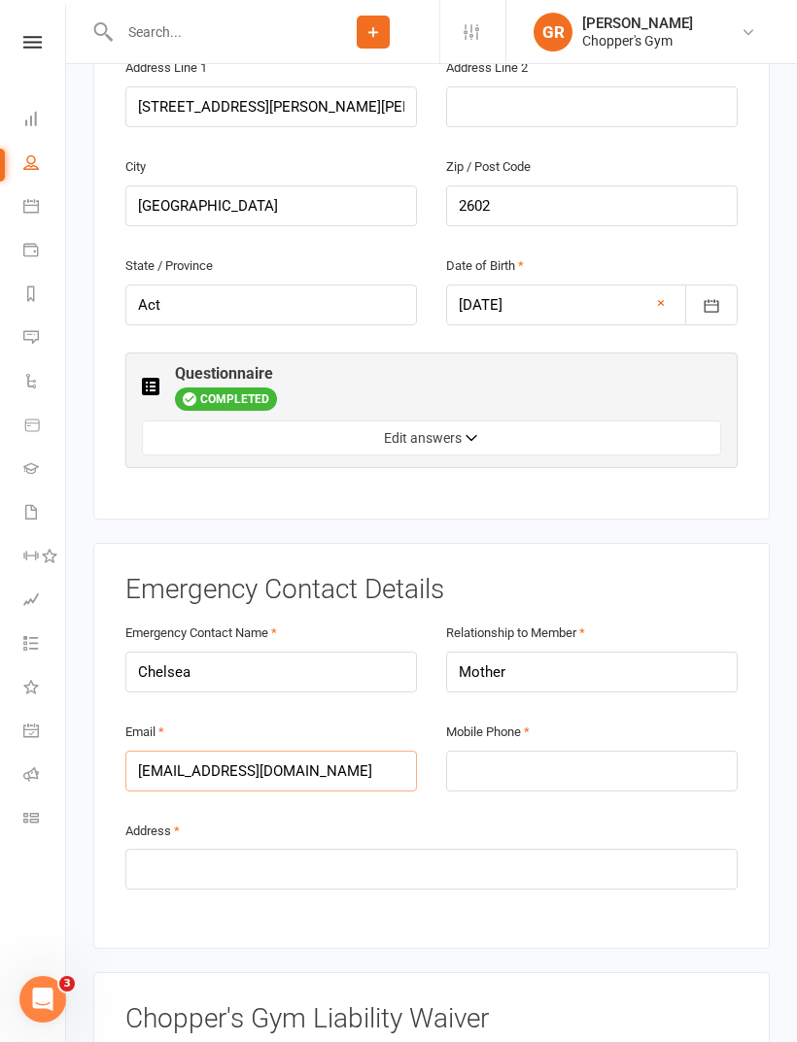
type input "[EMAIL_ADDRESS][DOMAIN_NAME]"
click at [613, 692] on input "tel" at bounding box center [591, 771] width 291 height 41
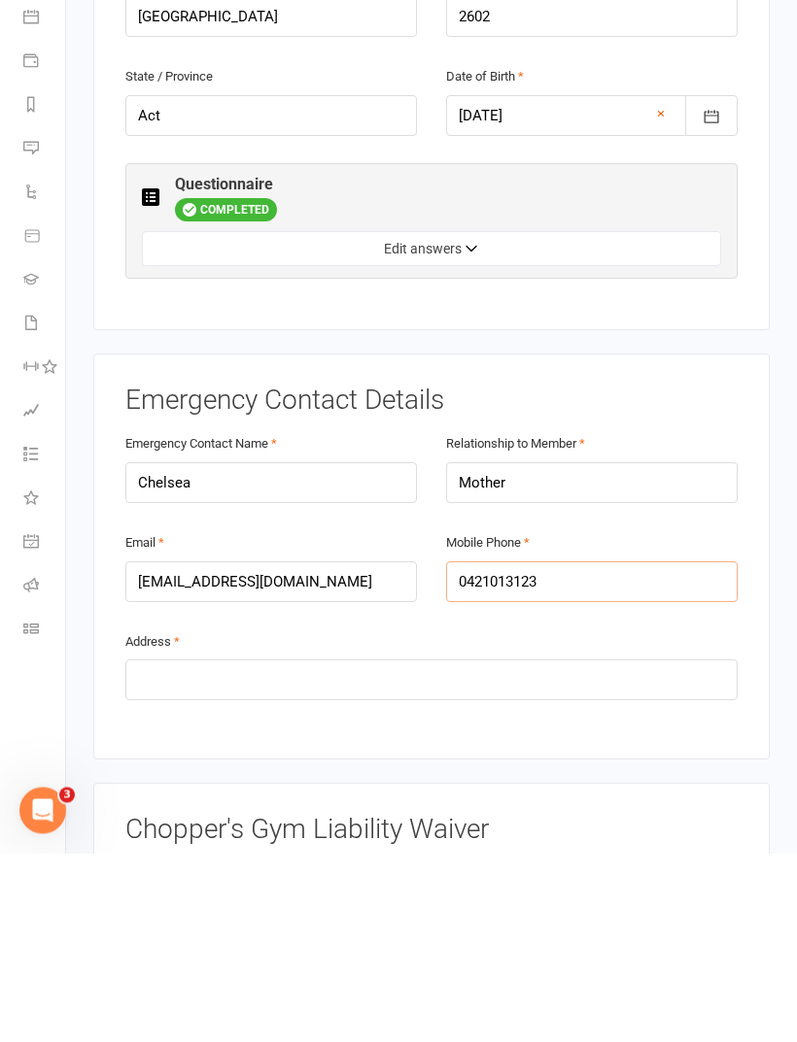
type input "0421013123"
click at [171, 692] on input "text" at bounding box center [431, 869] width 612 height 41
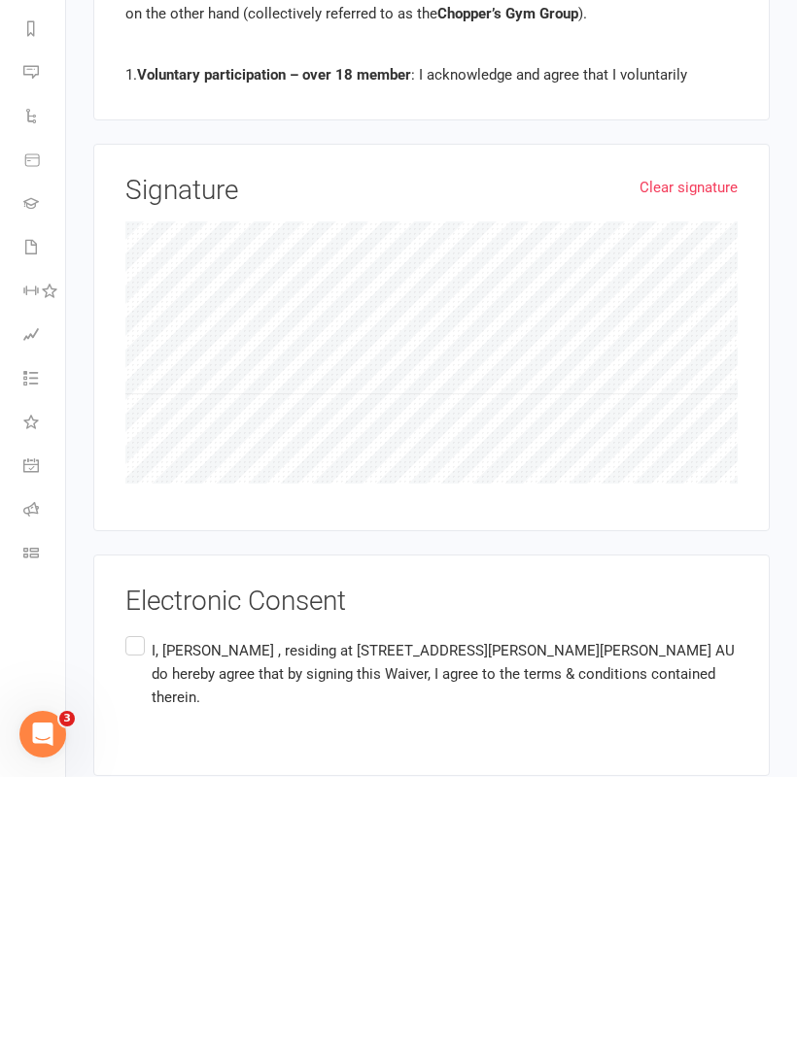
scroll to position [1606, 0]
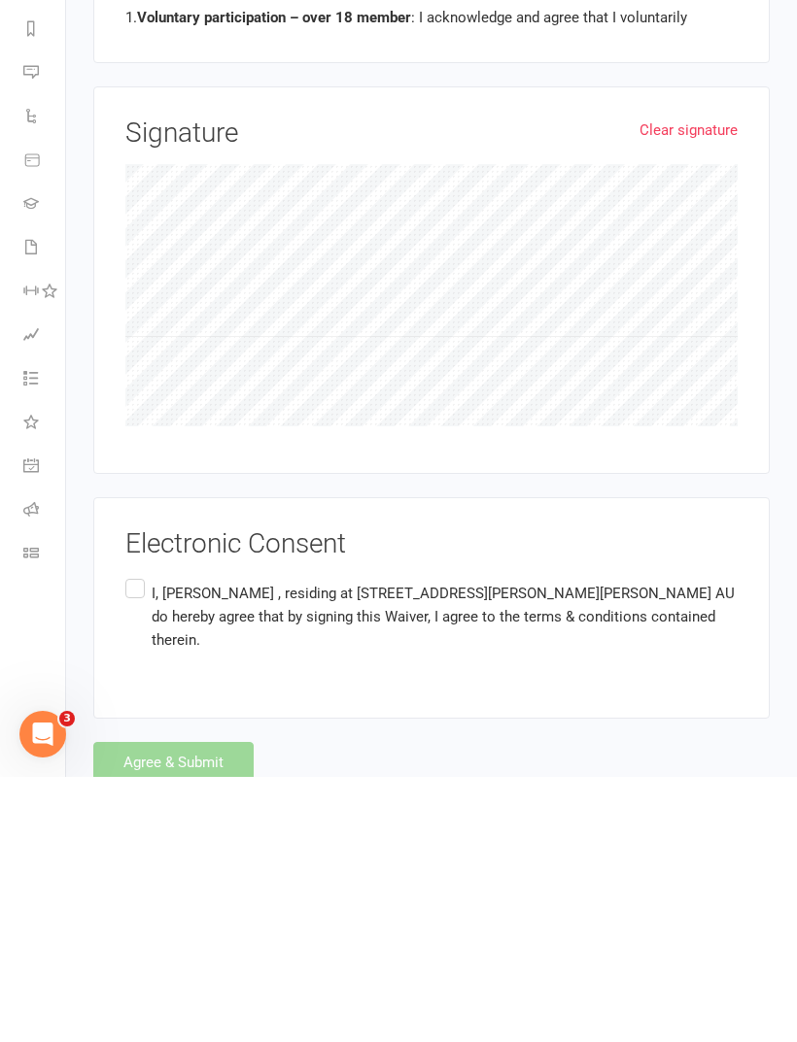
type input "91 Shaw st Yass"
click at [151, 692] on label "I, Jensen Durbidge , residing at 3/271 antill st watson, Canberra, Act 2602 AU …" at bounding box center [431, 882] width 612 height 85
click at [138, 692] on input "I, Jensen Durbidge , residing at 3/271 antill st watson, Canberra, Act 2602 AU …" at bounding box center [131, 840] width 13 height 0
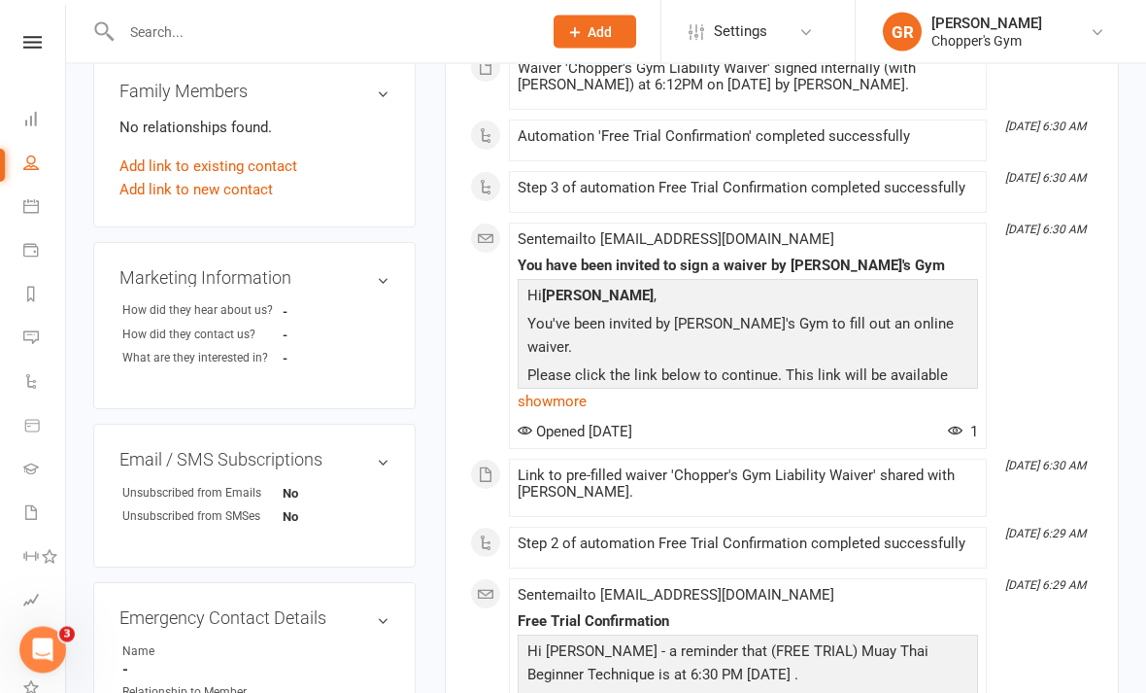
scroll to position [550, 0]
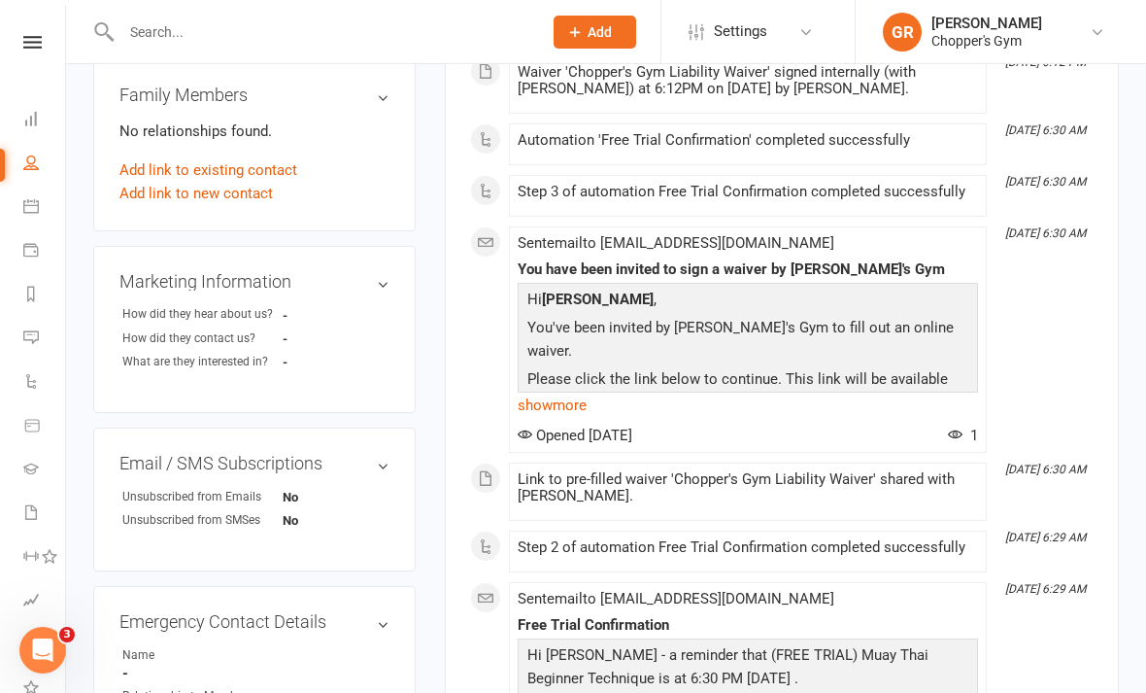
click at [29, 501] on link "Waivers 1" at bounding box center [45, 515] width 44 height 44
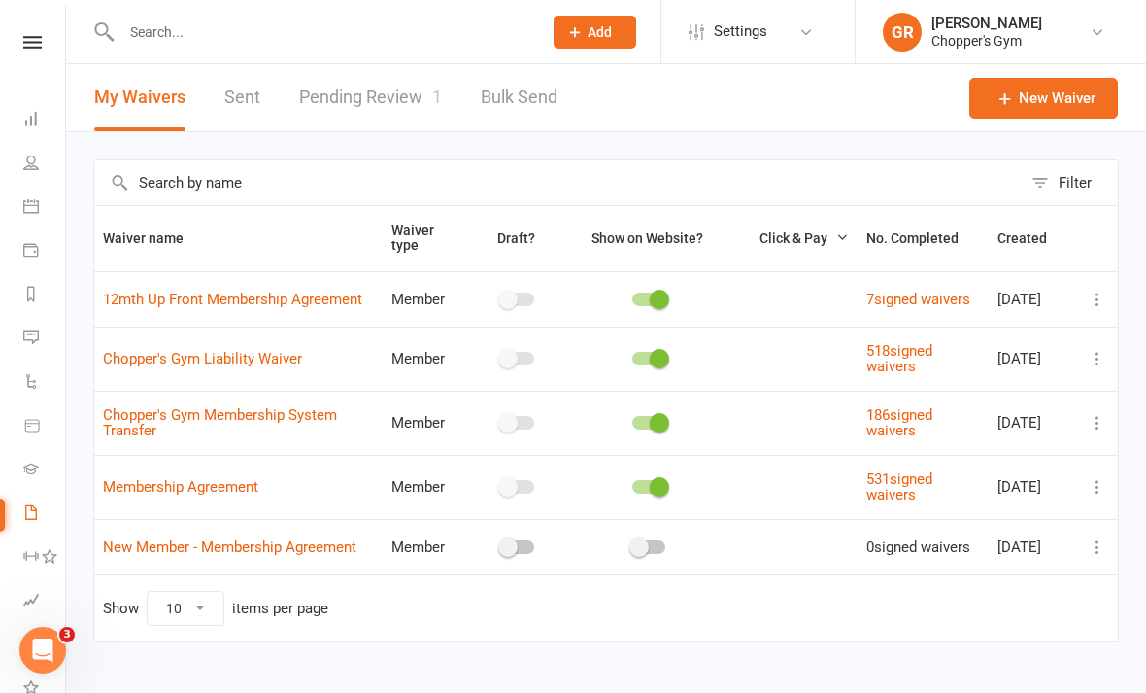
click at [381, 95] on link "Pending Review 1" at bounding box center [370, 97] width 143 height 67
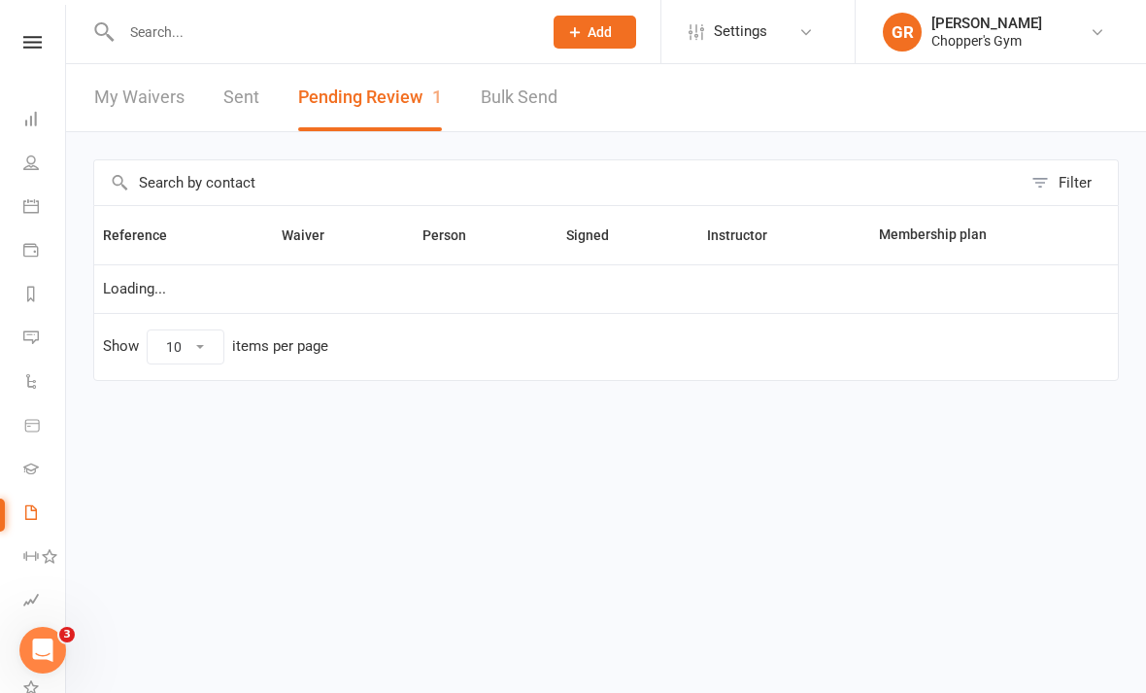
select select "50"
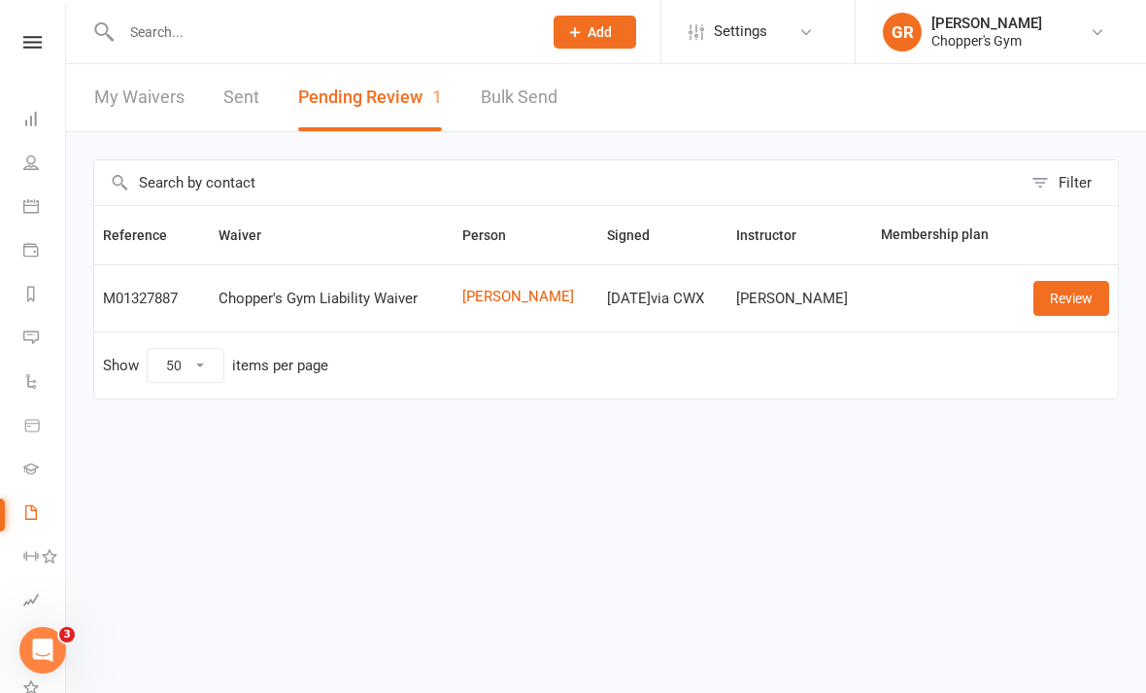
click at [1080, 294] on link "Review" at bounding box center [1072, 298] width 76 height 35
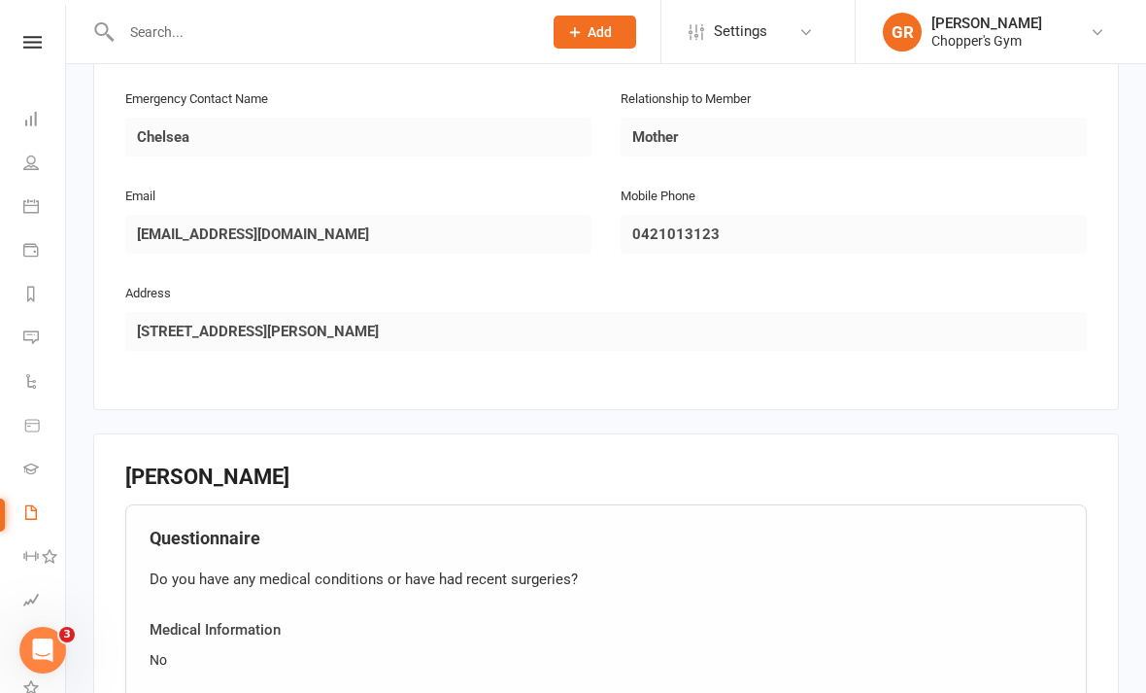
scroll to position [1346, 0]
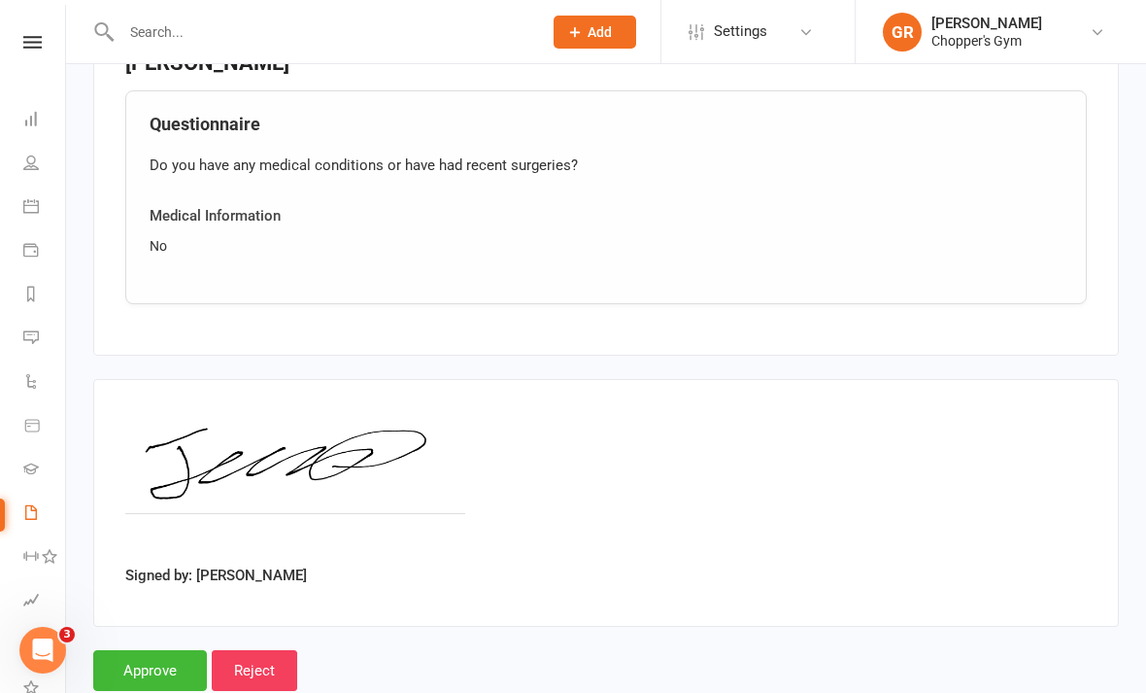
click at [140, 657] on input "Approve" at bounding box center [150, 670] width 114 height 41
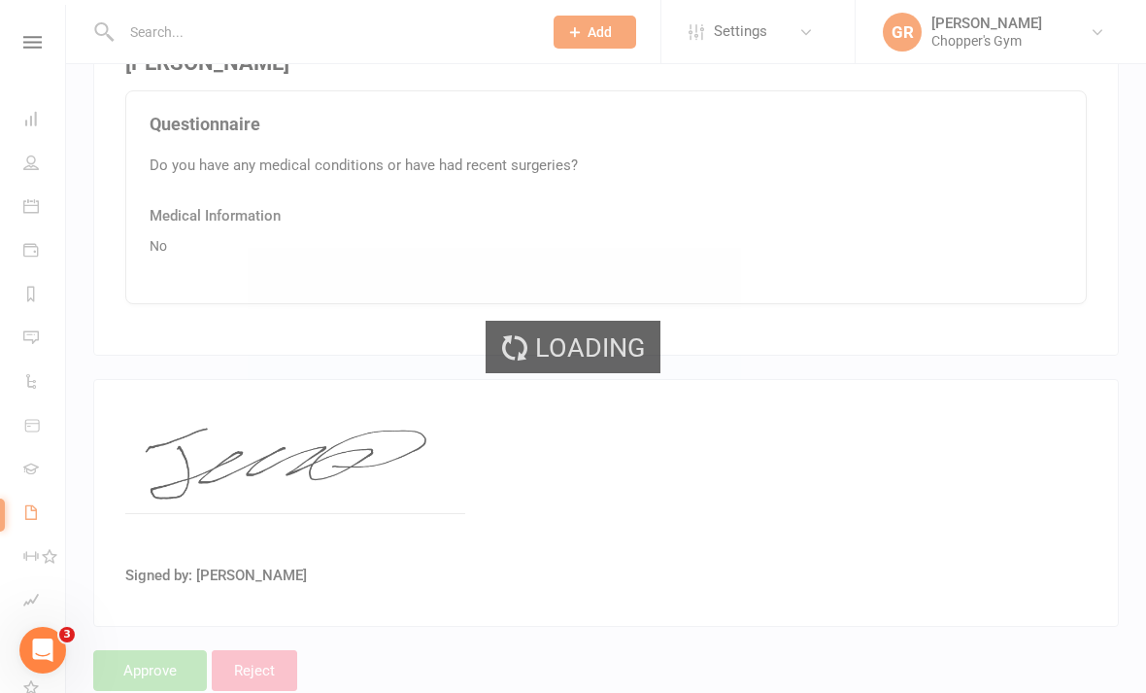
select select "50"
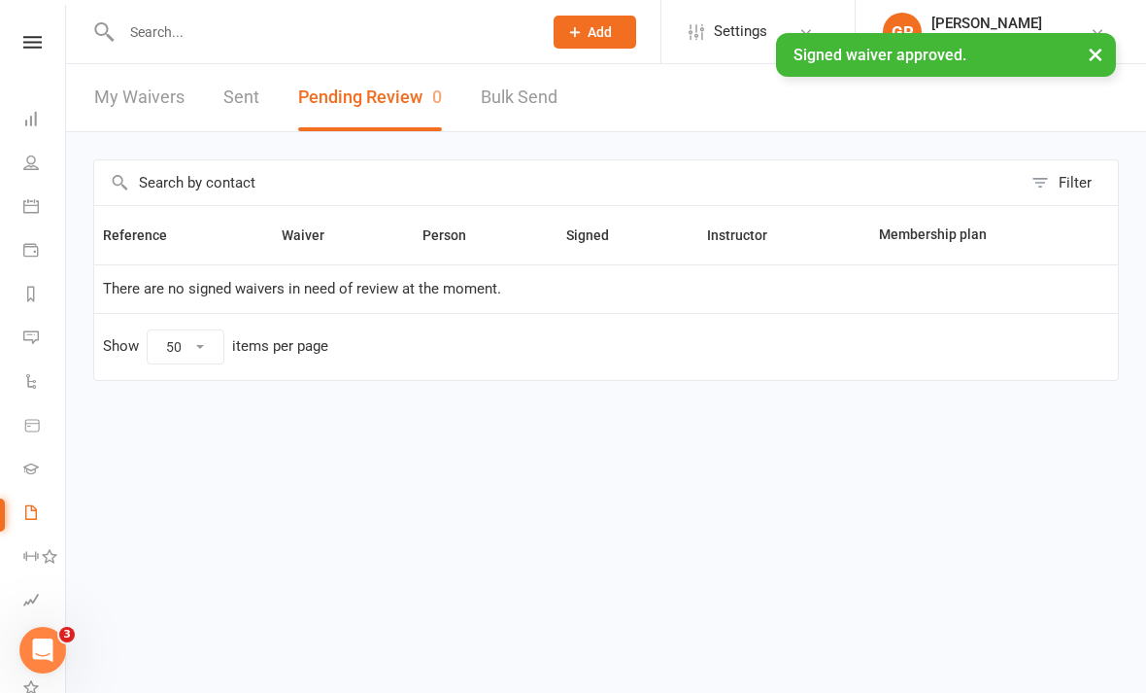
click at [39, 222] on link "Calendar" at bounding box center [45, 209] width 44 height 44
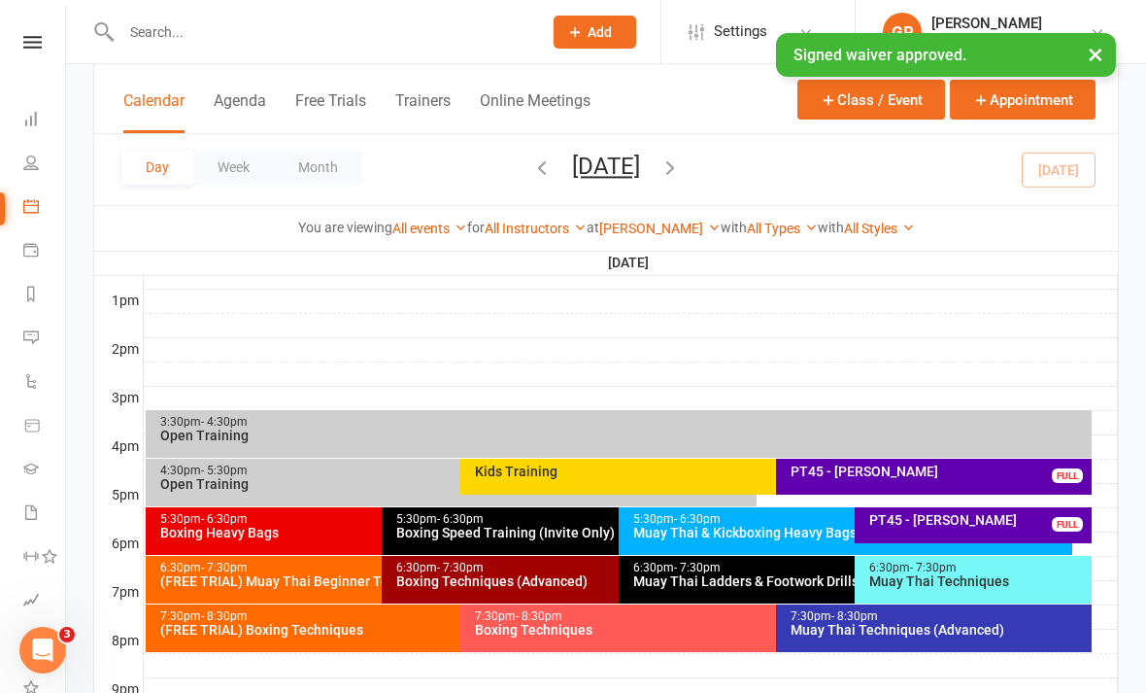
scroll to position [789, 0]
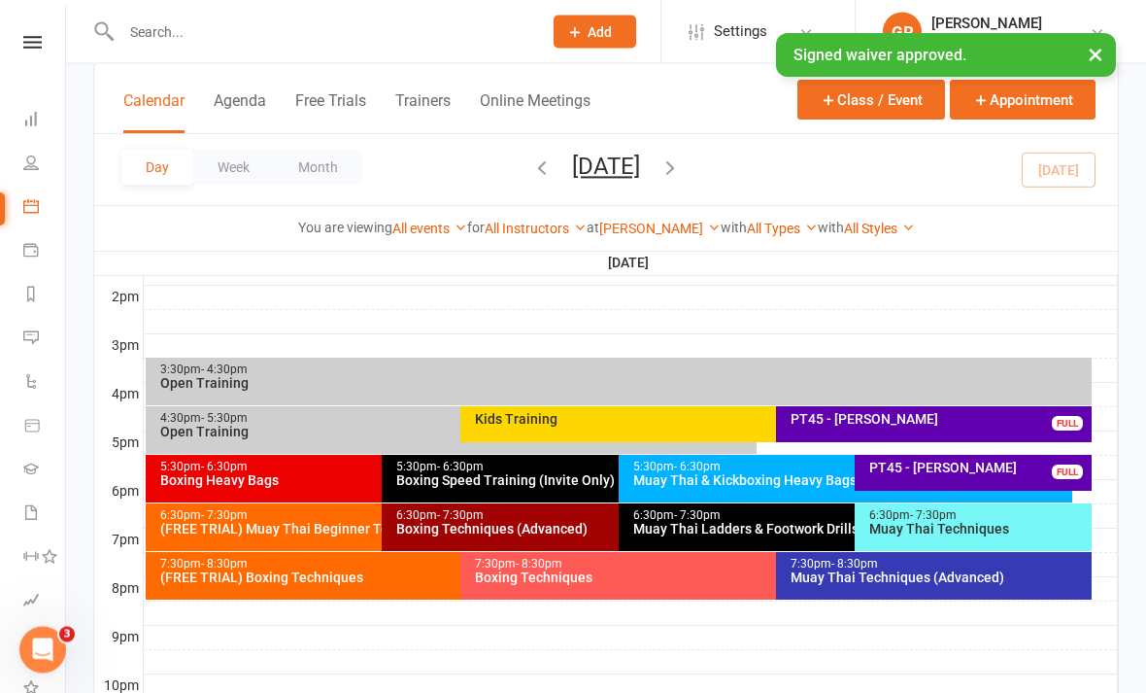
click at [229, 527] on div "(FREE TRIAL) Muay Thai Beginner Technique" at bounding box center [377, 530] width 436 height 14
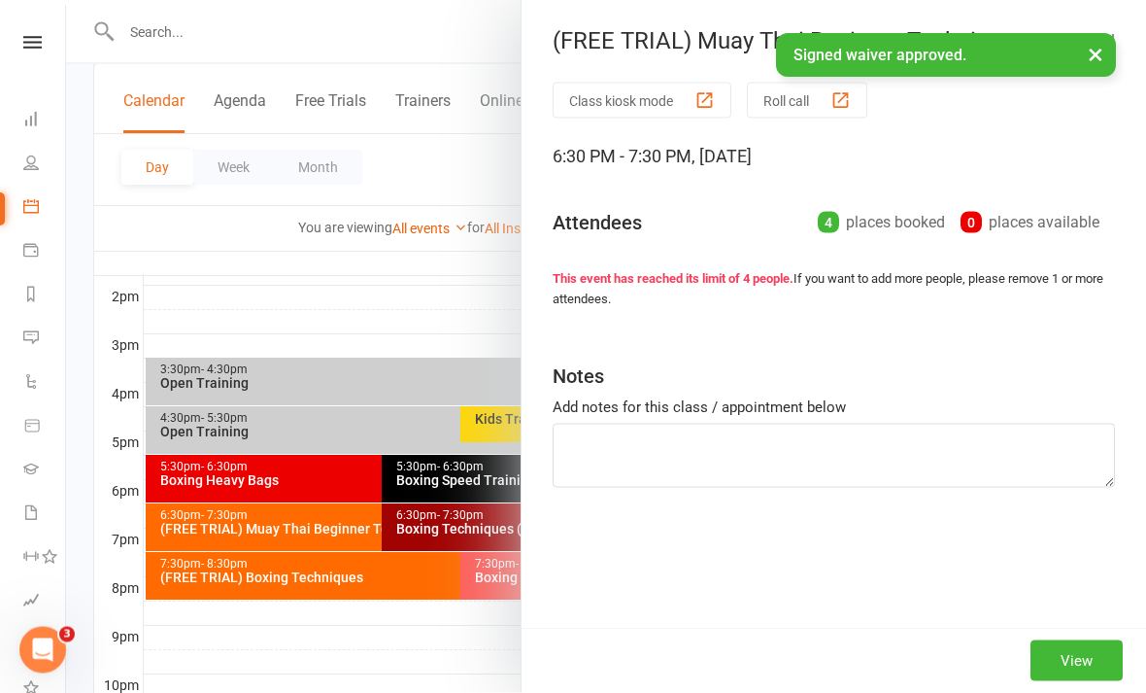
scroll to position [790, 0]
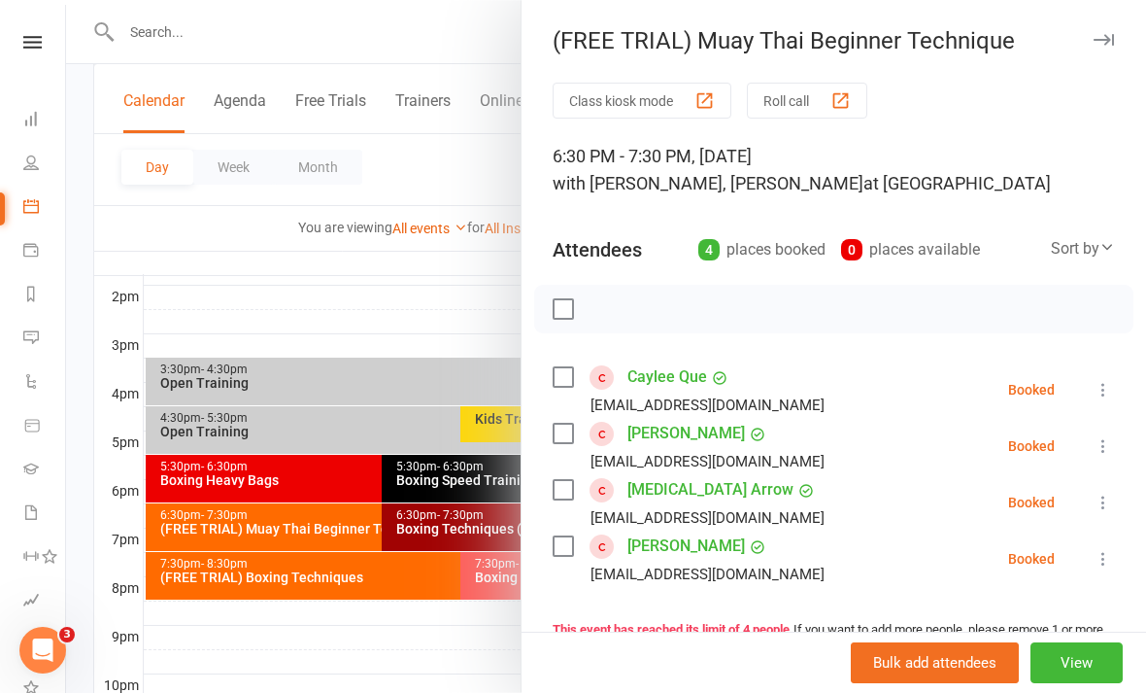
click at [717, 440] on link "[PERSON_NAME]" at bounding box center [687, 433] width 118 height 31
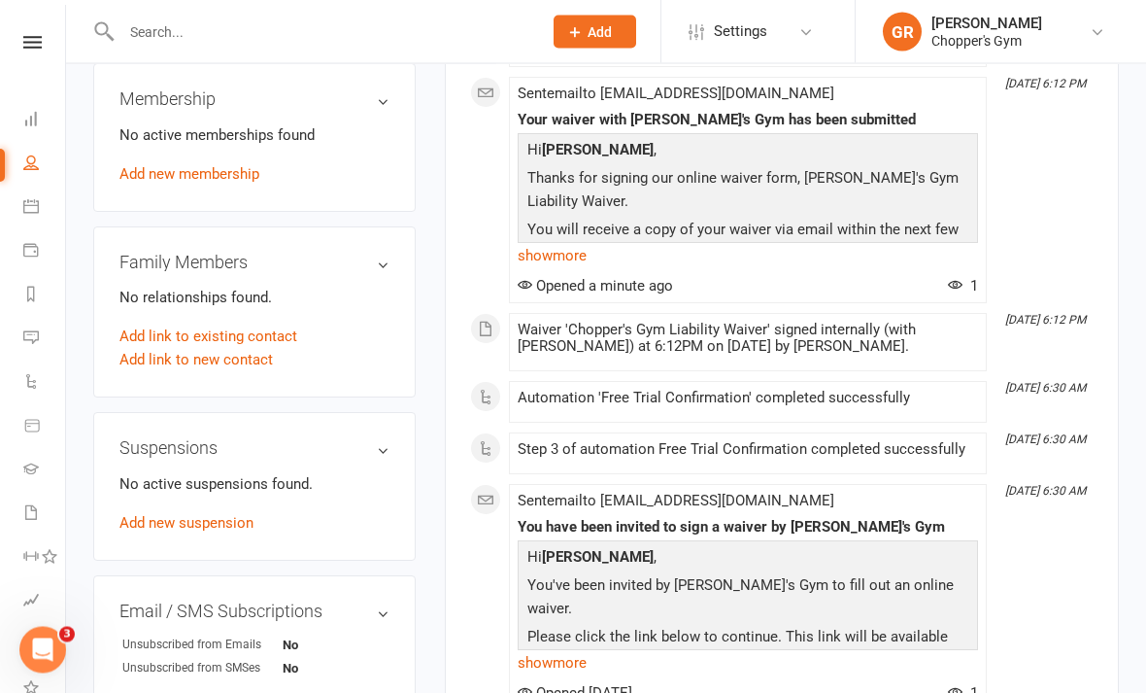
scroll to position [755, 0]
click at [234, 178] on link "Add new membership" at bounding box center [189, 173] width 140 height 17
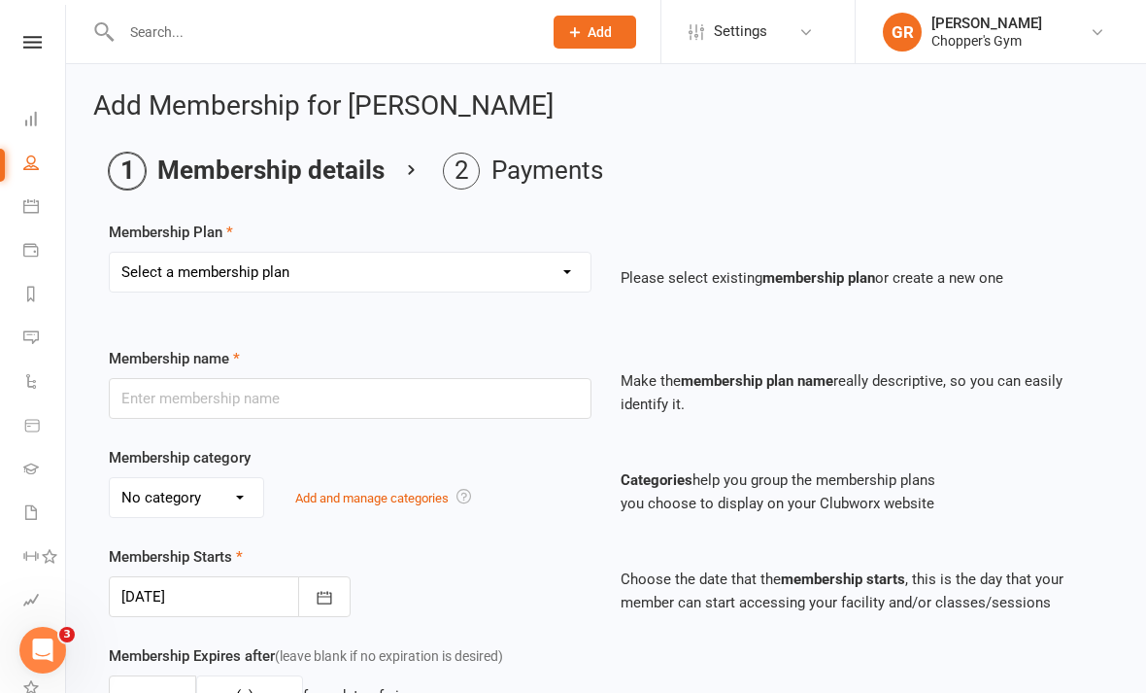
click at [547, 253] on select "Select a membership plan Create new Membership Plan Staff Membership Ongoing Un…" at bounding box center [350, 272] width 481 height 39
select select "6"
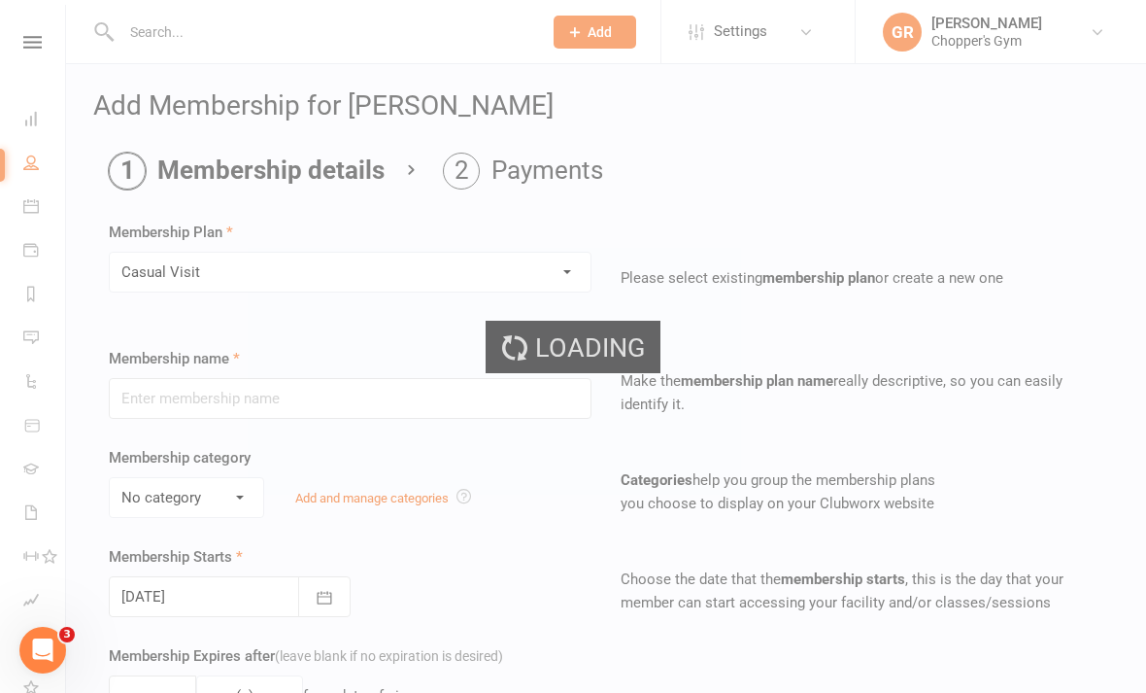
type input "Casual Visit"
type input "0"
type input "1"
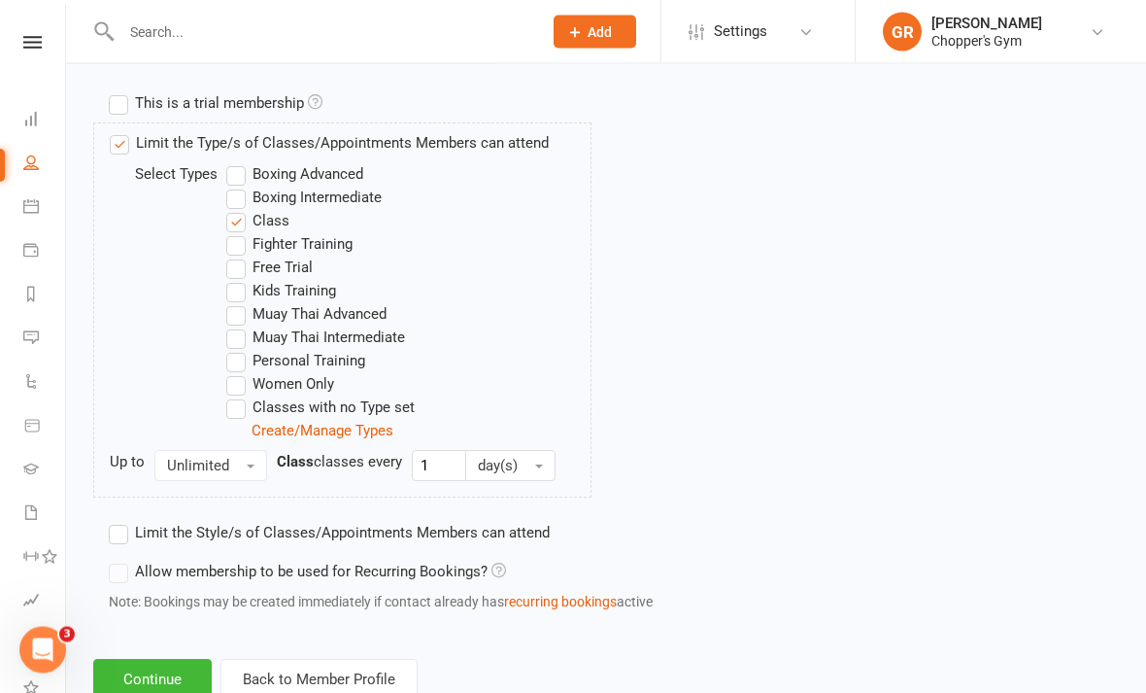
scroll to position [937, 0]
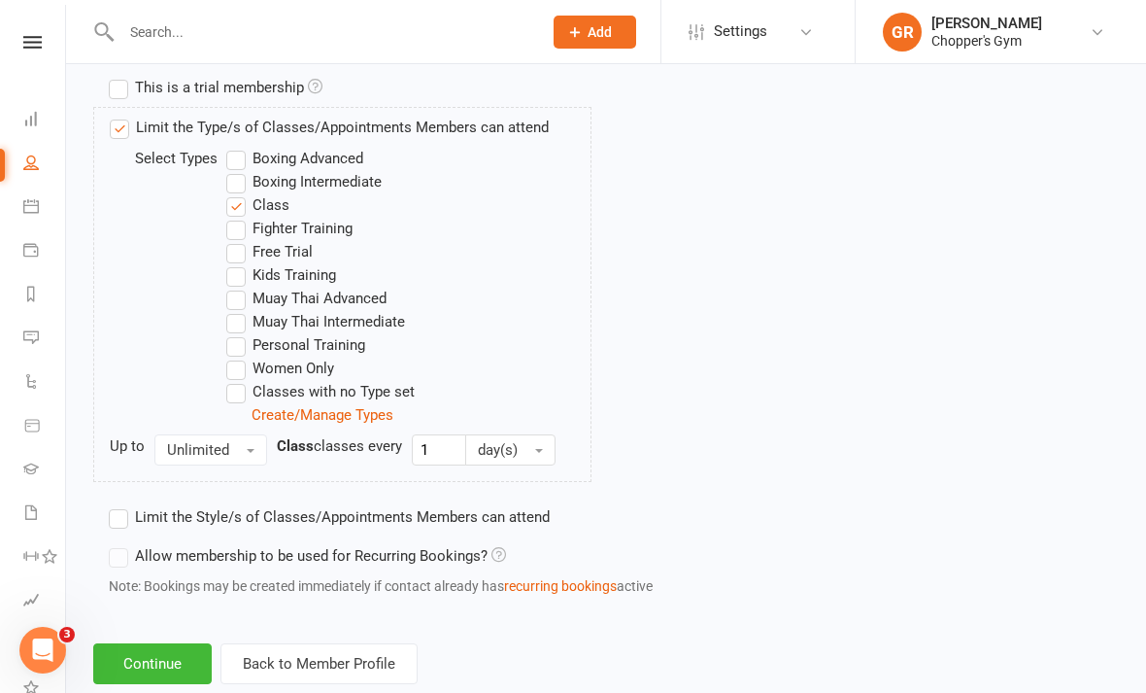
click at [143, 668] on button "Continue" at bounding box center [152, 663] width 119 height 41
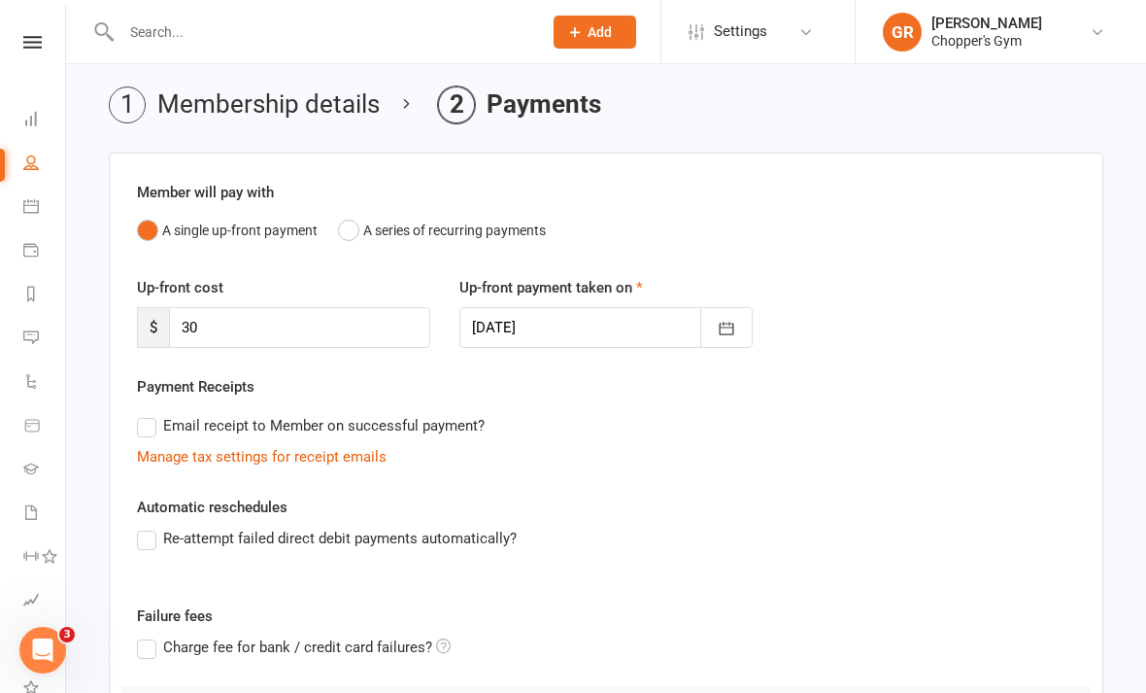
scroll to position [319, 0]
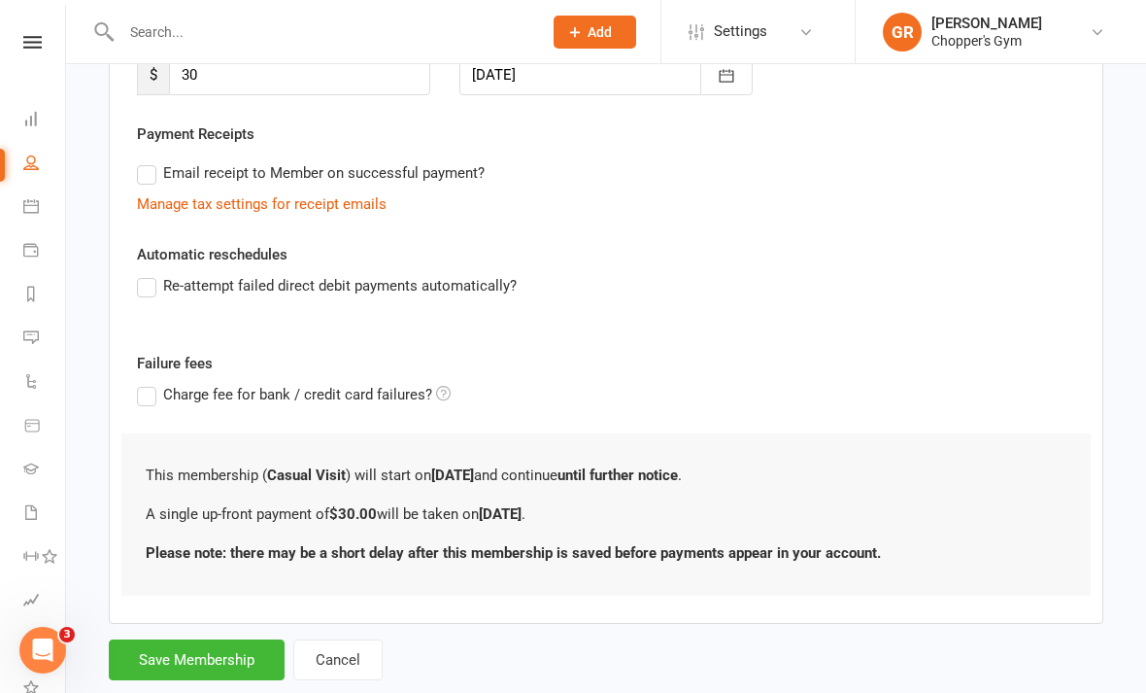
click at [221, 654] on button "Save Membership" at bounding box center [197, 659] width 176 height 41
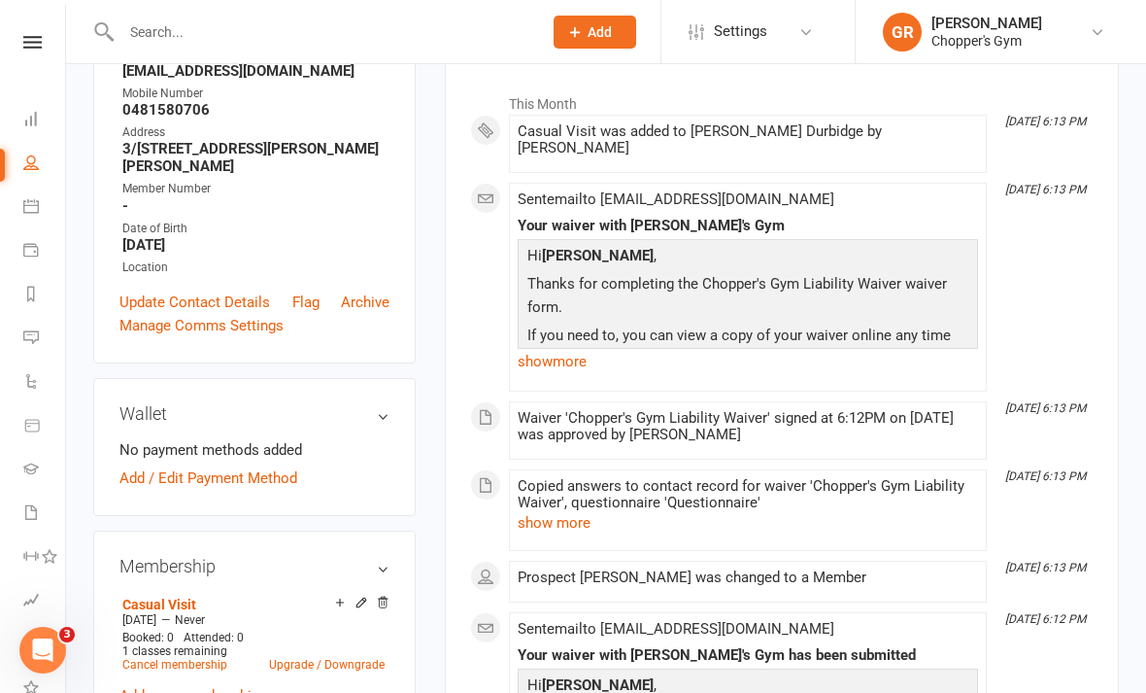
scroll to position [66, 0]
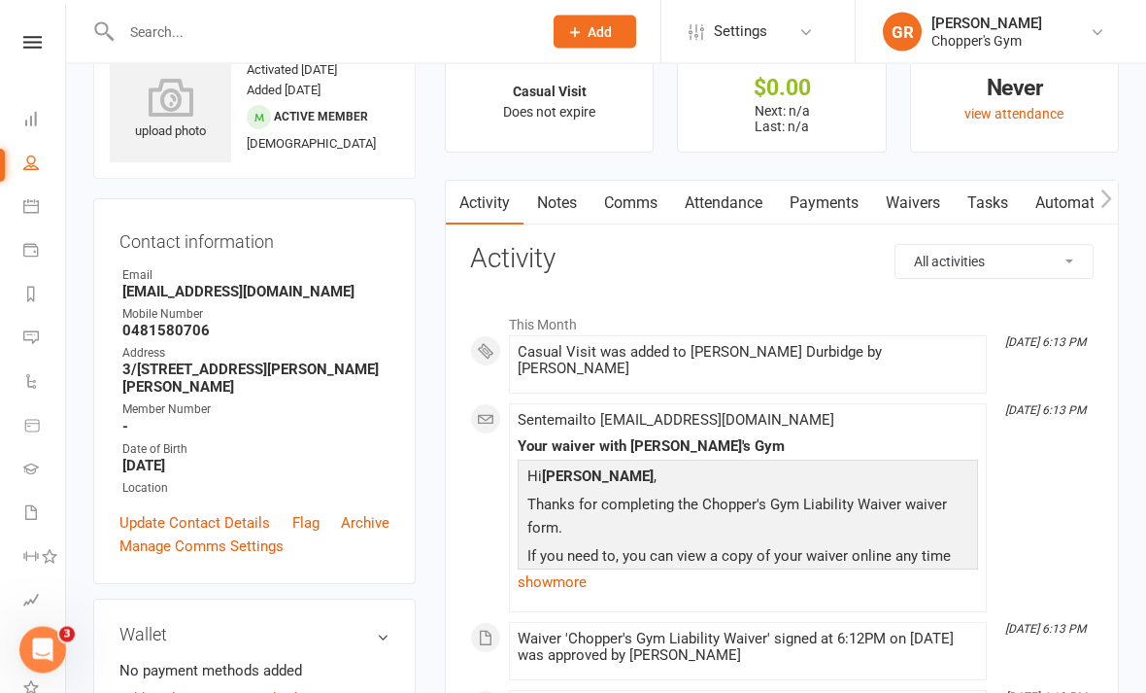
click at [839, 206] on link "Payments" at bounding box center [824, 204] width 96 height 45
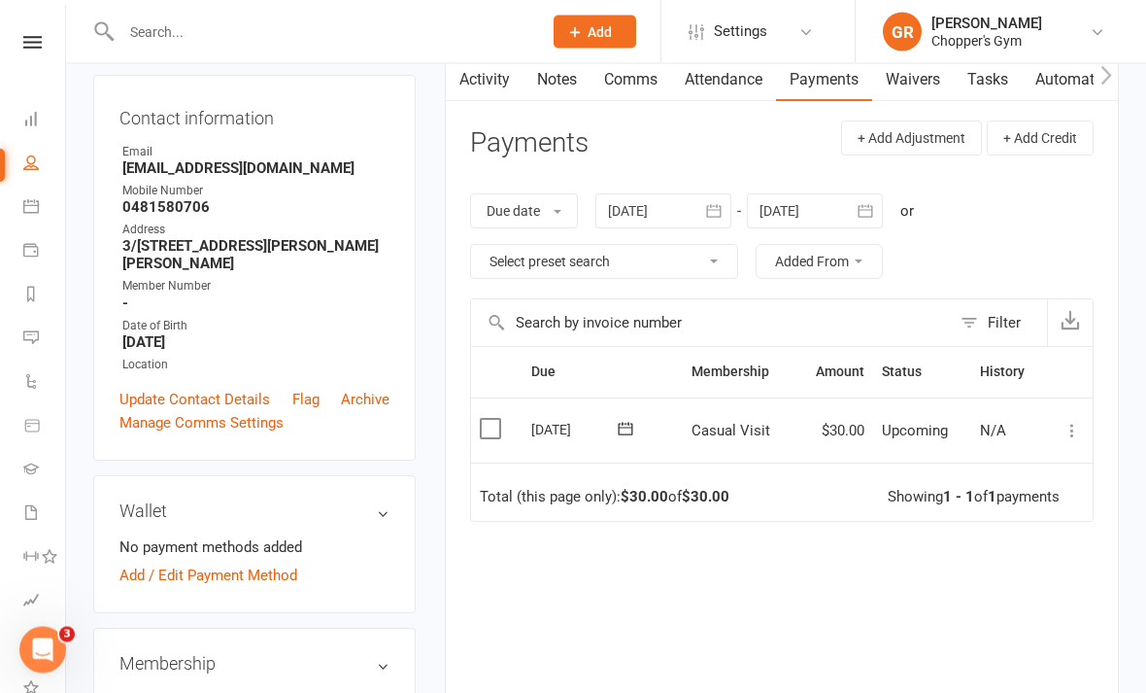
click at [490, 428] on label at bounding box center [493, 429] width 26 height 19
click at [490, 420] on input "checkbox" at bounding box center [486, 420] width 13 height 0
click at [1054, 668] on button "Change status" at bounding box center [1042, 648] width 153 height 41
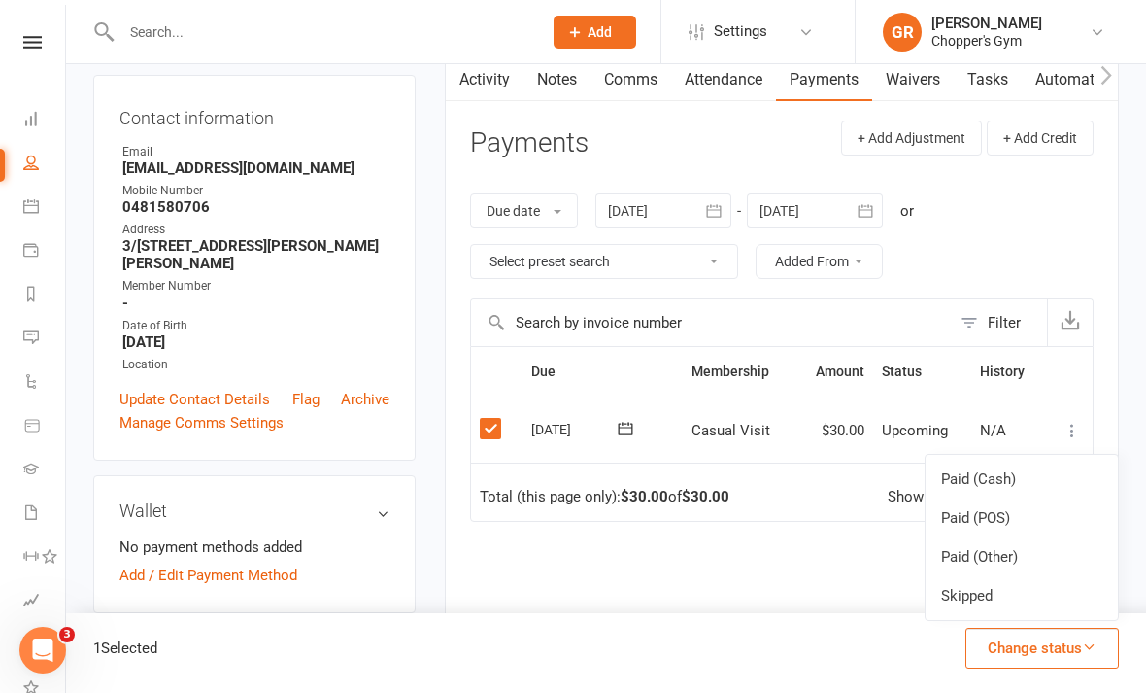
click at [1032, 537] on link "Paid (POS)" at bounding box center [1022, 517] width 192 height 39
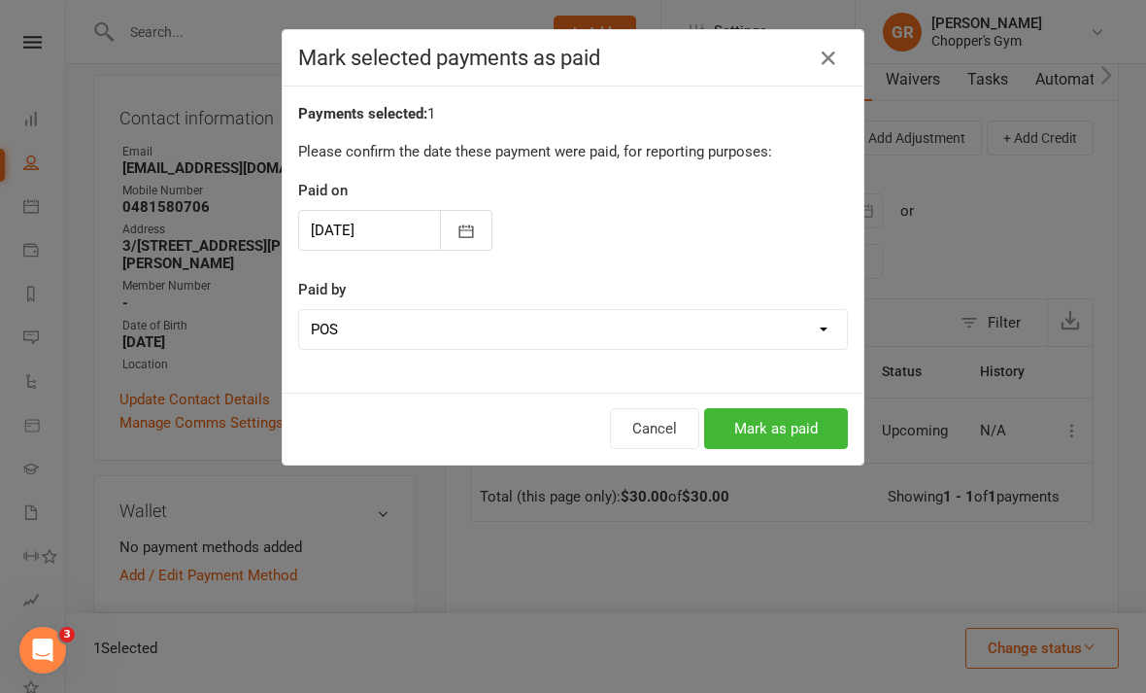
click at [823, 425] on button "Mark as paid" at bounding box center [776, 428] width 144 height 41
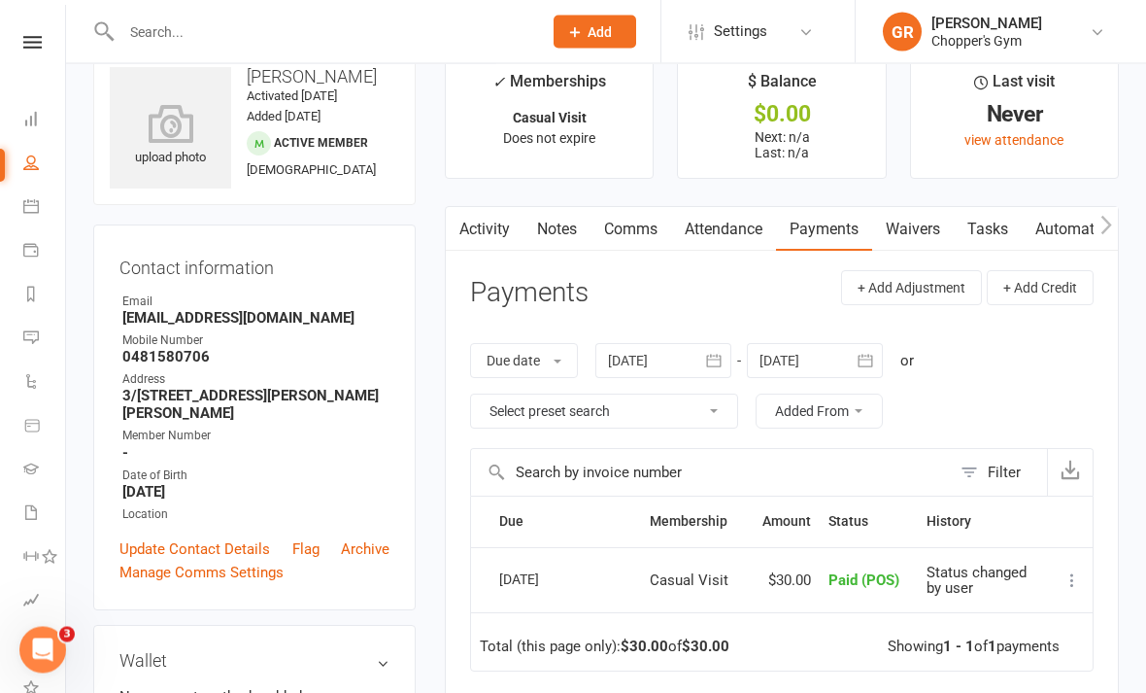
scroll to position [0, 0]
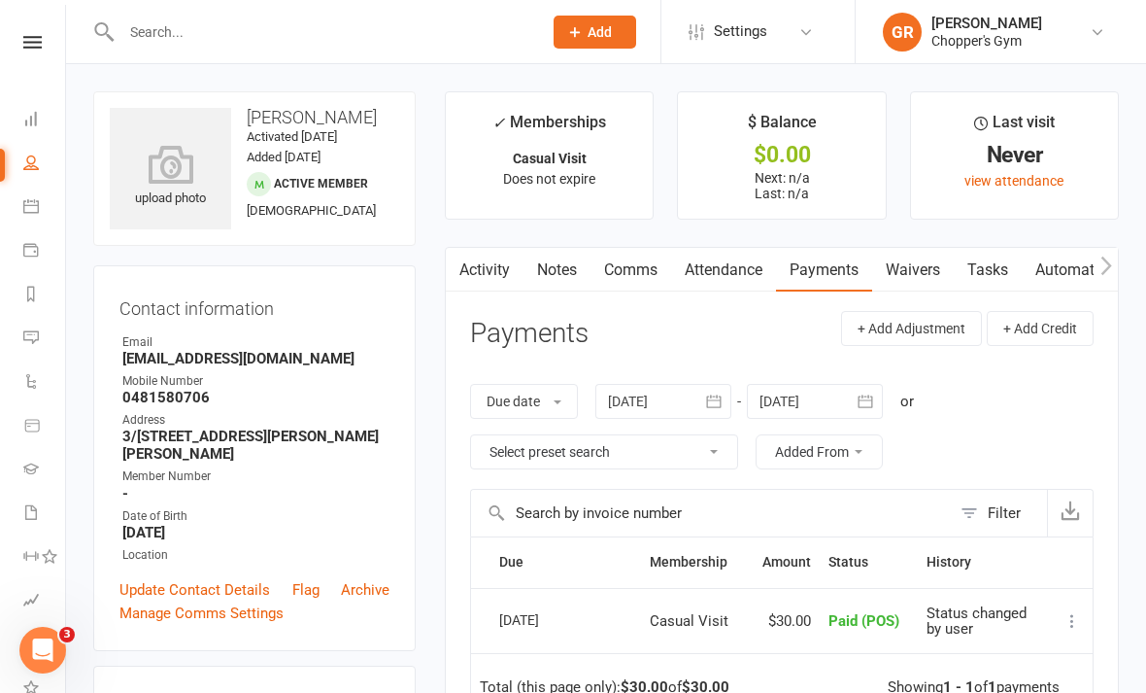
click at [923, 273] on link "Waivers" at bounding box center [913, 270] width 82 height 45
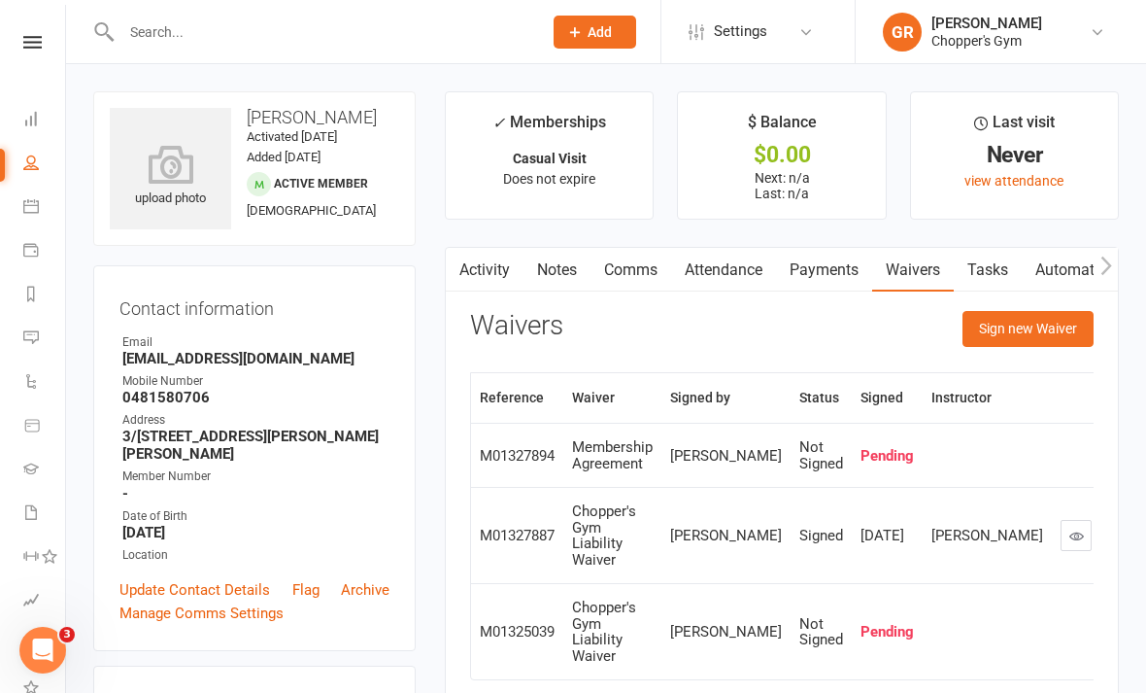
click at [1133, 616] on button "button" at bounding box center [1148, 631] width 31 height 31
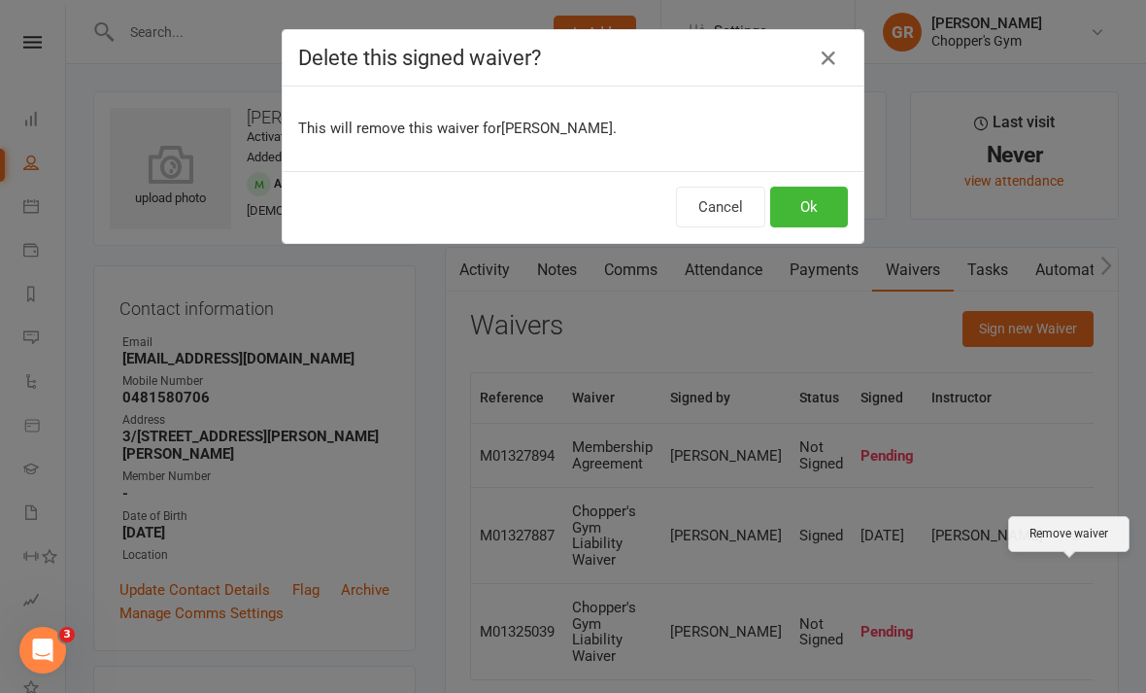
click at [822, 208] on button "Ok" at bounding box center [809, 207] width 78 height 41
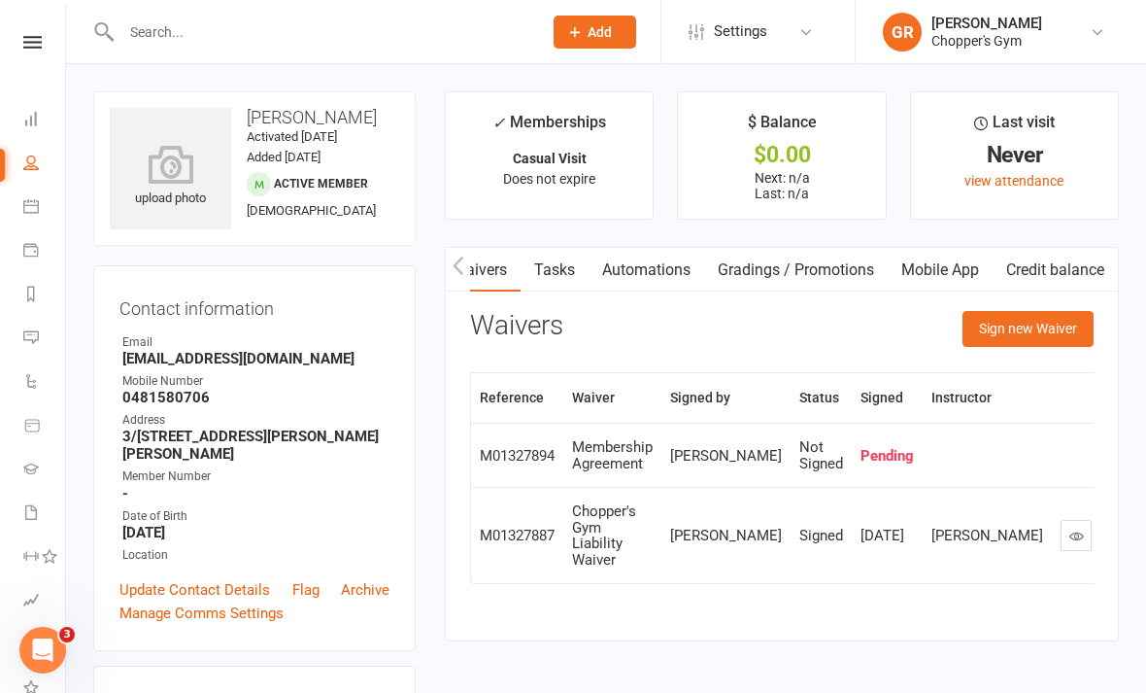
scroll to position [0, 440]
click at [959, 276] on link "Mobile App" at bounding box center [940, 270] width 105 height 45
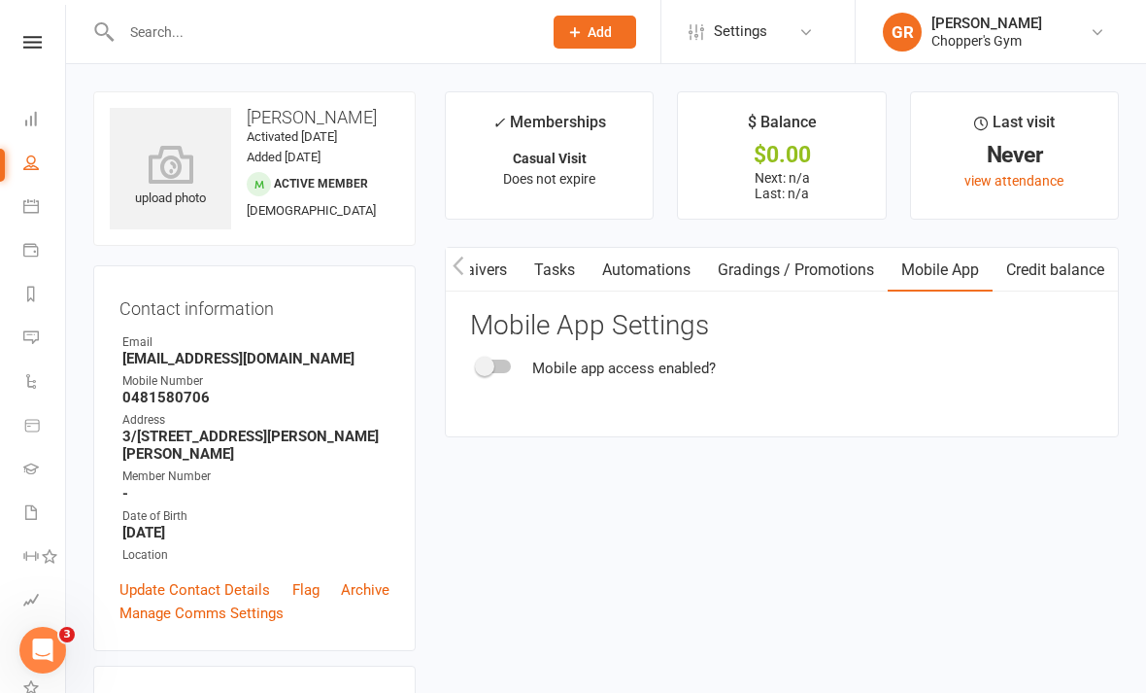
click at [503, 361] on div at bounding box center [494, 366] width 33 height 14
click at [478, 363] on input "checkbox" at bounding box center [478, 363] width 0 height 0
checkbox input "true"
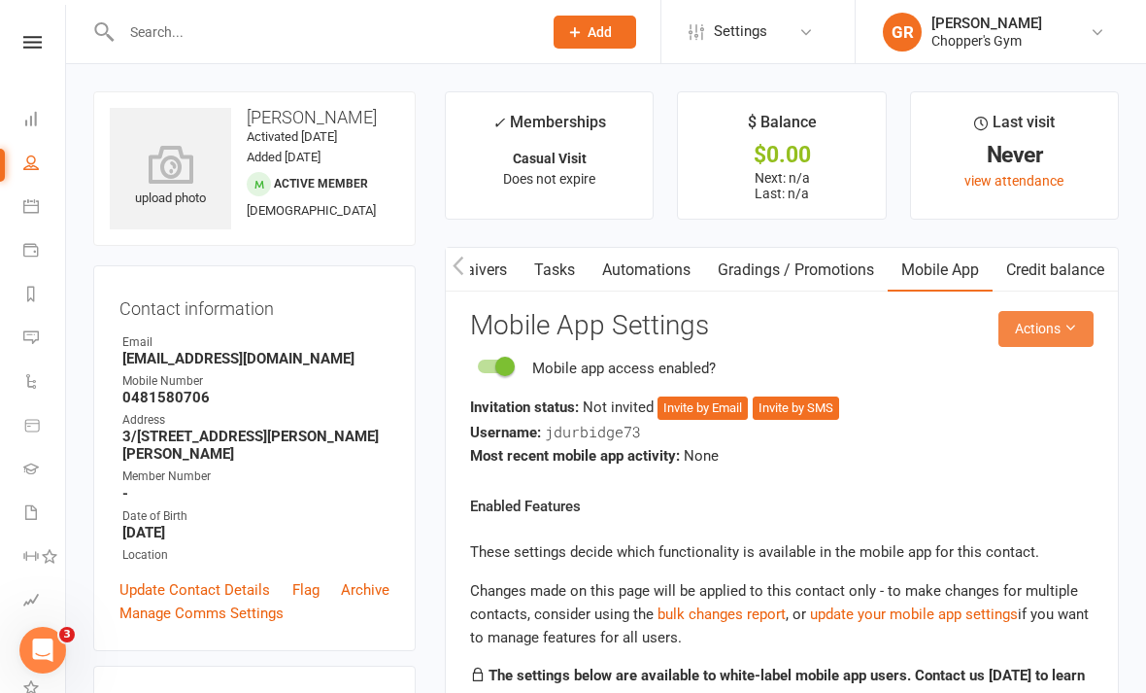
click at [1070, 332] on button "Actions" at bounding box center [1046, 328] width 95 height 35
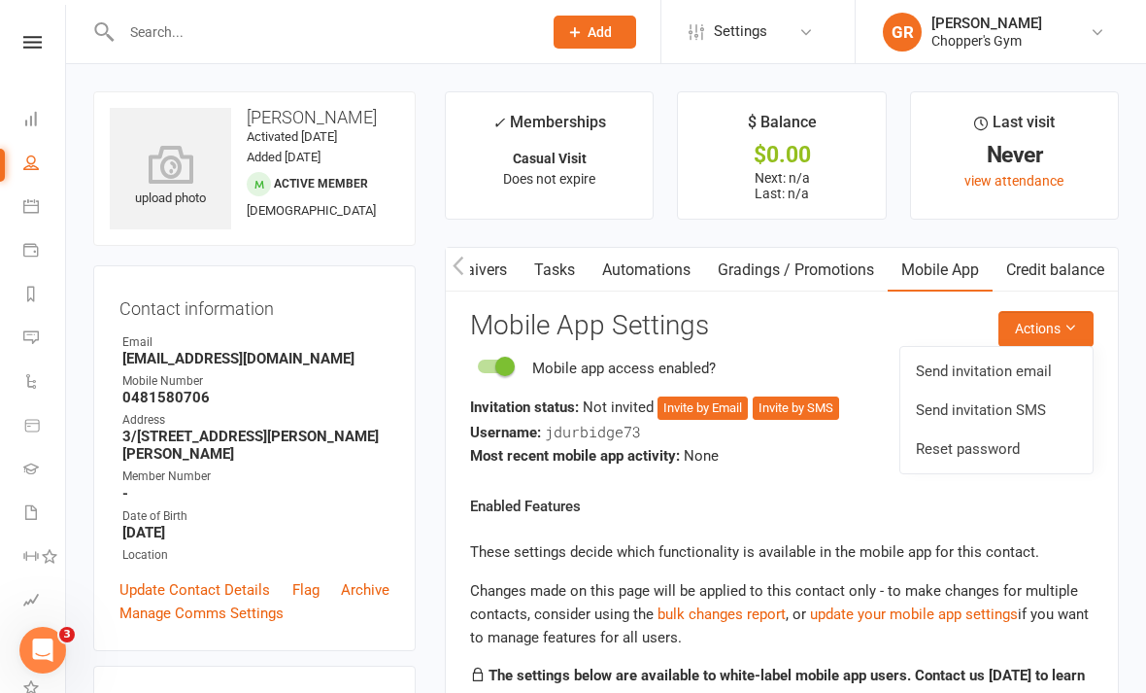
click at [1029, 377] on link "Send invitation email" at bounding box center [997, 371] width 192 height 39
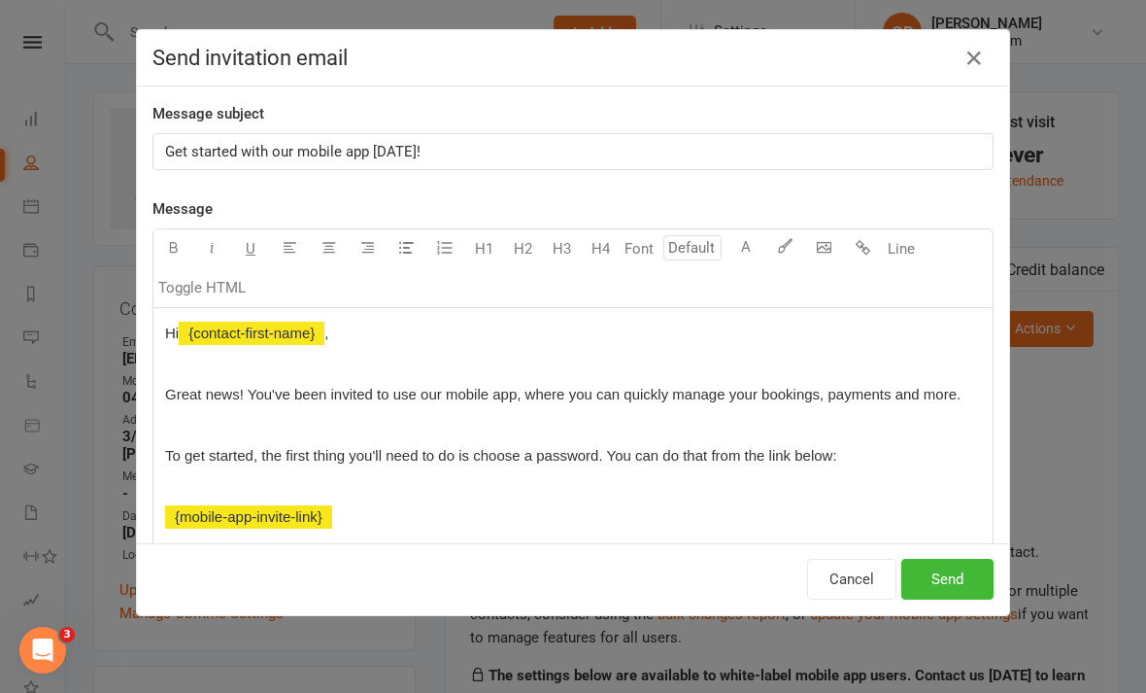
click at [961, 587] on button "Send" at bounding box center [948, 579] width 92 height 41
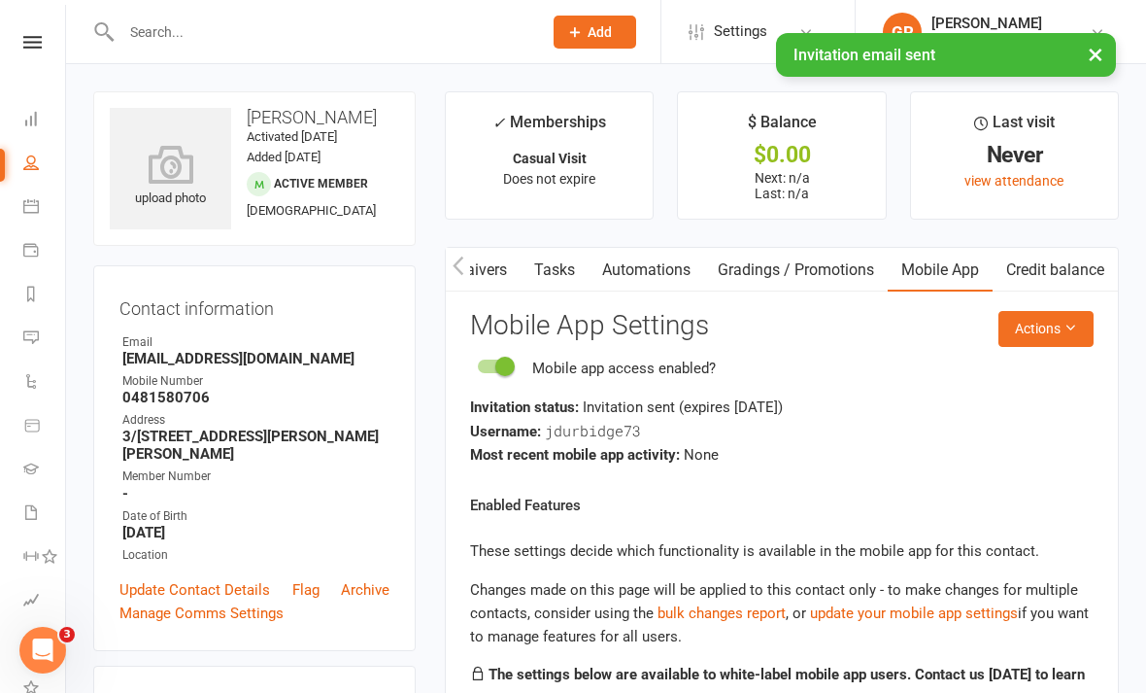
click at [455, 14] on div at bounding box center [310, 31] width 435 height 63
click at [166, 28] on input "text" at bounding box center [322, 31] width 413 height 27
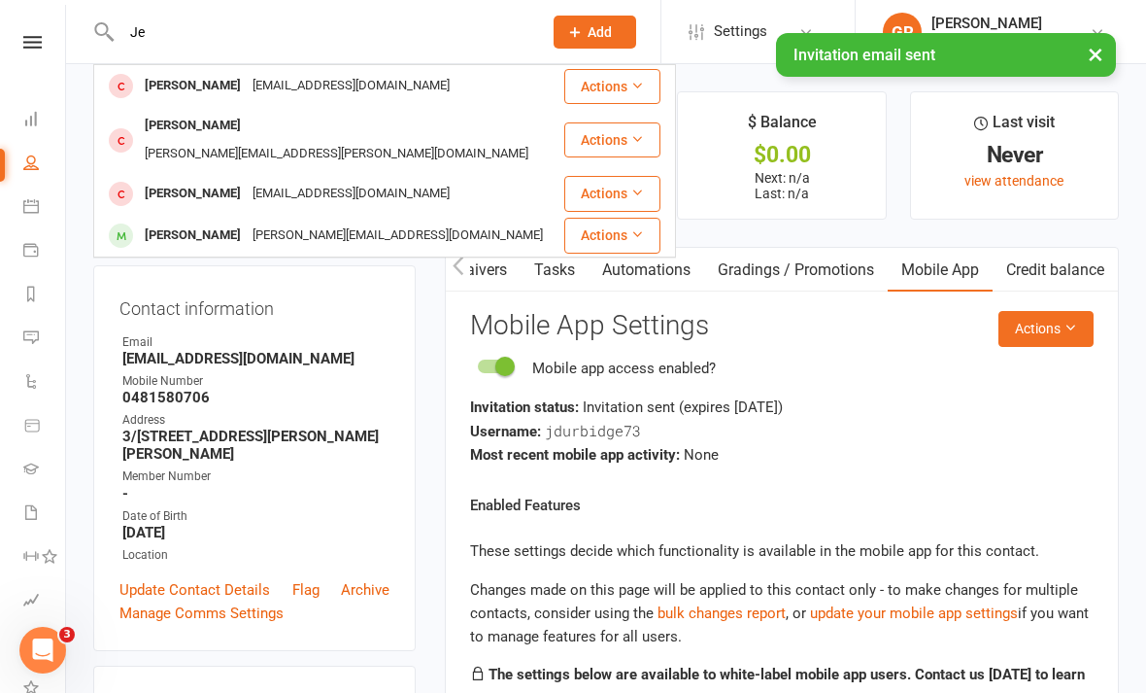
type input "Je"
click at [923, 226] on main "✓ Memberships Casual Visit Does not expire $ Balance $0.00 Next: n/a Last: n/a …" at bounding box center [781, 566] width 703 height 951
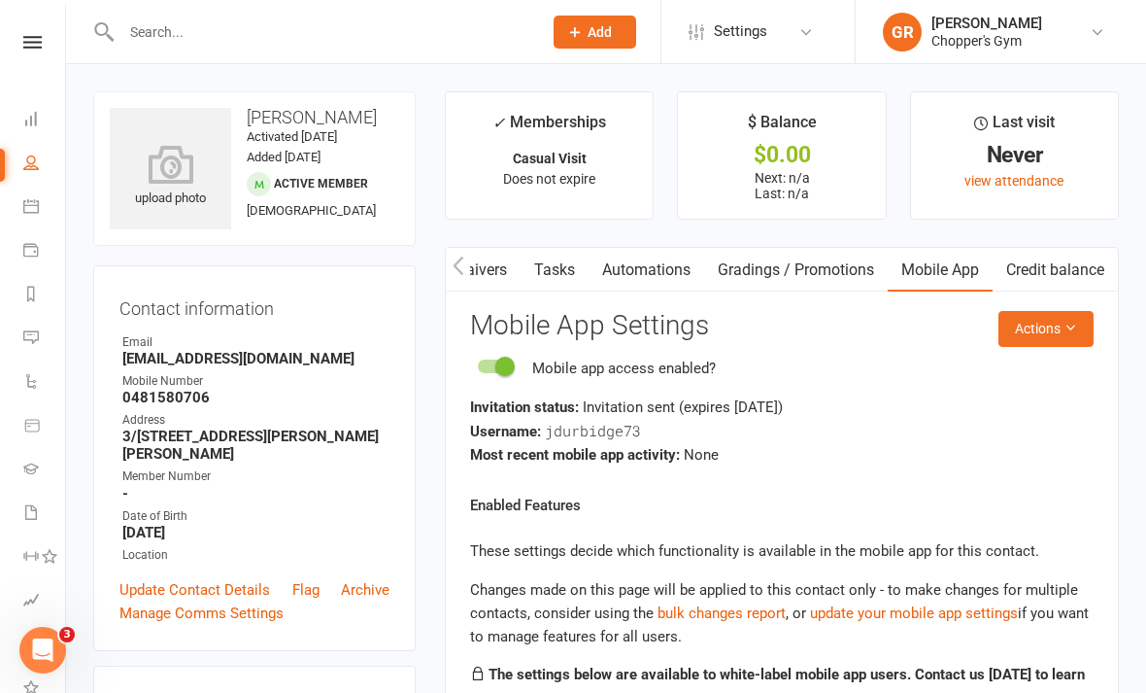
click at [185, 25] on input "text" at bounding box center [322, 31] width 413 height 27
click at [938, 228] on main "✓ Memberships Casual Visit Does not expire $ Balance $0.00 Next: n/a Last: n/a …" at bounding box center [781, 566] width 703 height 951
click at [173, 18] on input "text" at bounding box center [322, 31] width 413 height 27
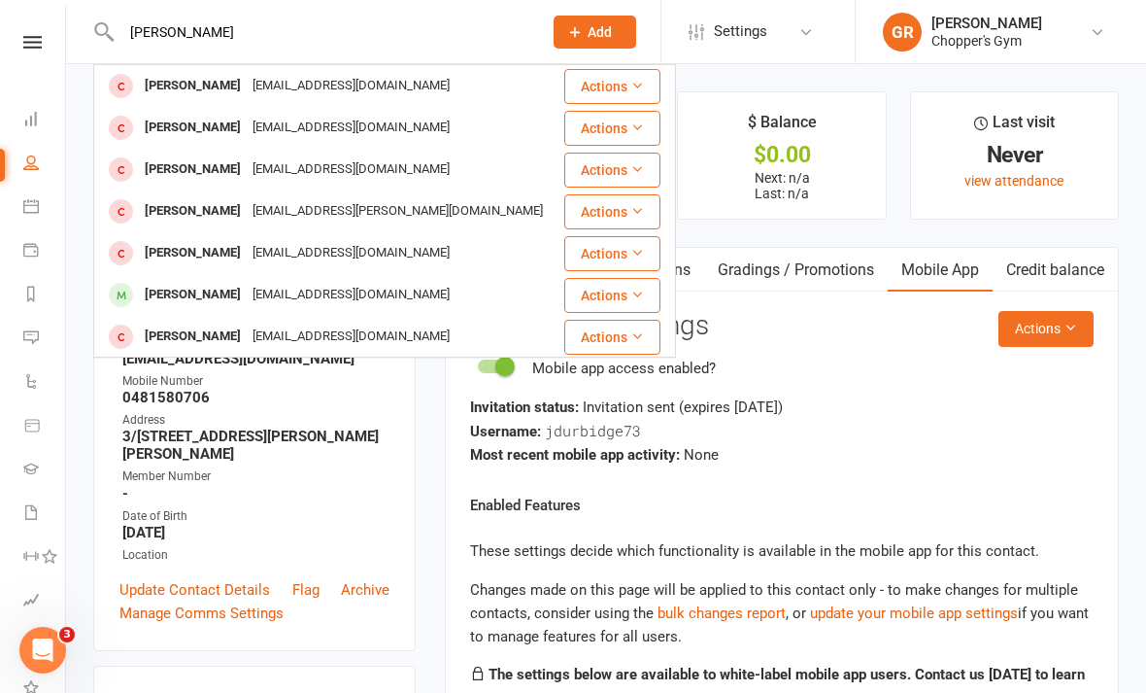
type input "[PERSON_NAME]"
click at [183, 83] on div "[PERSON_NAME]" at bounding box center [193, 86] width 108 height 28
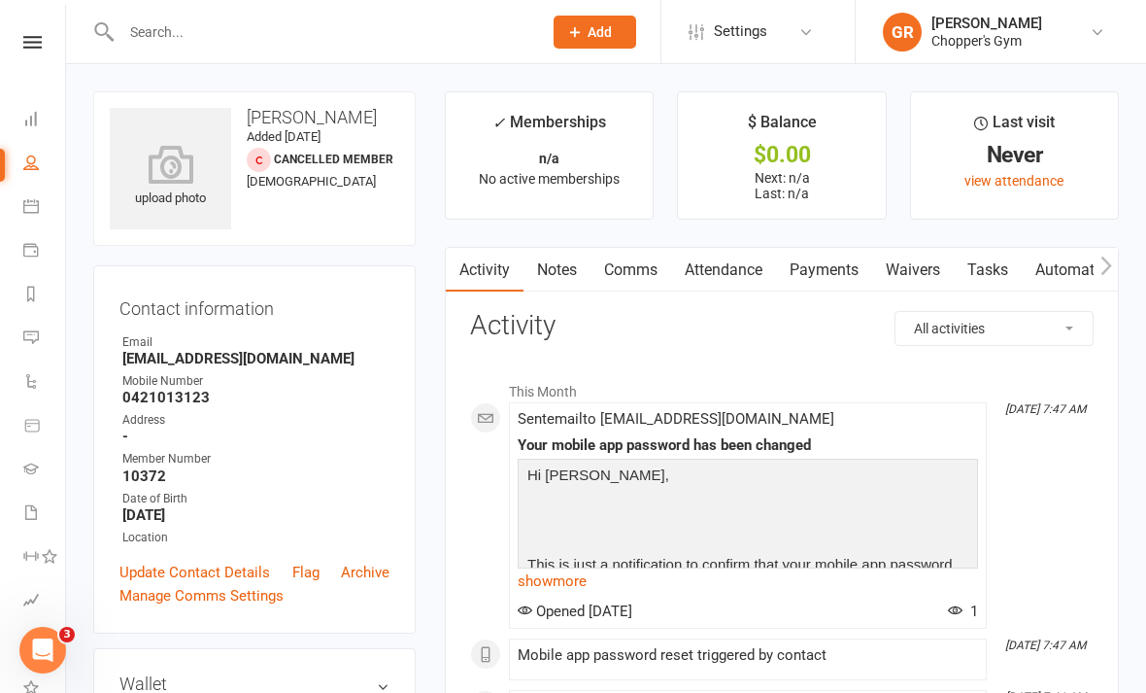
click at [363, 578] on link "Archive" at bounding box center [365, 572] width 49 height 23
click at [365, 567] on link "Archive" at bounding box center [365, 572] width 49 height 23
click at [379, 579] on link "Archive" at bounding box center [365, 572] width 49 height 23
click at [376, 574] on link "Archive" at bounding box center [365, 572] width 49 height 23
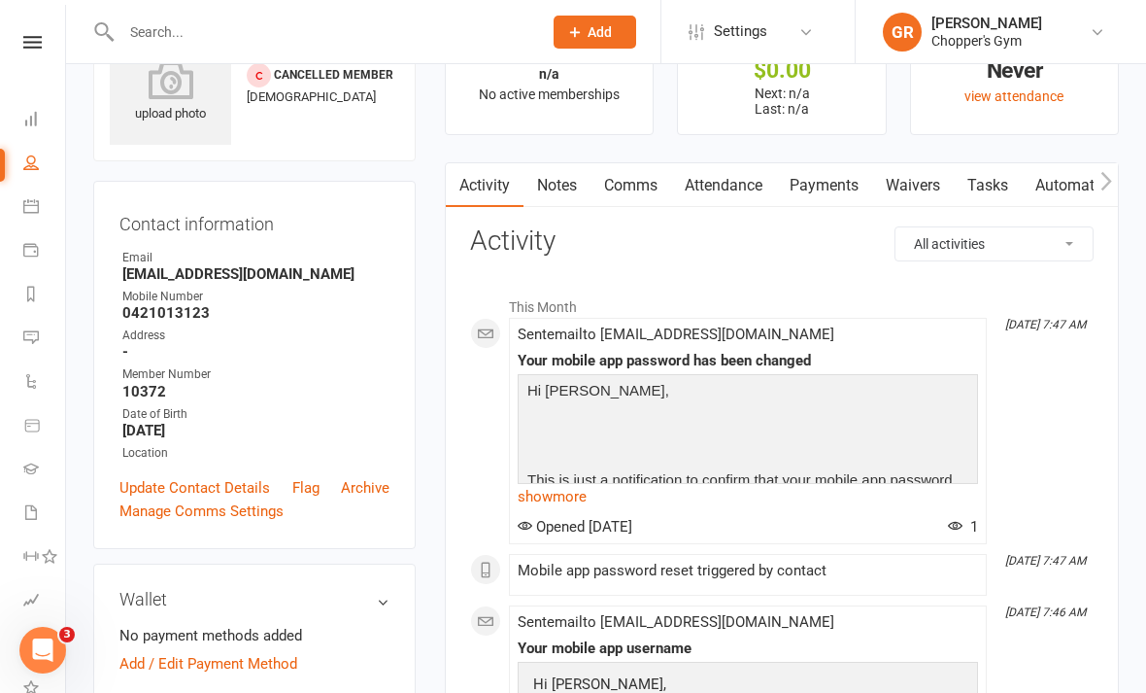
scroll to position [151, 0]
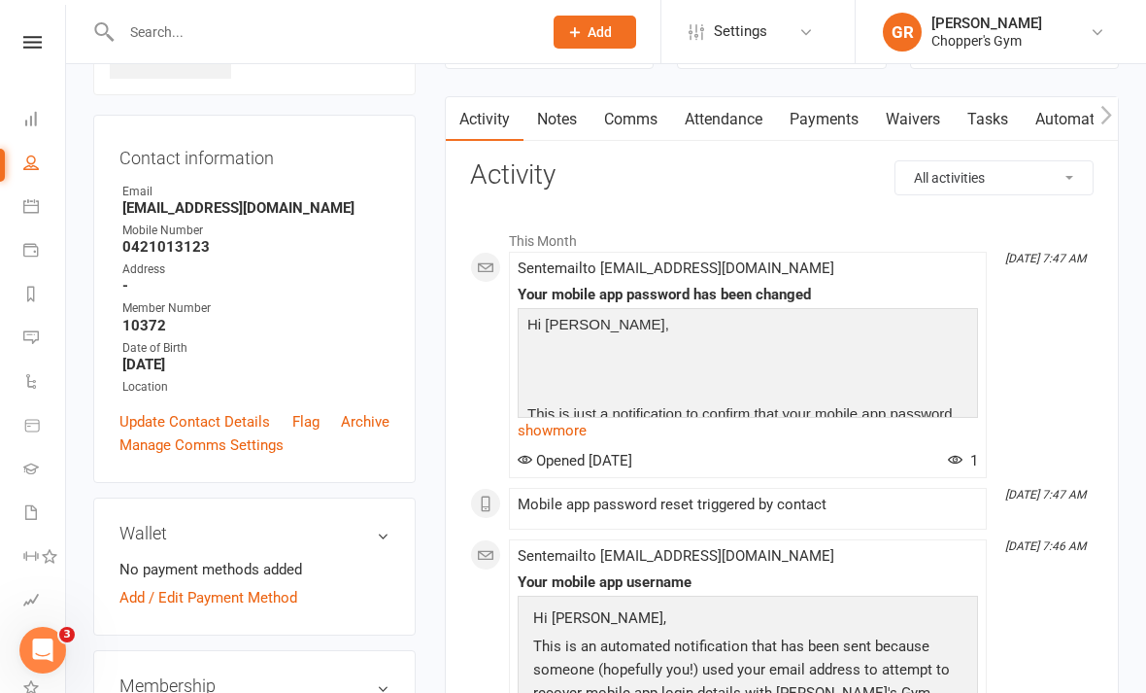
click at [381, 411] on link "Archive" at bounding box center [365, 421] width 49 height 23
click at [378, 425] on link "Archive" at bounding box center [365, 421] width 49 height 23
click at [385, 418] on link "Archive" at bounding box center [365, 421] width 49 height 23
click at [396, 408] on div "Contact information Owner Email durbidgej@gmail.com Mobile Number 0421013123 Ad…" at bounding box center [254, 299] width 323 height 368
click at [387, 420] on link "Archive" at bounding box center [365, 421] width 49 height 23
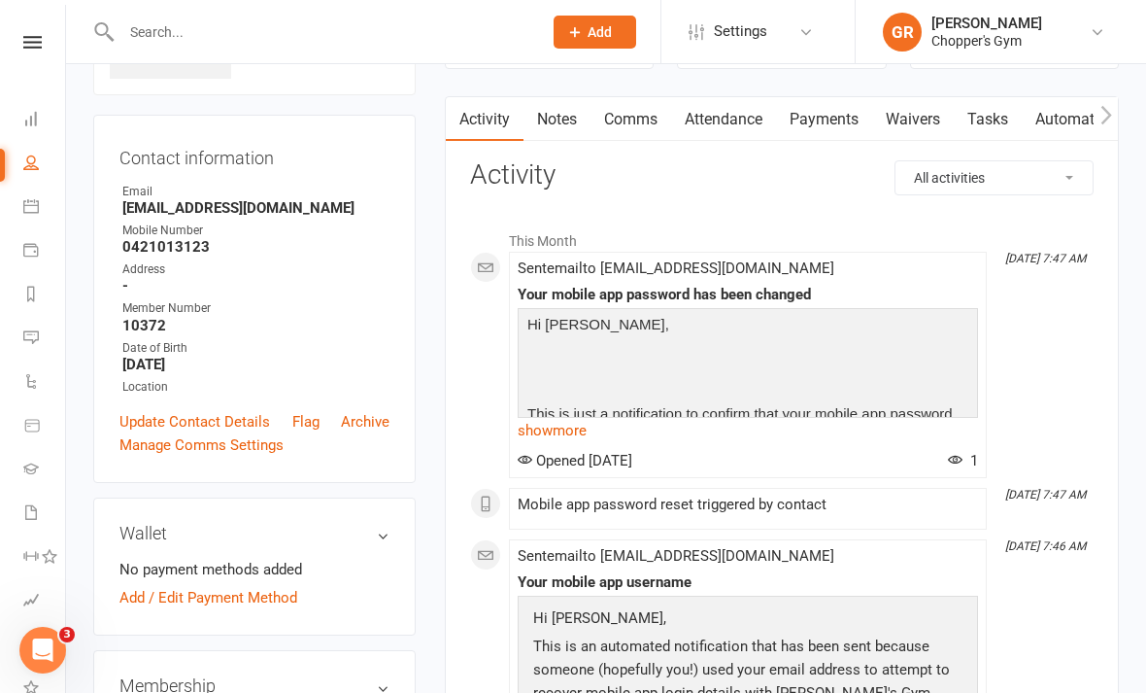
click at [383, 423] on link "Archive" at bounding box center [365, 421] width 49 height 23
click at [378, 424] on link "Archive" at bounding box center [365, 421] width 49 height 23
click at [376, 420] on link "Archive" at bounding box center [365, 421] width 49 height 23
click at [367, 429] on link "Archive" at bounding box center [365, 421] width 49 height 23
click at [361, 430] on link "Archive" at bounding box center [365, 421] width 49 height 23
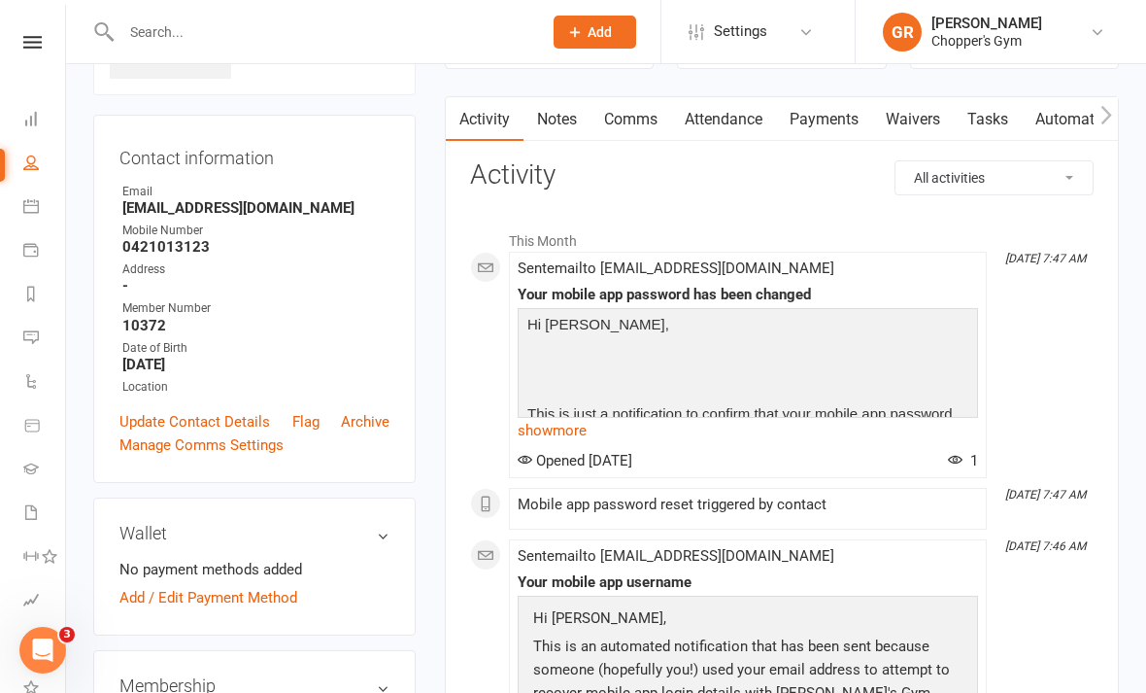
click at [371, 429] on link "Archive" at bounding box center [365, 421] width 49 height 23
click at [368, 426] on link "Archive" at bounding box center [365, 421] width 49 height 23
click at [375, 421] on link "Archive" at bounding box center [365, 421] width 49 height 23
click at [364, 425] on link "Archive" at bounding box center [365, 421] width 49 height 23
click at [362, 430] on link "Archive" at bounding box center [365, 421] width 49 height 23
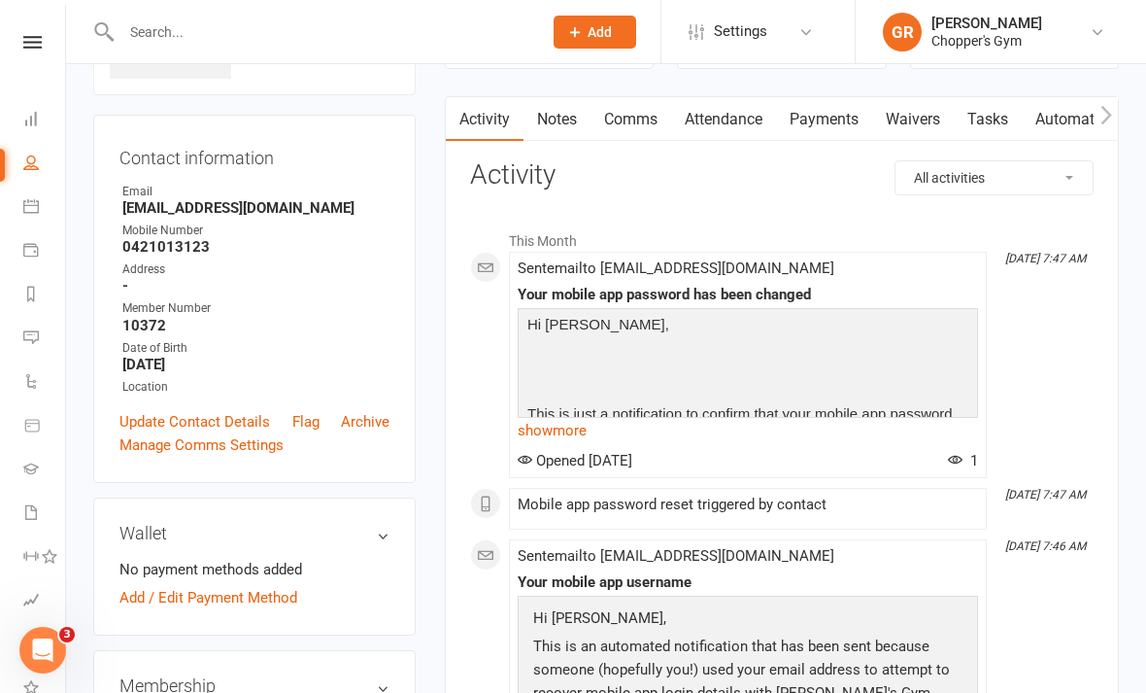
click at [386, 417] on link "Archive" at bounding box center [365, 421] width 49 height 23
click at [382, 416] on link "Archive" at bounding box center [365, 421] width 49 height 23
click at [365, 430] on link "Archive" at bounding box center [365, 421] width 49 height 23
click at [378, 429] on link "Archive" at bounding box center [365, 421] width 49 height 23
click at [462, 472] on div "Activity Notes Comms Attendance Payments Waivers Tasks Automations Gradings / P…" at bounding box center [782, 613] width 674 height 1035
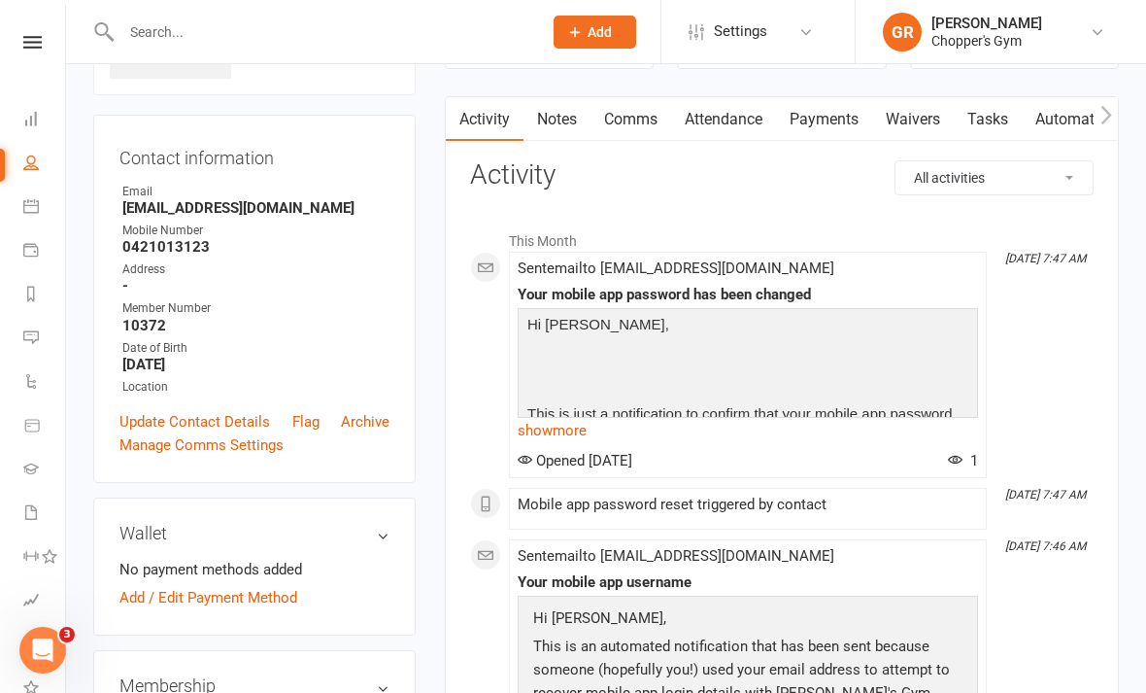
click at [373, 414] on link "Archive" at bounding box center [365, 421] width 49 height 23
click at [359, 430] on link "Archive" at bounding box center [365, 421] width 49 height 23
click at [356, 429] on link "Archive" at bounding box center [365, 421] width 49 height 23
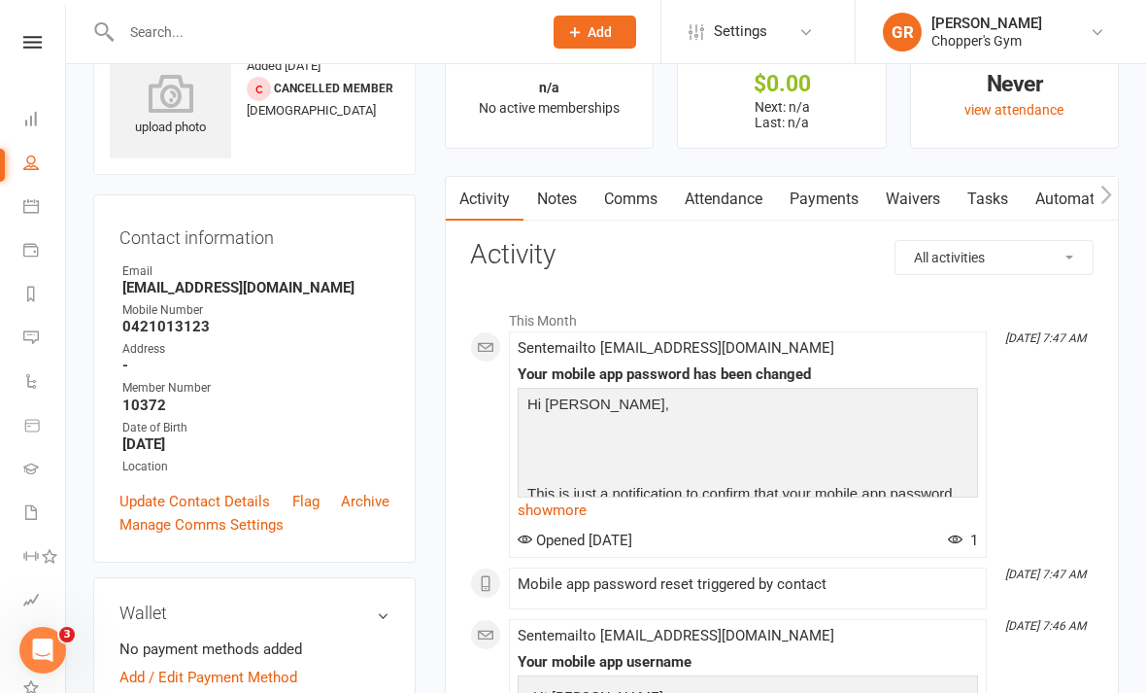
scroll to position [0, 0]
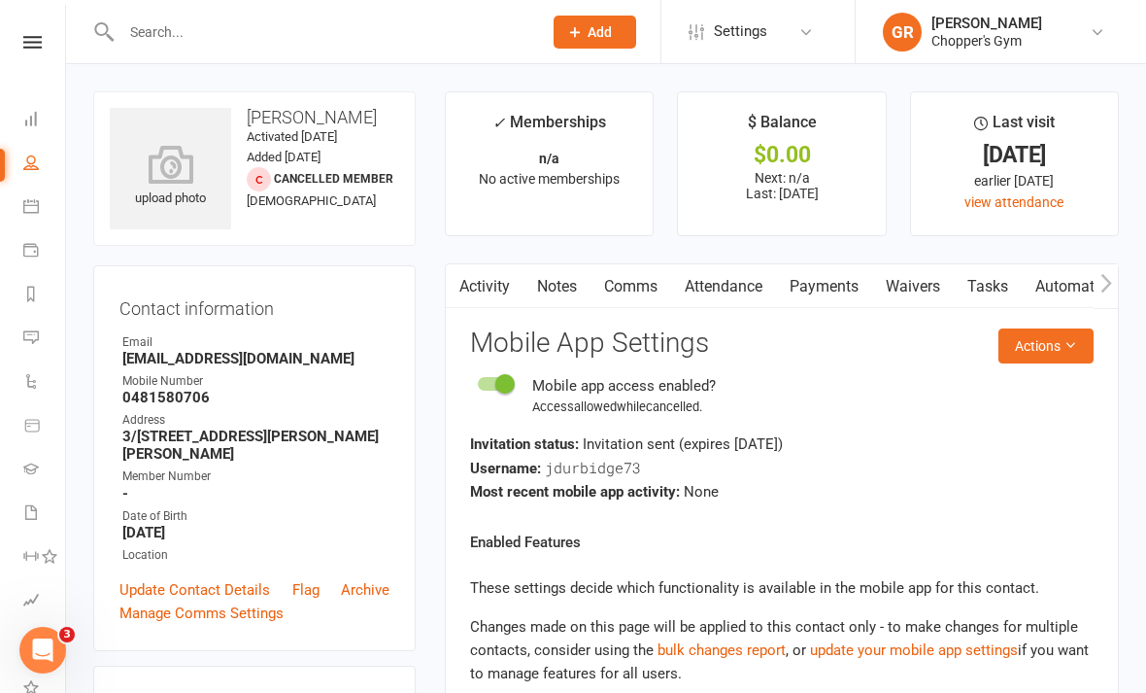
click at [34, 167] on icon at bounding box center [31, 162] width 16 height 16
select select "100"
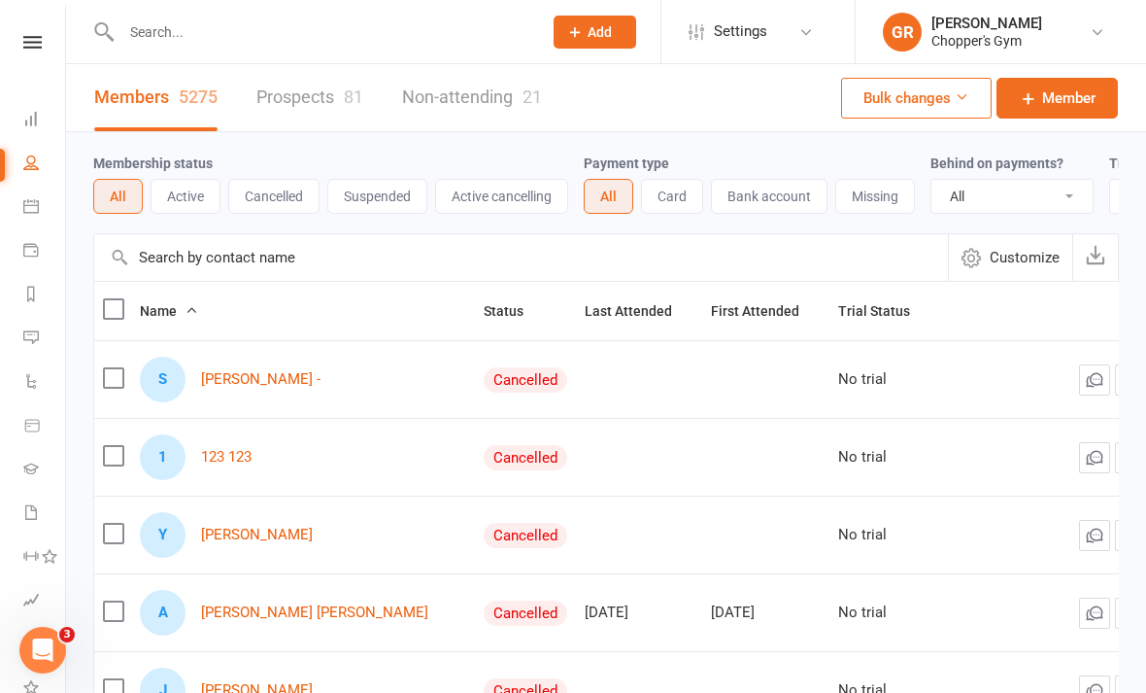
click at [33, 198] on icon at bounding box center [31, 206] width 16 height 16
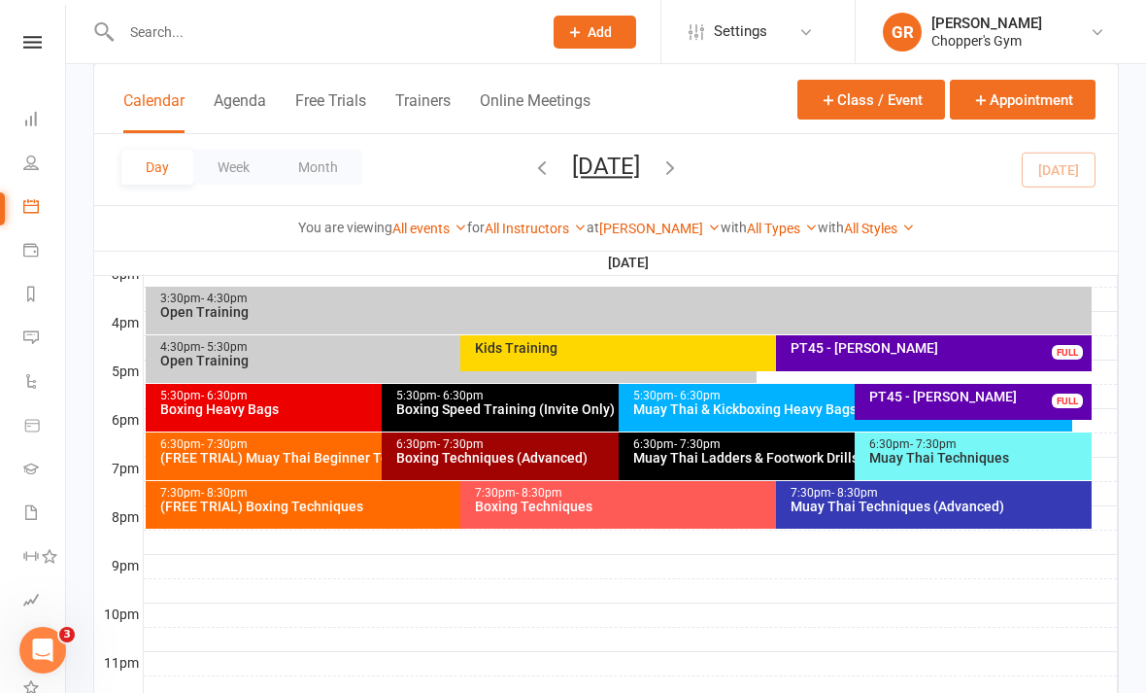
scroll to position [878, 0]
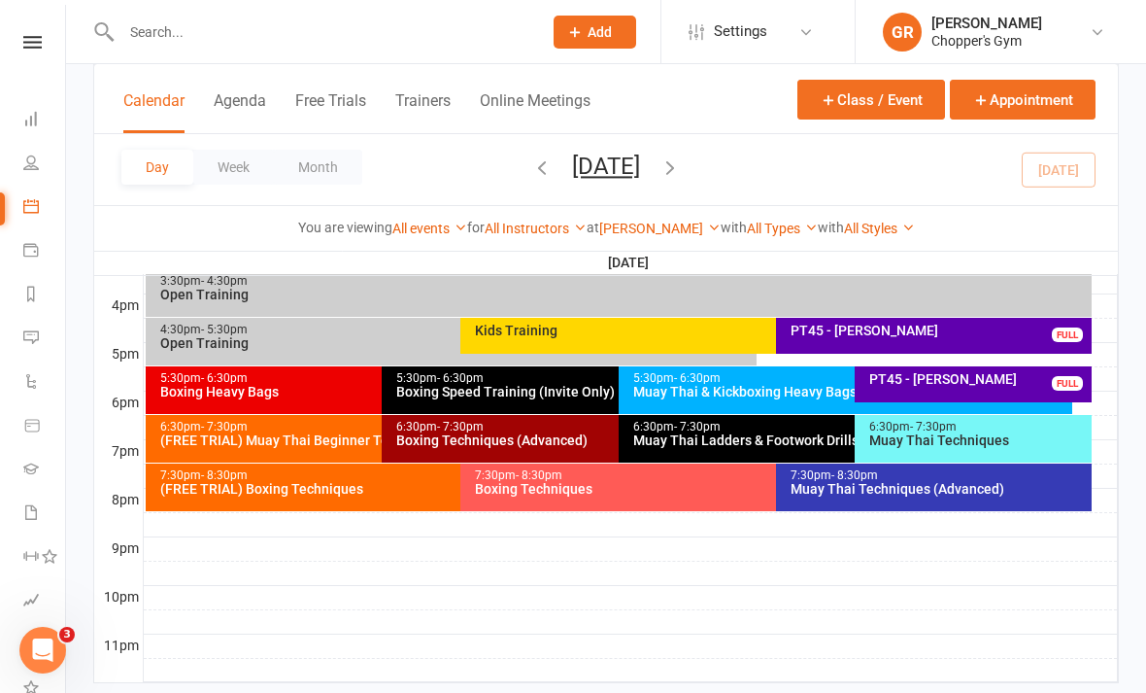
click at [985, 441] on div "Muay Thai Techniques" at bounding box center [979, 440] width 220 height 14
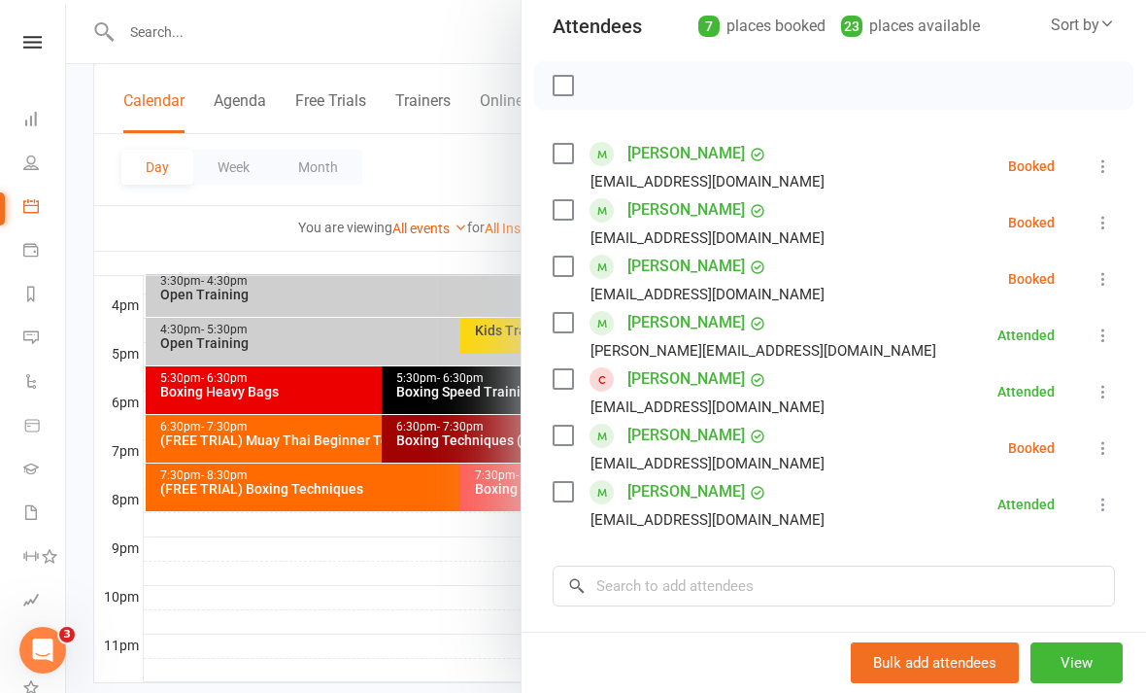
scroll to position [224, 0]
click at [1097, 167] on icon at bounding box center [1103, 164] width 19 height 19
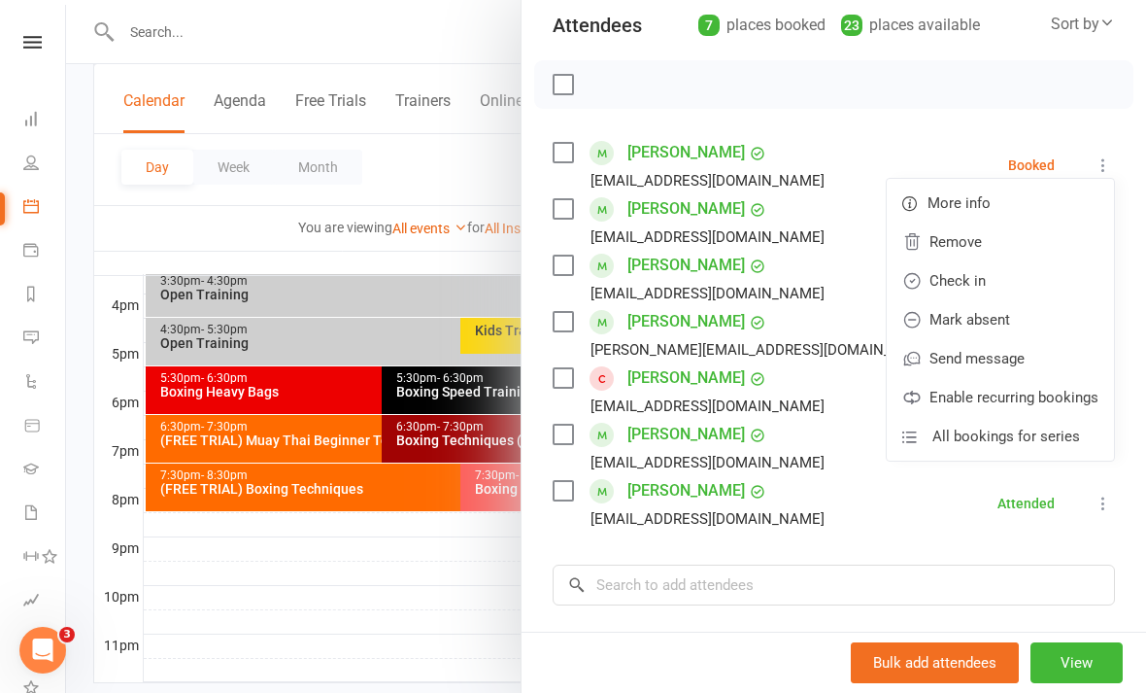
click at [1018, 284] on link "Check in" at bounding box center [1000, 280] width 227 height 39
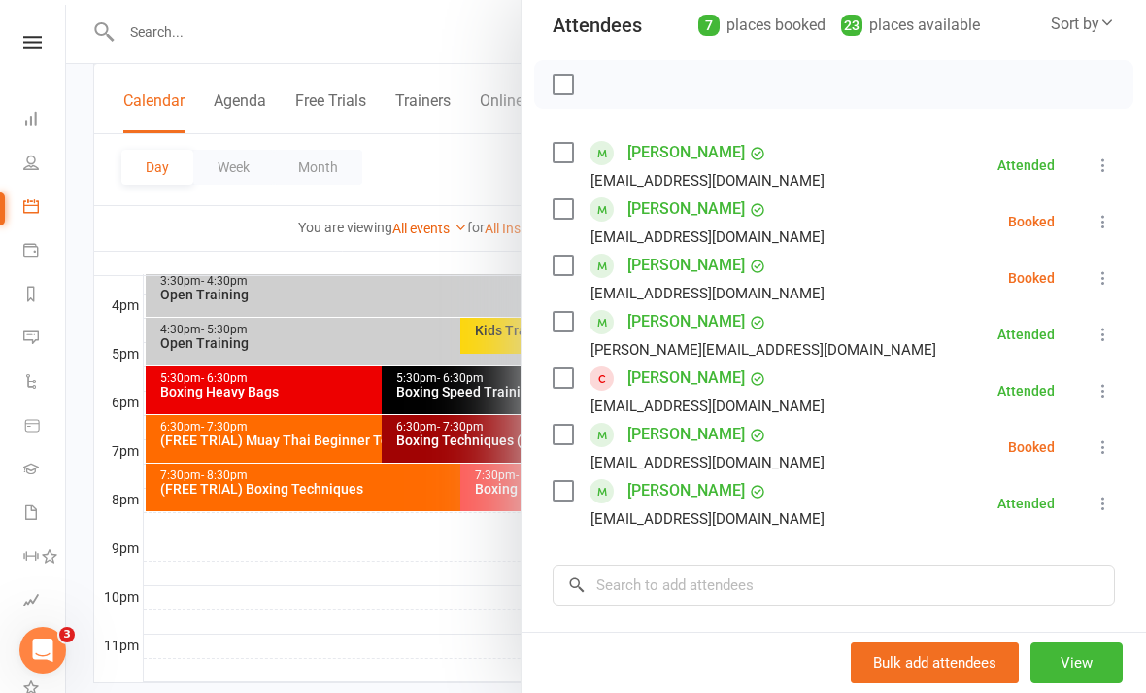
click at [219, 635] on div at bounding box center [606, 346] width 1080 height 693
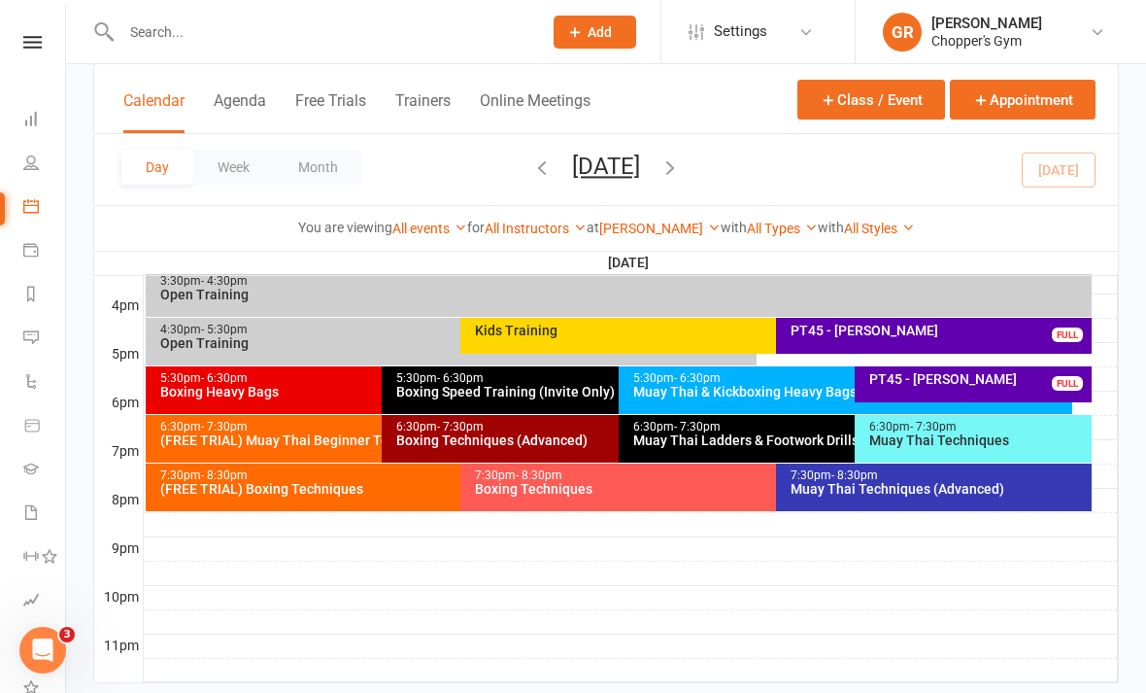
click at [748, 448] on div "6:30pm - 7:30pm Muay Thai Ladders & Footwork Drills (Invite Only)" at bounding box center [846, 439] width 454 height 48
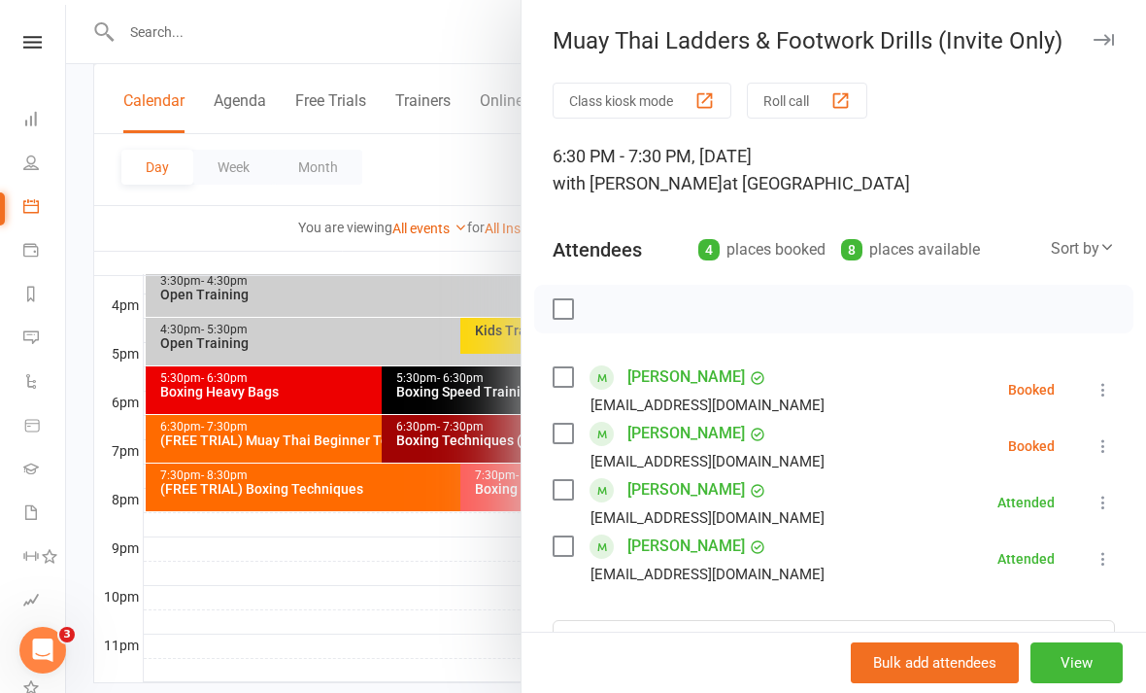
click at [236, 610] on div at bounding box center [606, 346] width 1080 height 693
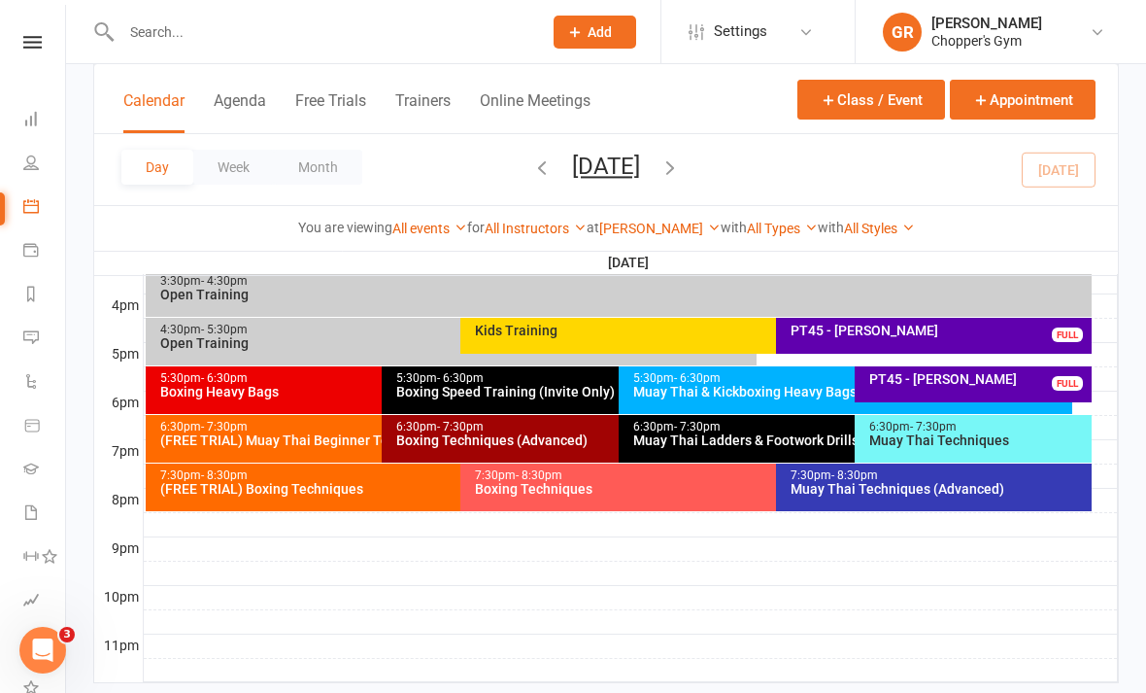
click at [544, 441] on div "Boxing Techniques (Advanced)" at bounding box center [613, 440] width 436 height 14
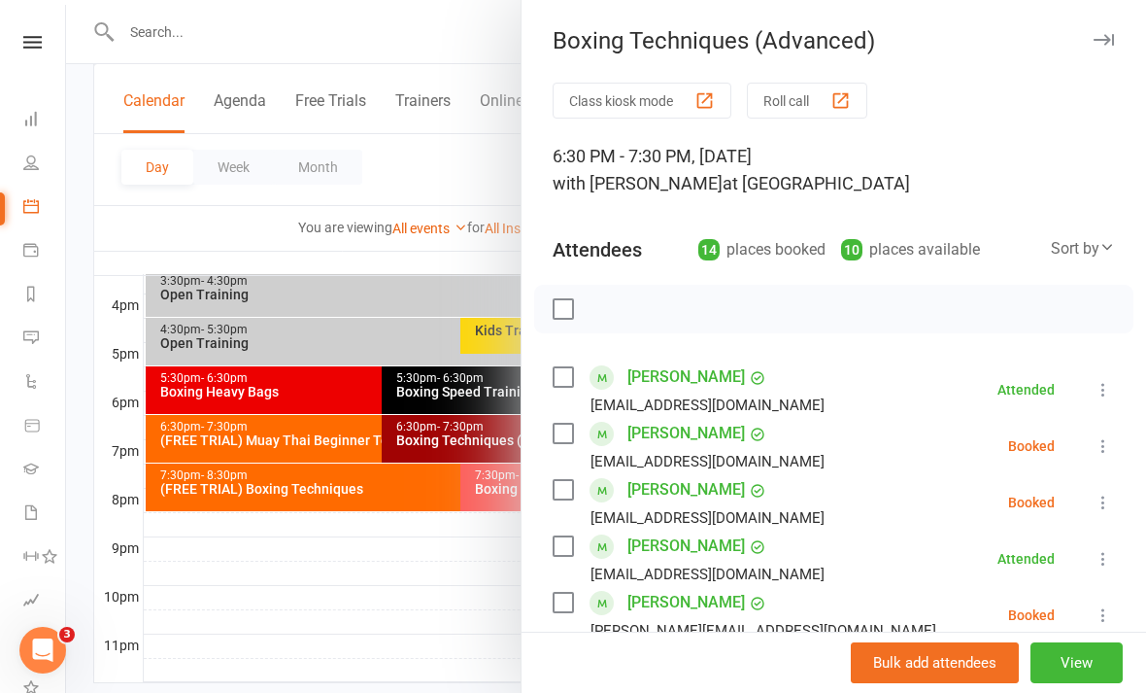
click at [1110, 505] on icon at bounding box center [1103, 502] width 19 height 19
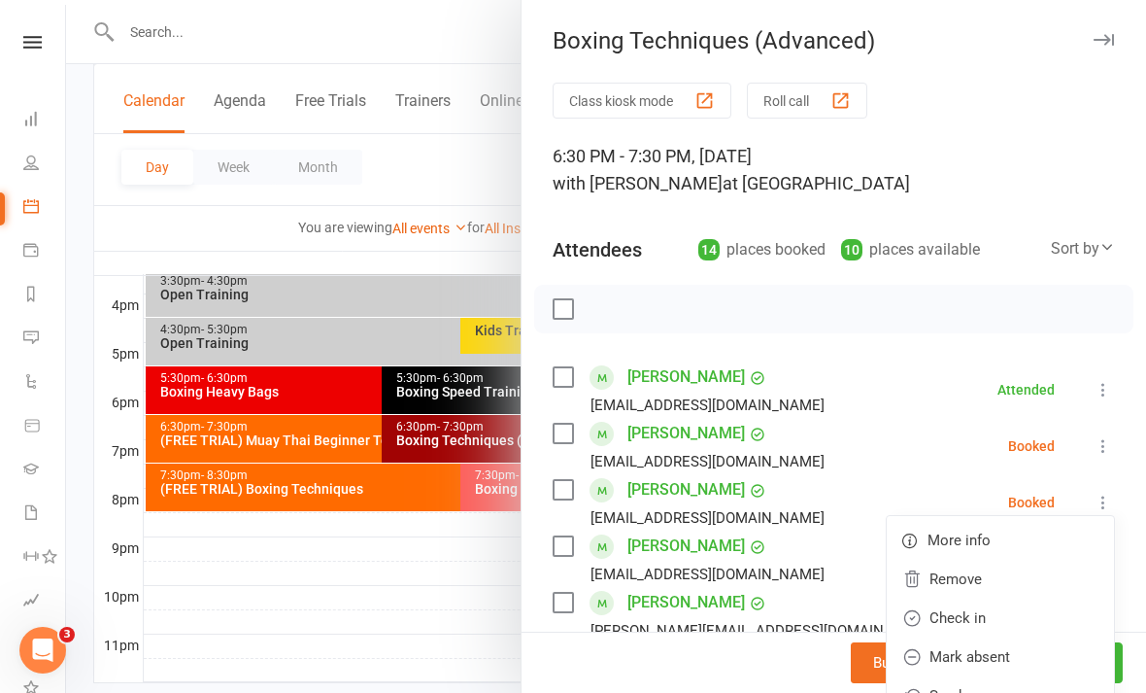
click at [1020, 612] on link "Check in" at bounding box center [1000, 617] width 227 height 39
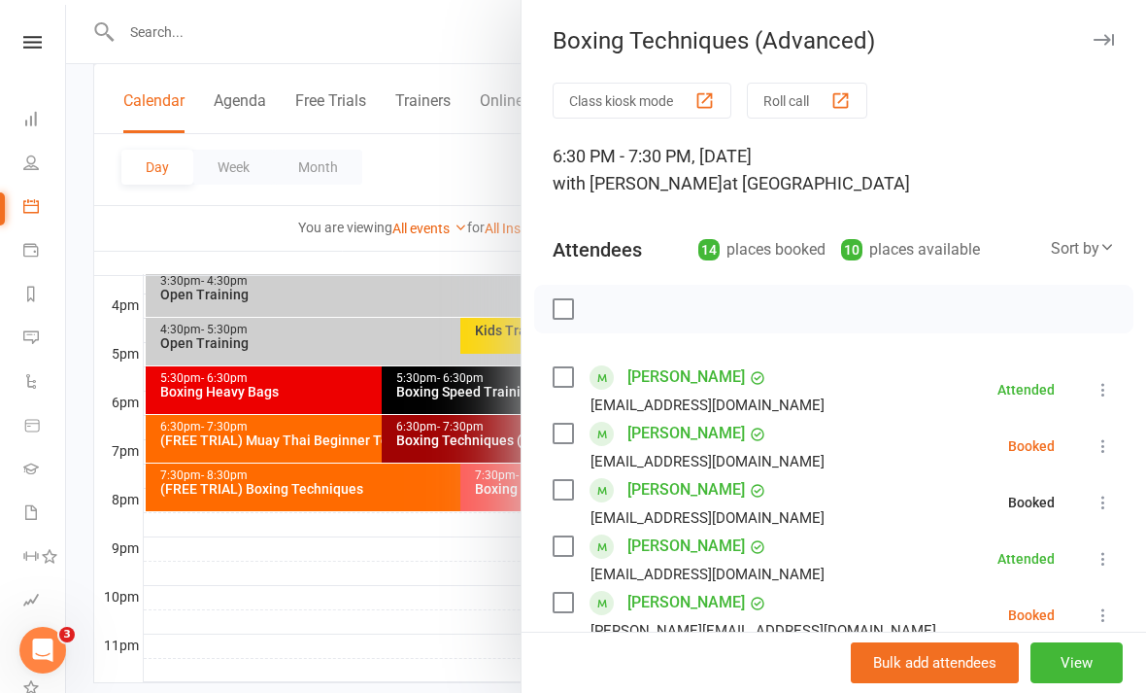
click at [1107, 454] on icon at bounding box center [1103, 445] width 19 height 19
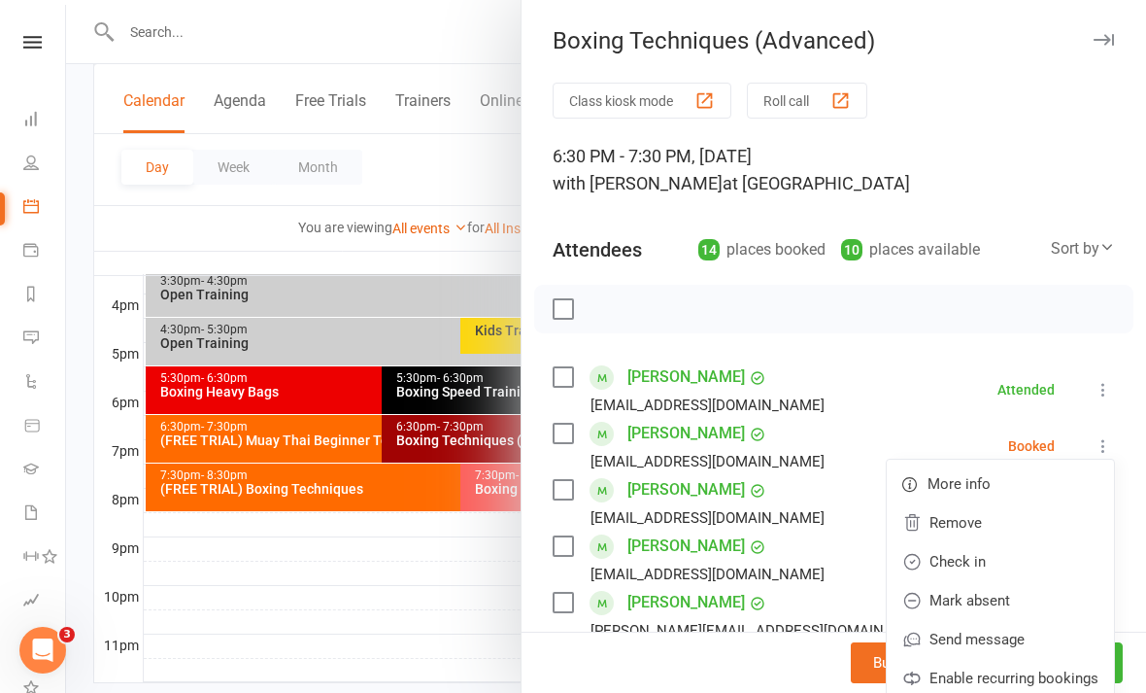
click at [1020, 562] on link "Check in" at bounding box center [1000, 561] width 227 height 39
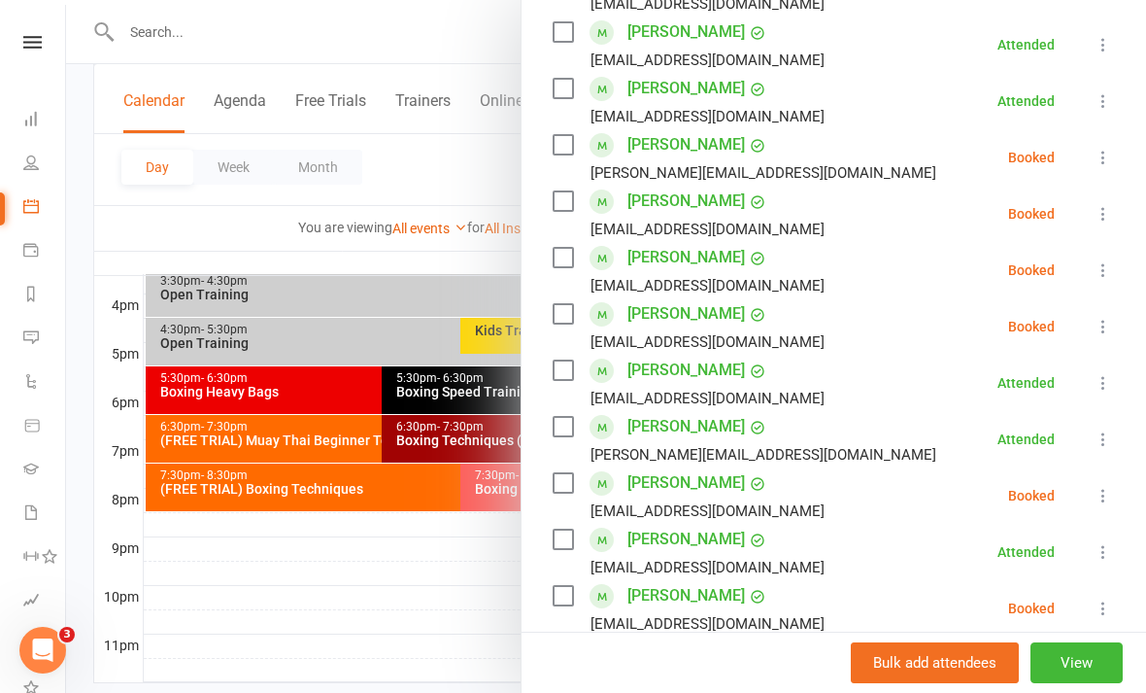
scroll to position [459, 0]
click at [242, 638] on div at bounding box center [606, 346] width 1080 height 693
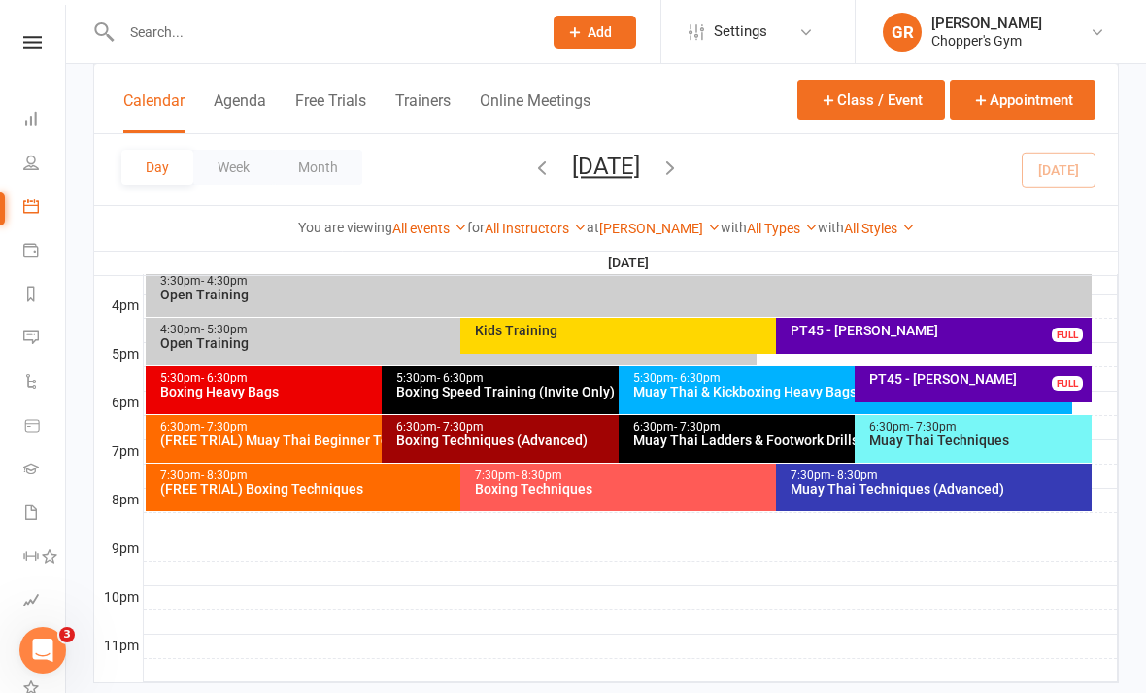
click at [204, 380] on span "- 6:30pm" at bounding box center [224, 378] width 47 height 14
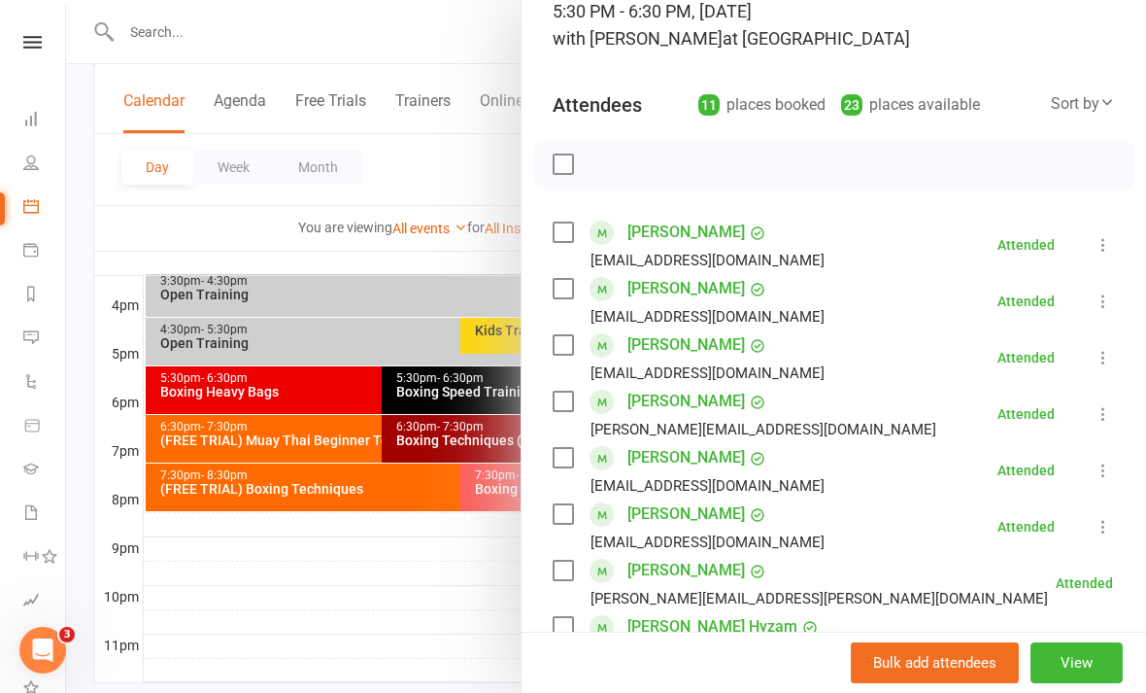
scroll to position [166, 0]
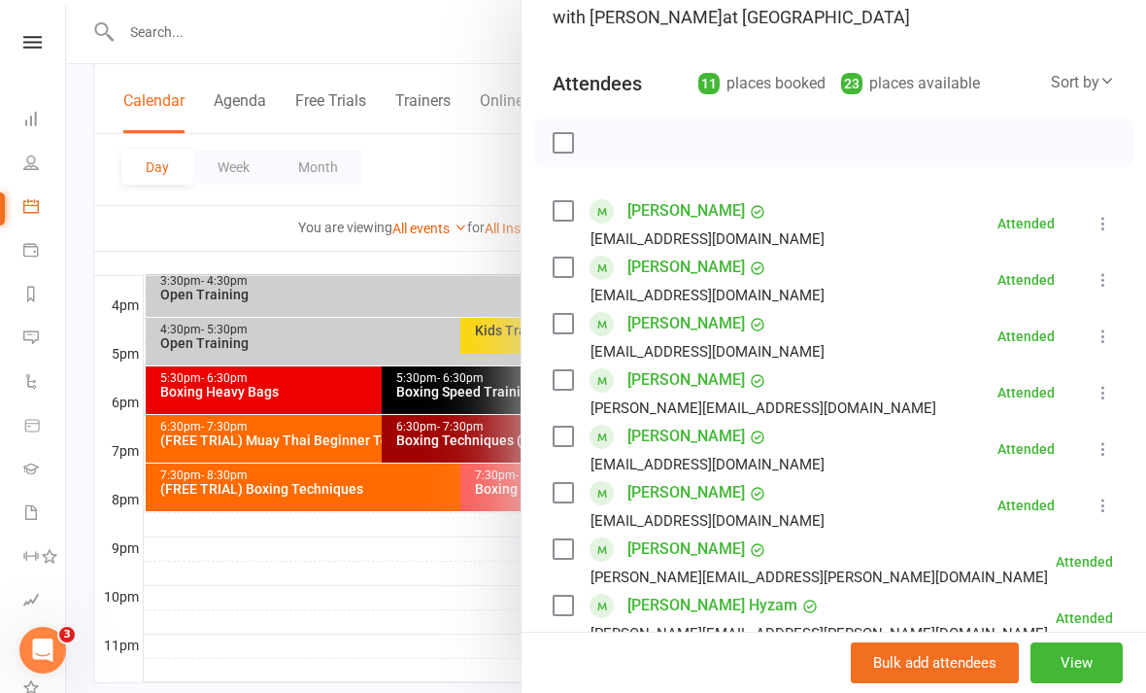
click at [230, 644] on div at bounding box center [606, 346] width 1080 height 693
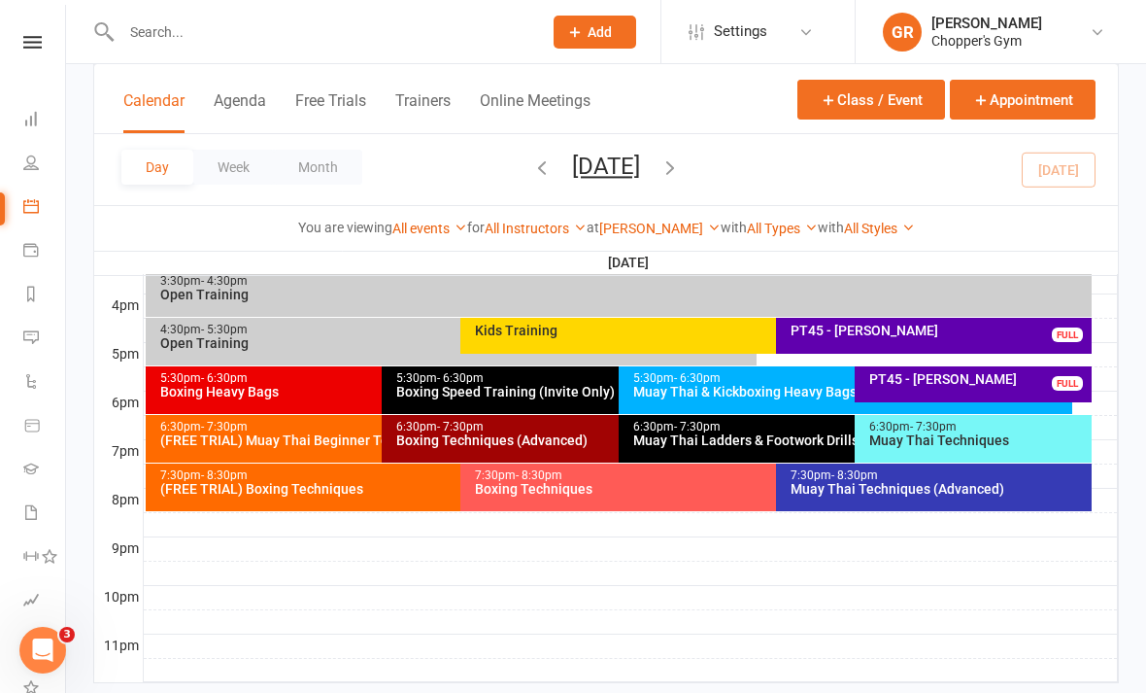
click at [575, 439] on div "Boxing Techniques (Advanced)" at bounding box center [613, 440] width 436 height 14
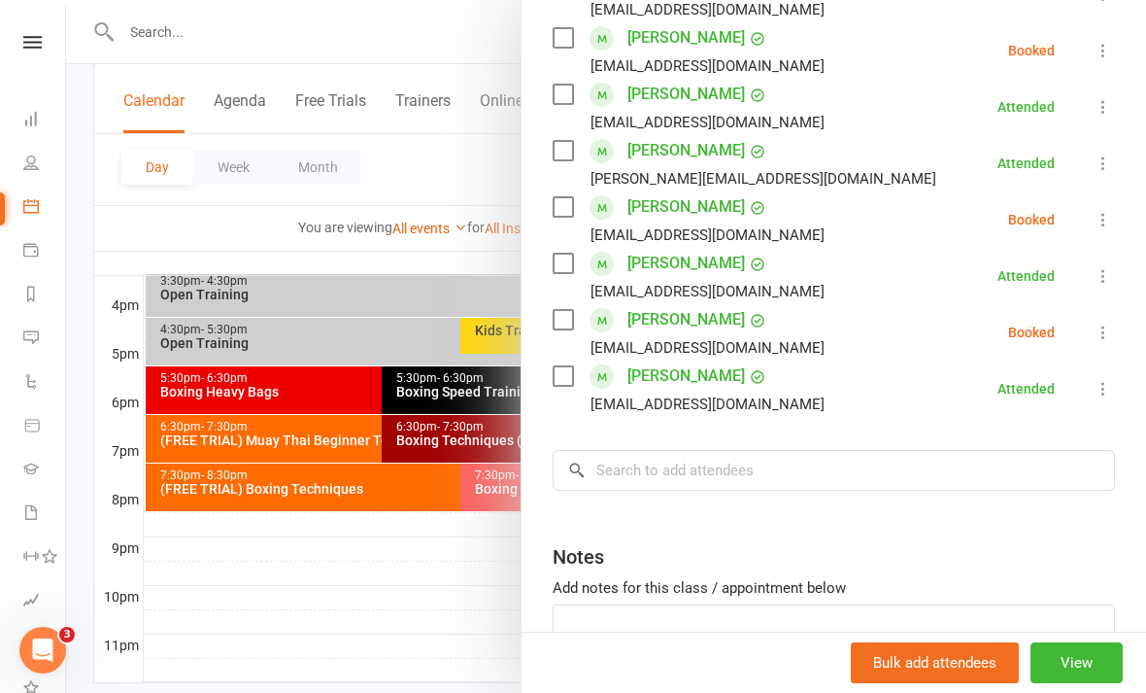
scroll to position [725, 0]
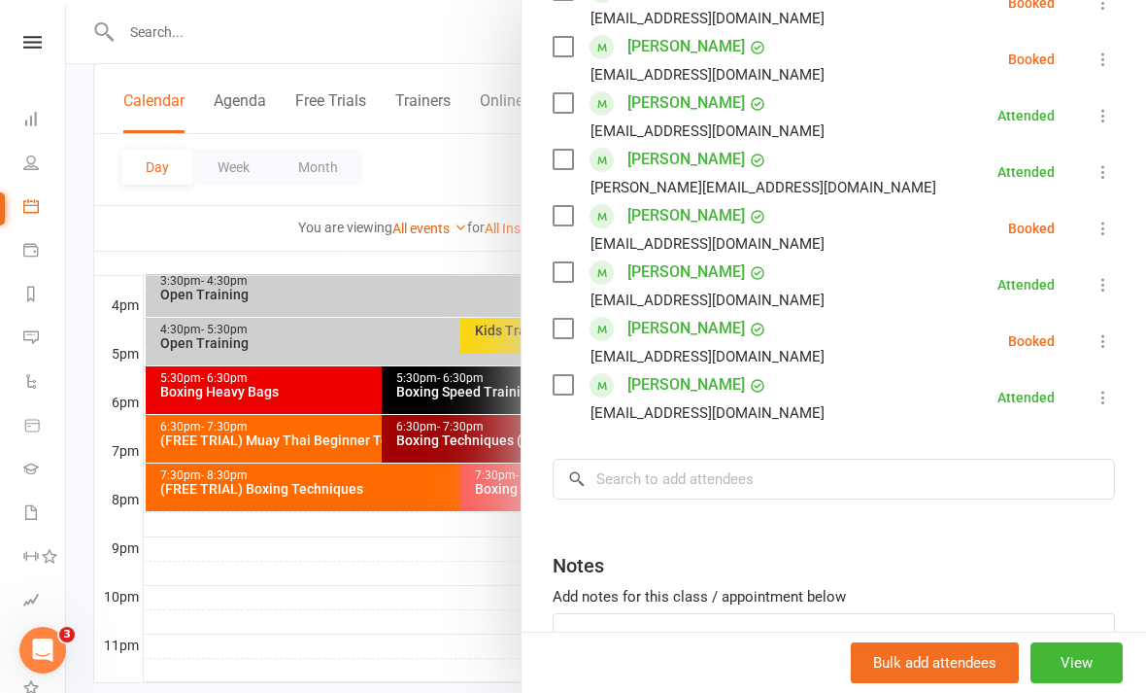
click at [1109, 227] on icon at bounding box center [1103, 228] width 19 height 19
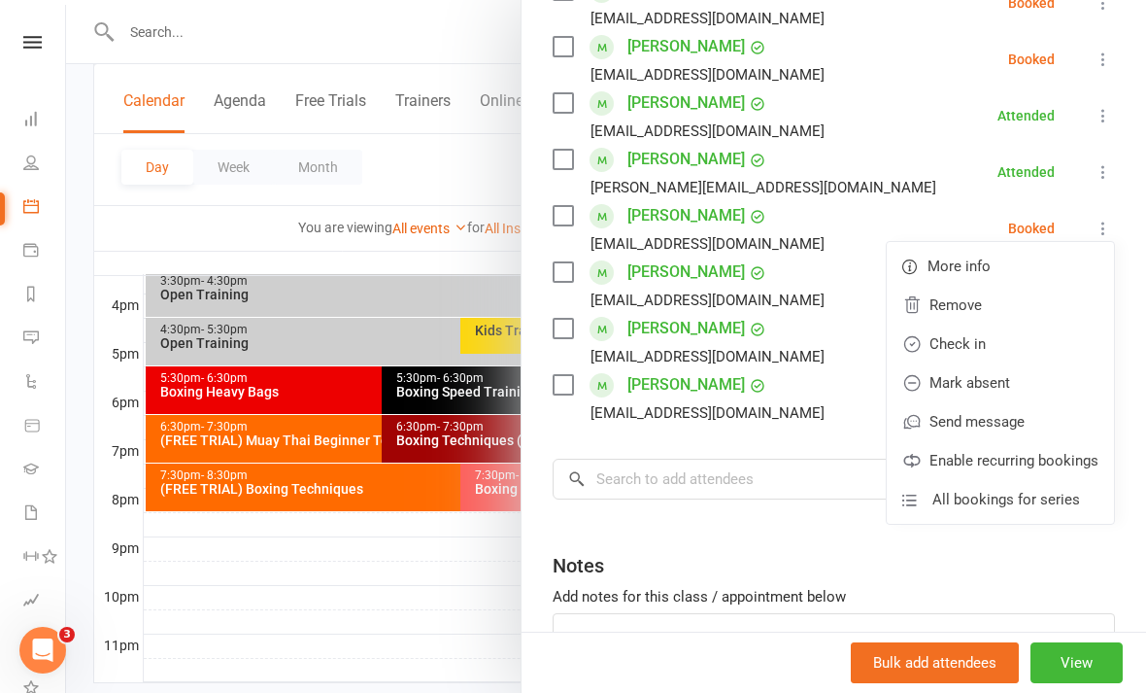
click at [1014, 354] on link "Check in" at bounding box center [1000, 343] width 227 height 39
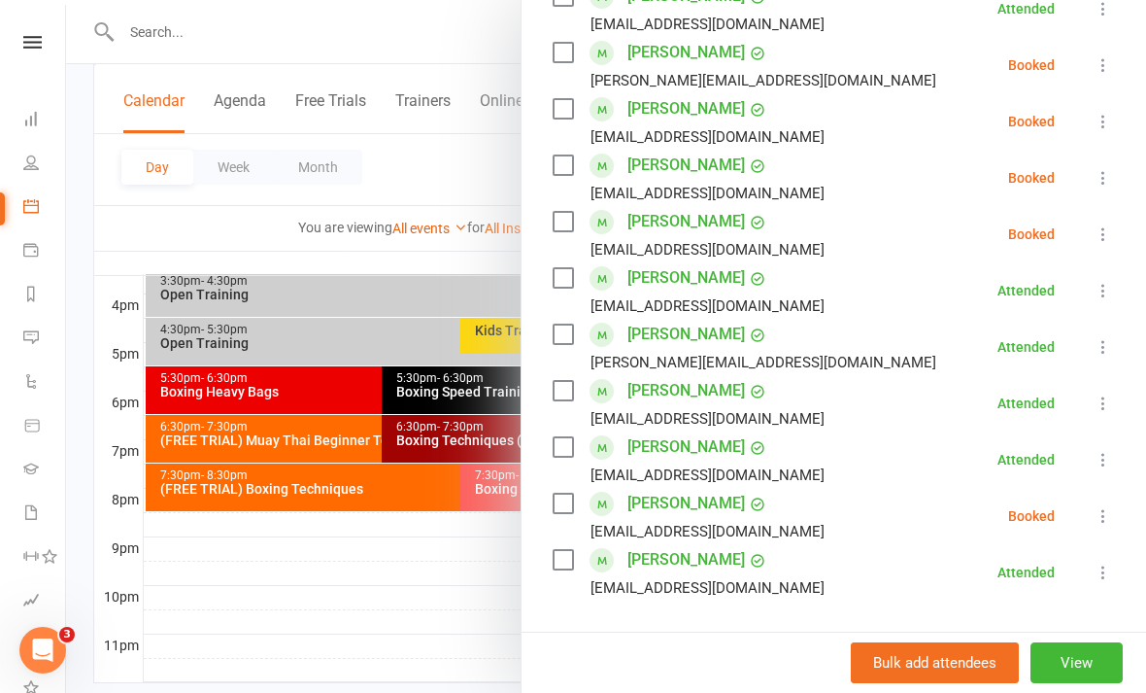
scroll to position [551, 0]
click at [432, 617] on div at bounding box center [606, 346] width 1080 height 693
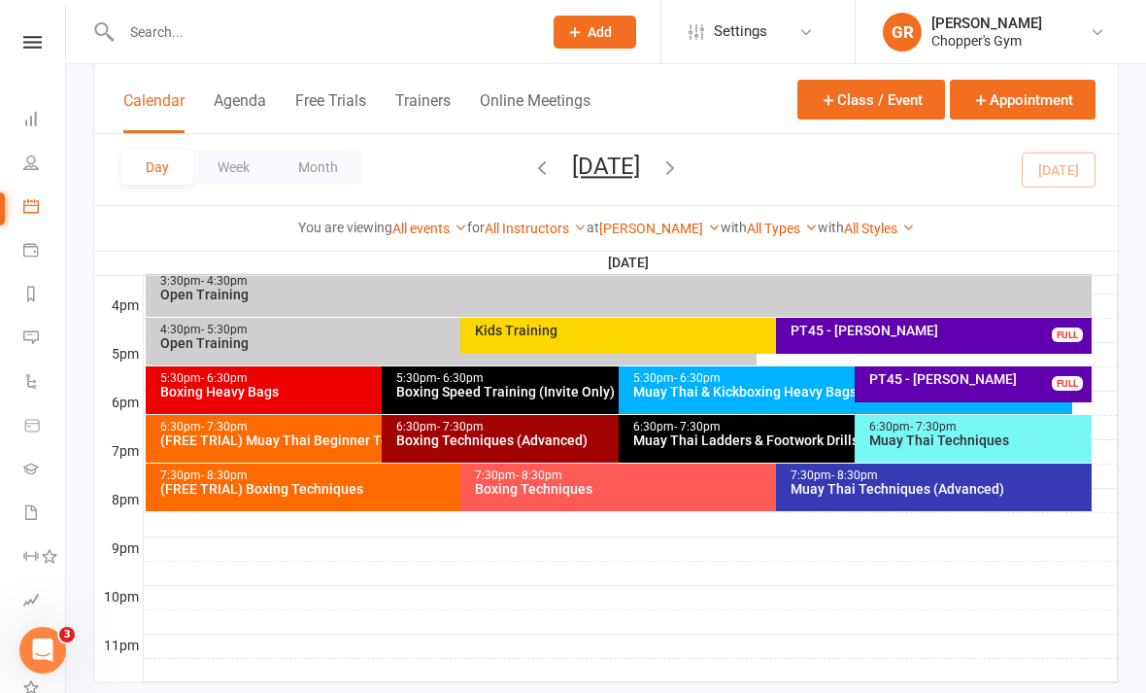
click at [771, 441] on div "Muay Thai Ladders & Footwork Drills (Invite Only)" at bounding box center [850, 440] width 436 height 14
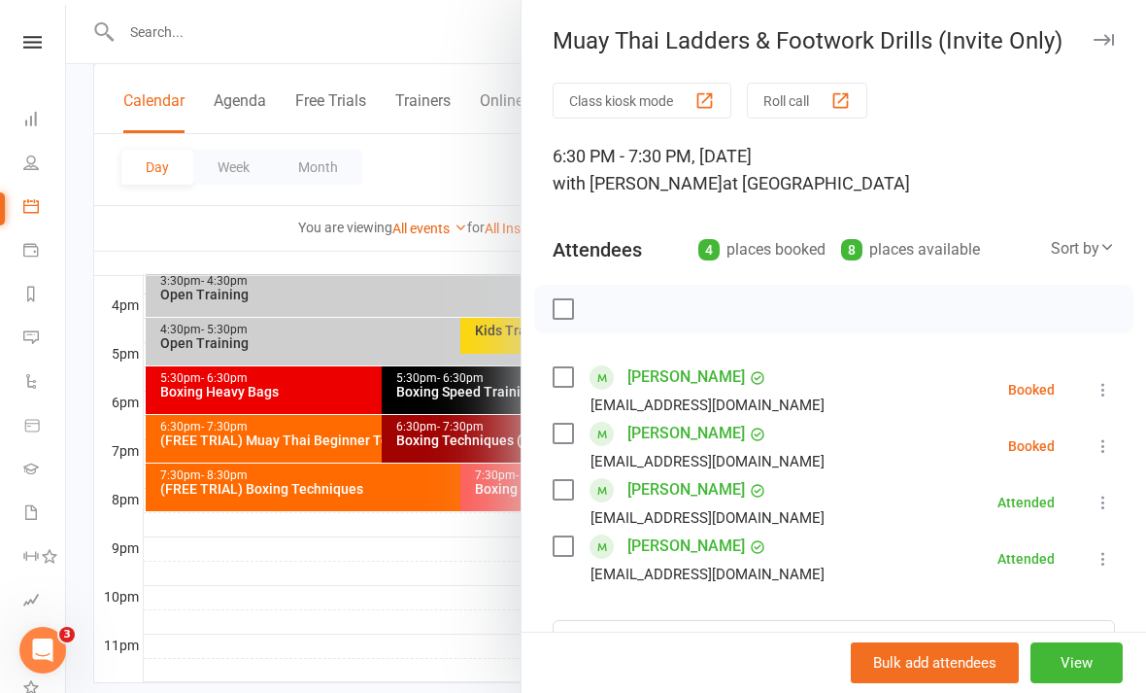
click at [1101, 443] on icon at bounding box center [1103, 445] width 19 height 19
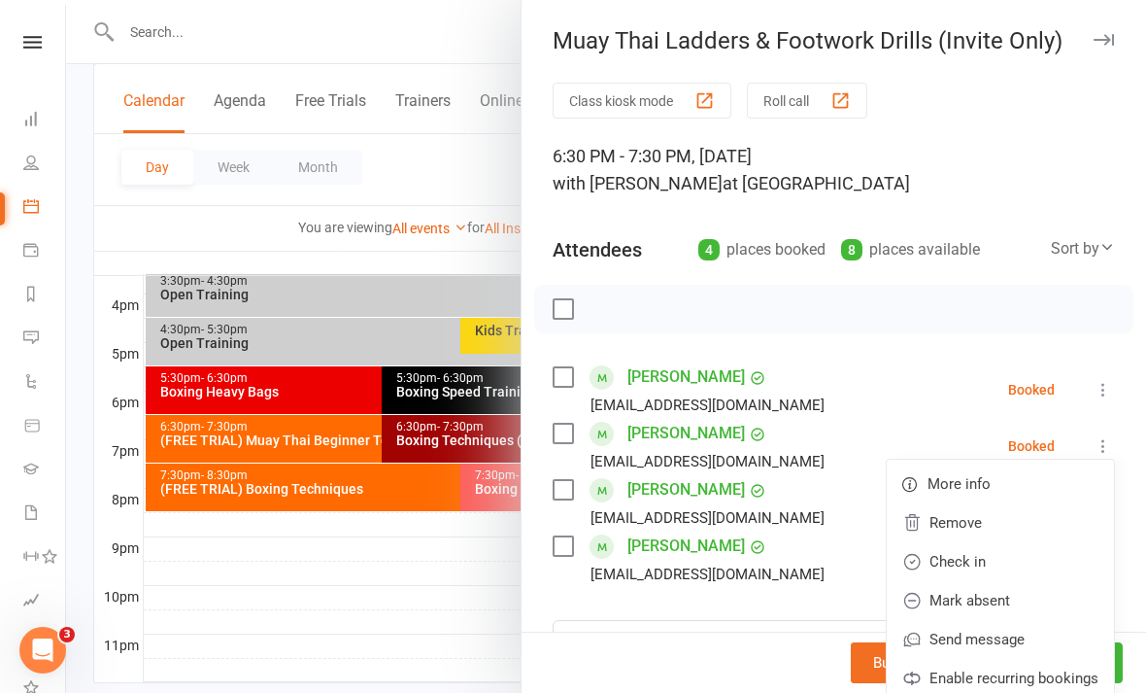
click at [993, 564] on link "Check in" at bounding box center [1000, 561] width 227 height 39
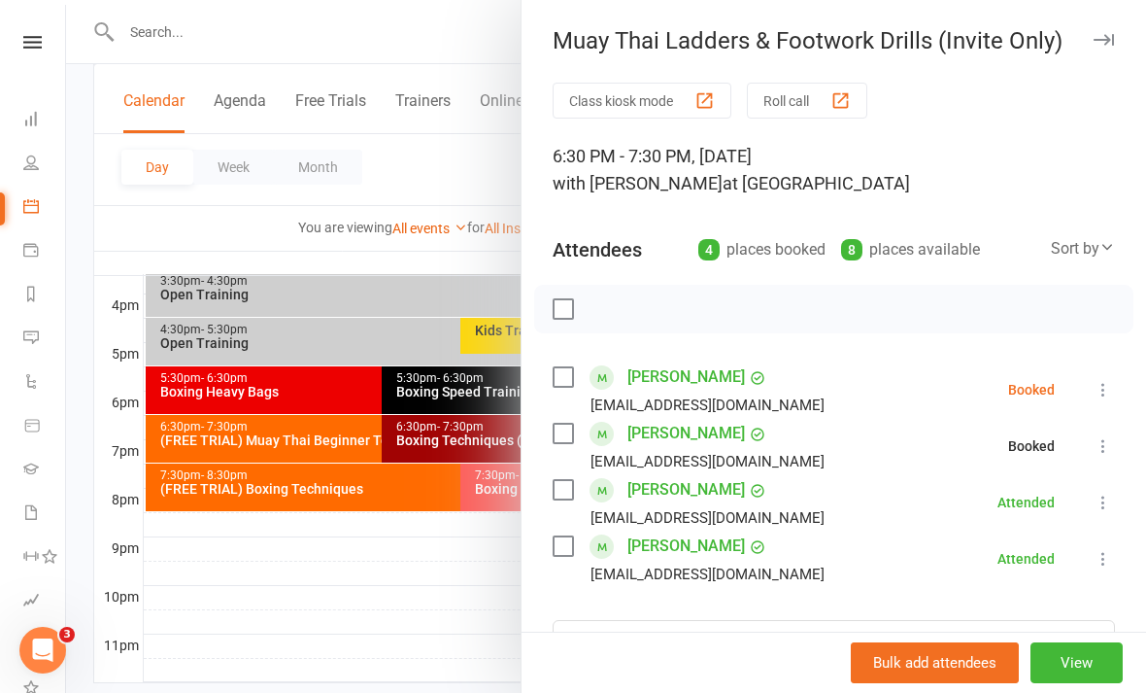
click at [477, 642] on div at bounding box center [606, 346] width 1080 height 693
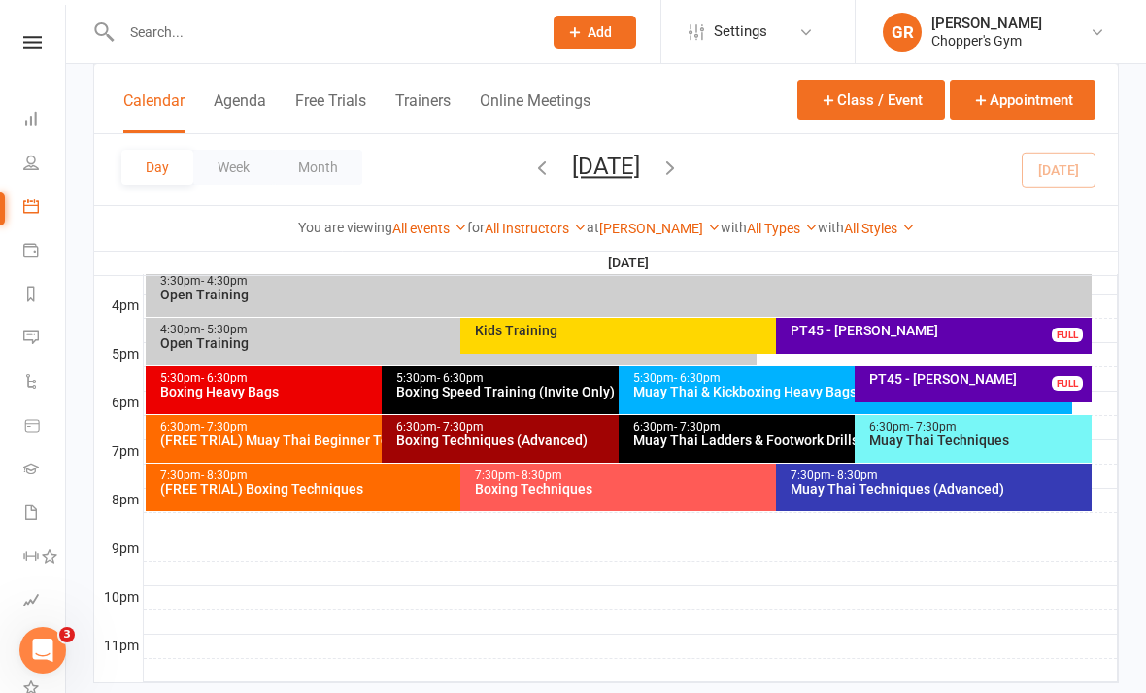
click at [990, 447] on div "Muay Thai Techniques" at bounding box center [979, 440] width 220 height 14
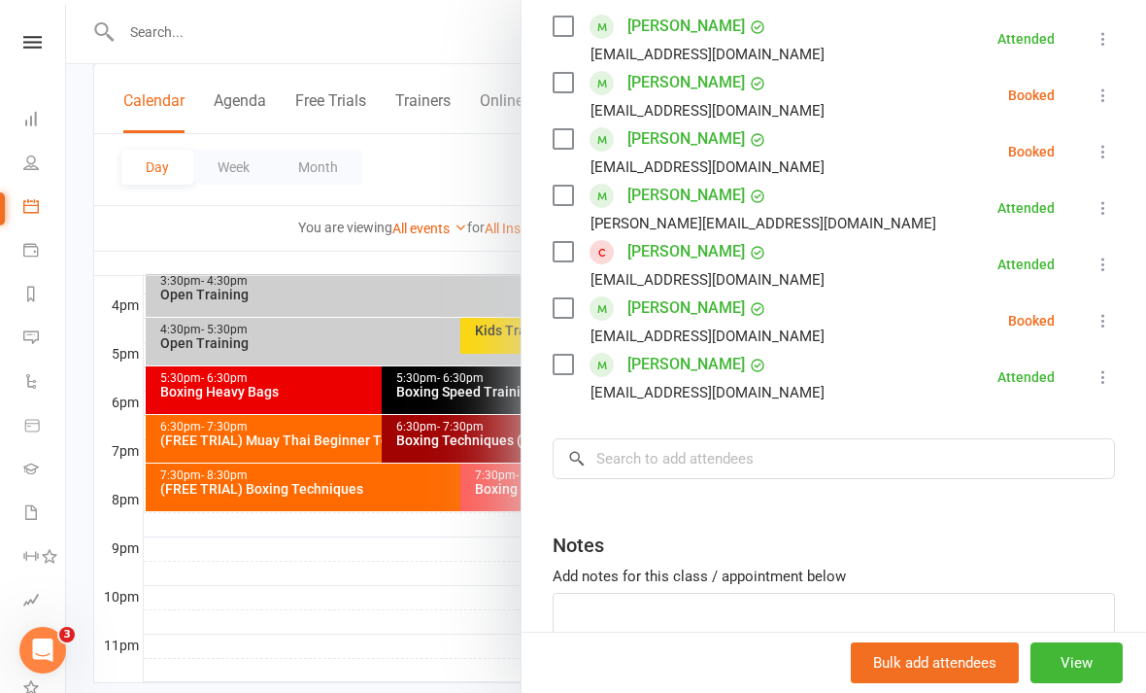
scroll to position [364, 0]
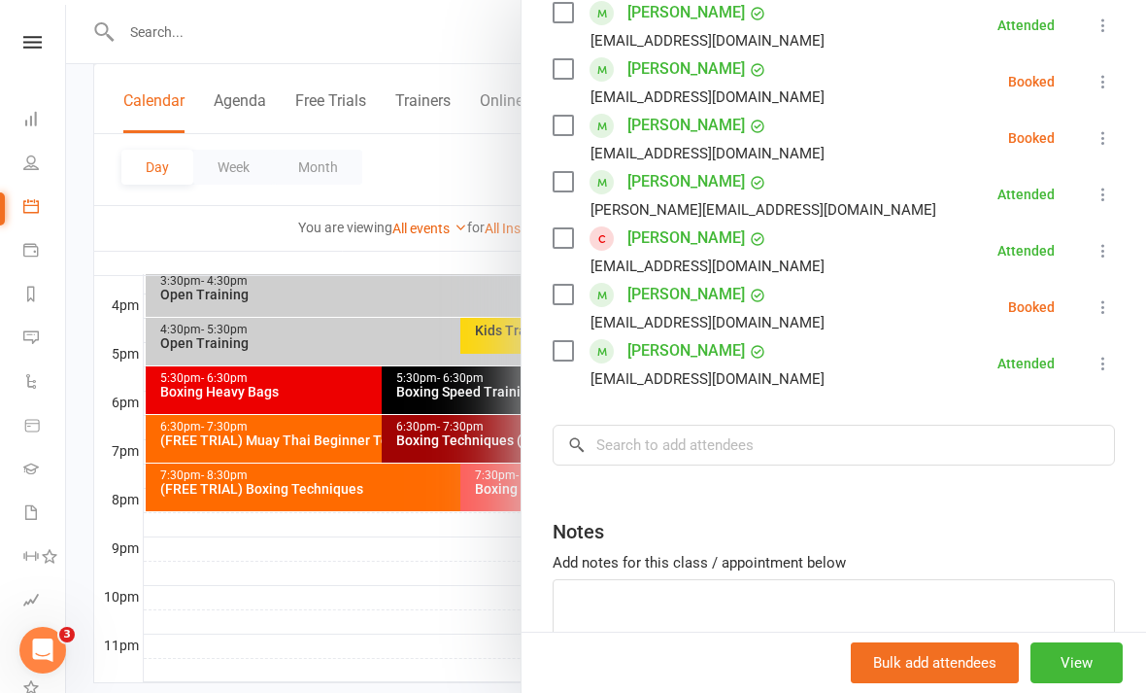
click at [425, 643] on div at bounding box center [606, 346] width 1080 height 693
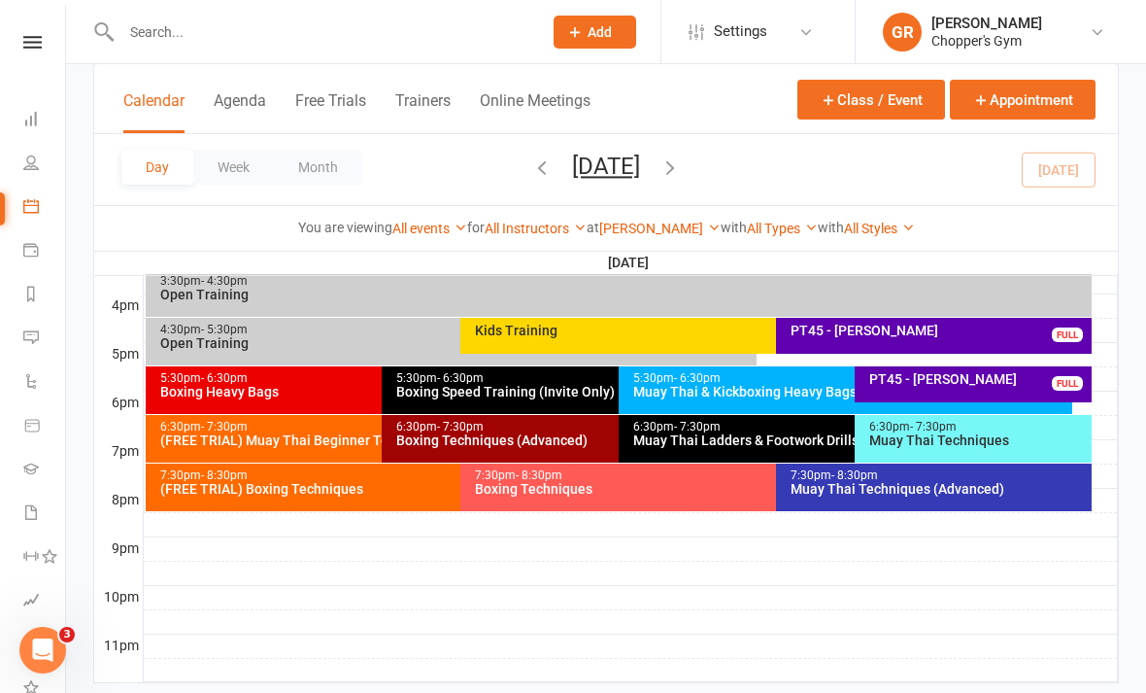
click at [919, 486] on div "Muay Thai Techniques (Advanced)" at bounding box center [939, 489] width 298 height 14
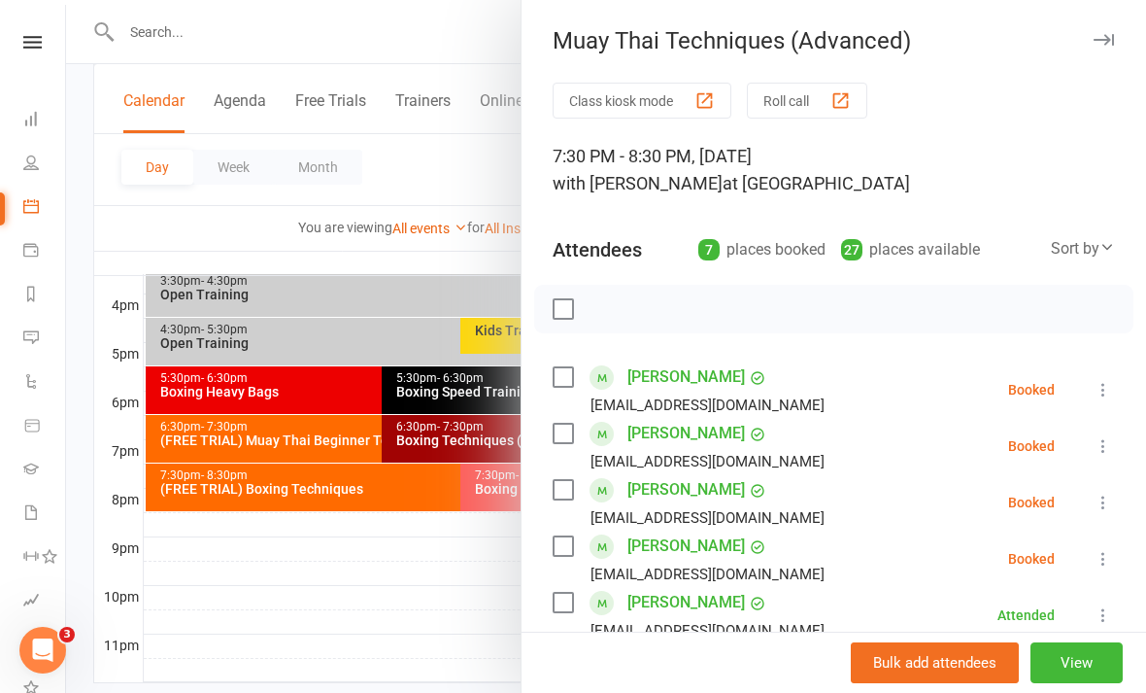
click at [447, 622] on div at bounding box center [606, 346] width 1080 height 693
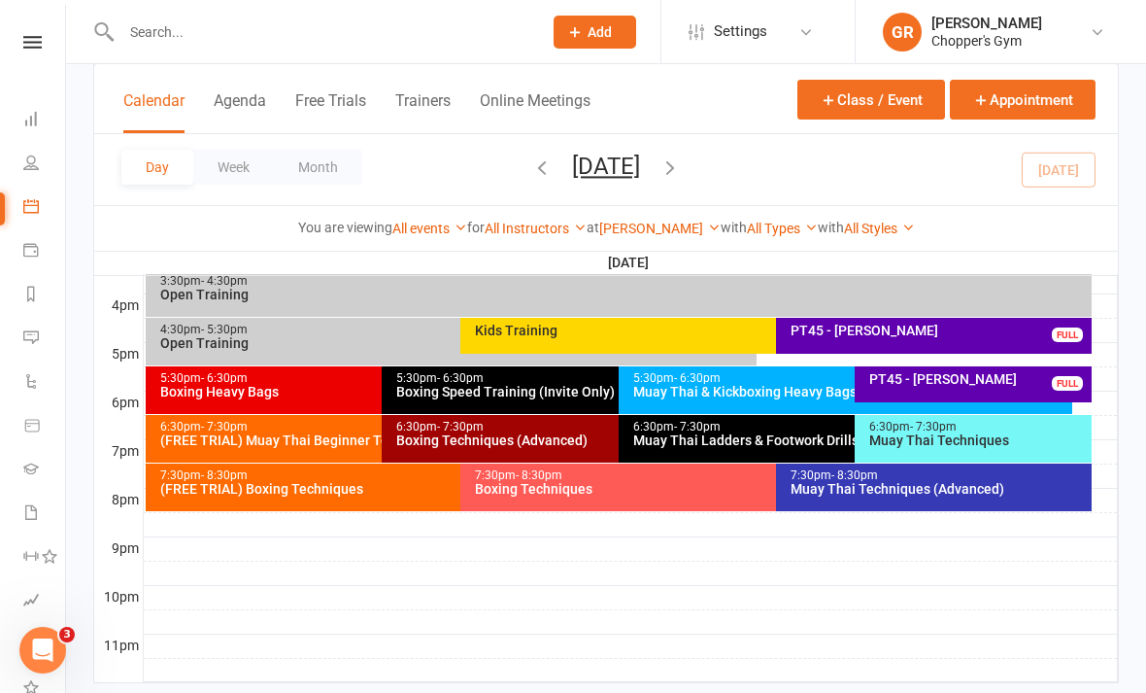
click at [541, 434] on div "Boxing Techniques (Advanced)" at bounding box center [613, 440] width 436 height 14
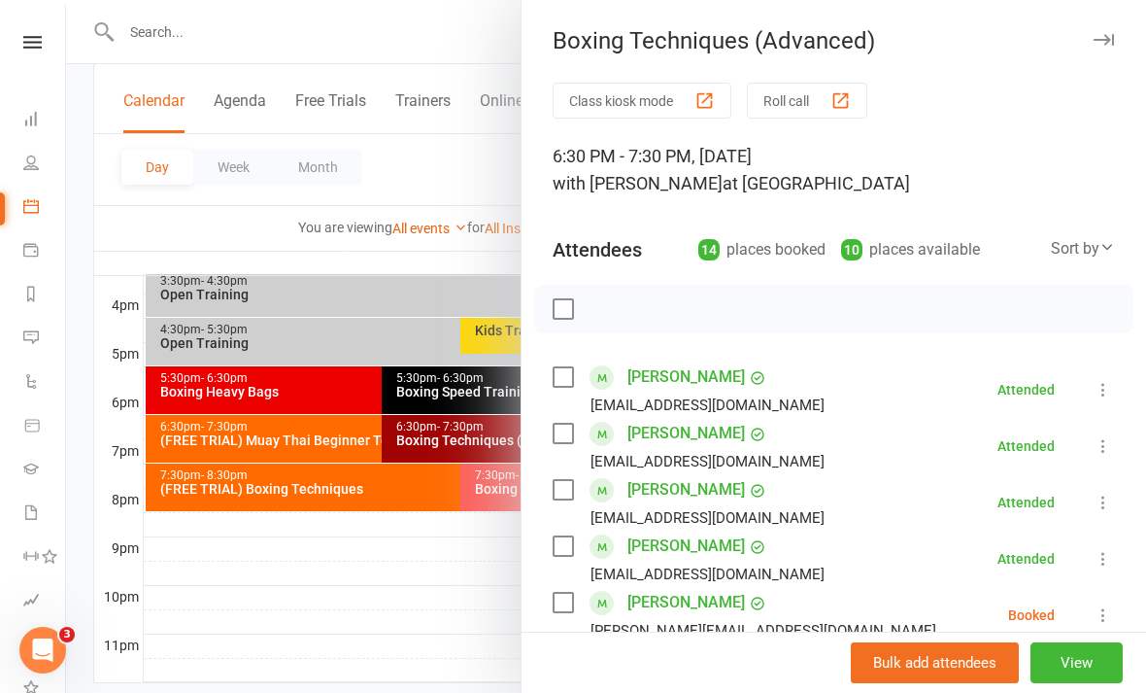
click at [428, 657] on div at bounding box center [606, 346] width 1080 height 693
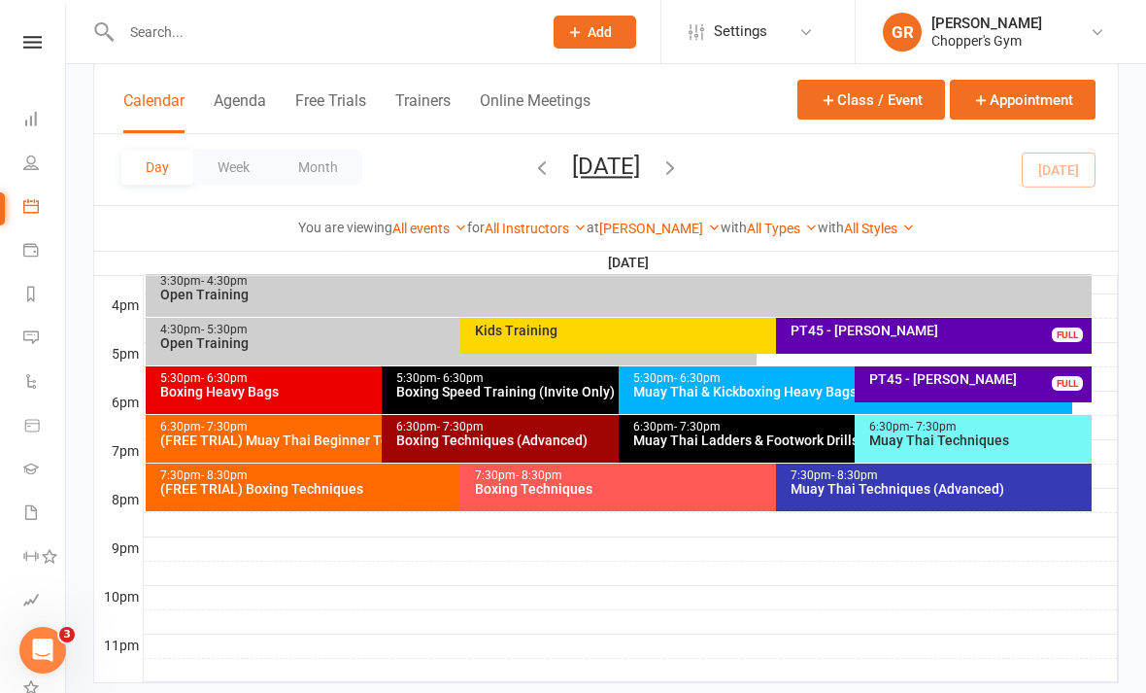
click at [992, 477] on div "7:30pm - 8:30pm" at bounding box center [939, 475] width 298 height 13
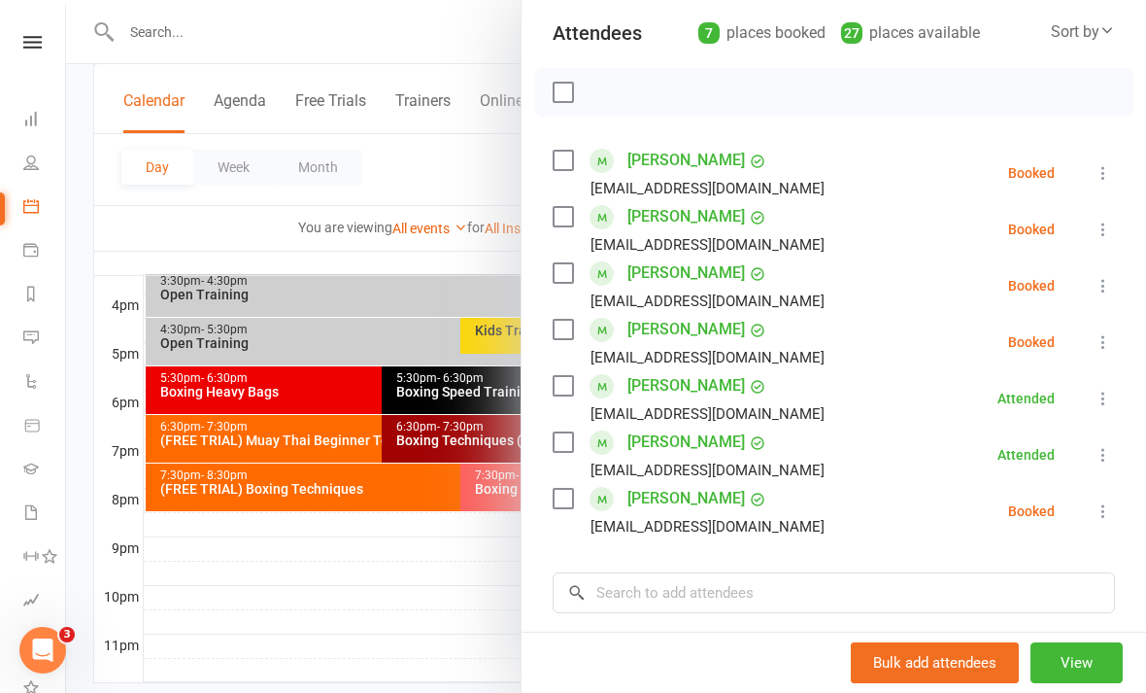
scroll to position [221, 0]
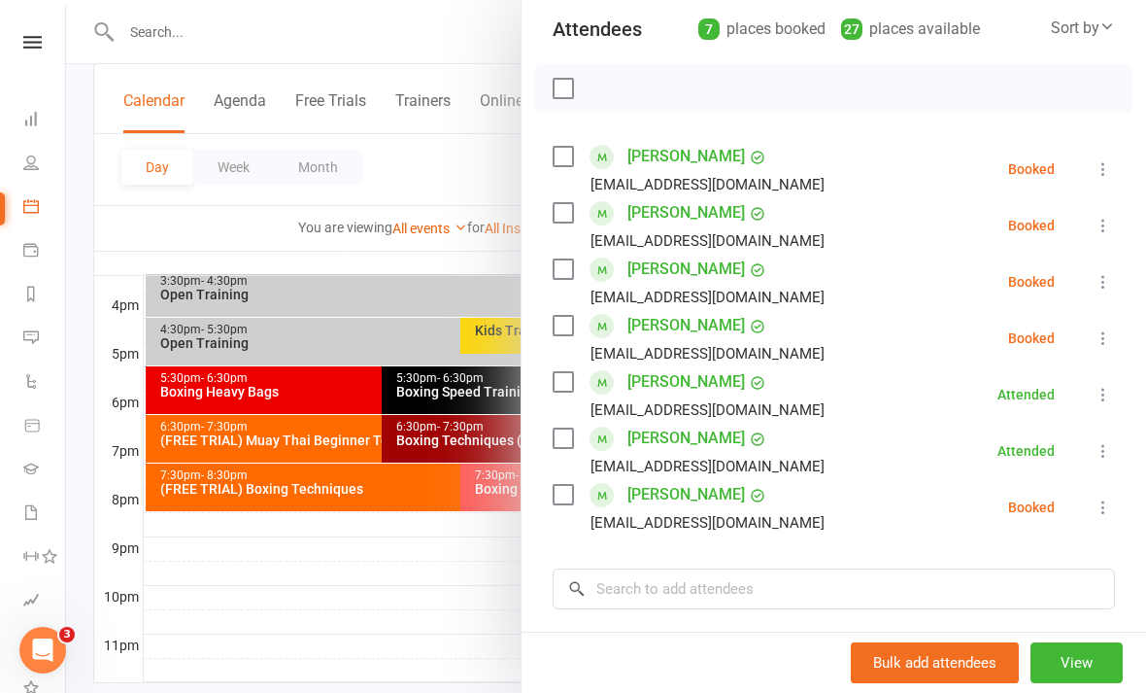
click at [1105, 350] on button at bounding box center [1103, 337] width 23 height 23
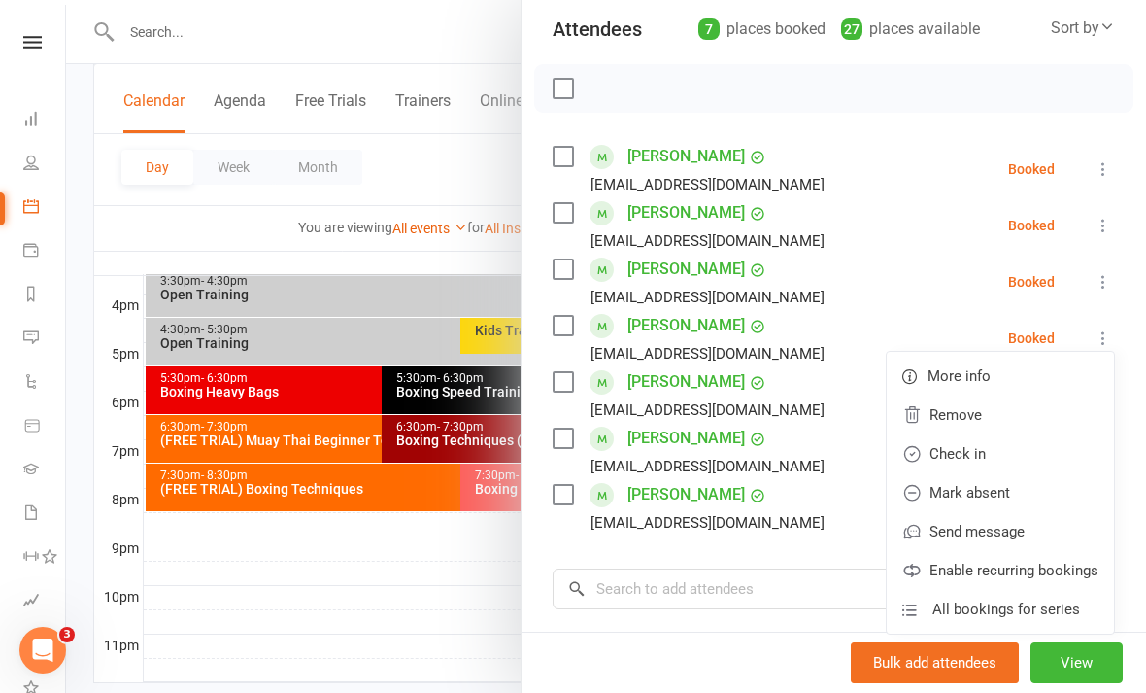
click at [1010, 455] on link "Check in" at bounding box center [1000, 453] width 227 height 39
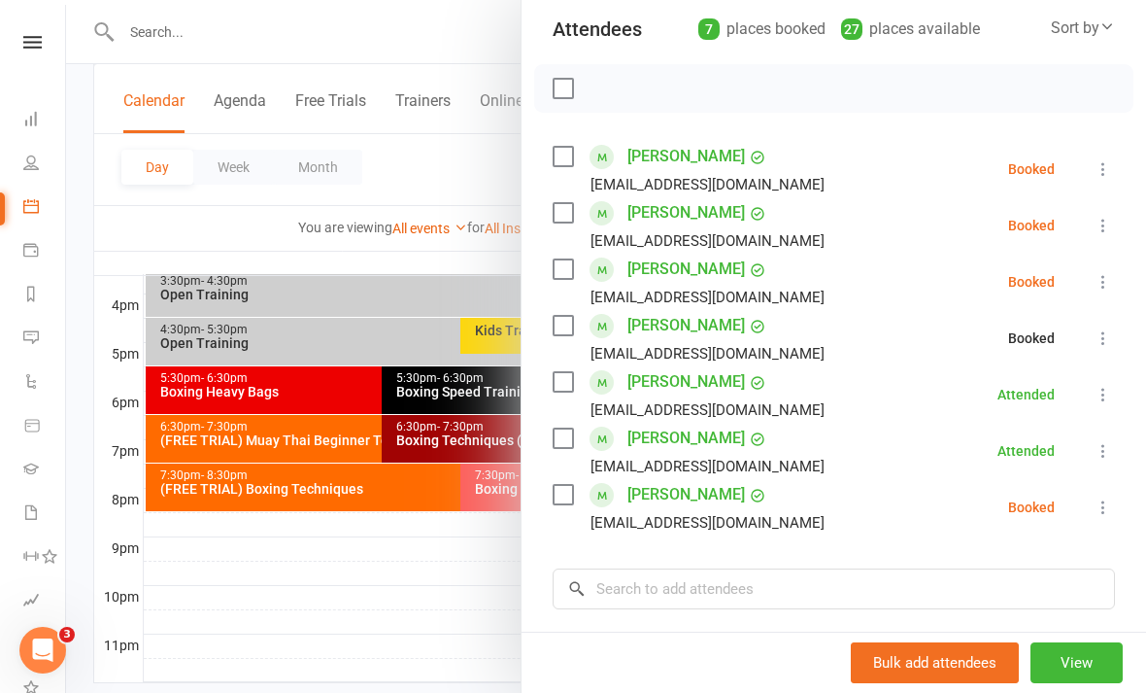
click at [439, 614] on div at bounding box center [606, 346] width 1080 height 693
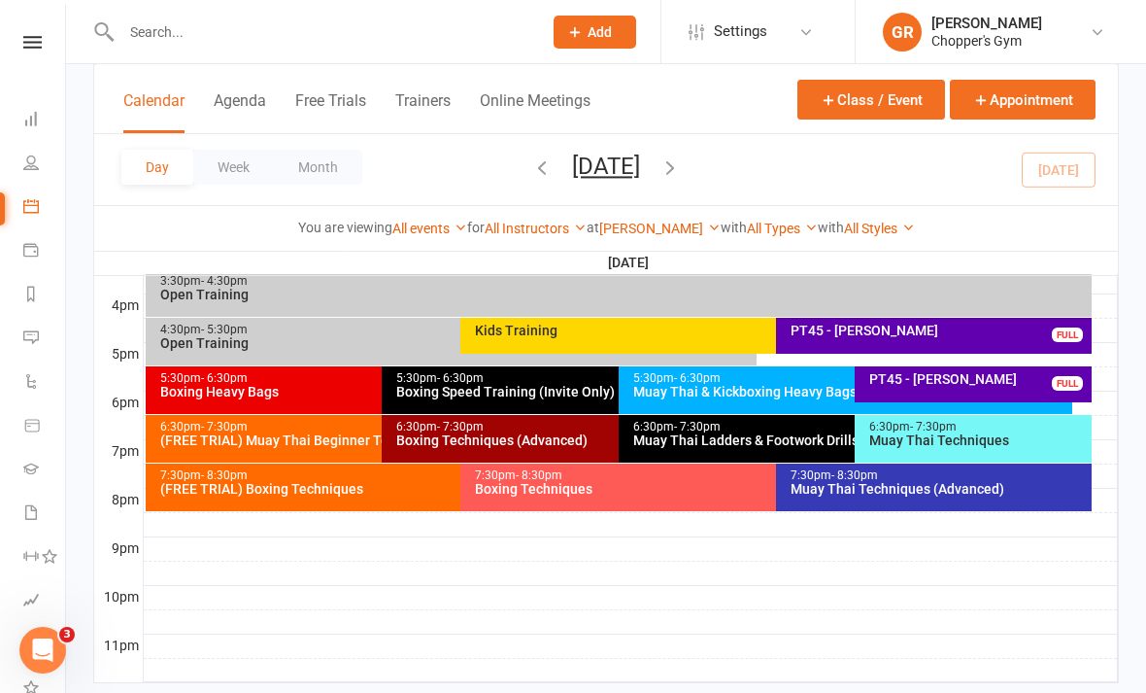
click at [593, 495] on div "7:30pm - 8:30pm Boxing Techniques" at bounding box center [765, 487] width 611 height 48
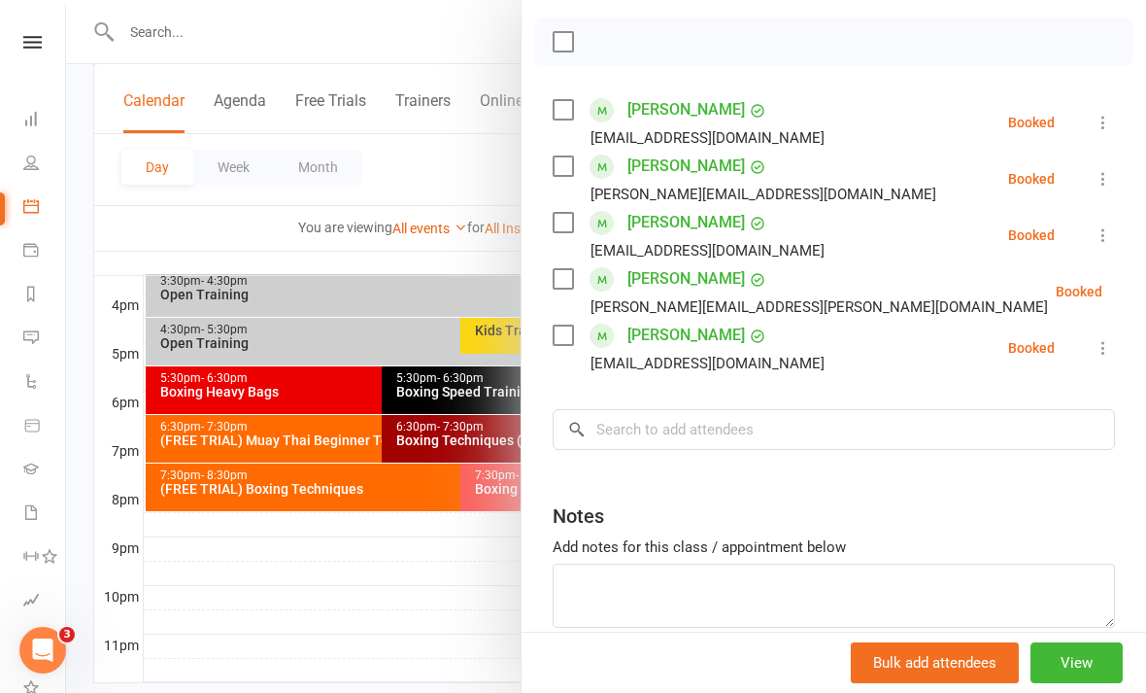
scroll to position [268, 0]
click at [486, 657] on div at bounding box center [606, 346] width 1080 height 693
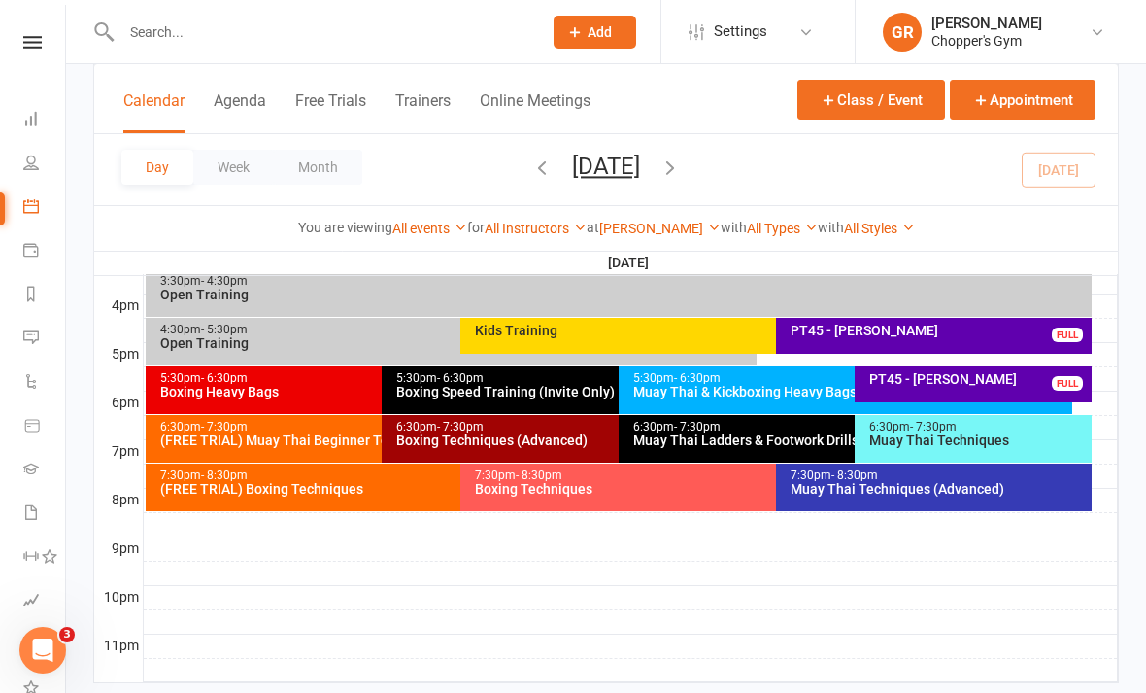
click at [591, 439] on div "Boxing Techniques (Advanced)" at bounding box center [613, 440] width 436 height 14
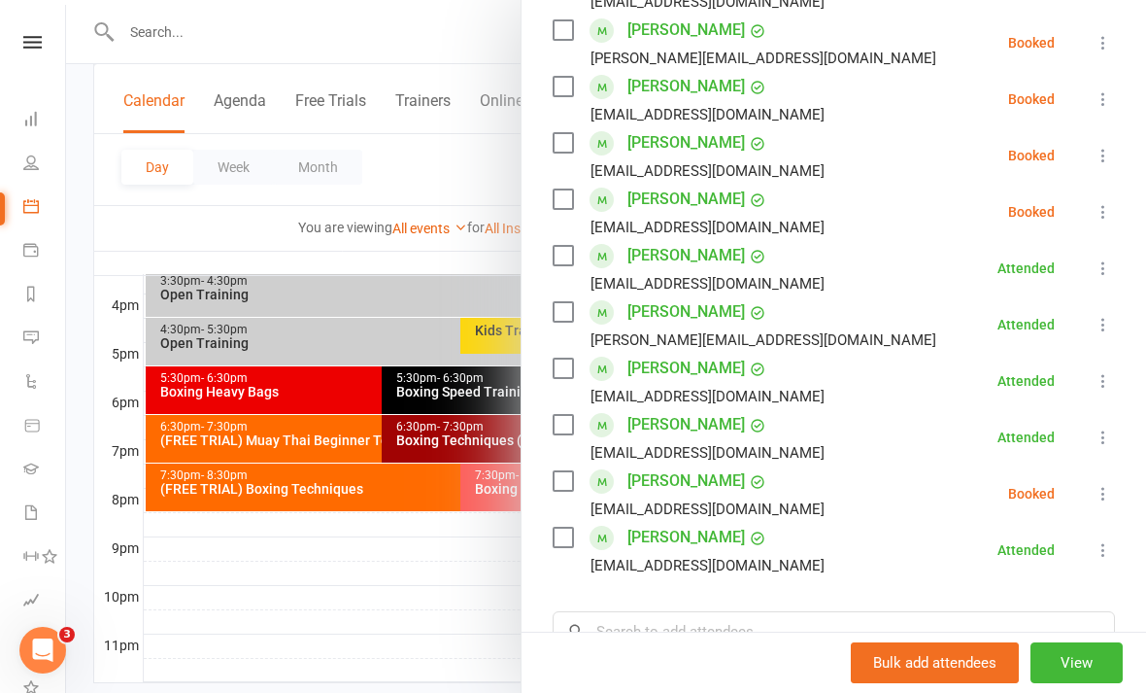
scroll to position [632, 0]
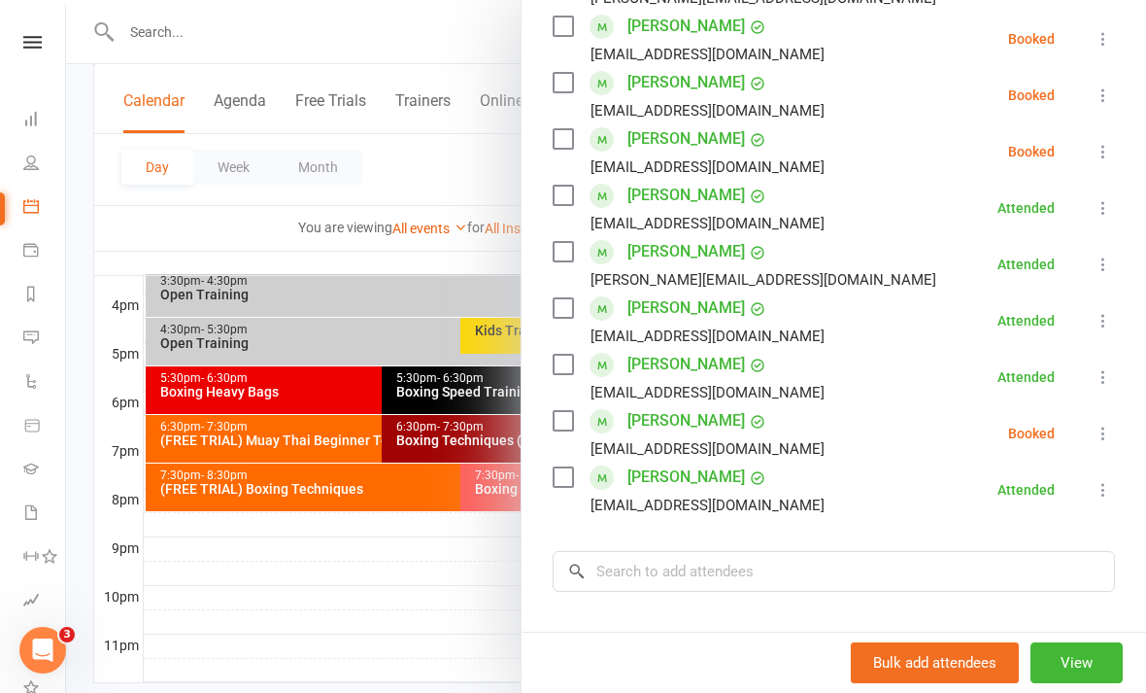
click at [486, 645] on div at bounding box center [606, 346] width 1080 height 693
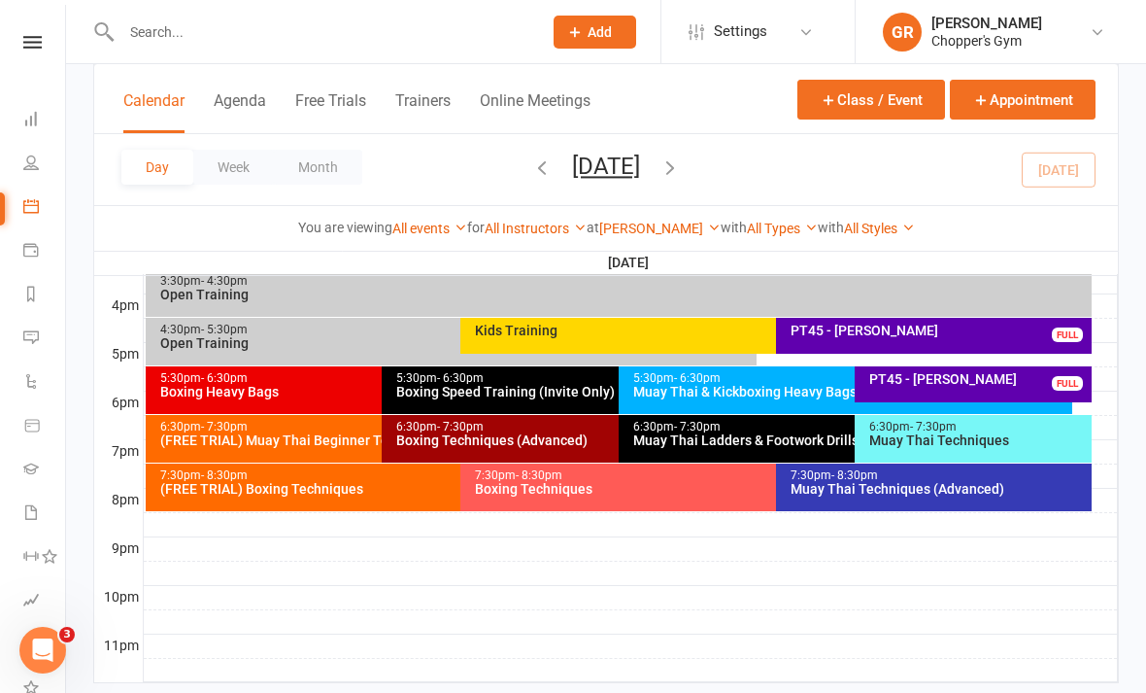
click at [959, 442] on div "Muay Thai Techniques" at bounding box center [979, 440] width 220 height 14
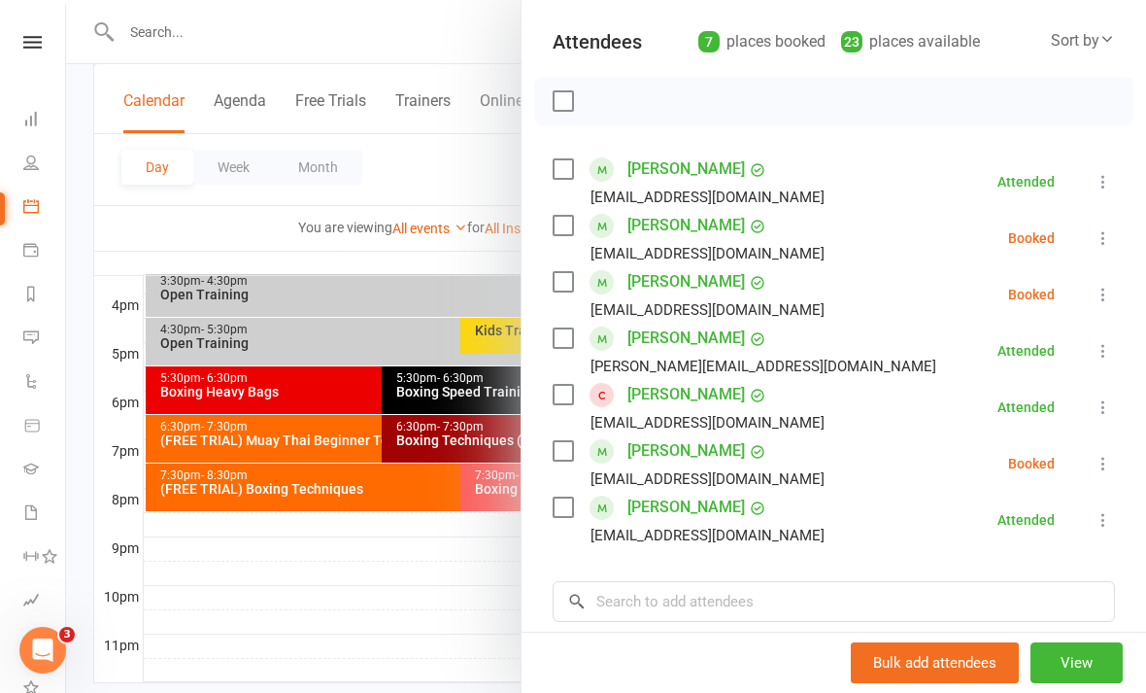
scroll to position [209, 0]
click at [436, 609] on div at bounding box center [606, 346] width 1080 height 693
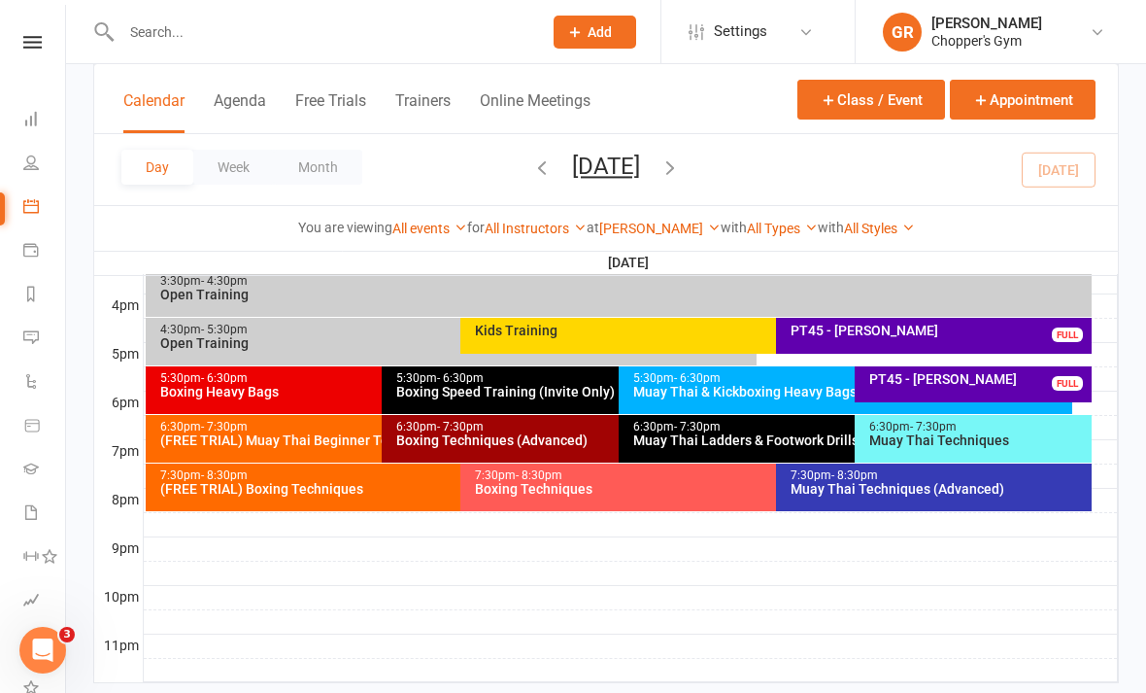
click at [357, 441] on div "(FREE TRIAL) Muay Thai Beginner Technique" at bounding box center [377, 440] width 436 height 14
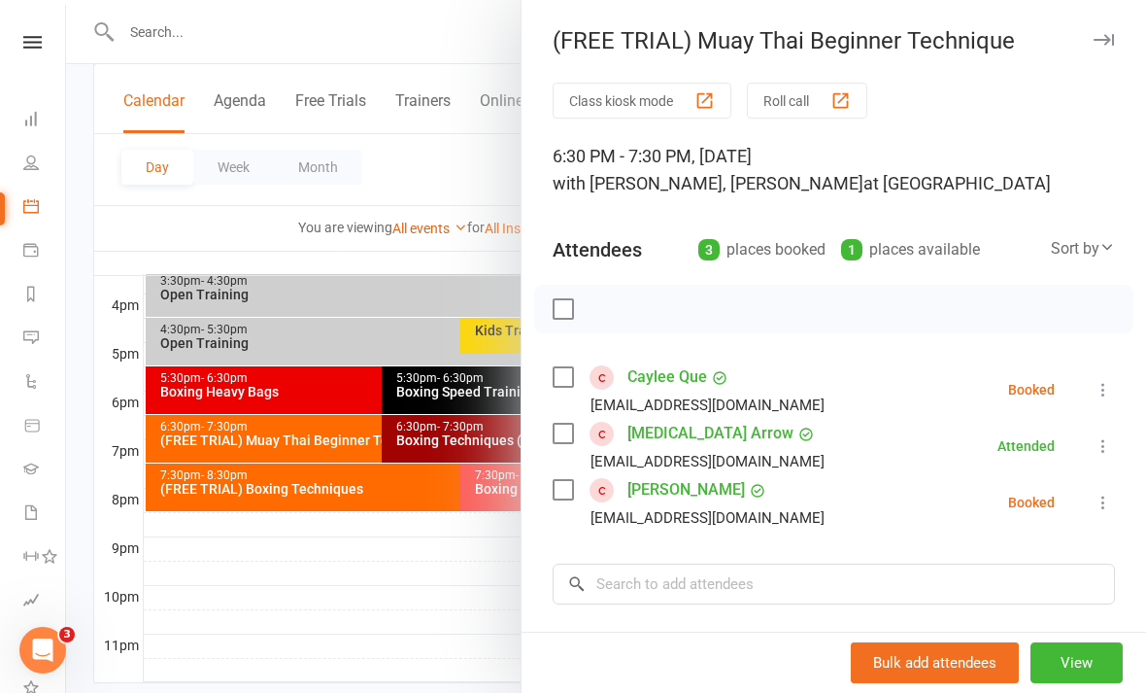
click at [366, 649] on div at bounding box center [606, 346] width 1080 height 693
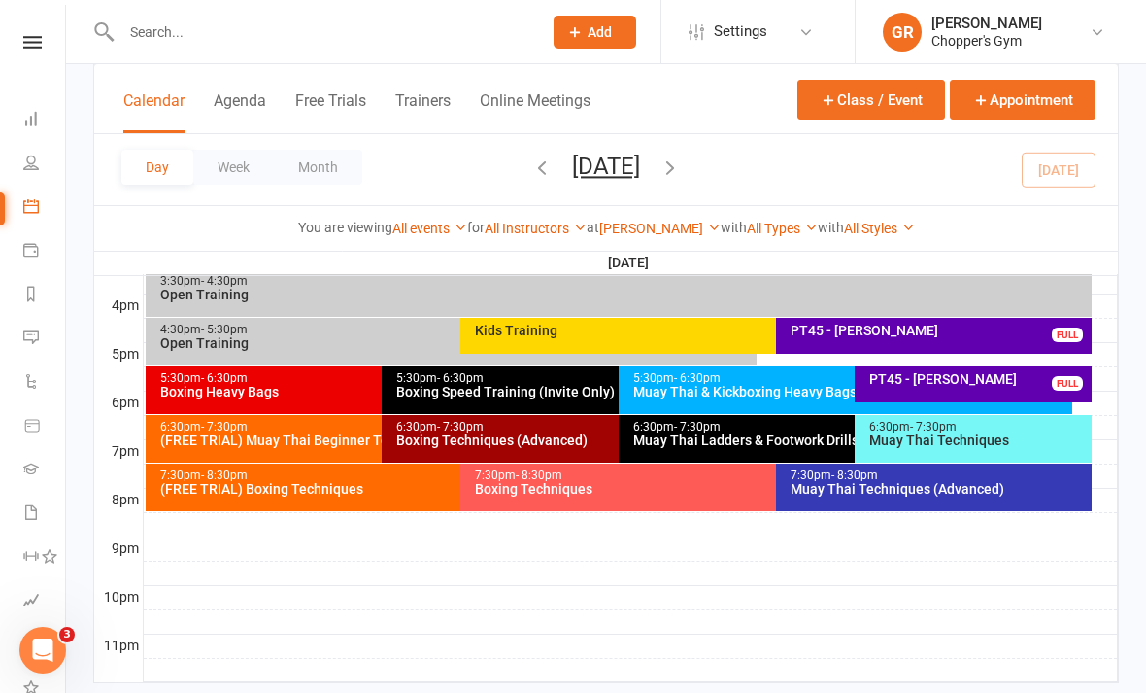
click at [993, 441] on div "Muay Thai Techniques" at bounding box center [979, 440] width 220 height 14
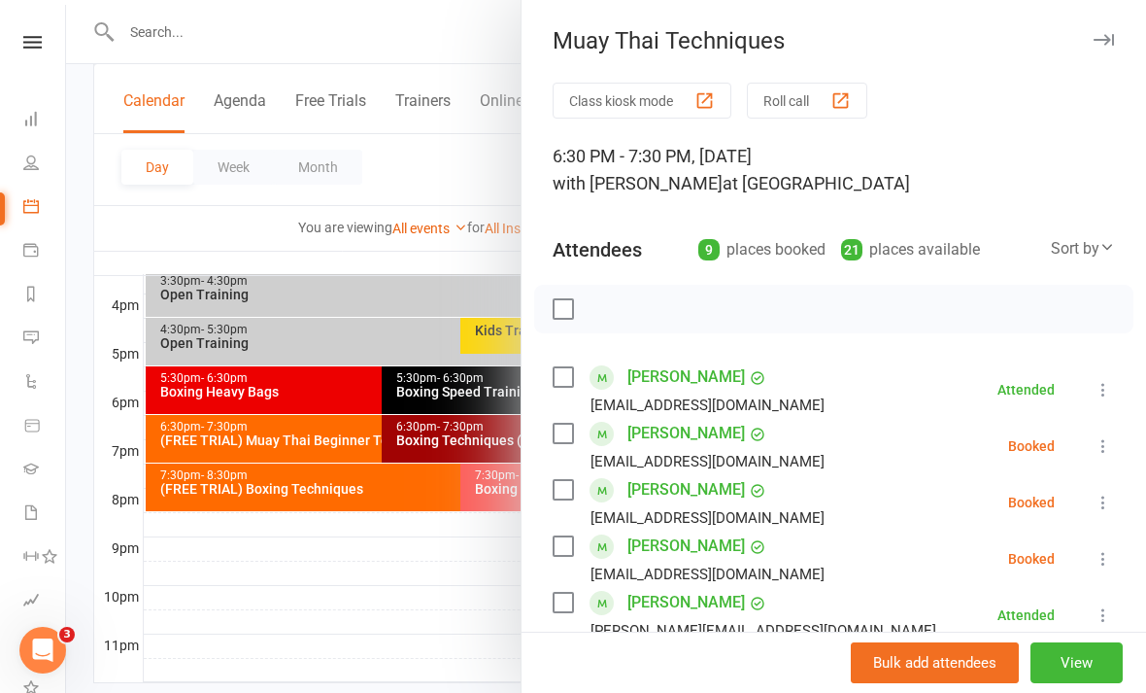
click at [1109, 445] on icon at bounding box center [1103, 445] width 19 height 19
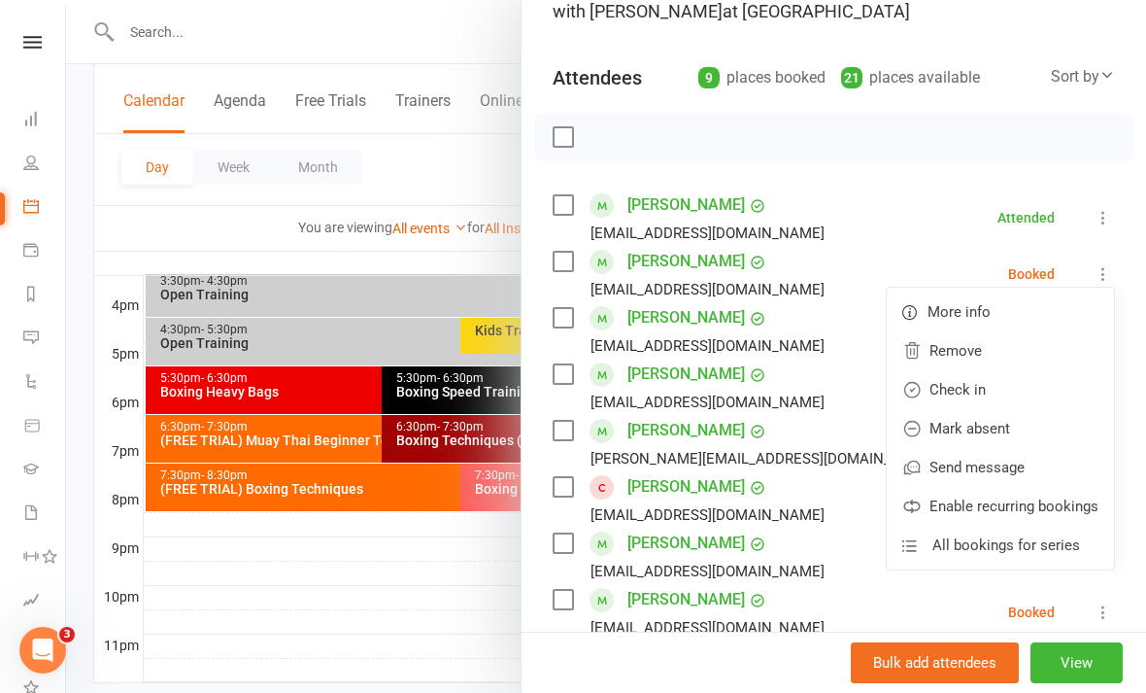
scroll to position [174, 0]
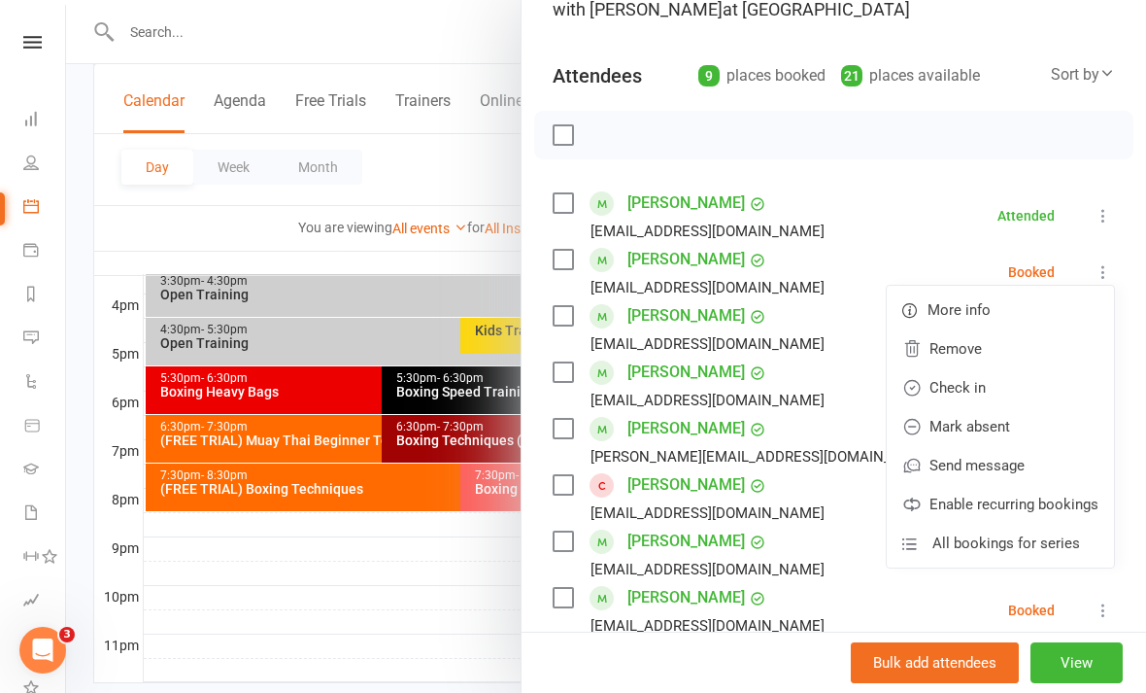
click at [1084, 174] on div "Class kiosk mode Roll call 6:30 PM - 7:30 PM, Tuesday, August, 12, 2025 with Be…" at bounding box center [834, 476] width 625 height 1135
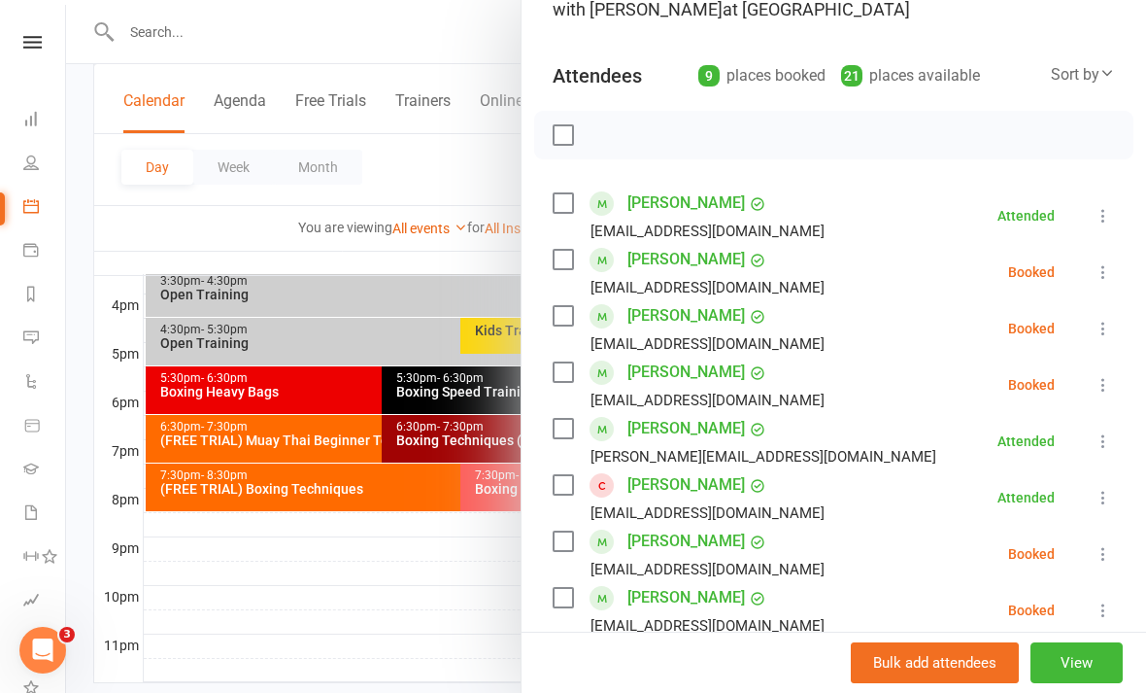
click at [1109, 335] on icon at bounding box center [1103, 328] width 19 height 19
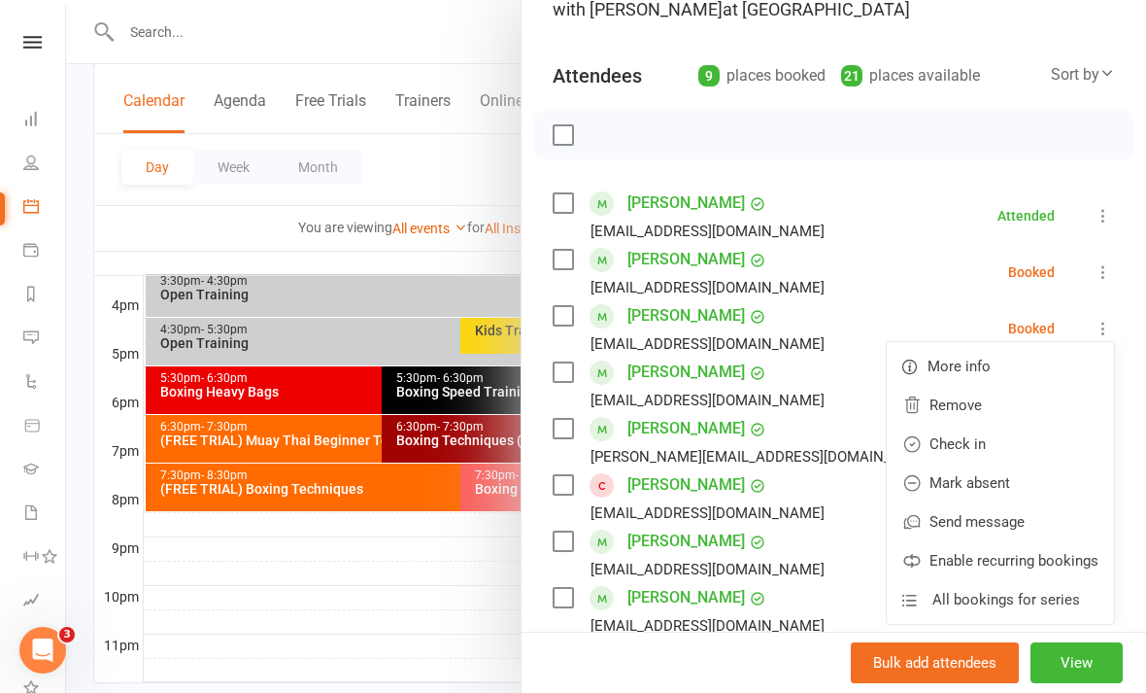
click at [1024, 445] on link "Check in" at bounding box center [1000, 444] width 227 height 39
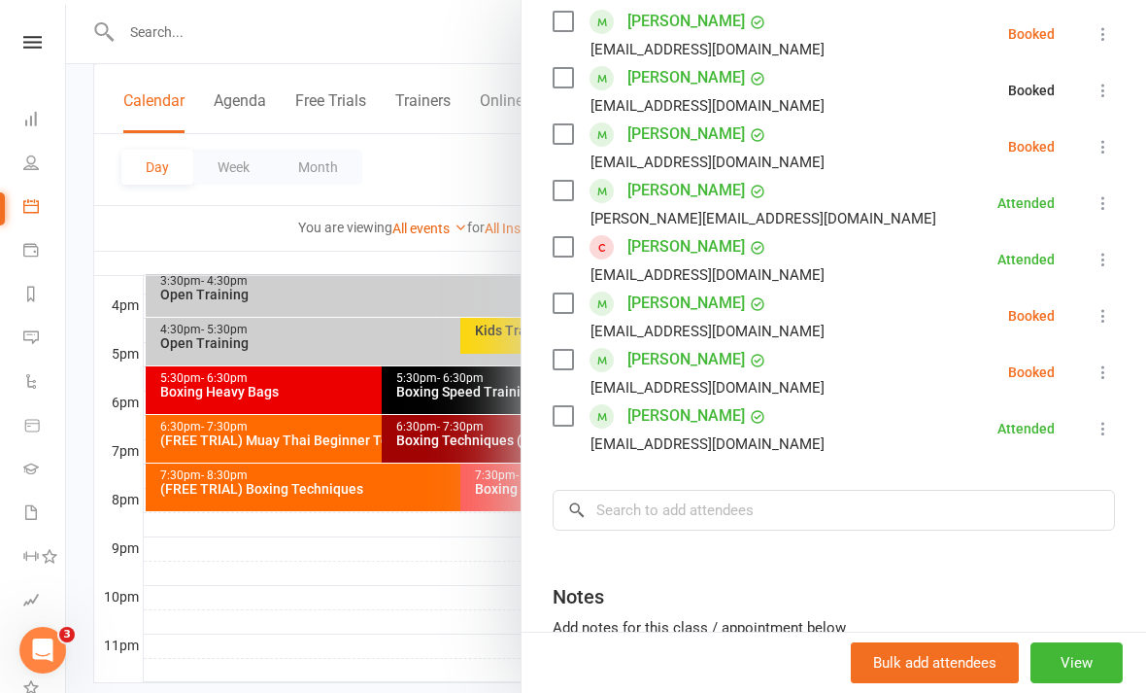
scroll to position [413, 0]
click at [1102, 382] on button at bounding box center [1103, 370] width 23 height 23
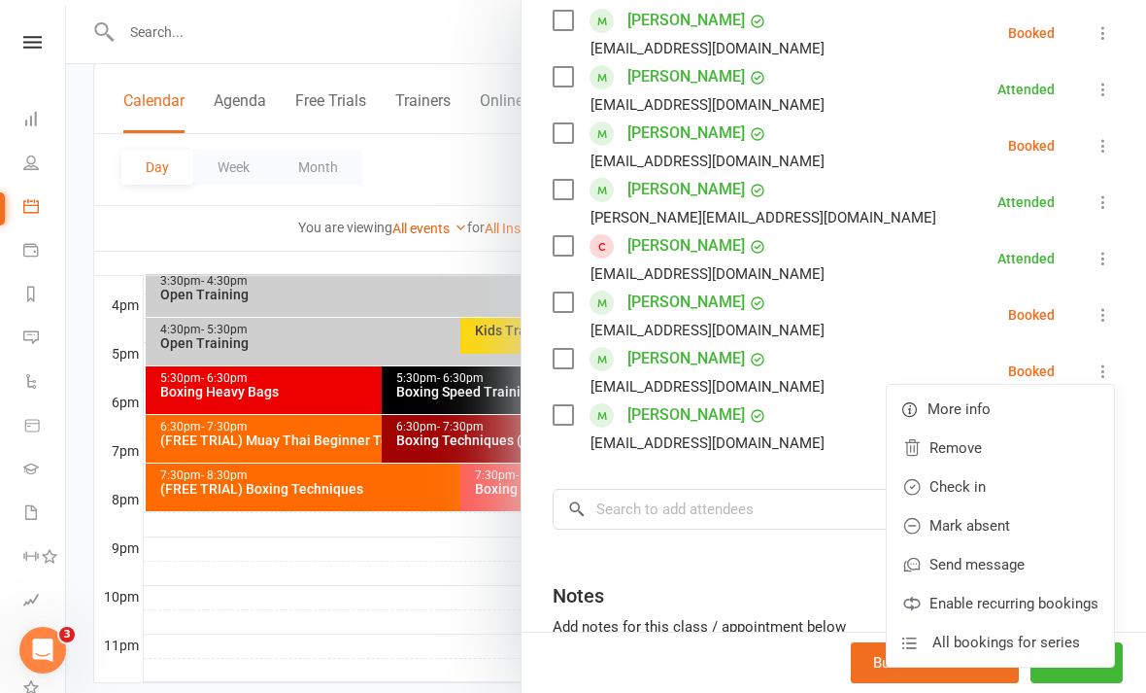
click at [990, 488] on link "Check in" at bounding box center [1000, 486] width 227 height 39
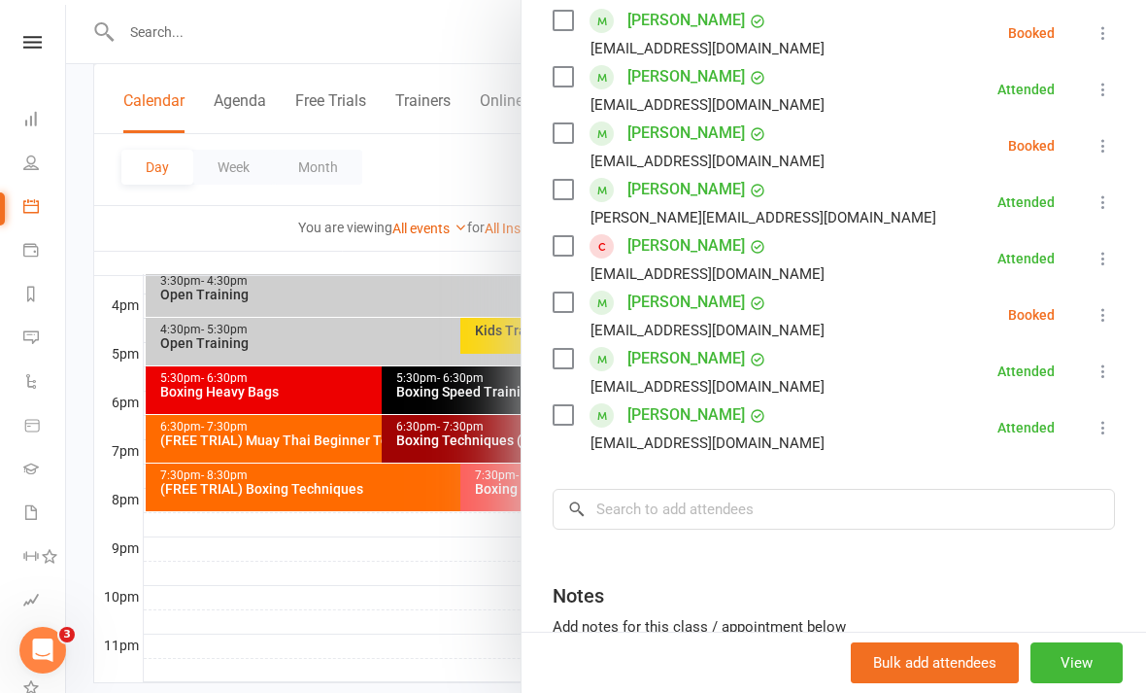
click at [1110, 137] on icon at bounding box center [1103, 145] width 19 height 19
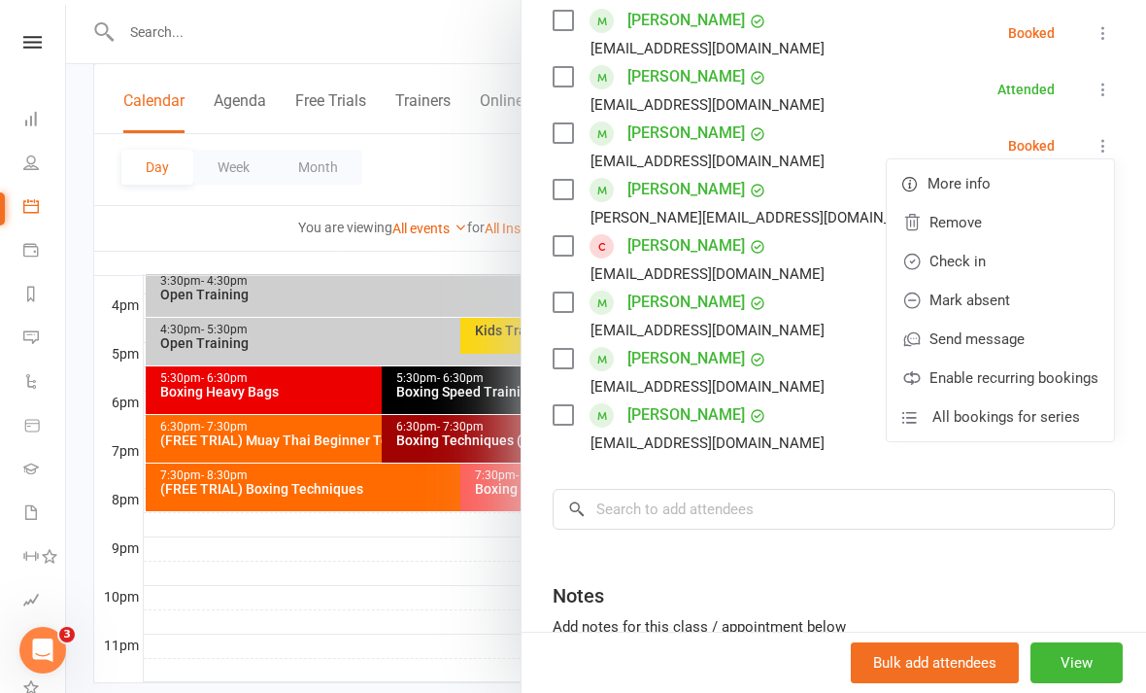
click at [1021, 265] on link "Check in" at bounding box center [1000, 261] width 227 height 39
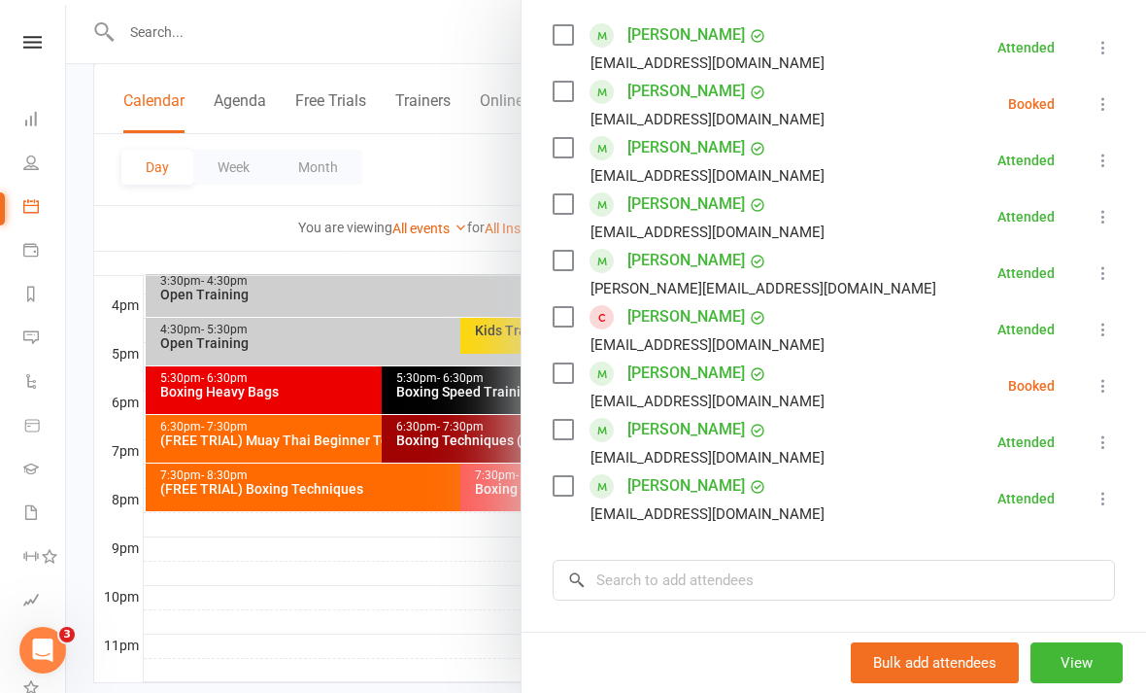
scroll to position [341, 0]
click at [449, 665] on div at bounding box center [606, 346] width 1080 height 693
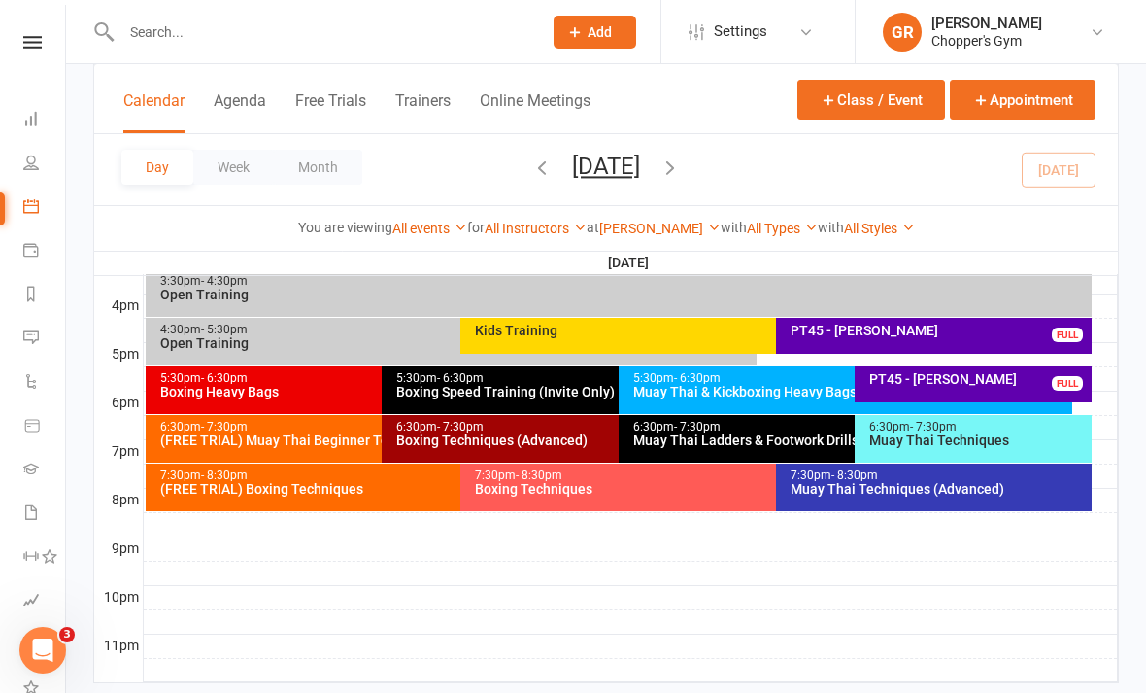
click at [667, 221] on link "[PERSON_NAME]" at bounding box center [659, 229] width 121 height 16
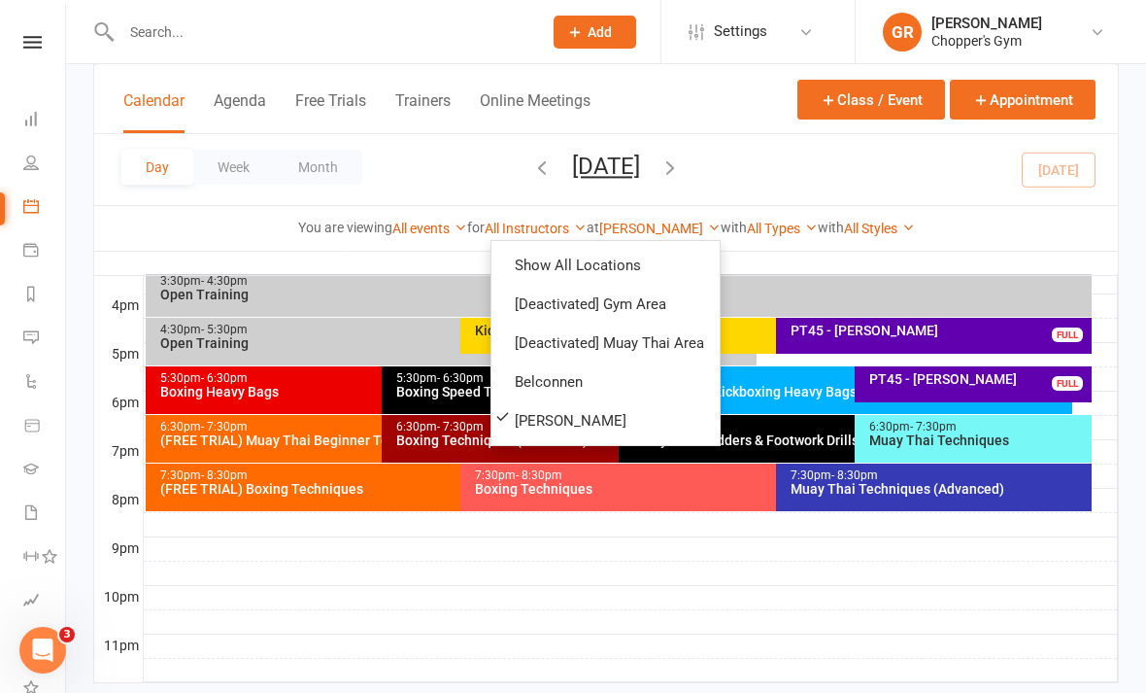
click at [638, 376] on link "Belconnen" at bounding box center [606, 381] width 228 height 39
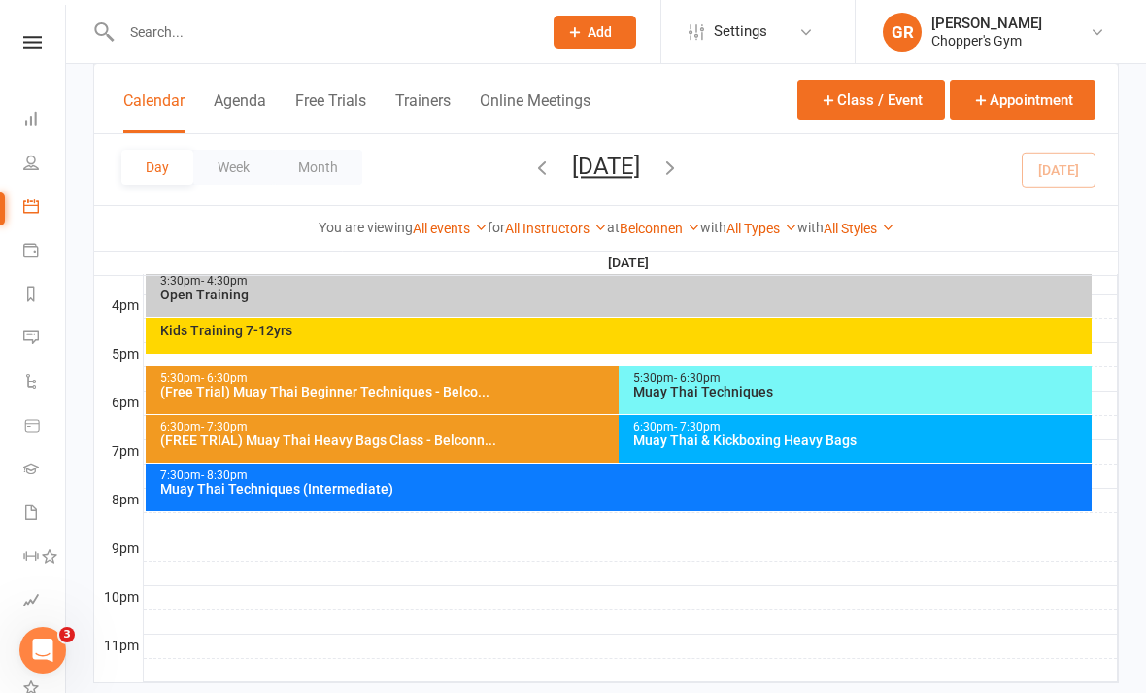
click at [669, 230] on link "Belconnen" at bounding box center [660, 229] width 81 height 16
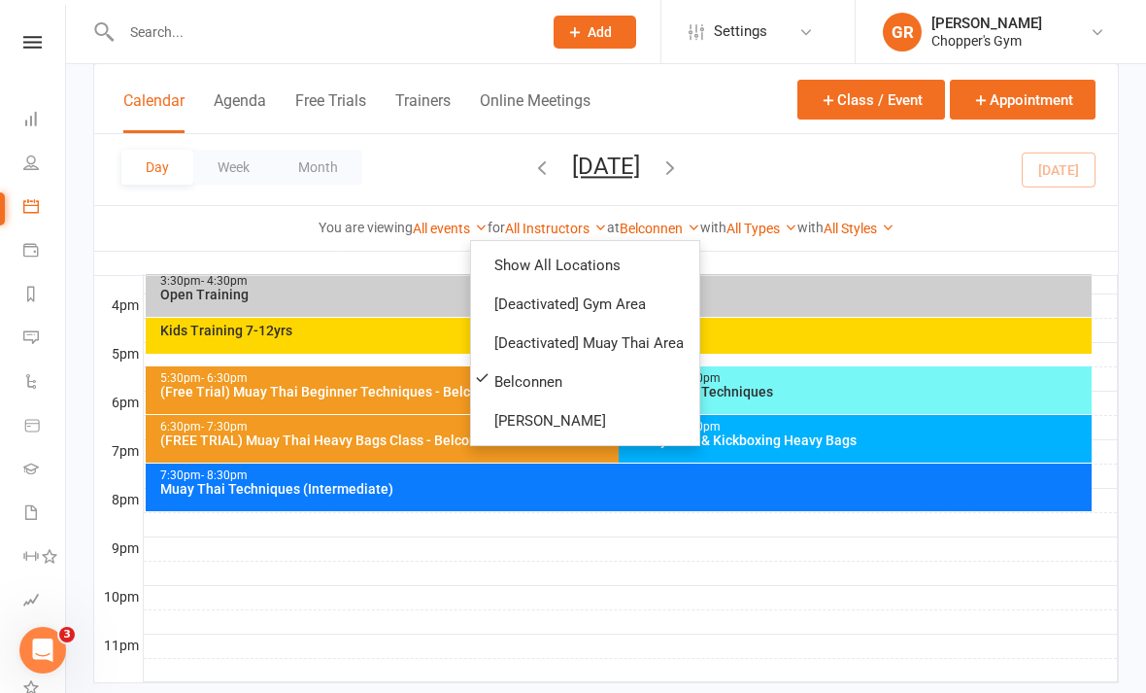
click at [621, 419] on link "[PERSON_NAME]" at bounding box center [585, 420] width 228 height 39
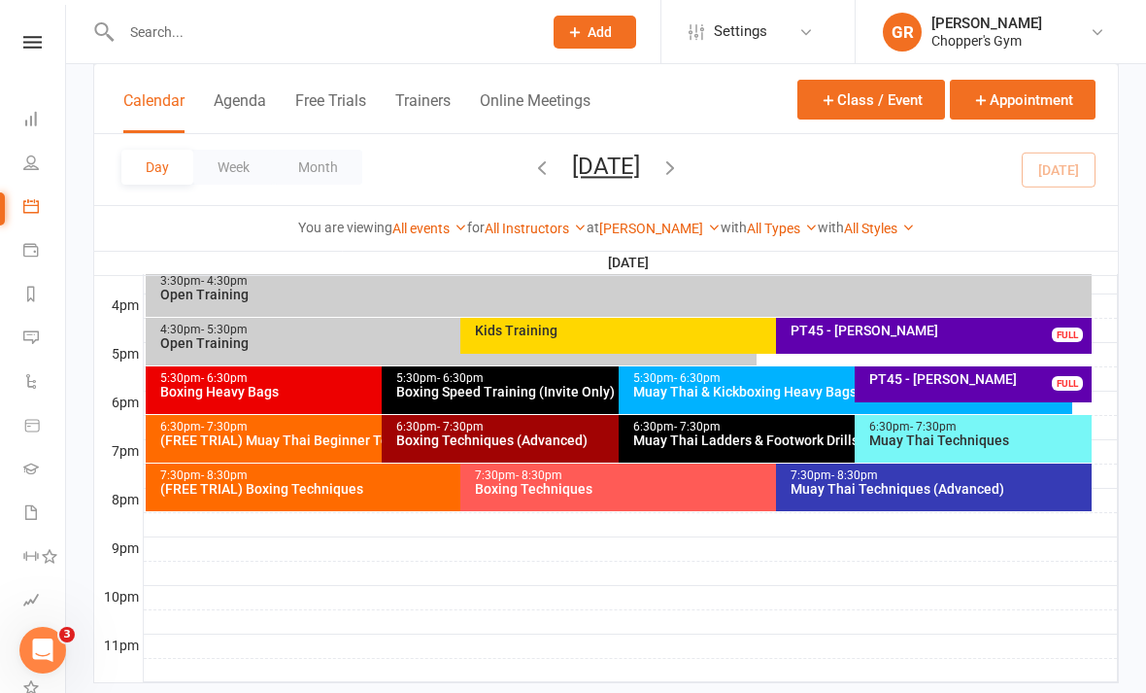
click at [592, 431] on div "6:30pm - 7:30pm" at bounding box center [613, 427] width 436 height 13
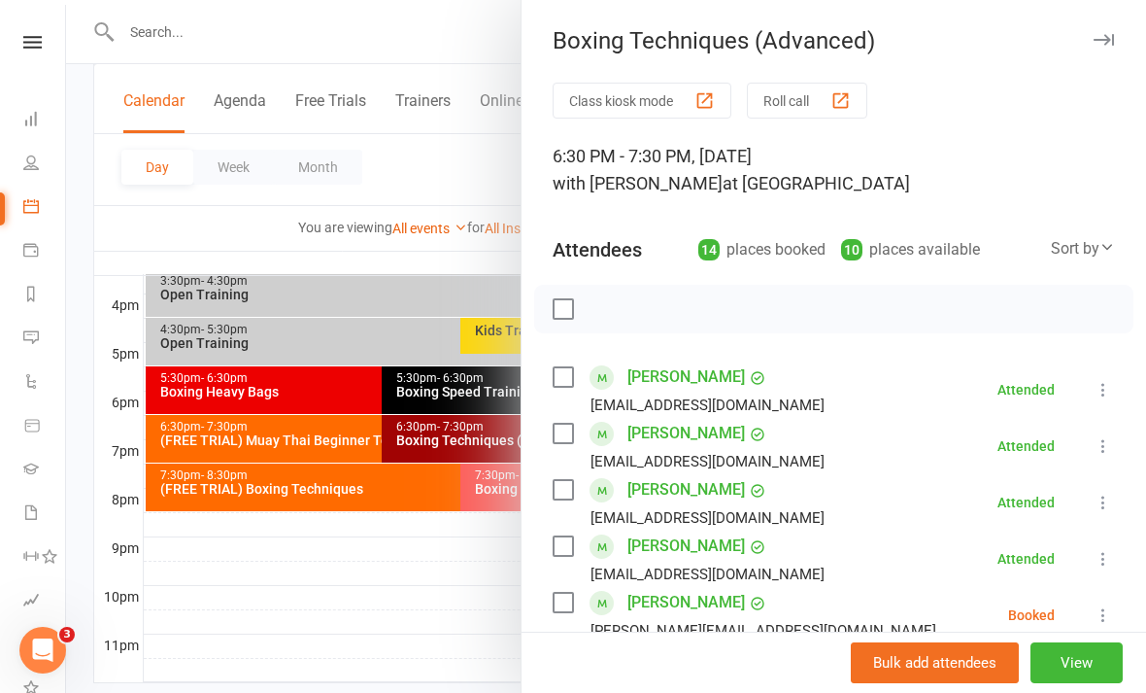
click at [477, 628] on div at bounding box center [606, 346] width 1080 height 693
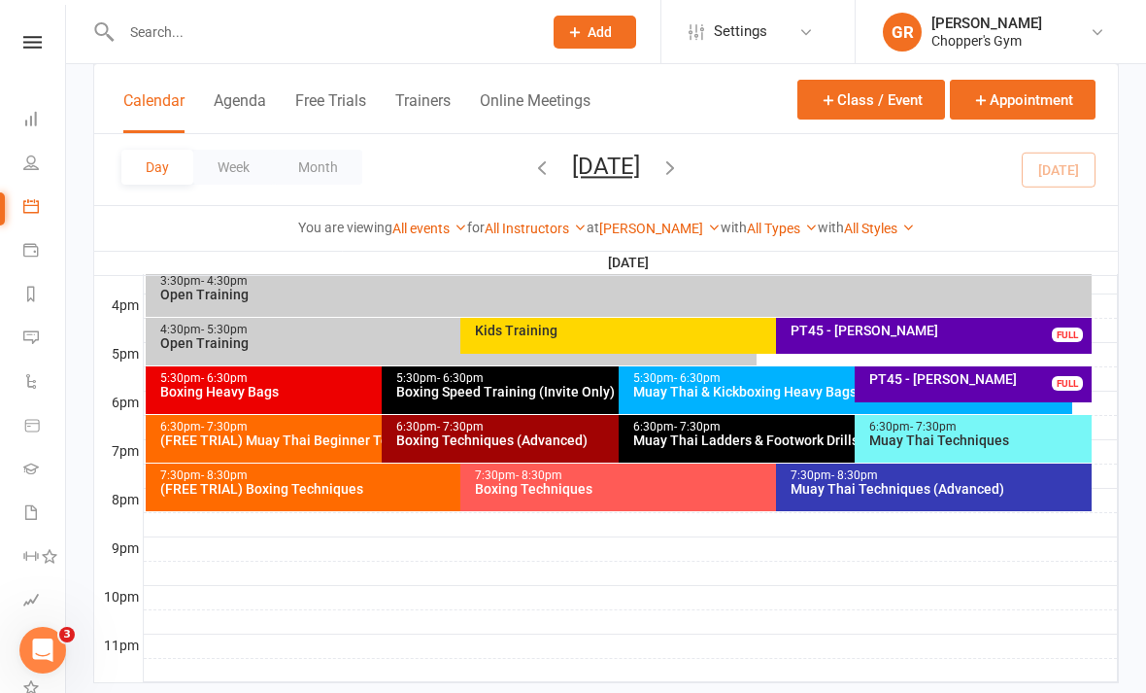
click at [570, 455] on div "6:30pm - 7:30pm Boxing Techniques (Advanced)" at bounding box center [609, 439] width 454 height 48
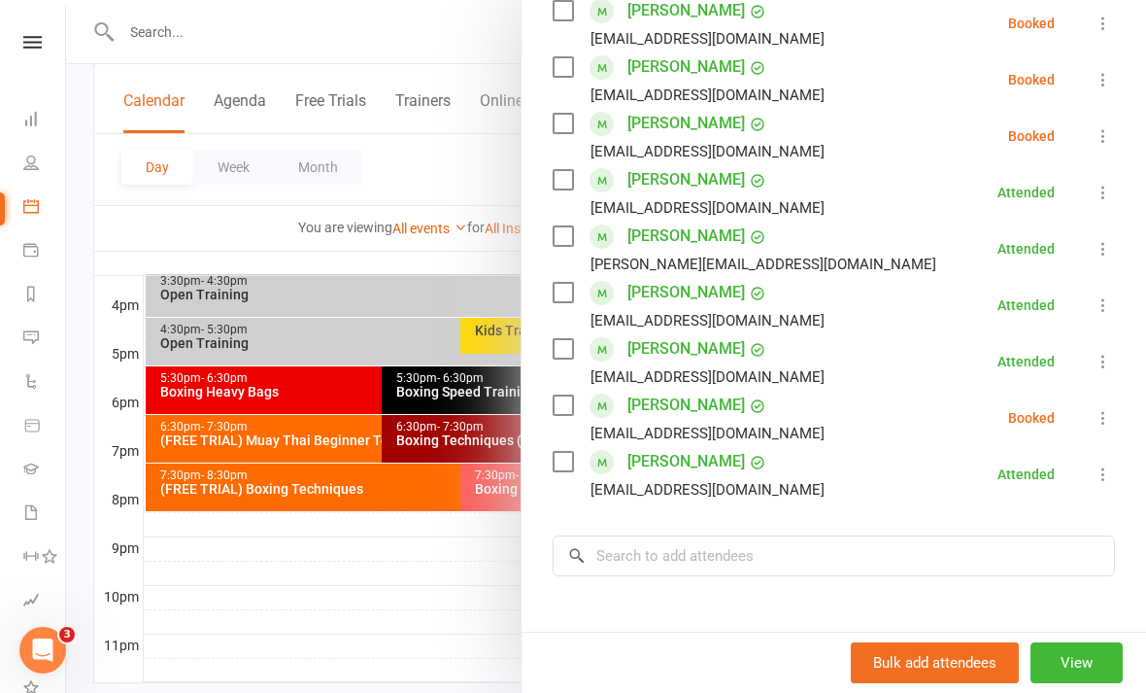
scroll to position [647, 0]
click at [373, 582] on div at bounding box center [606, 346] width 1080 height 693
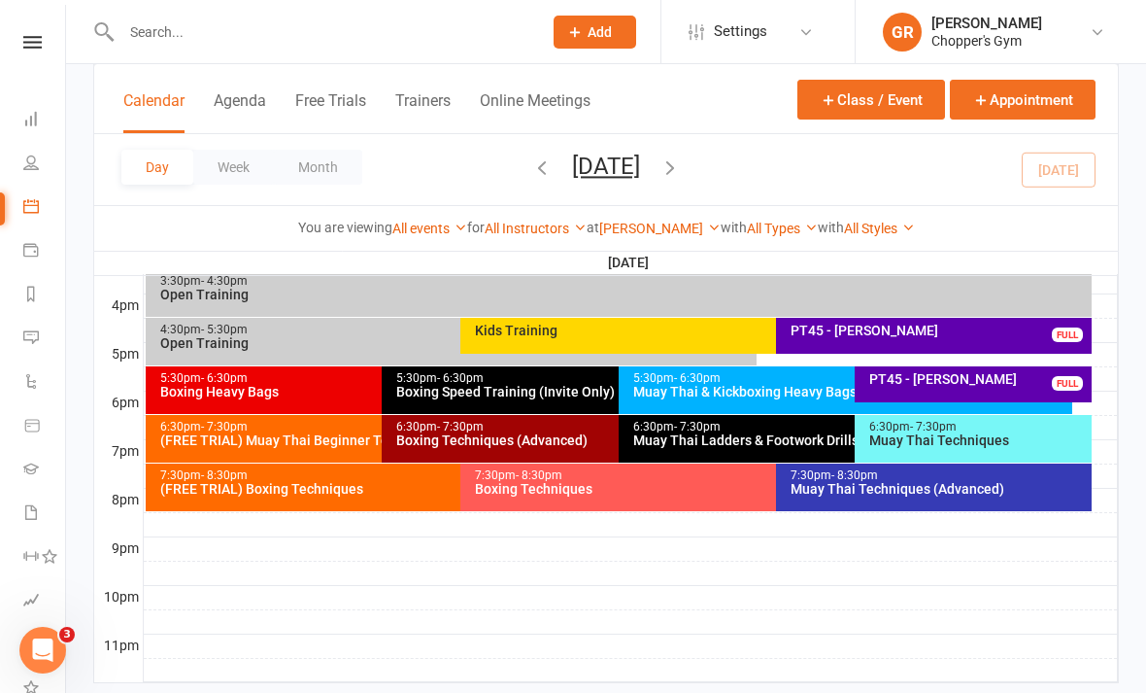
click at [322, 439] on div "(FREE TRIAL) Muay Thai Beginner Technique" at bounding box center [377, 440] width 436 height 14
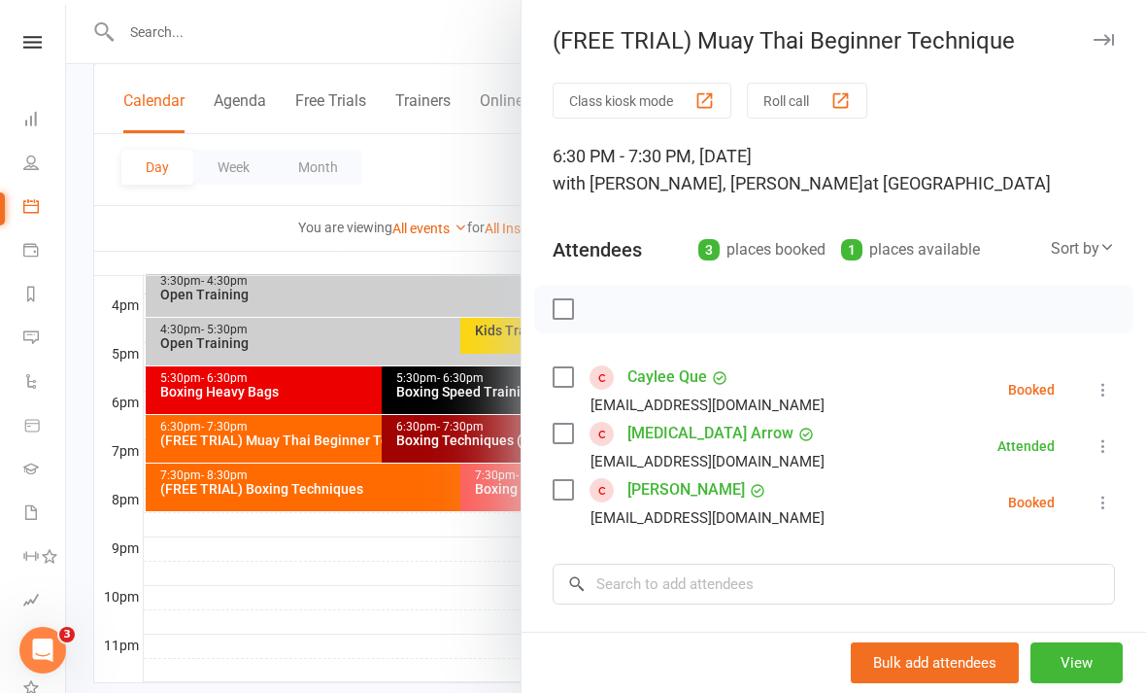
click at [1088, 388] on li "Caylee Que yiyique9927@gmail.com Booked More info Remove Check in Mark absent S…" at bounding box center [834, 389] width 562 height 56
click at [1112, 383] on icon at bounding box center [1103, 389] width 19 height 19
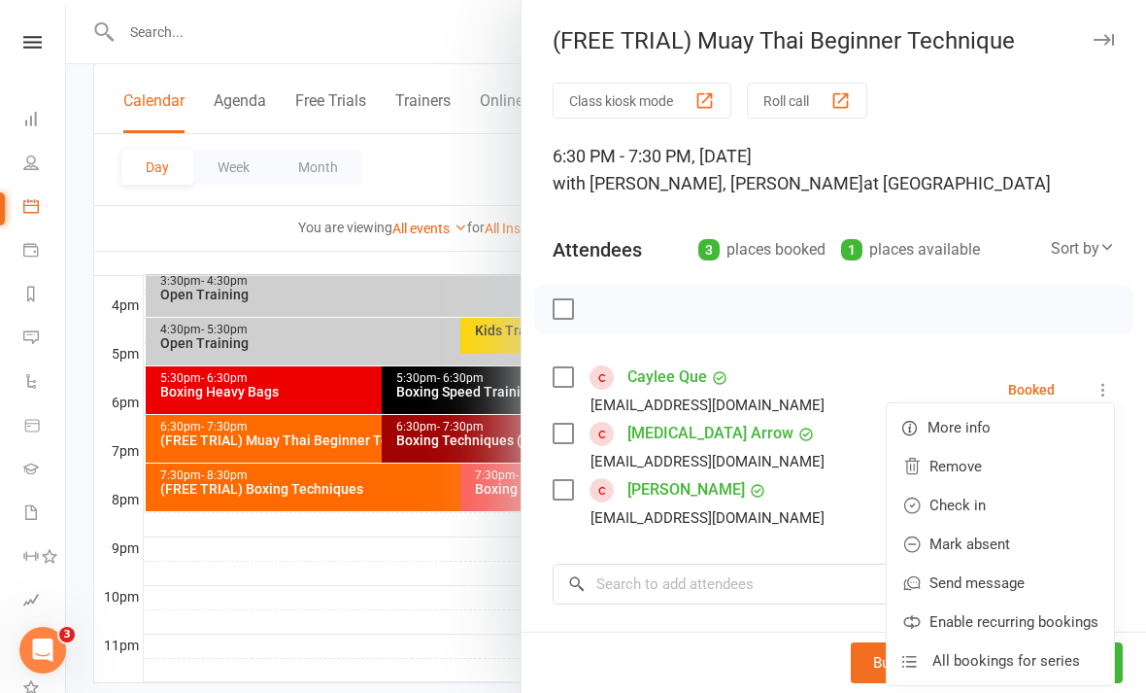
click at [997, 510] on link "Check in" at bounding box center [1000, 505] width 227 height 39
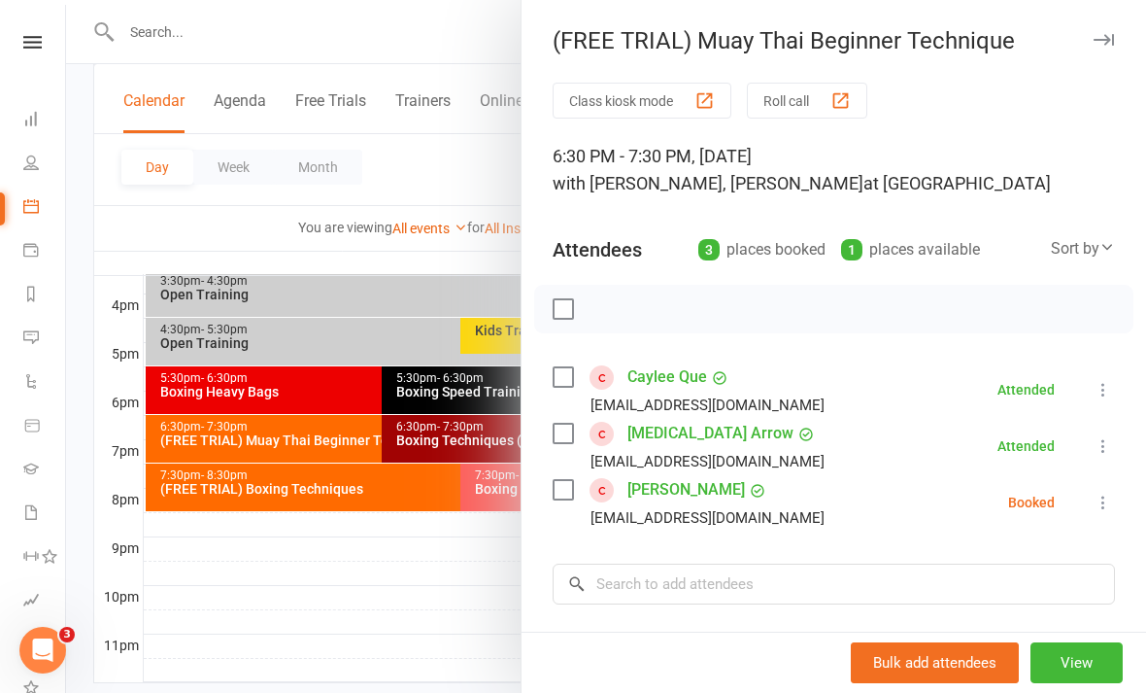
click at [456, 647] on div at bounding box center [606, 346] width 1080 height 693
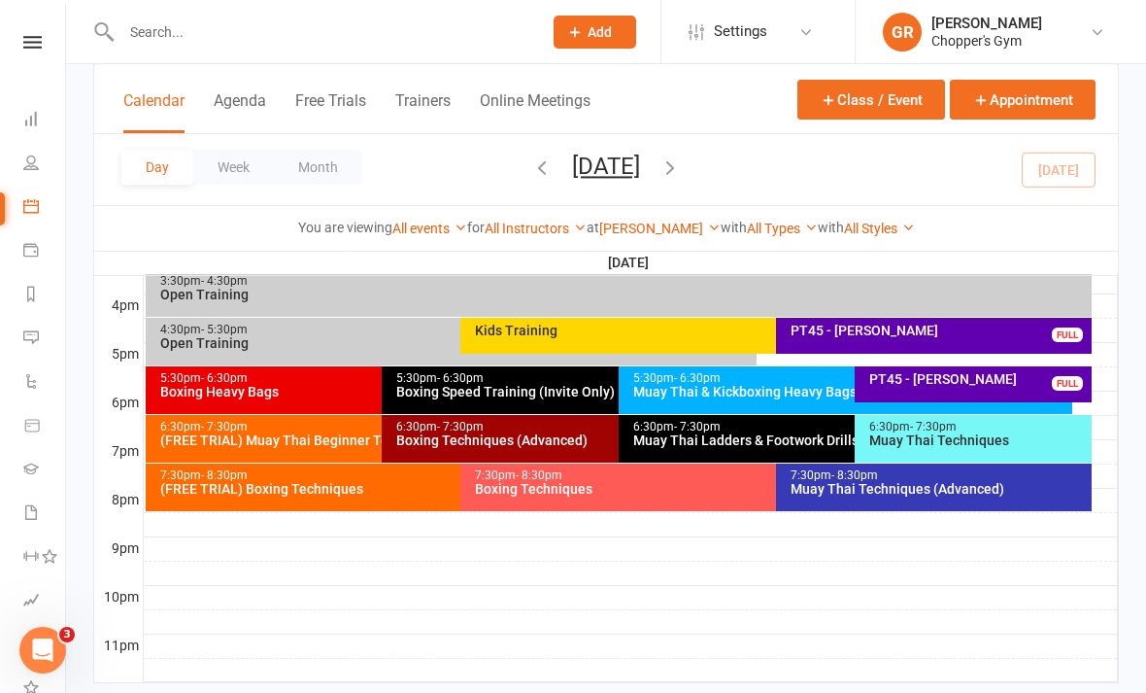
click at [733, 448] on div "6:30pm - 7:30pm Muay Thai Ladders & Footwork Drills (Invite Only)" at bounding box center [846, 439] width 454 height 48
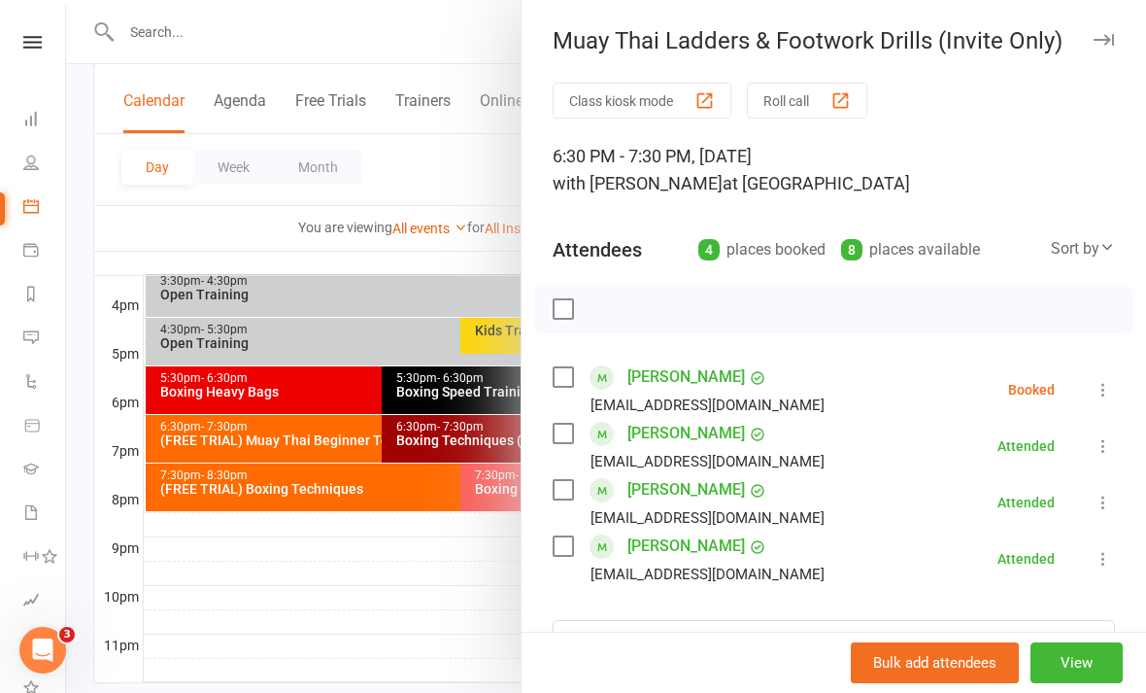
click at [1105, 393] on icon at bounding box center [1103, 389] width 19 height 19
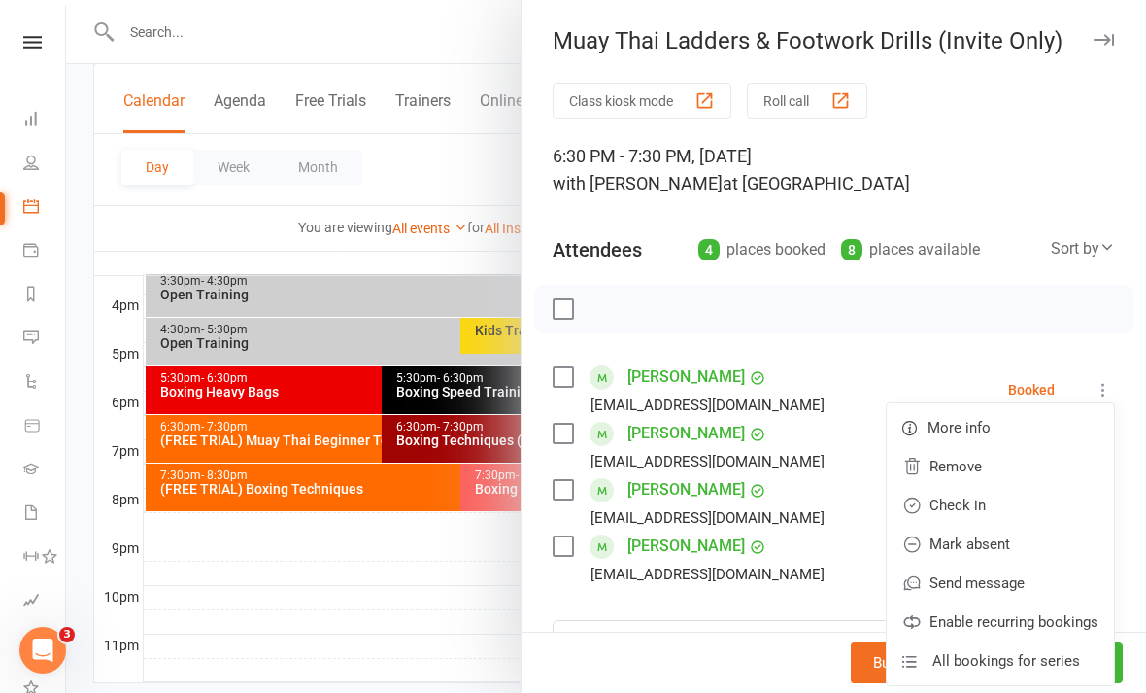
click at [1002, 507] on link "Check in" at bounding box center [1000, 505] width 227 height 39
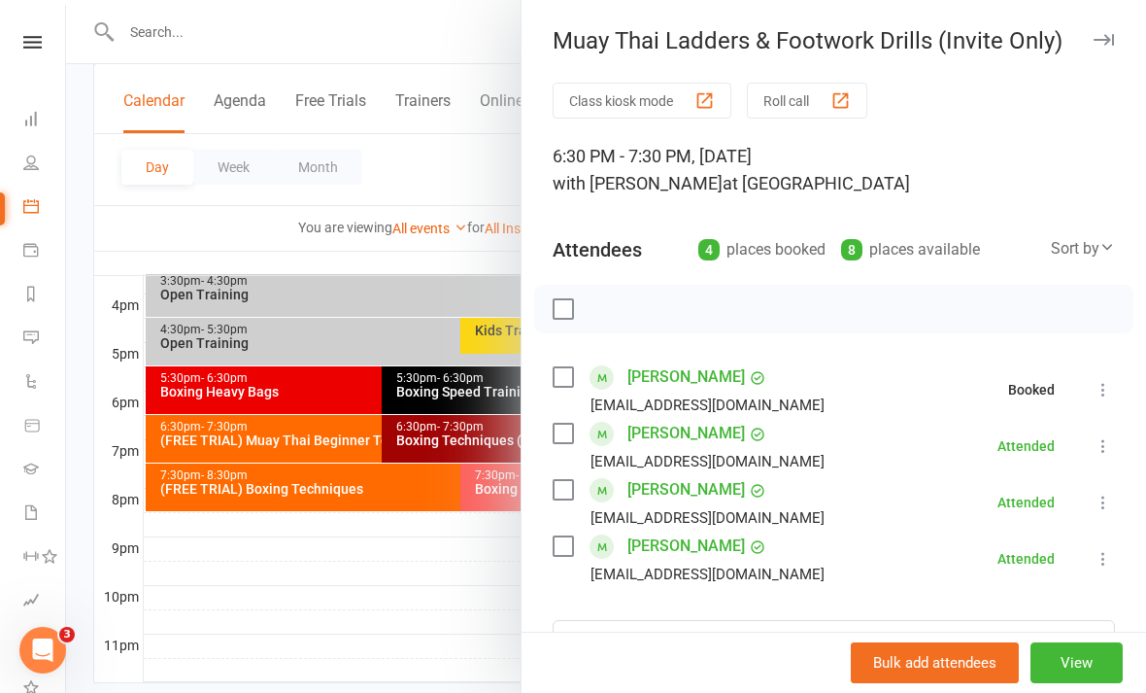
click at [405, 619] on div at bounding box center [606, 346] width 1080 height 693
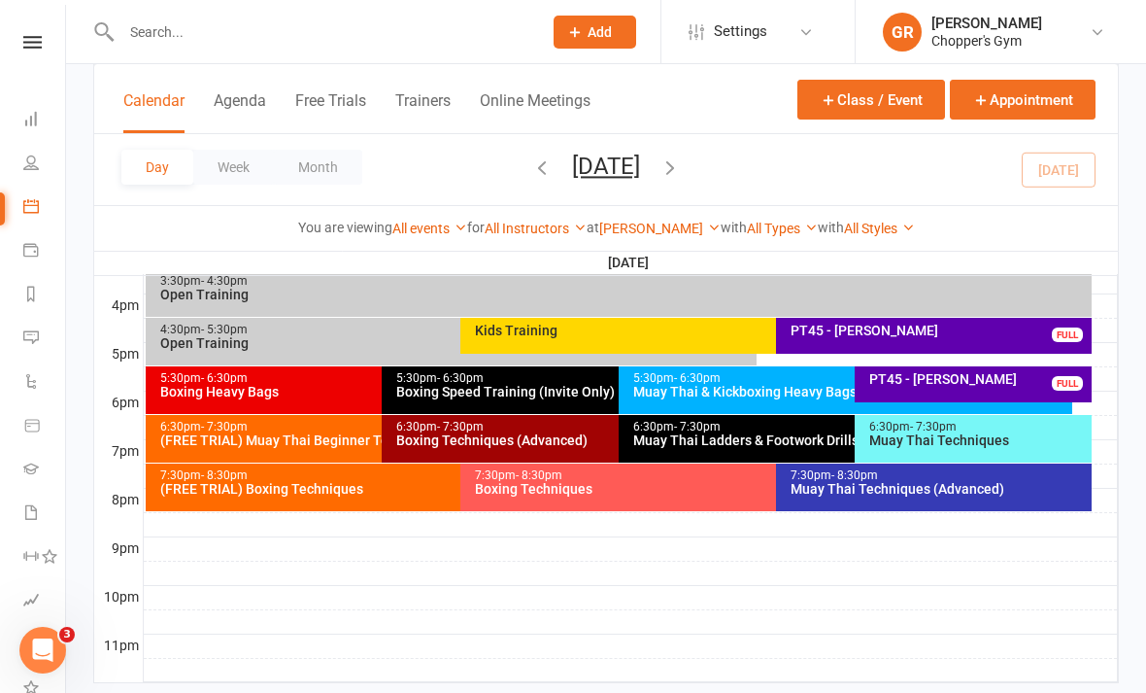
click at [1002, 440] on div "Muay Thai Techniques" at bounding box center [979, 440] width 220 height 14
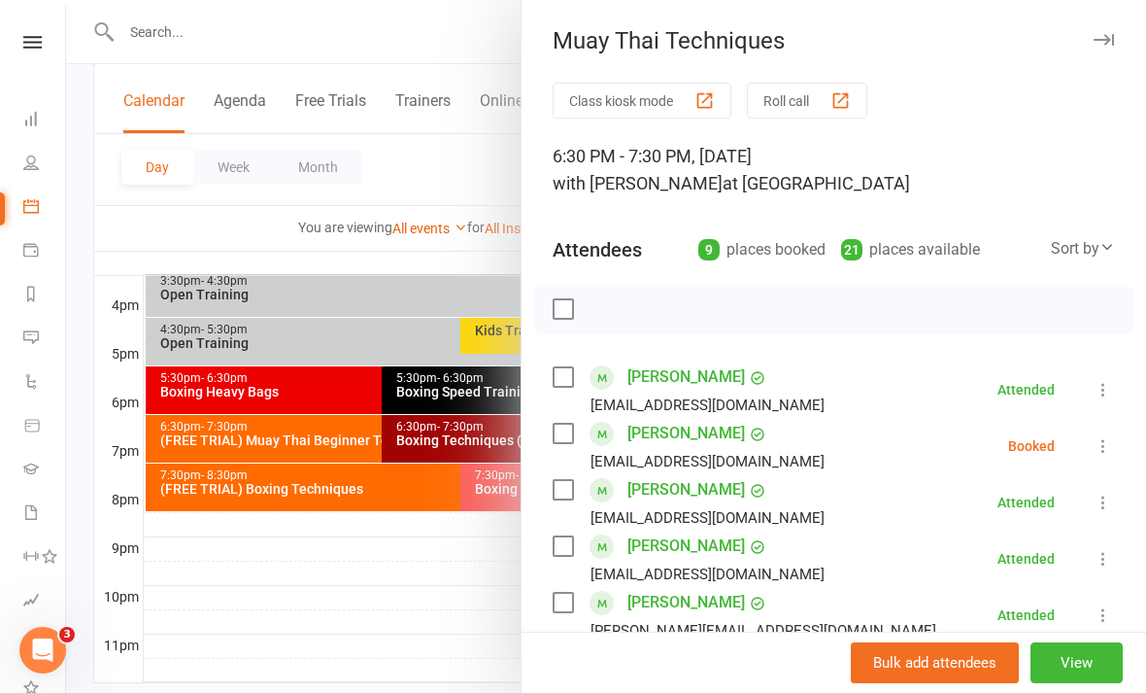
click at [1103, 456] on icon at bounding box center [1103, 445] width 19 height 19
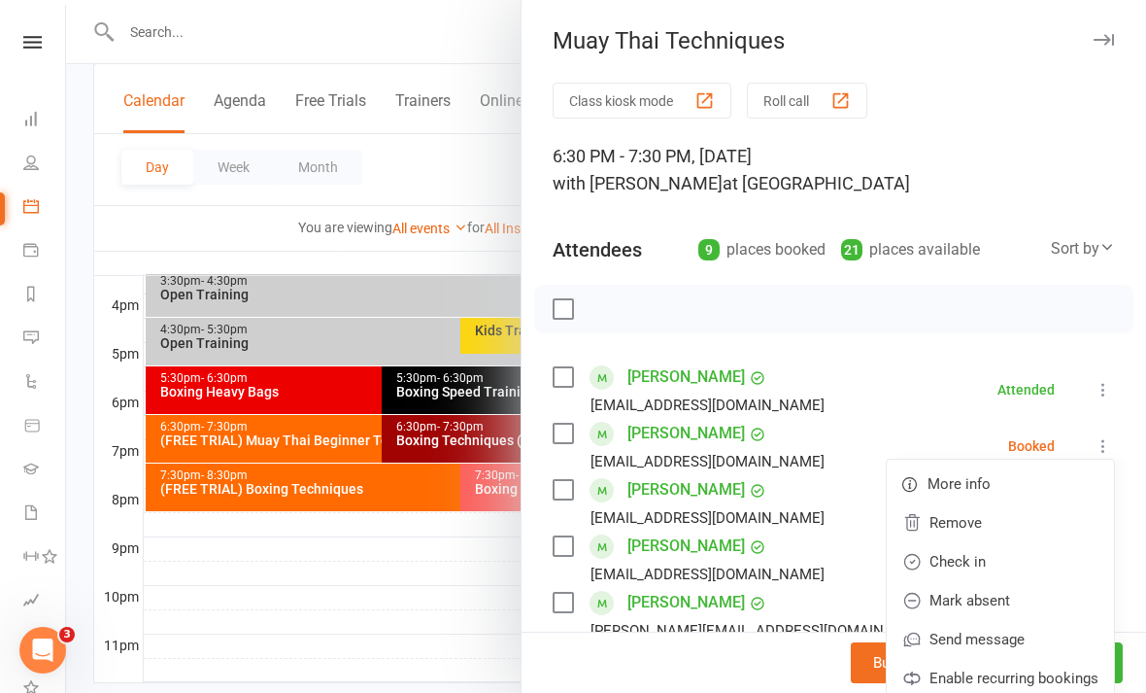
click at [1058, 329] on div at bounding box center [833, 309] width 599 height 49
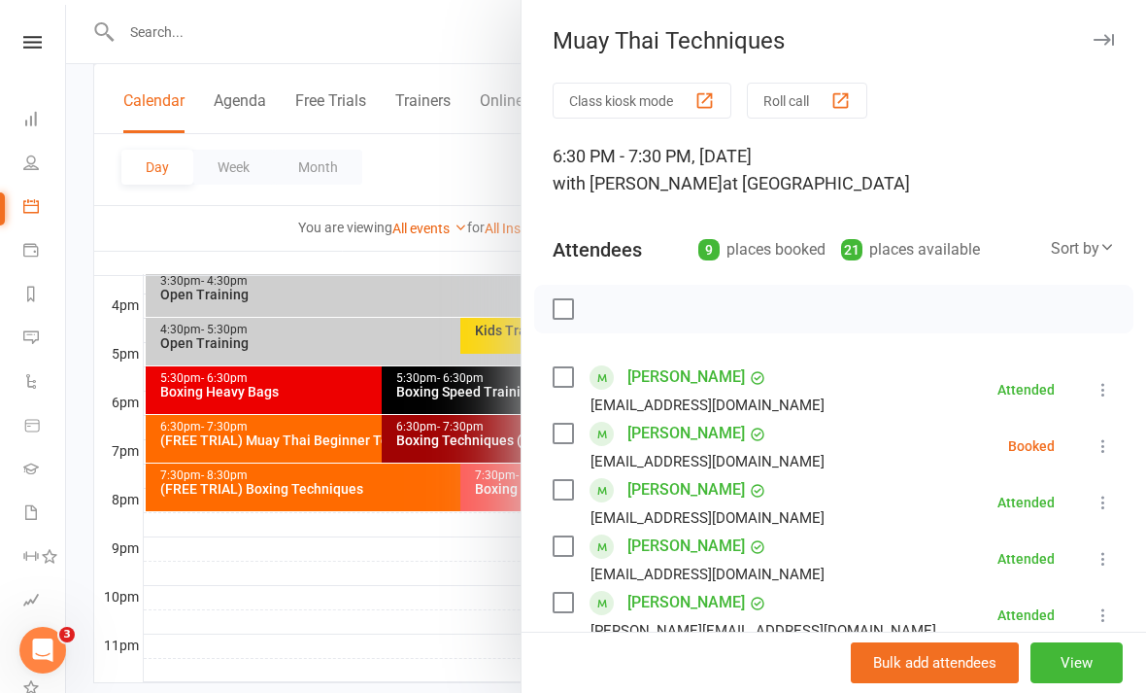
click at [410, 590] on div at bounding box center [606, 346] width 1080 height 693
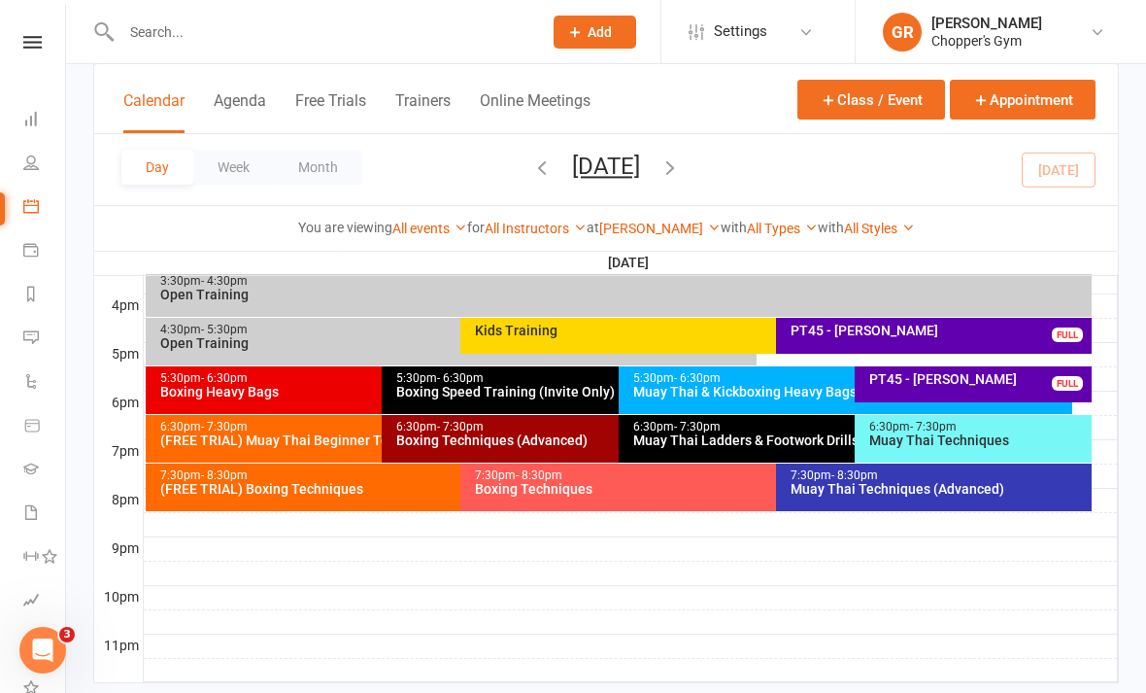
click at [976, 483] on div "Muay Thai Techniques (Advanced)" at bounding box center [939, 489] width 298 height 14
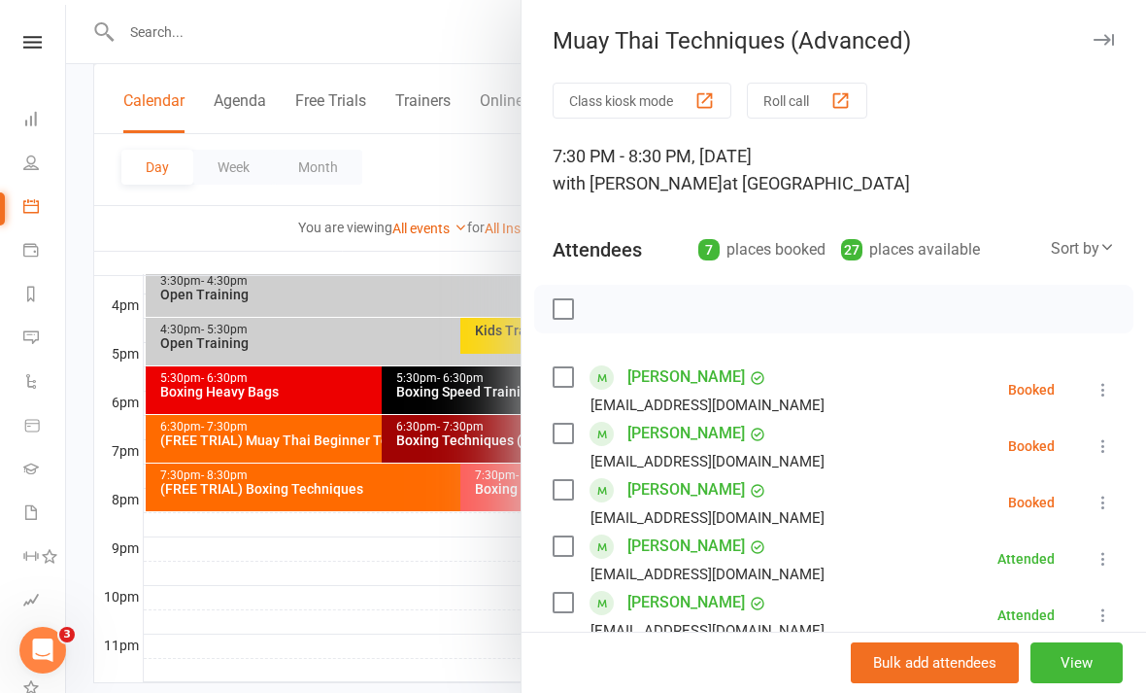
click at [1105, 492] on button at bounding box center [1103, 502] width 23 height 23
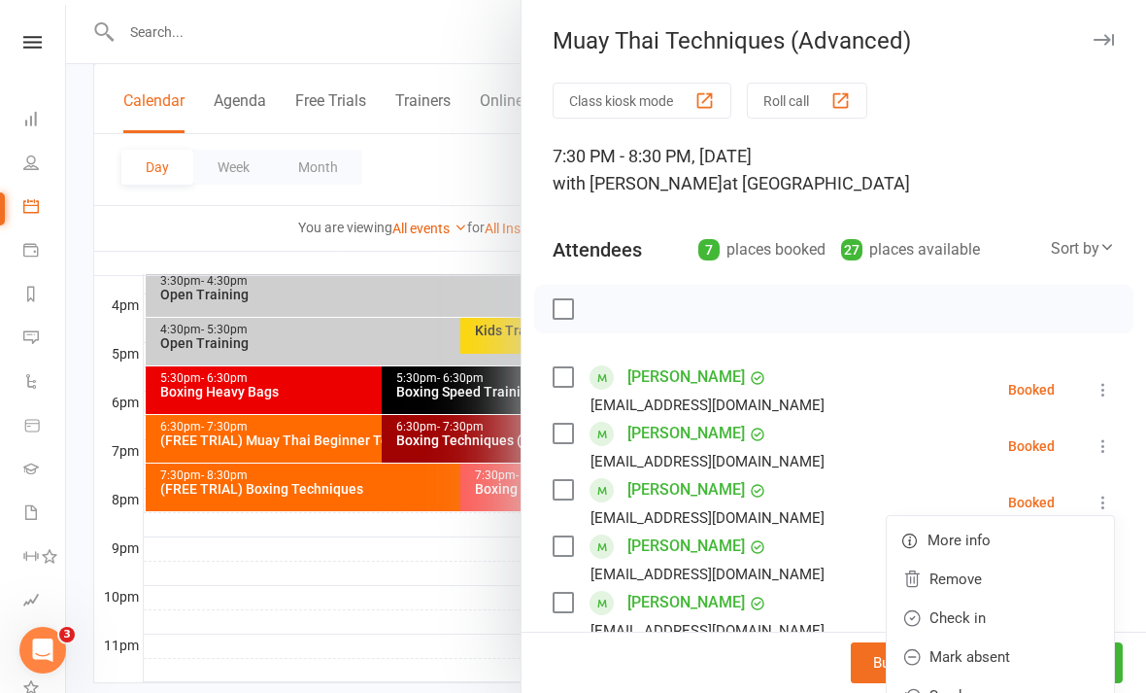
click at [1017, 618] on link "Check in" at bounding box center [1000, 617] width 227 height 39
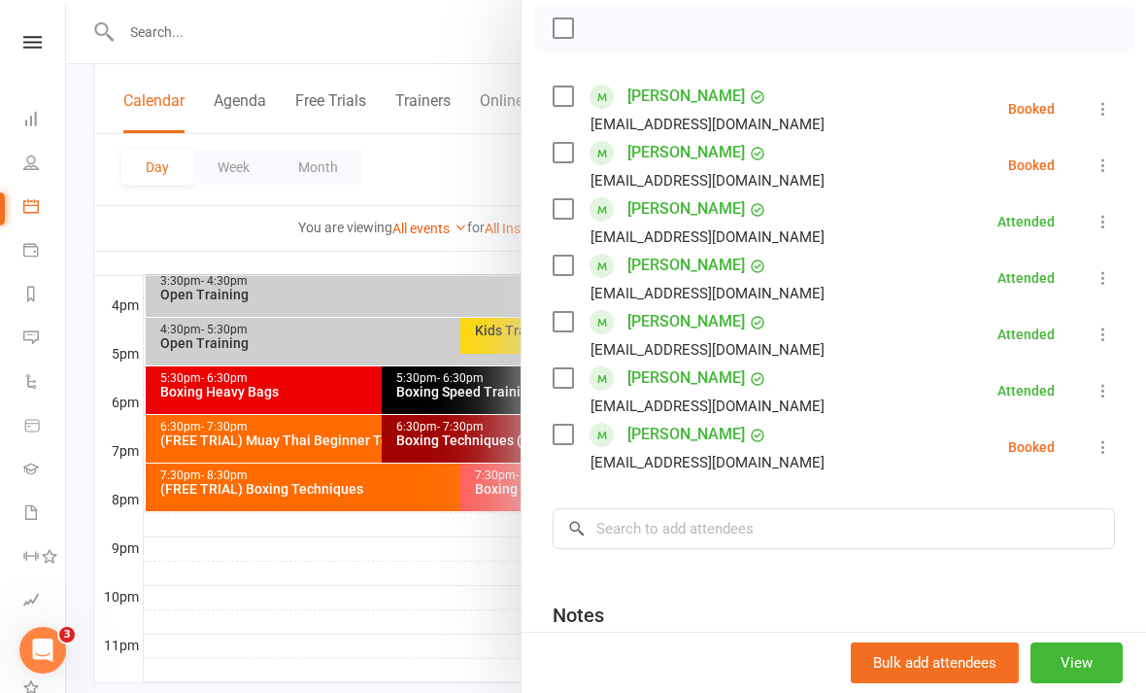
scroll to position [272, 0]
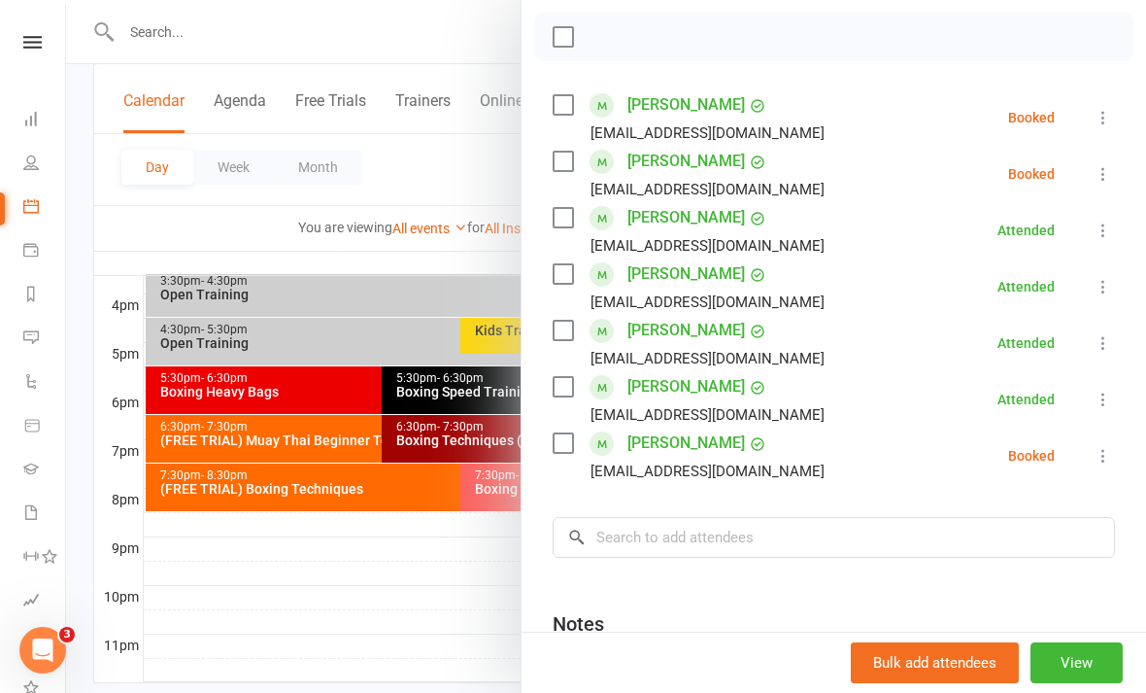
click at [426, 648] on div at bounding box center [606, 346] width 1080 height 693
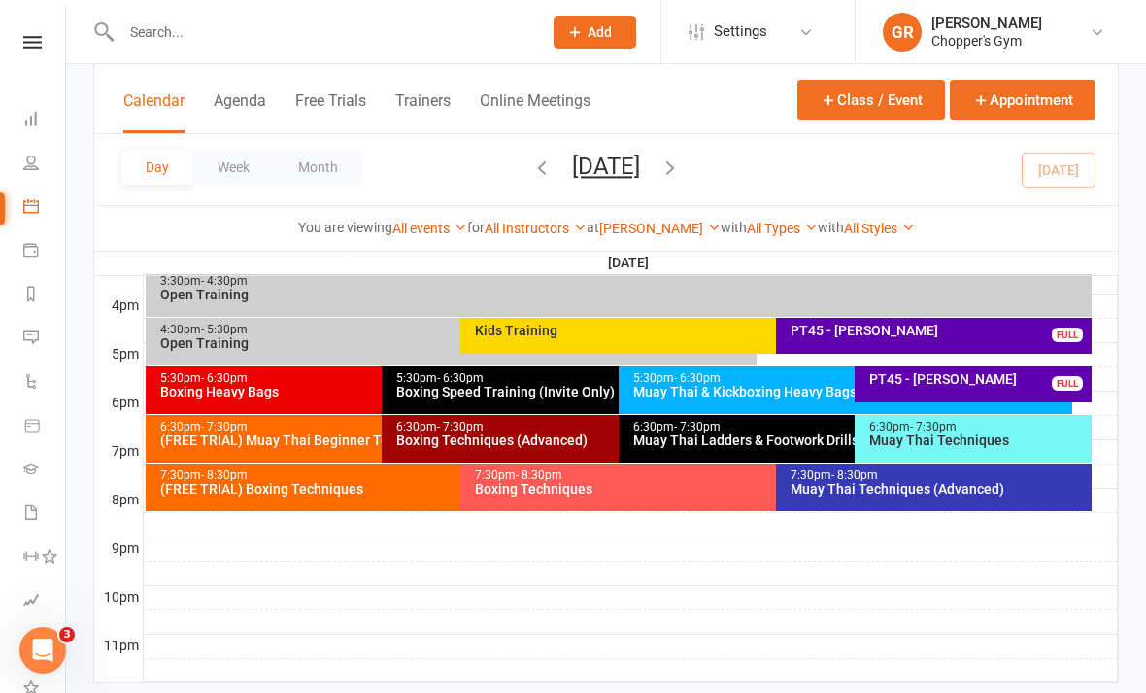
click at [570, 437] on div "Boxing Techniques (Advanced)" at bounding box center [613, 440] width 436 height 14
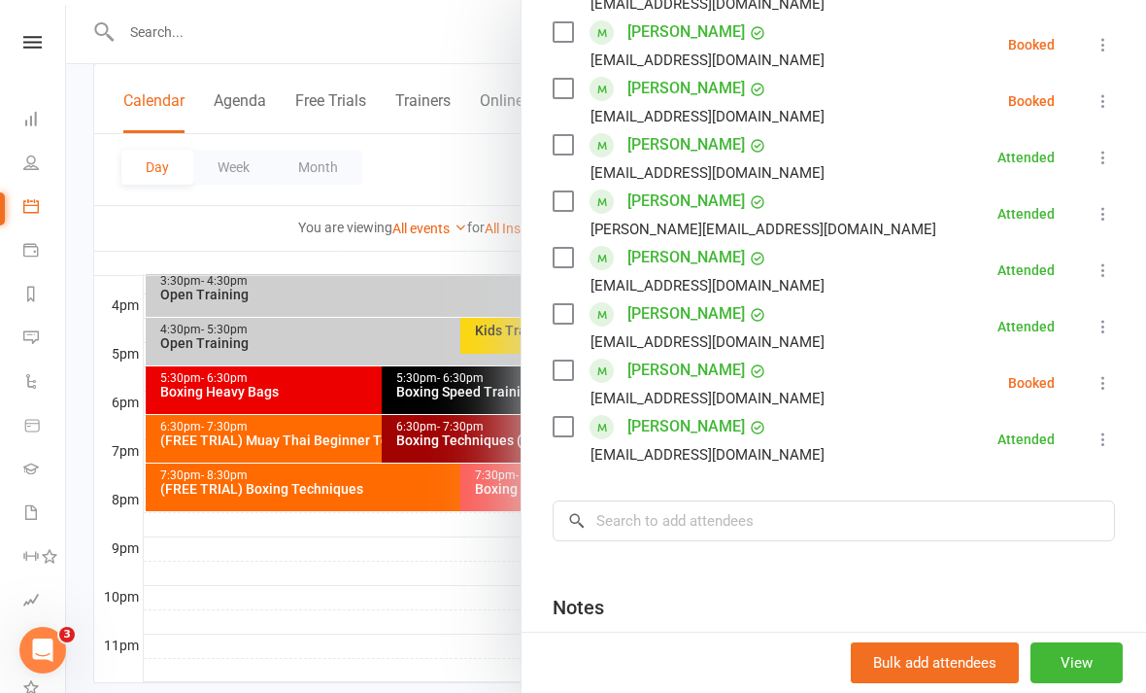
scroll to position [685, 0]
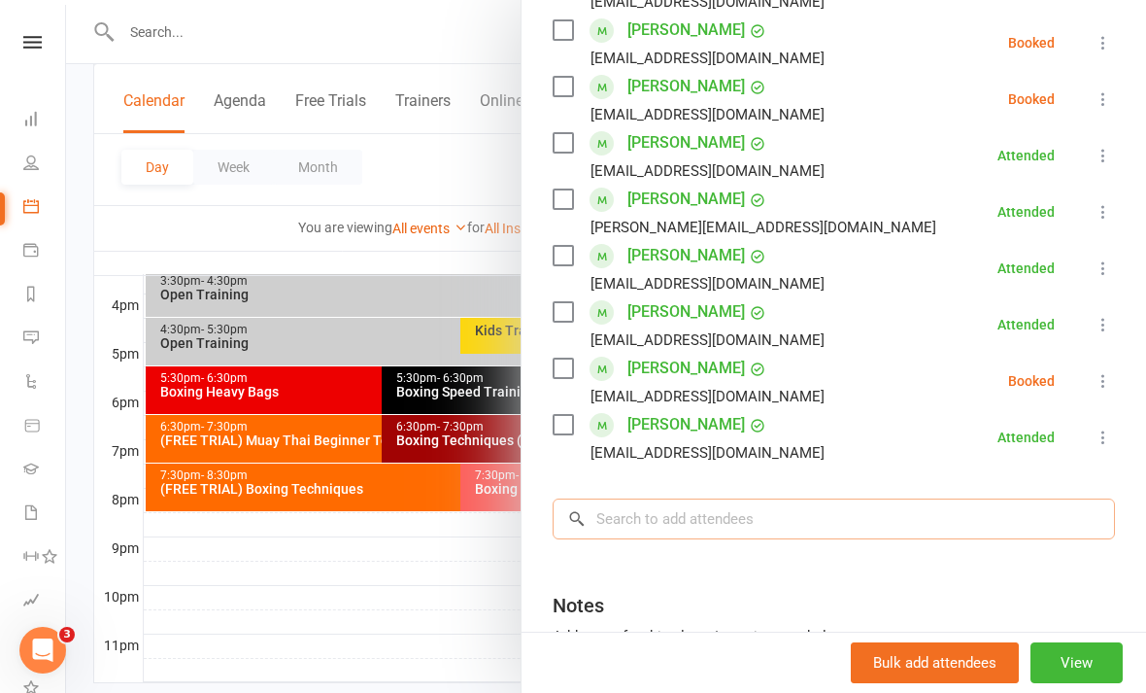
click at [795, 519] on input "search" at bounding box center [834, 518] width 562 height 41
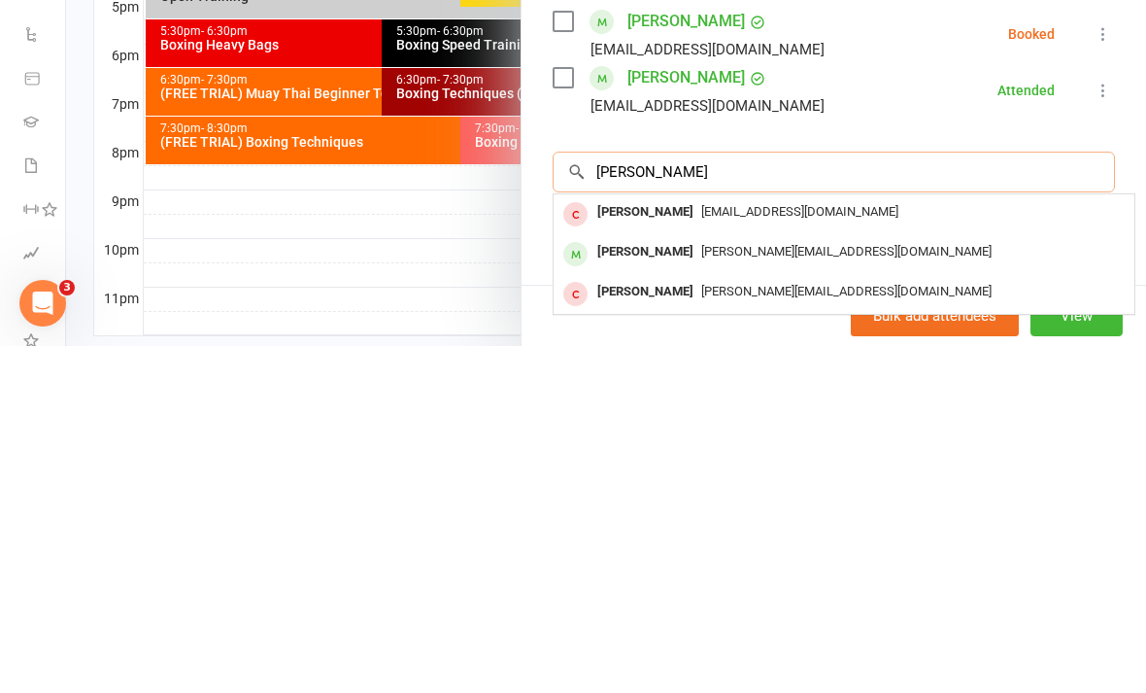
type input "Neel"
click at [780, 591] on span "neel.kaushik2798@gmail.com" at bounding box center [846, 598] width 290 height 15
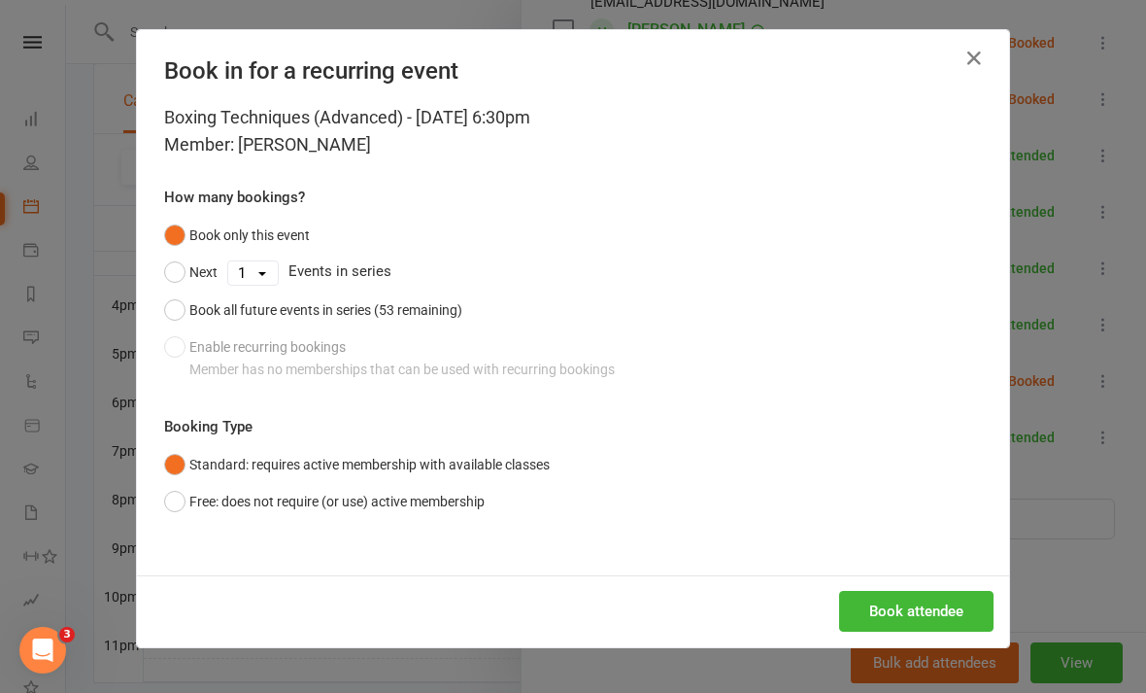
click at [937, 612] on button "Book attendee" at bounding box center [916, 611] width 154 height 41
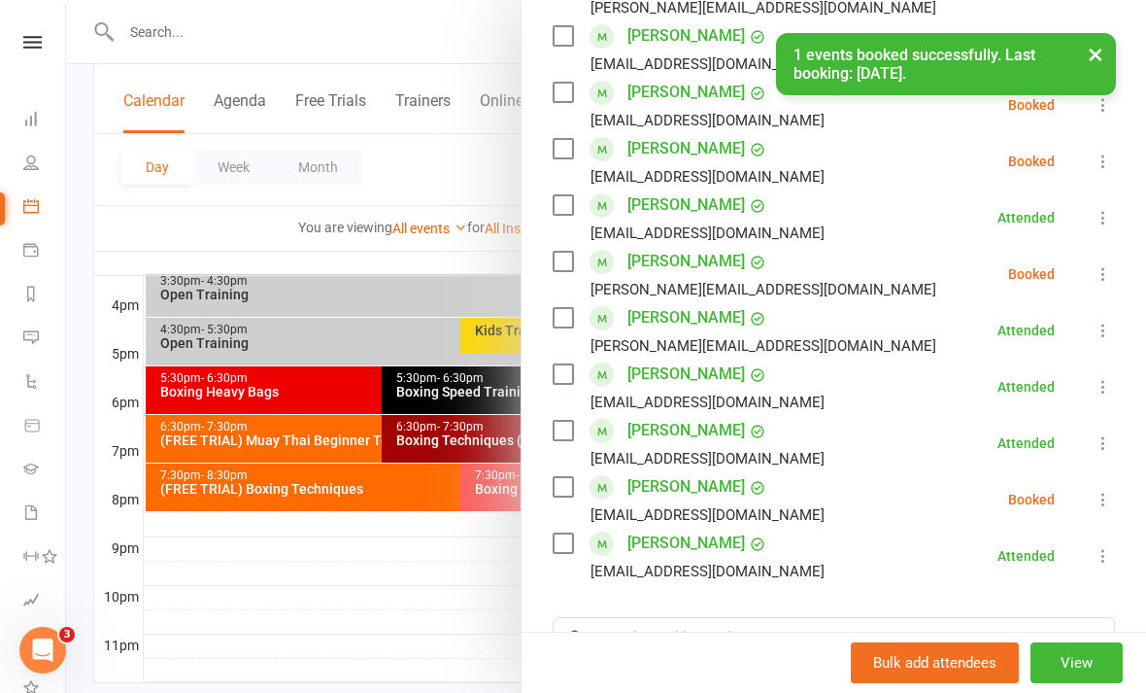
scroll to position [624, 0]
click at [1102, 279] on icon at bounding box center [1103, 272] width 19 height 19
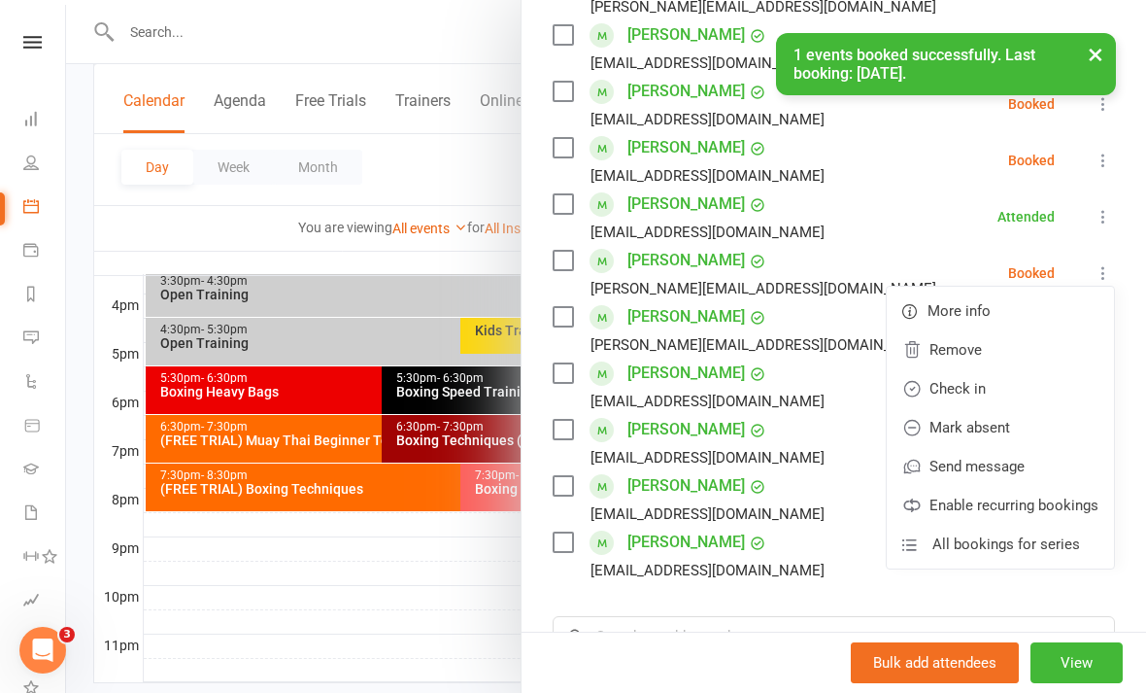
click at [1019, 388] on link "Check in" at bounding box center [1000, 388] width 227 height 39
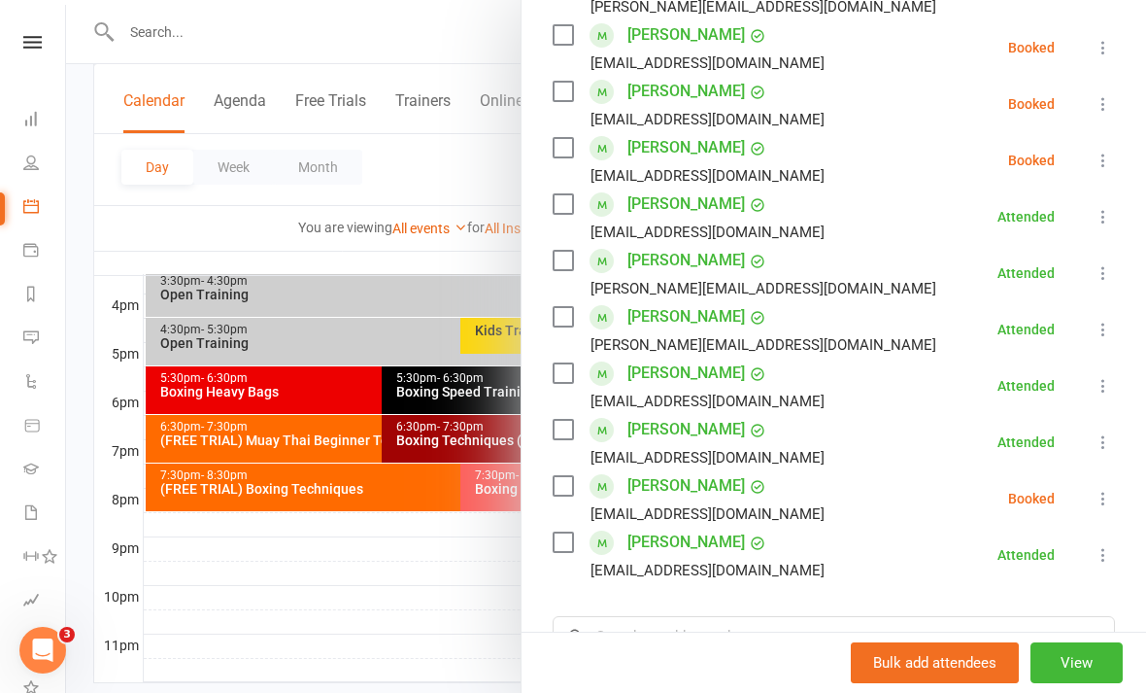
click at [1097, 57] on icon at bounding box center [1103, 47] width 19 height 19
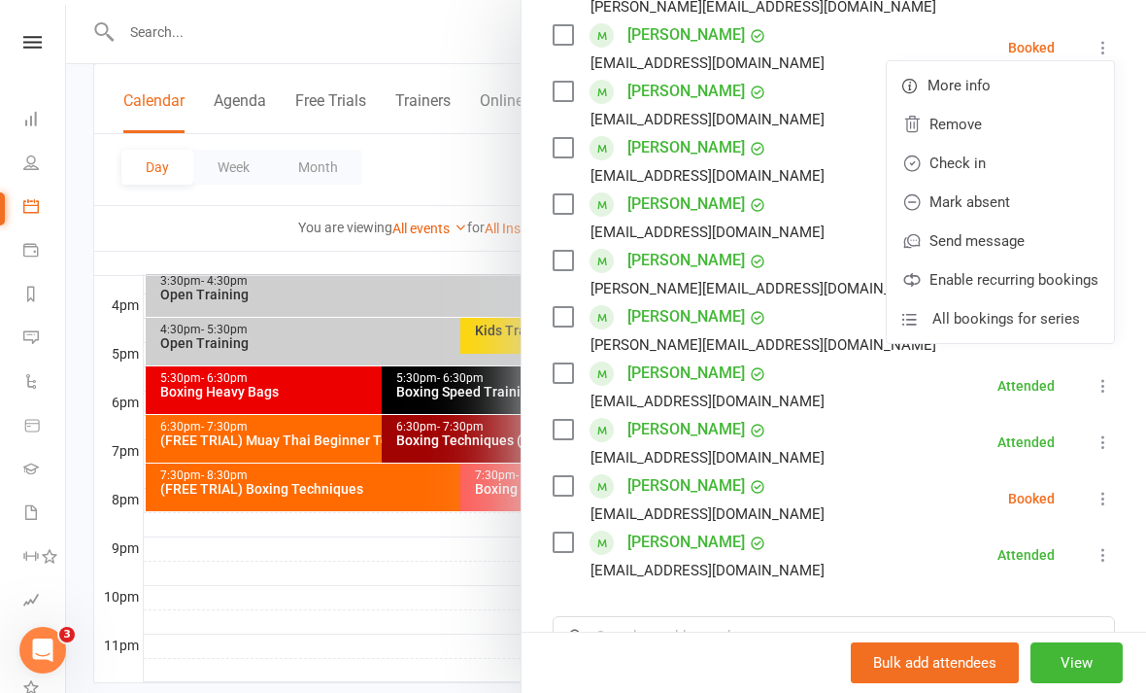
click at [1026, 168] on link "Check in" at bounding box center [1000, 163] width 227 height 39
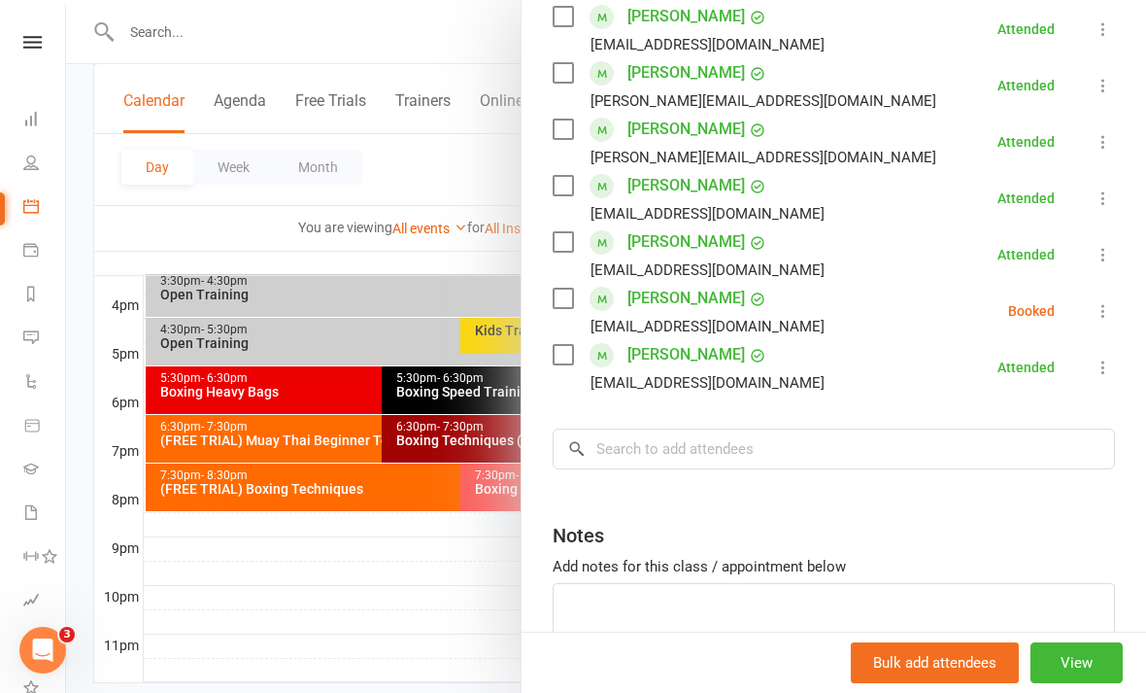
scroll to position [816, 0]
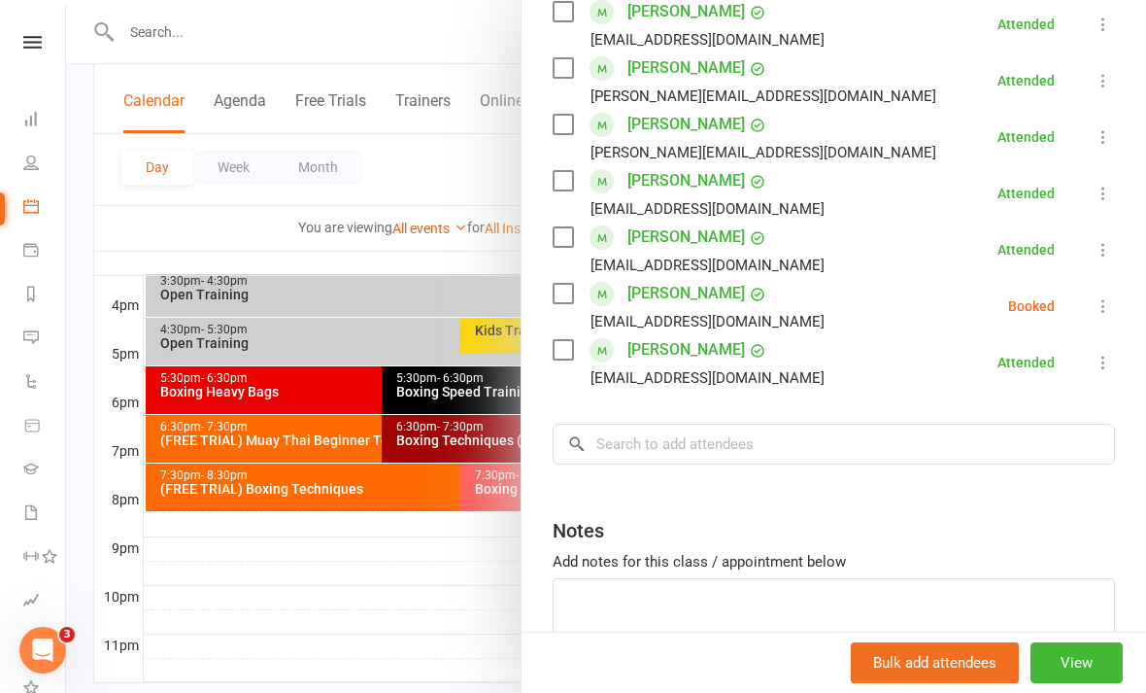
click at [1107, 307] on icon at bounding box center [1103, 305] width 19 height 19
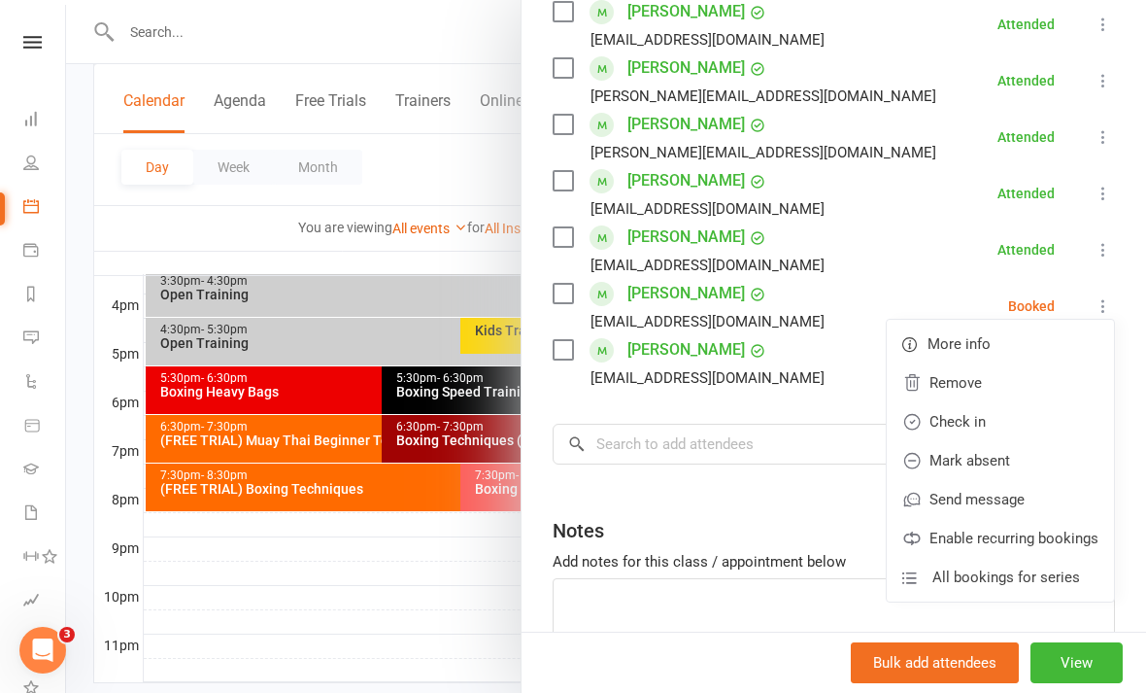
click at [1007, 425] on link "Check in" at bounding box center [1000, 421] width 227 height 39
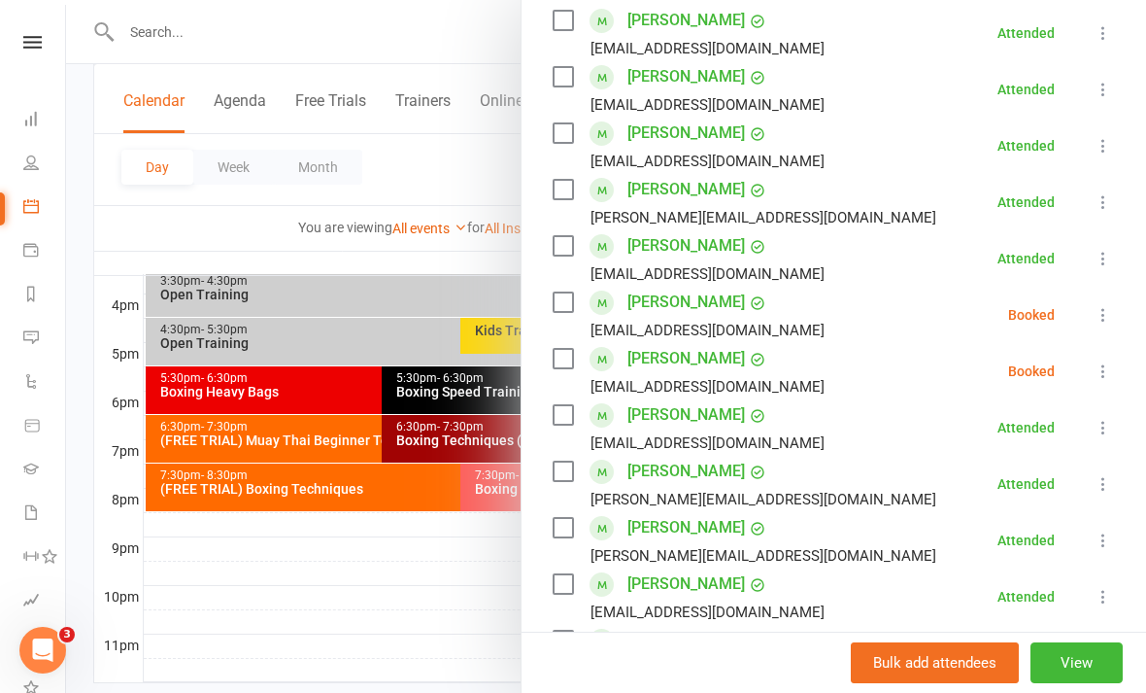
scroll to position [414, 0]
click at [468, 628] on div at bounding box center [606, 346] width 1080 height 693
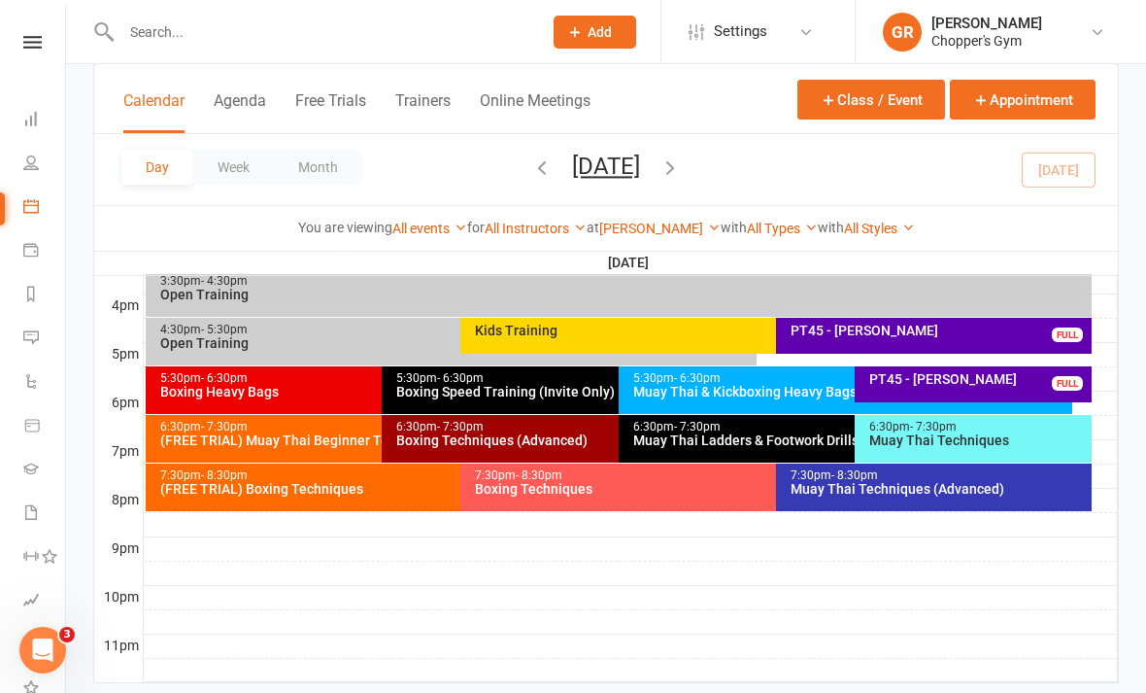
click at [547, 444] on div "Boxing Techniques (Advanced)" at bounding box center [613, 440] width 436 height 14
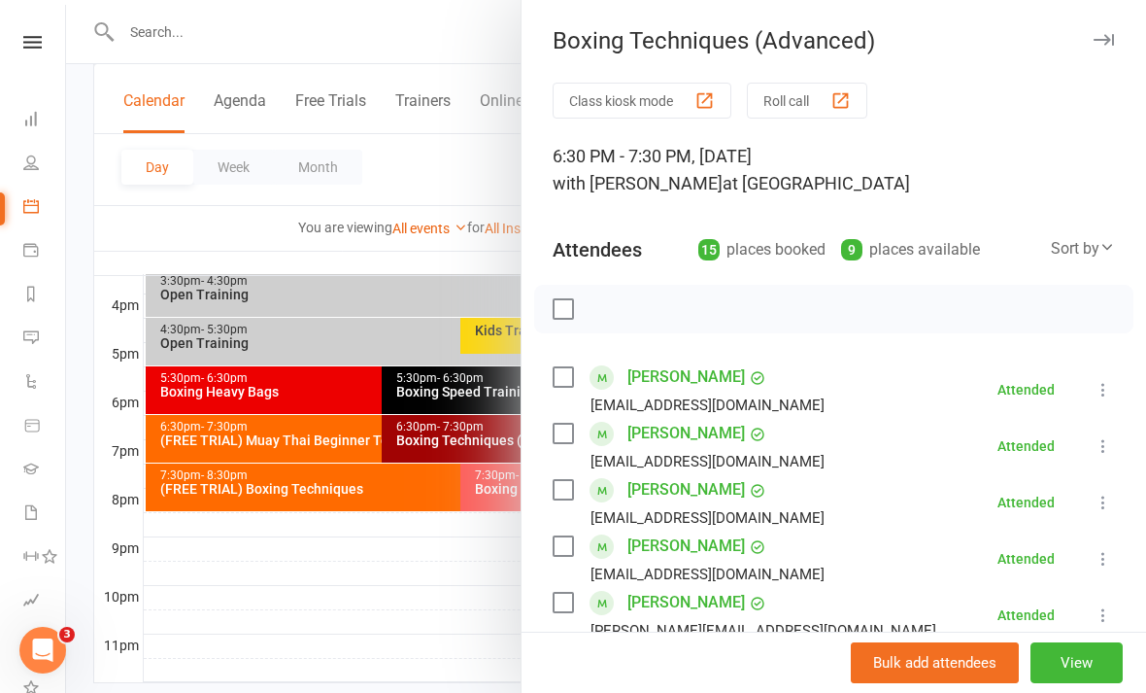
click at [454, 614] on div at bounding box center [606, 346] width 1080 height 693
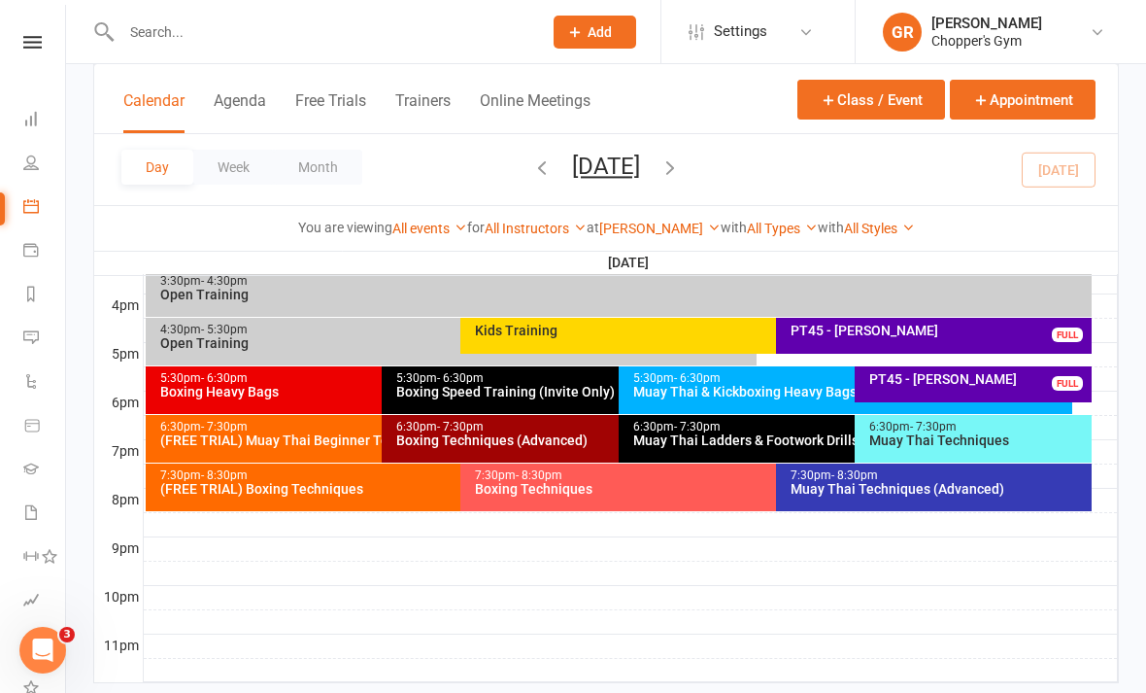
click at [586, 438] on div "Boxing Techniques (Advanced)" at bounding box center [613, 440] width 436 height 14
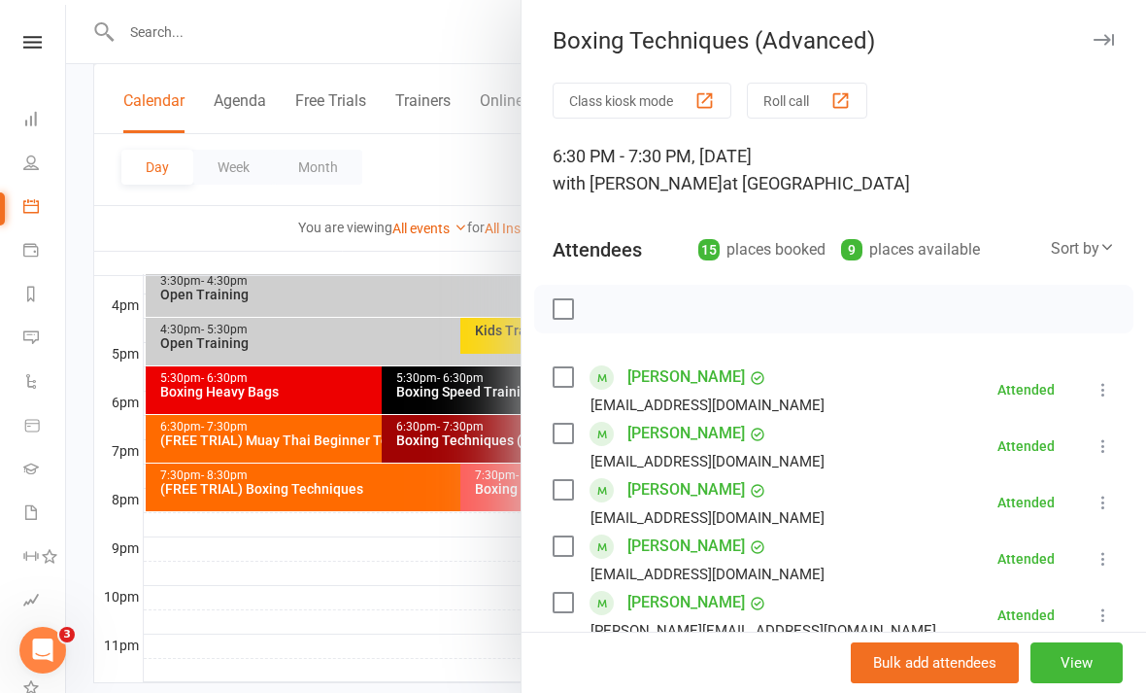
click at [356, 447] on div at bounding box center [606, 346] width 1080 height 693
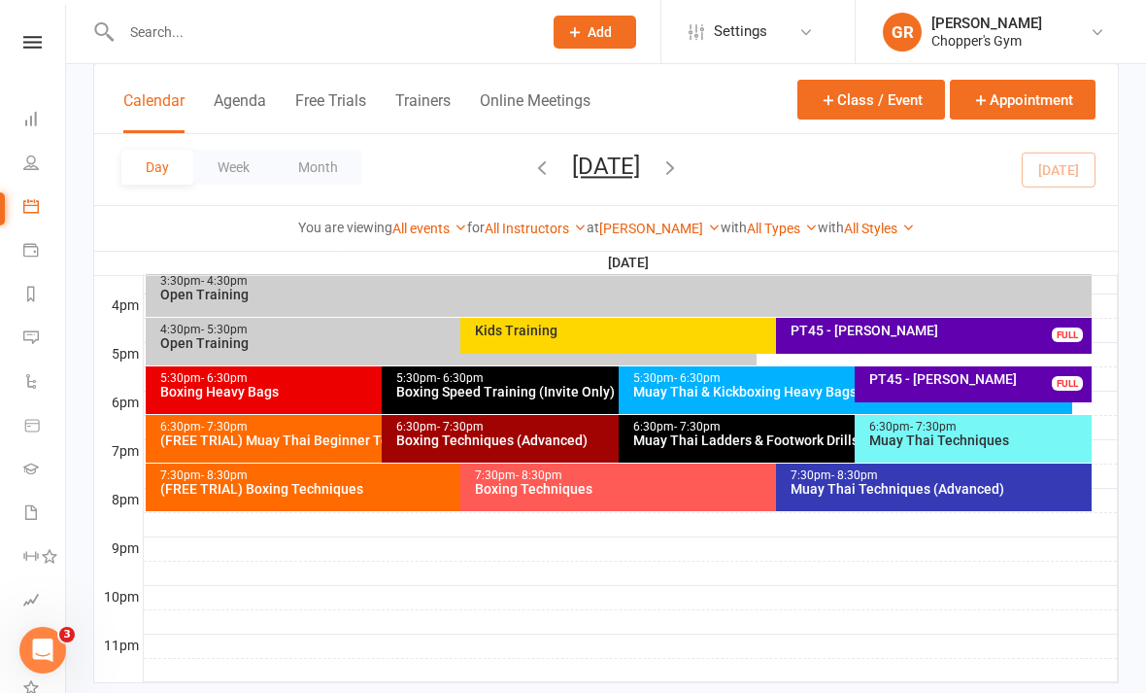
click at [360, 449] on div "6:30pm - 7:30pm (FREE TRIAL) Muay Thai Beginner Technique" at bounding box center [373, 439] width 454 height 48
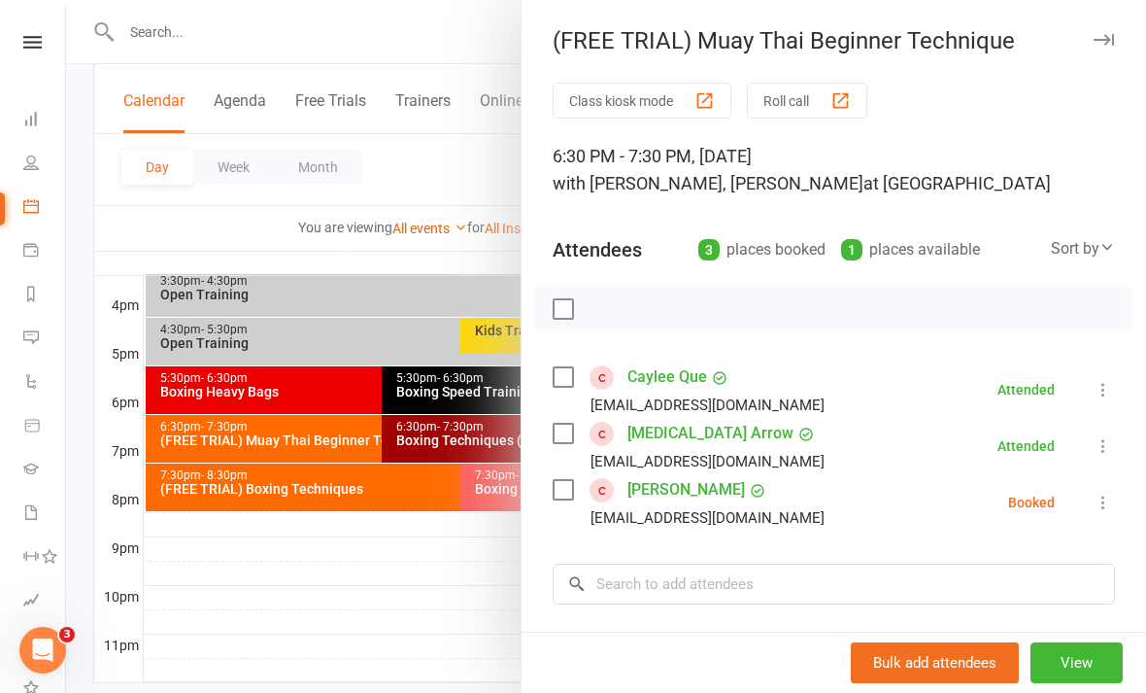
click at [419, 578] on div at bounding box center [606, 346] width 1080 height 693
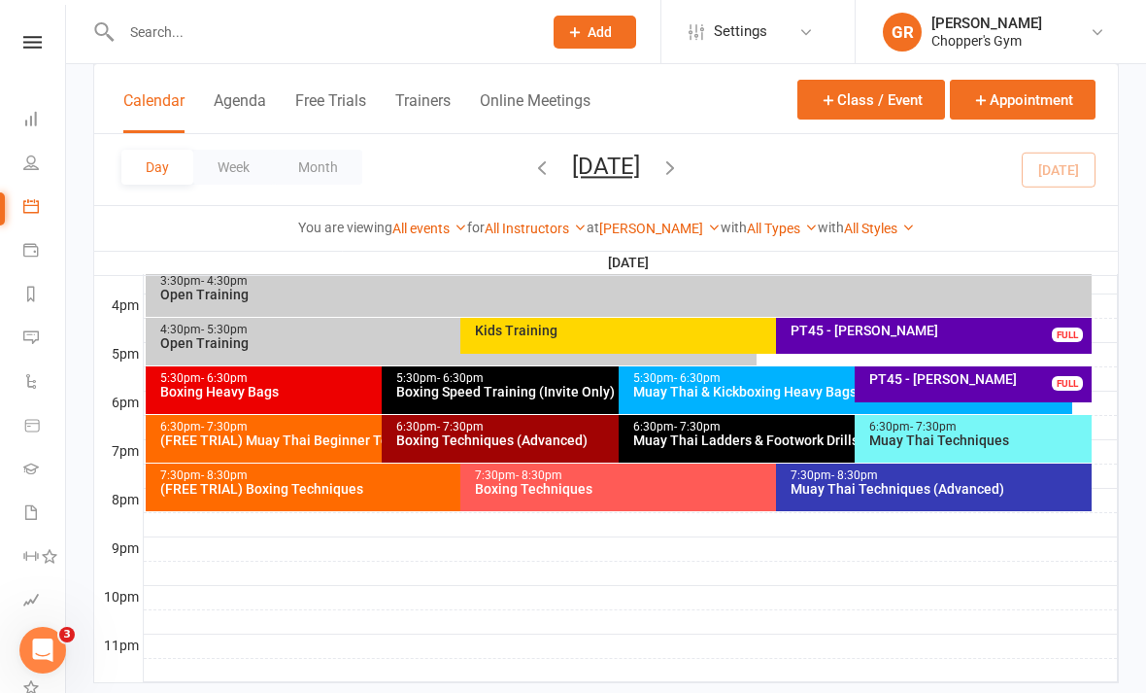
click at [548, 488] on div "Boxing Techniques" at bounding box center [771, 489] width 594 height 14
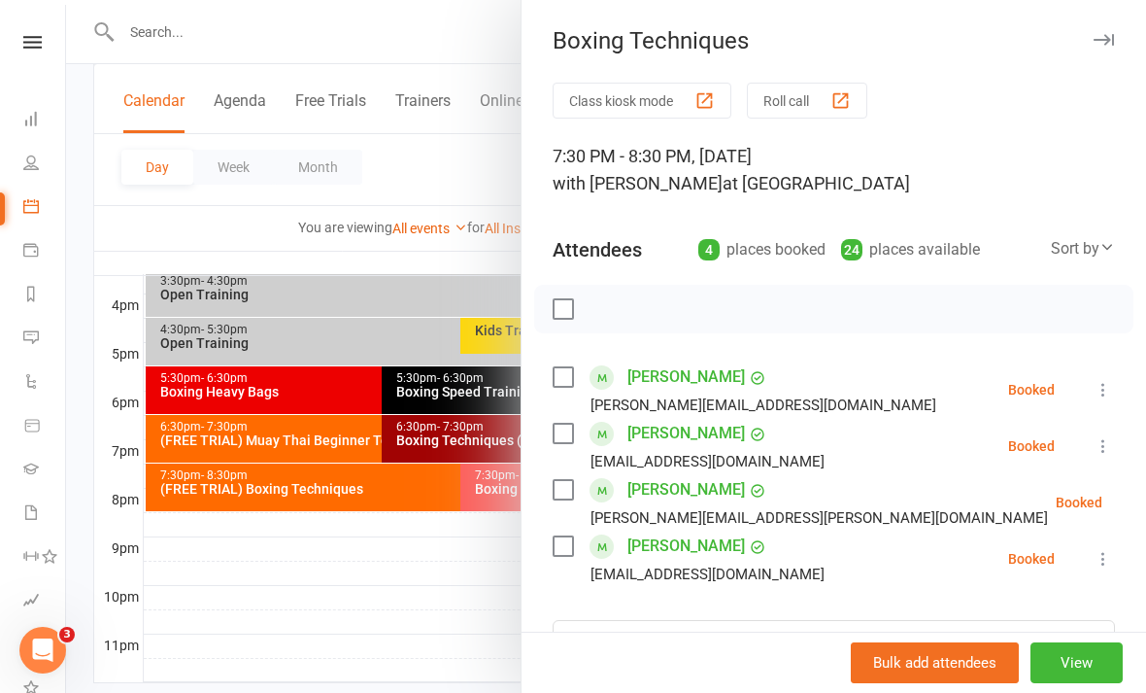
click at [470, 661] on div at bounding box center [606, 346] width 1080 height 693
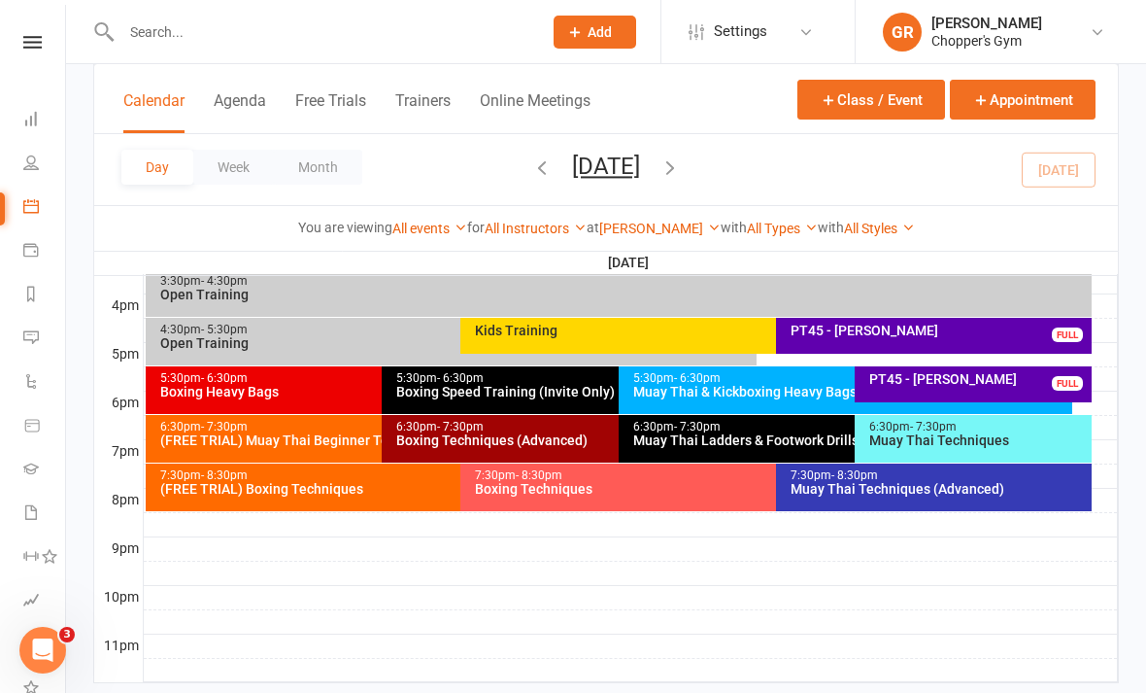
click at [894, 486] on div "Muay Thai Techniques (Advanced)" at bounding box center [939, 489] width 298 height 14
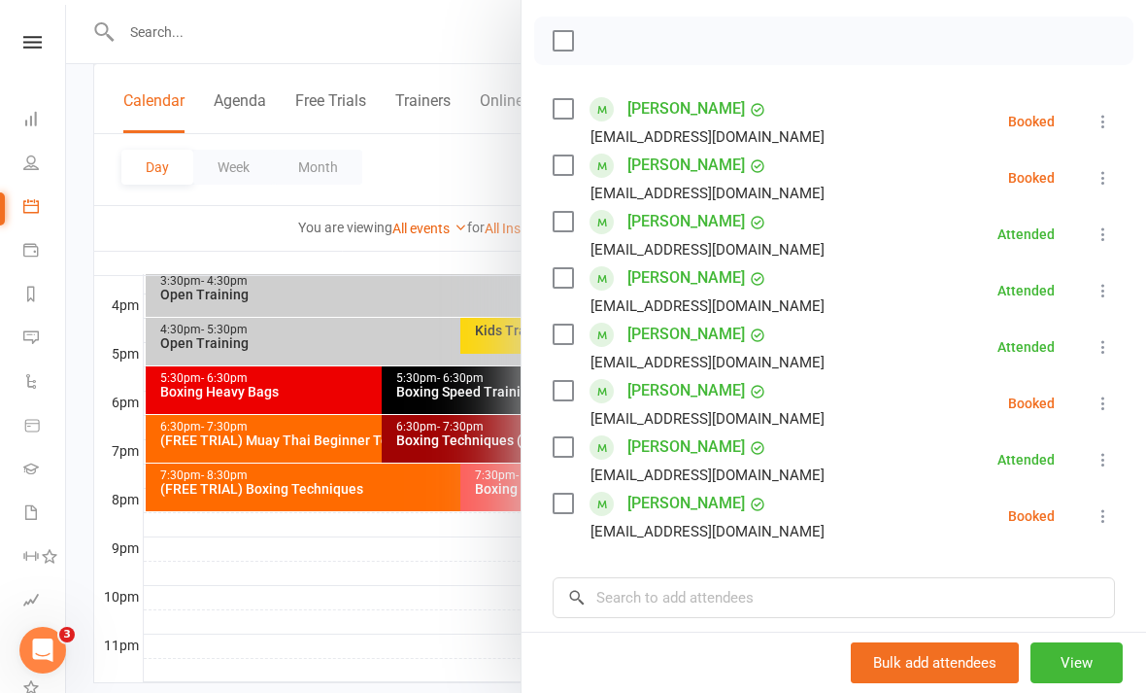
scroll to position [269, 0]
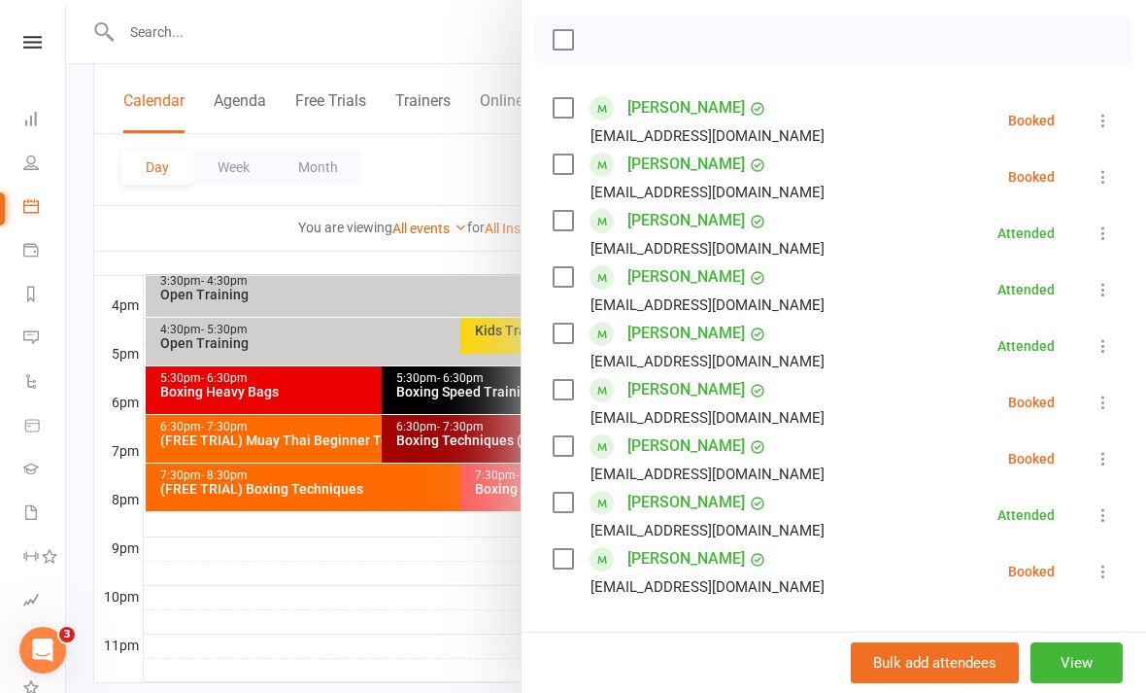
click at [383, 601] on div at bounding box center [606, 346] width 1080 height 693
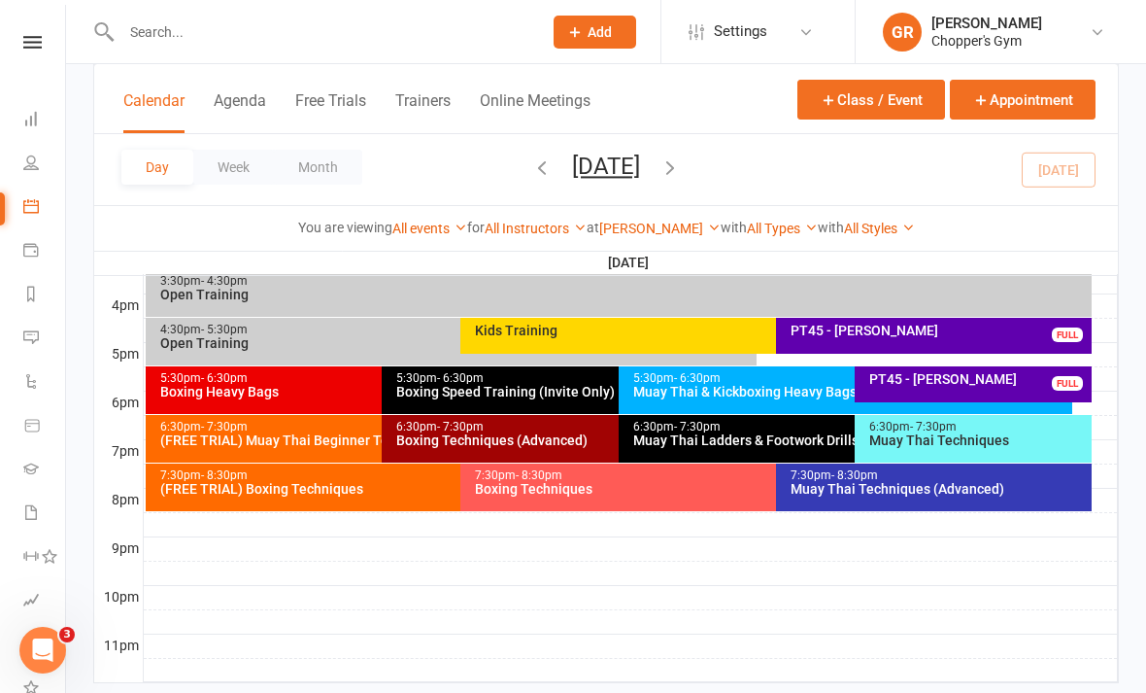
click at [571, 440] on div "Boxing Techniques (Advanced)" at bounding box center [613, 440] width 436 height 14
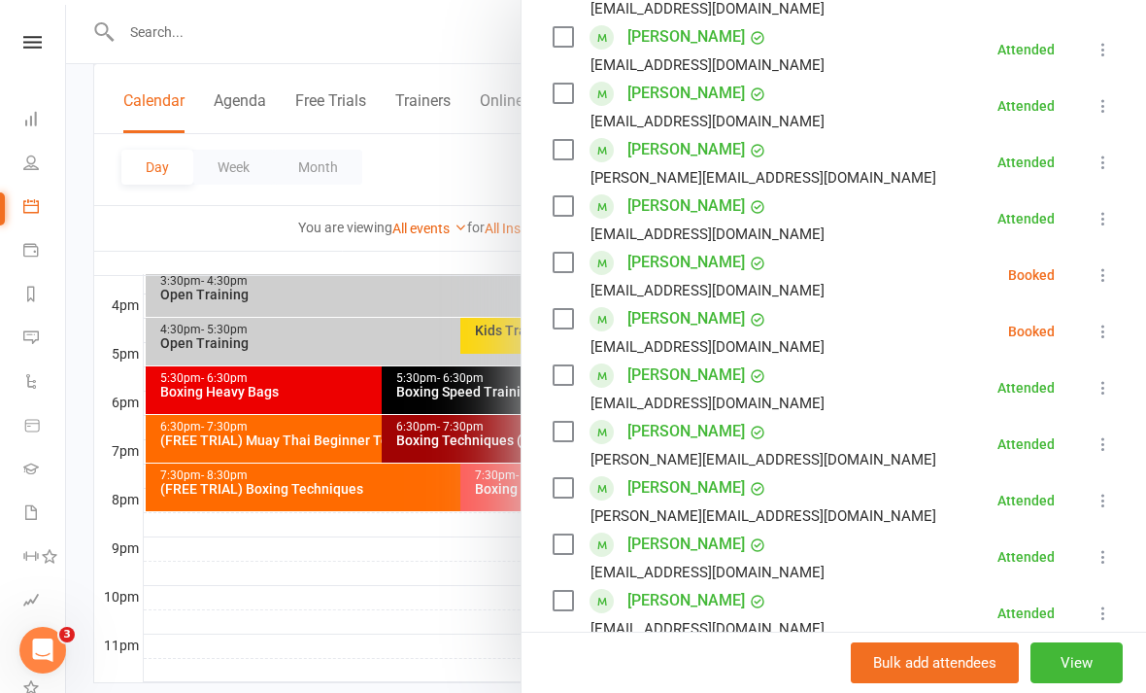
scroll to position [454, 0]
click at [1103, 327] on icon at bounding box center [1103, 330] width 19 height 19
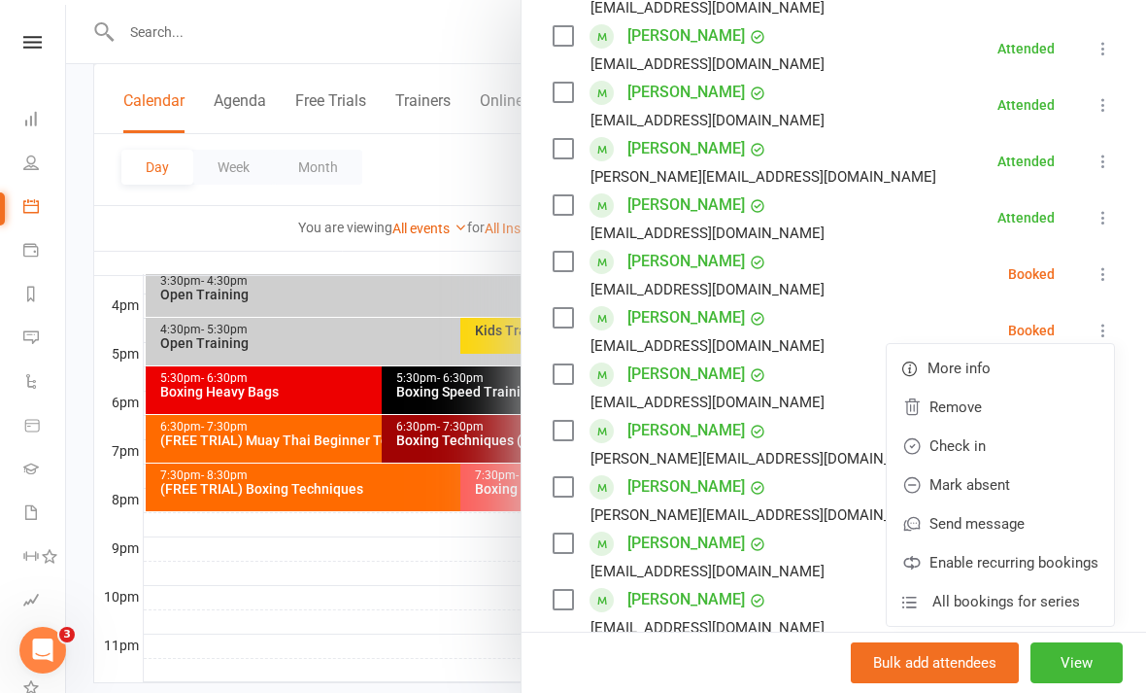
click at [999, 443] on link "Check in" at bounding box center [1000, 445] width 227 height 39
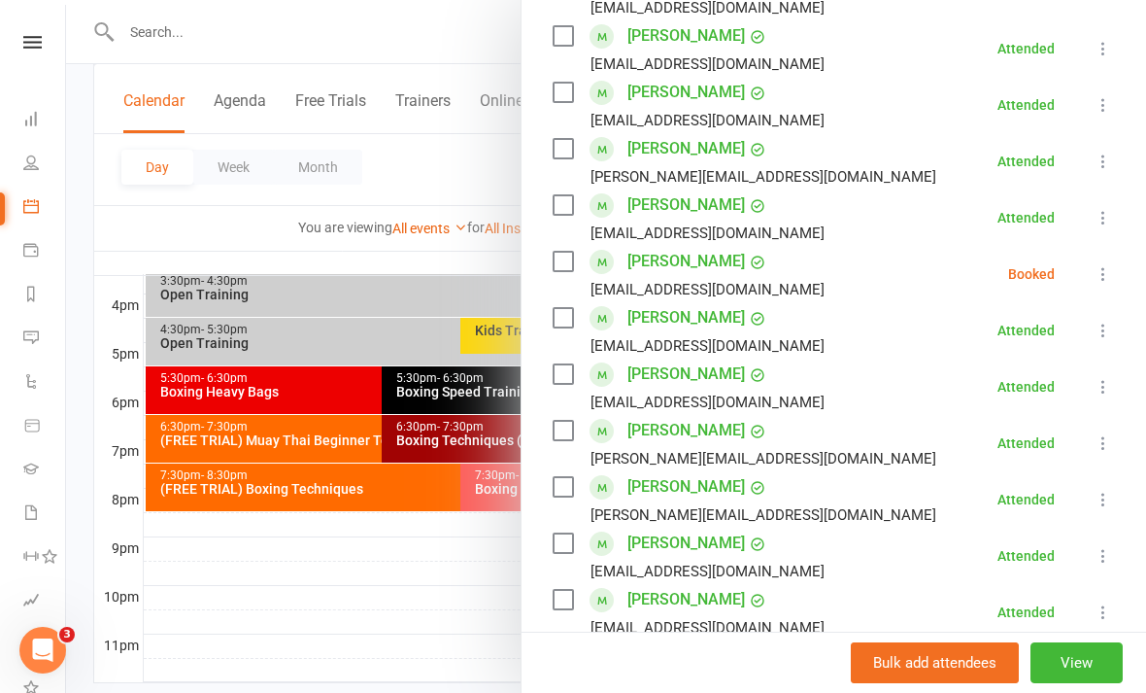
click at [368, 635] on div at bounding box center [606, 346] width 1080 height 693
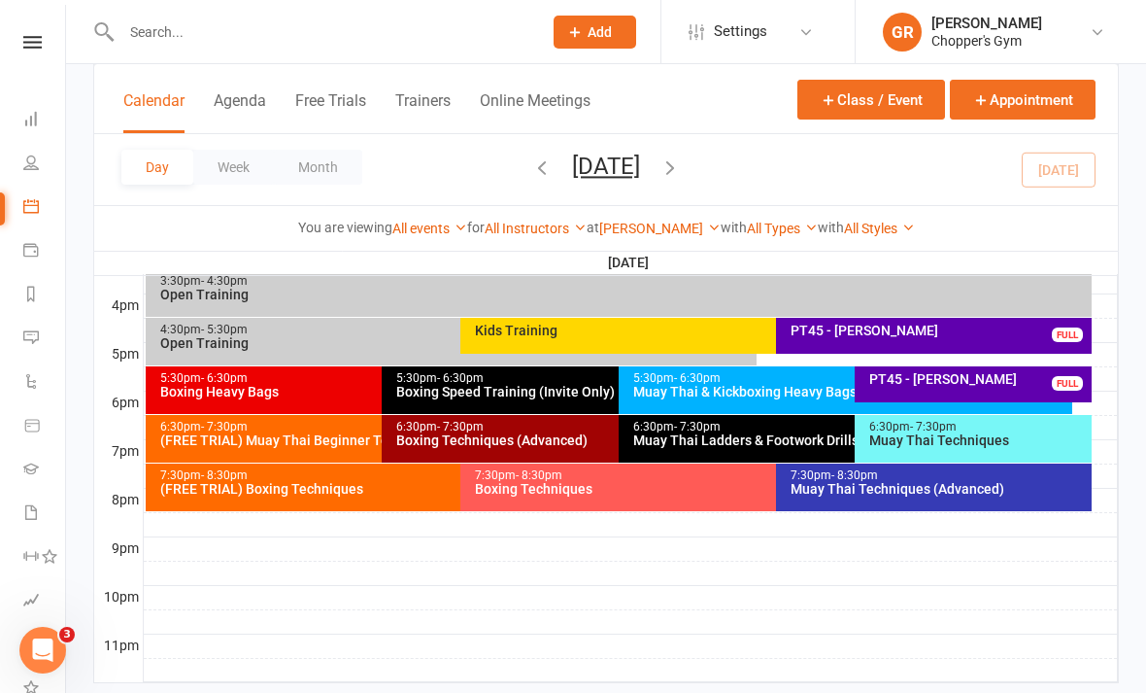
click at [283, 427] on div "6:30pm - 7:30pm" at bounding box center [377, 427] width 436 height 13
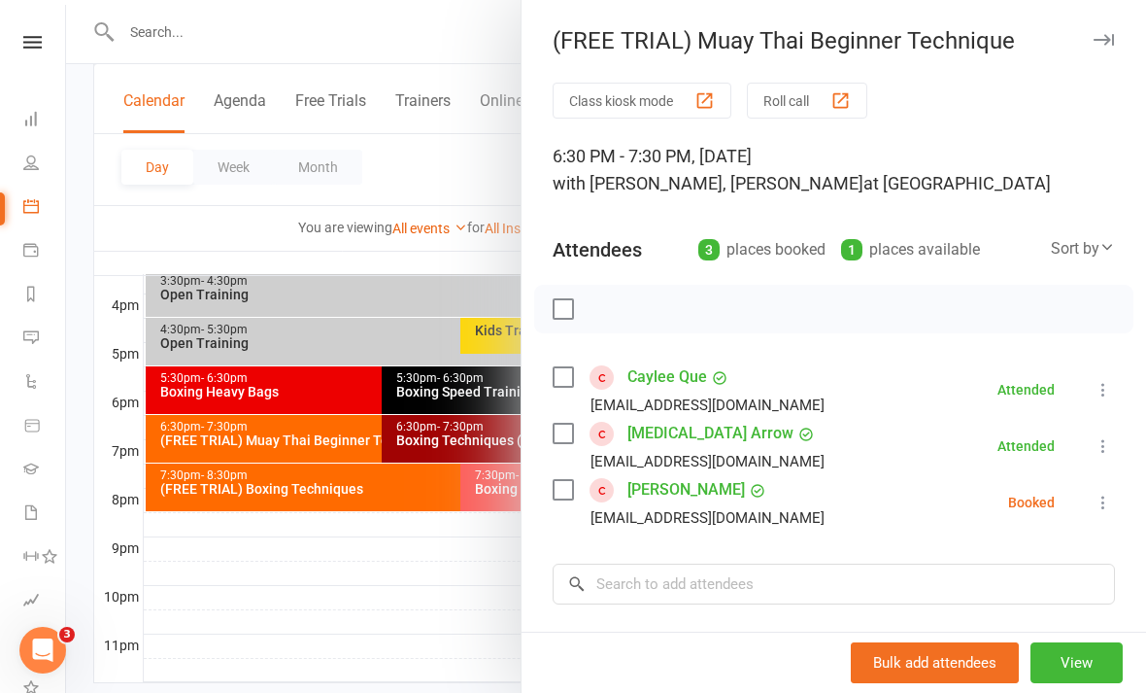
click at [1095, 502] on icon at bounding box center [1103, 502] width 19 height 19
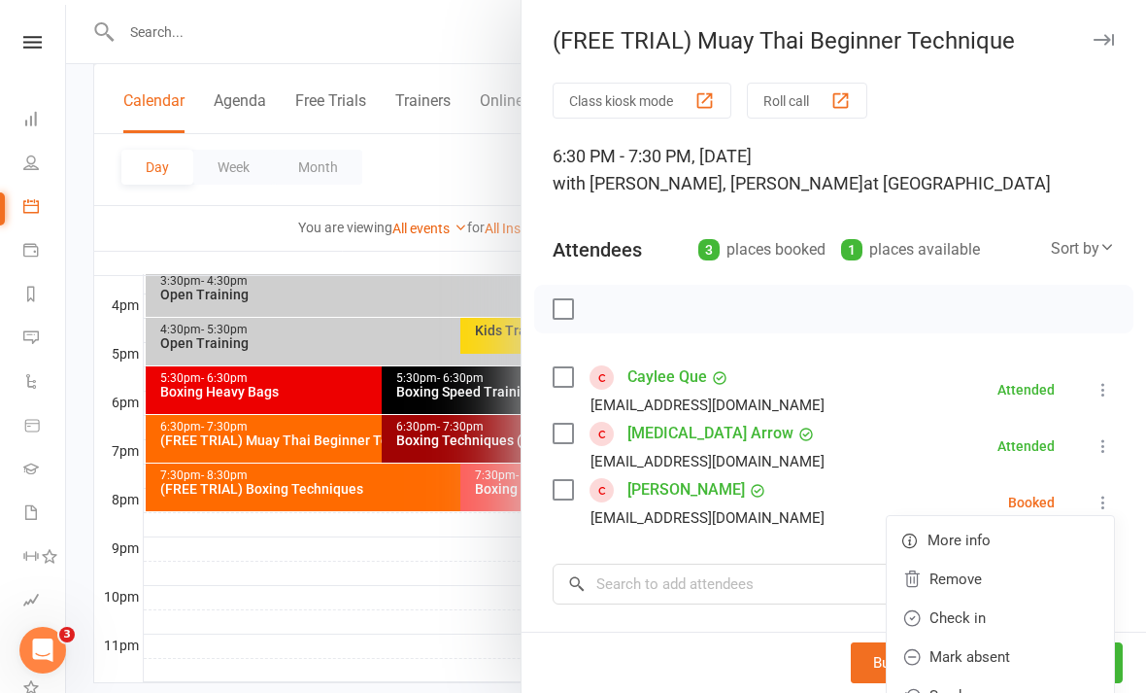
click at [965, 618] on link "Check in" at bounding box center [1000, 617] width 227 height 39
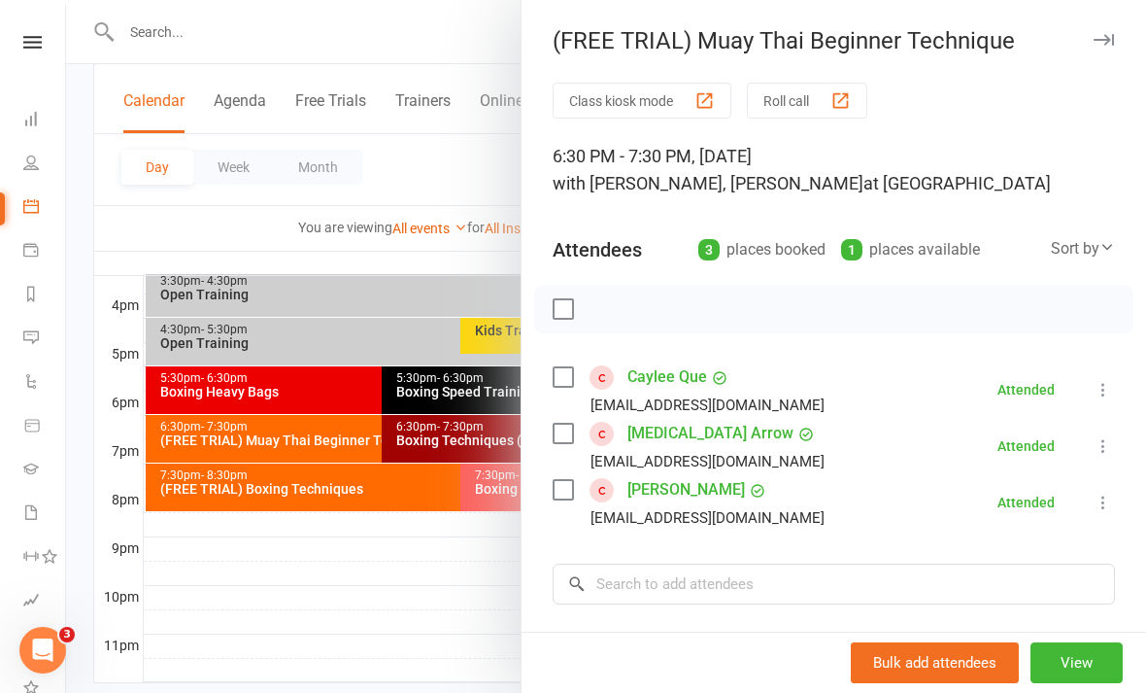
click at [396, 686] on div at bounding box center [606, 346] width 1080 height 693
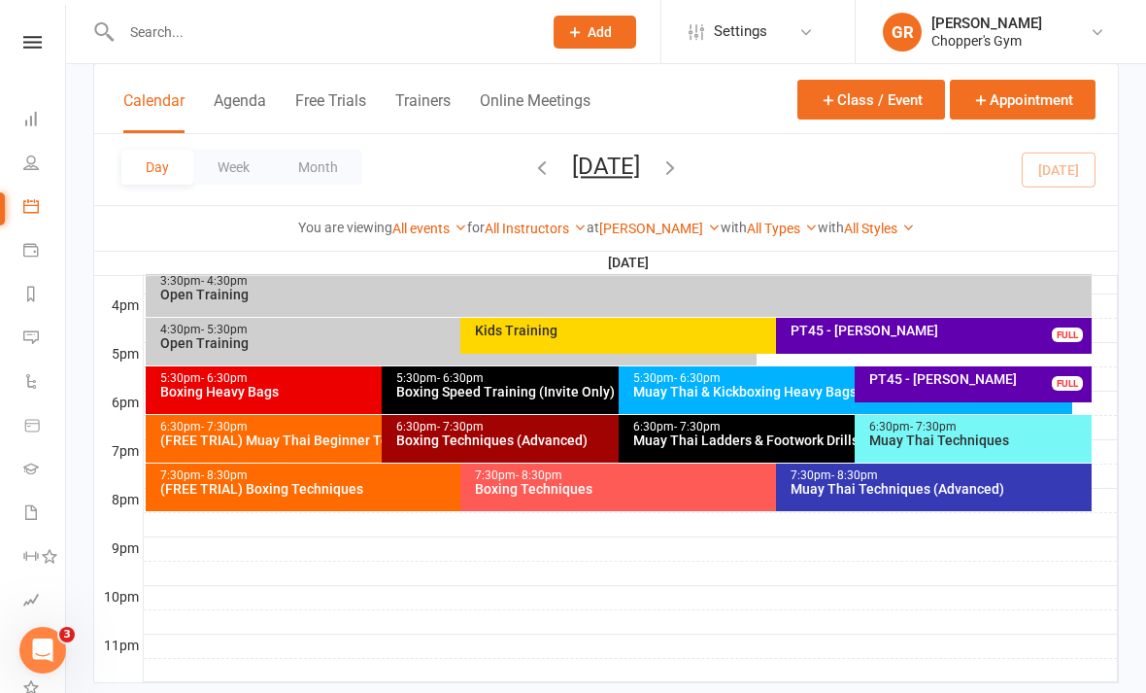
click at [561, 426] on div "6:30pm - 7:30pm" at bounding box center [613, 427] width 436 height 13
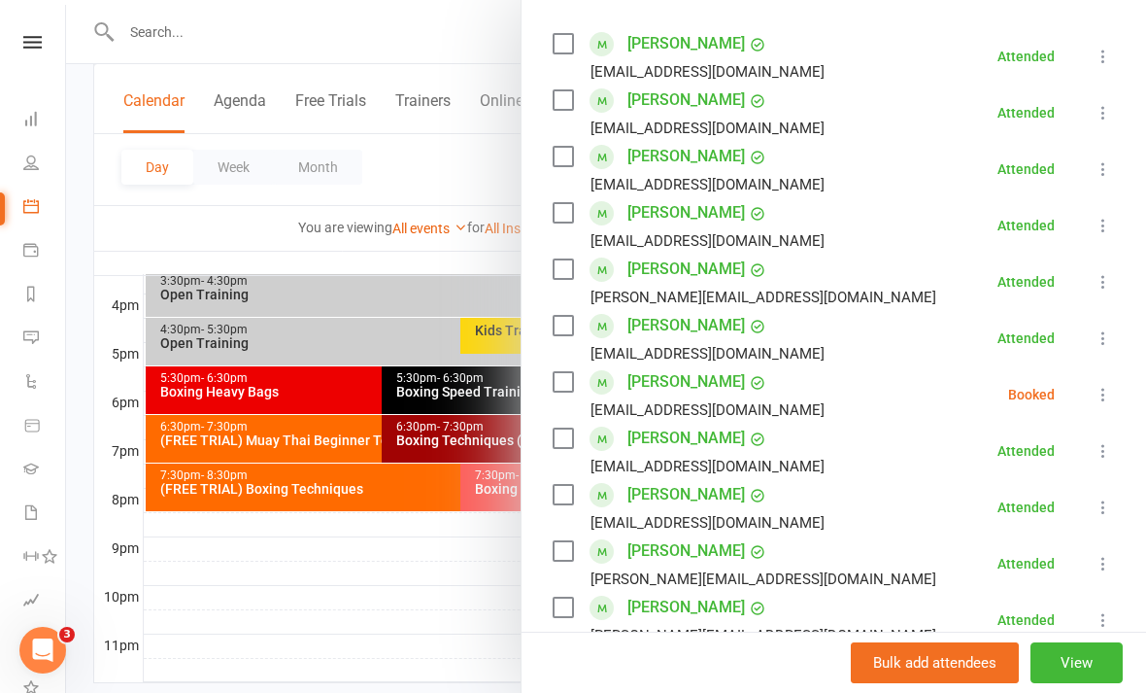
scroll to position [333, 0]
click at [1108, 394] on icon at bounding box center [1103, 394] width 19 height 19
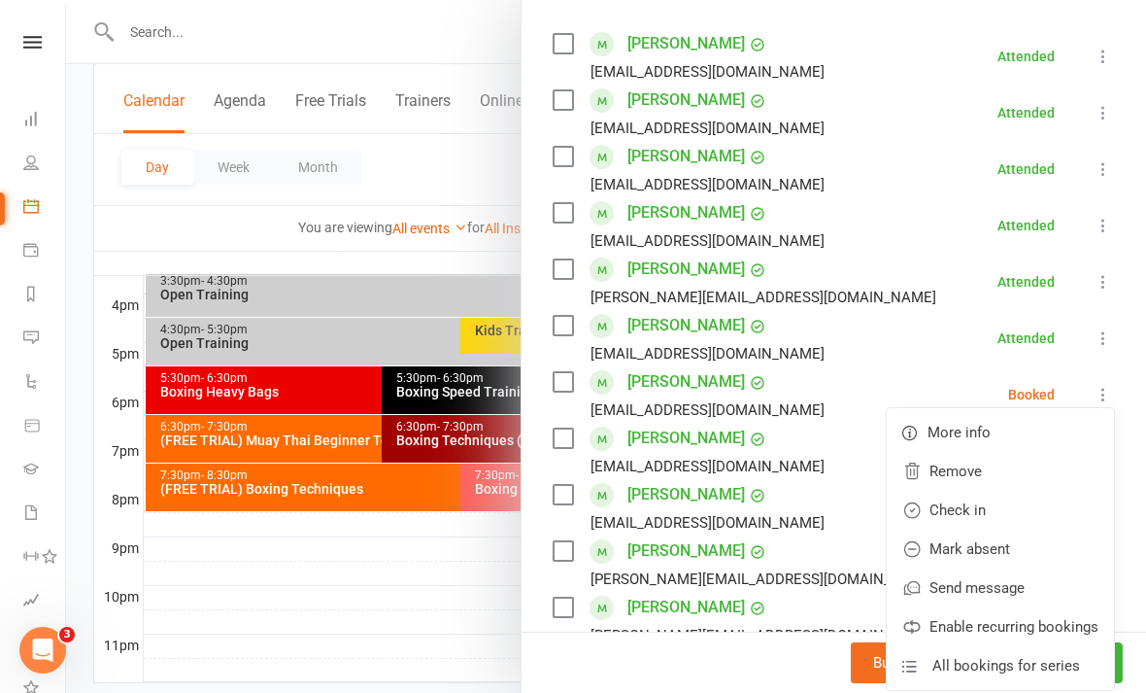
click at [1000, 510] on link "Check in" at bounding box center [1000, 510] width 227 height 39
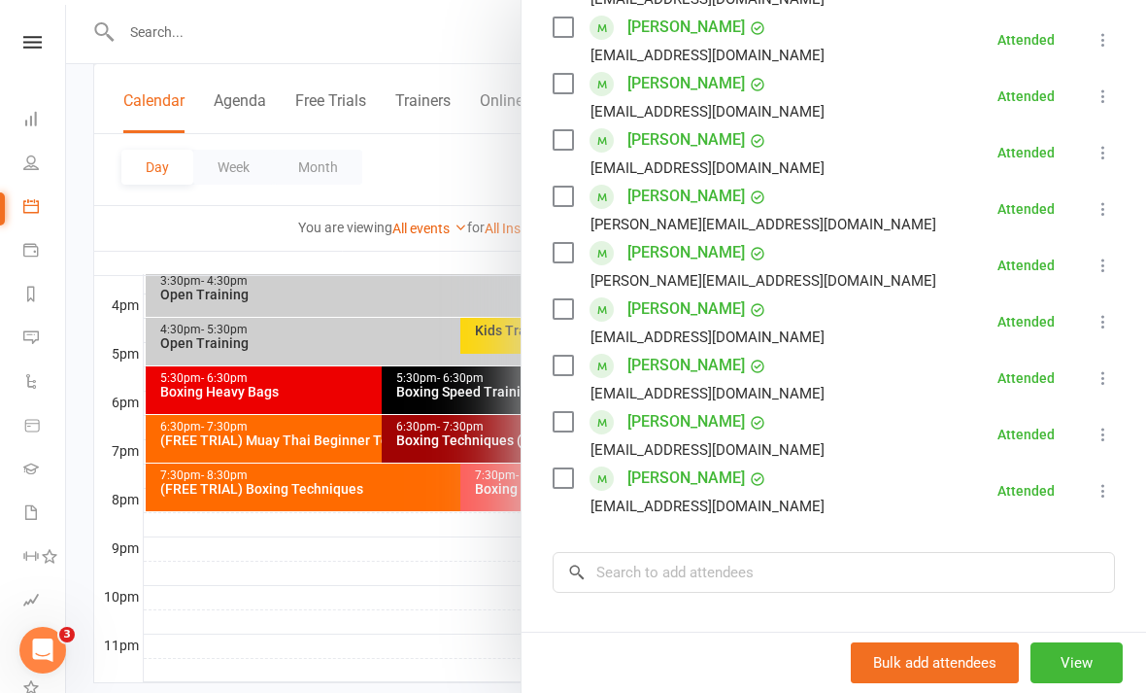
scroll to position [695, 0]
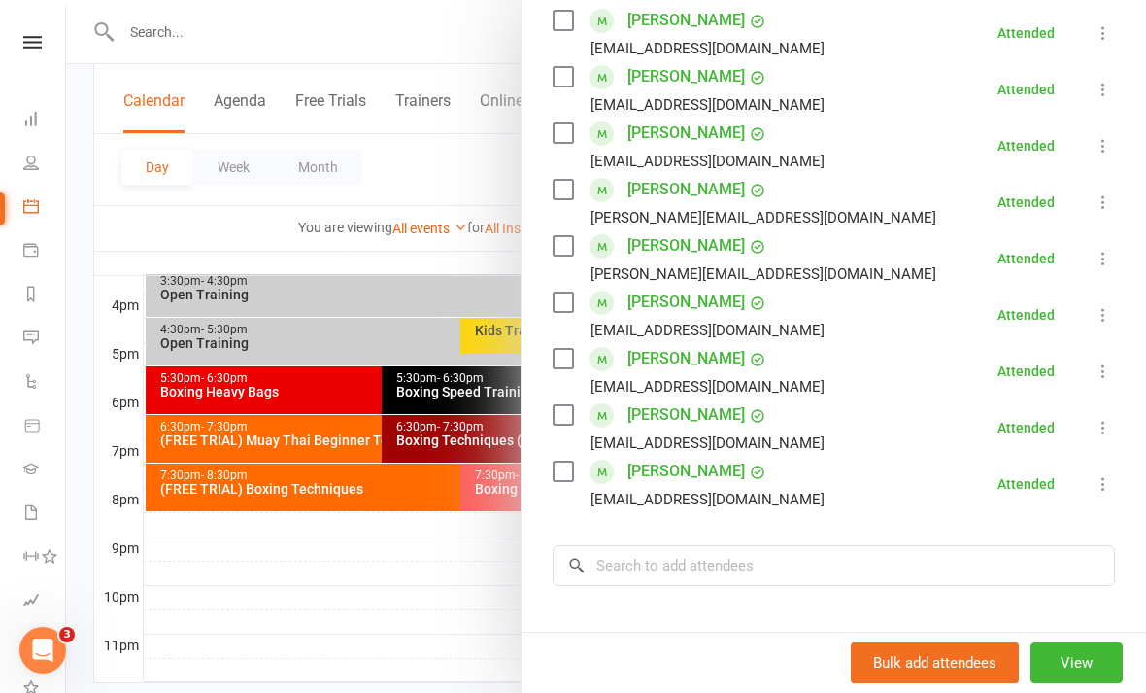
click at [410, 596] on div at bounding box center [606, 346] width 1080 height 693
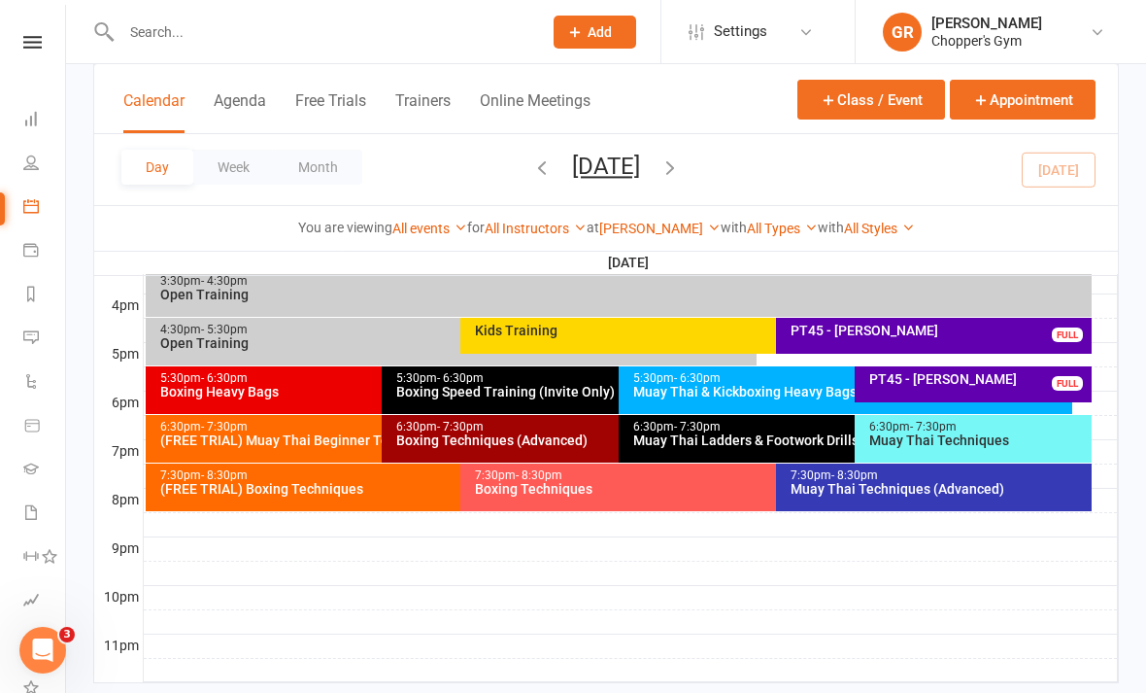
click at [928, 491] on div "Muay Thai Techniques (Advanced)" at bounding box center [939, 489] width 298 height 14
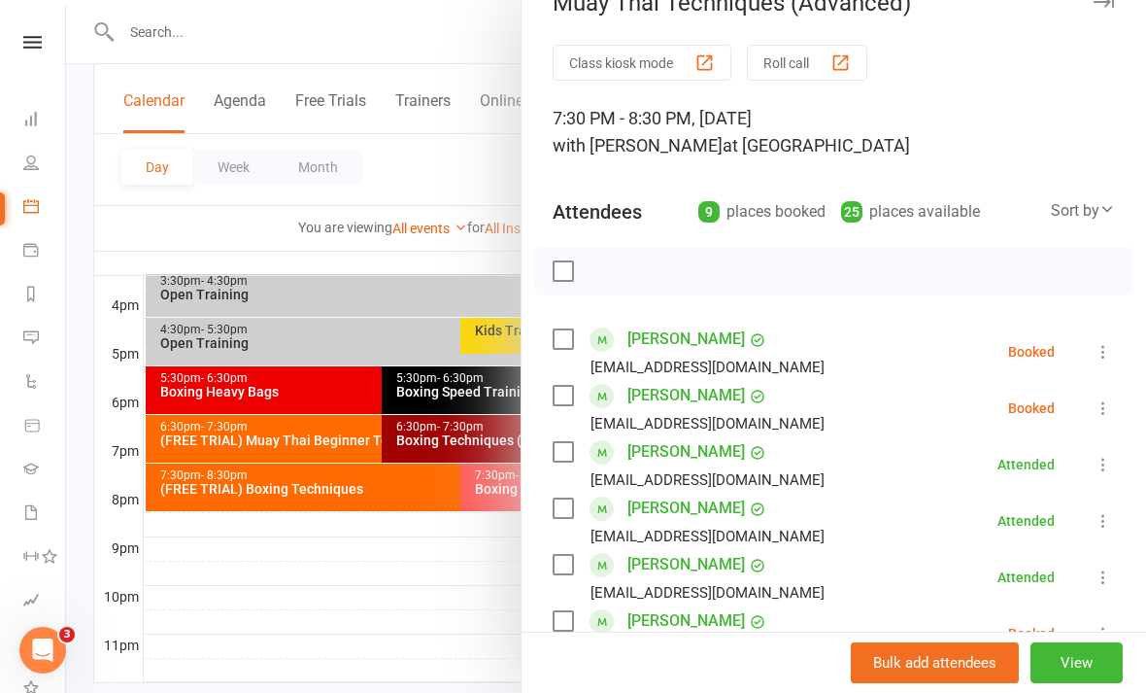
scroll to position [45, 0]
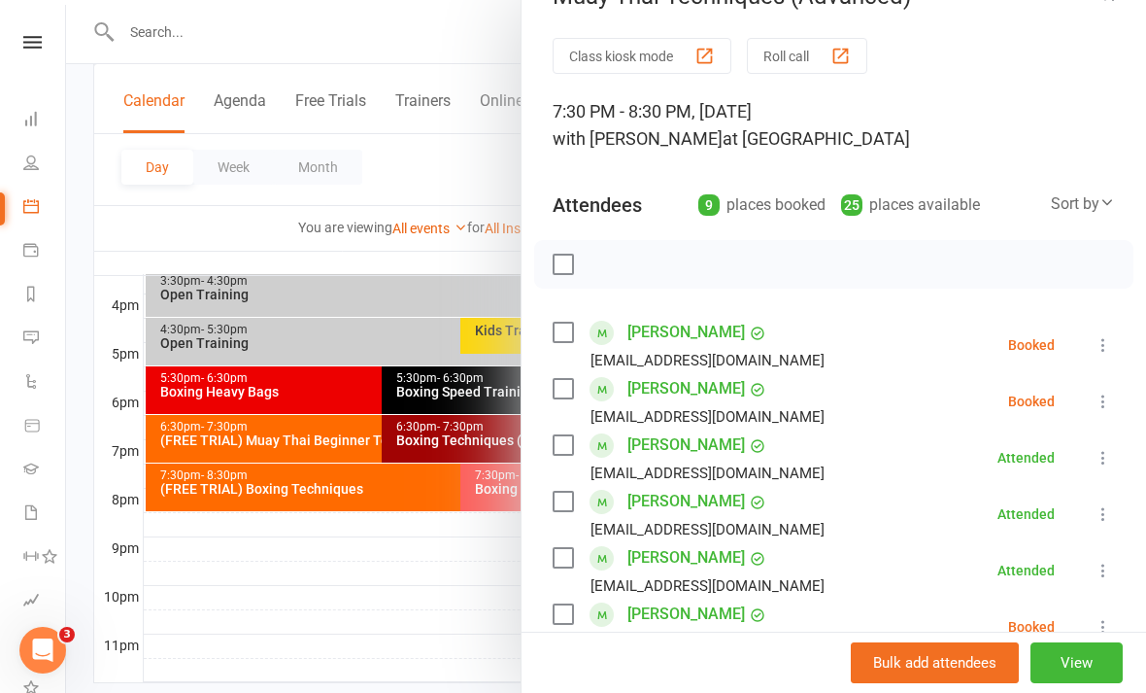
click at [1103, 401] on icon at bounding box center [1103, 401] width 19 height 19
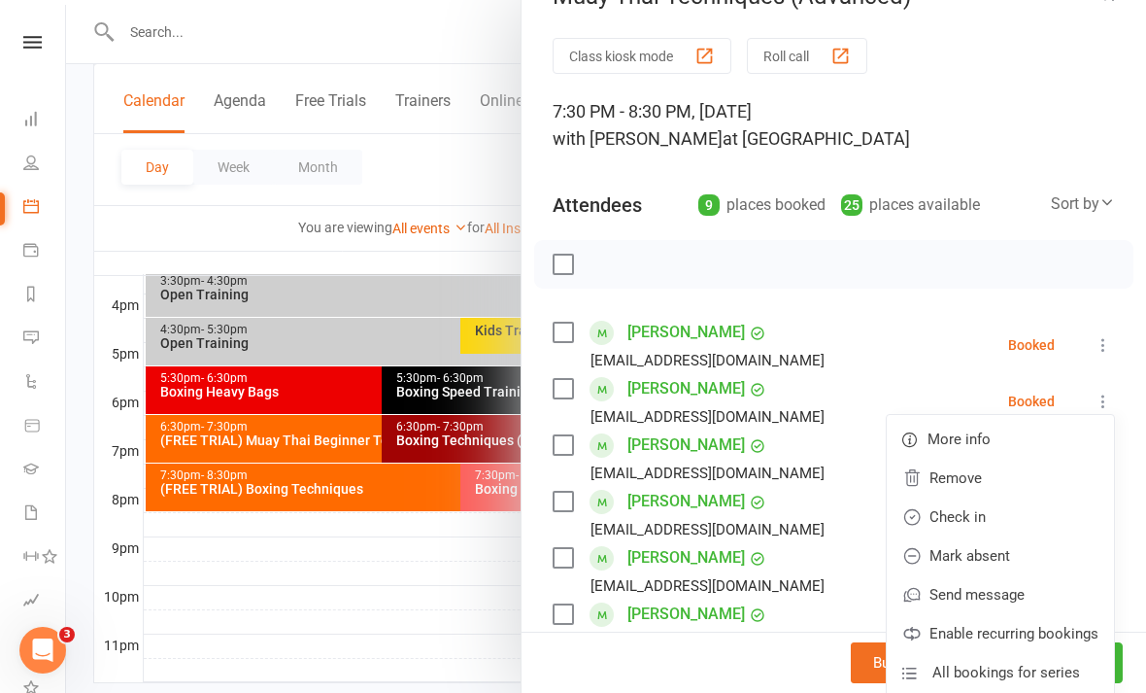
click at [1023, 517] on link "Check in" at bounding box center [1000, 516] width 227 height 39
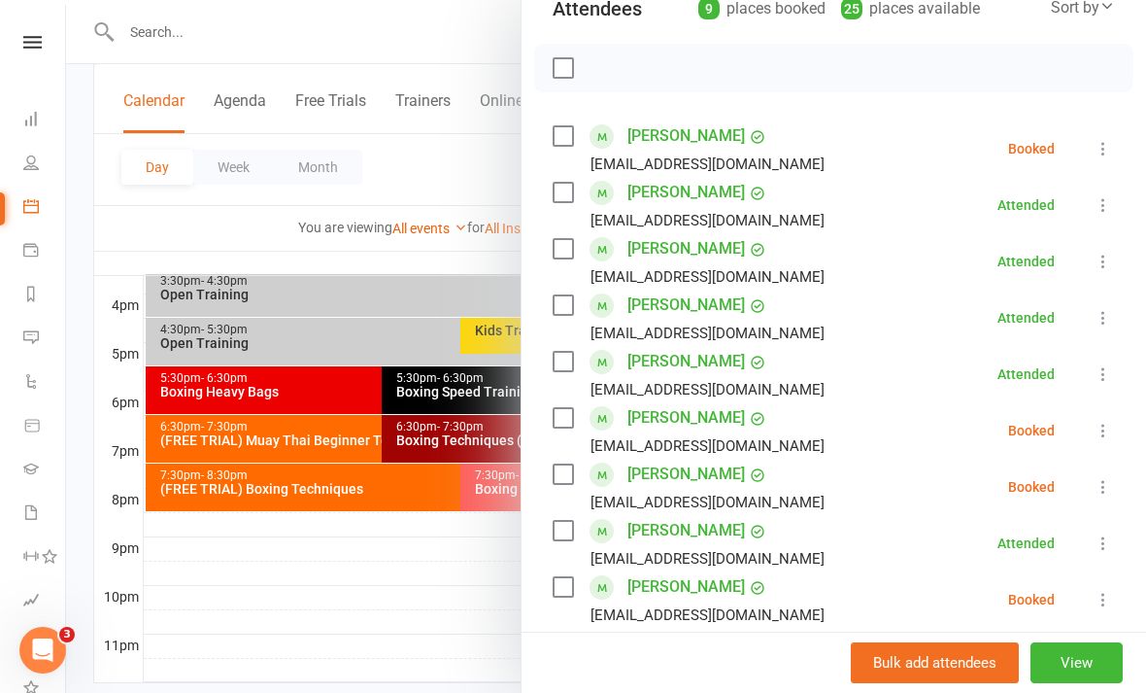
scroll to position [242, 0]
click at [451, 633] on div at bounding box center [606, 346] width 1080 height 693
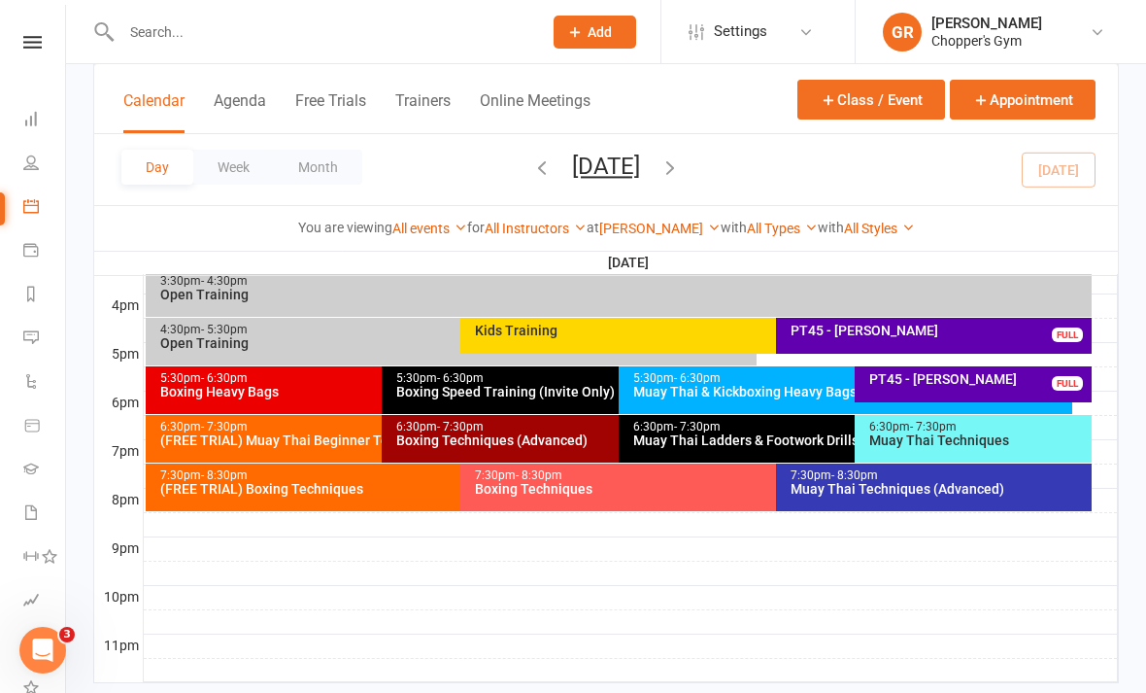
click at [987, 436] on div "Muay Thai Techniques" at bounding box center [979, 440] width 220 height 14
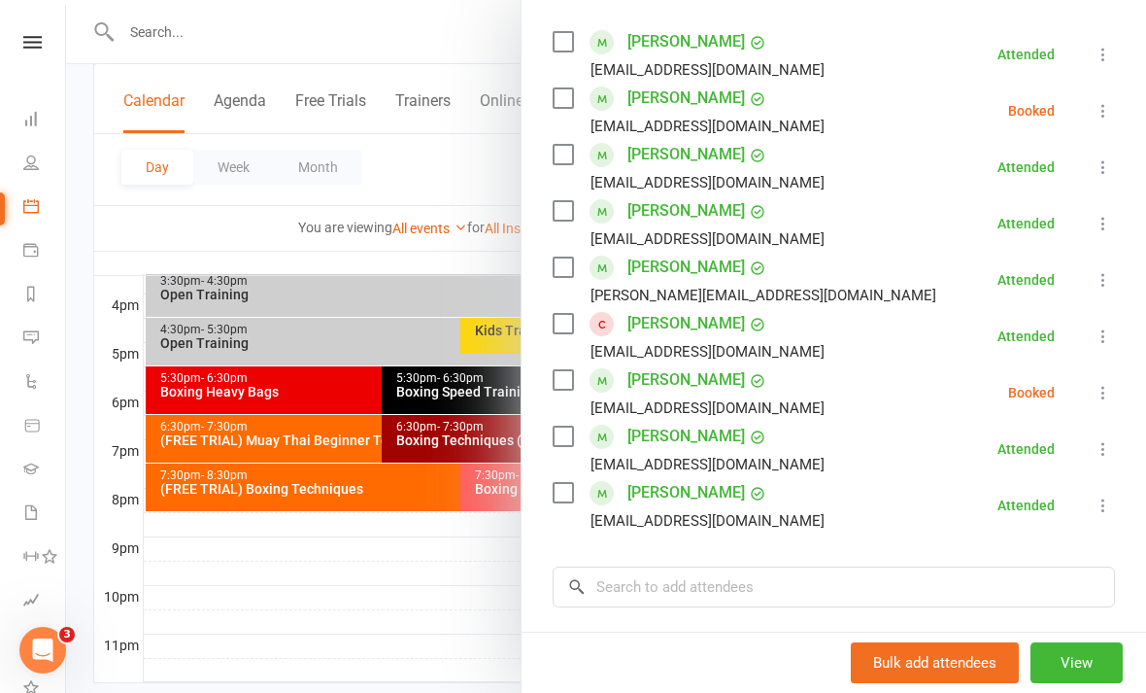
scroll to position [359, 0]
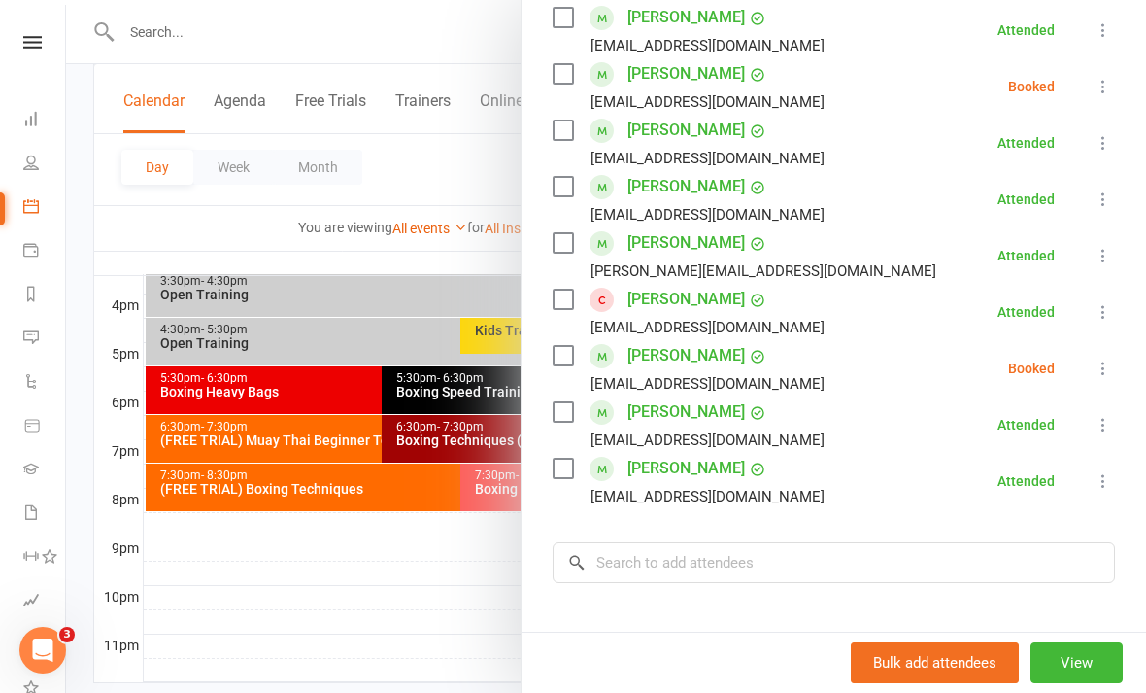
click at [1107, 93] on icon at bounding box center [1103, 86] width 19 height 19
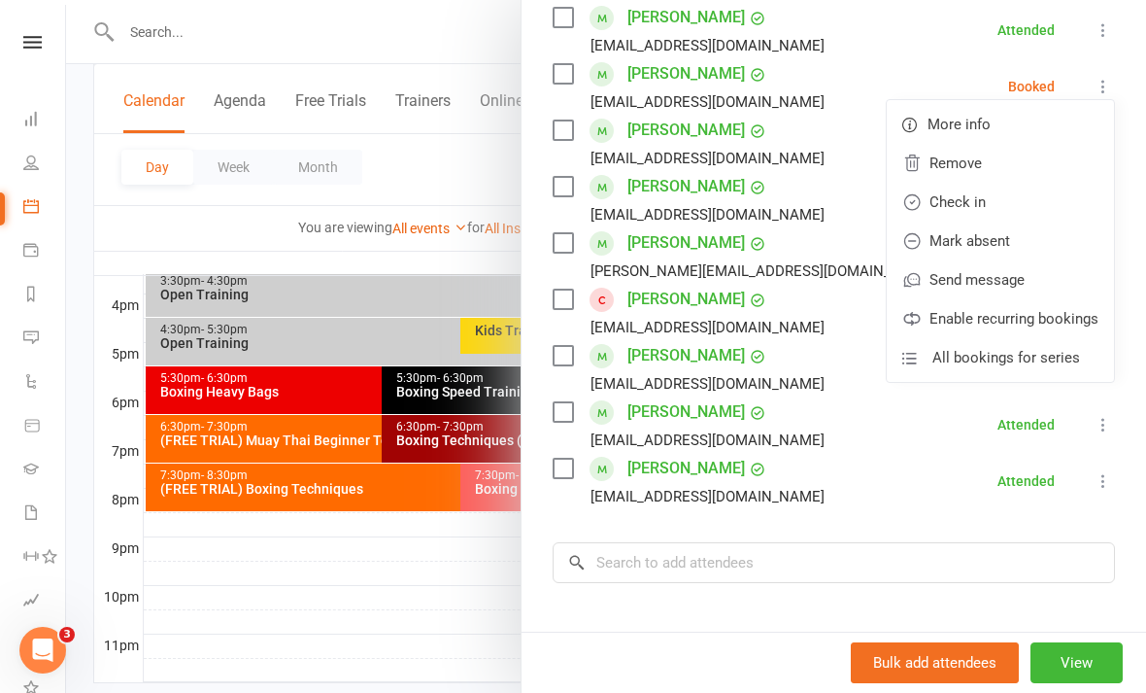
click at [1016, 248] on link "Mark absent" at bounding box center [1000, 240] width 227 height 39
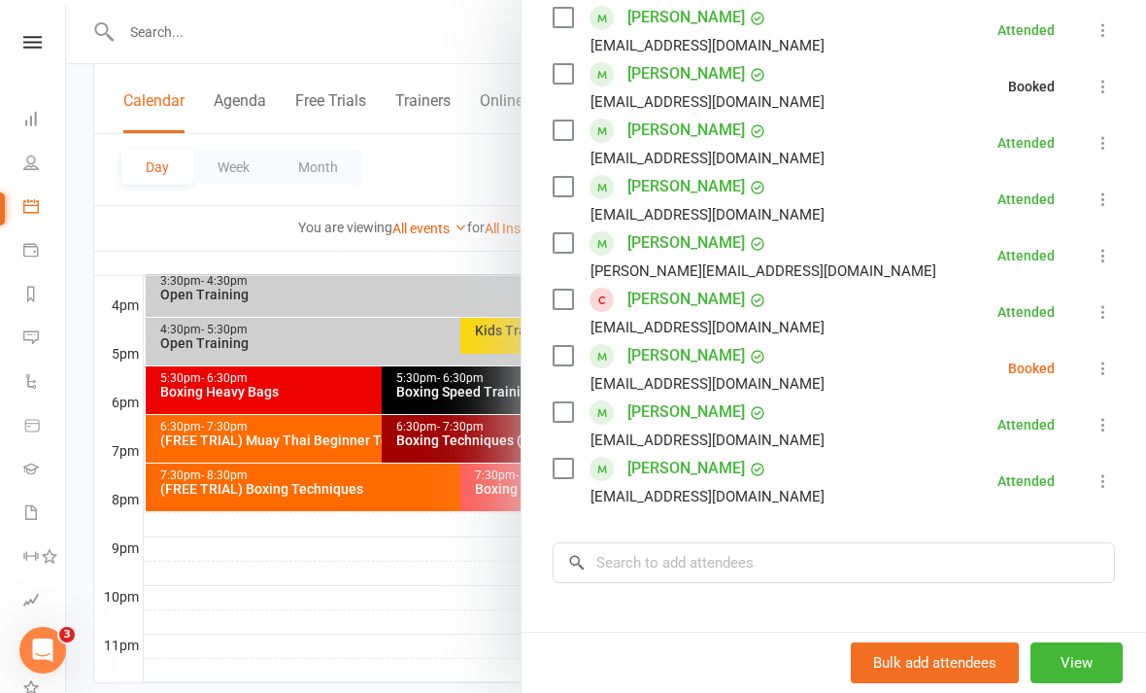
click at [1107, 373] on icon at bounding box center [1103, 367] width 19 height 19
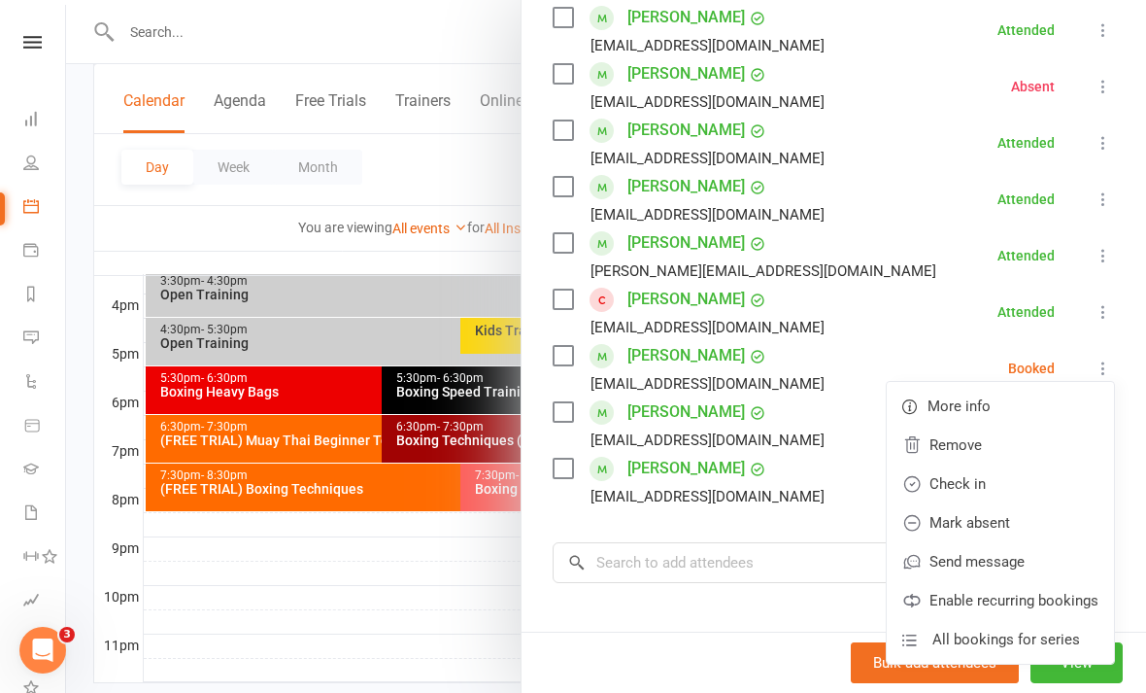
click at [1009, 526] on link "Mark absent" at bounding box center [1000, 522] width 227 height 39
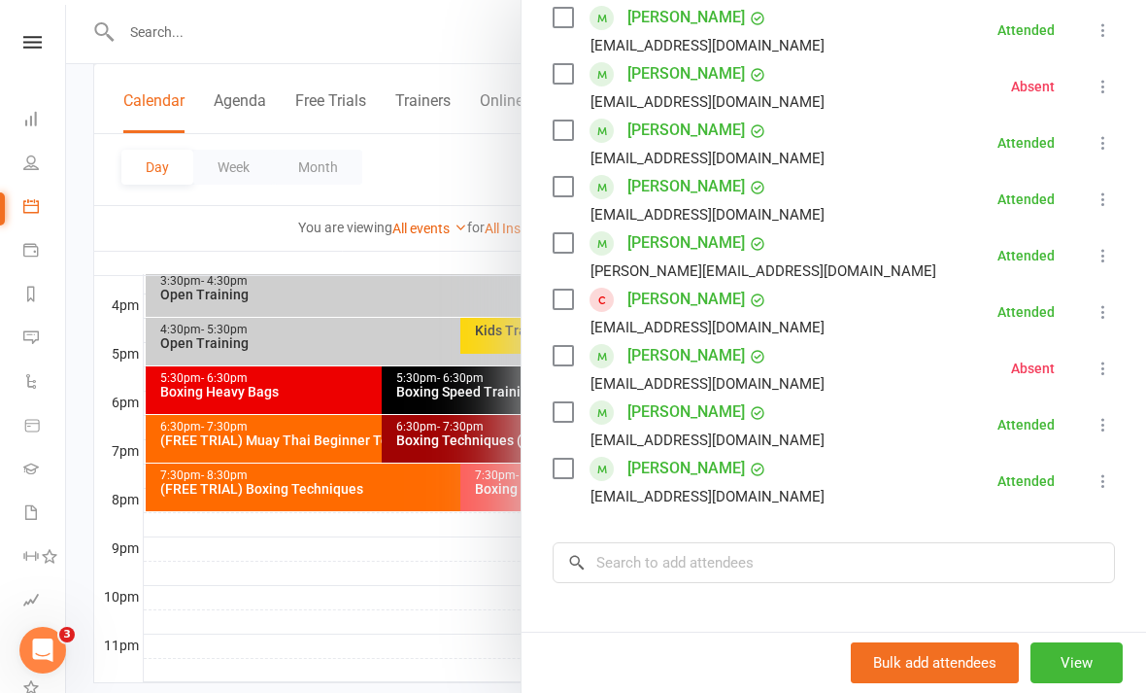
click at [480, 585] on div at bounding box center [606, 346] width 1080 height 693
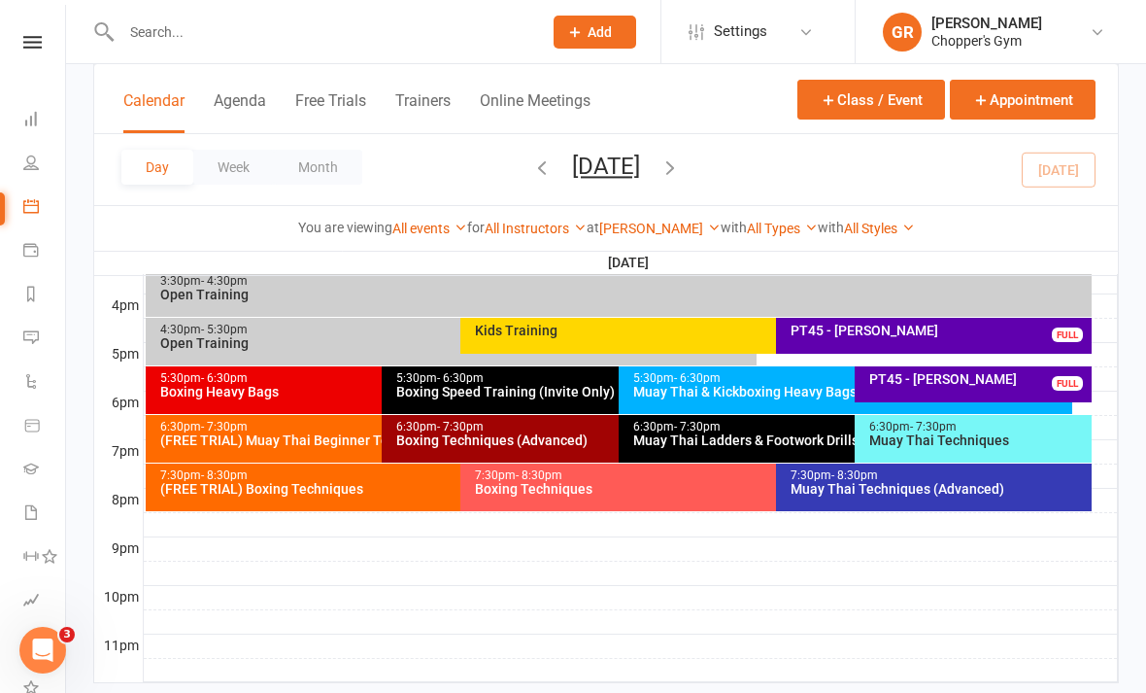
click at [685, 477] on div "7:30pm - 8:30pm" at bounding box center [771, 475] width 594 height 13
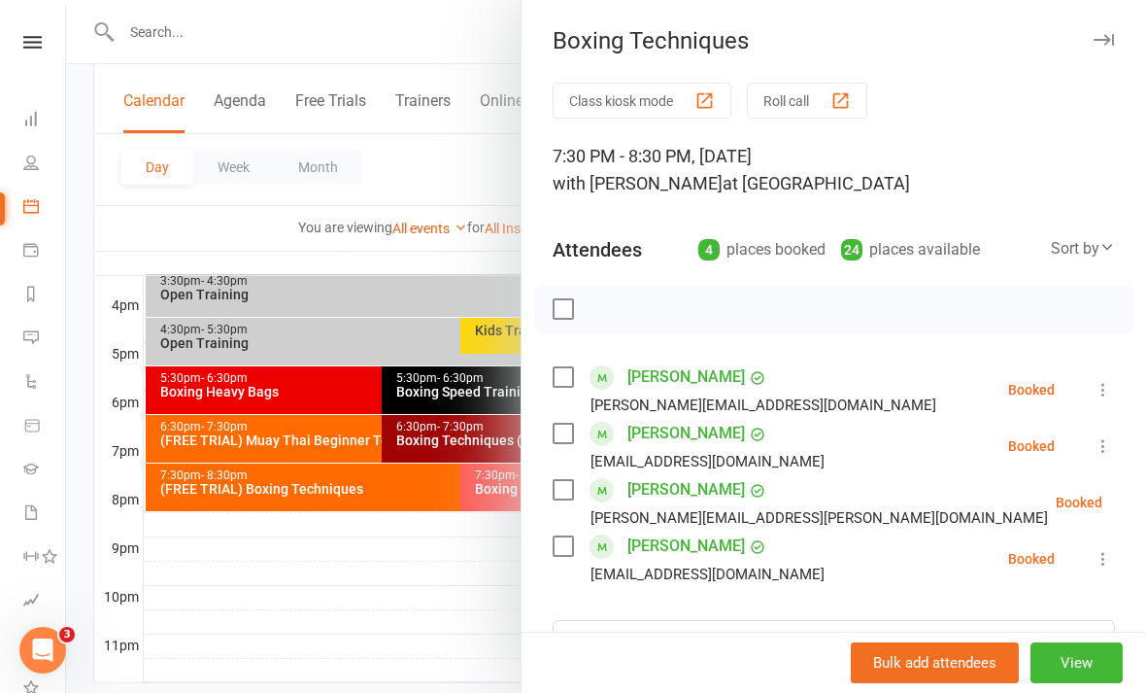
click at [494, 606] on div at bounding box center [606, 346] width 1080 height 693
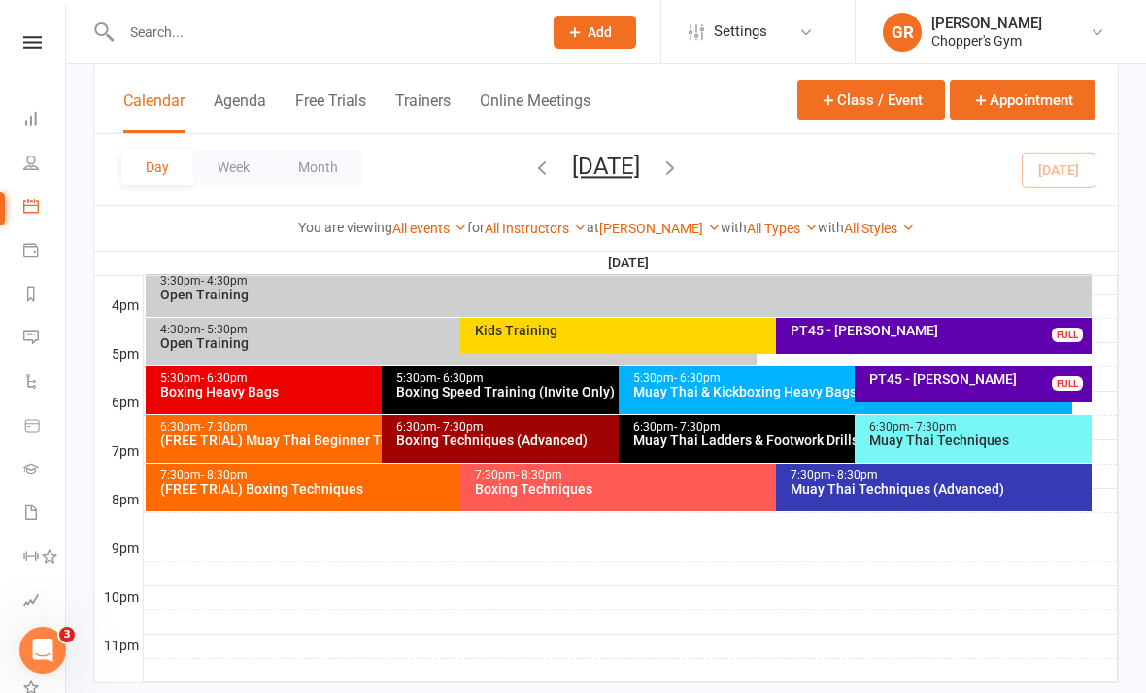
click at [986, 498] on div "7:30pm - 8:30pm Muay Thai Techniques (Advanced)" at bounding box center [934, 487] width 316 height 48
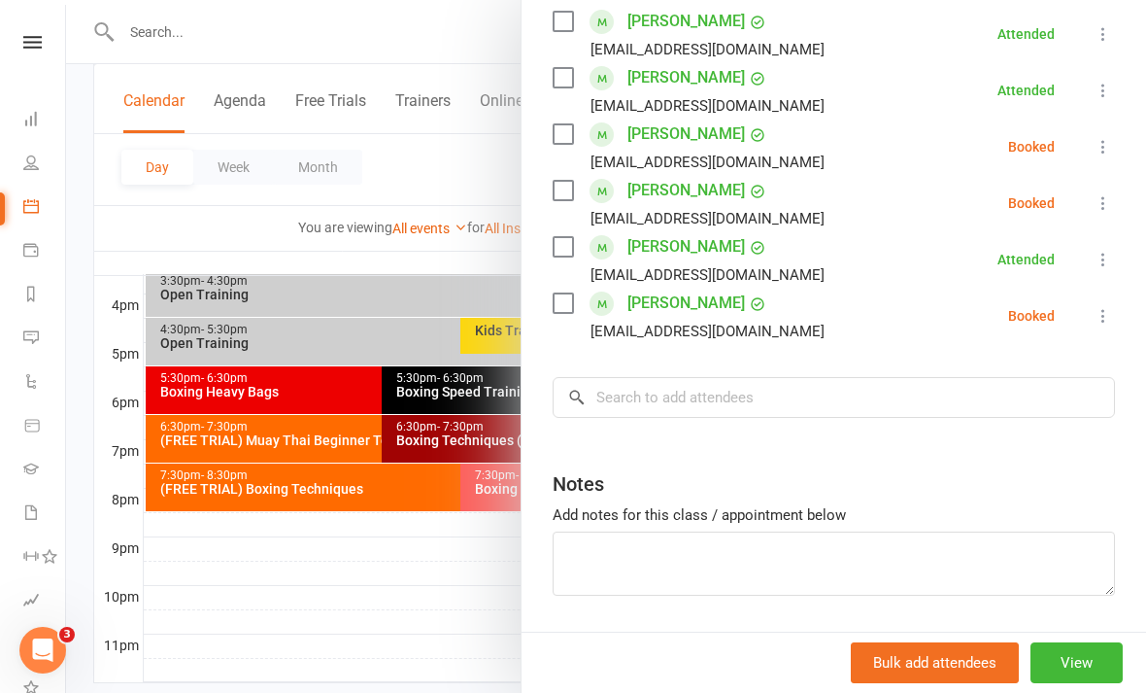
scroll to position [524, 0]
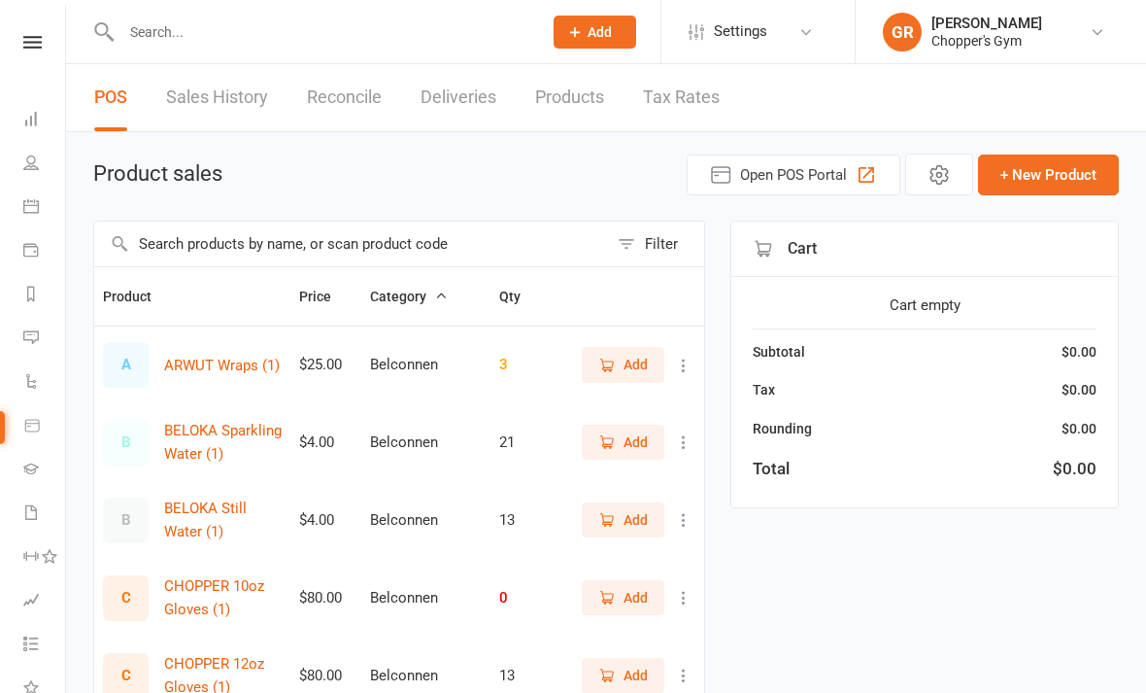
select select "100"
click at [30, 220] on link "Calendar" at bounding box center [45, 209] width 44 height 44
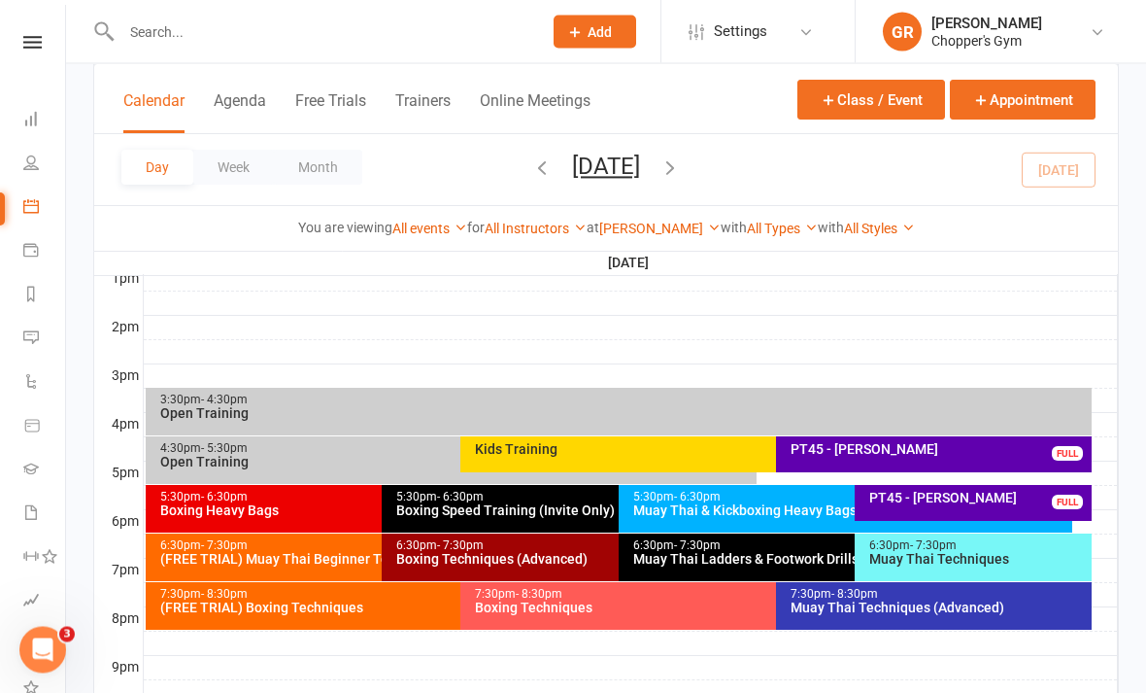
scroll to position [878, 0]
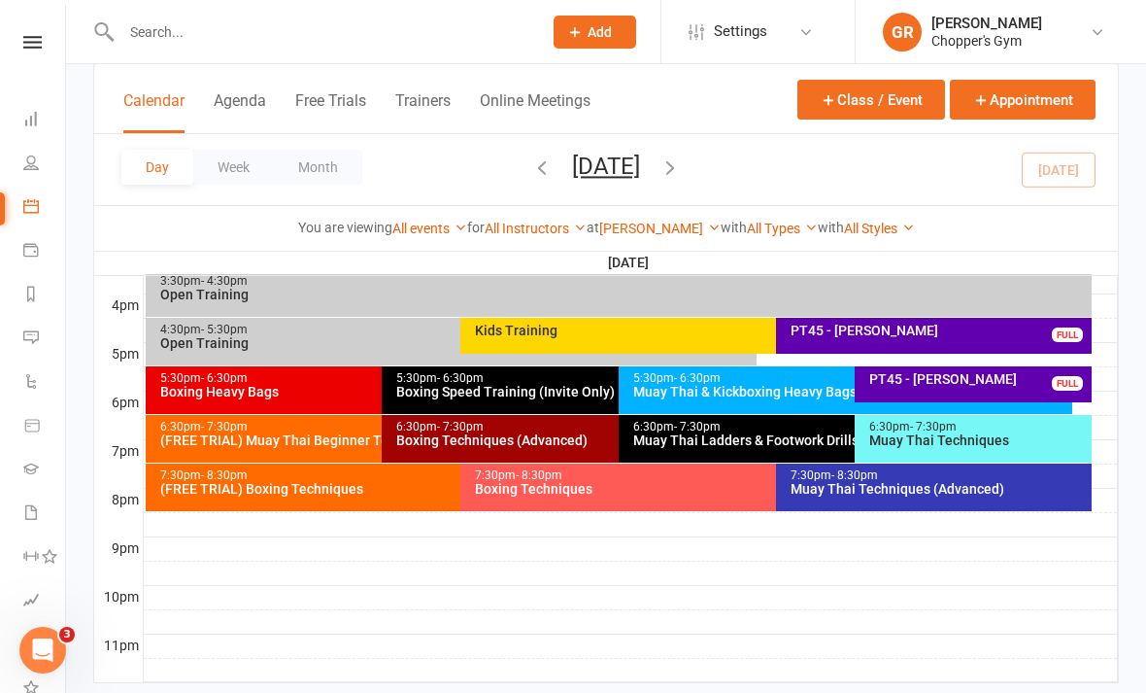
click at [268, 437] on div "(FREE TRIAL) Muay Thai Beginner Technique" at bounding box center [377, 440] width 436 height 14
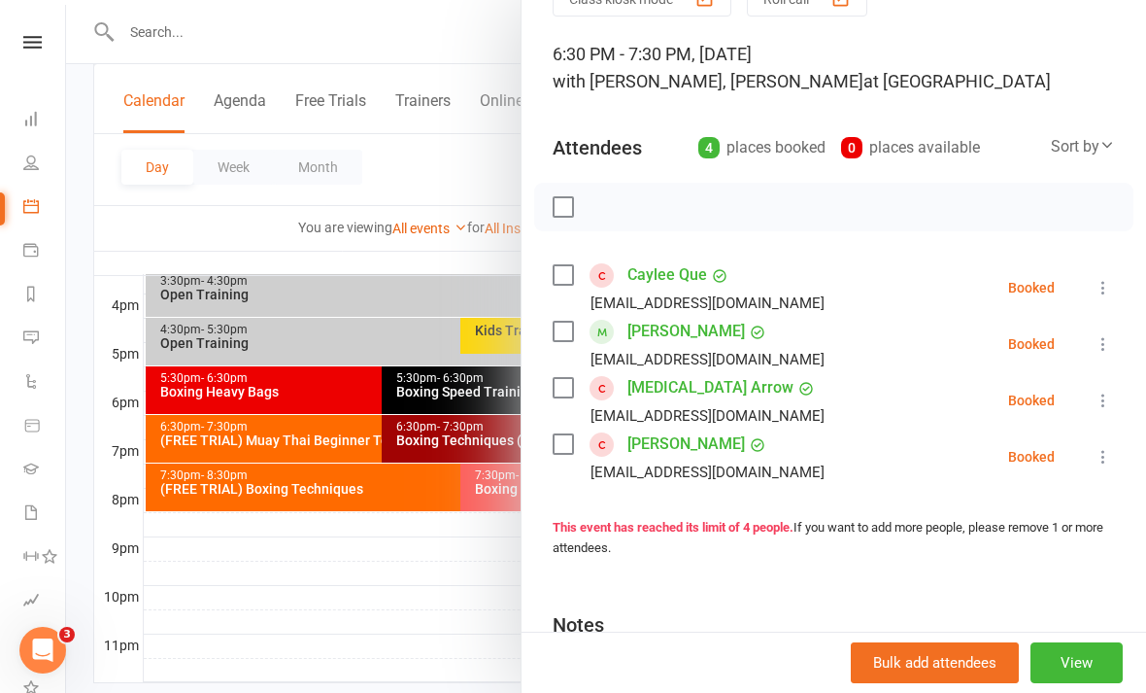
scroll to position [103, 0]
click at [1112, 404] on icon at bounding box center [1103, 399] width 19 height 19
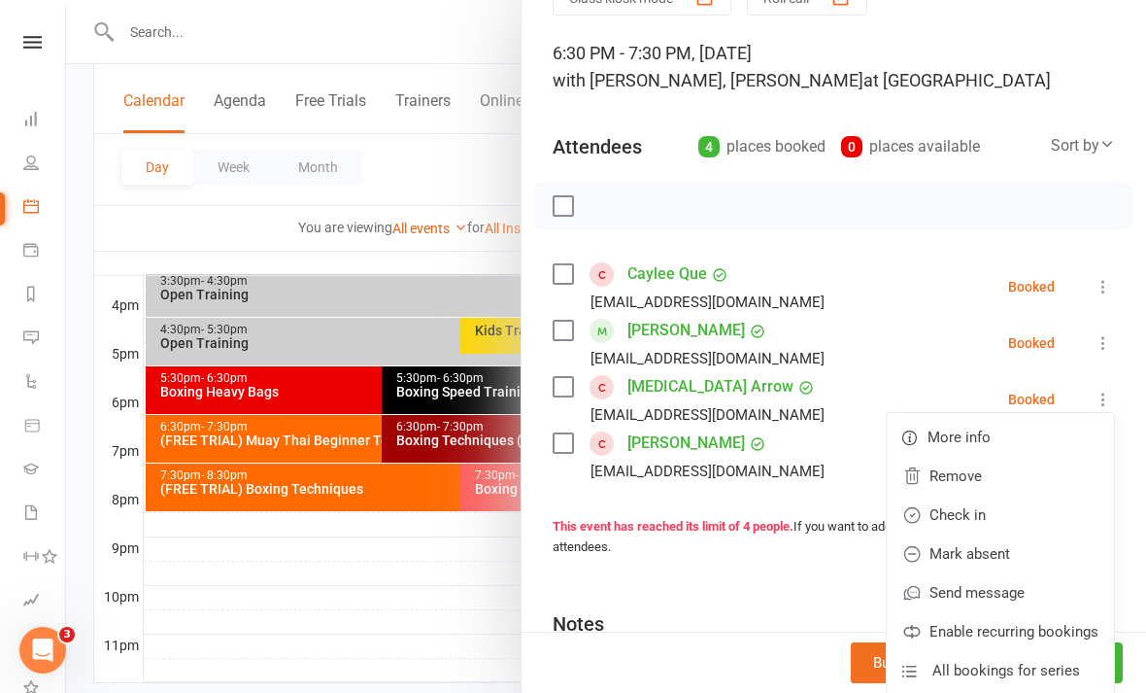
click at [1006, 517] on link "Check in" at bounding box center [1000, 514] width 227 height 39
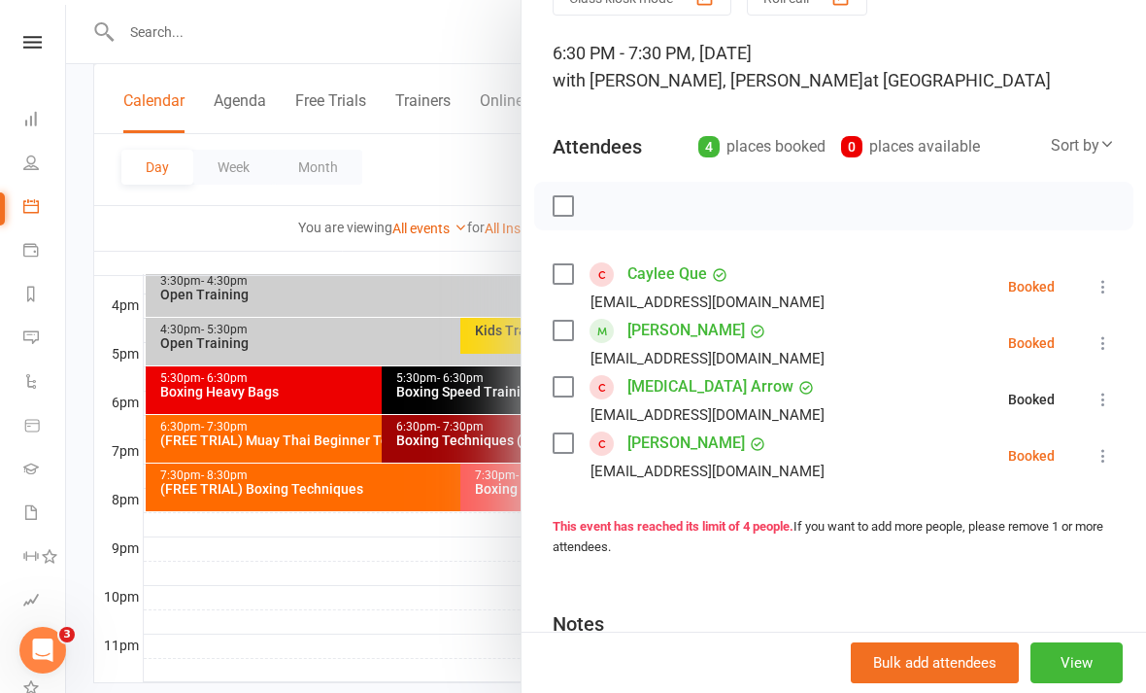
click at [1105, 338] on icon at bounding box center [1103, 342] width 19 height 19
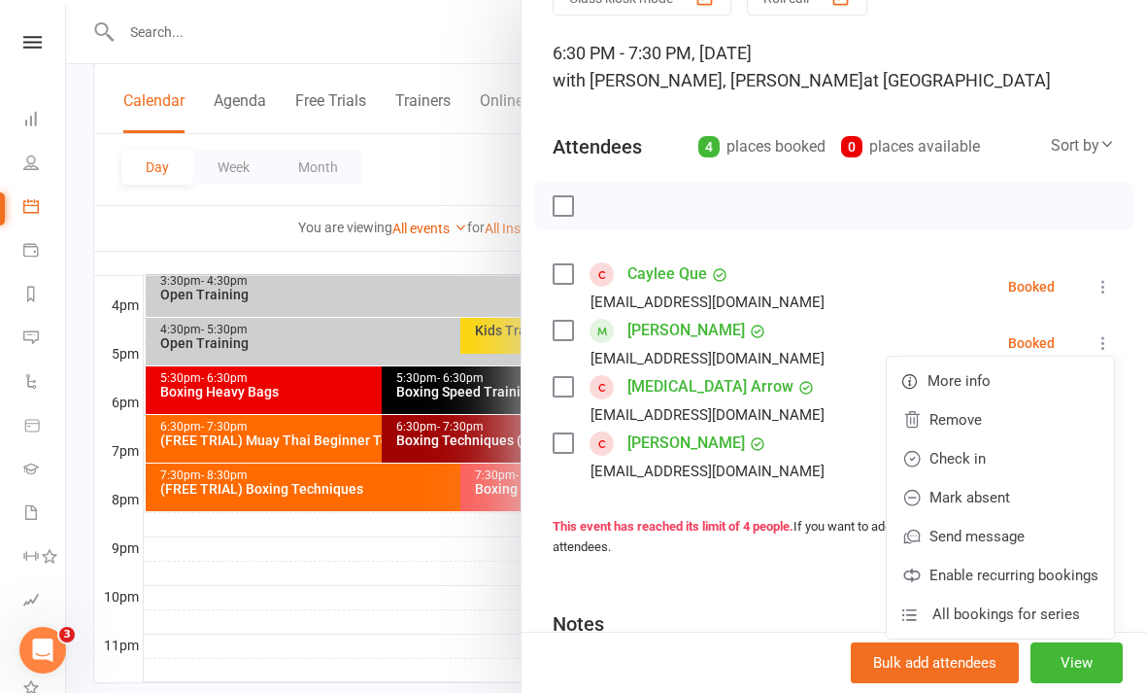
click at [1002, 422] on link "Remove" at bounding box center [1000, 419] width 227 height 39
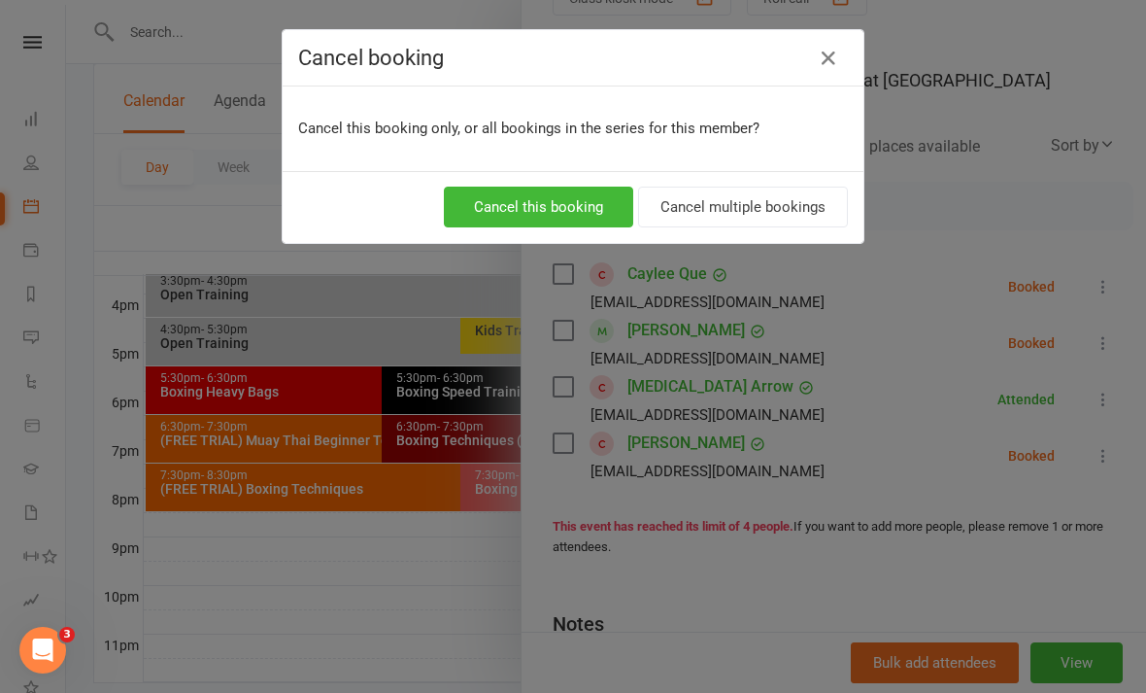
click at [579, 207] on button "Cancel this booking" at bounding box center [538, 207] width 189 height 41
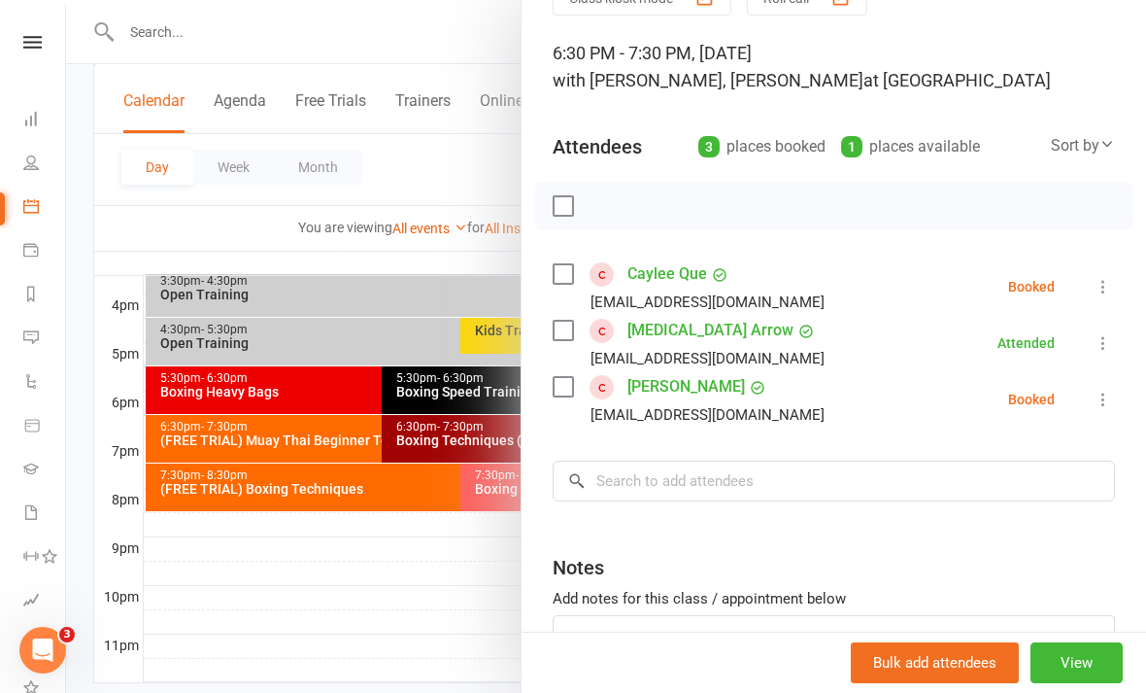
click at [322, 640] on div at bounding box center [606, 346] width 1080 height 693
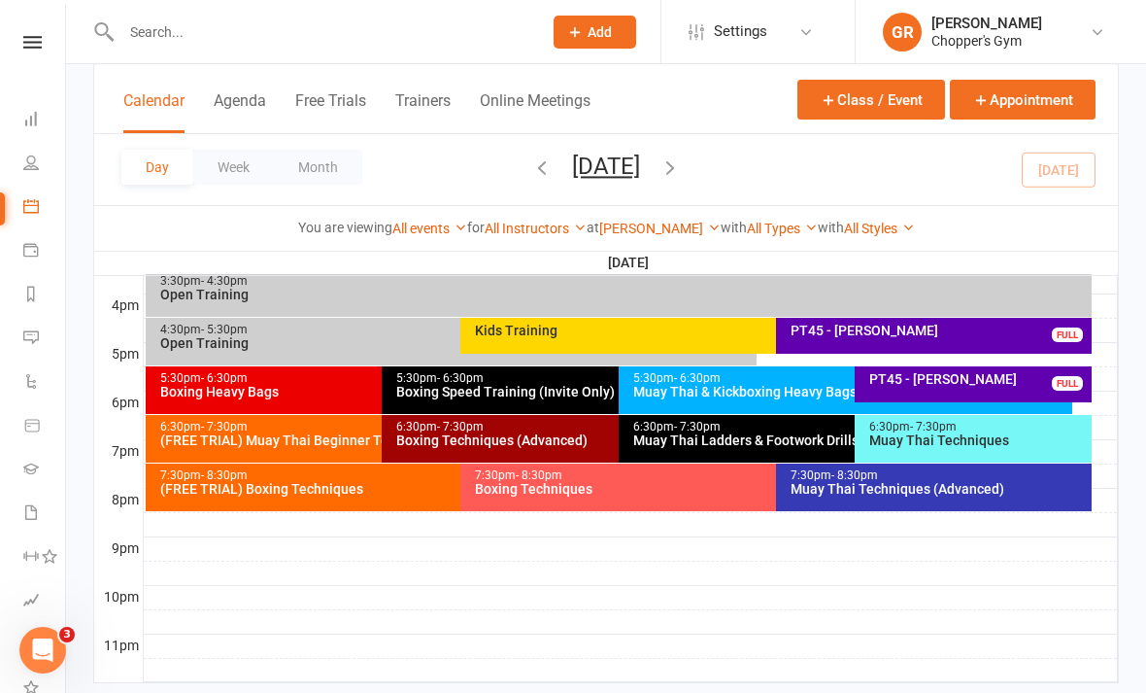
click at [947, 425] on span "- 7:30pm" at bounding box center [933, 427] width 47 height 14
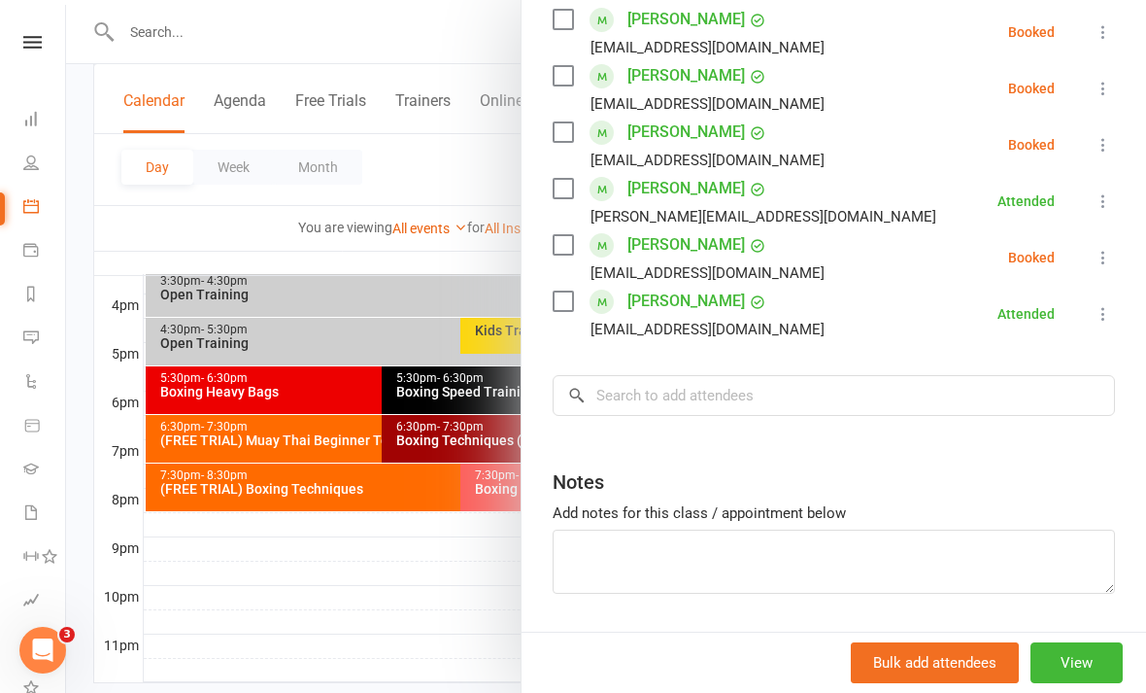
scroll to position [355, 0]
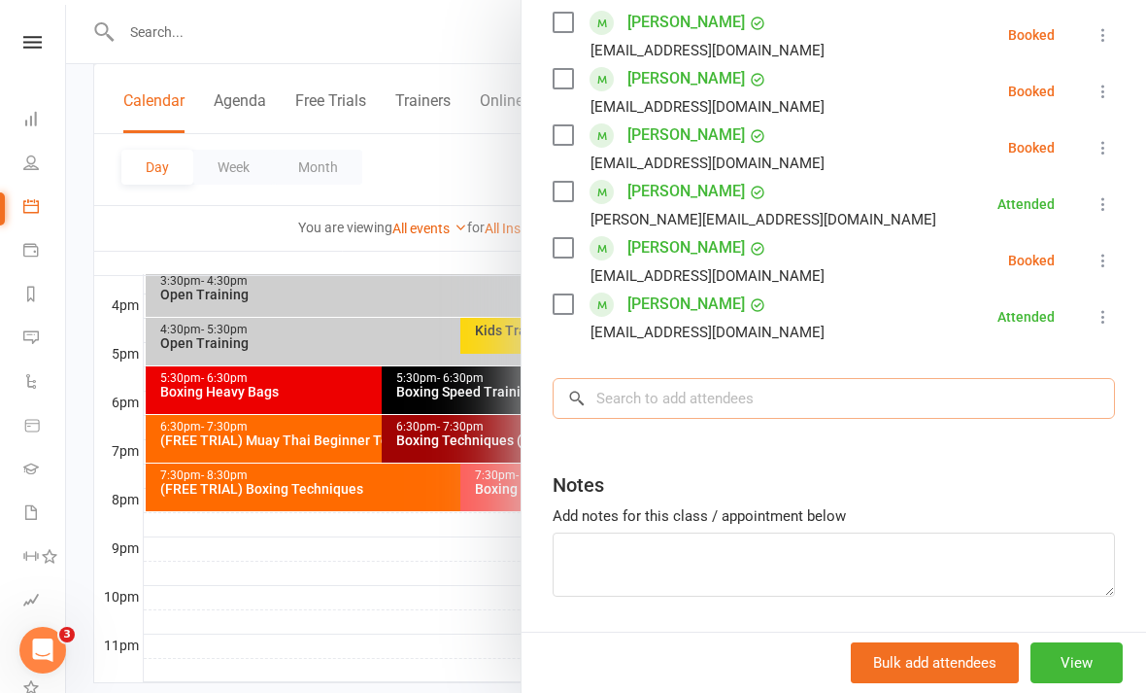
click at [906, 395] on input "search" at bounding box center [834, 398] width 562 height 41
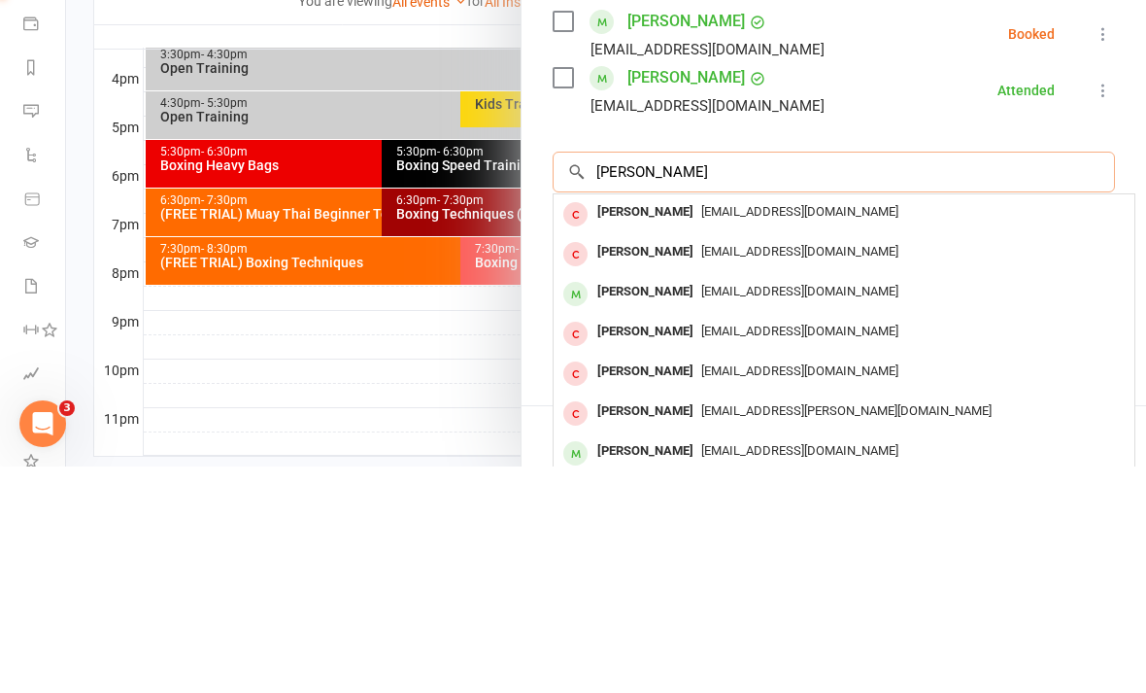
type input "[PERSON_NAME]"
click at [964, 425] on div "[EMAIL_ADDRESS][DOMAIN_NAME]" at bounding box center [844, 439] width 565 height 28
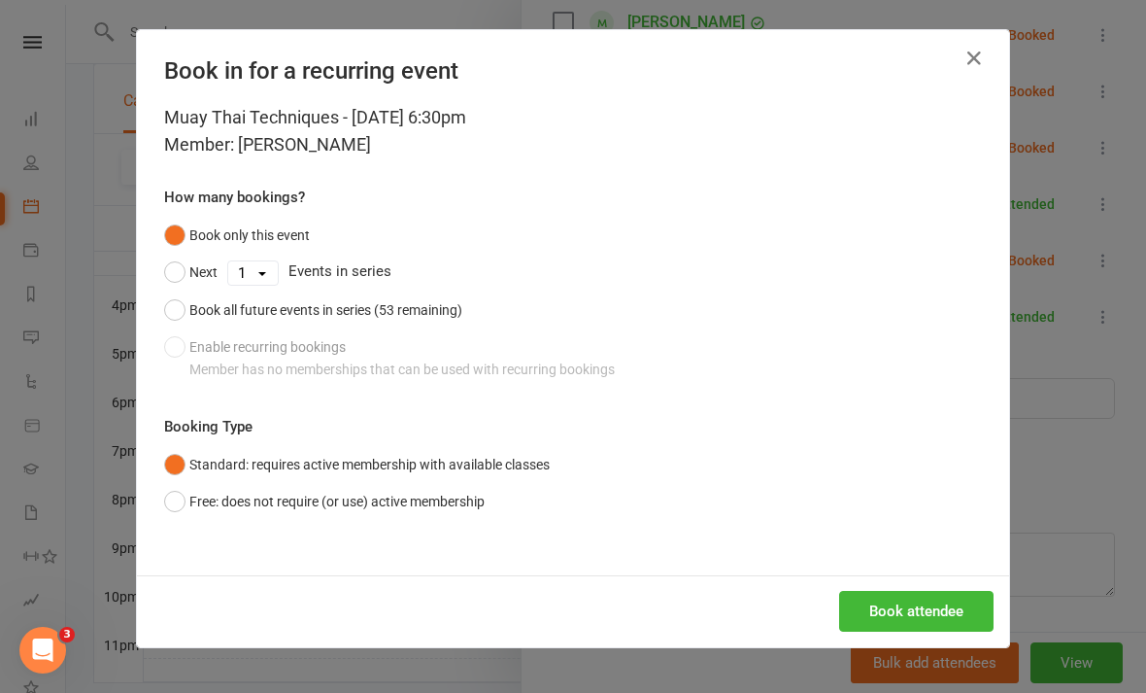
click at [927, 606] on button "Book attendee" at bounding box center [916, 611] width 154 height 41
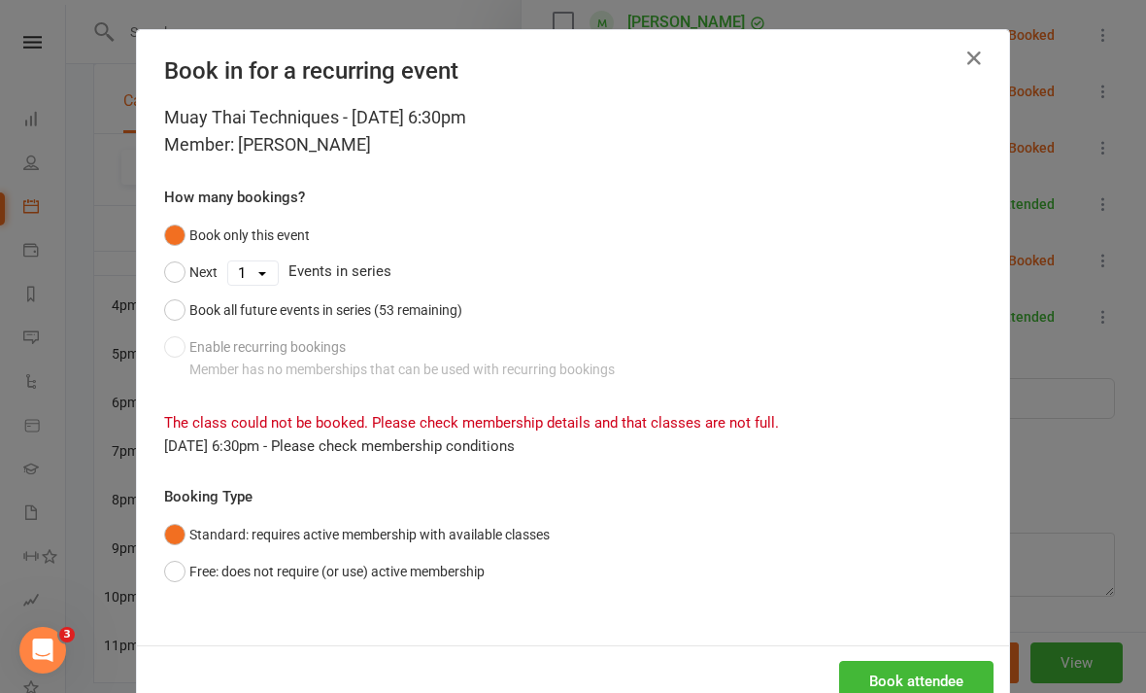
click at [984, 54] on icon "button" at bounding box center [974, 58] width 23 height 23
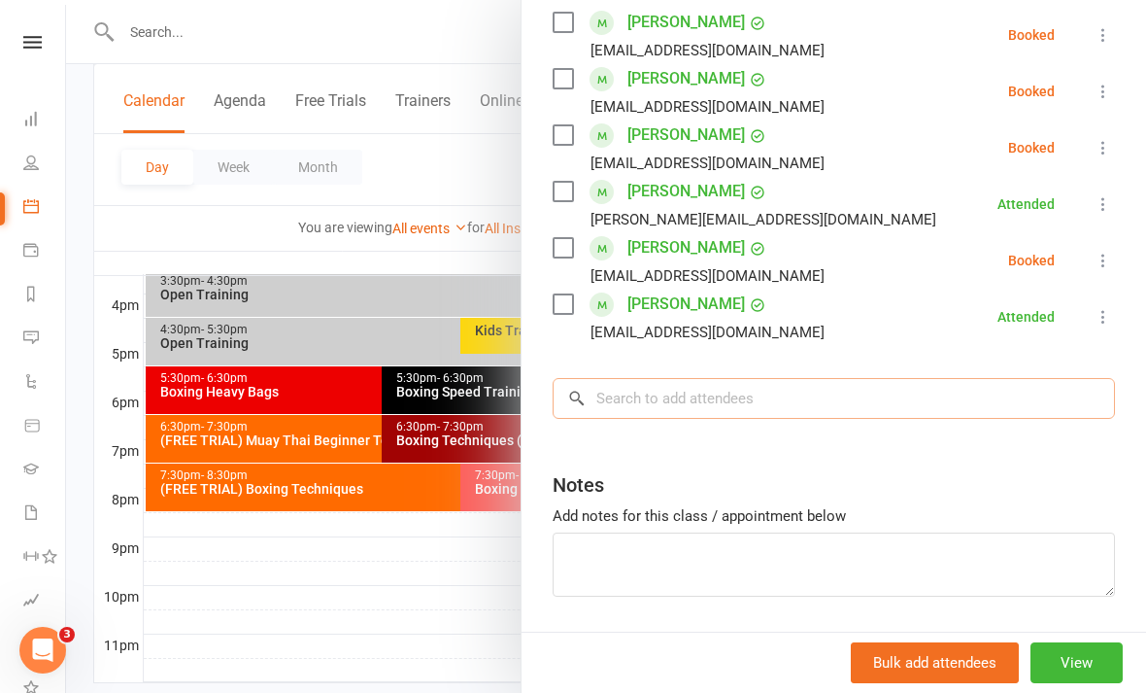
click at [888, 390] on input "search" at bounding box center [834, 398] width 562 height 41
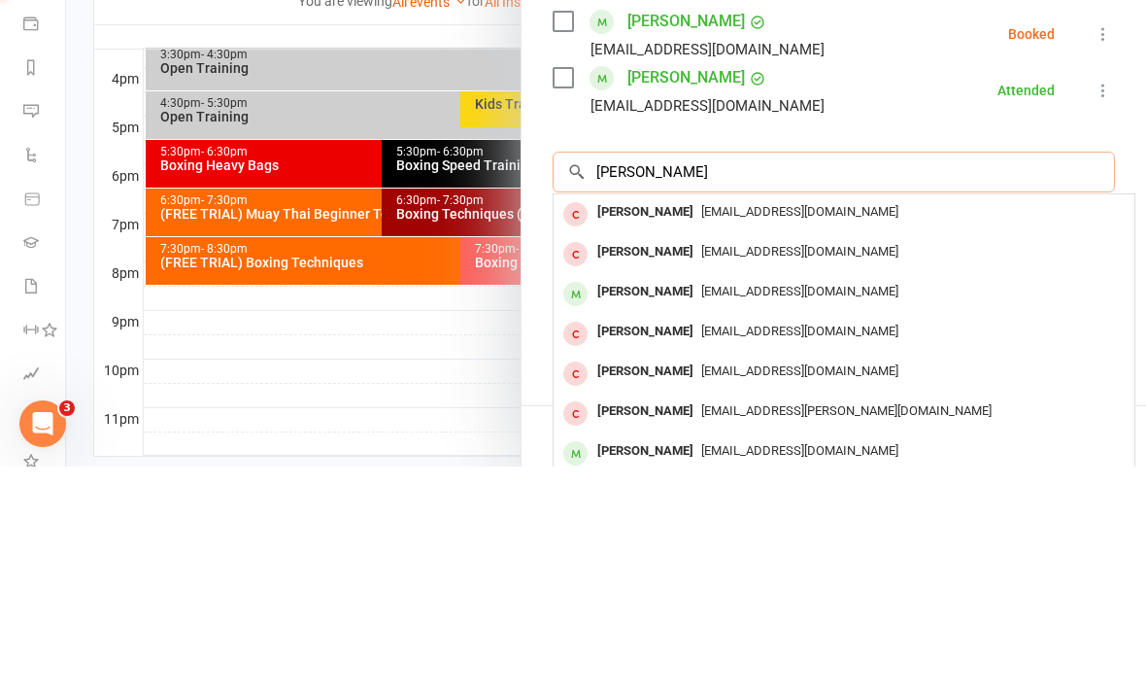
type input "[PERSON_NAME]"
click at [877, 504] on div "[EMAIL_ADDRESS][DOMAIN_NAME]" at bounding box center [844, 518] width 565 height 28
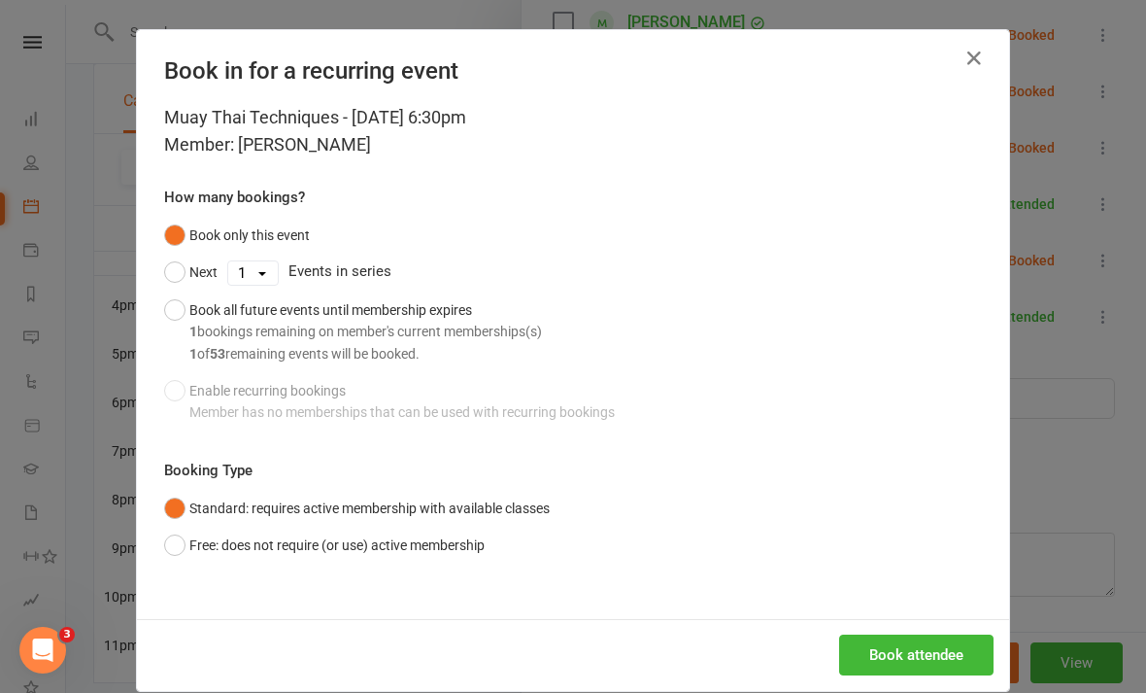
click at [912, 648] on button "Book attendee" at bounding box center [916, 654] width 154 height 41
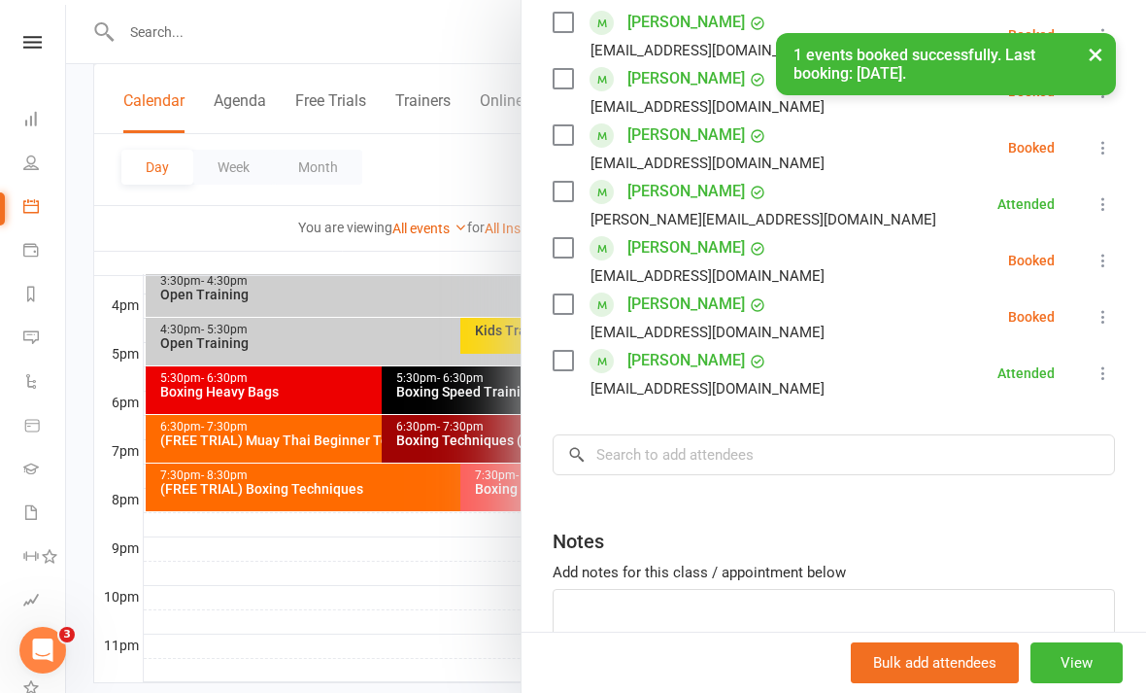
click at [1113, 255] on icon at bounding box center [1103, 260] width 19 height 19
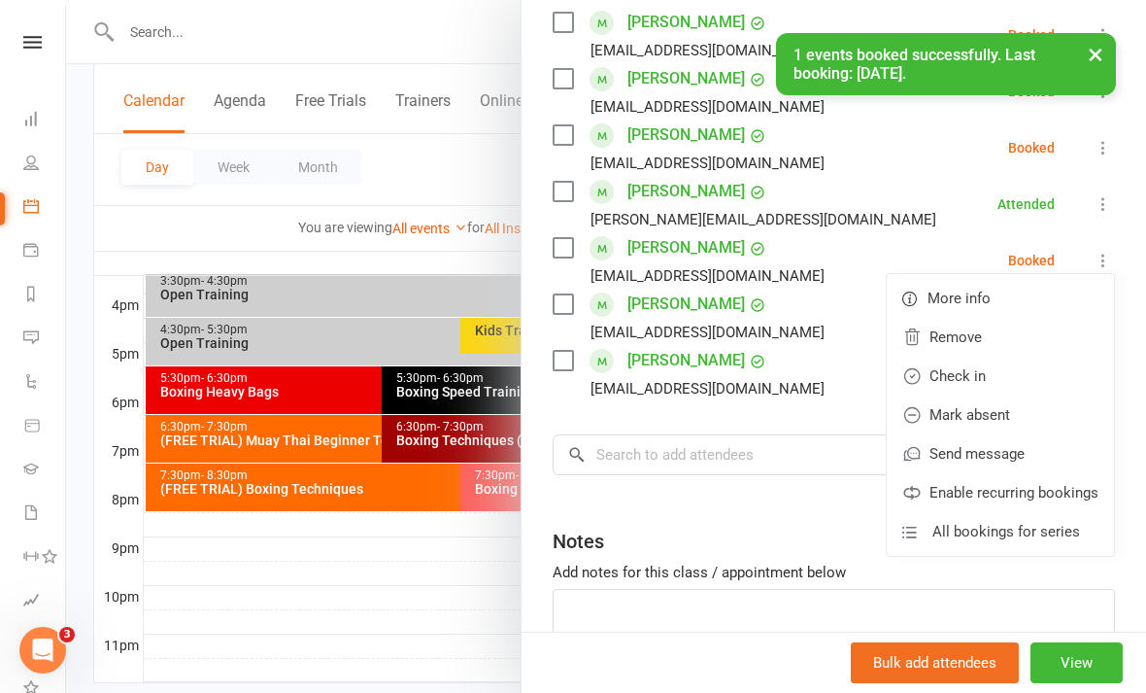
click at [1002, 366] on link "Check in" at bounding box center [1000, 376] width 227 height 39
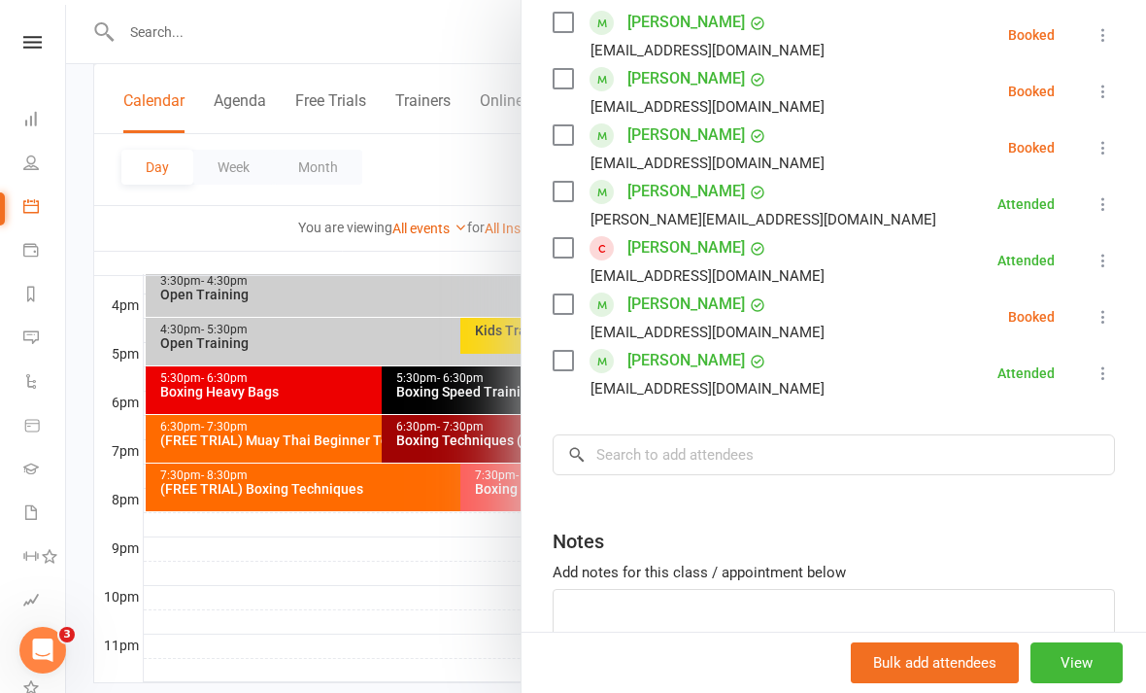
click at [414, 606] on div at bounding box center [606, 346] width 1080 height 693
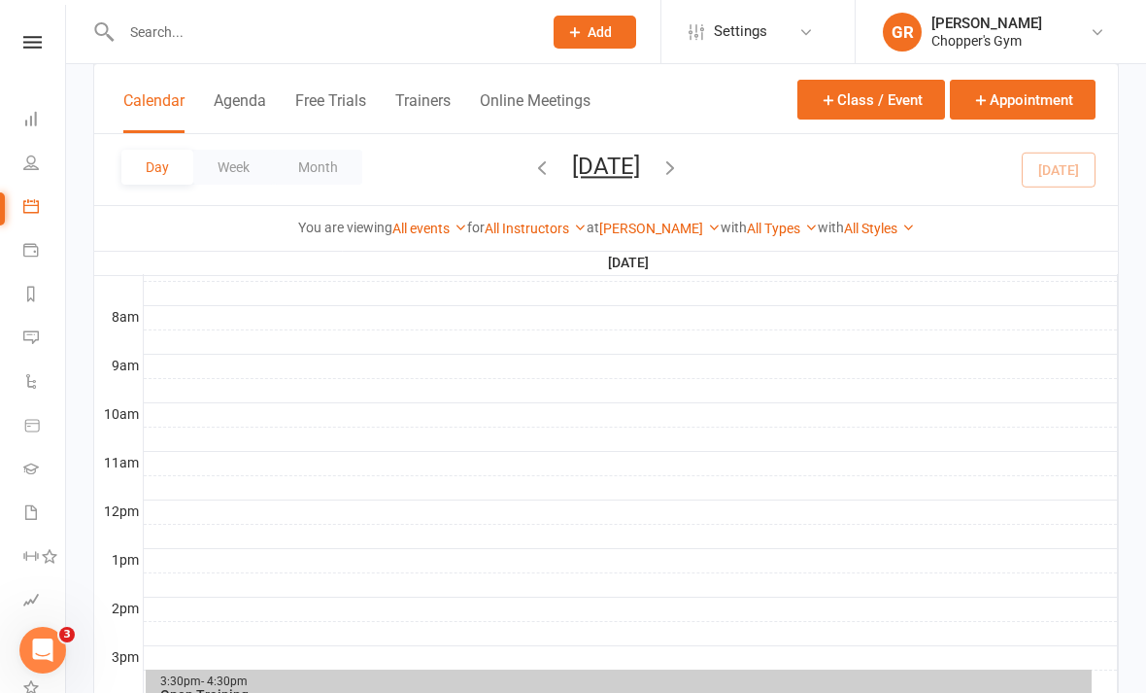
scroll to position [374, 0]
